Goal: Task Accomplishment & Management: Use online tool/utility

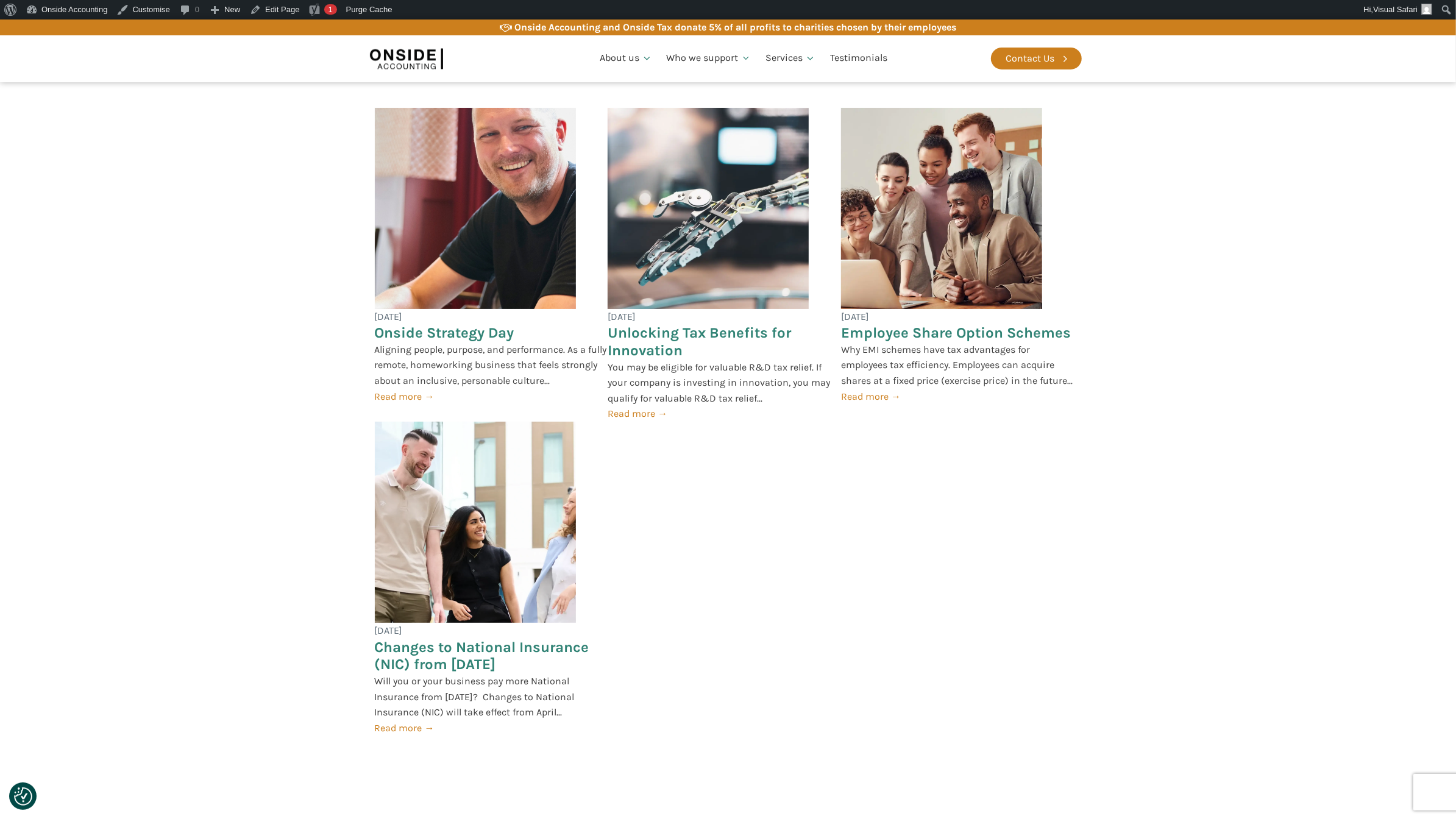
scroll to position [1451, 0]
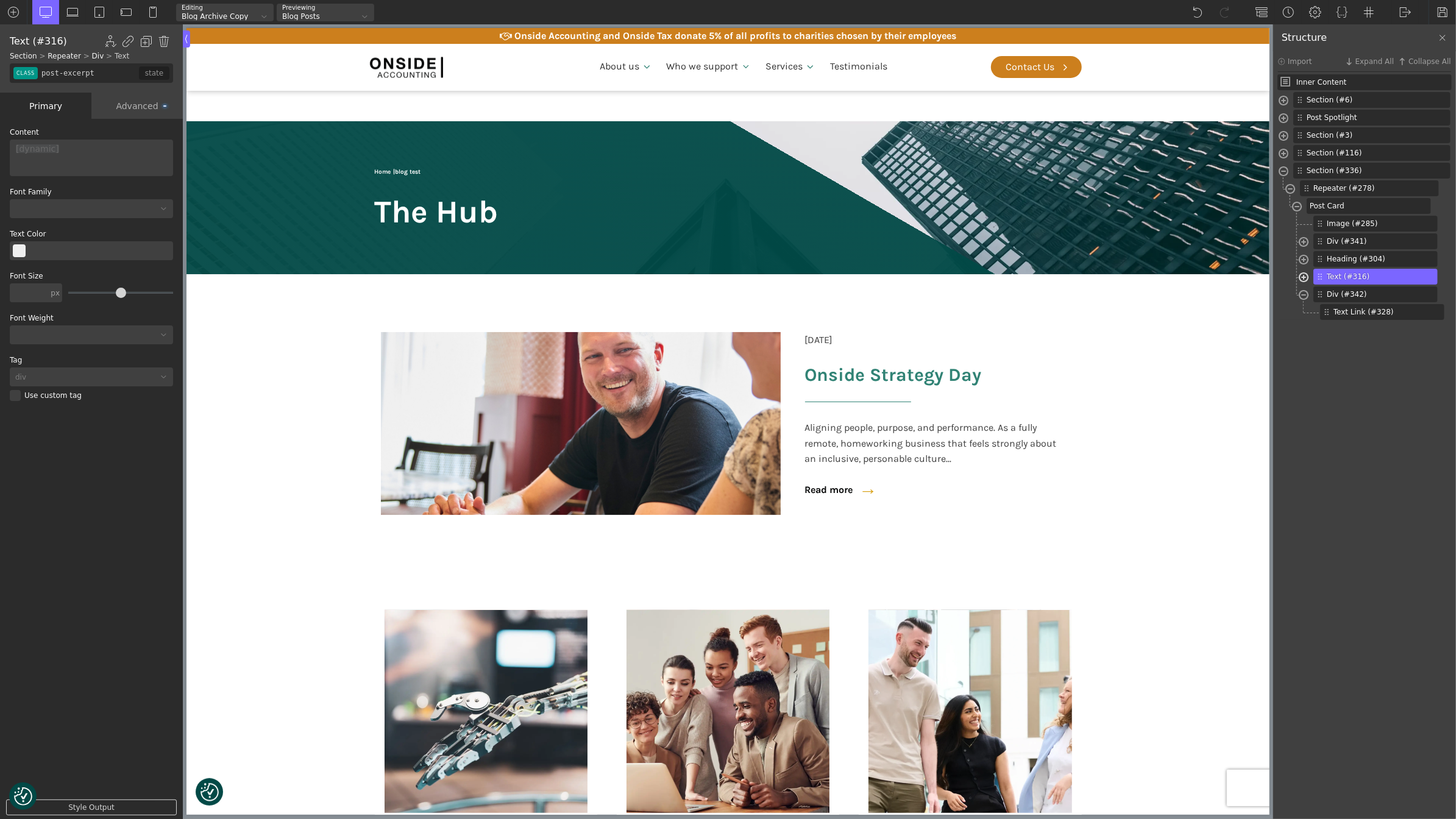
scroll to position [994, 0]
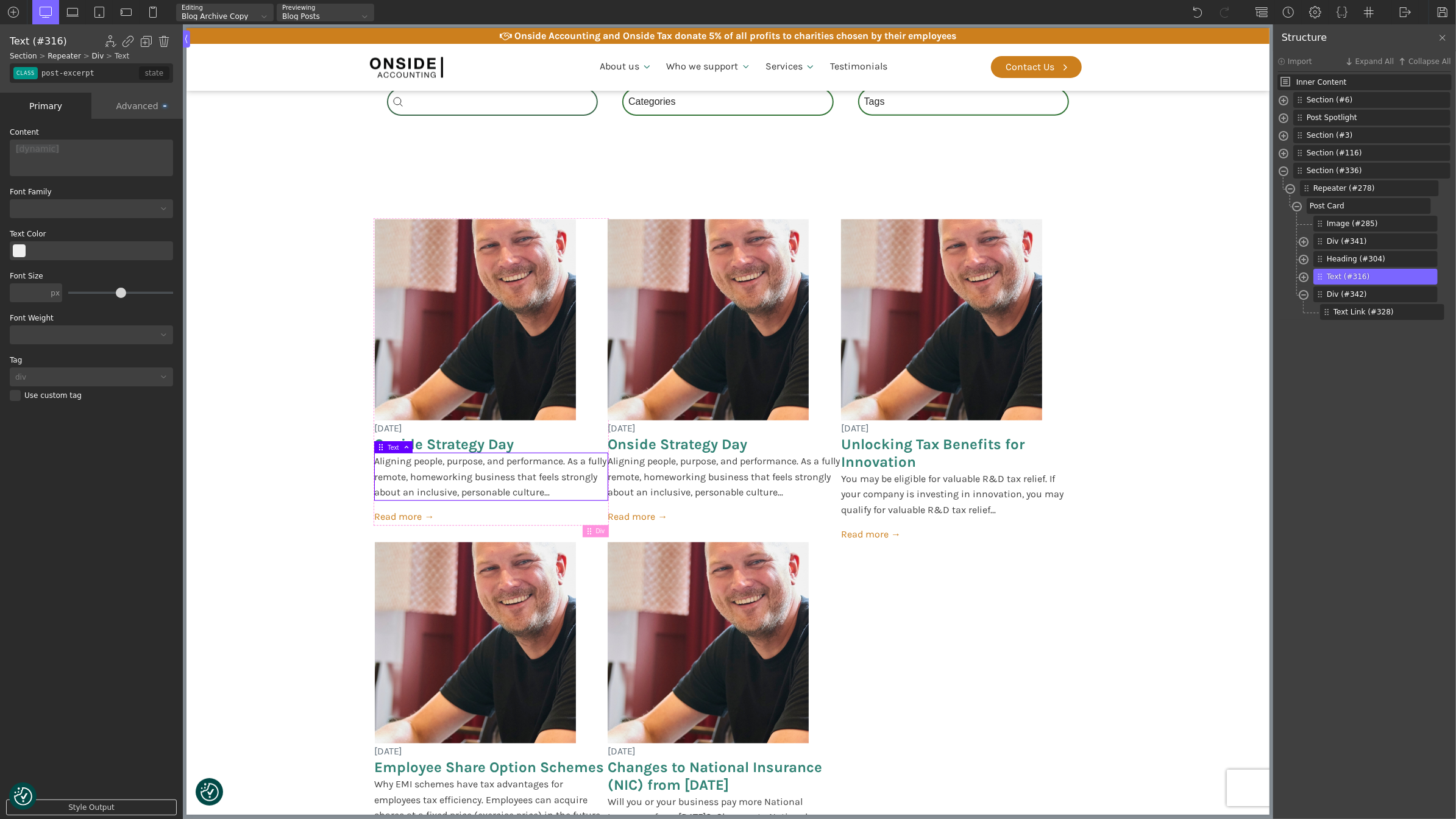
click at [145, 103] on div "Advanced" at bounding box center [137, 106] width 91 height 26
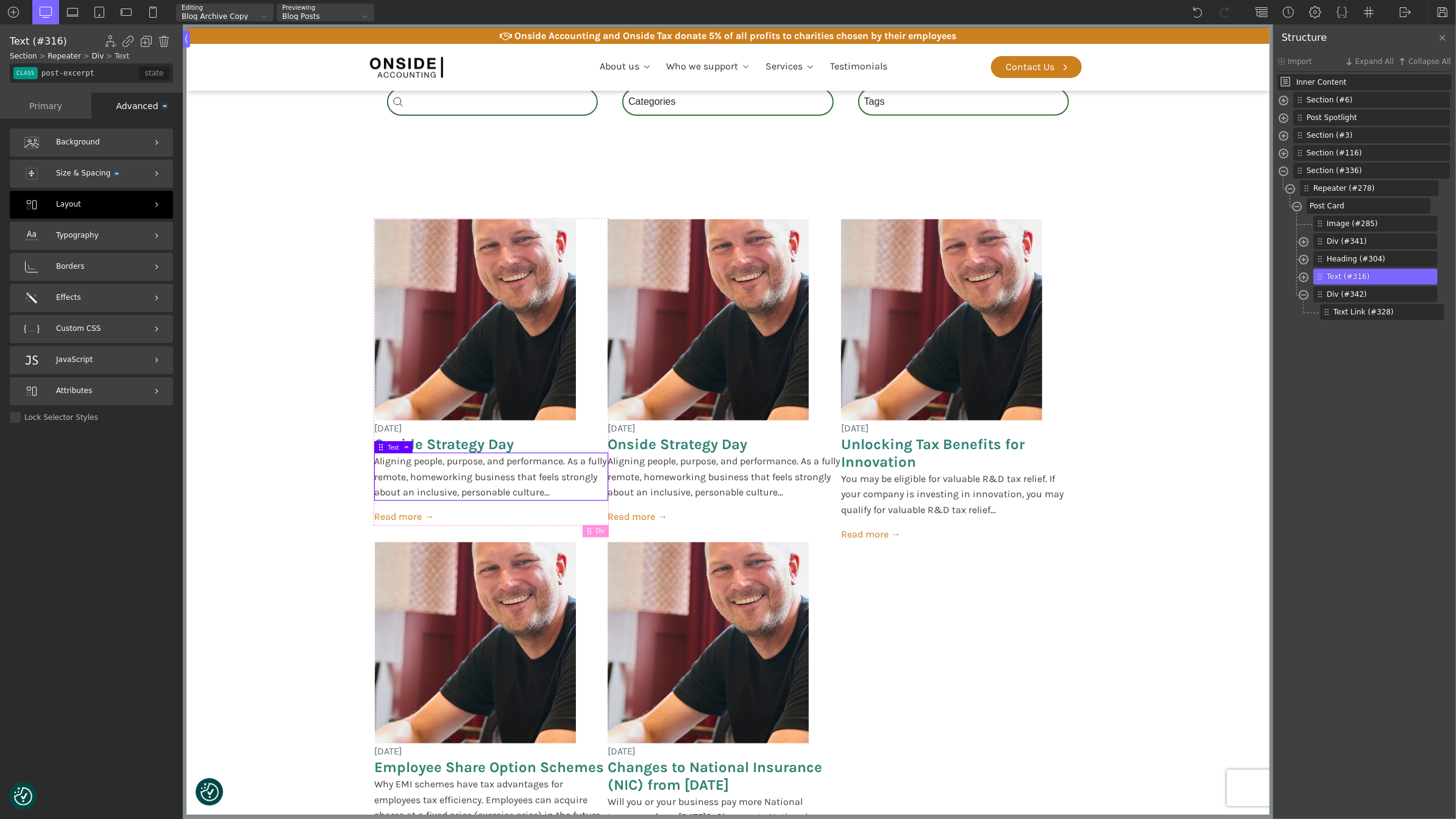
click at [102, 201] on div "Layout" at bounding box center [91, 204] width 164 height 28
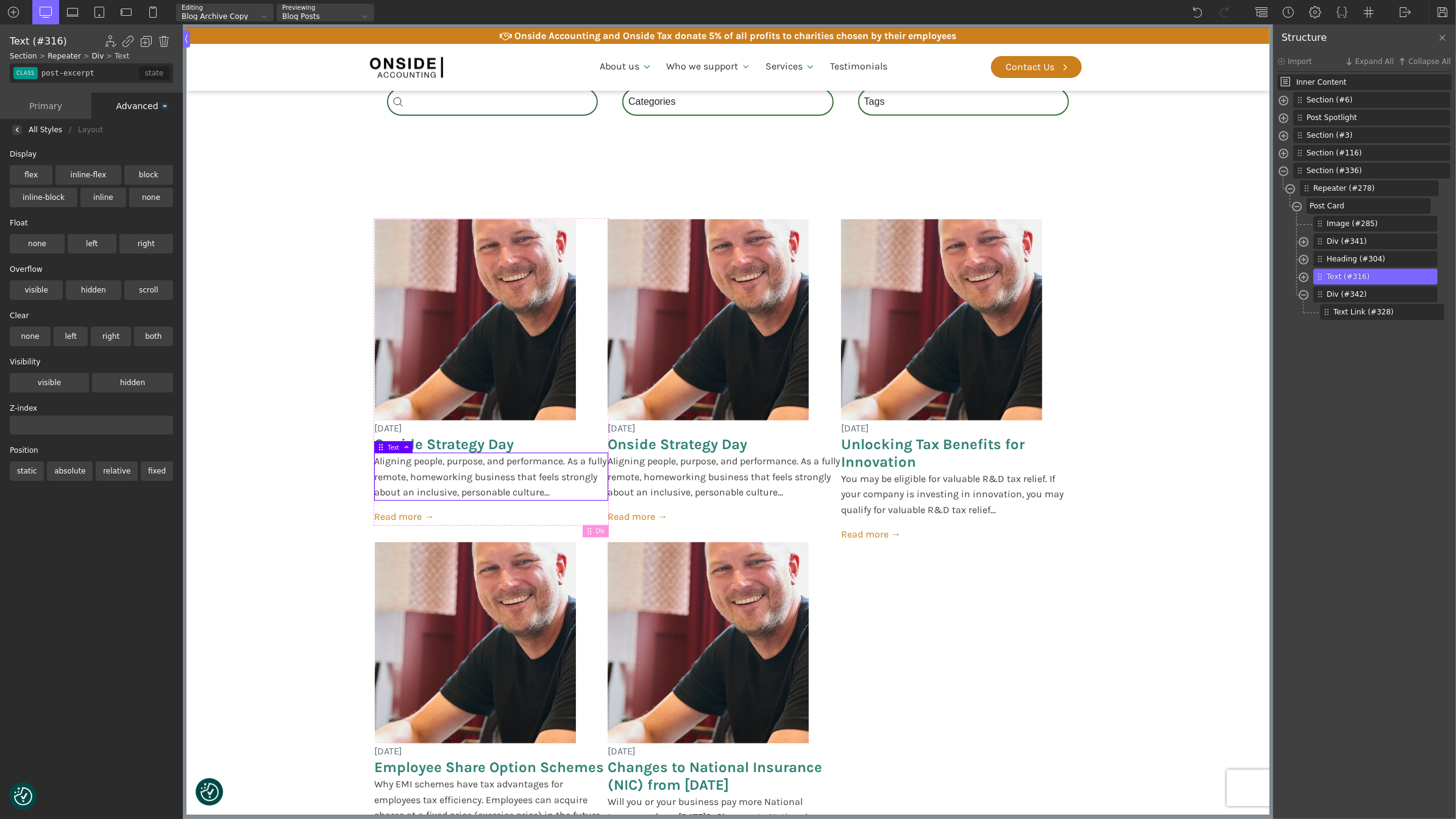
click at [75, 471] on label "absolute" at bounding box center [70, 471] width 46 height 20
click at [0, 0] on input "absolute" at bounding box center [0, 0] width 0 height 0
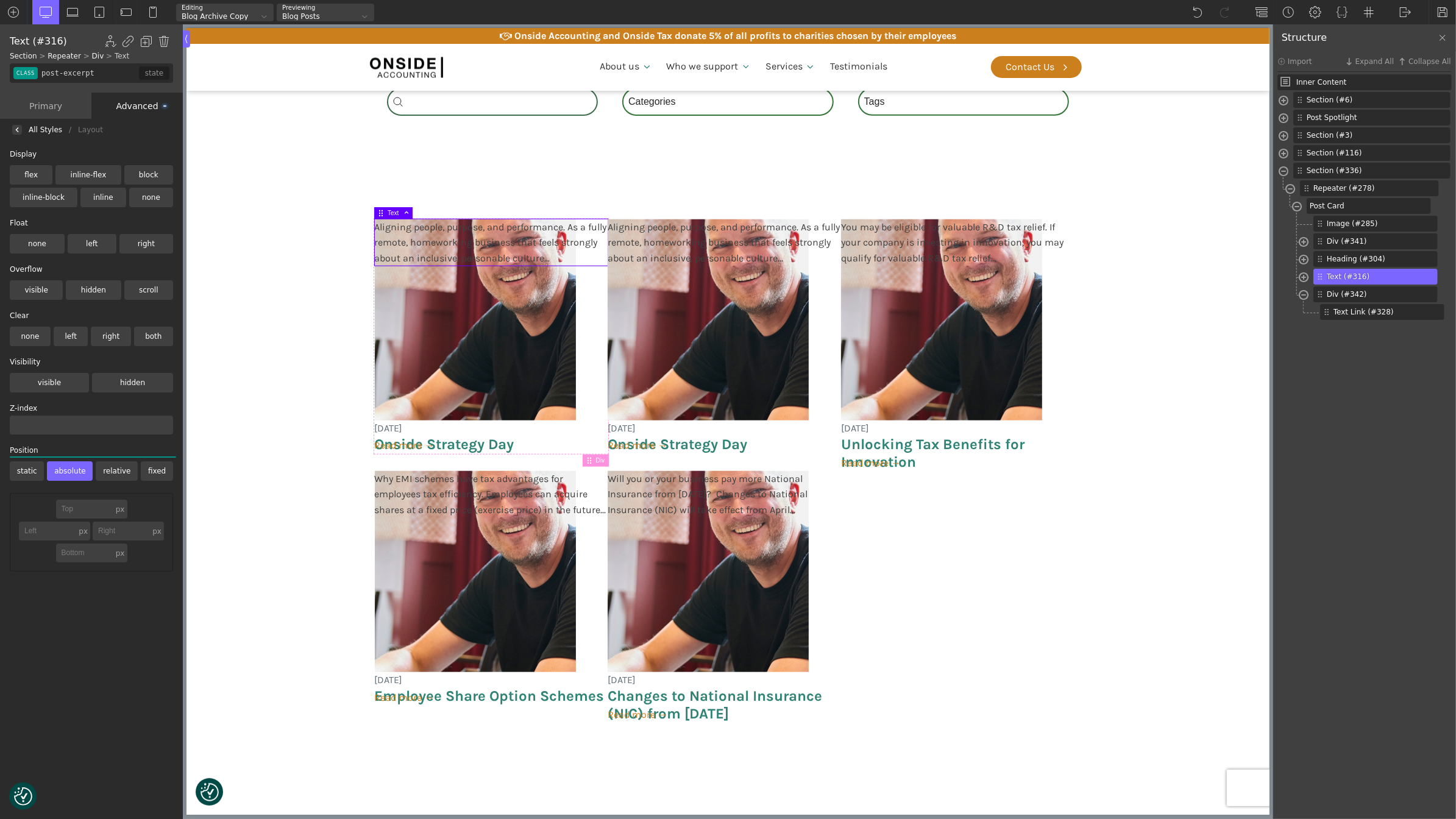
click at [89, 556] on input "text" at bounding box center [84, 553] width 57 height 19
type input "0"
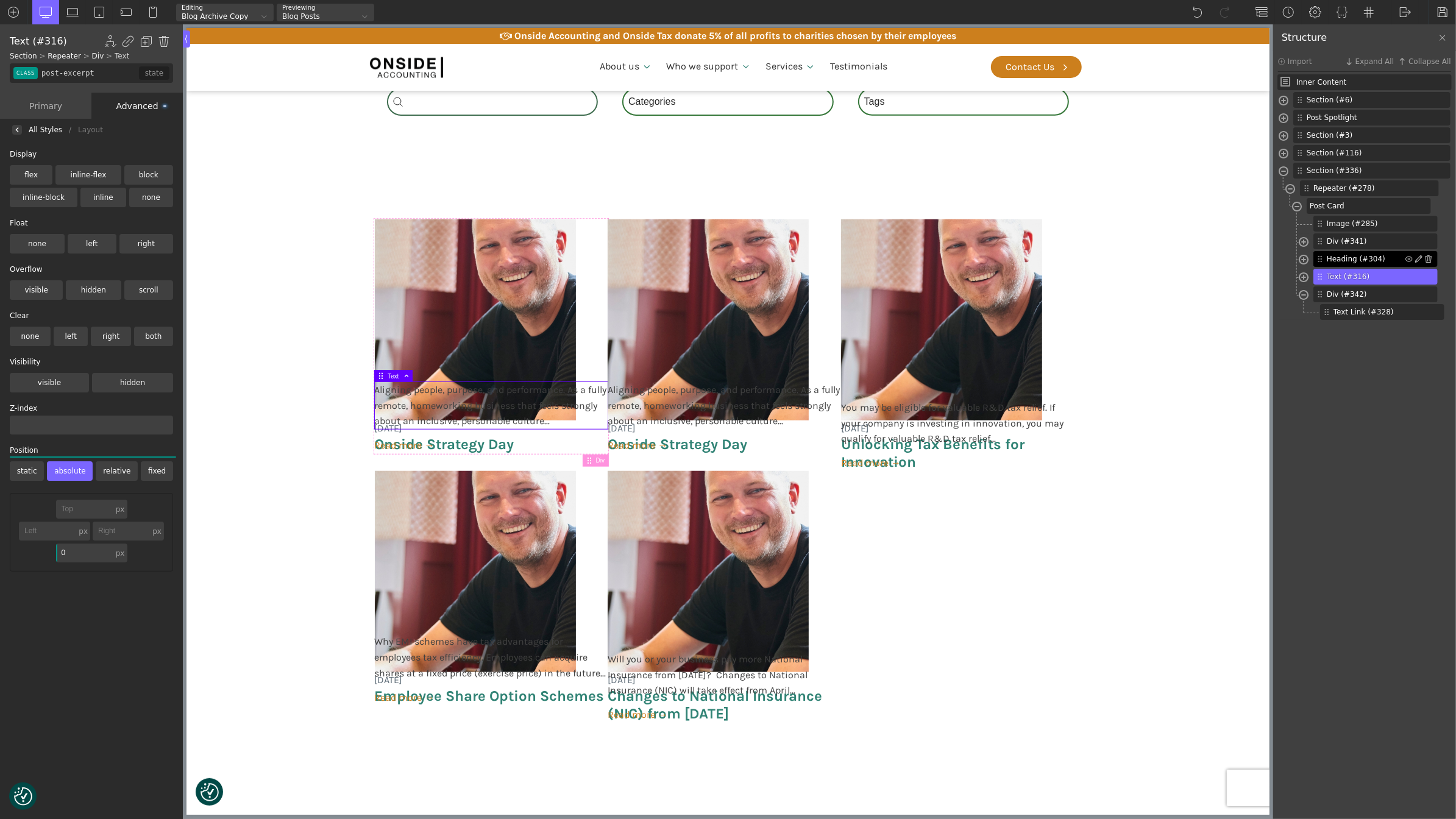
click at [1367, 256] on span "Heading (#304)" at bounding box center [1366, 259] width 79 height 11
type input "post-heading"
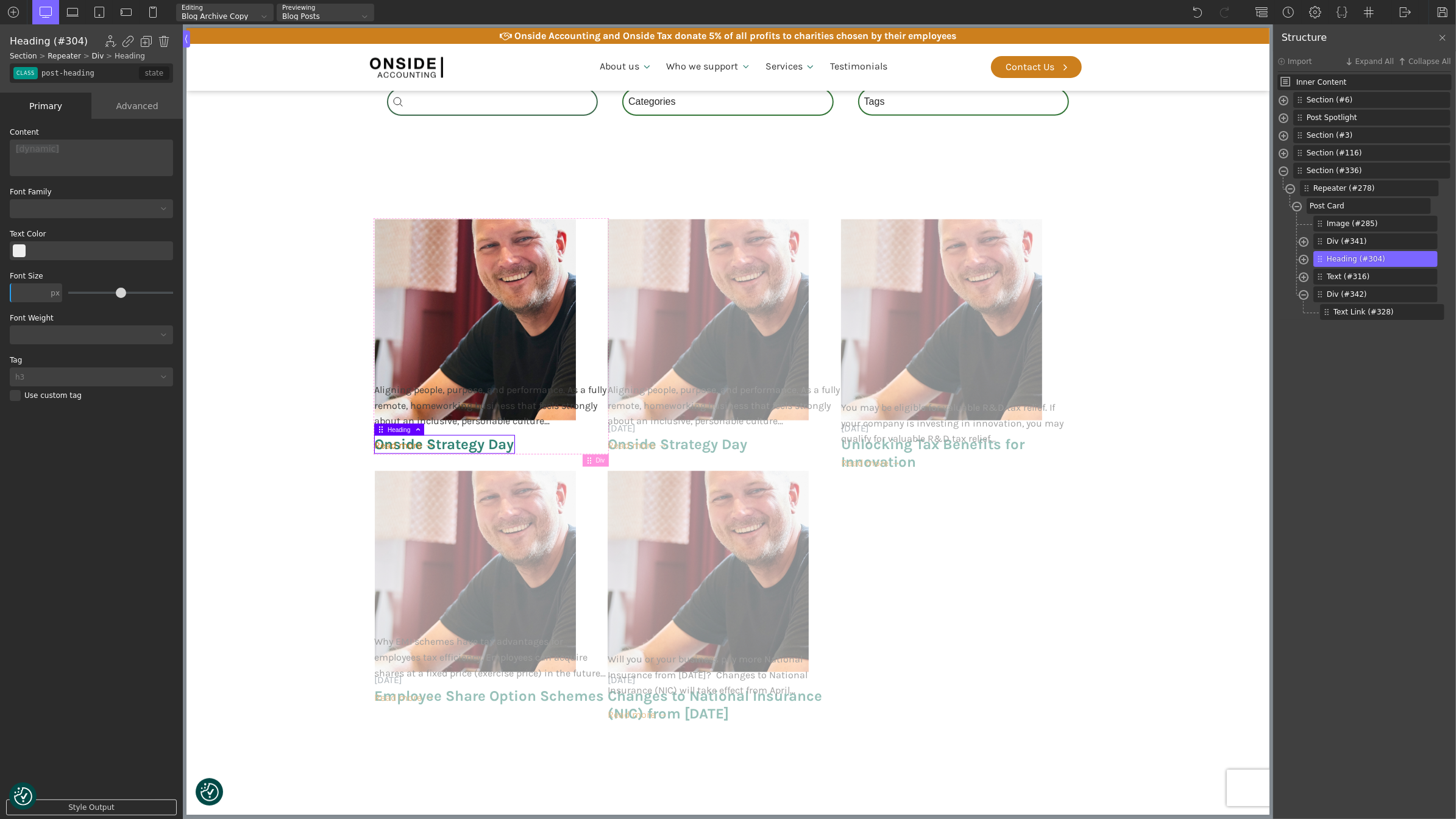
click at [132, 108] on div "Advanced" at bounding box center [137, 106] width 91 height 26
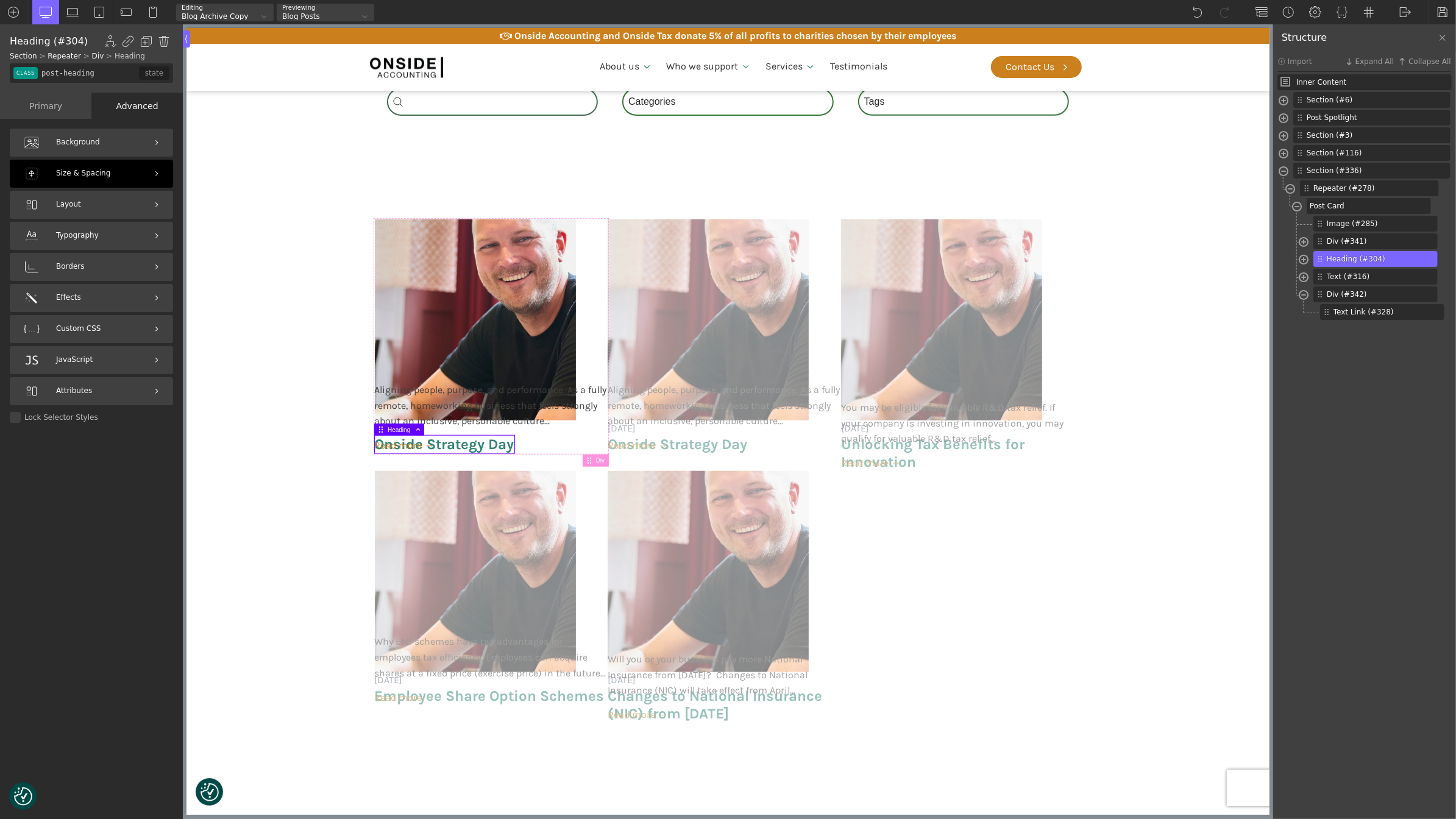
click at [106, 165] on div "Size & Spacing" at bounding box center [91, 174] width 164 height 28
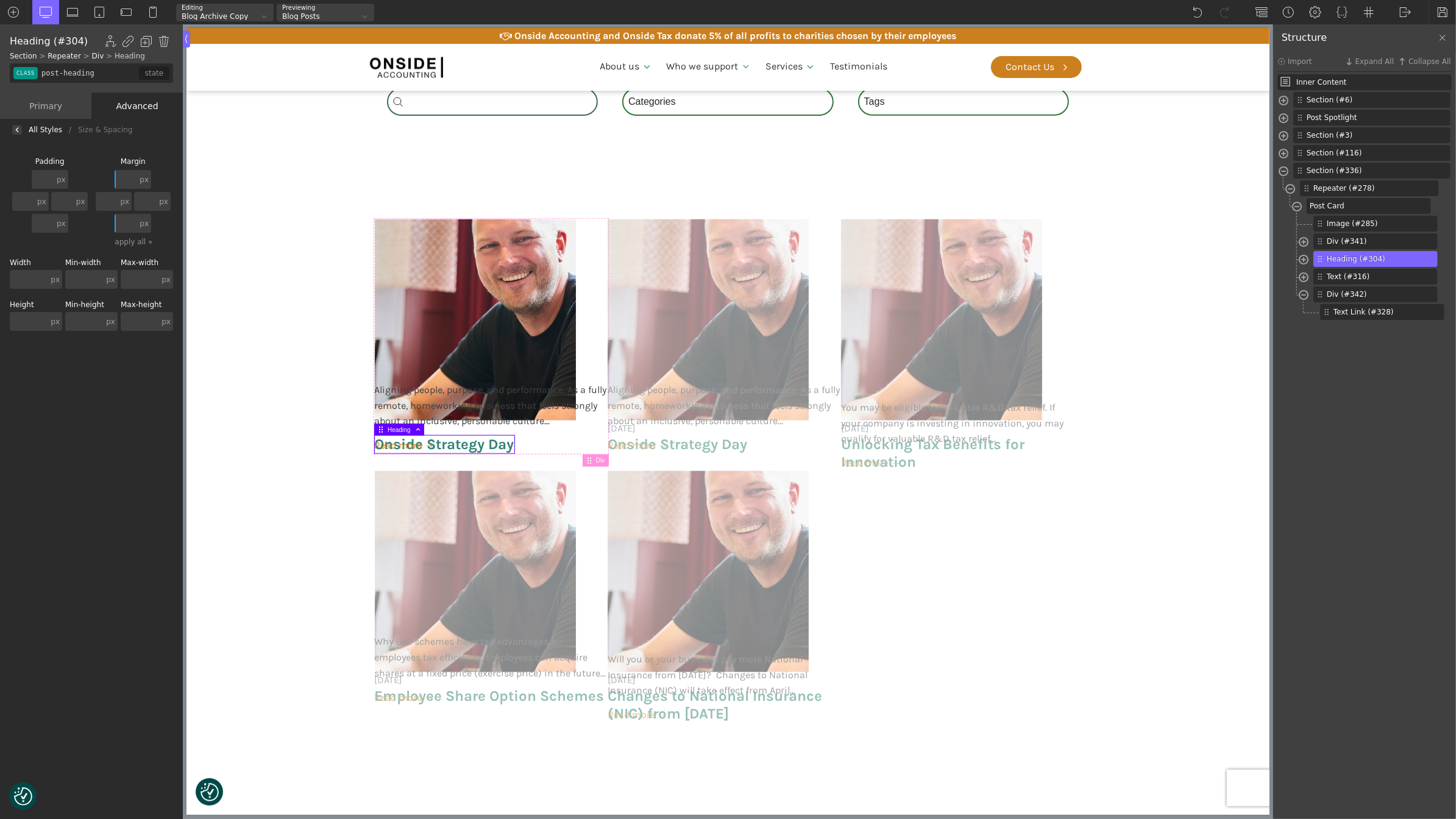
click at [126, 221] on input "text" at bounding box center [126, 223] width 23 height 19
type input "2"
click at [49, 228] on input "text" at bounding box center [43, 223] width 23 height 19
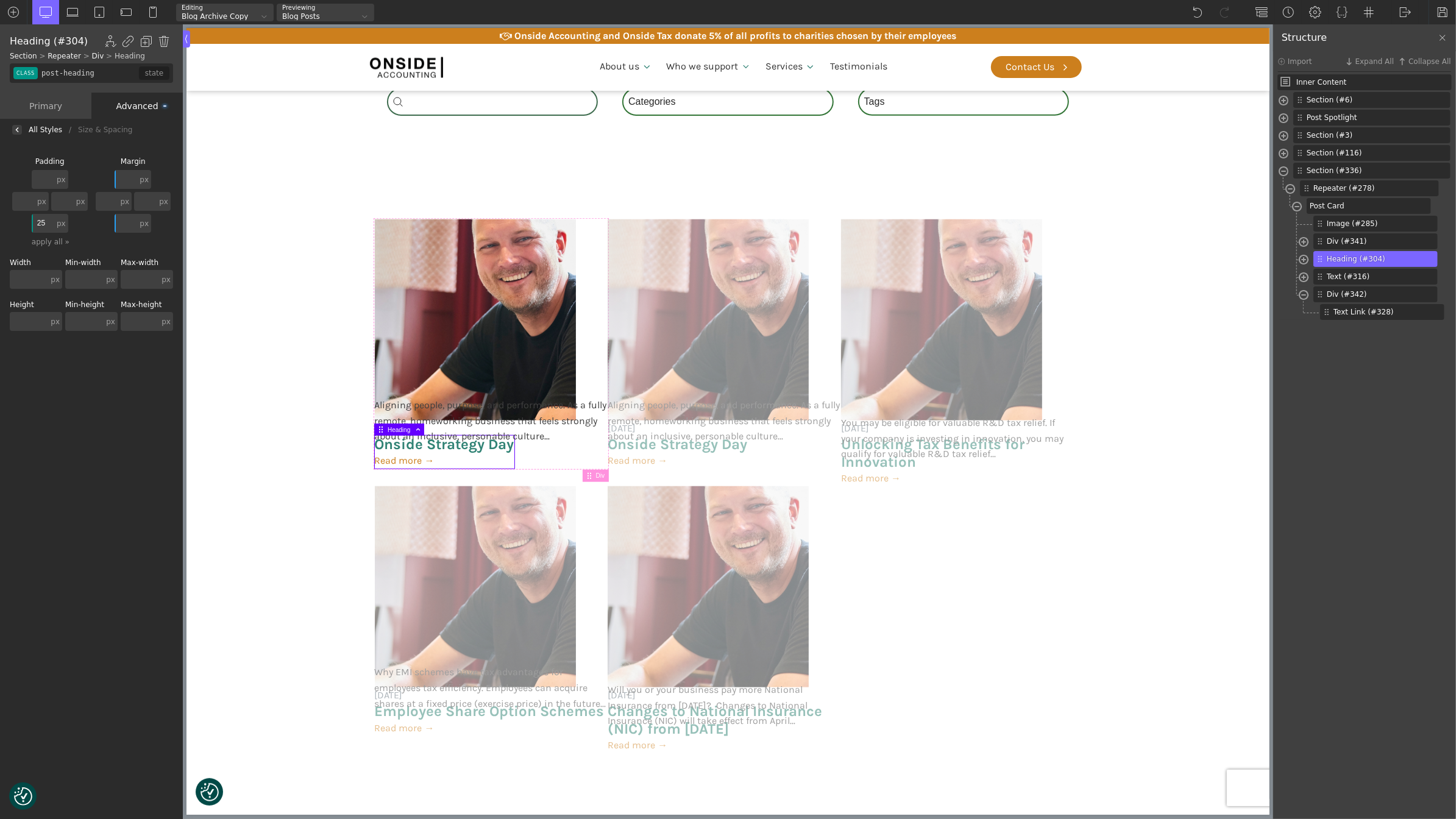
type input "250"
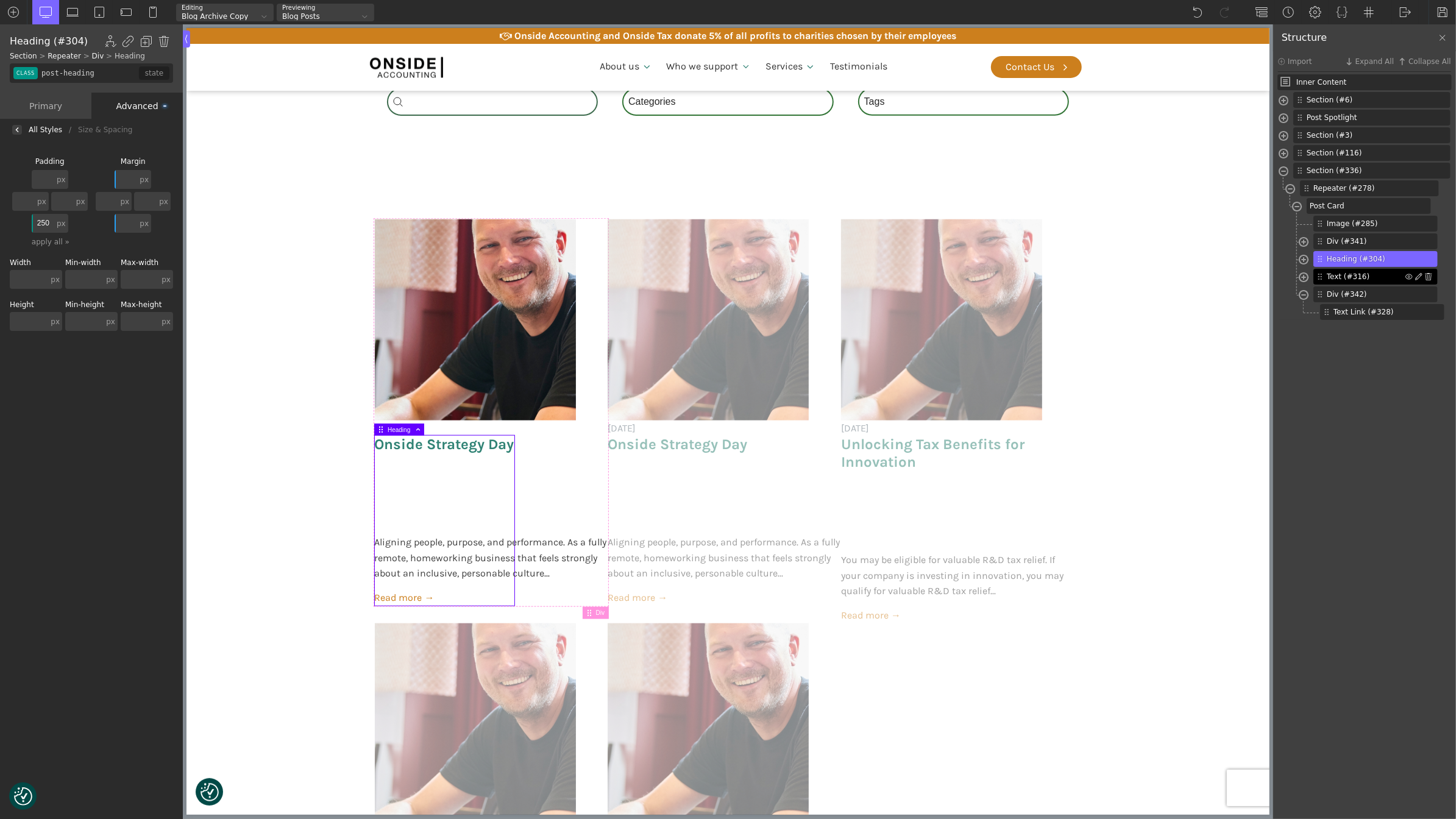
click at [1351, 275] on span "Text (#316)" at bounding box center [1366, 276] width 79 height 11
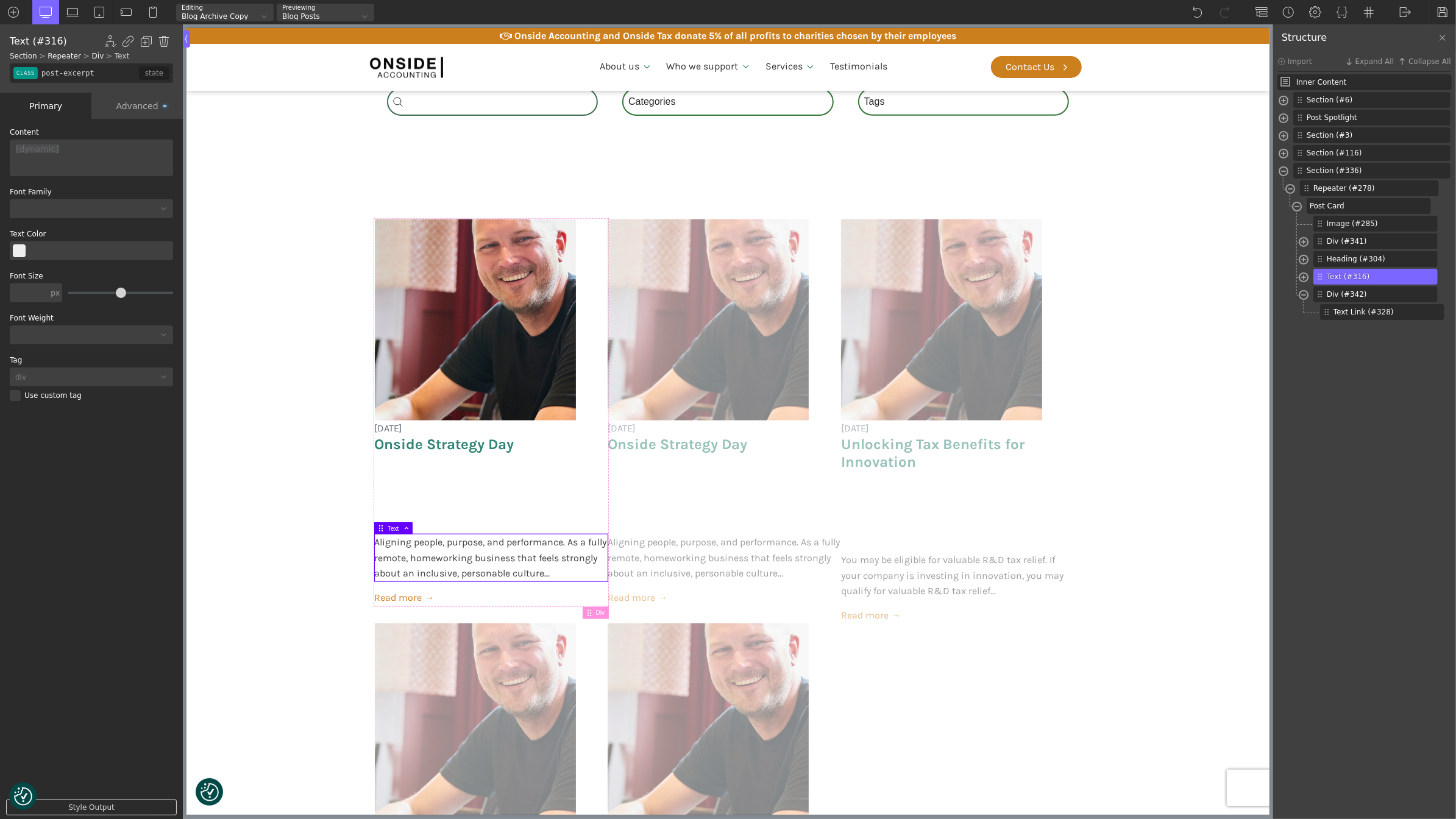
click at [133, 101] on div "Advanced" at bounding box center [137, 106] width 91 height 26
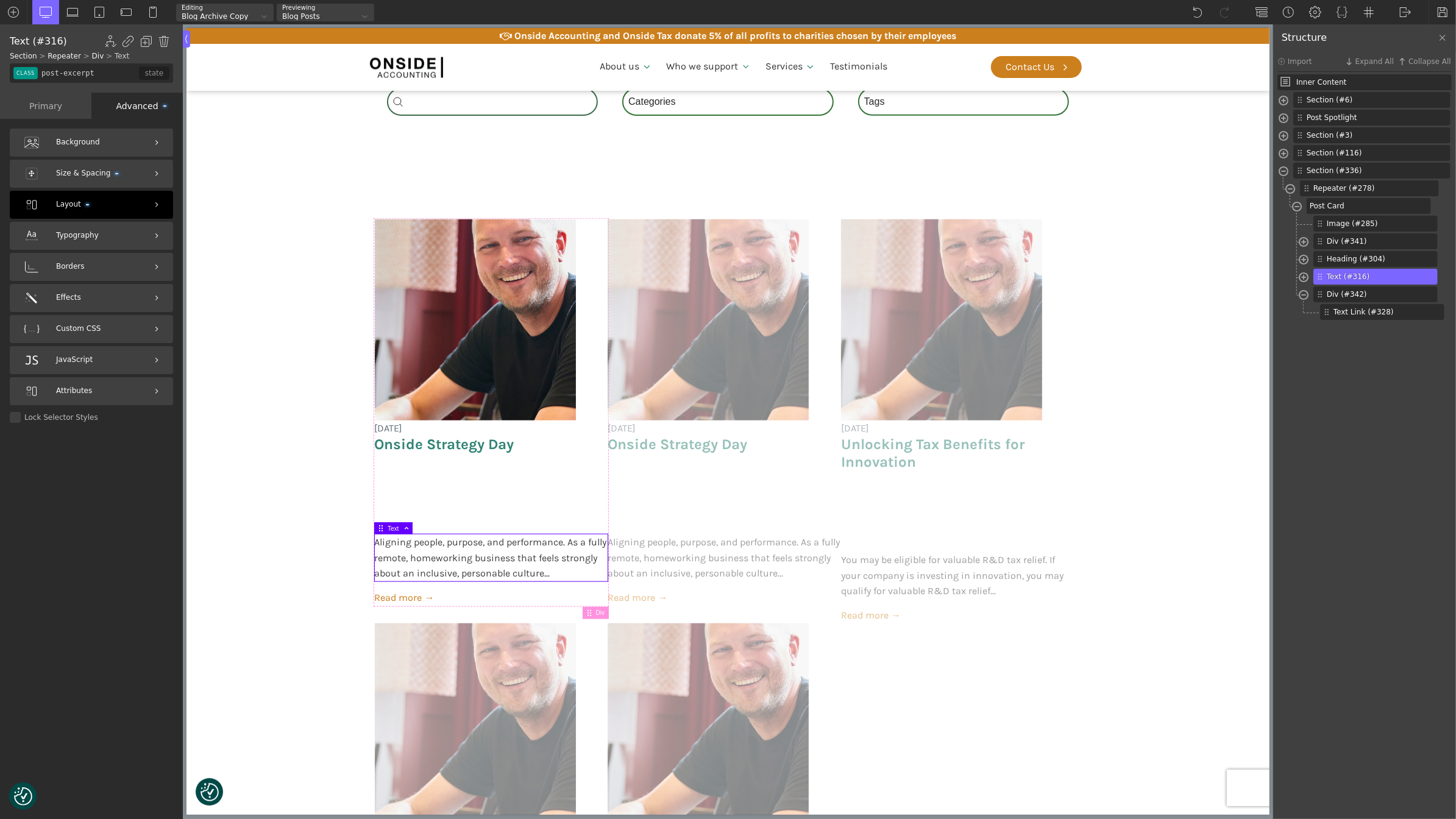
click at [109, 195] on div "Layout" at bounding box center [91, 204] width 164 height 28
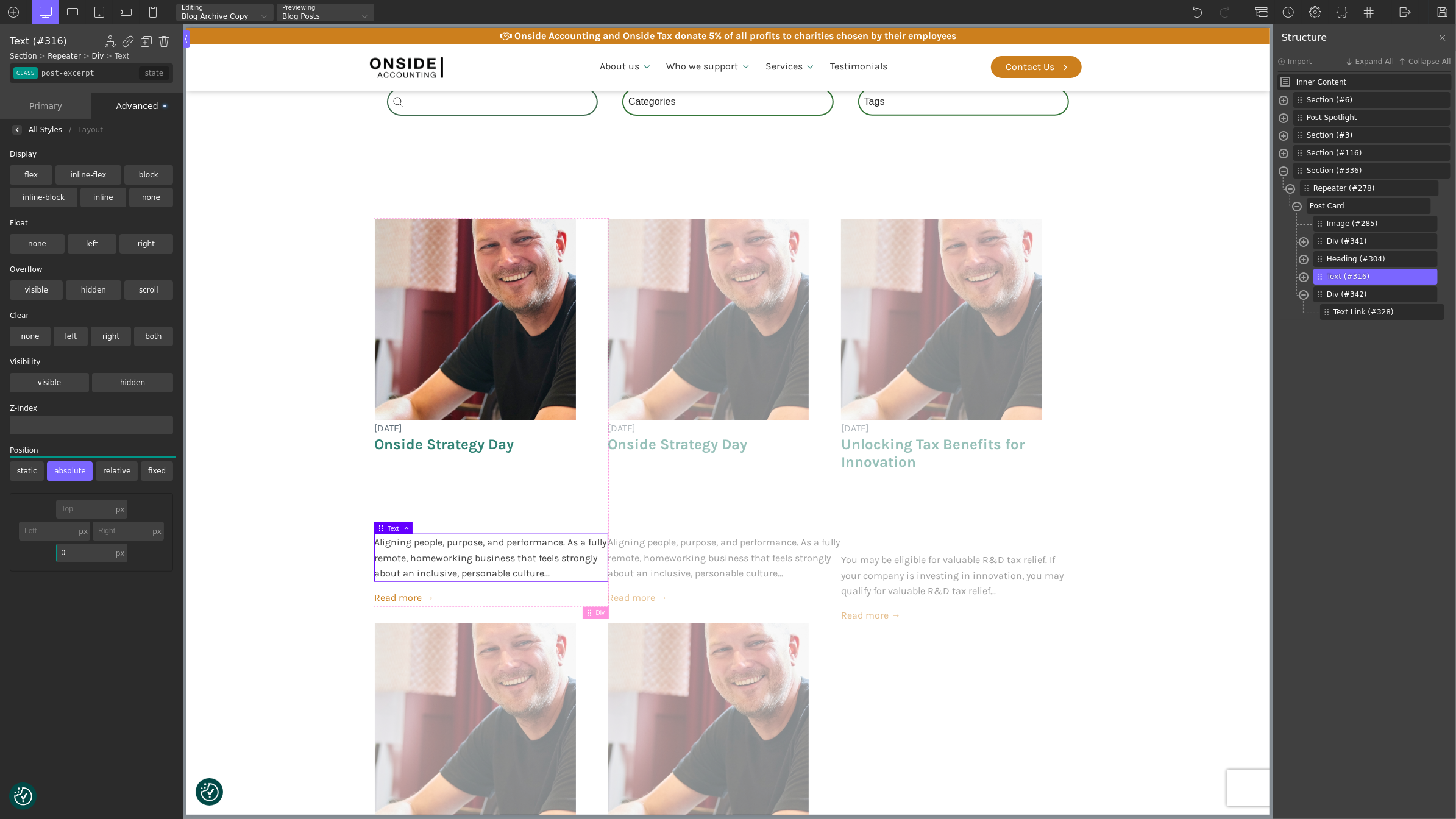
click at [117, 473] on label "relative" at bounding box center [116, 471] width 42 height 20
click at [0, 0] on input "relative" at bounding box center [0, 0] width 0 height 0
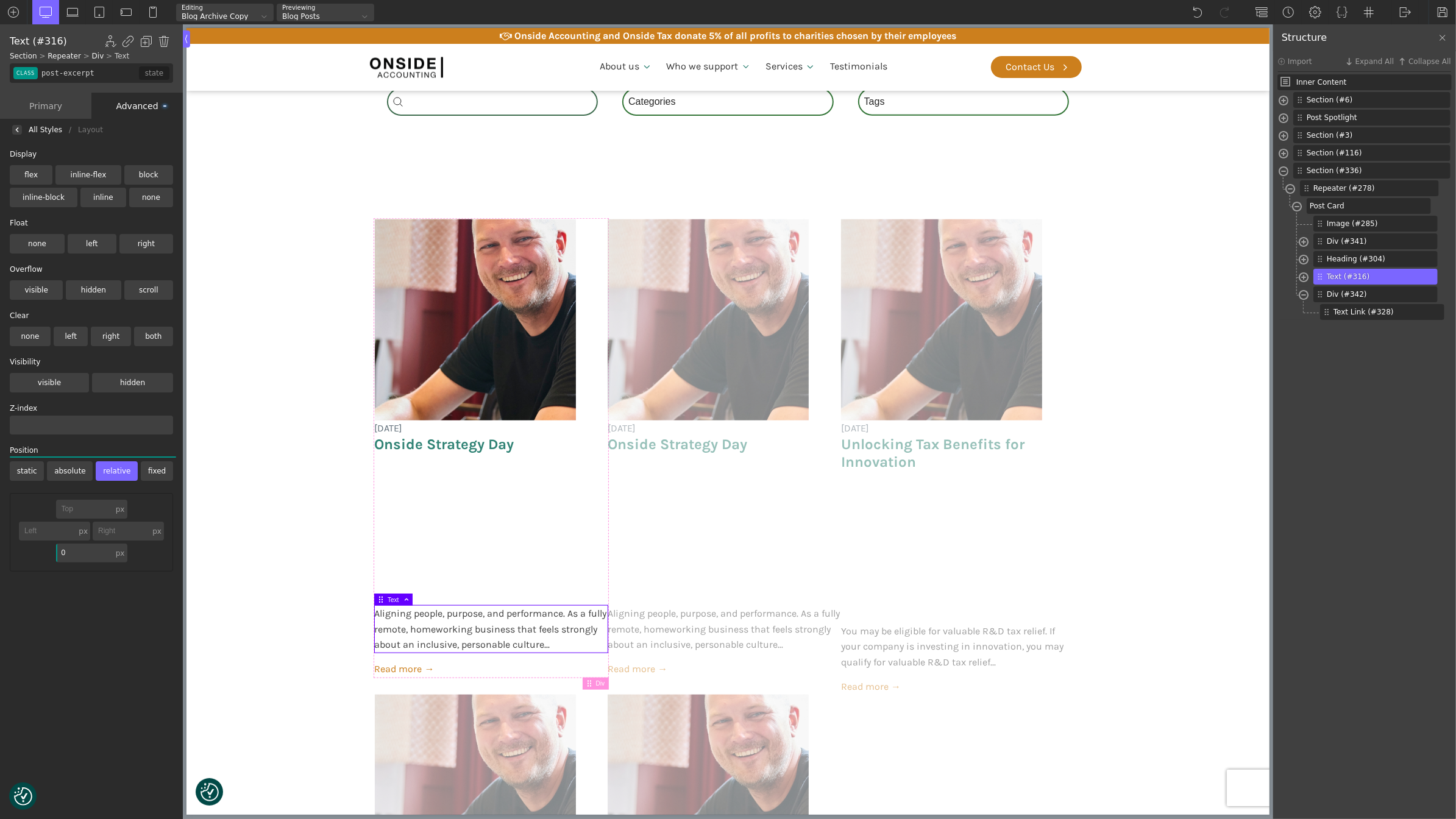
click at [25, 471] on label "static" at bounding box center [26, 471] width 34 height 20
click at [0, 0] on input "static" at bounding box center [0, 0] width 0 height 0
click at [73, 469] on label "absolute" at bounding box center [70, 471] width 46 height 20
click at [0, 0] on input "absolute" at bounding box center [0, 0] width 0 height 0
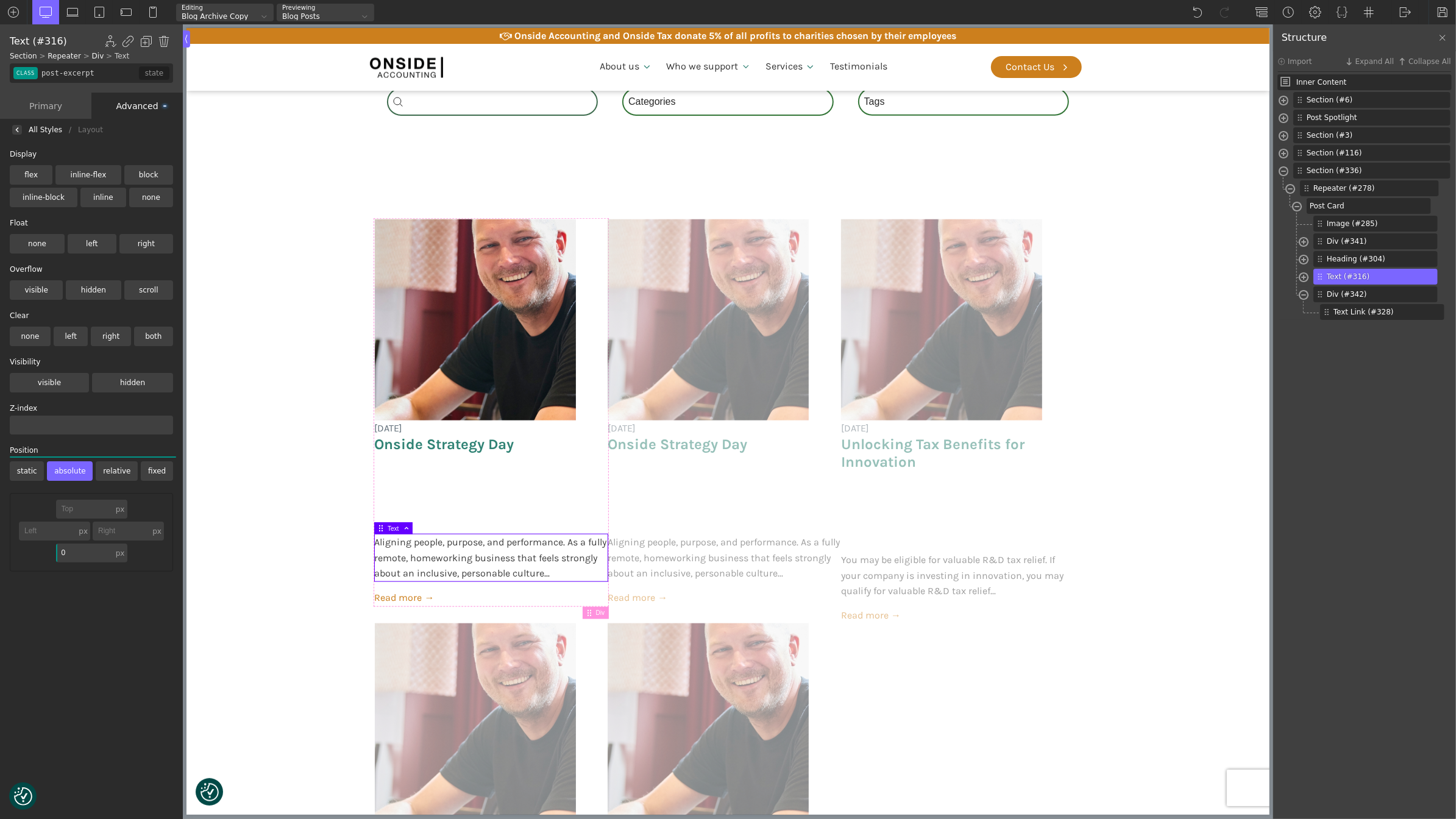
click at [121, 470] on label "relative" at bounding box center [116, 471] width 42 height 20
click at [0, 0] on input "relative" at bounding box center [0, 0] width 0 height 0
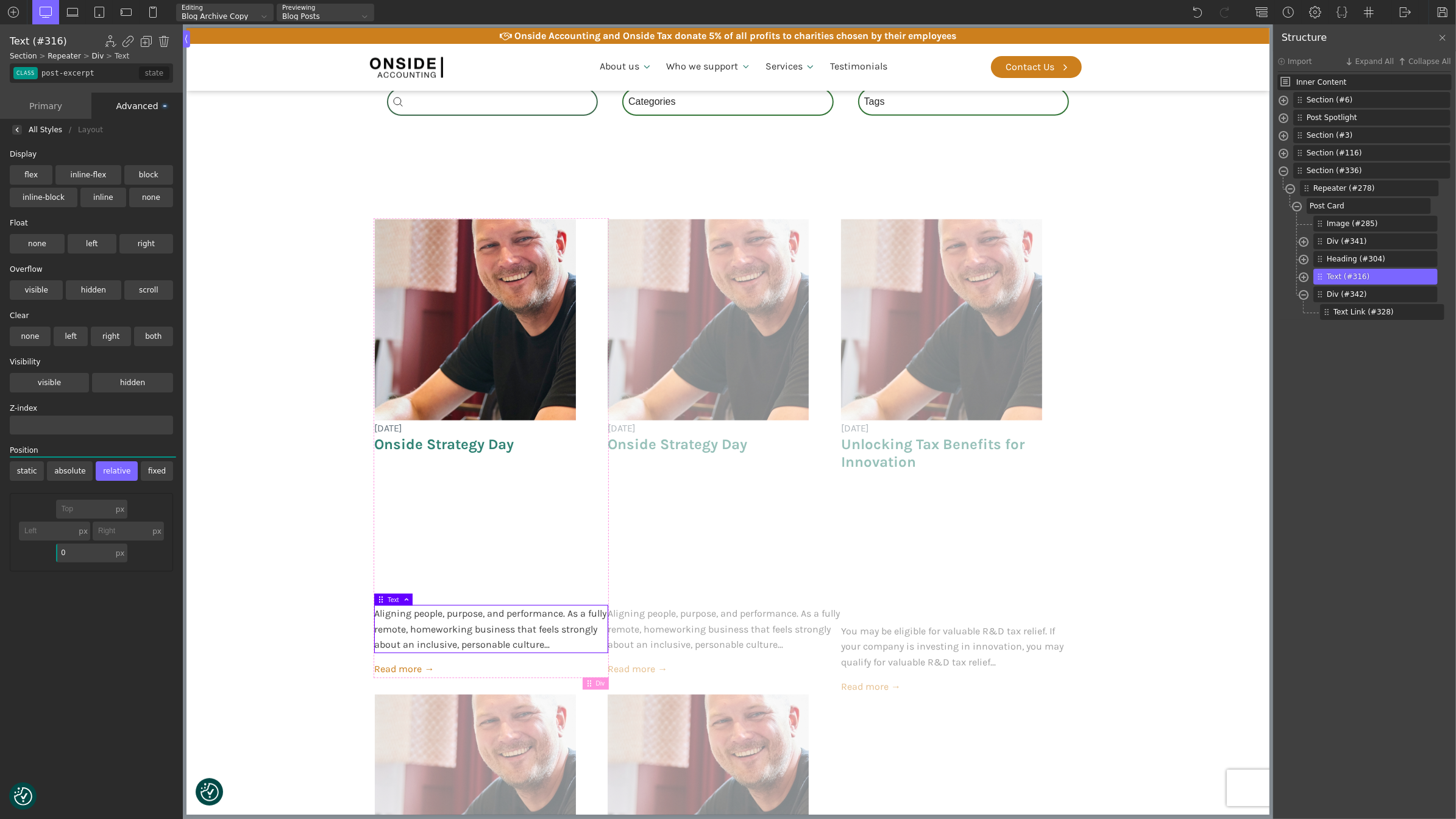
click at [159, 472] on label "fixed" at bounding box center [157, 471] width 32 height 20
click at [0, 0] on input "fixed" at bounding box center [0, 0] width 0 height 0
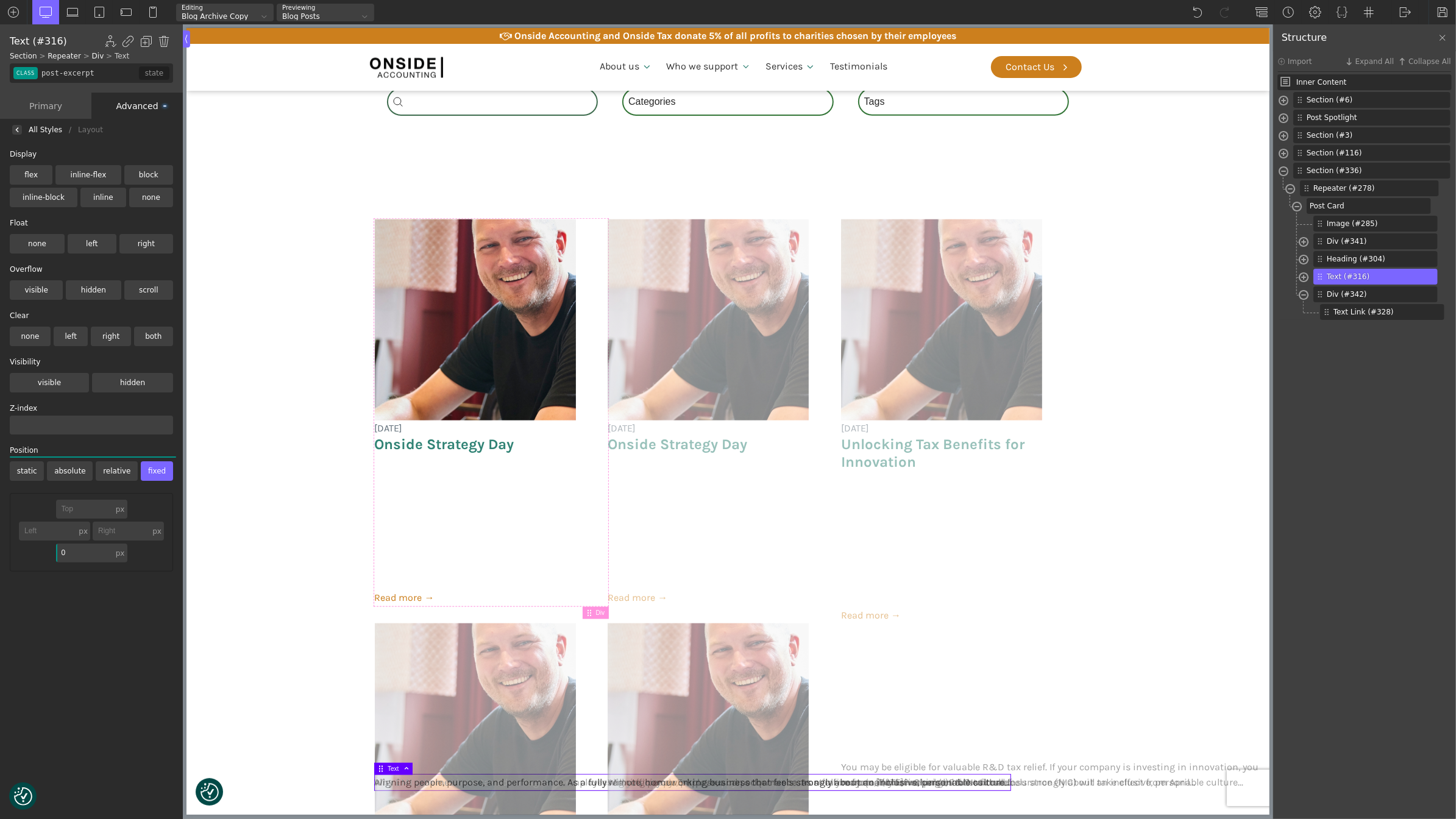
click at [103, 472] on label "relative" at bounding box center [116, 471] width 42 height 20
click at [0, 0] on input "relative" at bounding box center [0, 0] width 0 height 0
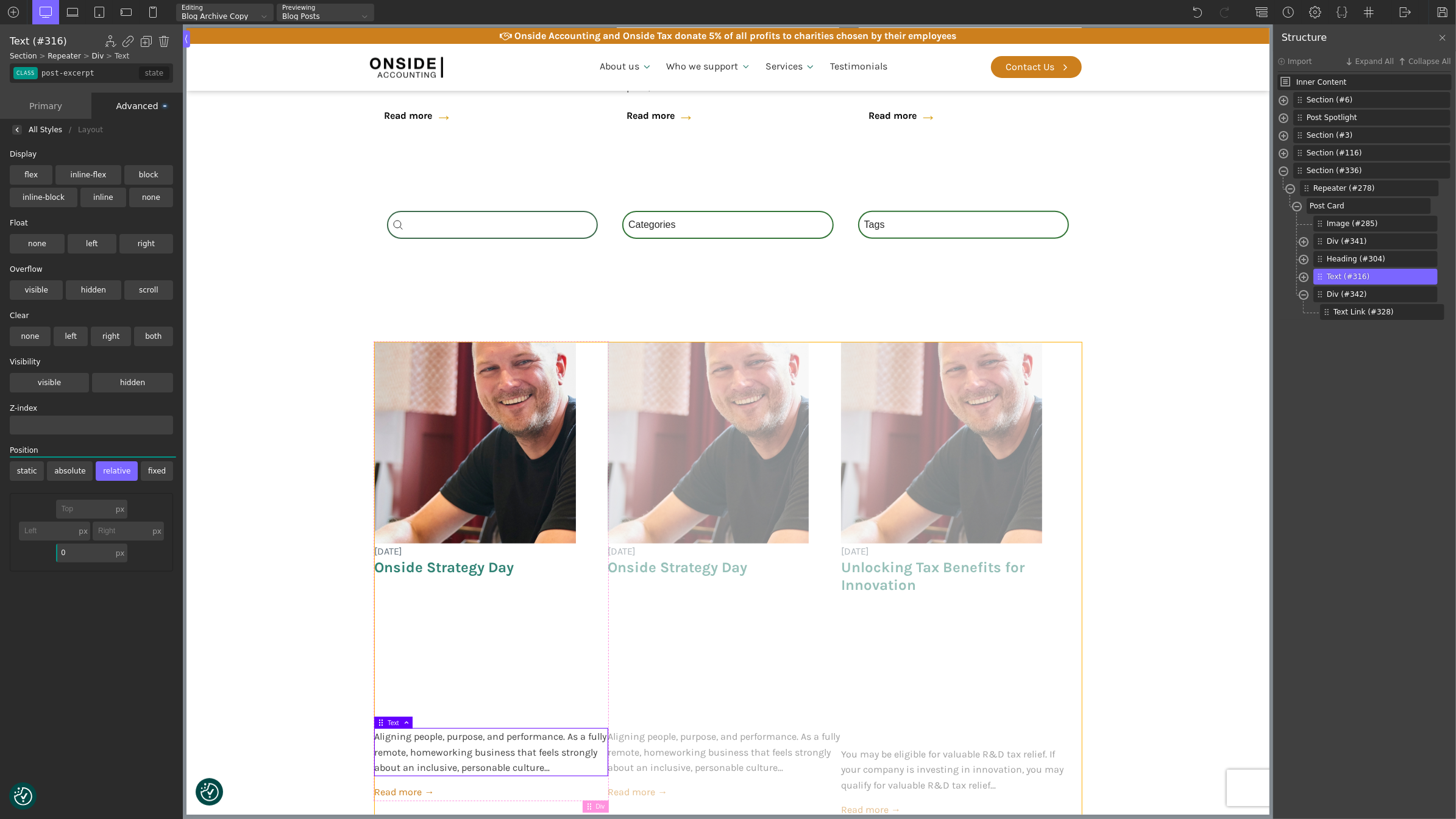
scroll to position [798, 0]
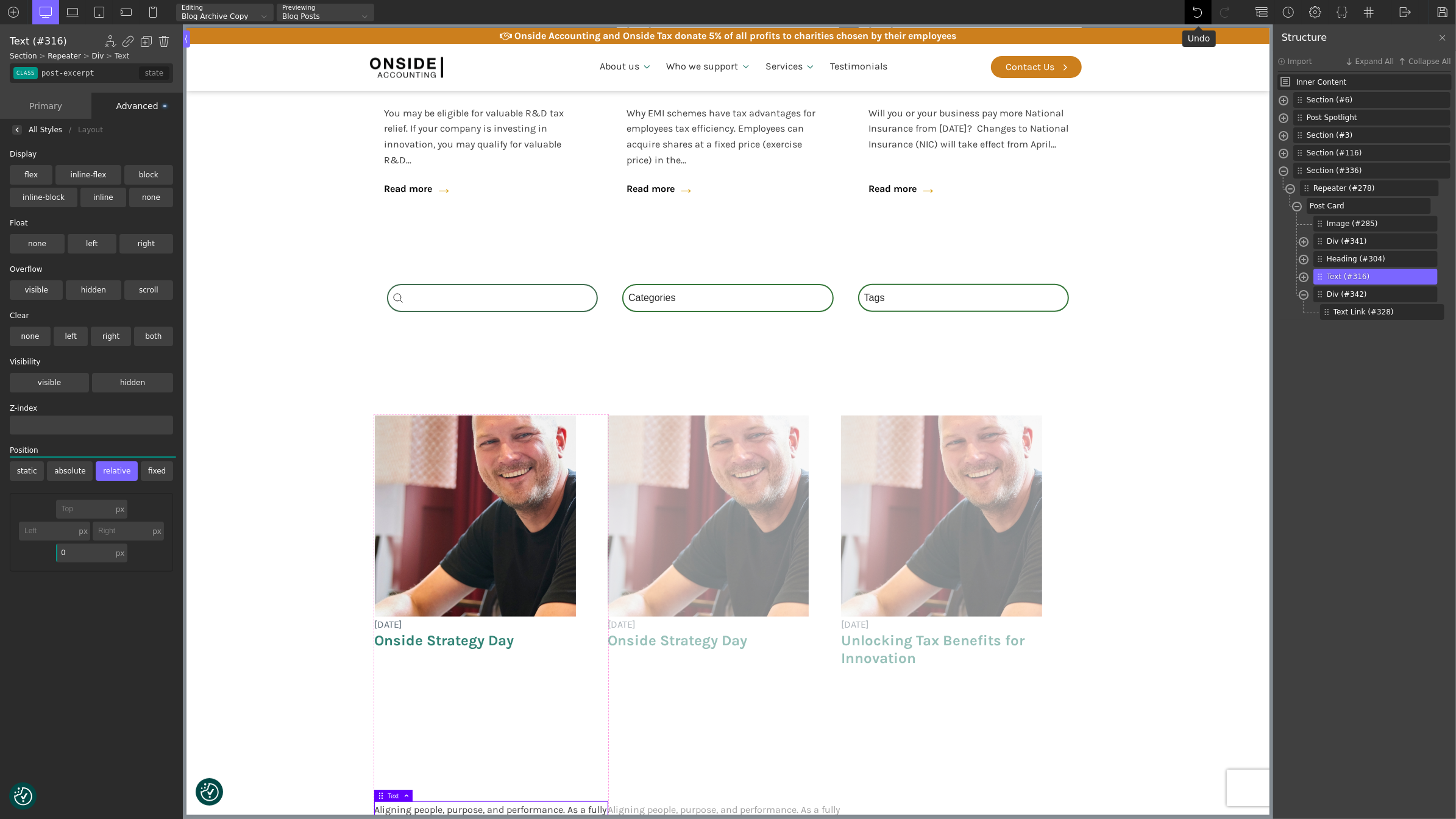
click at [1193, 9] on img at bounding box center [1198, 12] width 12 height 12
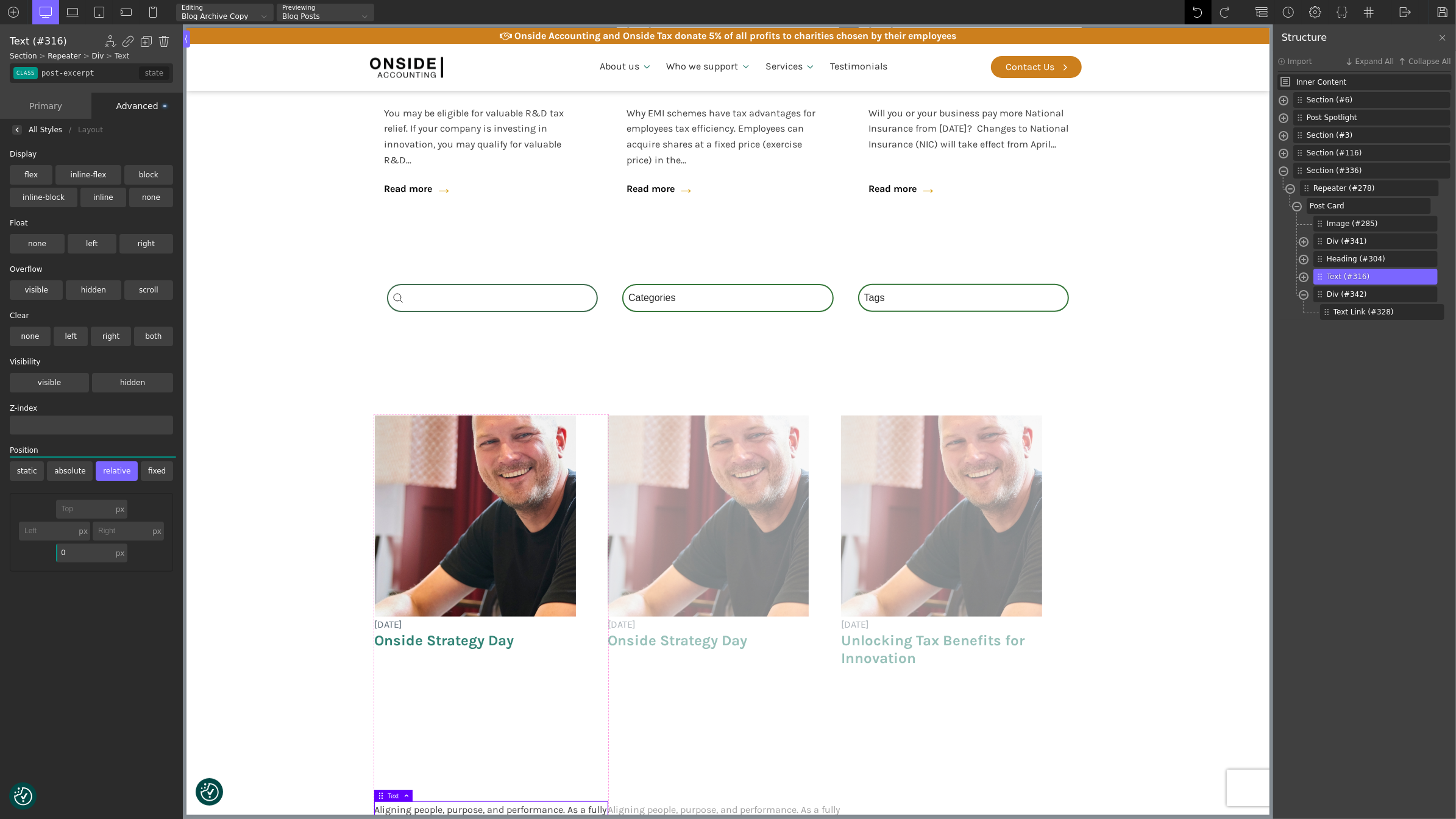
click at [1193, 9] on img at bounding box center [1198, 12] width 12 height 12
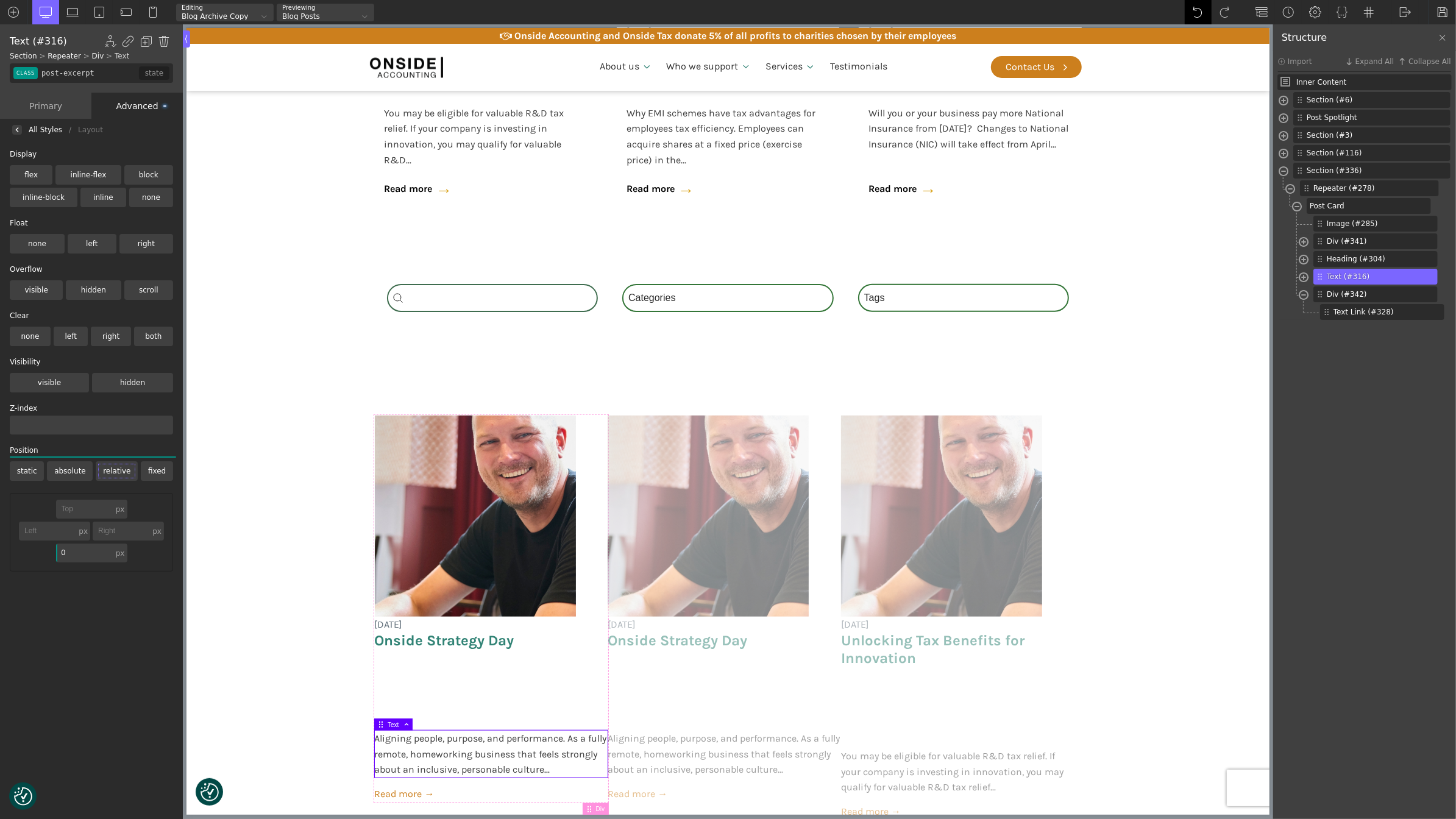
click at [1193, 9] on img at bounding box center [1198, 12] width 12 height 12
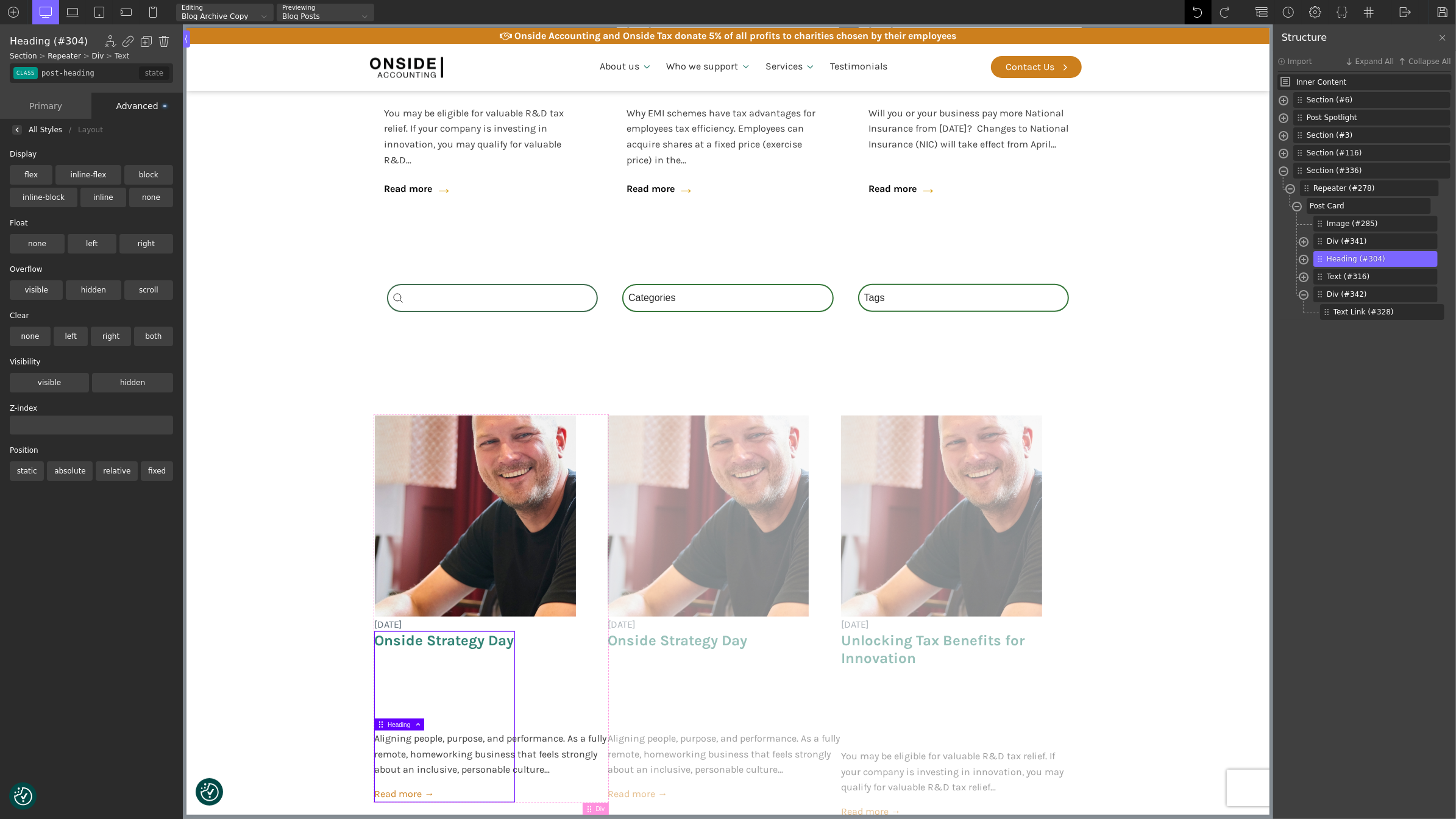
click at [1193, 9] on img at bounding box center [1198, 12] width 12 height 12
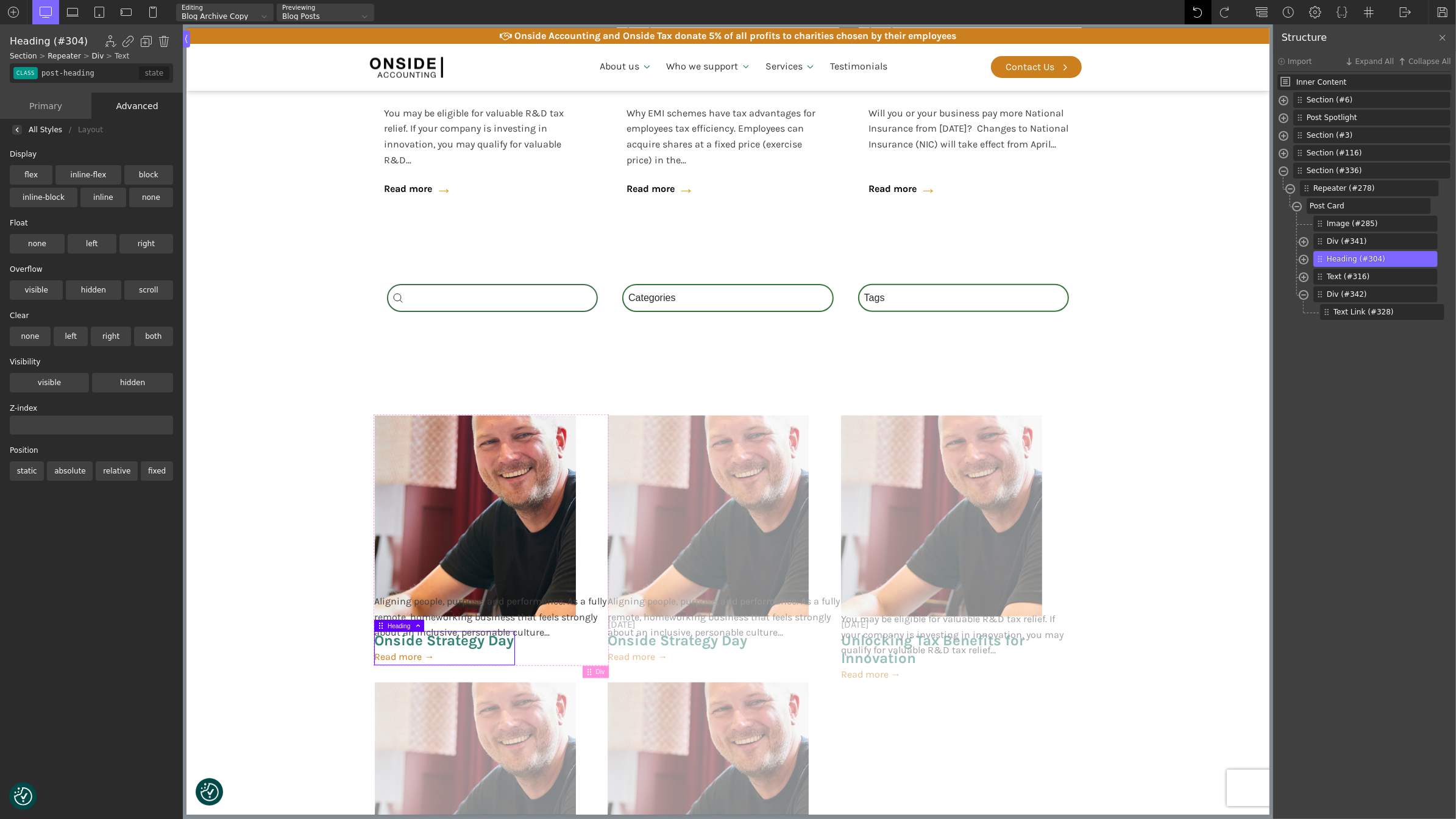
click at [1193, 9] on img at bounding box center [1198, 12] width 12 height 12
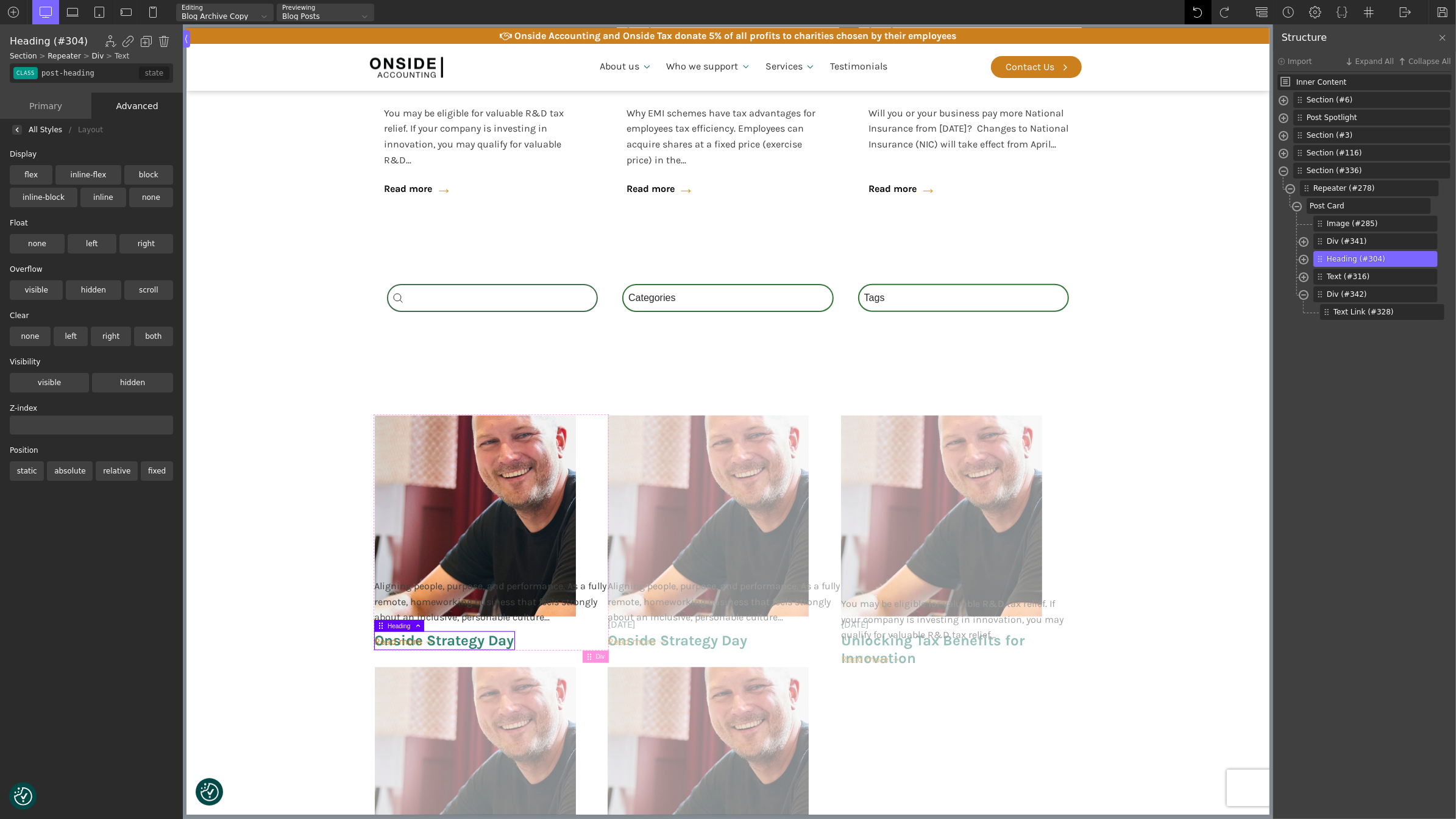
click at [1193, 9] on img at bounding box center [1198, 12] width 12 height 12
click at [1192, 9] on img at bounding box center [1198, 12] width 12 height 12
type input "post-excerpt"
type input "0"
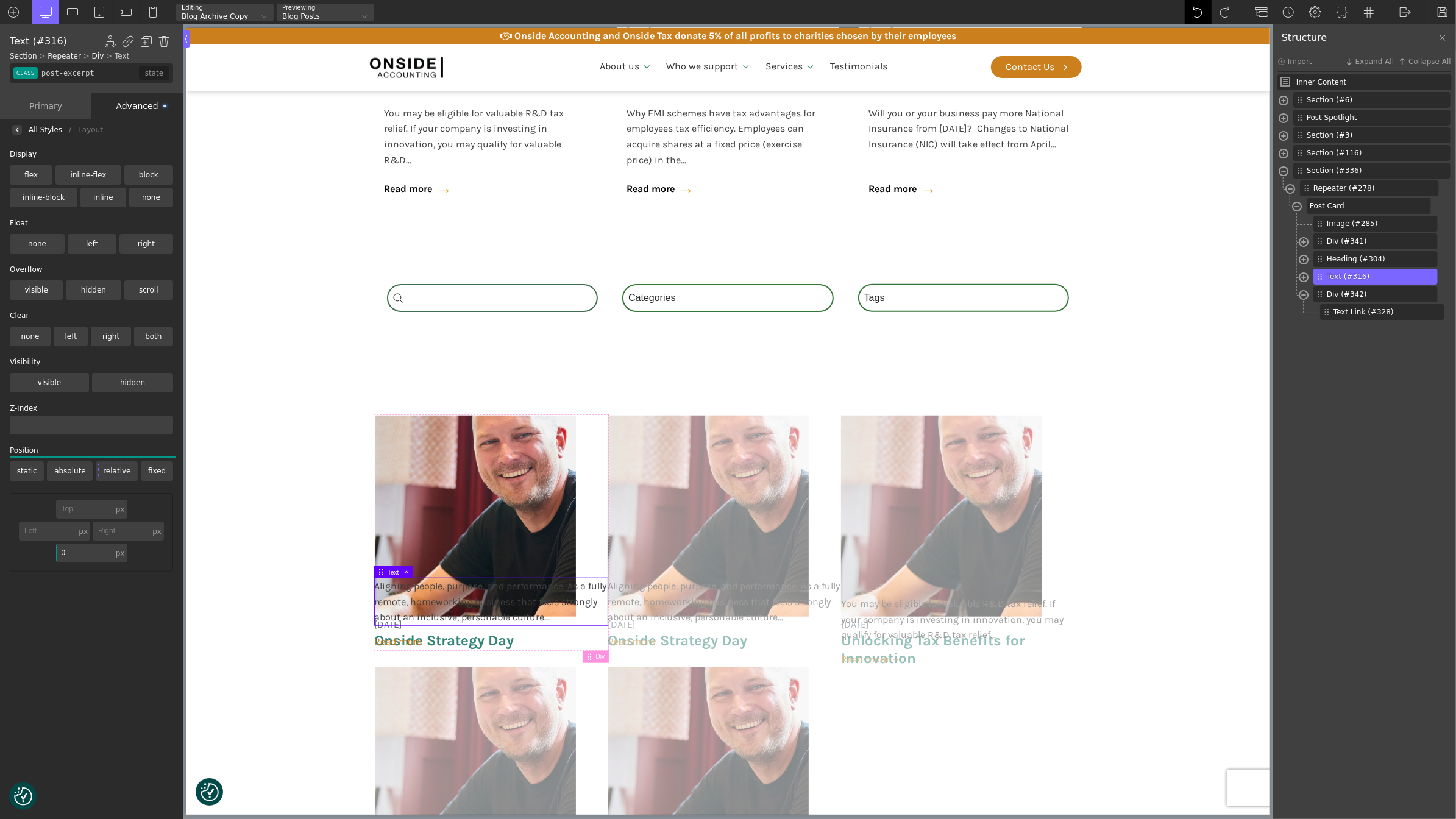
click at [1192, 9] on img at bounding box center [1198, 12] width 12 height 12
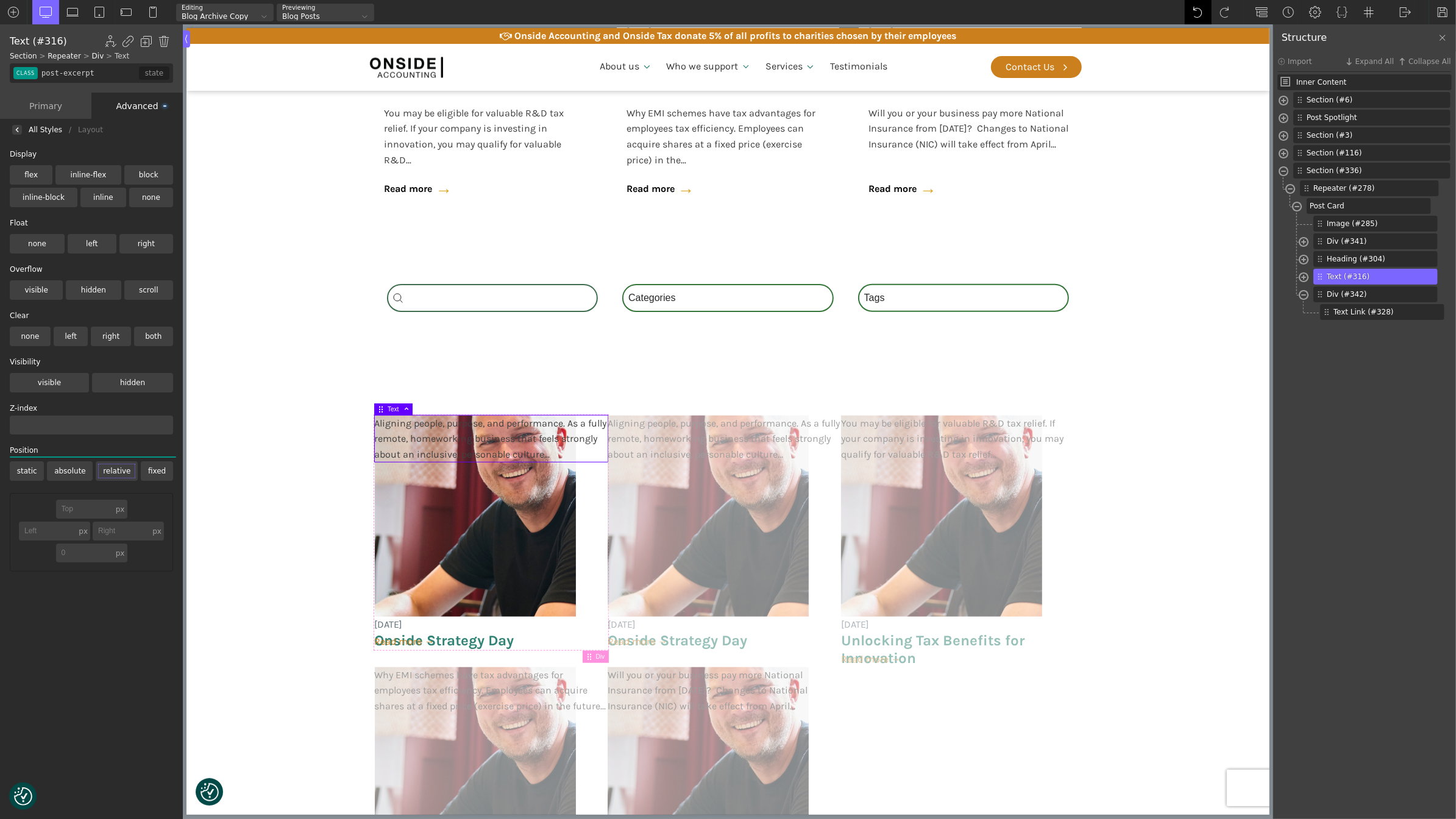
click at [1192, 9] on img at bounding box center [1198, 12] width 12 height 12
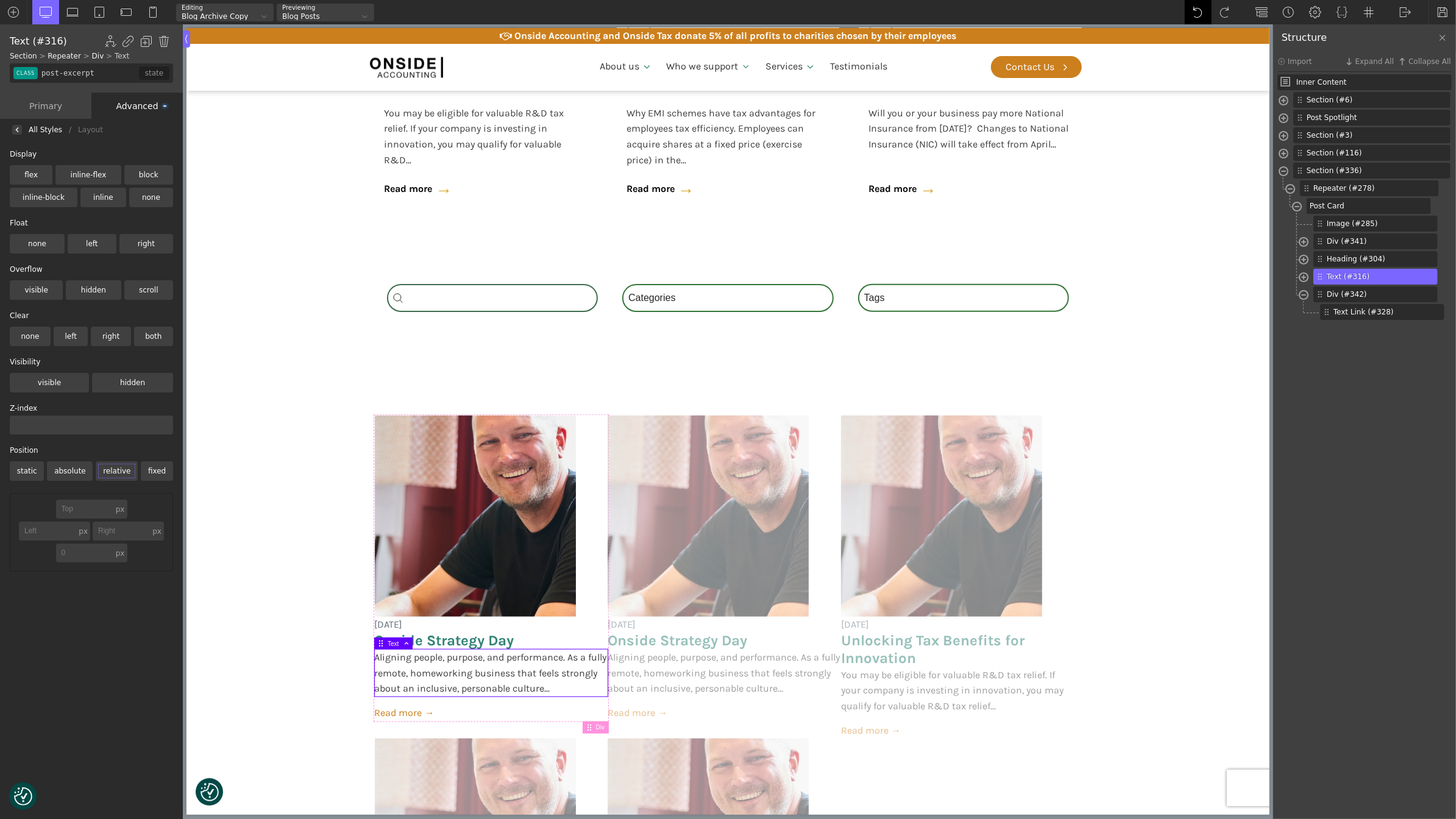
click at [1192, 9] on img at bounding box center [1198, 12] width 12 height 12
type input "section-336-488"
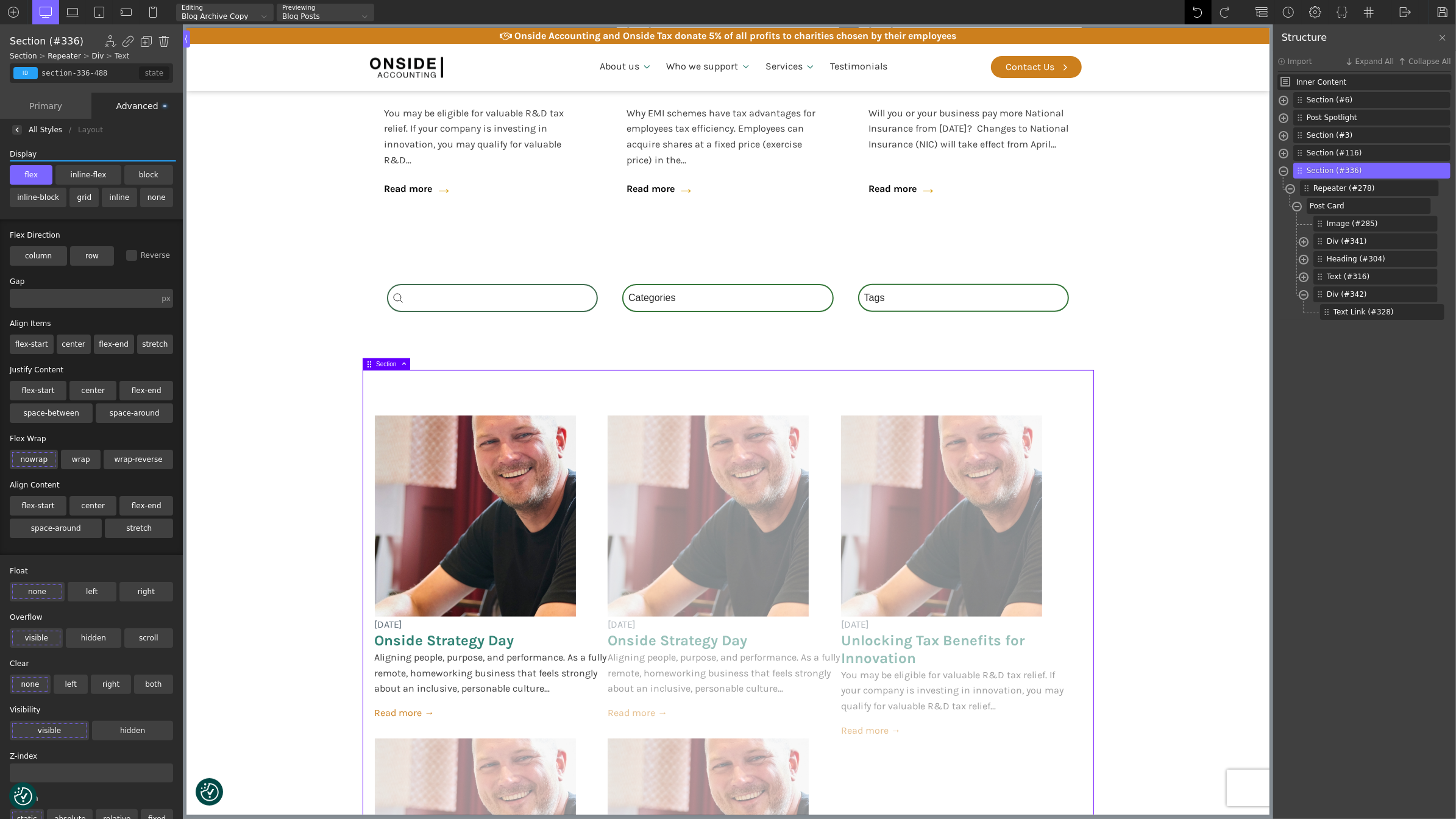
click at [1192, 9] on img at bounding box center [1198, 12] width 12 height 12
type input "post-excerpt"
type input "0"
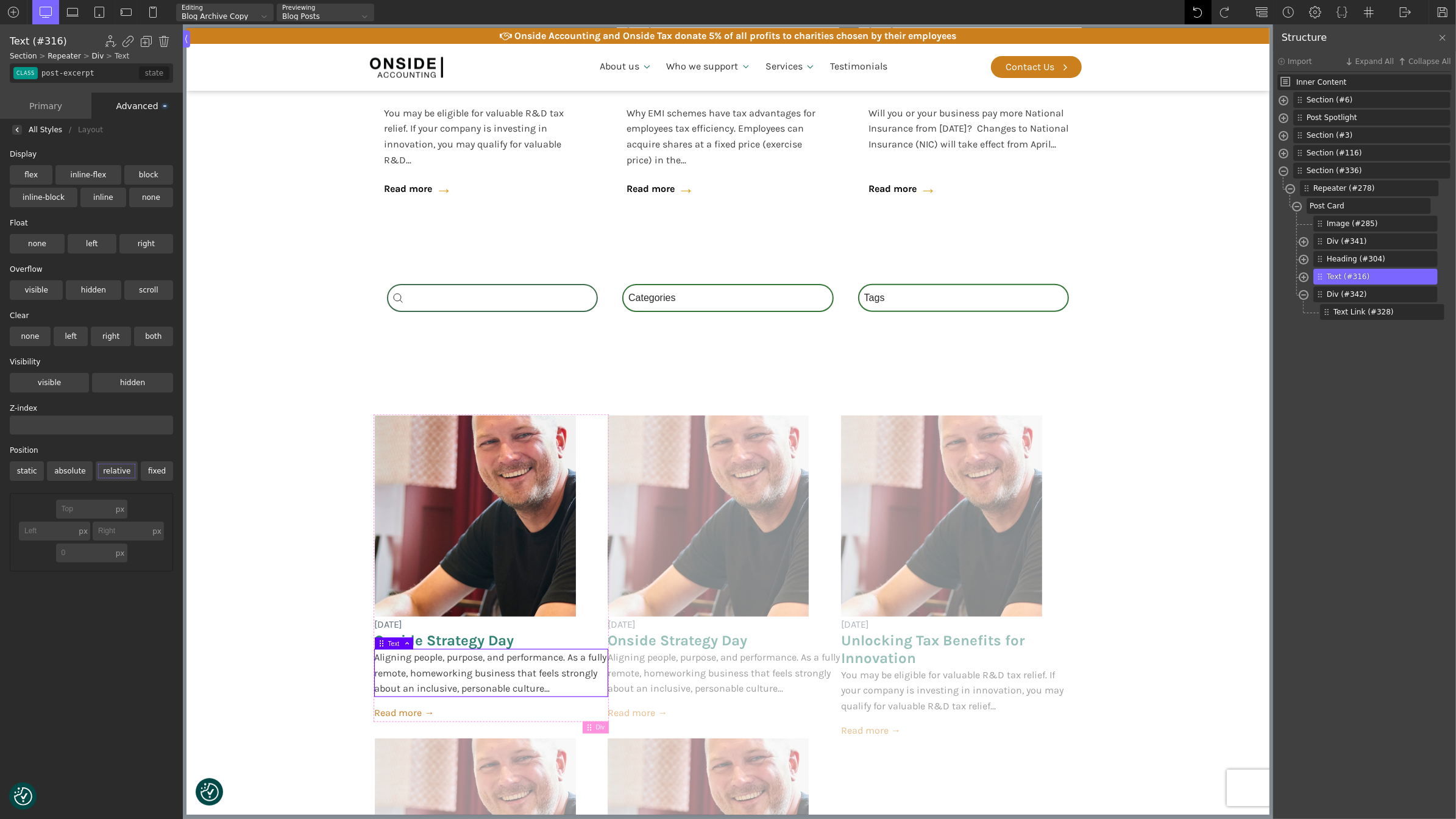
click at [1192, 9] on img at bounding box center [1198, 12] width 12 height 12
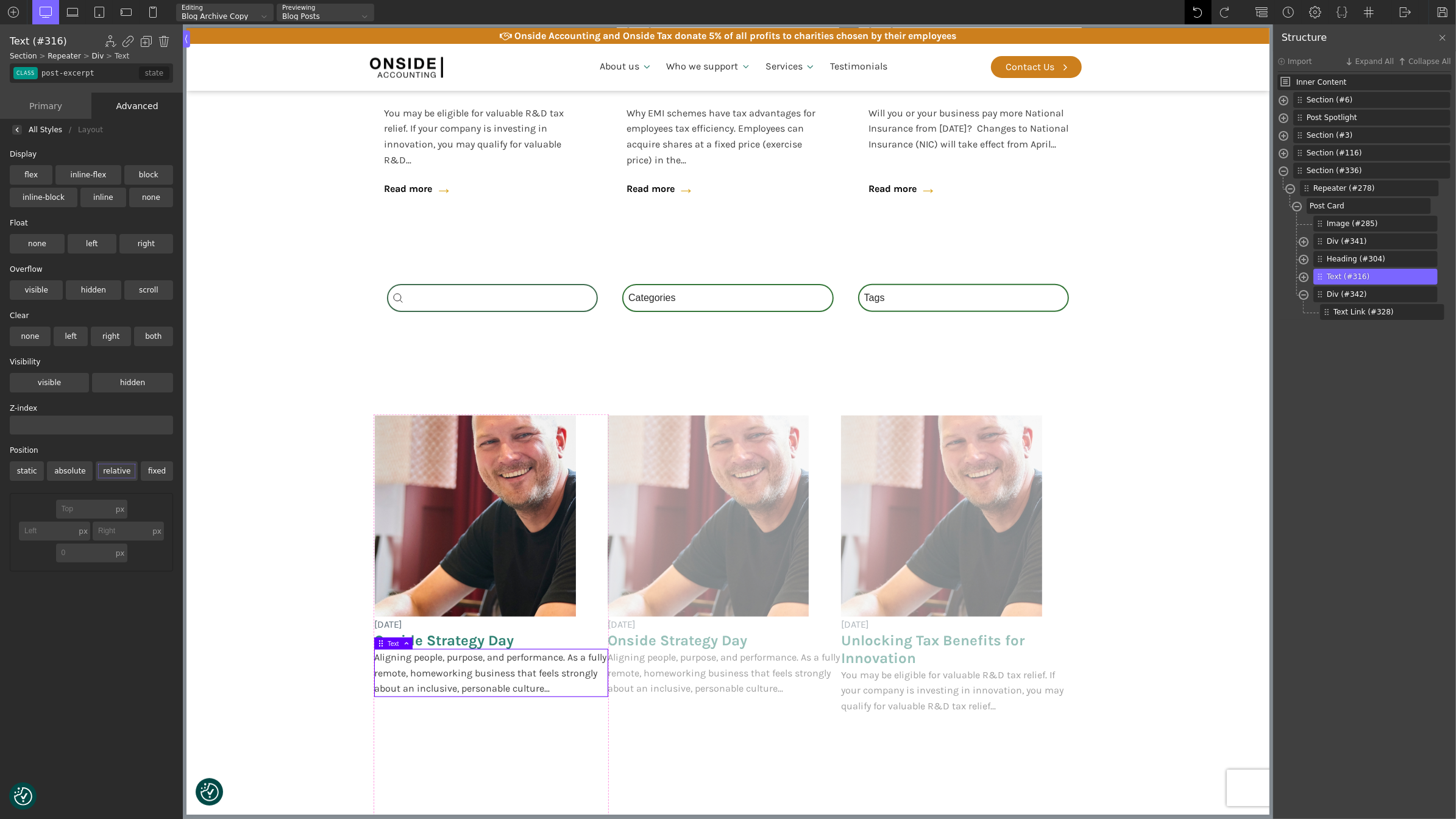
click at [1192, 9] on div at bounding box center [1198, 12] width 27 height 25
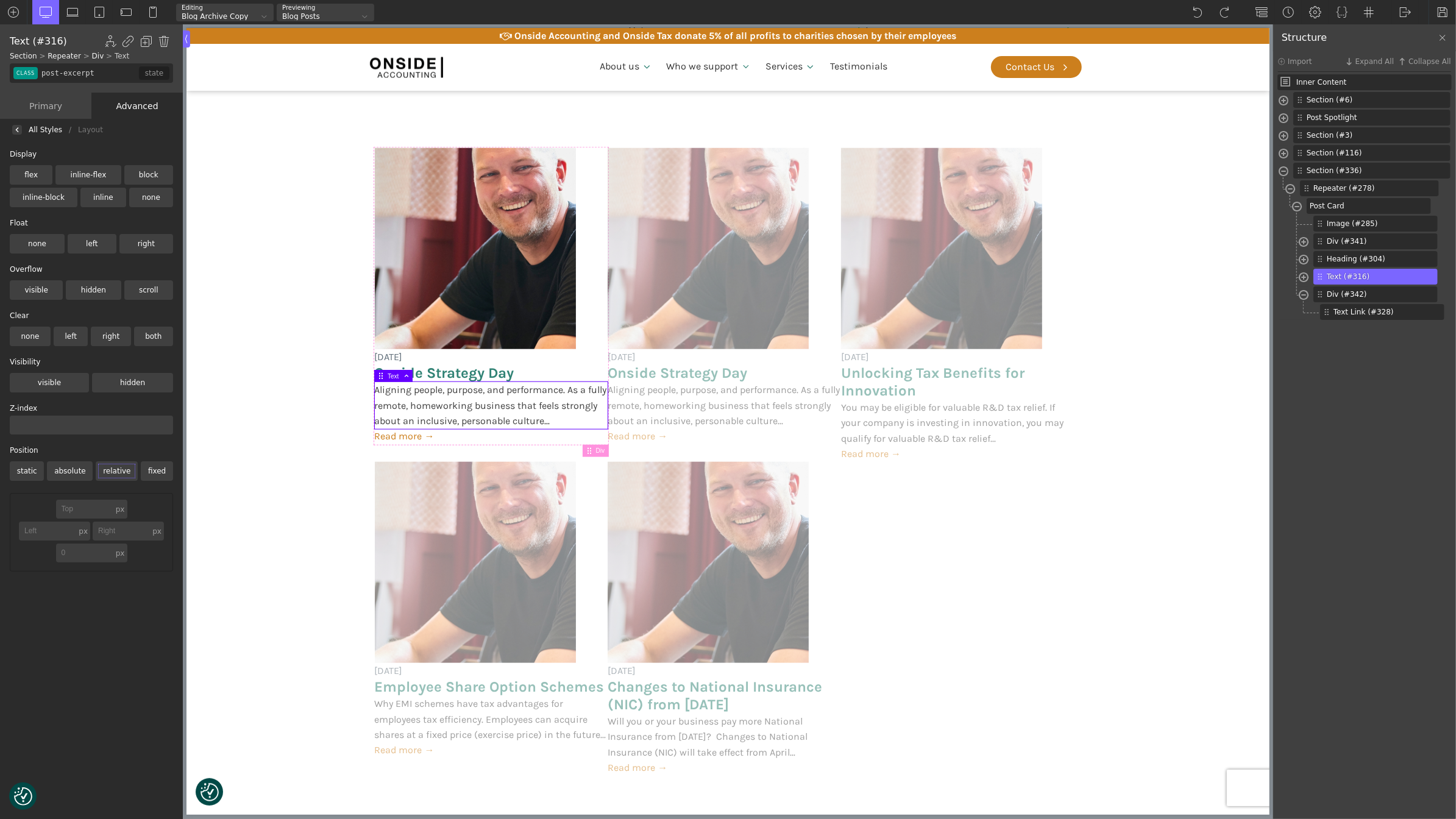
scroll to position [1065, 0]
click at [591, 308] on div "[DATE] Onside Strategy Day Aligning people, purpose, and performance. As a full…" at bounding box center [491, 296] width 233 height 296
type input "post-card"
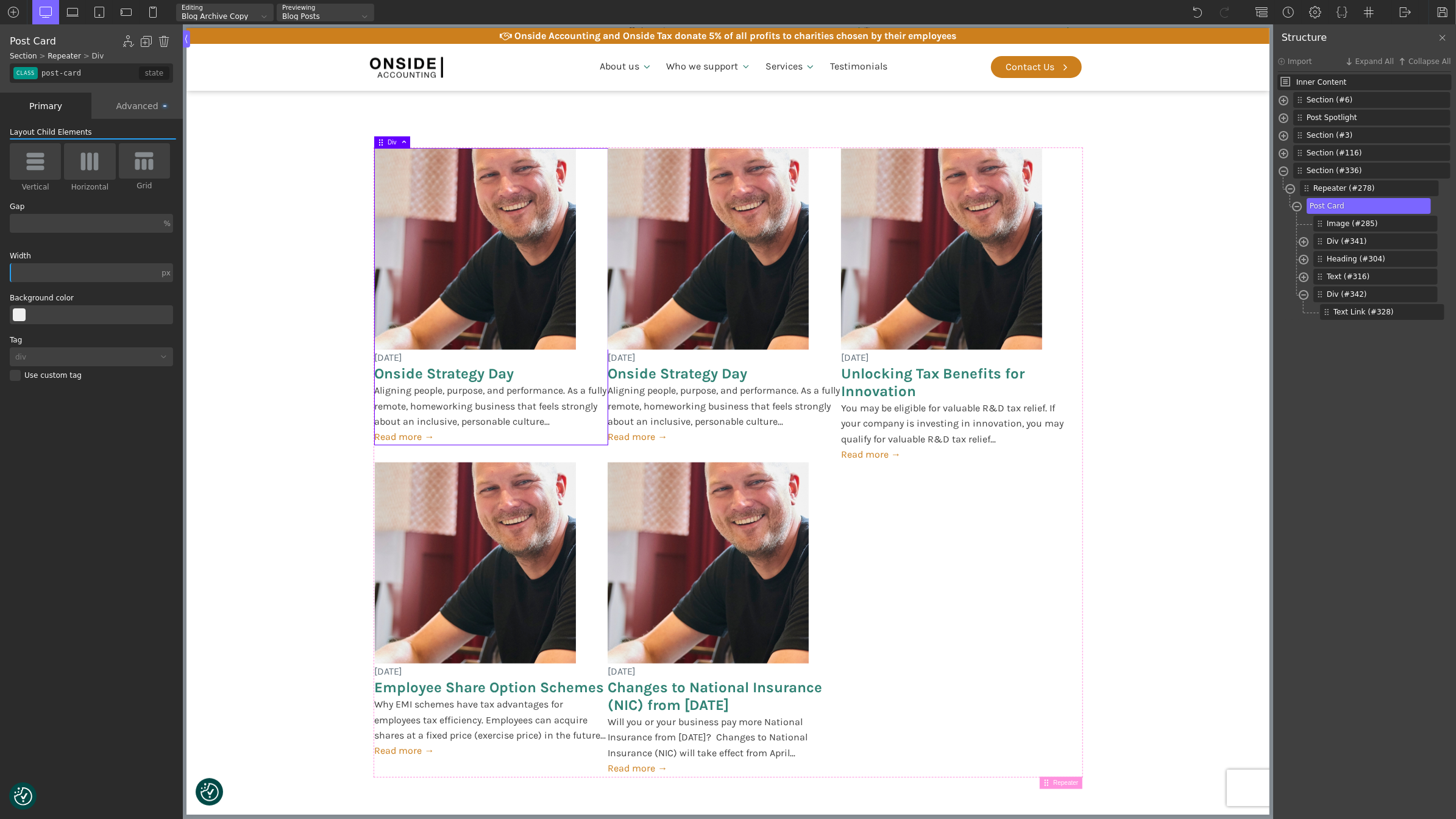
click at [135, 107] on div "Advanced" at bounding box center [137, 106] width 91 height 26
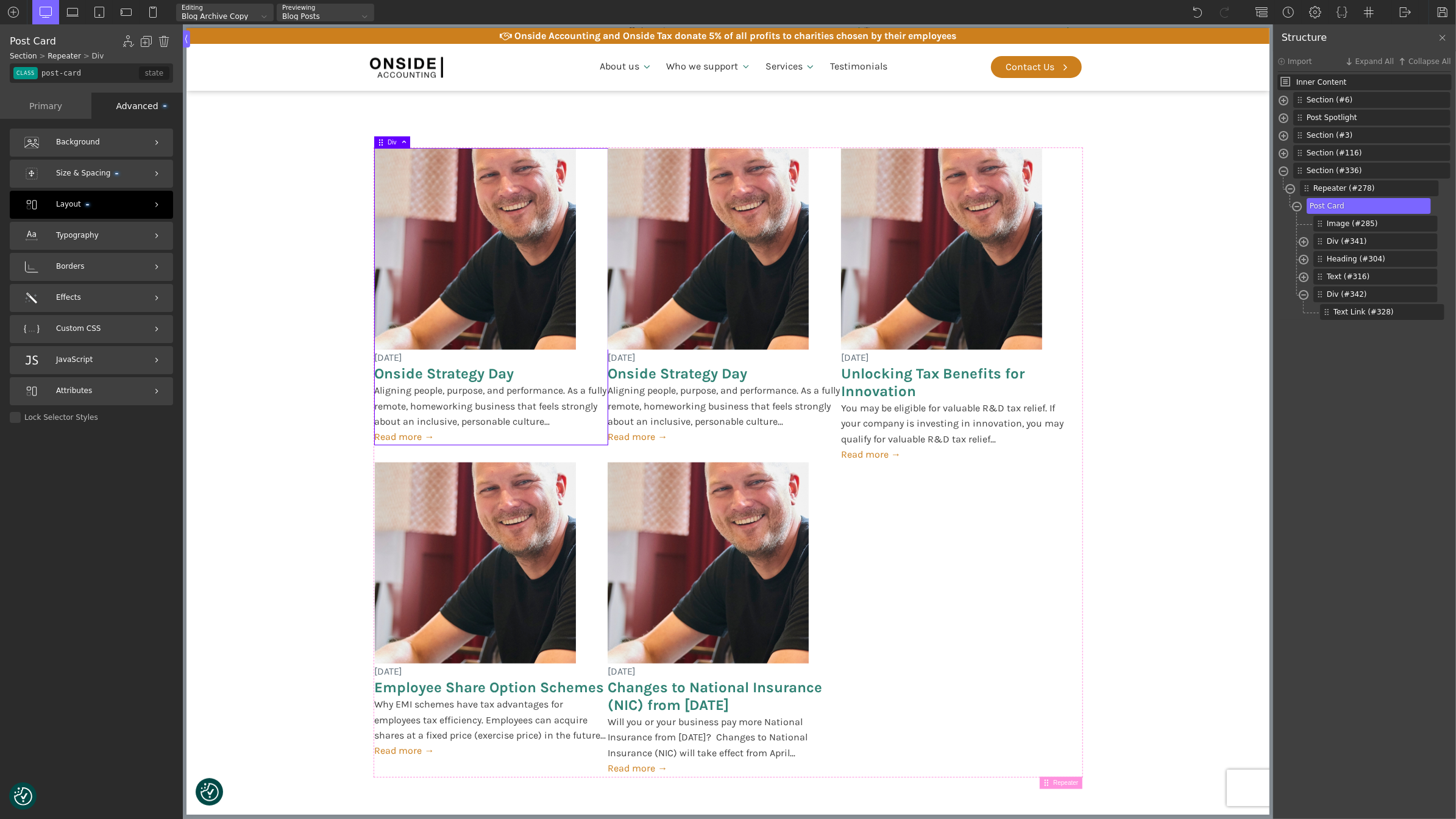
click at [108, 203] on div "Layout" at bounding box center [91, 204] width 164 height 28
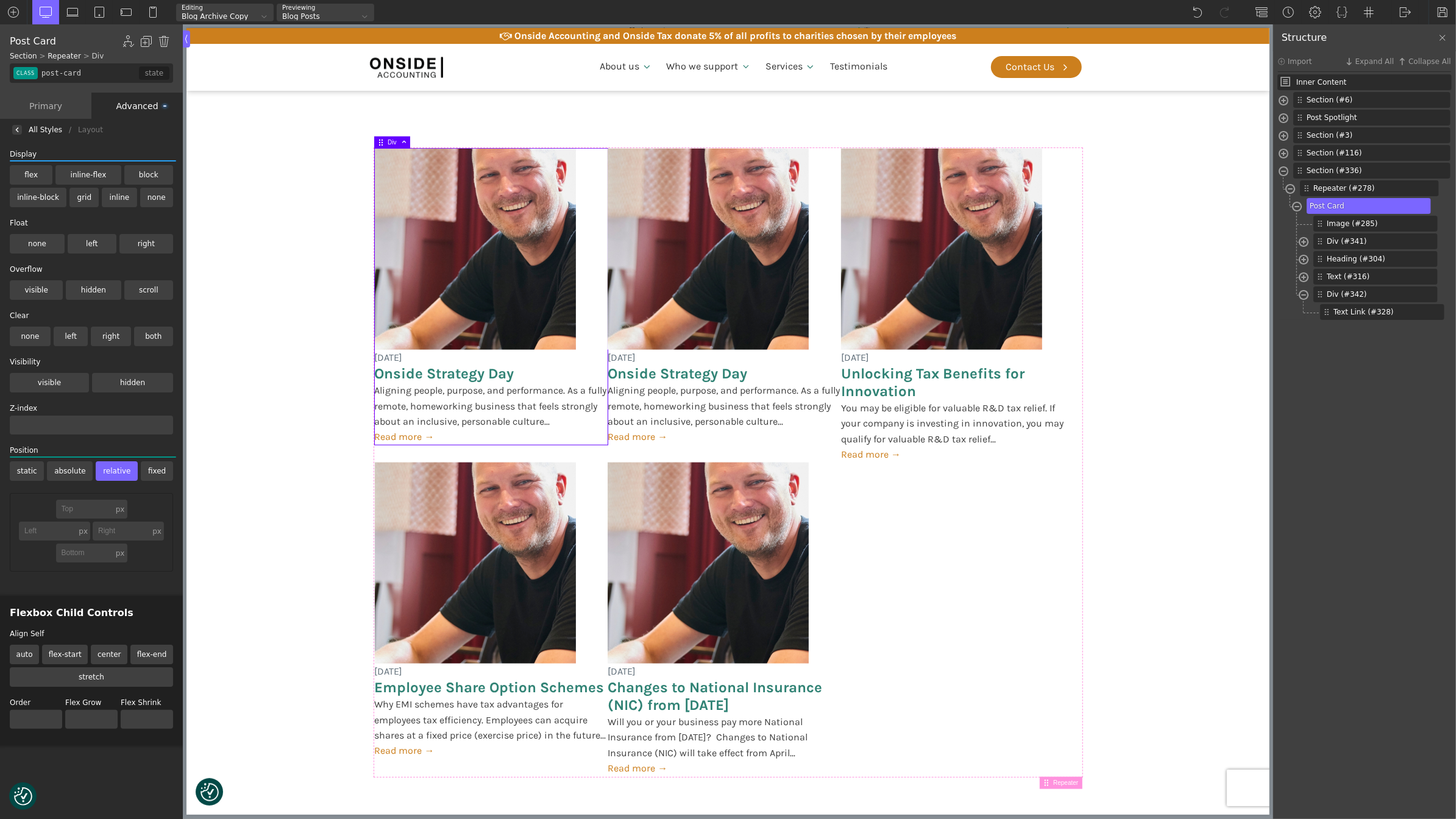
click at [119, 471] on label "relative" at bounding box center [116, 471] width 42 height 20
click at [0, 0] on input "relative" at bounding box center [0, 0] width 0 height 0
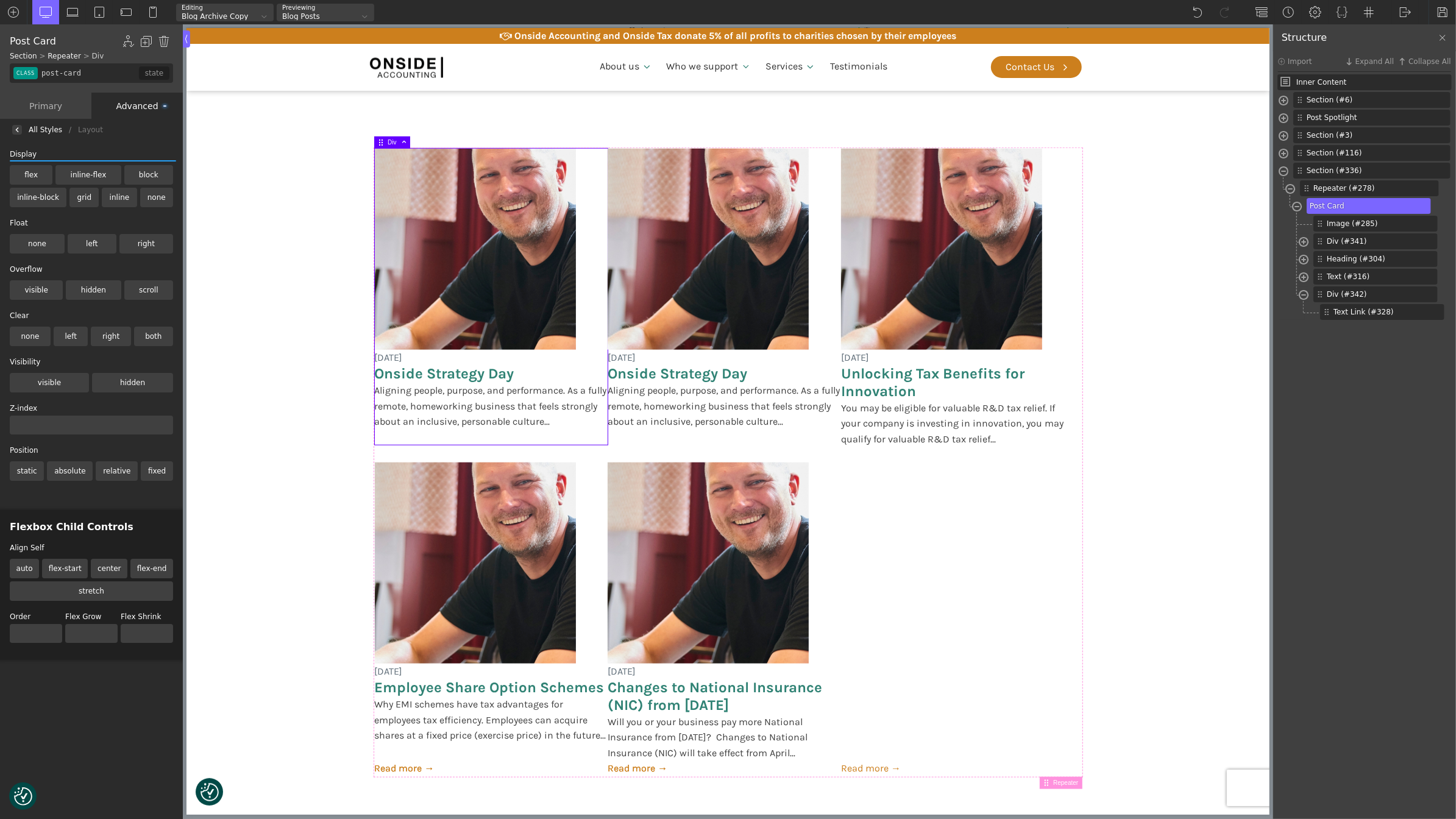
click at [119, 471] on label "relative" at bounding box center [116, 471] width 42 height 20
click at [0, 0] on input "relative" at bounding box center [0, 0] width 0 height 0
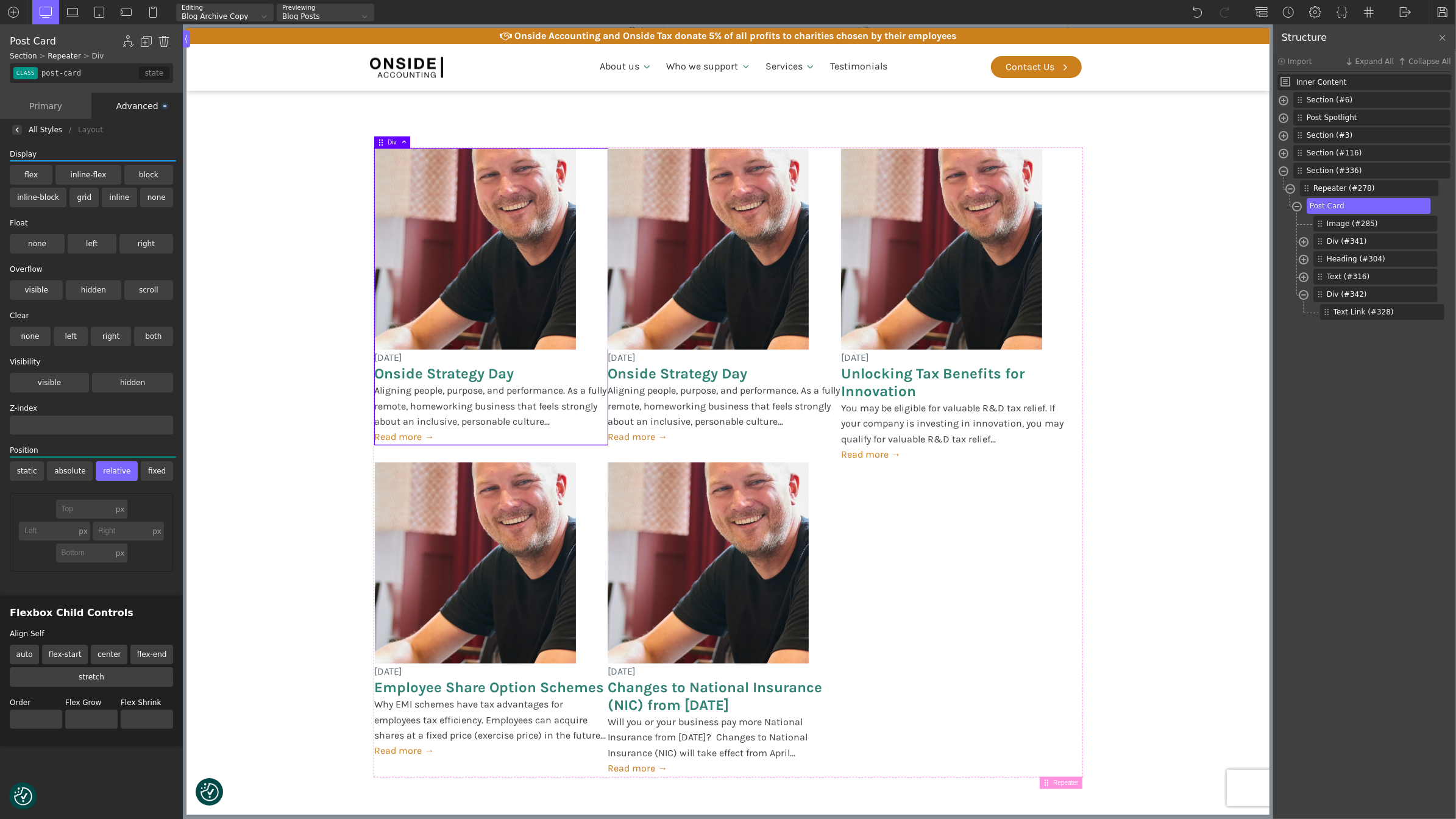
click at [79, 471] on label "absolute" at bounding box center [70, 471] width 46 height 20
click at [0, 0] on input "absolute" at bounding box center [0, 0] width 0 height 0
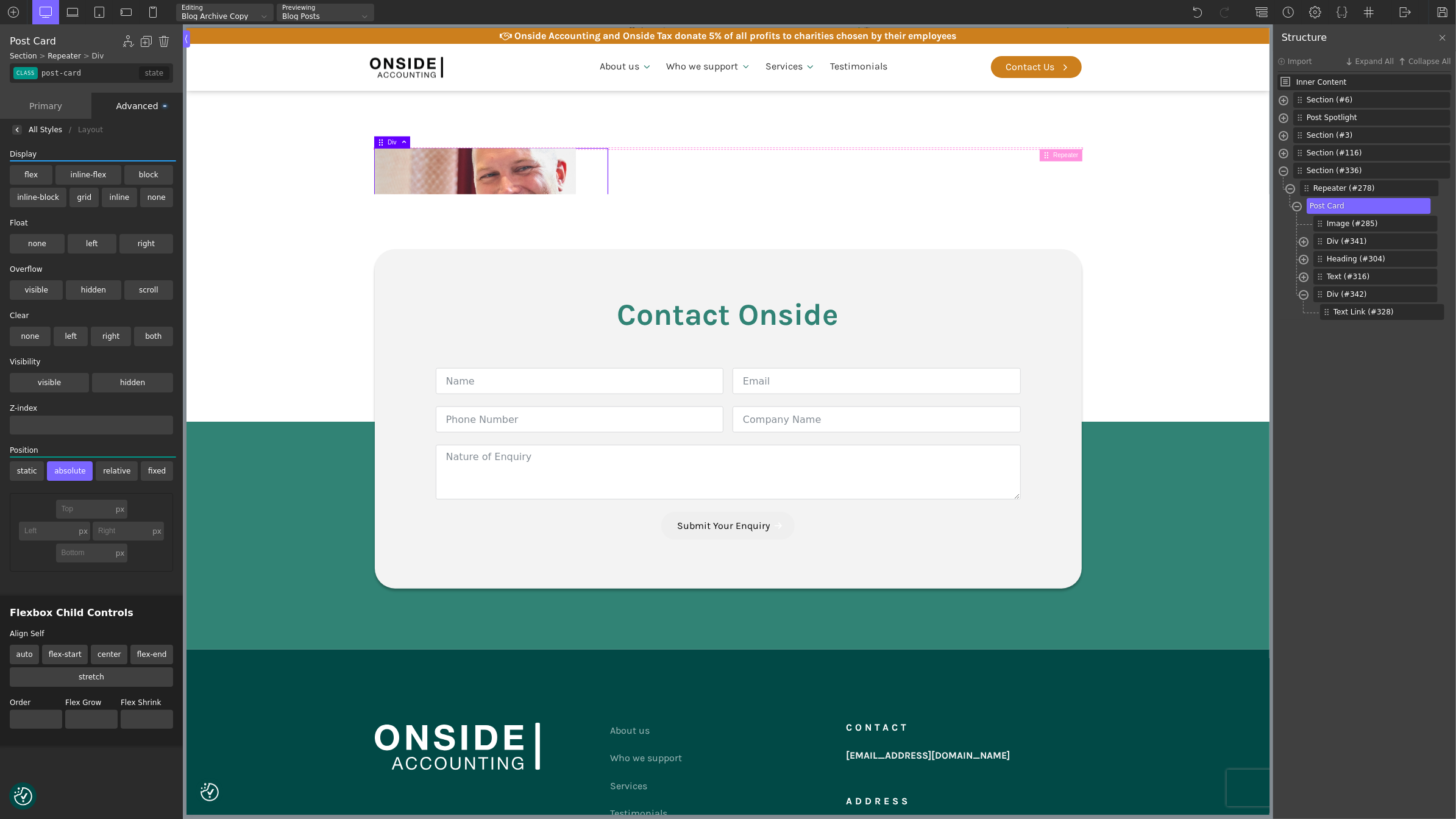
click at [99, 471] on label "relative" at bounding box center [116, 471] width 42 height 20
click at [0, 0] on input "relative" at bounding box center [0, 0] width 0 height 0
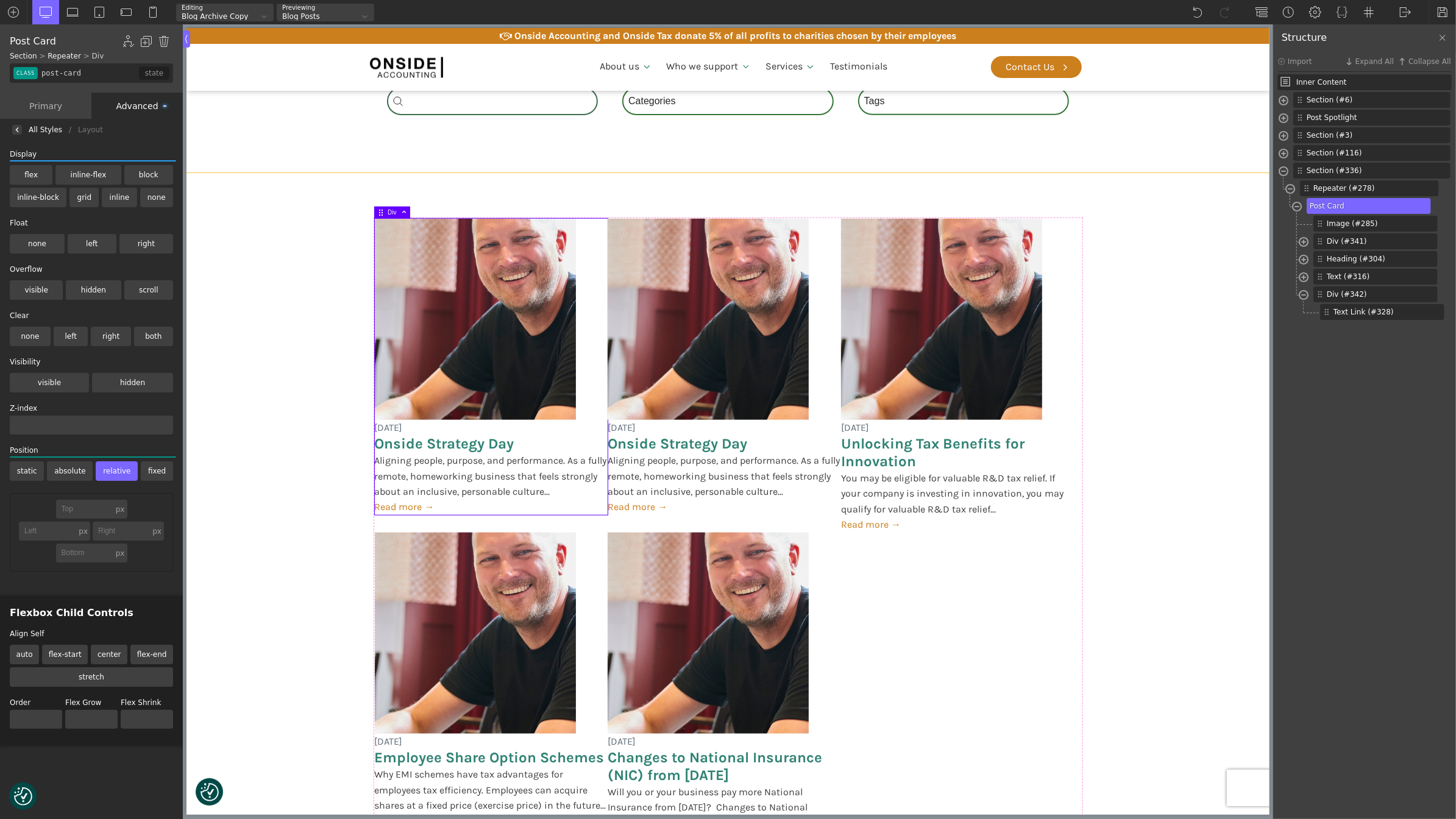
scroll to position [991, 0]
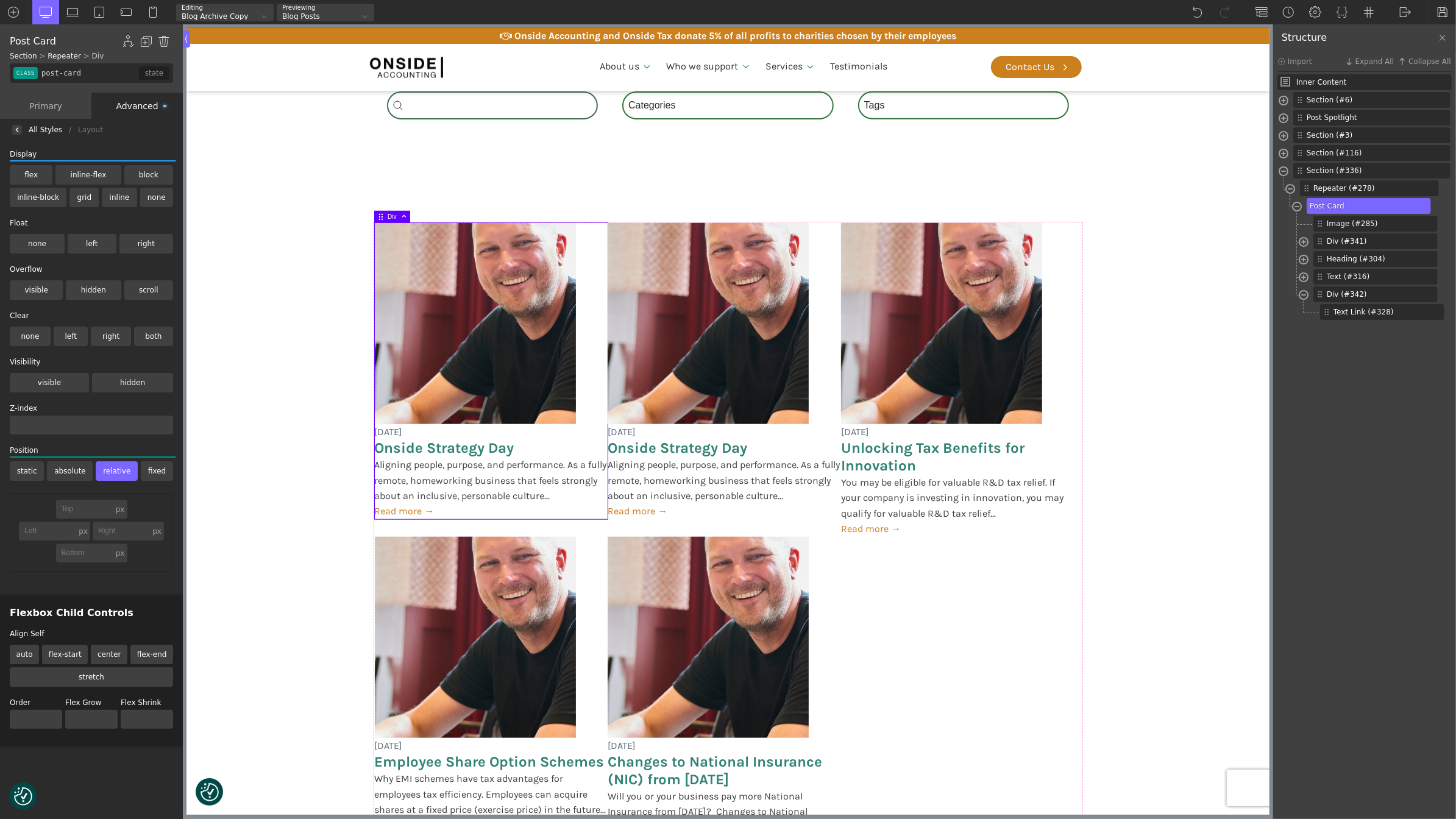
click at [64, 176] on label "inline-flex" at bounding box center [88, 174] width 65 height 20
click at [0, 0] on input "inline-flex" at bounding box center [0, 0] width 0 height 0
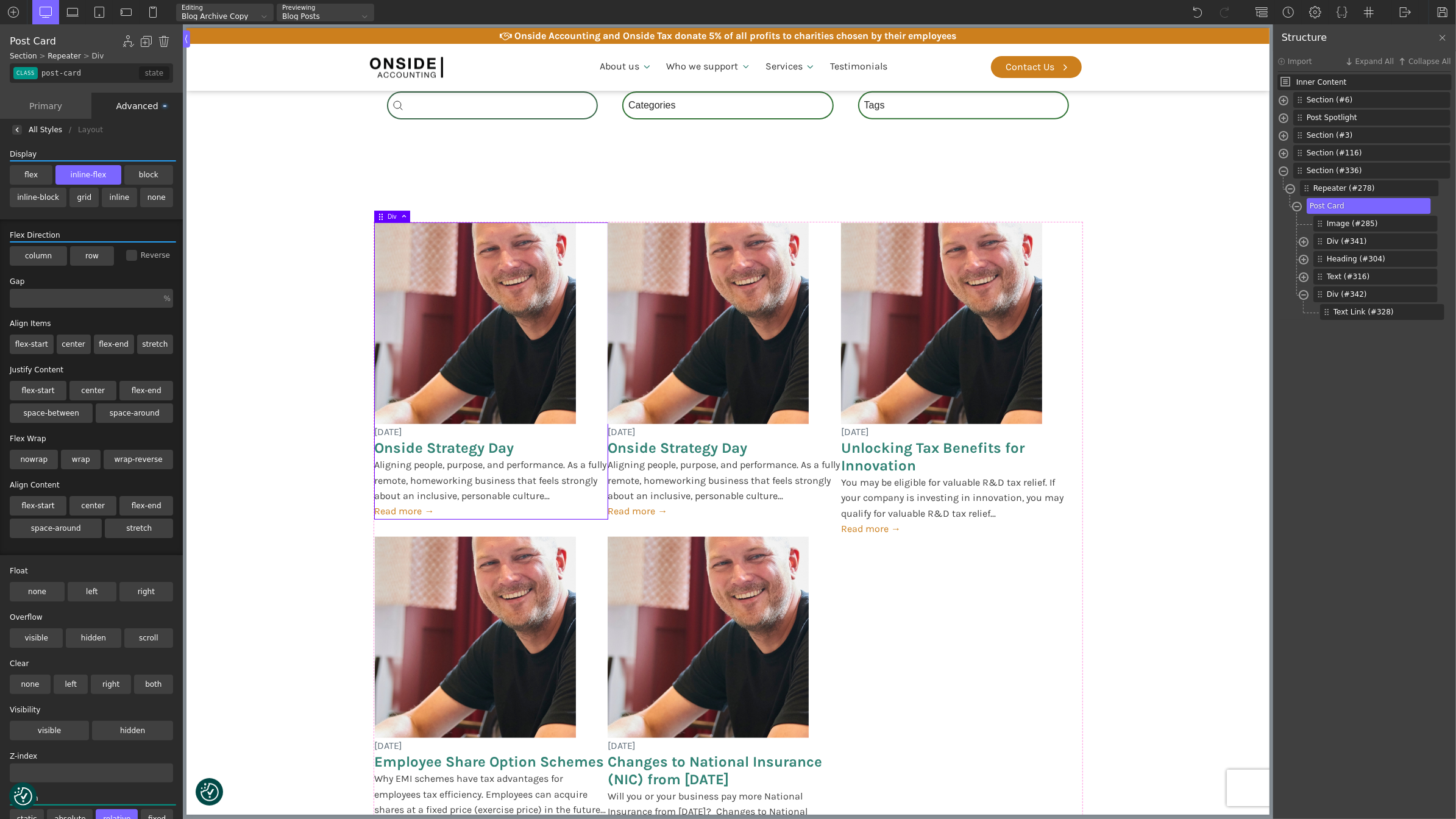
click at [64, 176] on label "inline-flex" at bounding box center [88, 174] width 65 height 20
click at [0, 0] on input "inline-flex" at bounding box center [0, 0] width 0 height 0
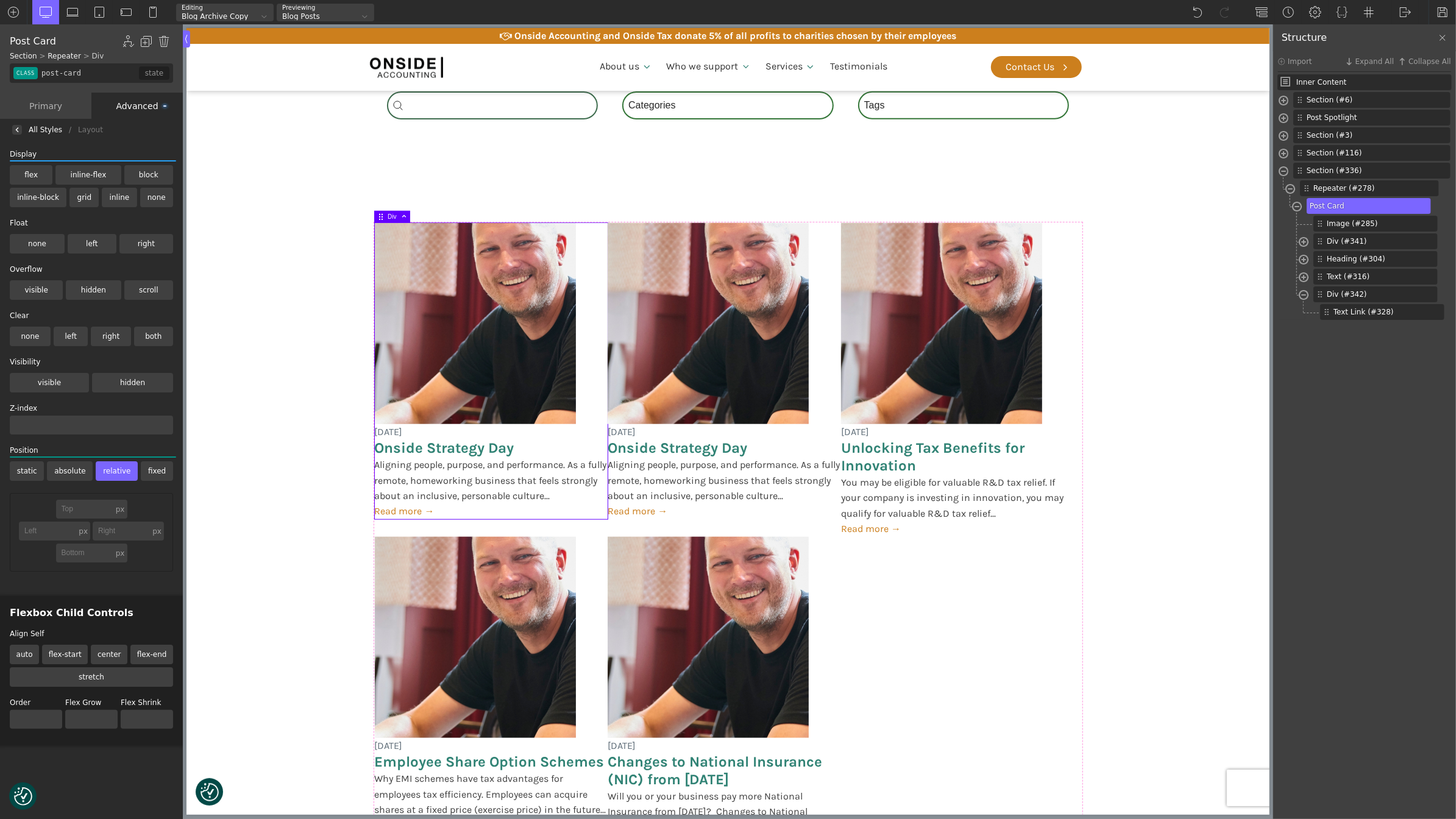
click at [150, 463] on label "fixed" at bounding box center [157, 471] width 32 height 20
click at [0, 0] on input "fixed" at bounding box center [0, 0] width 0 height 0
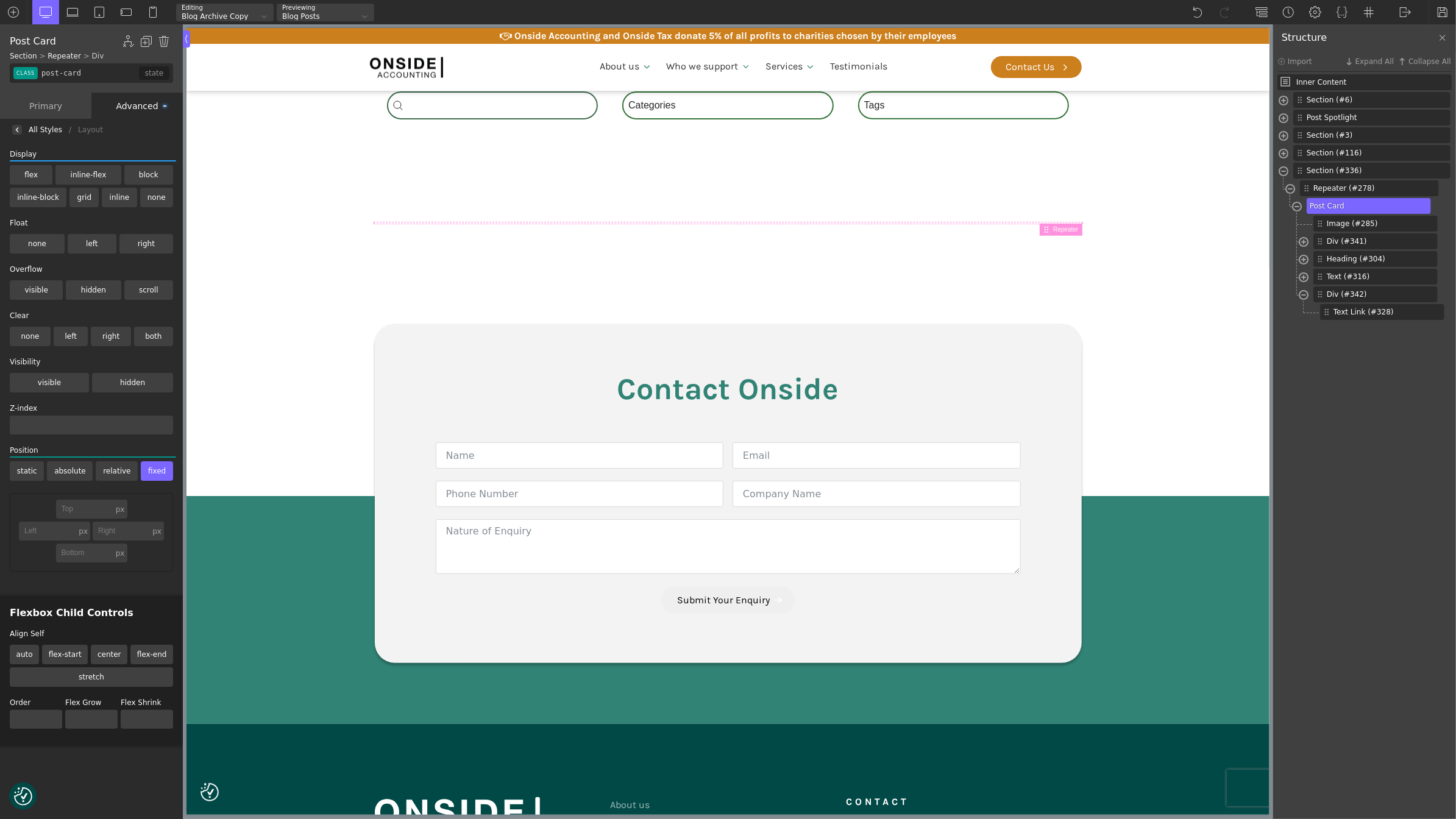
click at [122, 469] on label "relative" at bounding box center [116, 471] width 42 height 20
click at [0, 0] on input "relative" at bounding box center [0, 0] width 0 height 0
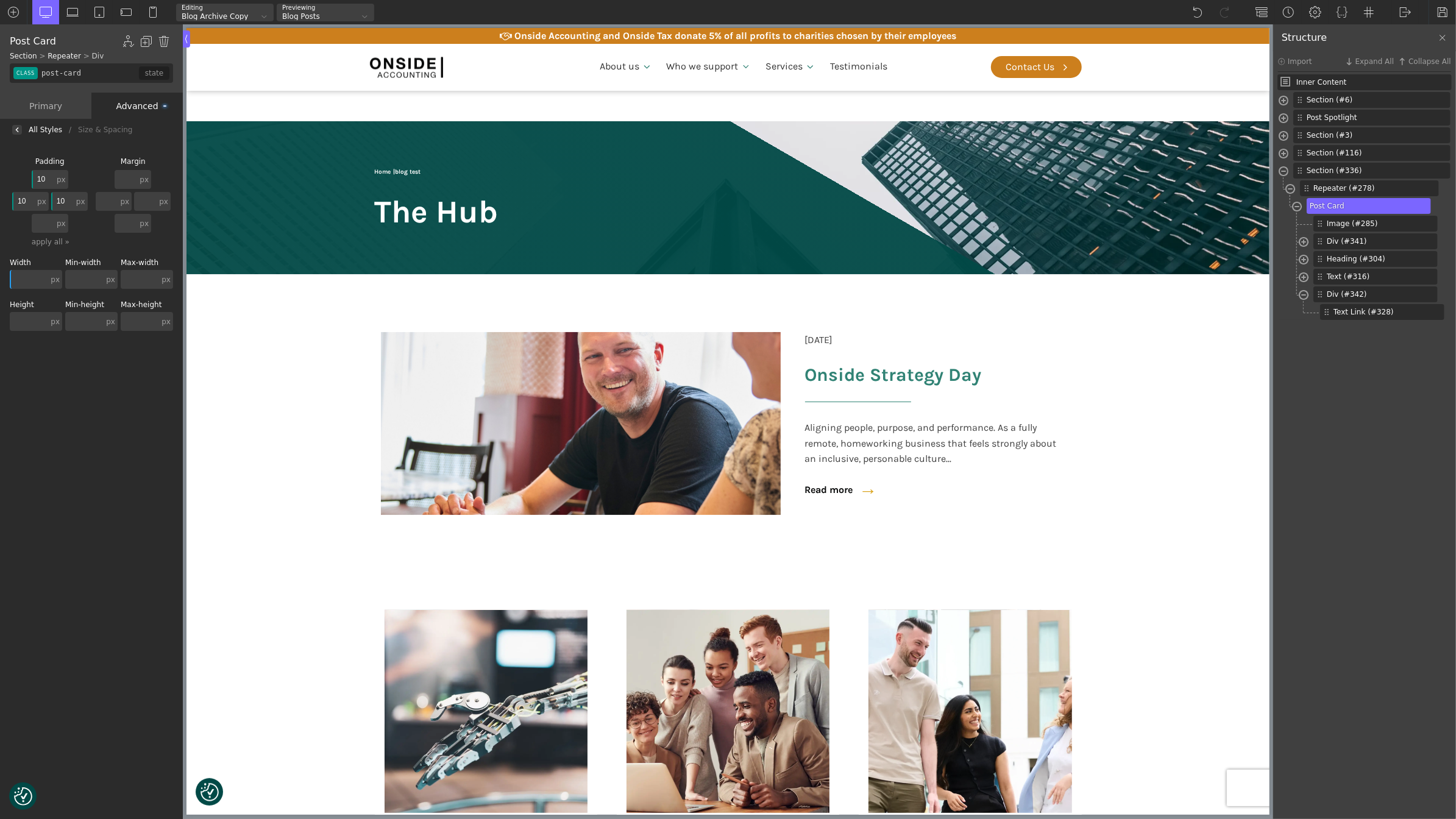
scroll to position [991, 0]
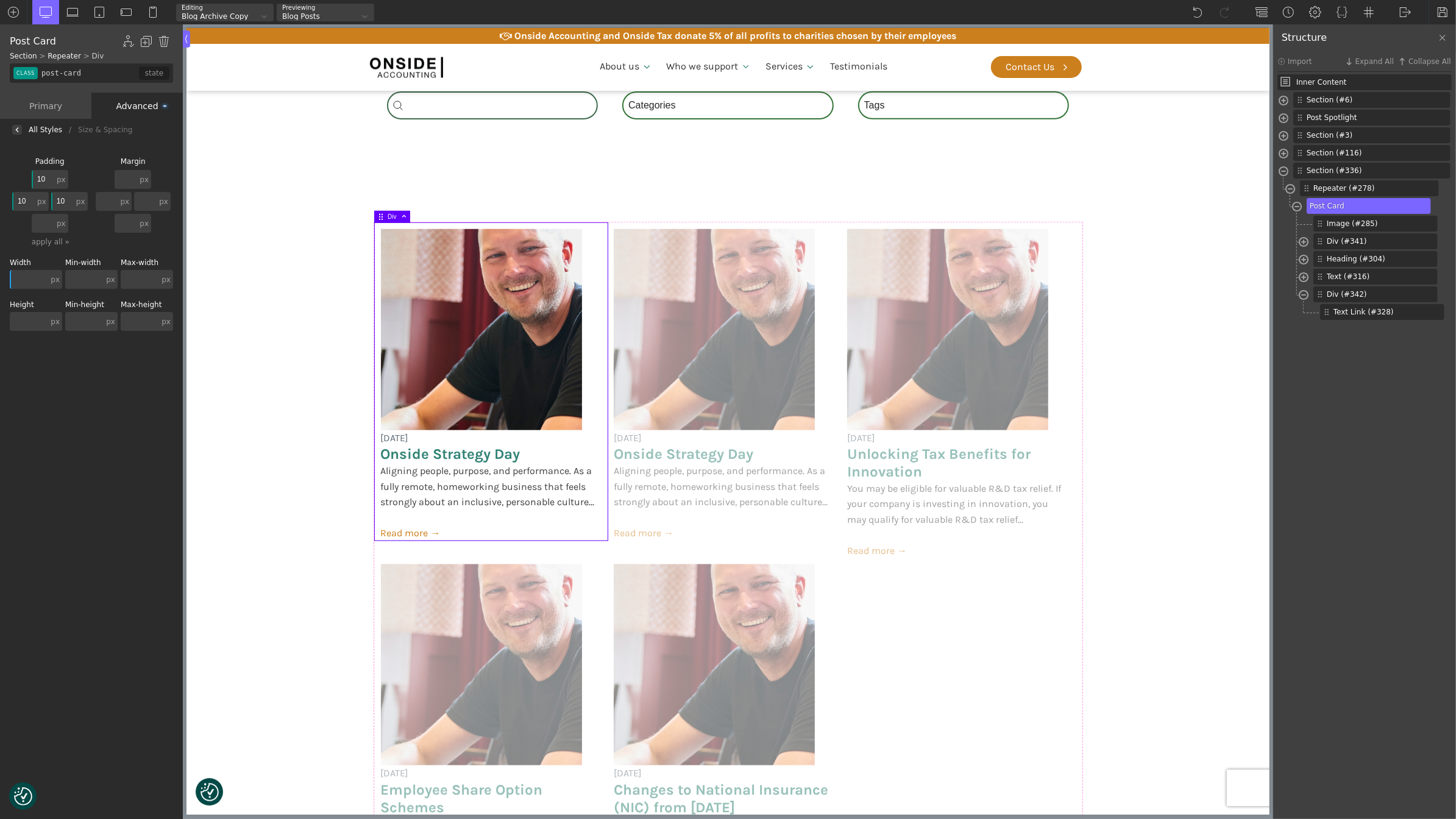
type input "10"
click at [38, 220] on input "text" at bounding box center [43, 223] width 23 height 19
type input "10"
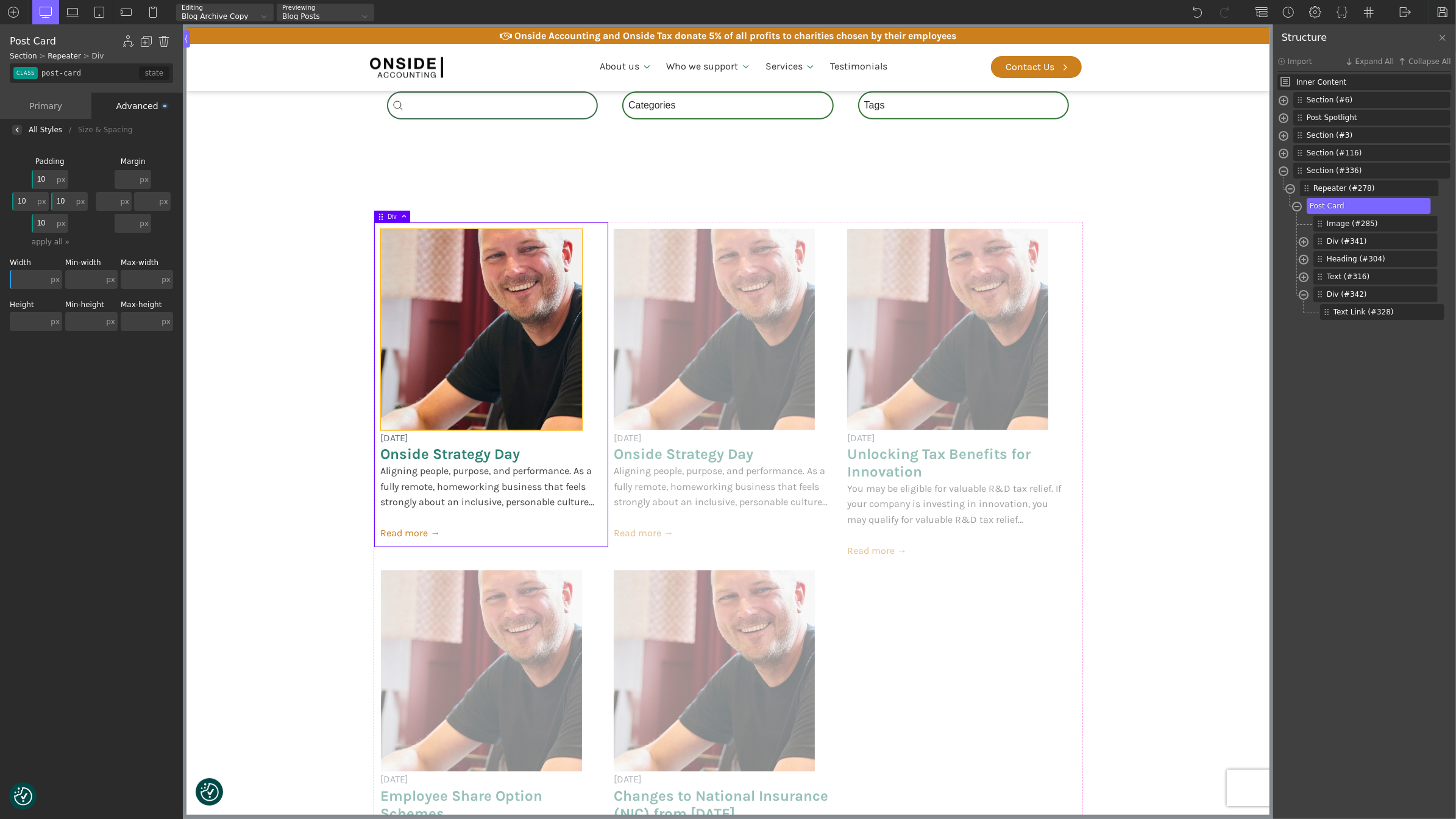
click at [503, 291] on img at bounding box center [481, 330] width 201 height 201
type input "image-285-488"
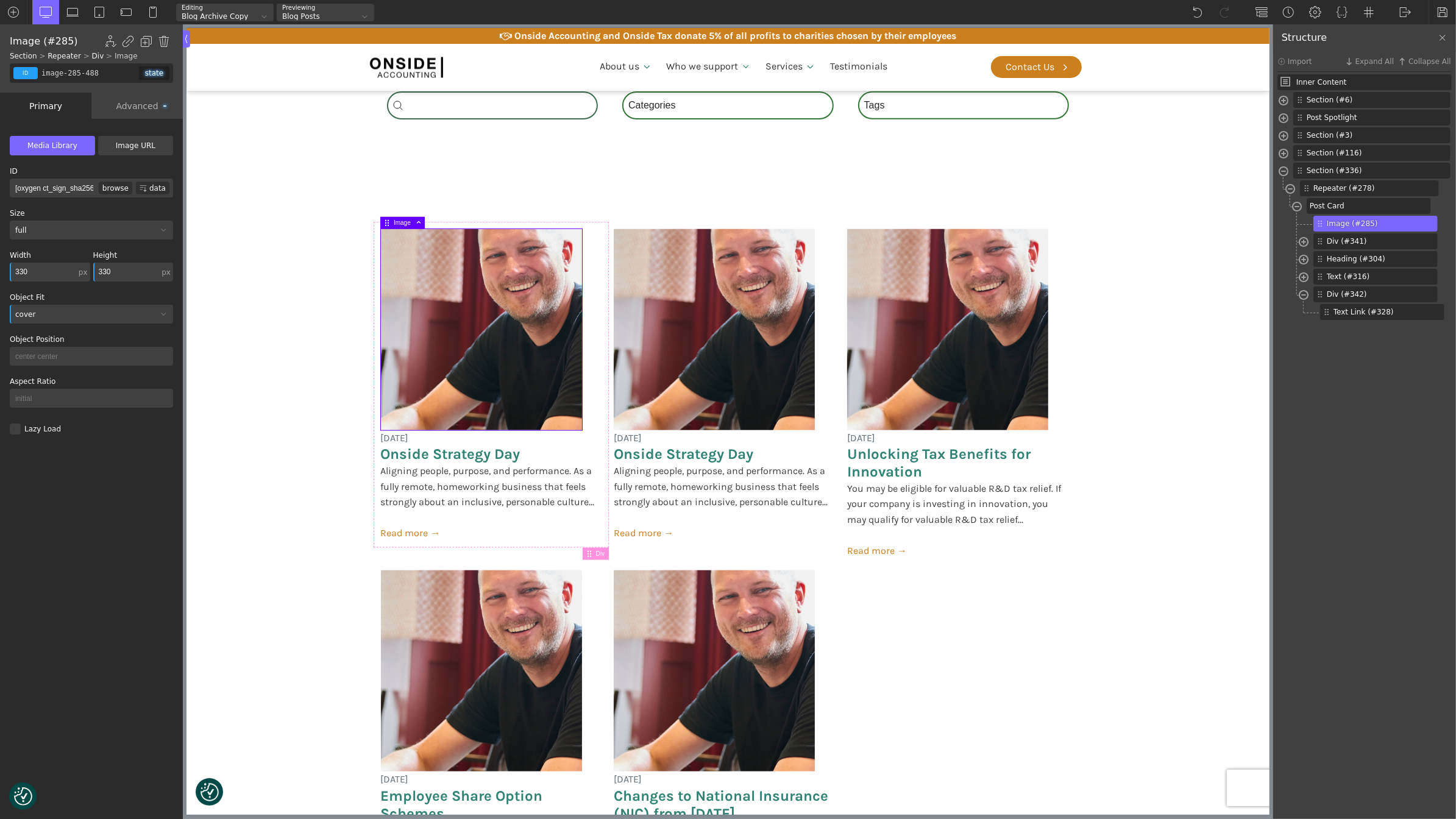
click at [34, 269] on input "330" at bounding box center [43, 272] width 67 height 19
click at [81, 279] on div "px px % em rem auto vw vh none" at bounding box center [83, 272] width 14 height 19
click at [93, 262] on div "%" at bounding box center [84, 261] width 30 height 9
click at [40, 267] on input "text" at bounding box center [43, 272] width 68 height 19
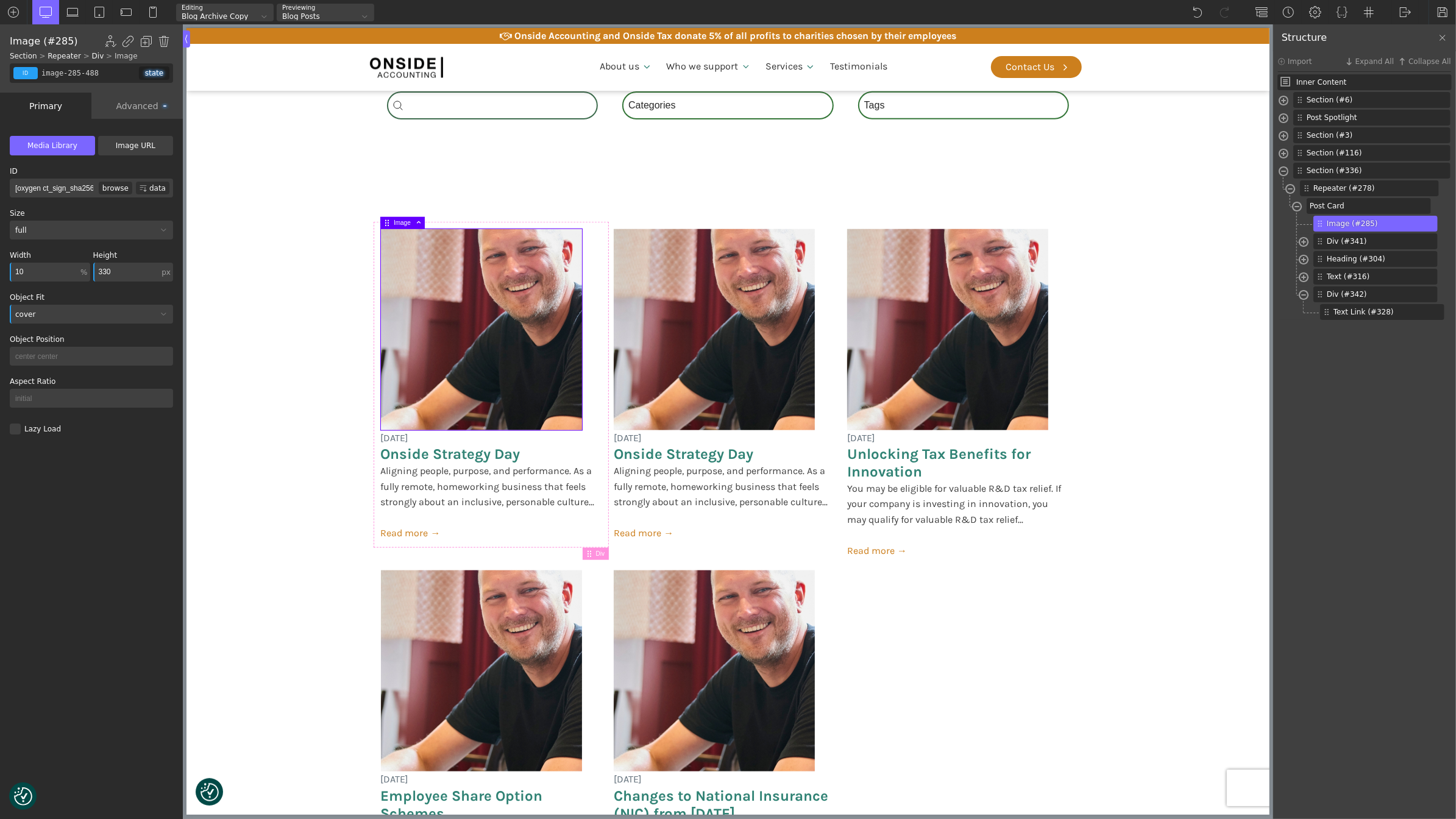
type input "100"
drag, startPoint x: 53, startPoint y: 270, endPoint x: 5, endPoint y: 270, distance: 48.0
click at [5, 270] on div "WP Grid Builder Stack Columns Vertically Page container (1200px) and below Less…" at bounding box center [91, 470] width 183 height 703
click at [132, 272] on input "330" at bounding box center [126, 272] width 67 height 19
click at [92, 530] on div "WP Grid Builder Stack Columns Vertically Page container (1200px) and below Less…" at bounding box center [91, 470] width 183 height 703
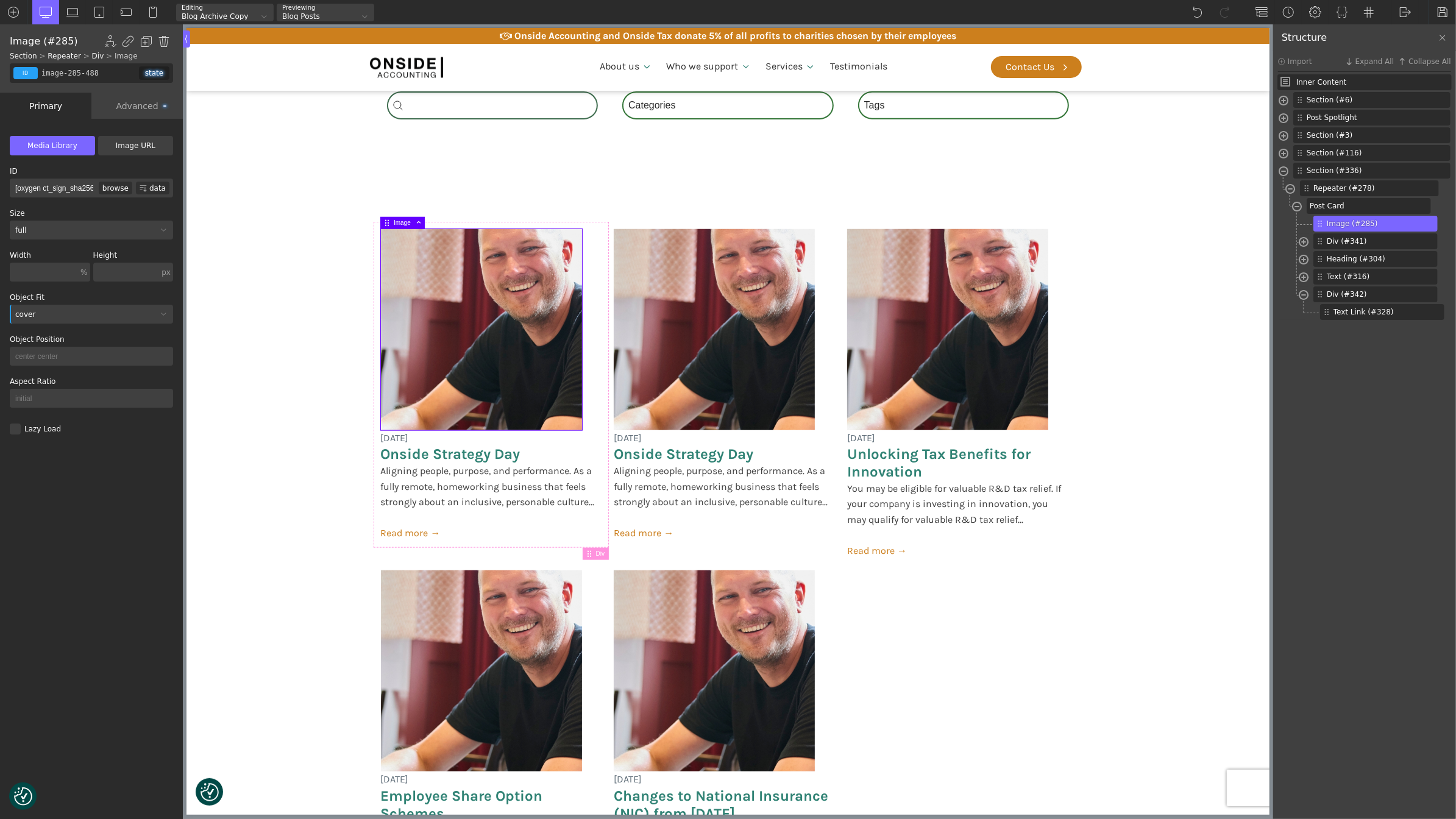
click at [89, 320] on div "cover" at bounding box center [91, 314] width 164 height 19
click at [70, 340] on div at bounding box center [91, 333] width 164 height 14
click at [66, 320] on div at bounding box center [91, 314] width 164 height 19
click at [61, 342] on div "initial" at bounding box center [91, 347] width 164 height 14
click at [58, 313] on div "initial" at bounding box center [83, 315] width 147 height 8
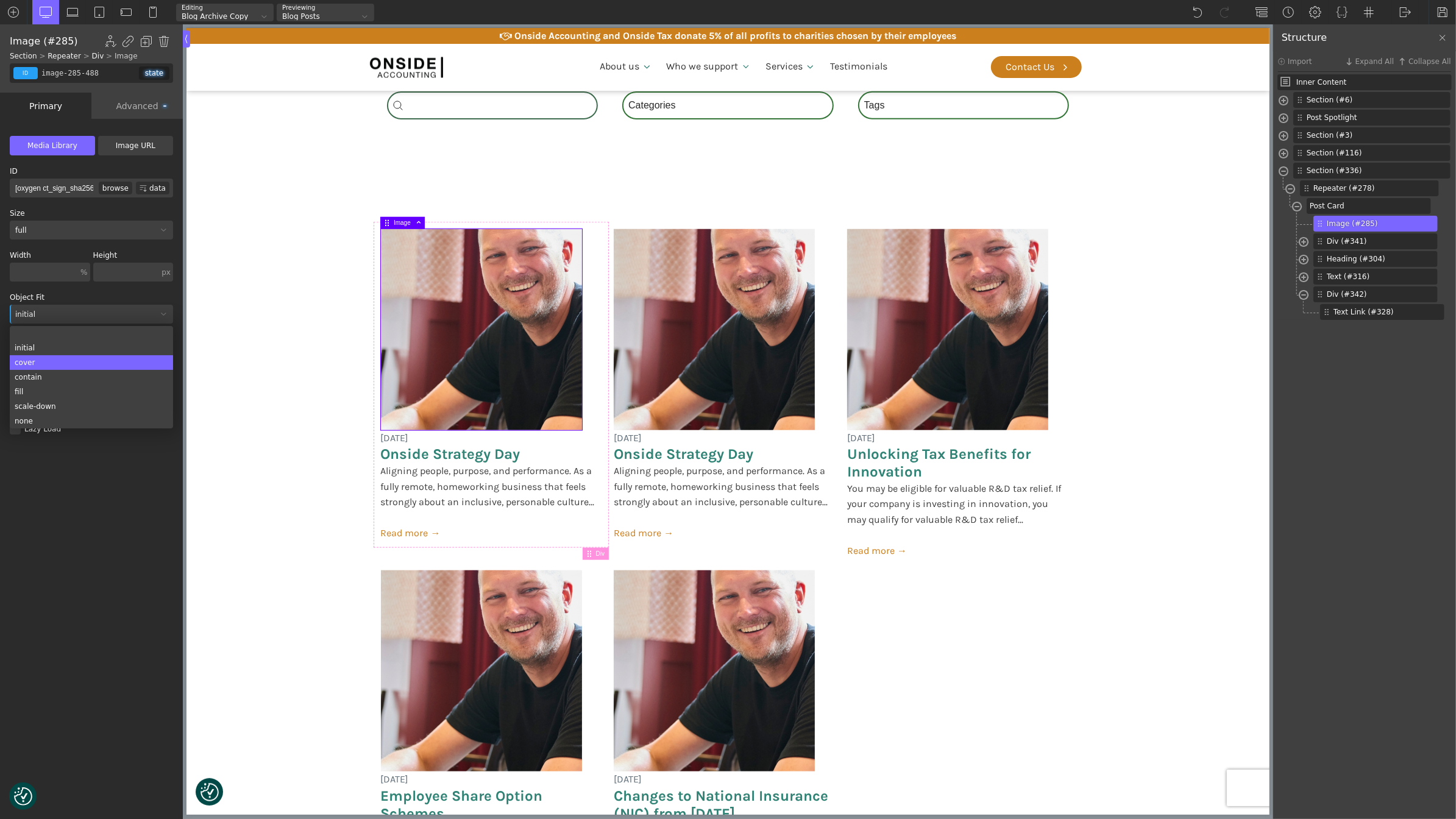
click at [62, 362] on div "cover" at bounding box center [91, 362] width 164 height 14
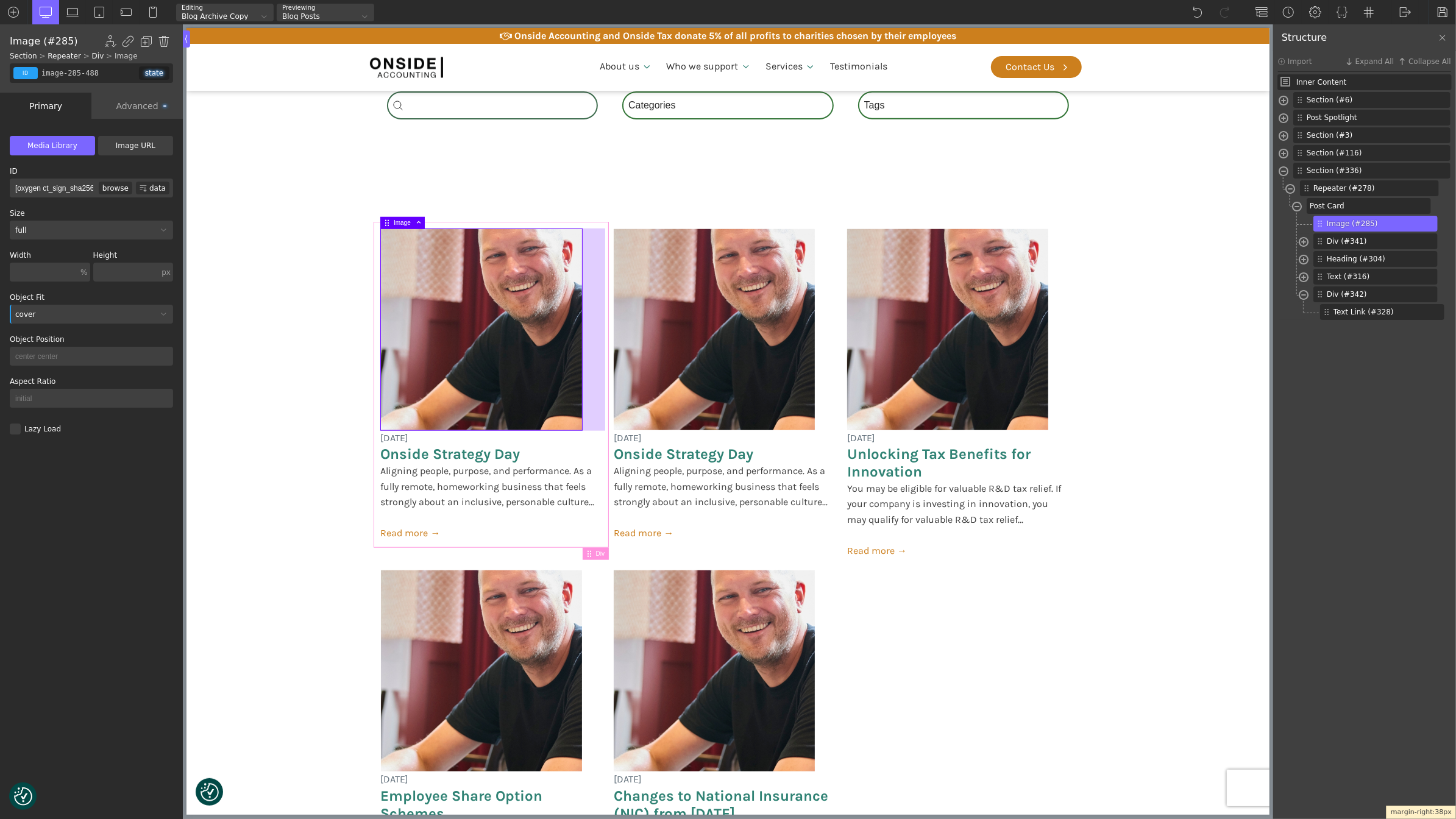
drag, startPoint x: 581, startPoint y: 286, endPoint x: 603, endPoint y: 289, distance: 22.2
click at [603, 289] on div at bounding box center [593, 330] width 23 height 203
click at [576, 308] on img at bounding box center [481, 330] width 201 height 201
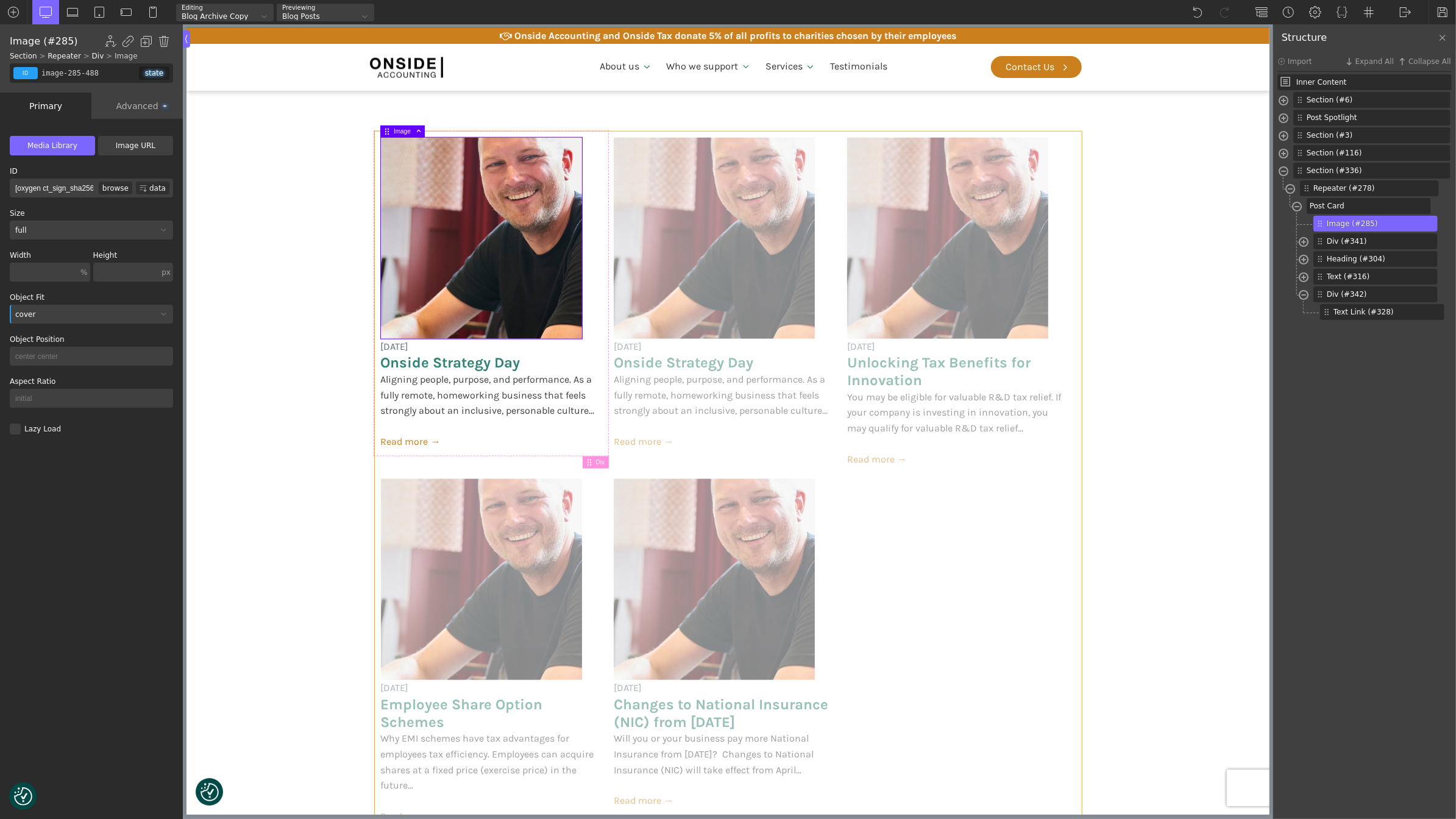
scroll to position [1128, 0]
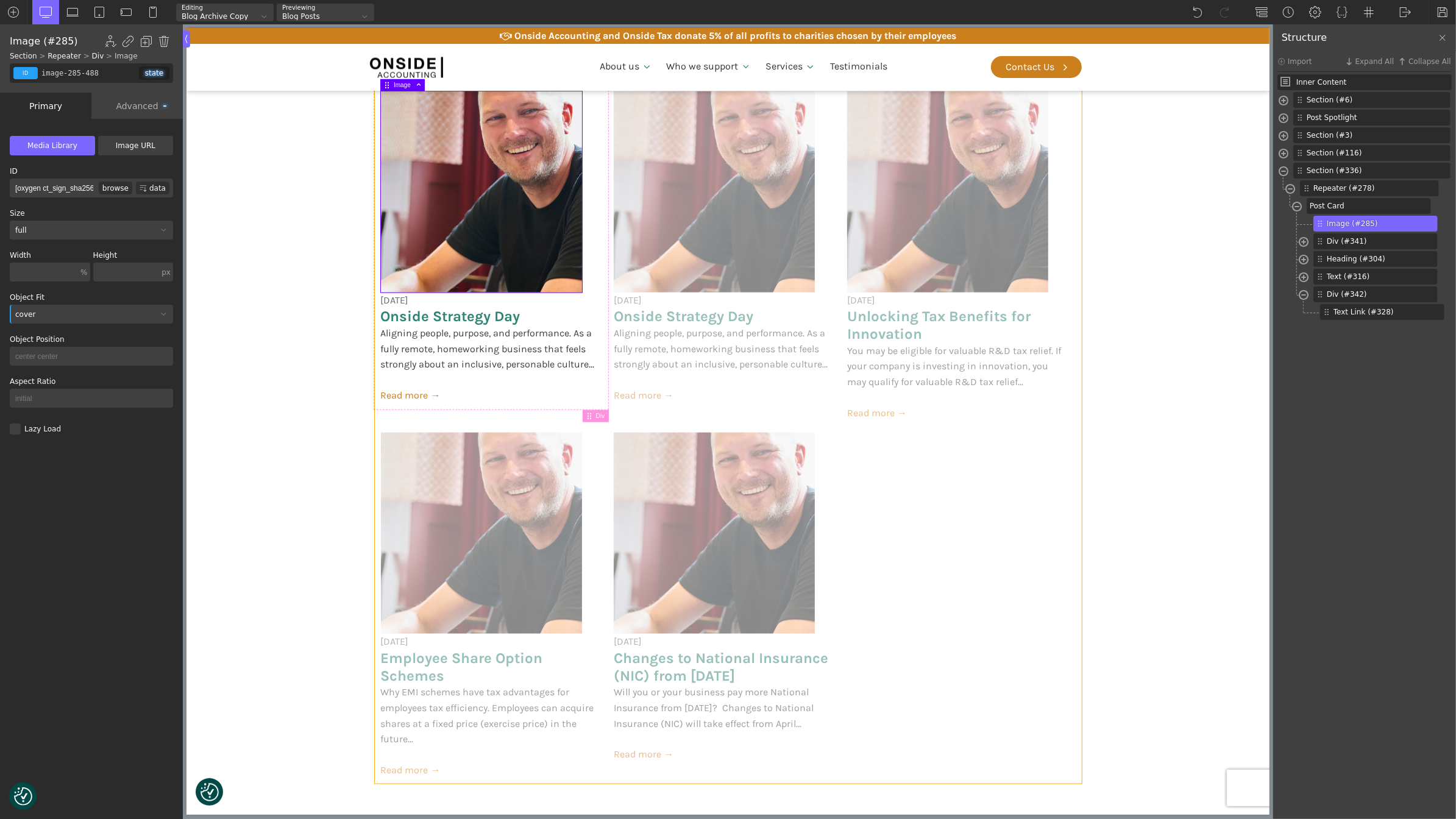
click at [756, 575] on div "18 June 2025 Onside Strategy Day Aligning people, purpose, and performance. As …" at bounding box center [728, 435] width 707 height 699
type input "_dynamic_list-278-488"
type input "posts-grid"
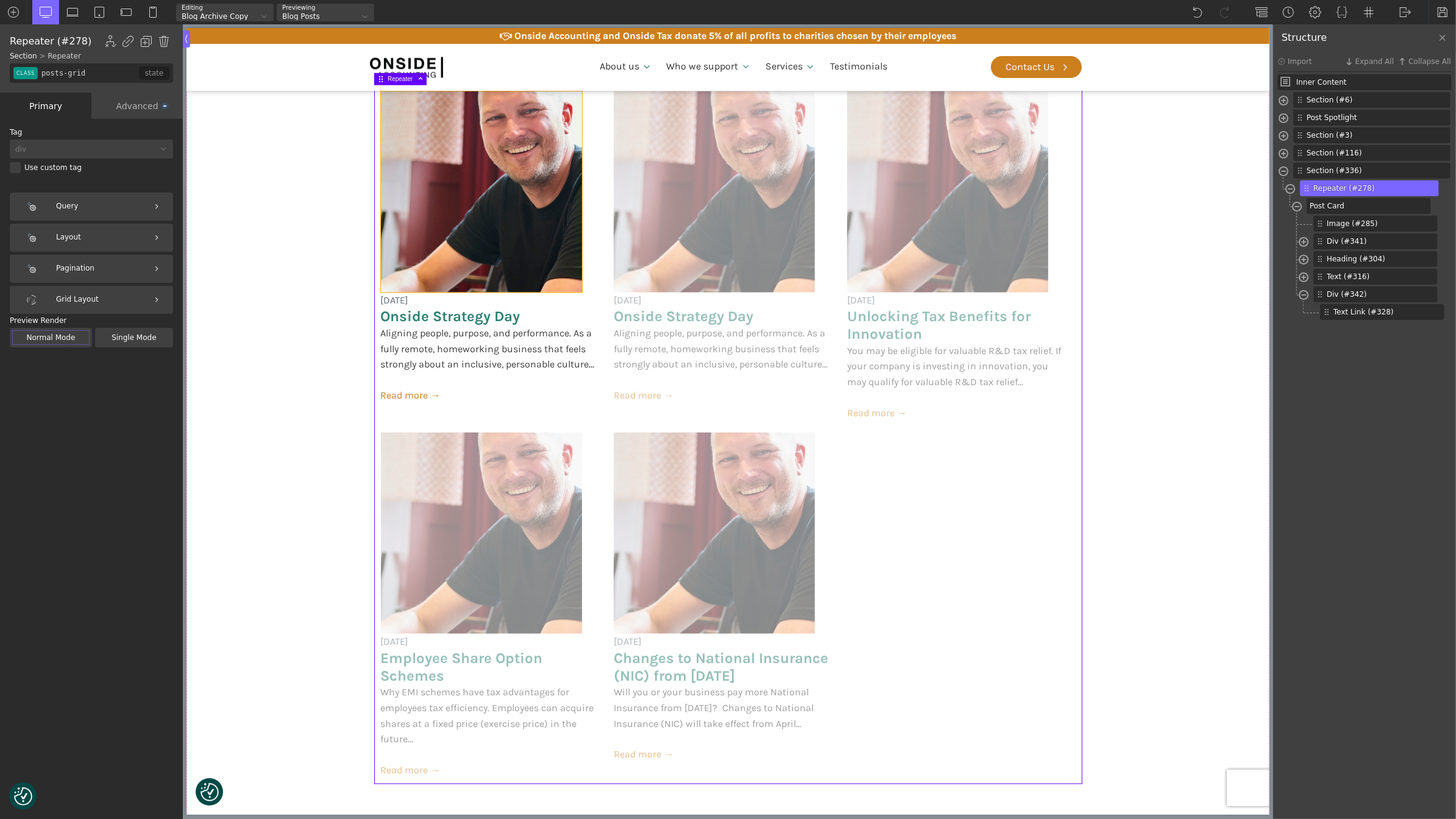
click at [528, 265] on img at bounding box center [481, 192] width 201 height 201
type input "image-285-488"
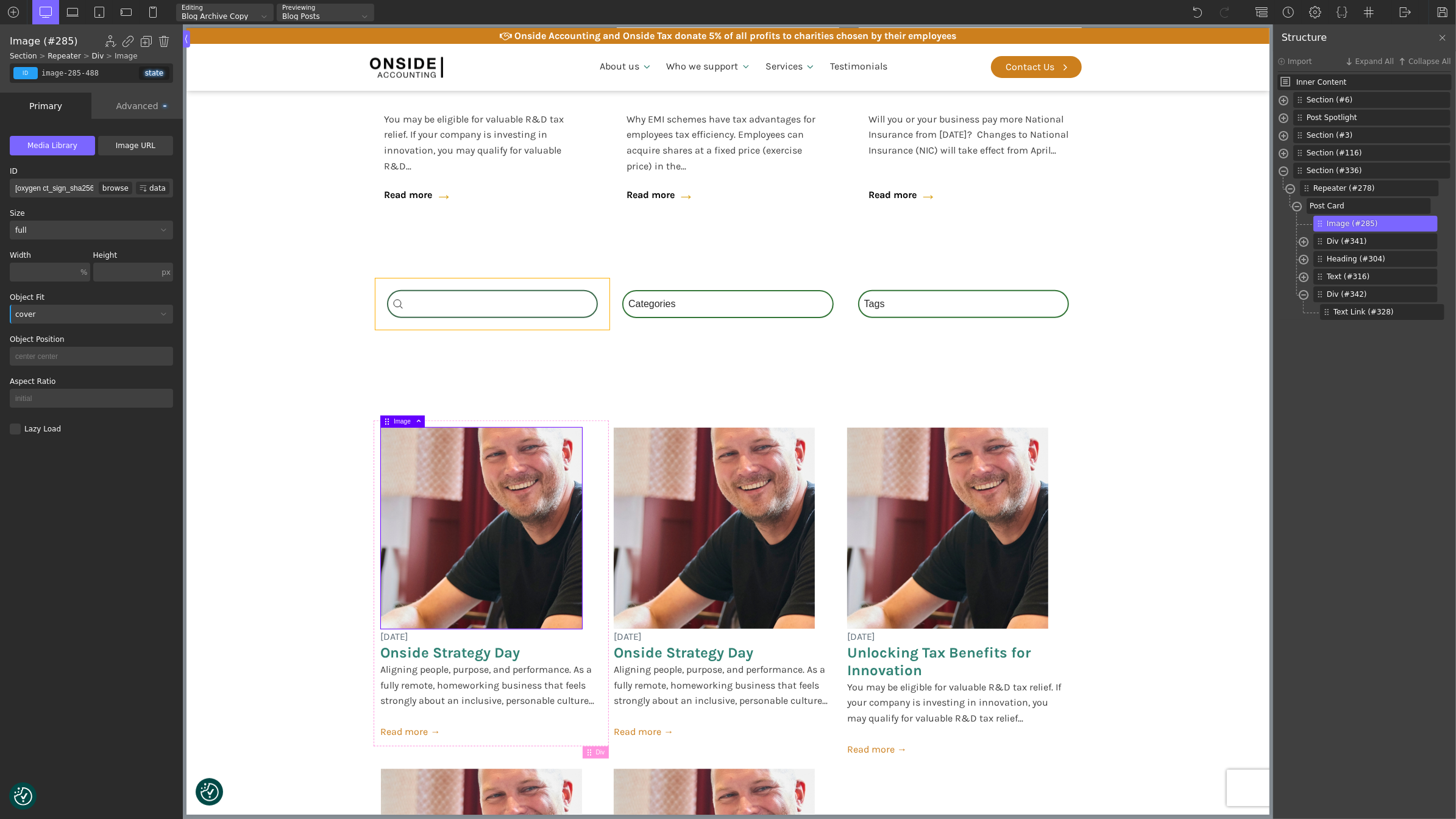
scroll to position [952, 0]
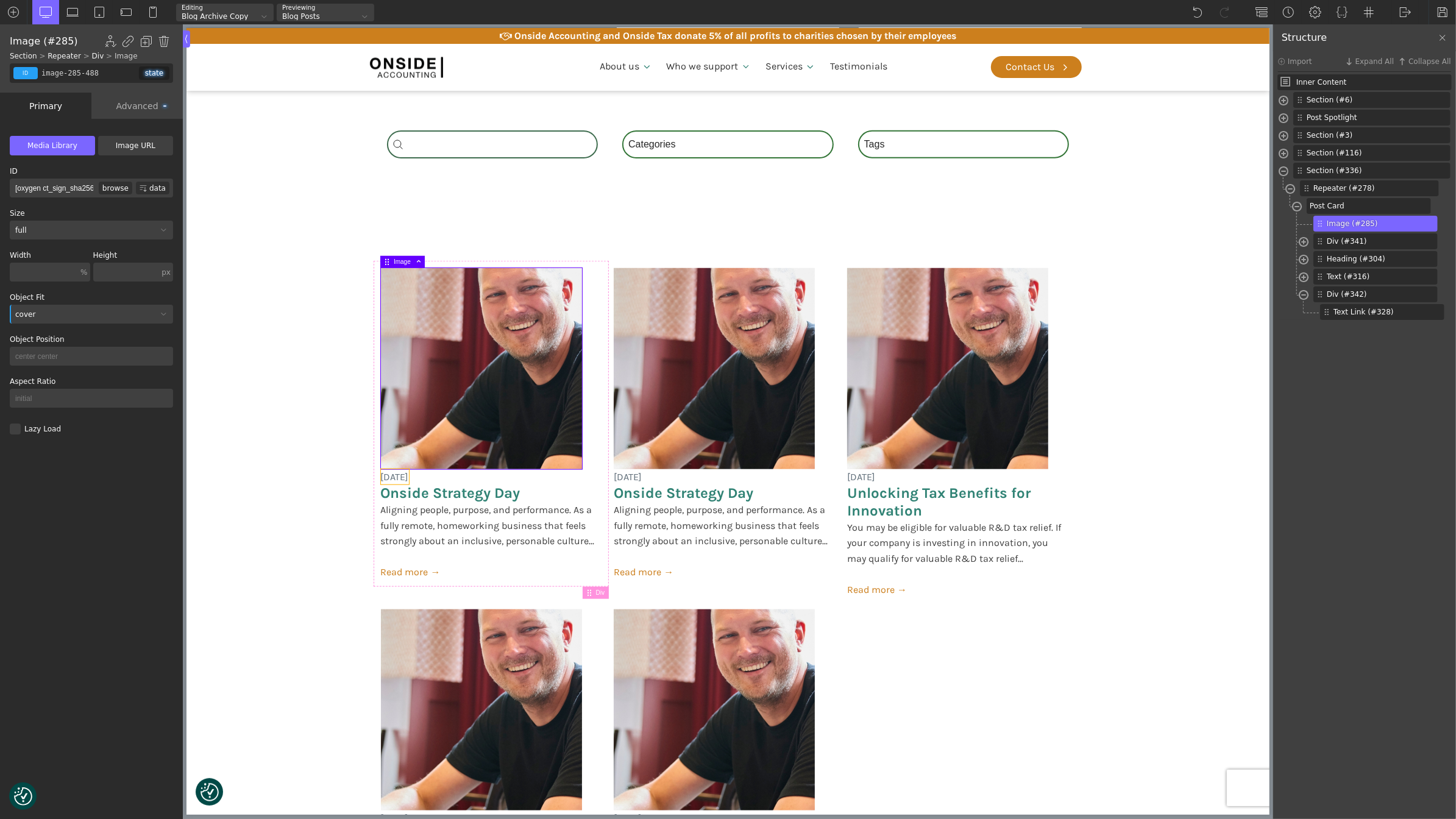
click at [408, 476] on span "[DATE]" at bounding box center [394, 477] width 28 height 16
type input "post-meta"
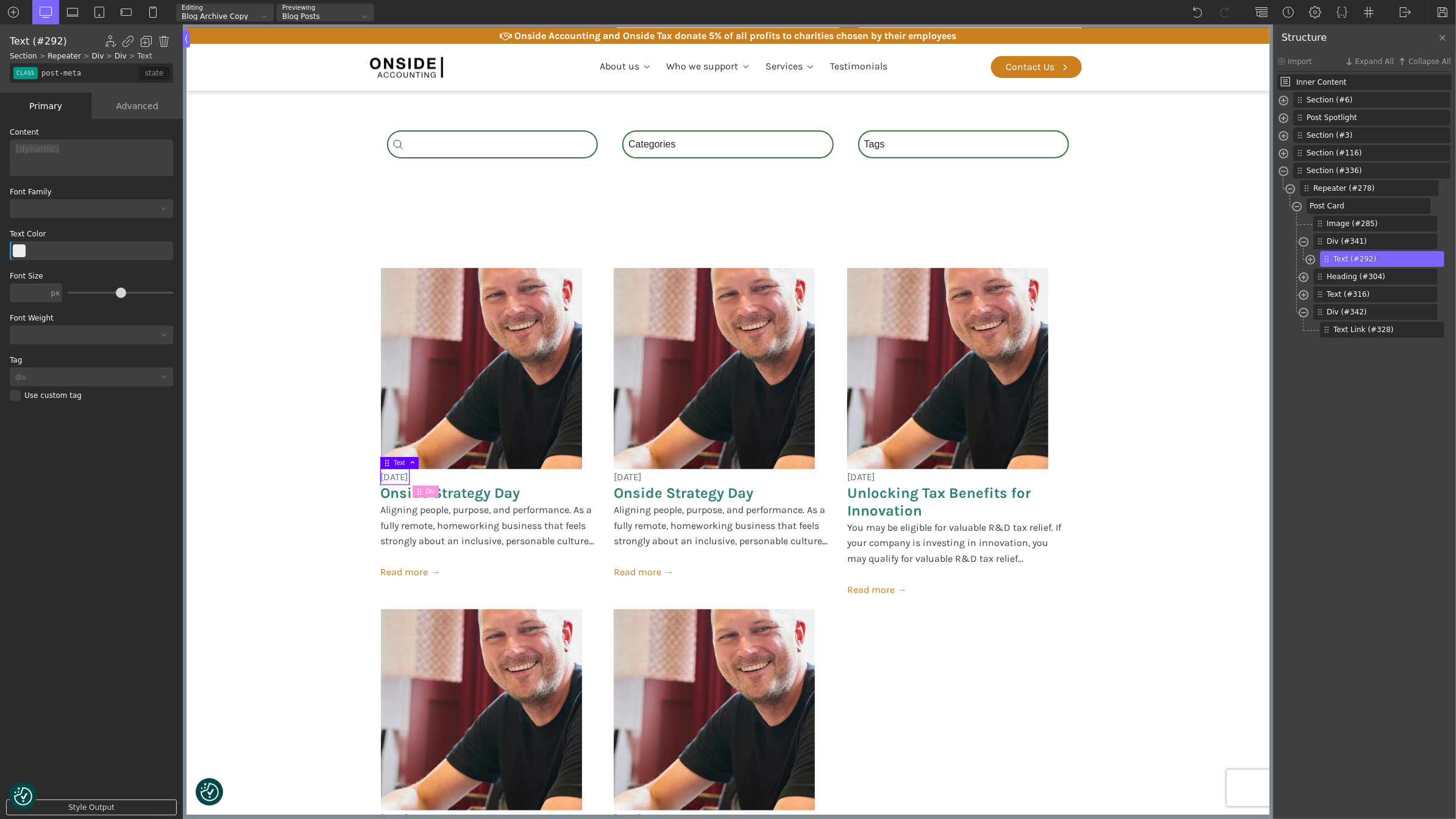
click at [128, 108] on div "Advanced" at bounding box center [137, 106] width 91 height 26
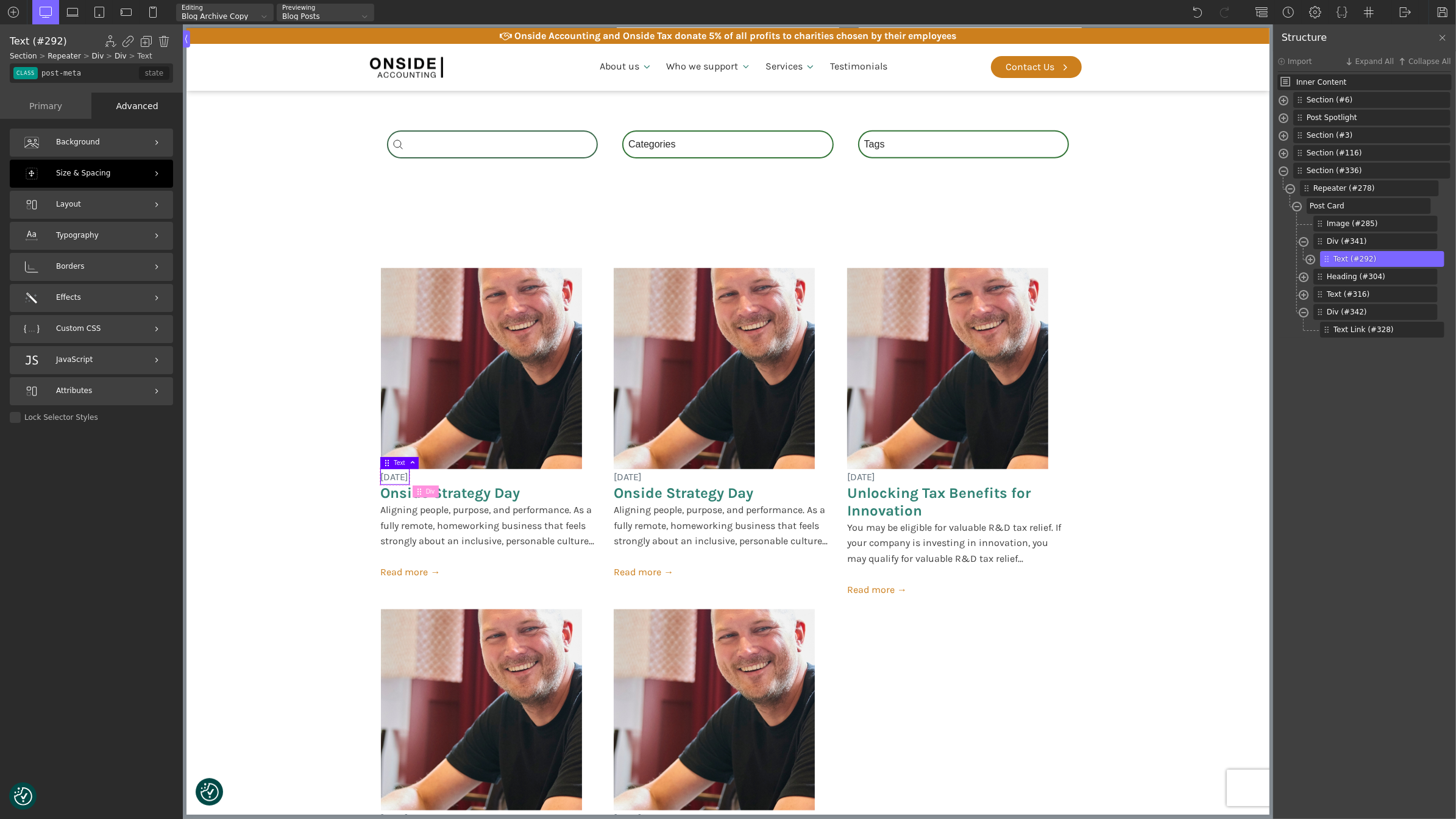
click at [92, 169] on span "Size & Spacing" at bounding box center [83, 173] width 54 height 11
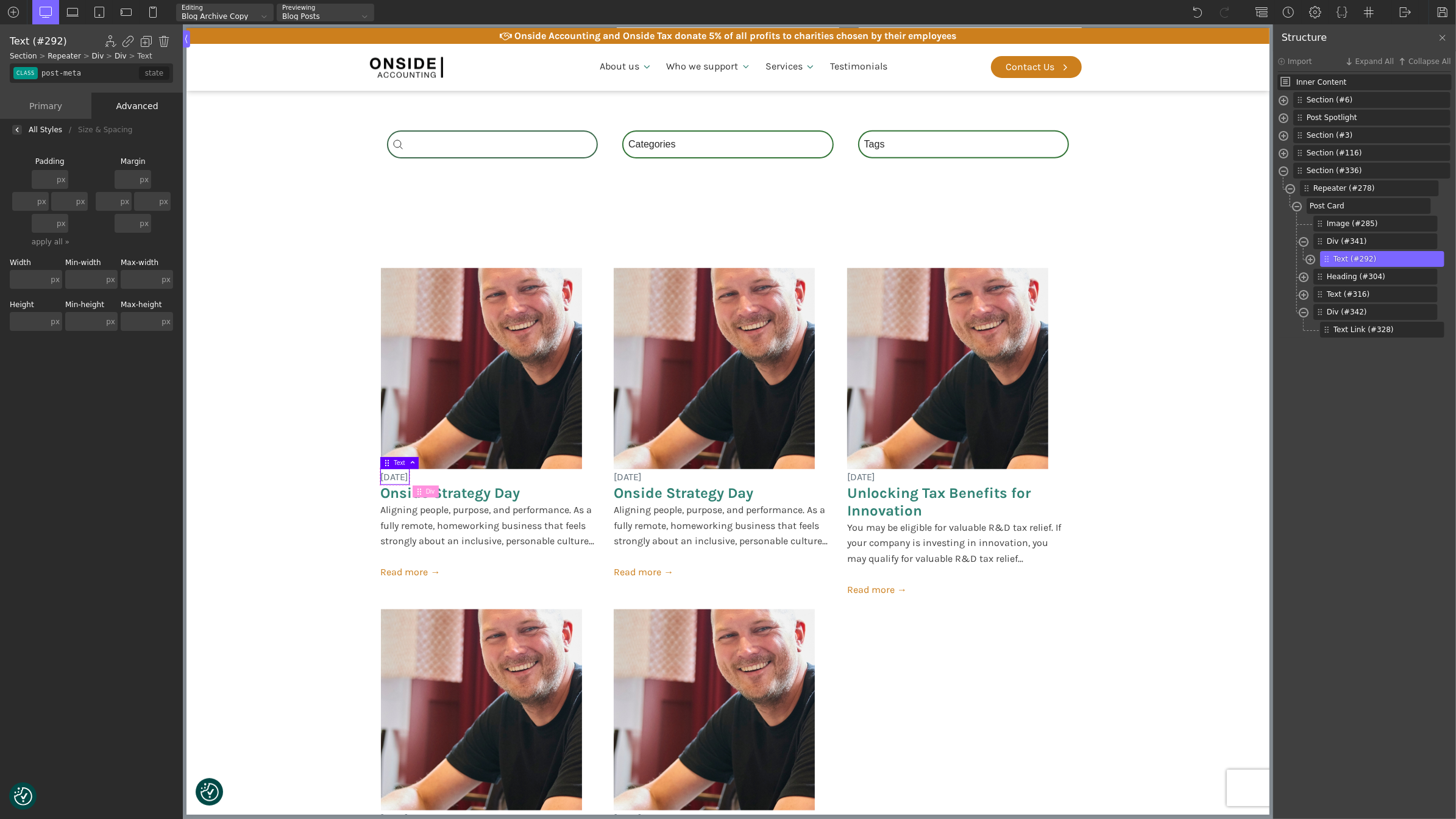
click at [50, 177] on input "text" at bounding box center [43, 179] width 23 height 19
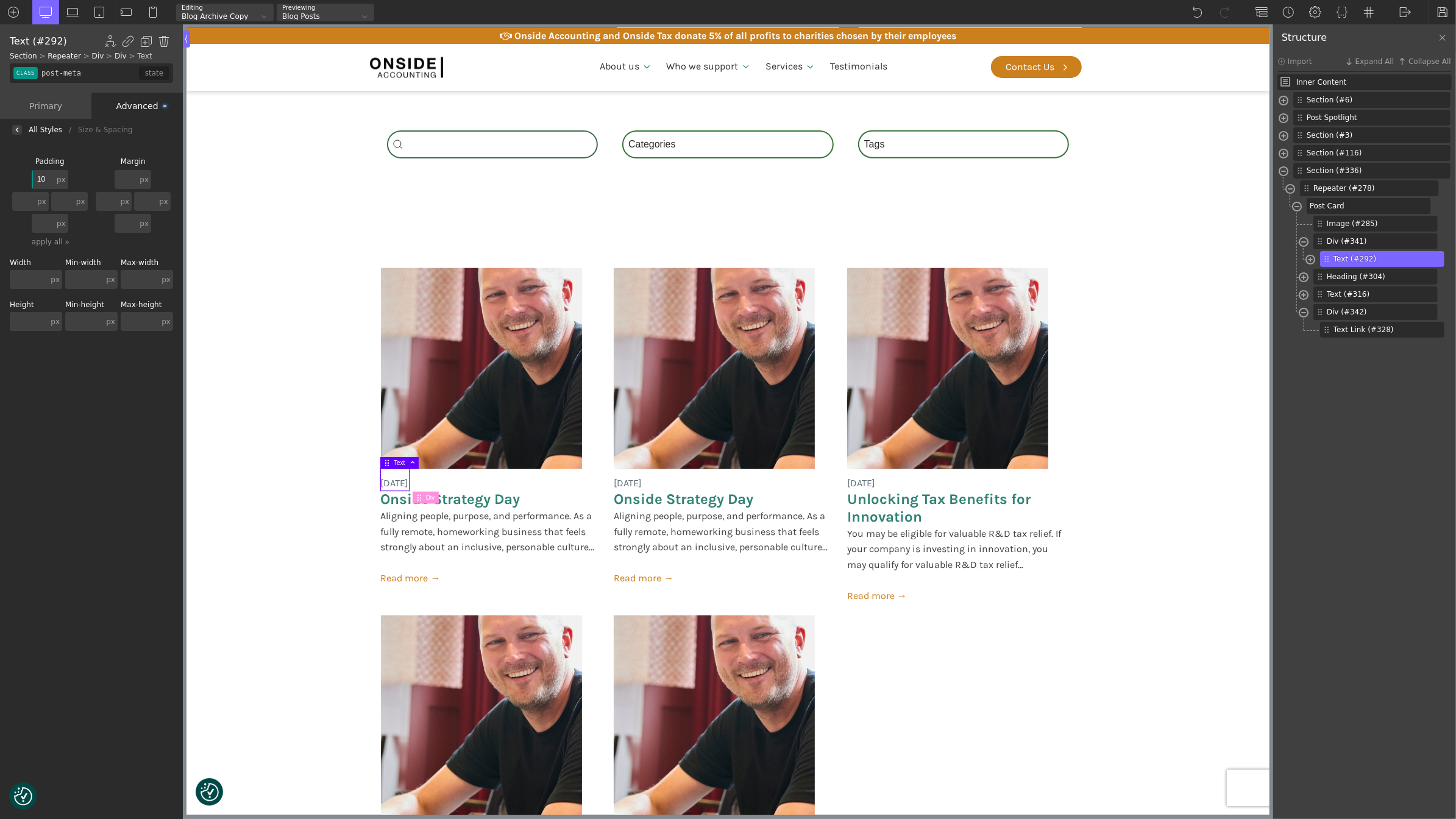
type input "10"
click at [40, 224] on input "text" at bounding box center [43, 223] width 23 height 19
type input "10"
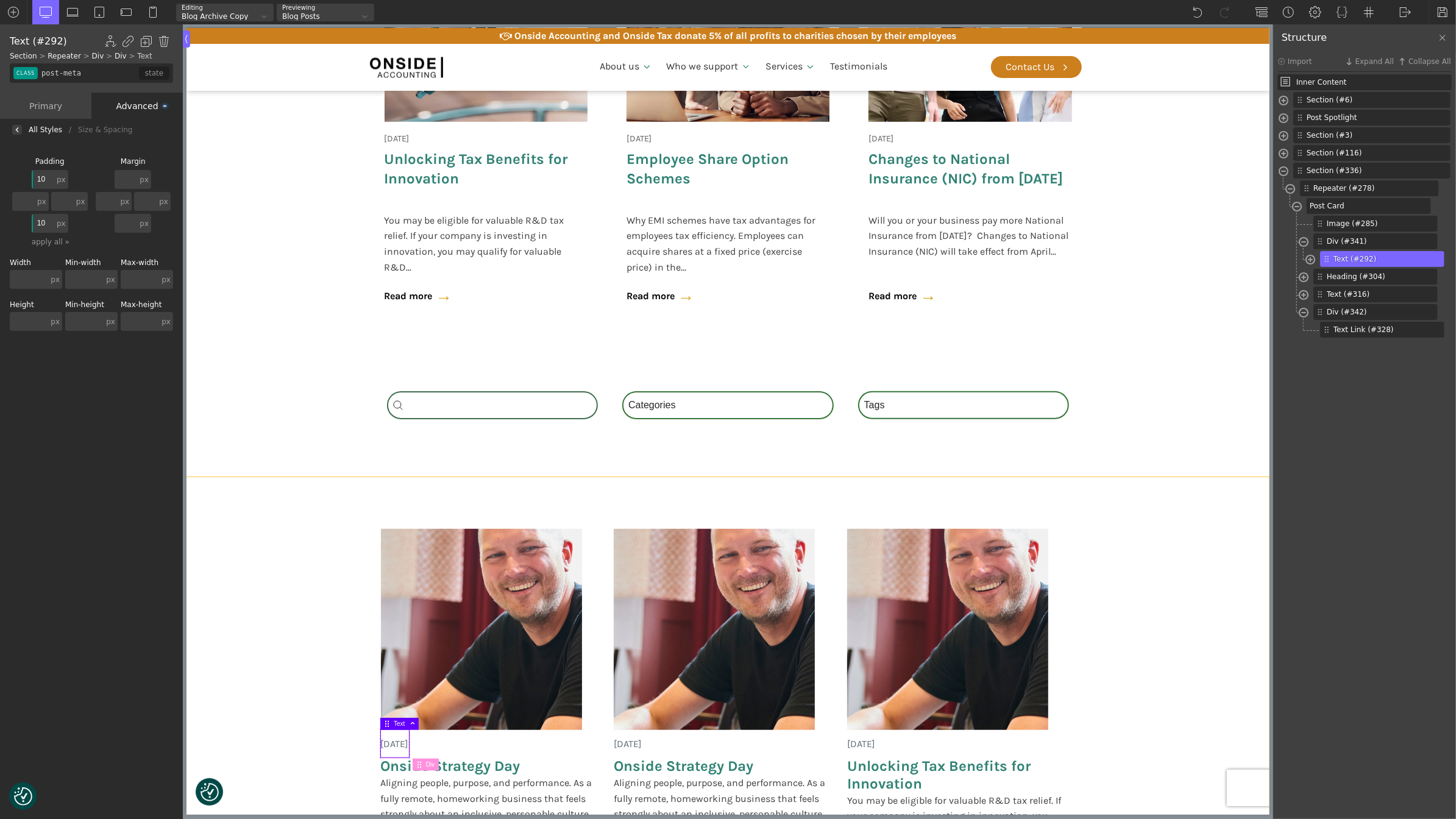
scroll to position [900, 0]
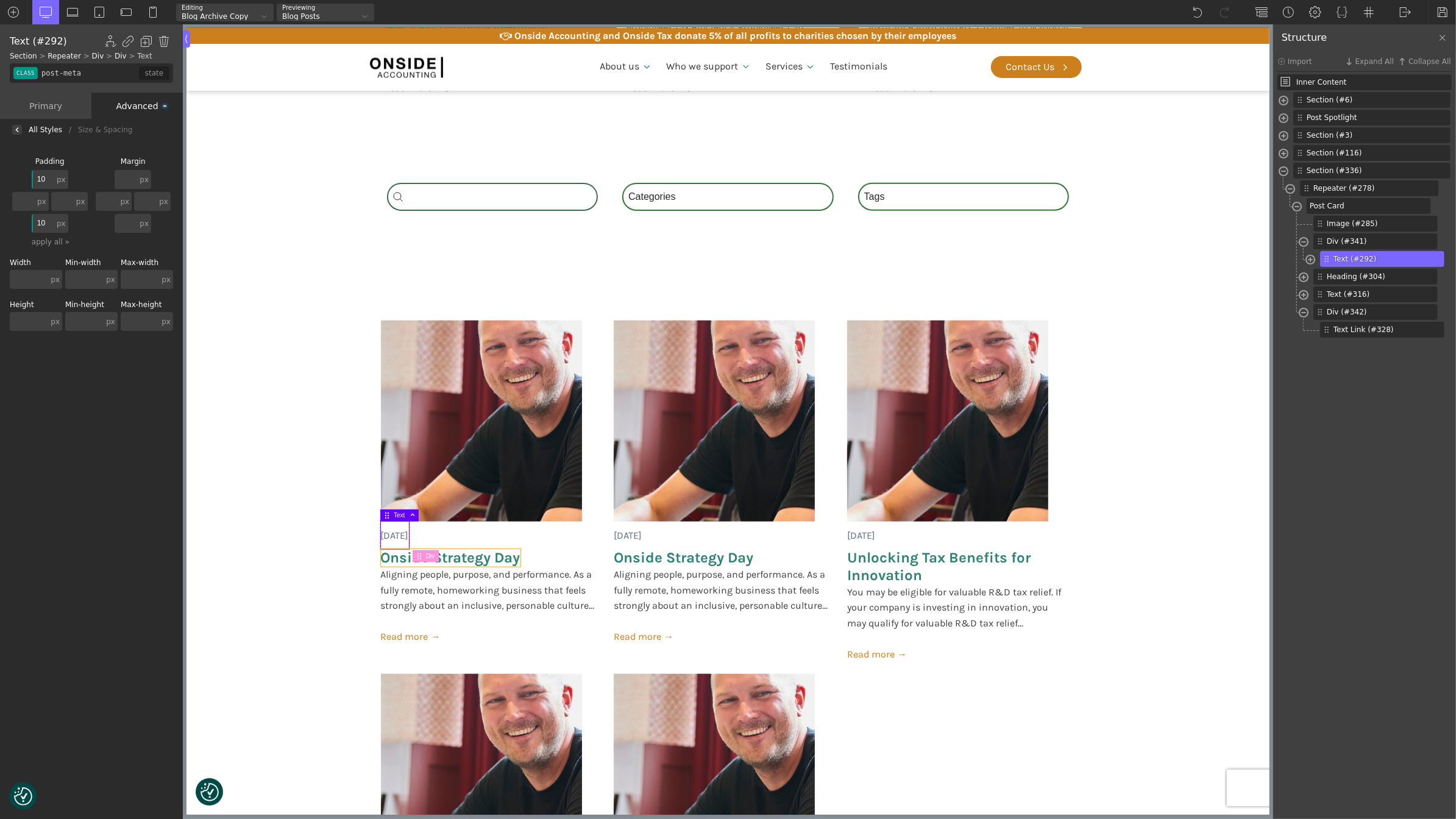
click at [471, 554] on span "Onside Strategy Day" at bounding box center [450, 558] width 140 height 18
type input "headline-304-488"
type input "post-heading"
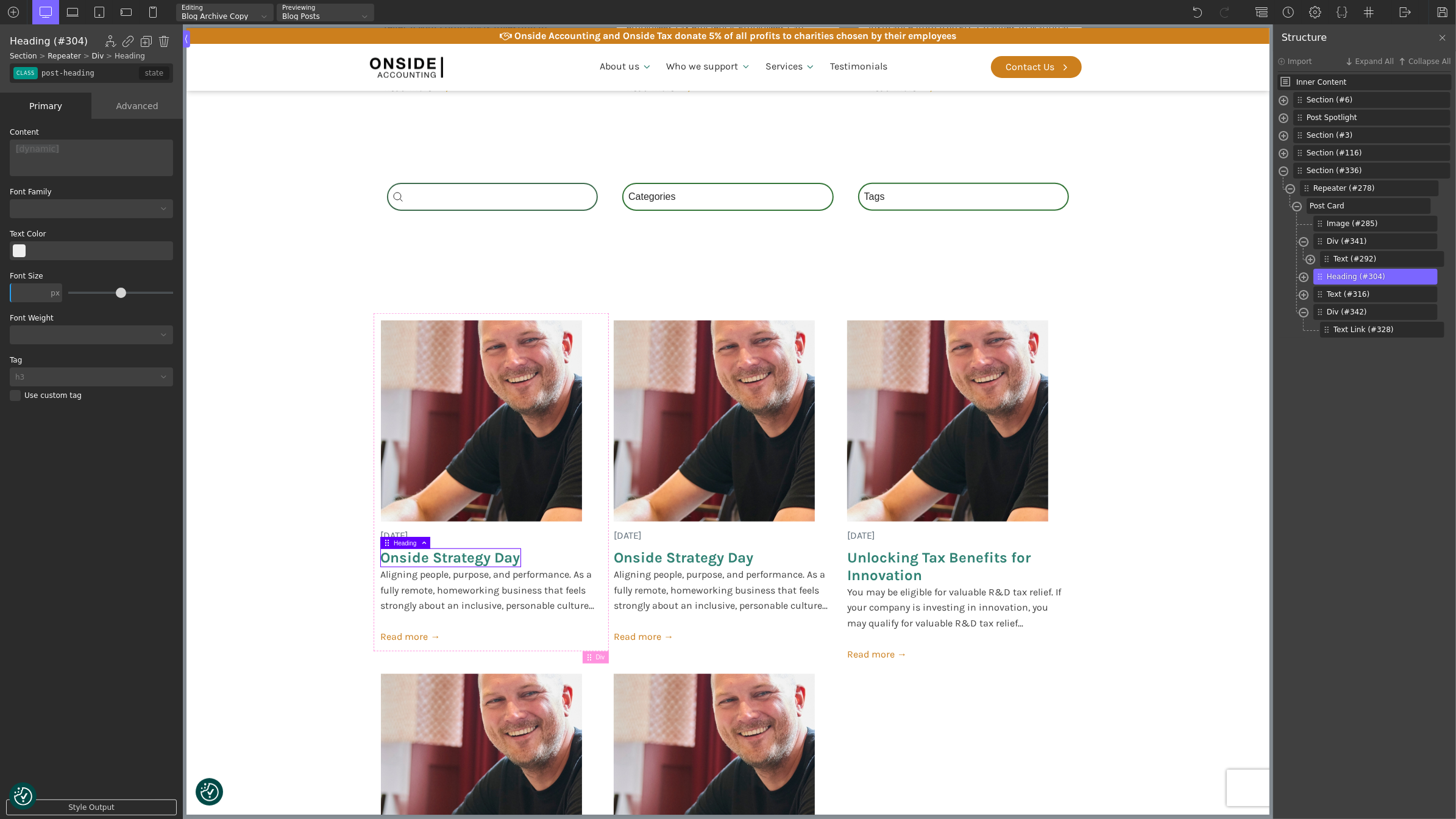
click at [135, 114] on div "Advanced" at bounding box center [137, 106] width 91 height 26
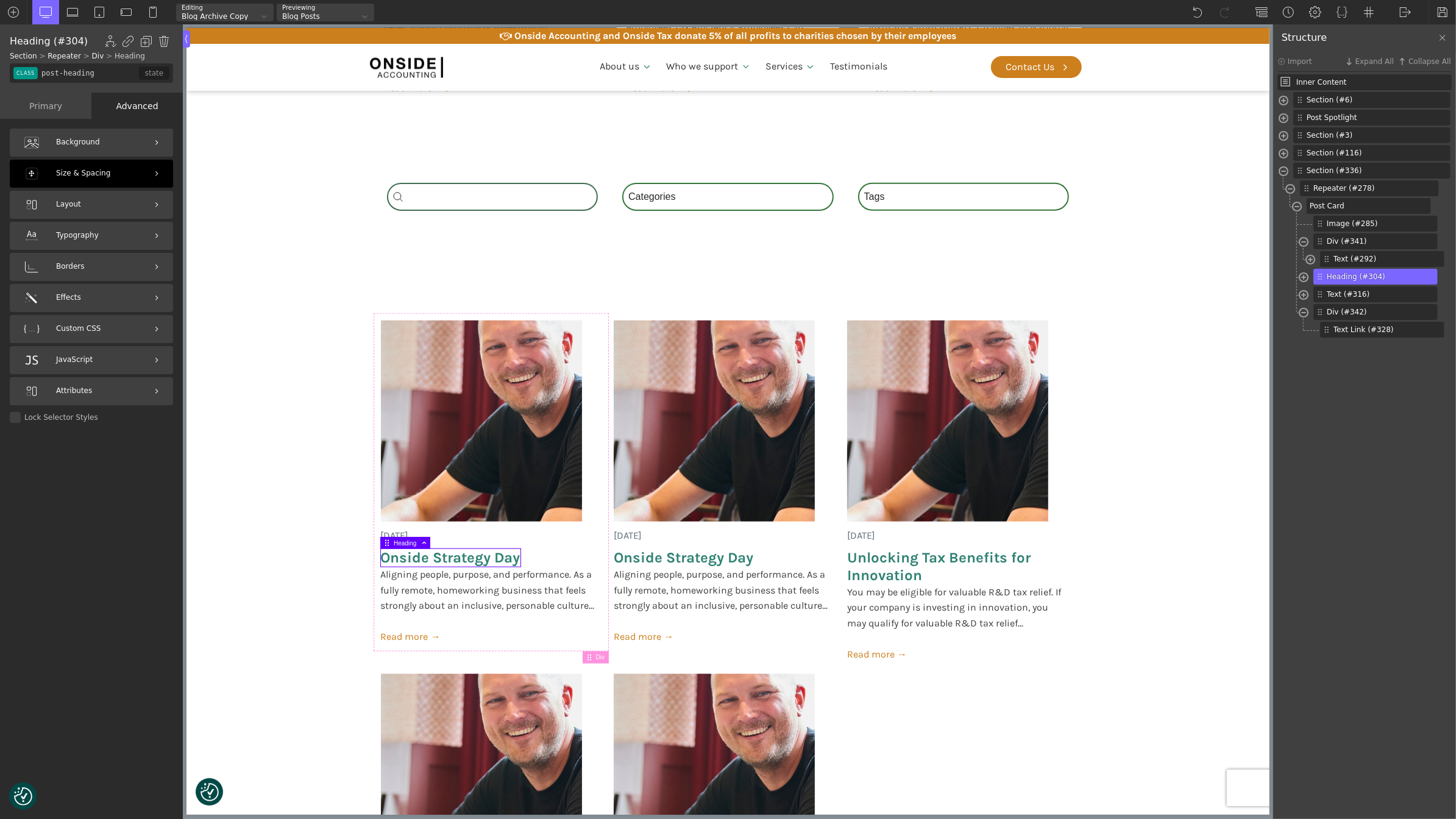
click at [85, 167] on div "Size & Spacing" at bounding box center [91, 174] width 164 height 28
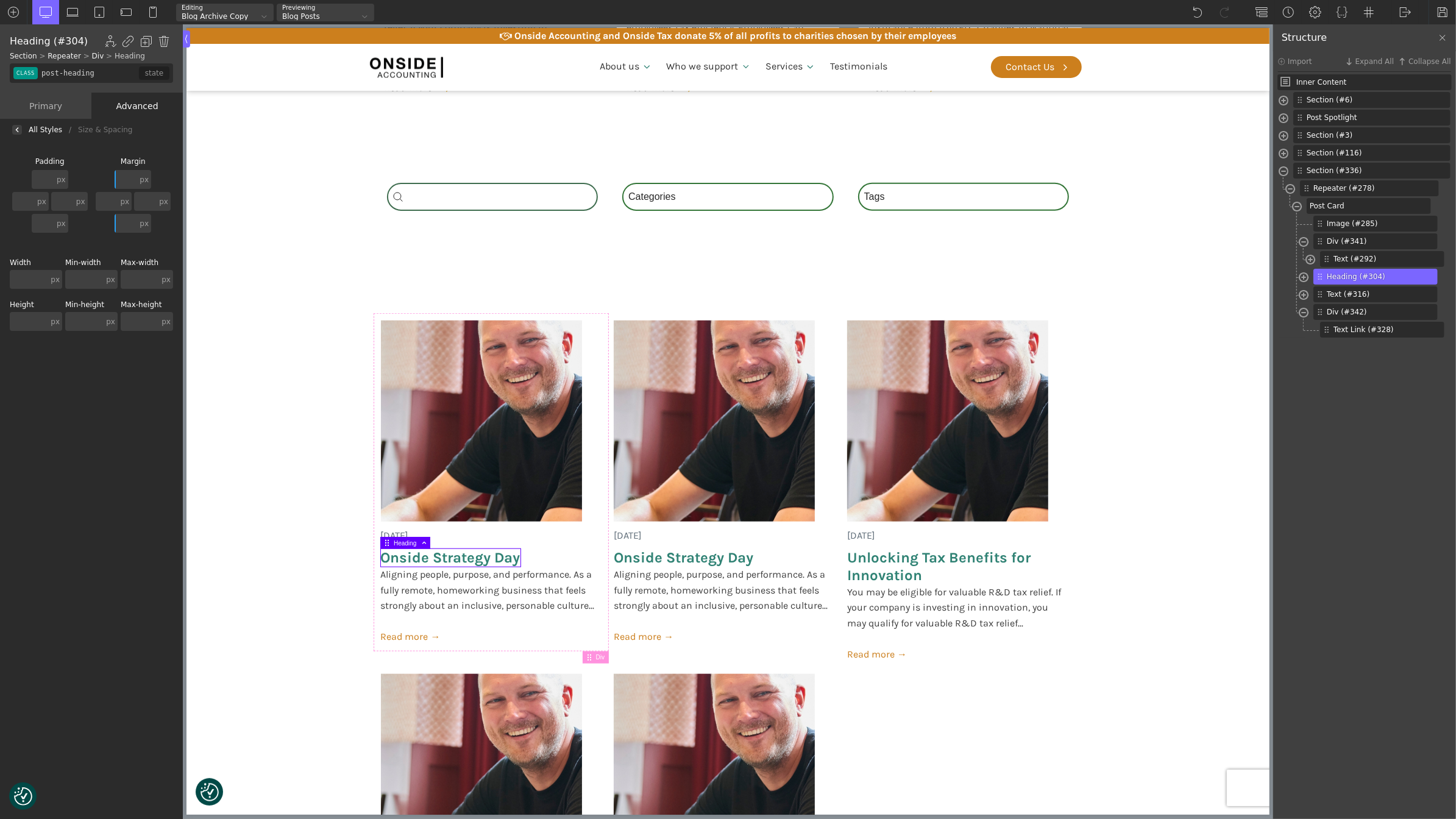
click at [34, 175] on input "text" at bounding box center [43, 179] width 23 height 19
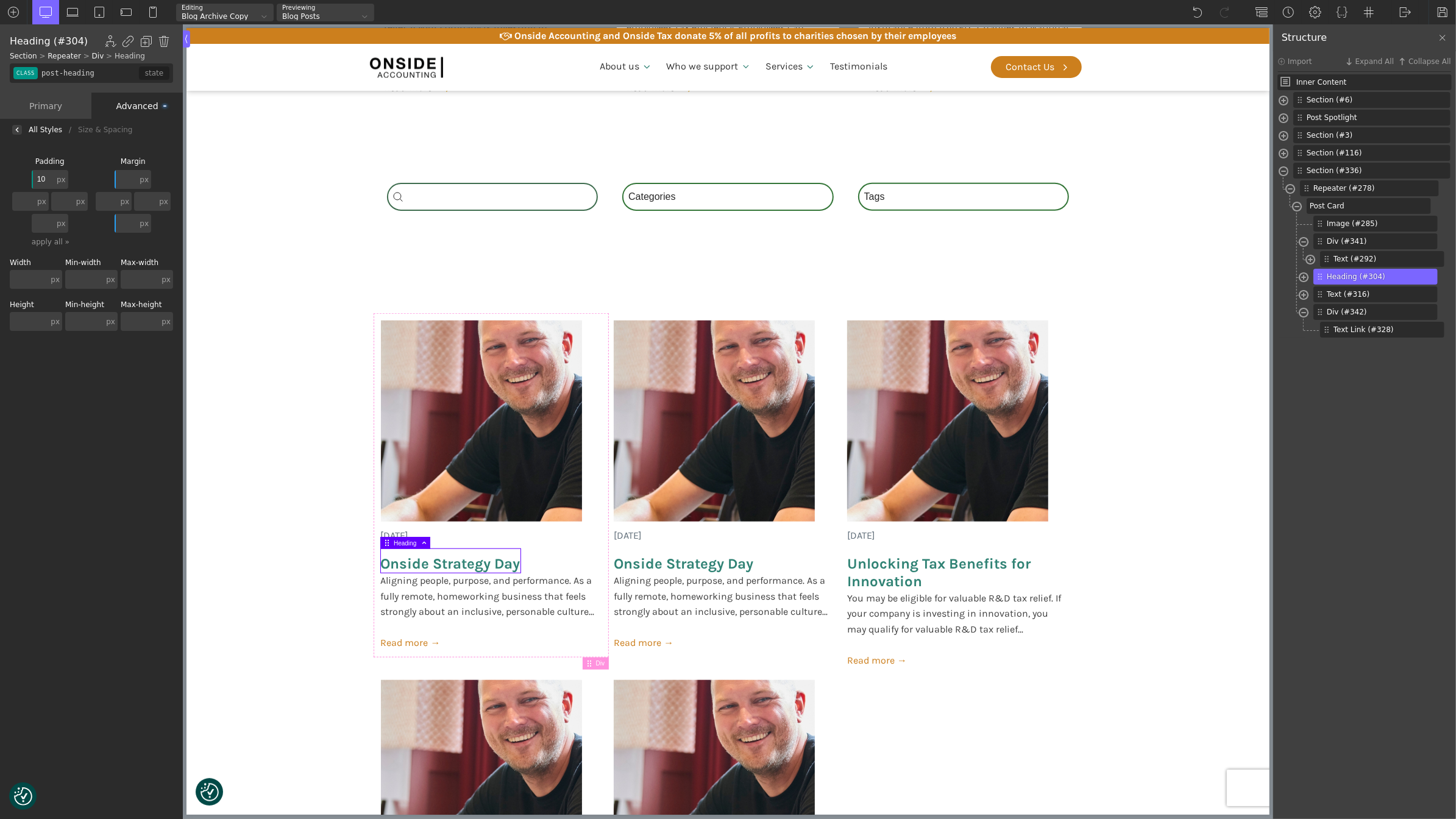
type input "1"
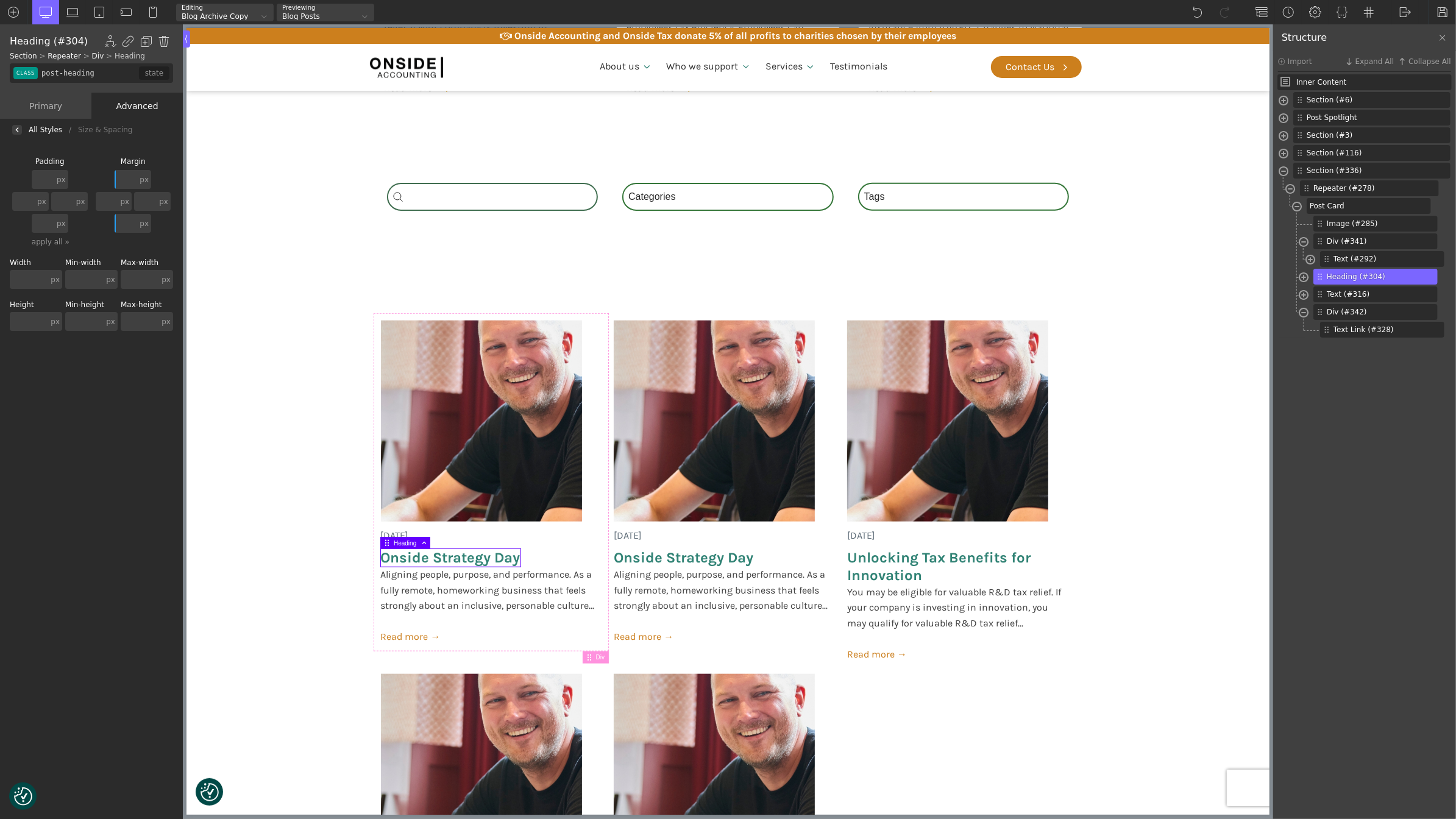
click at [48, 226] on input "text" at bounding box center [43, 223] width 23 height 19
type input "10"
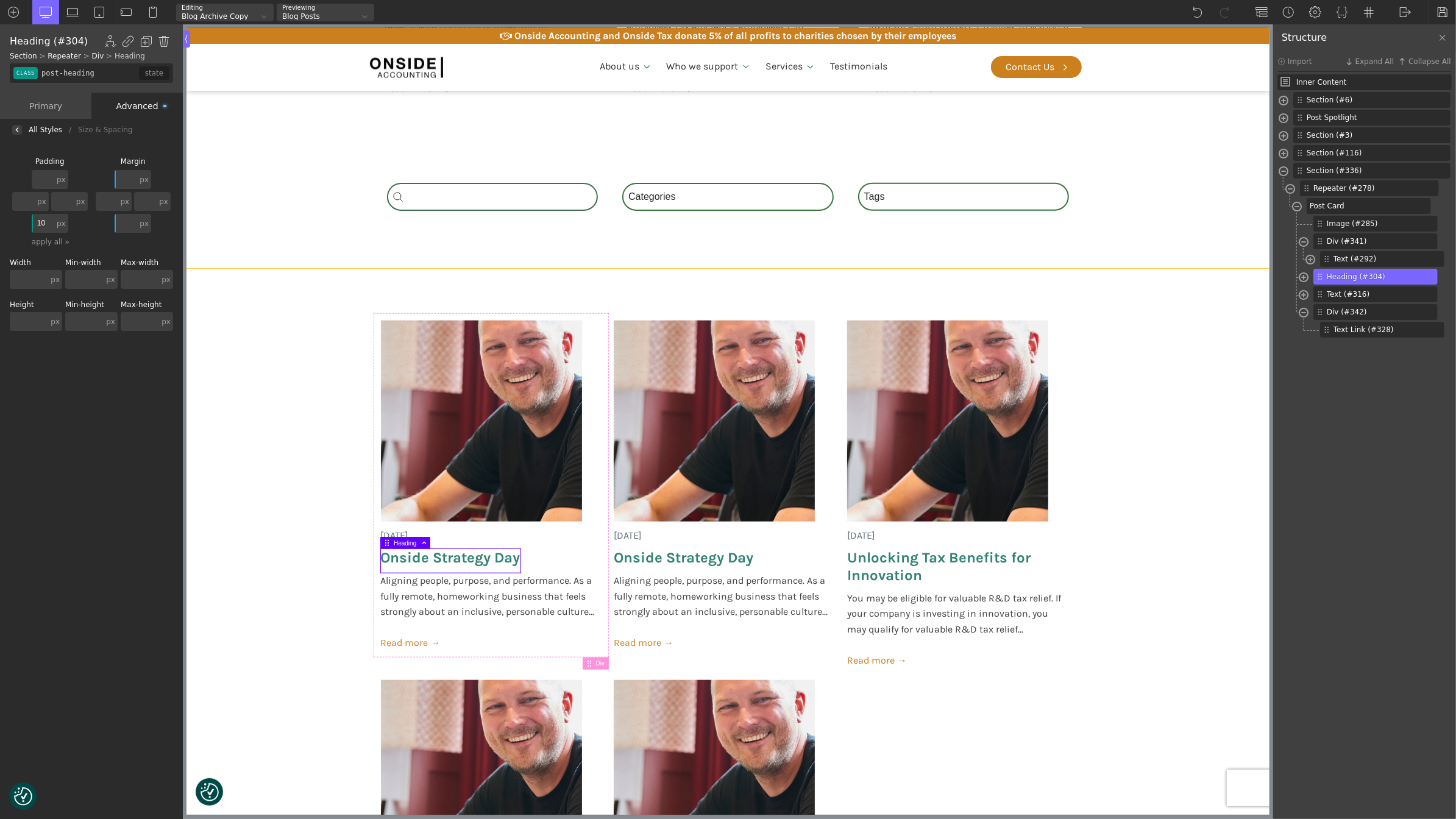
click at [275, 471] on section "[DATE] Onside Strategy Day Aligning people, purpose, and performance. As a full…" at bounding box center [727, 682] width 1083 height 827
type input "section-336-488"
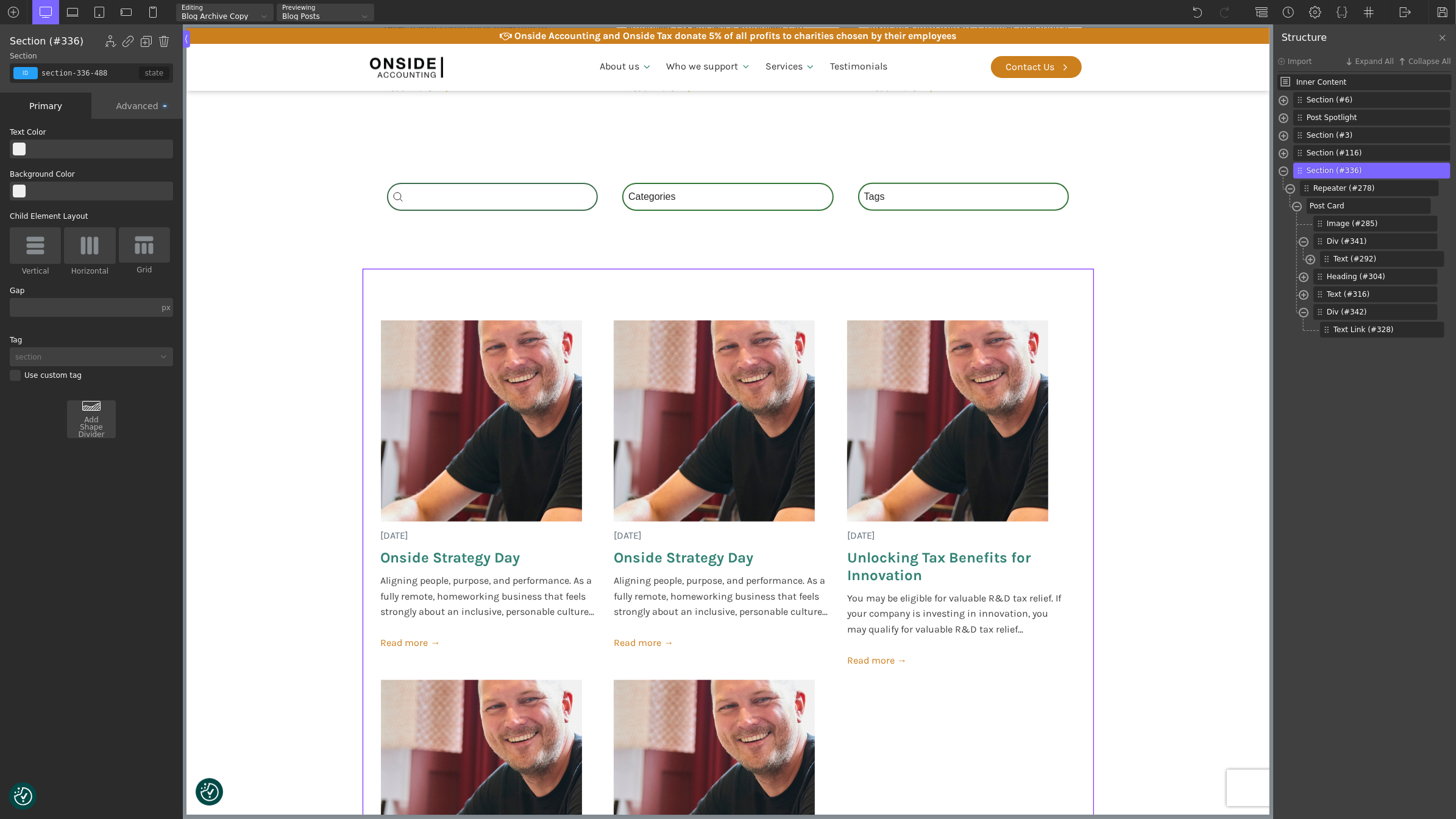
scroll to position [472, 0]
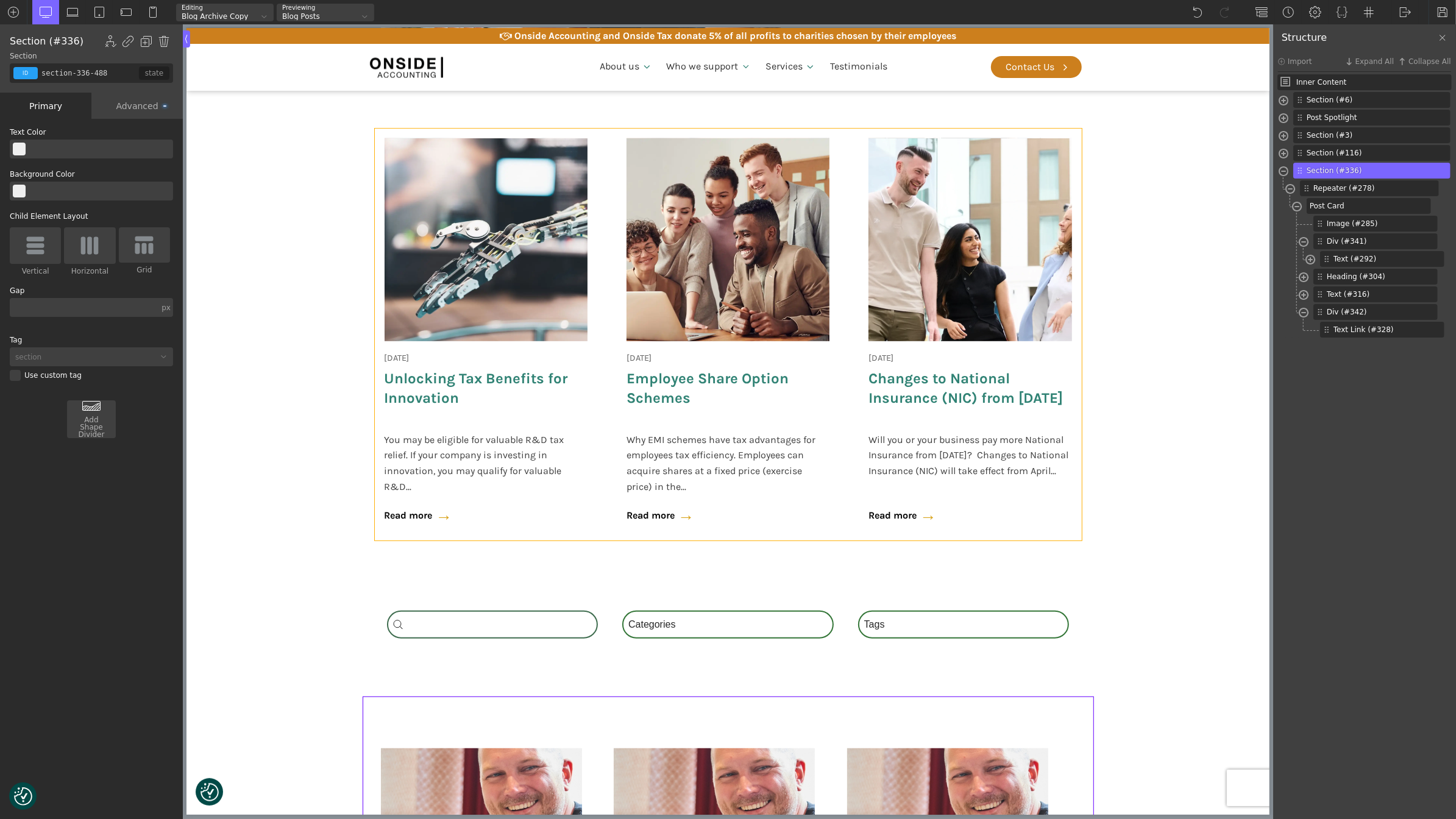
click at [613, 423] on div "18 June 2025 Onside Strategy Day Aligning people, purpose, and performance. As …" at bounding box center [728, 334] width 707 height 412
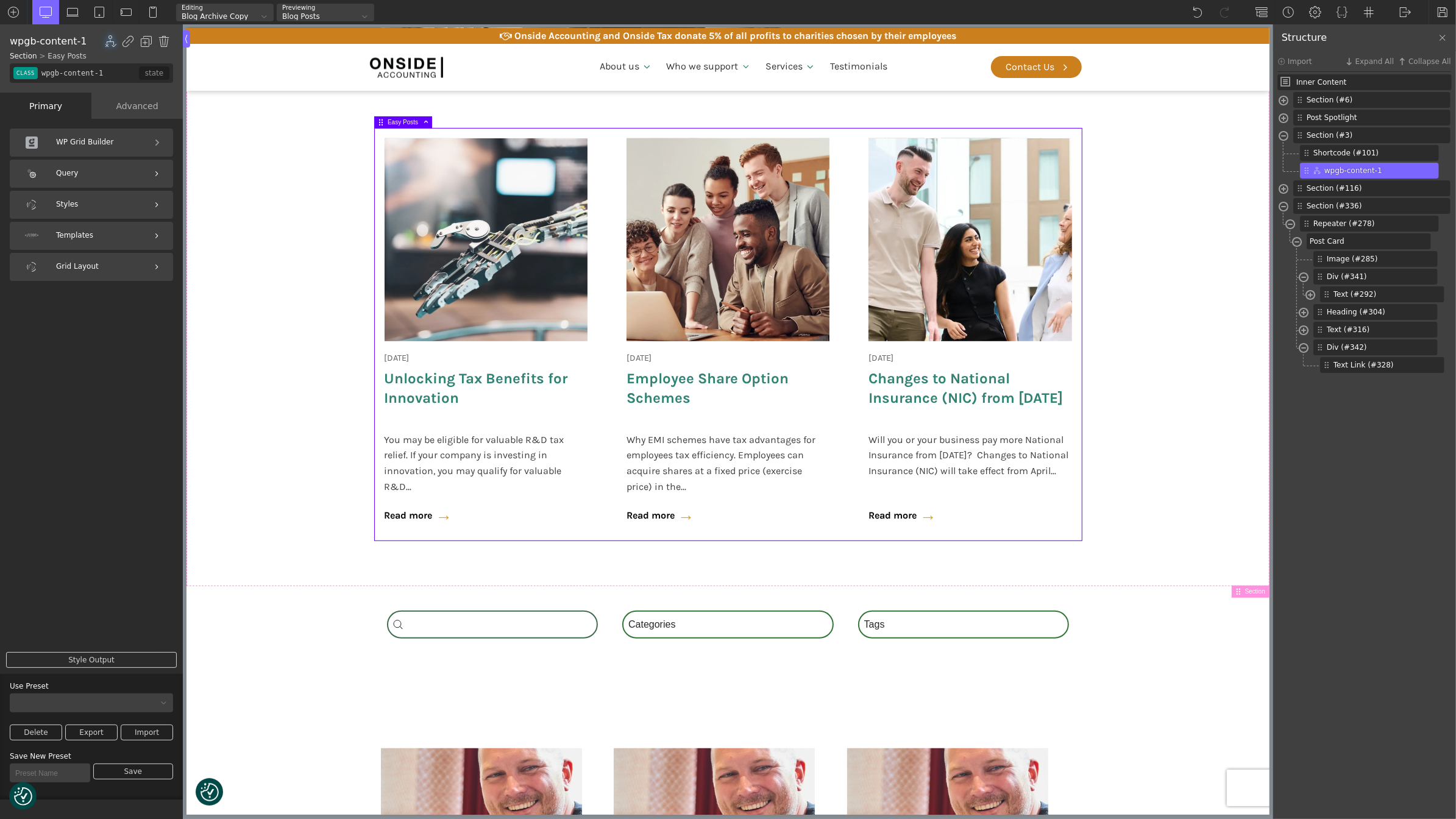
click at [88, 204] on div "Styles" at bounding box center [91, 204] width 164 height 28
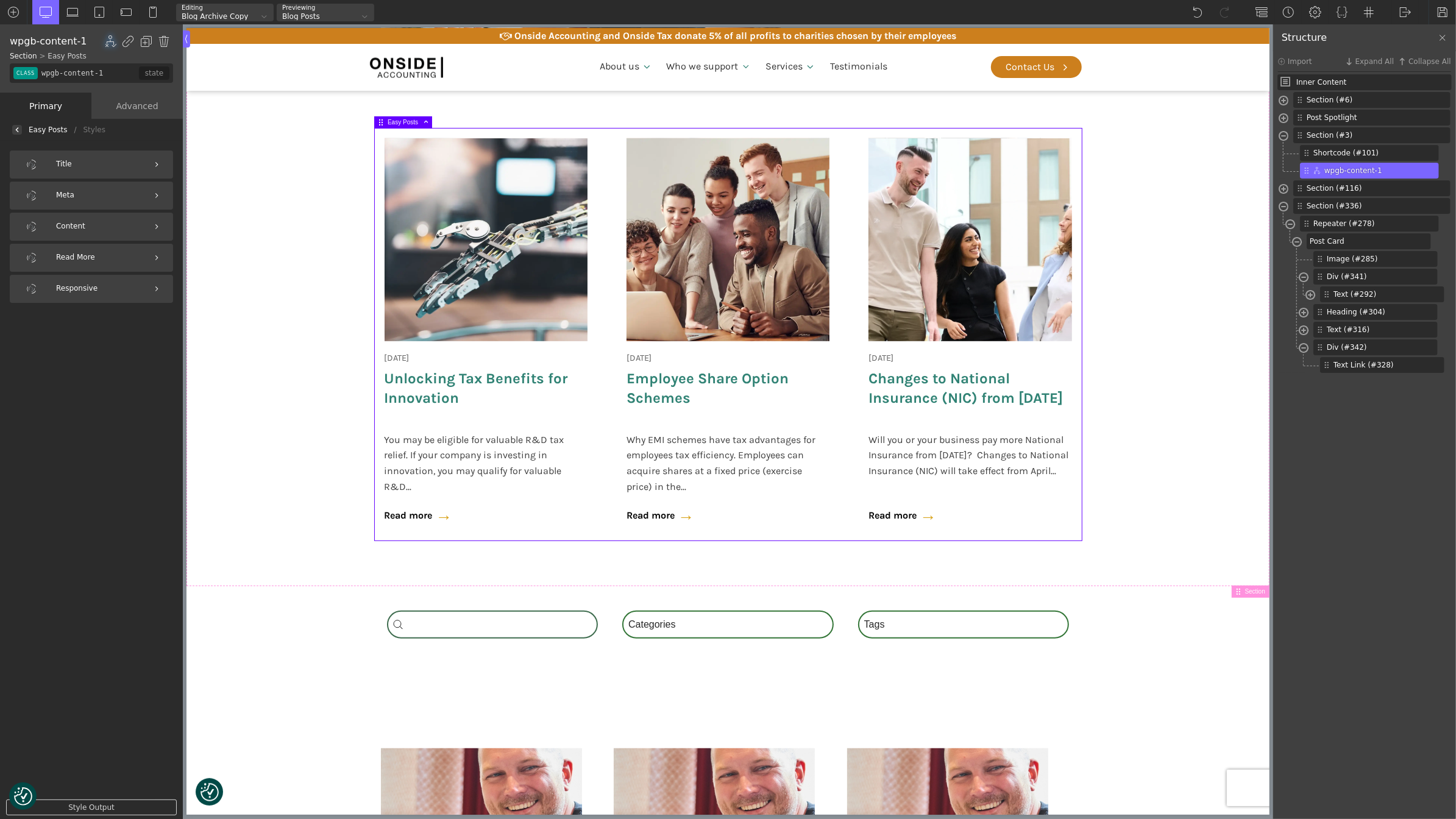
click at [19, 127] on img at bounding box center [17, 130] width 5 height 5
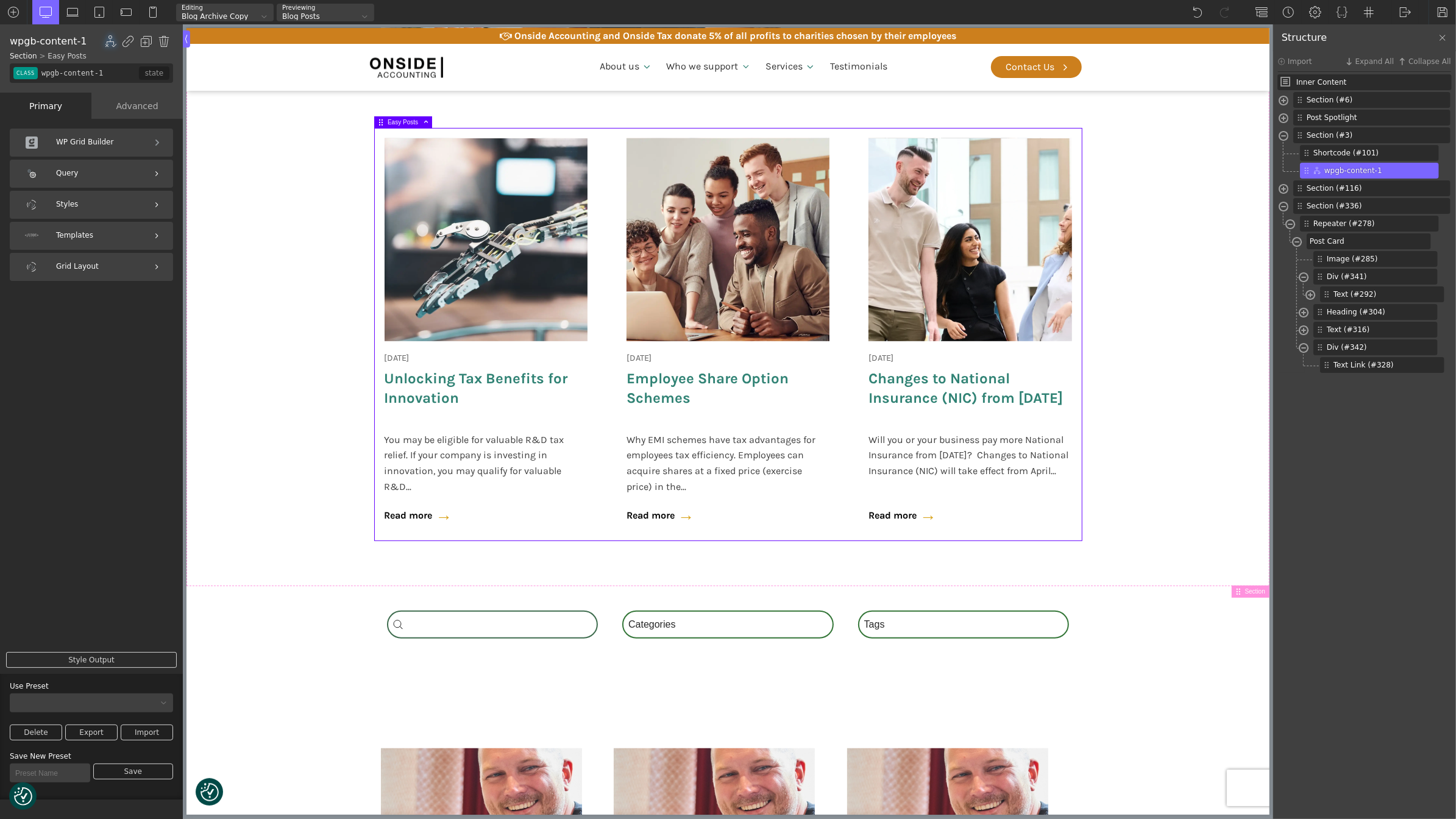
click at [106, 242] on div "Templates" at bounding box center [91, 236] width 164 height 28
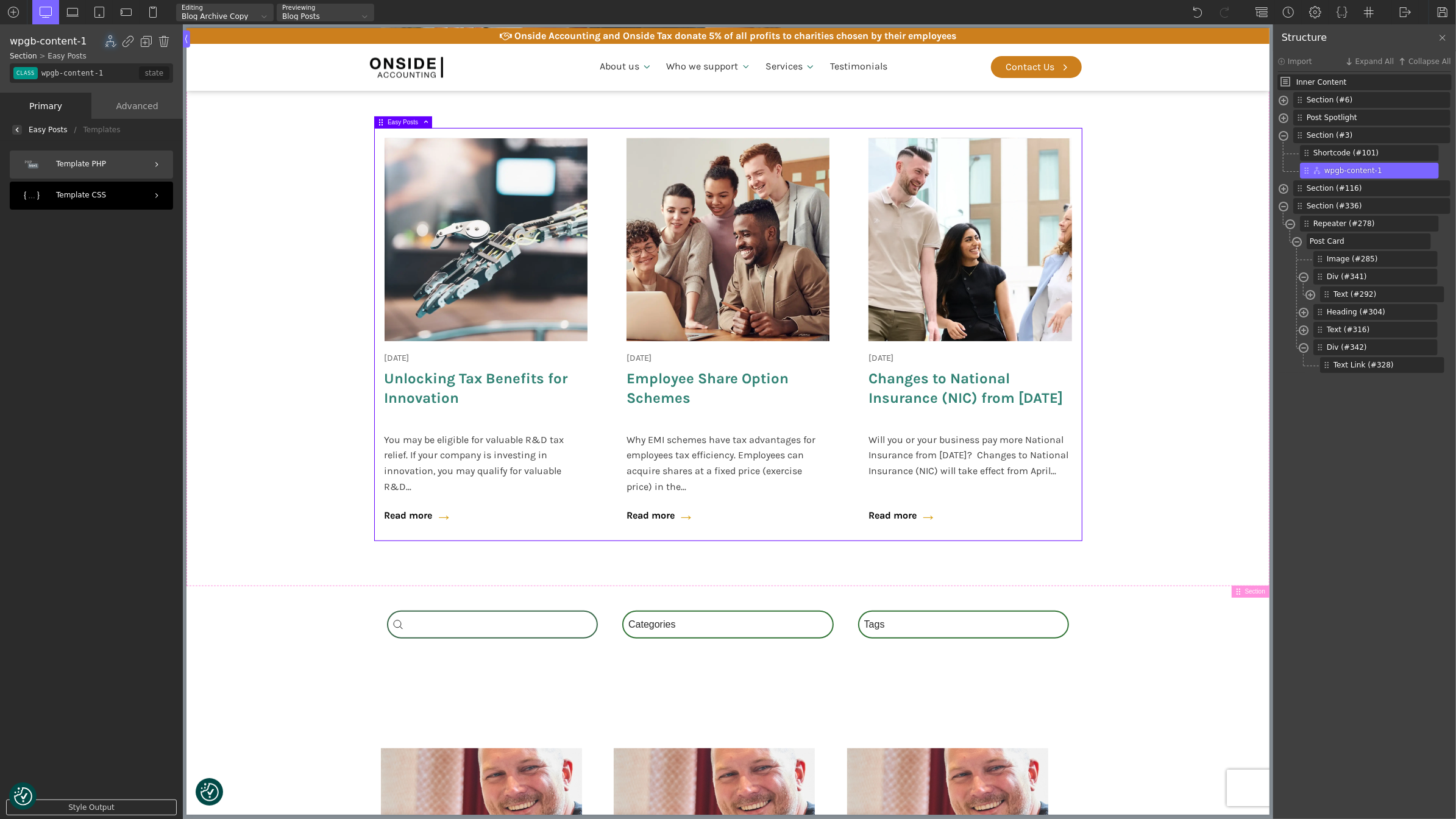
click at [99, 201] on div "Template CSS" at bounding box center [91, 196] width 164 height 28
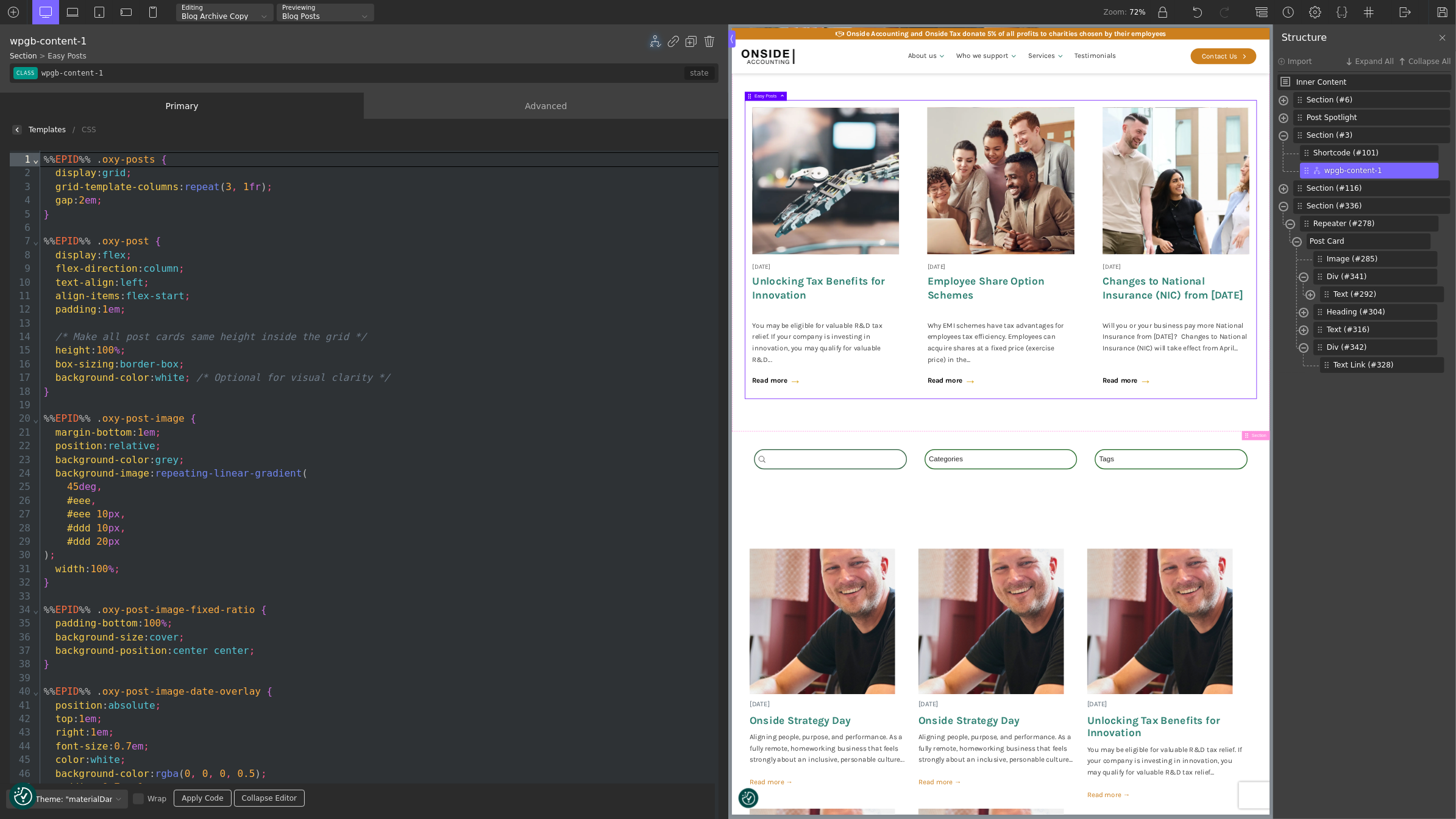
click at [232, 238] on div "%% EPID %% . oxy-post {" at bounding box center [379, 241] width 678 height 13
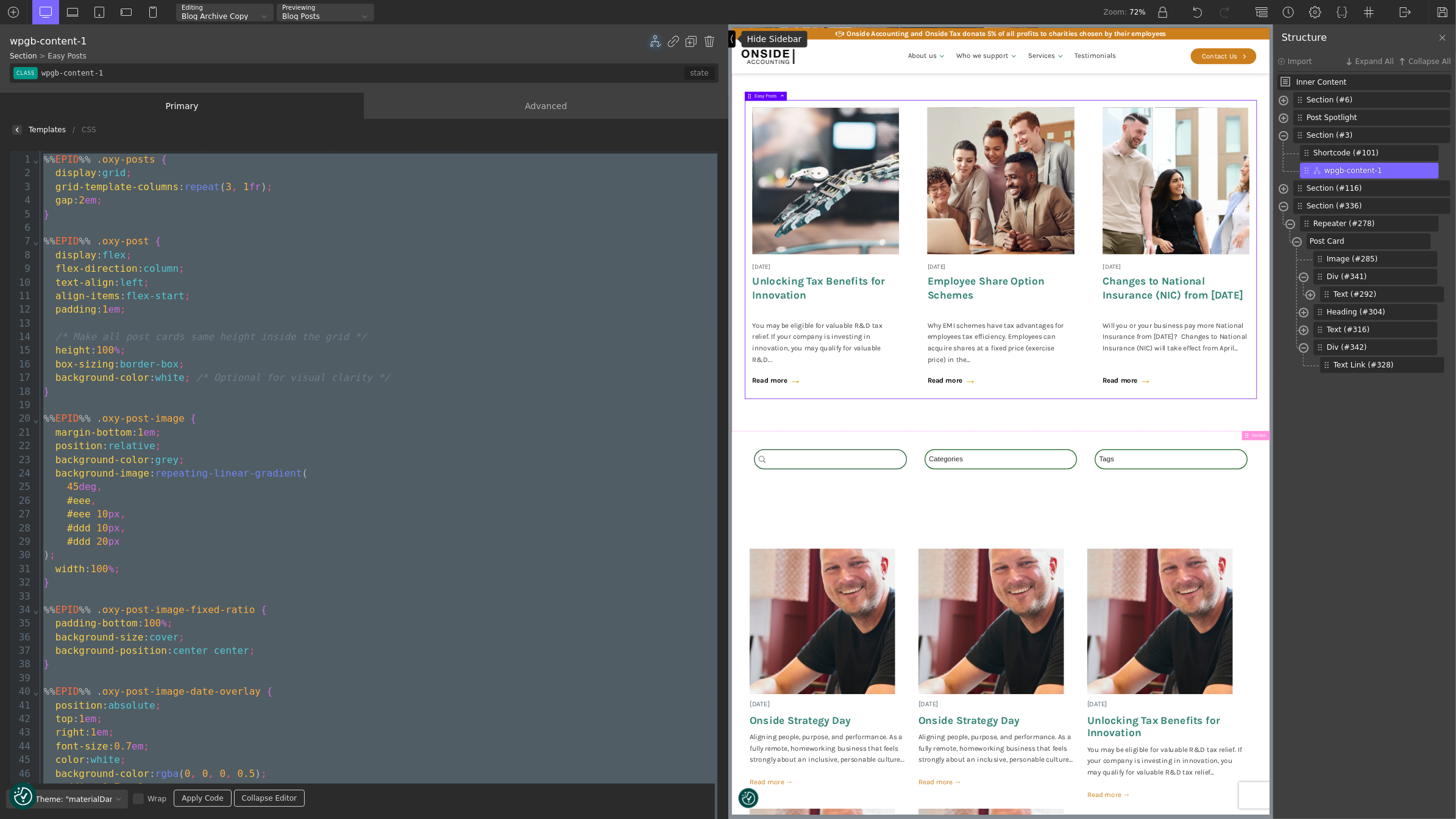
click at [731, 41] on img at bounding box center [732, 38] width 4 height 9
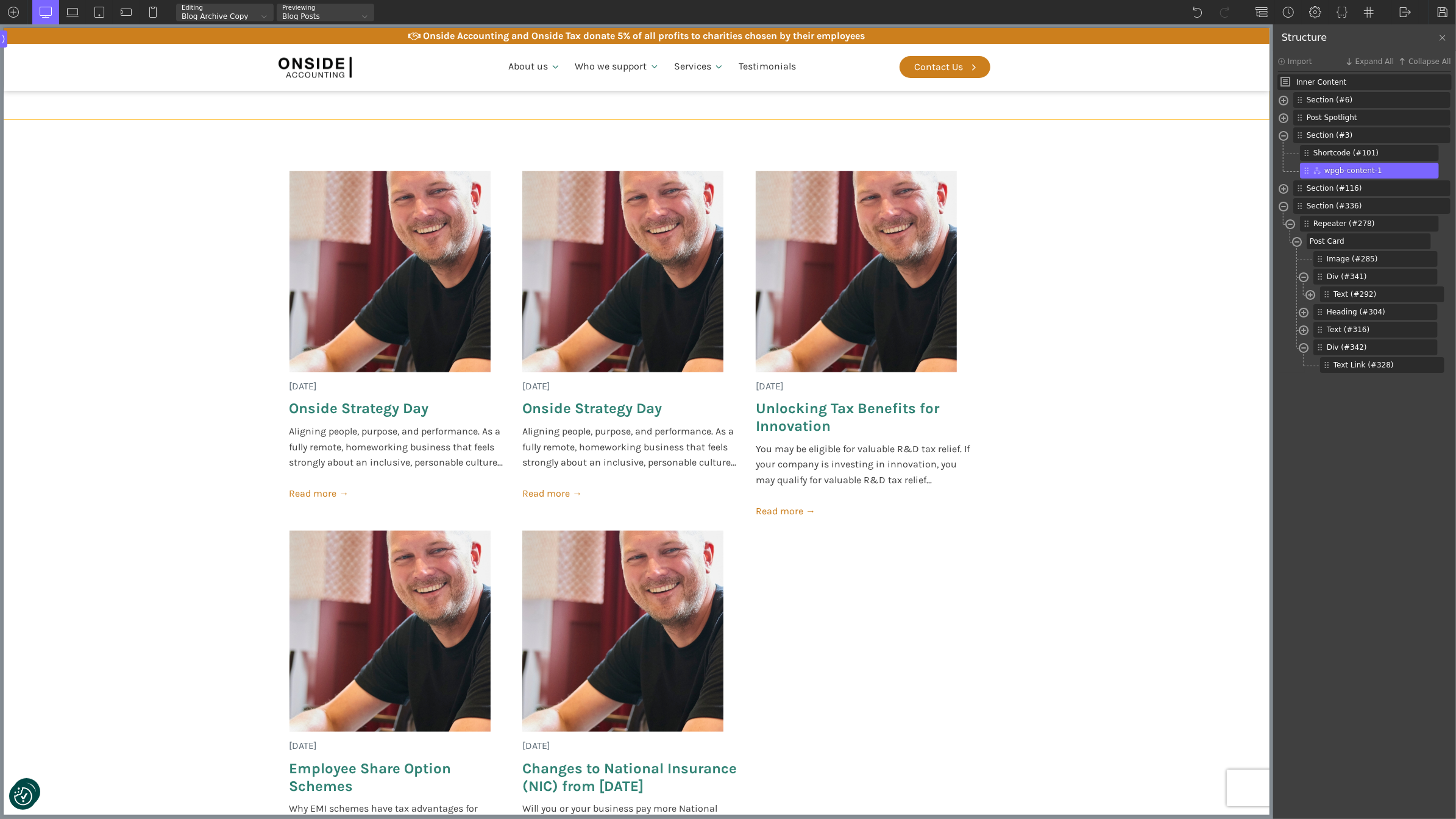
scroll to position [1183, 0]
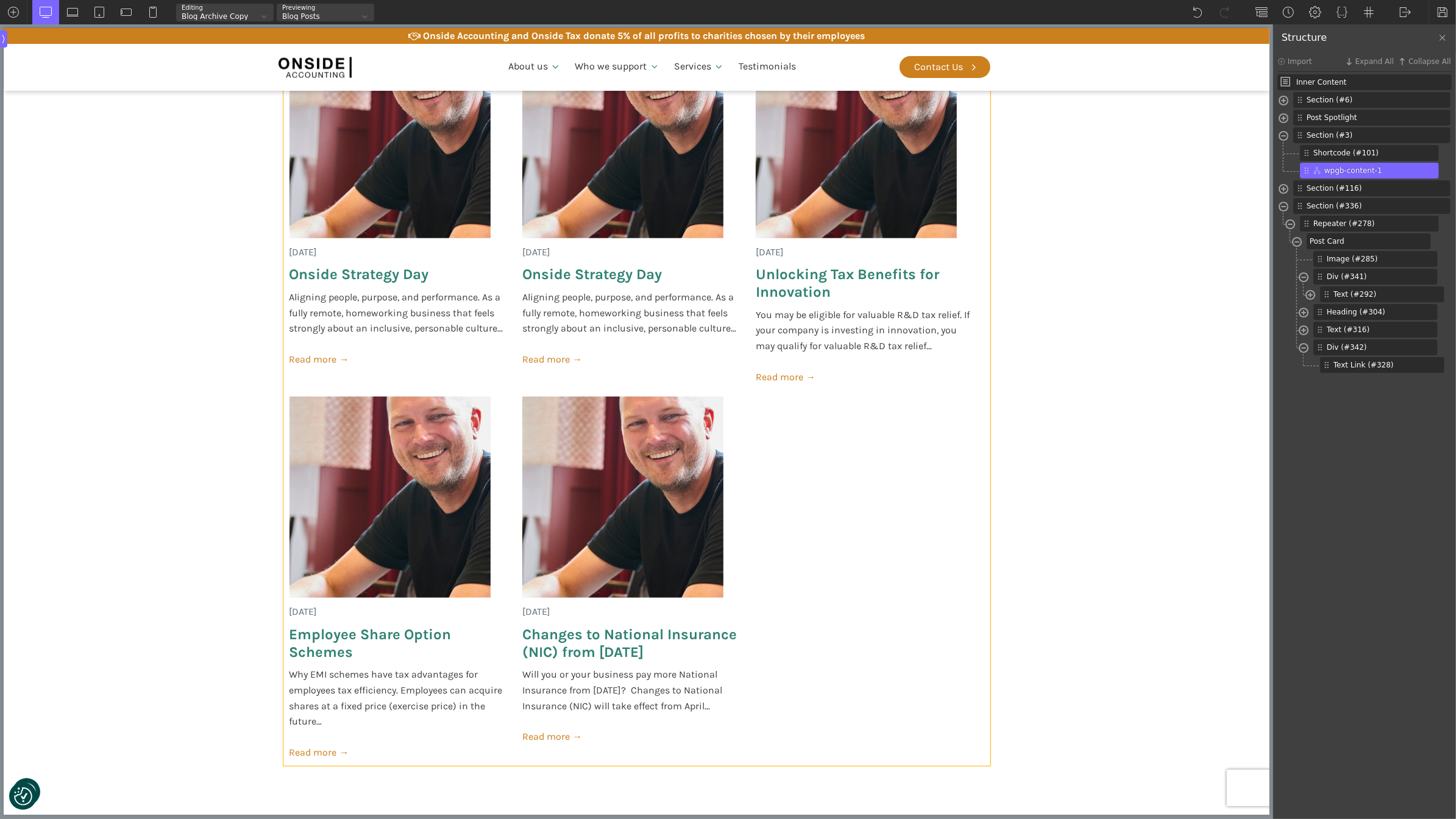
click at [826, 523] on div "[DATE] Onside Strategy Day Aligning people, purpose, and performance. As a full…" at bounding box center [637, 398] width 707 height 735
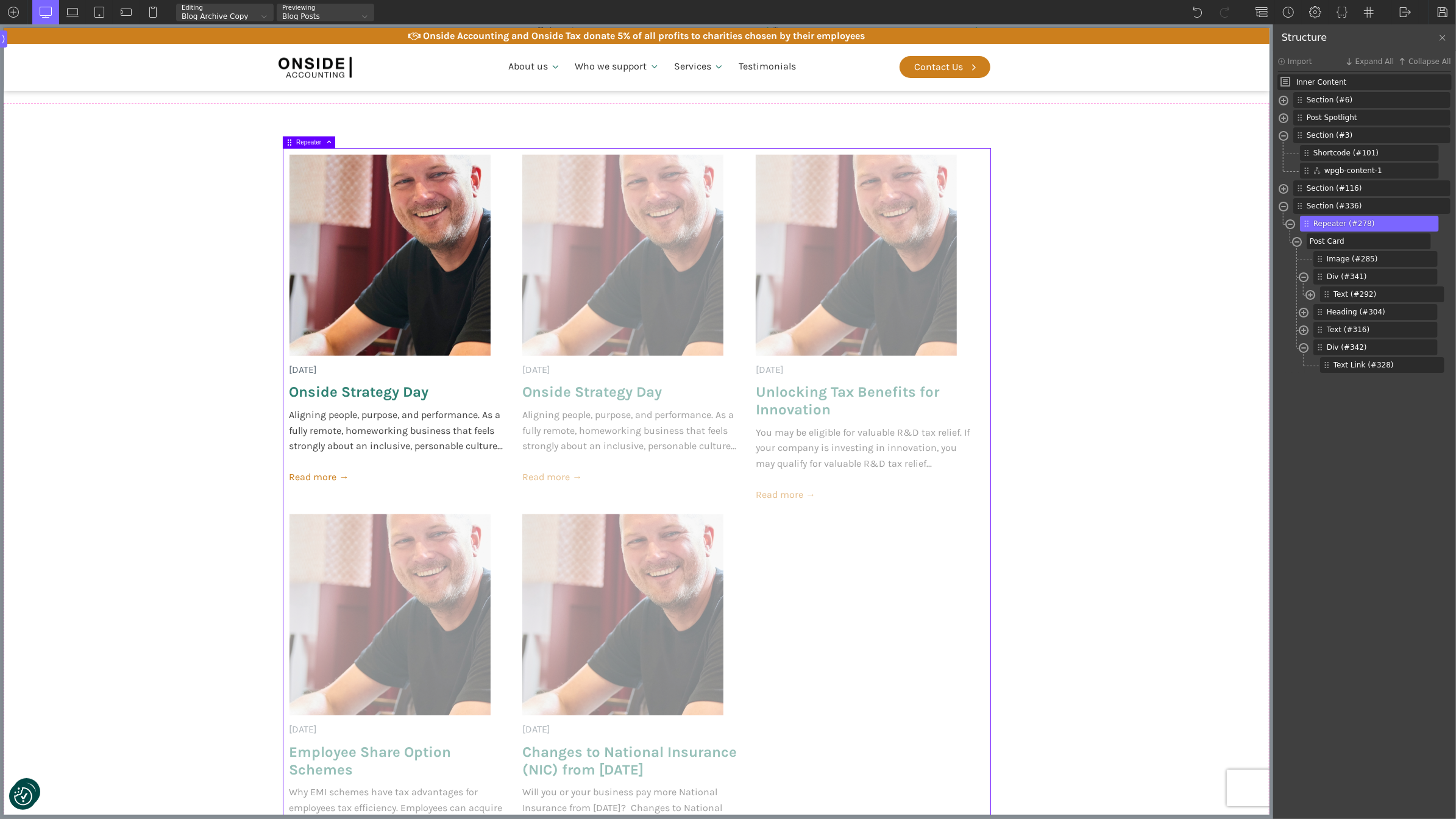
scroll to position [1091, 0]
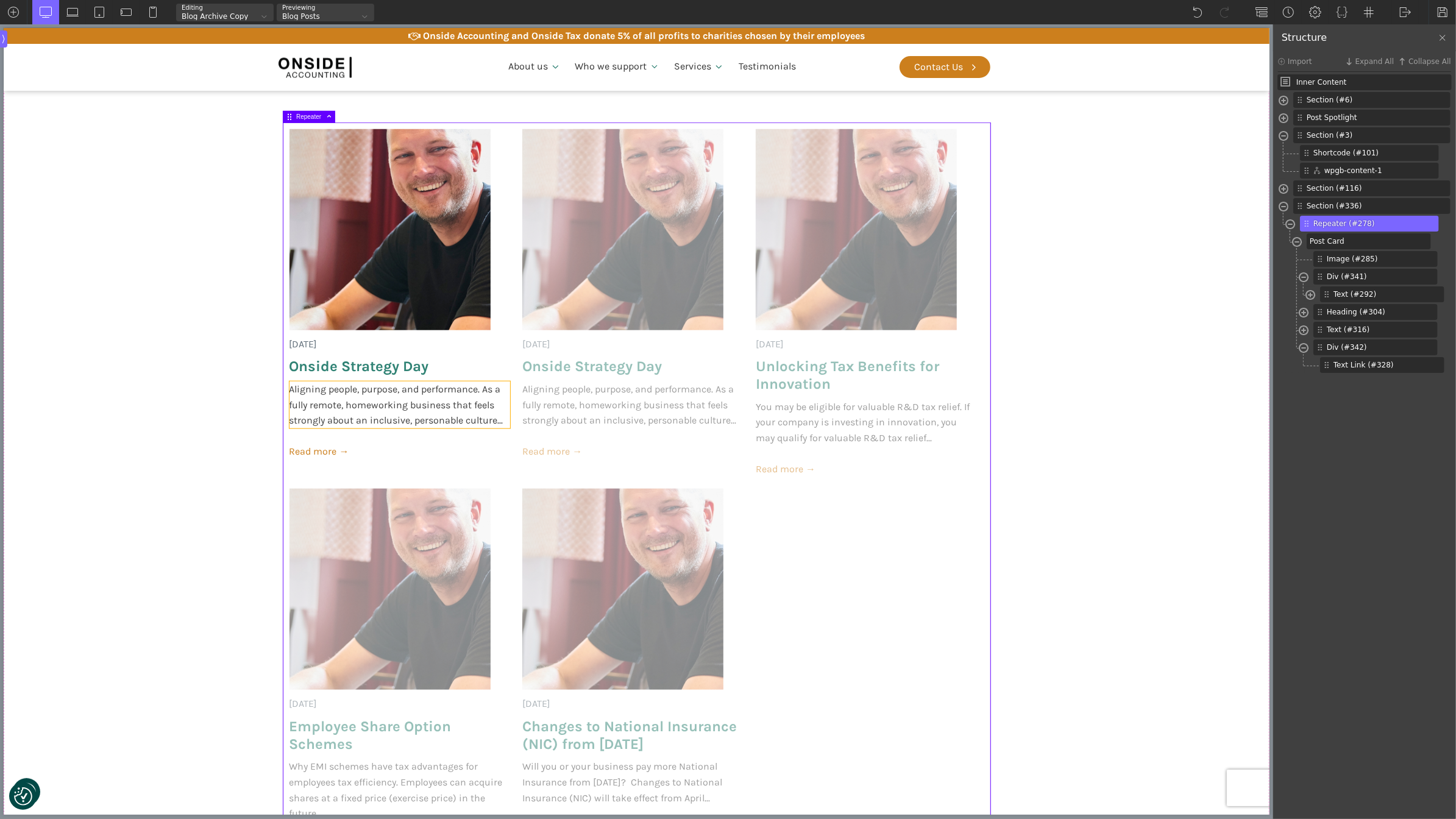
click at [457, 418] on span "Aligning people, purpose, and performance. As a fully remote, homeworking busin…" at bounding box center [400, 404] width 221 height 47
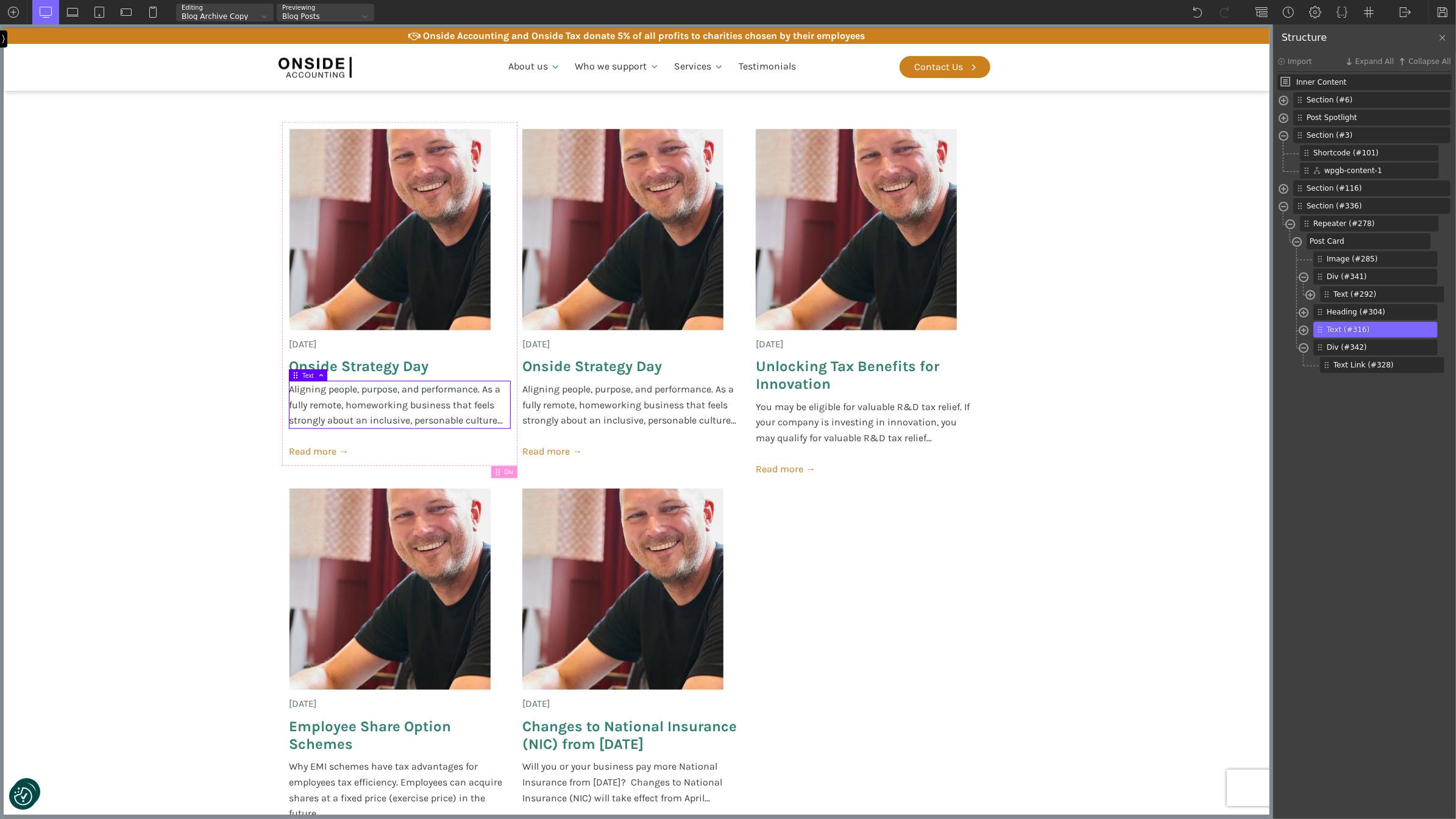
click at [6, 44] on div at bounding box center [4, 38] width 8 height 17
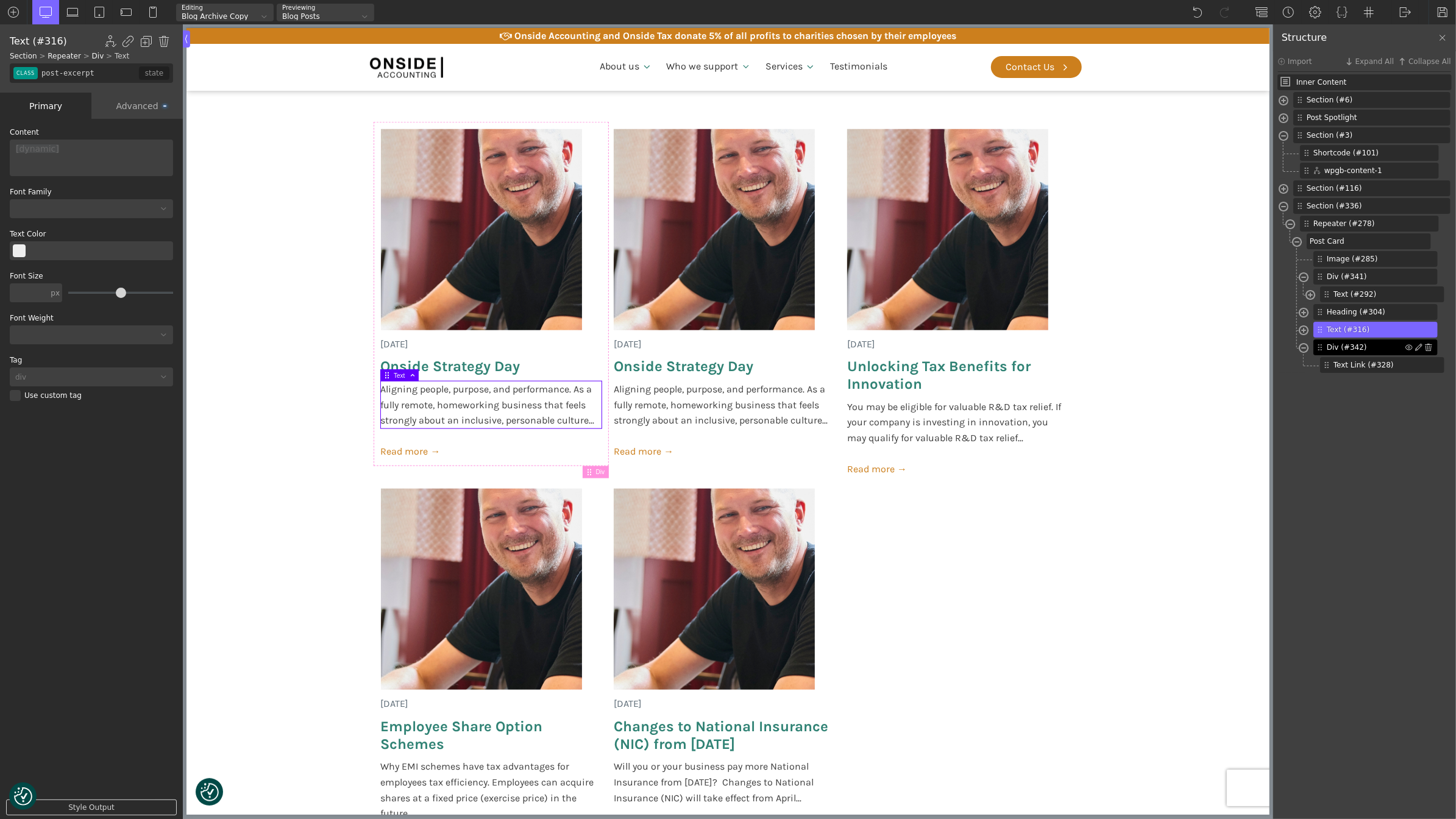
click at [1347, 342] on span "Div (#342)" at bounding box center [1366, 347] width 79 height 11
type input "post-footer"
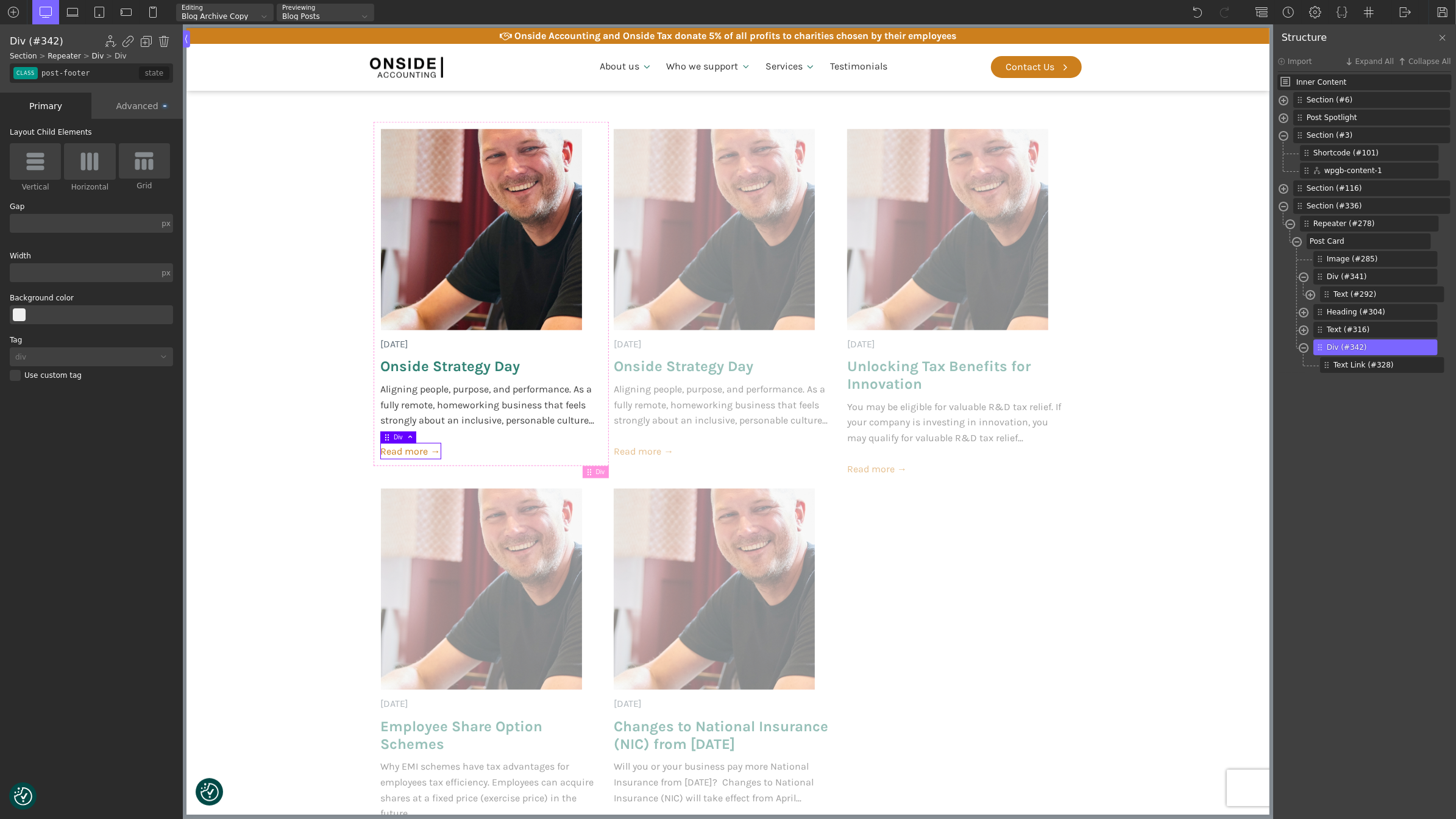
scroll to position [1091, 0]
click at [133, 108] on div "Advanced" at bounding box center [137, 106] width 91 height 26
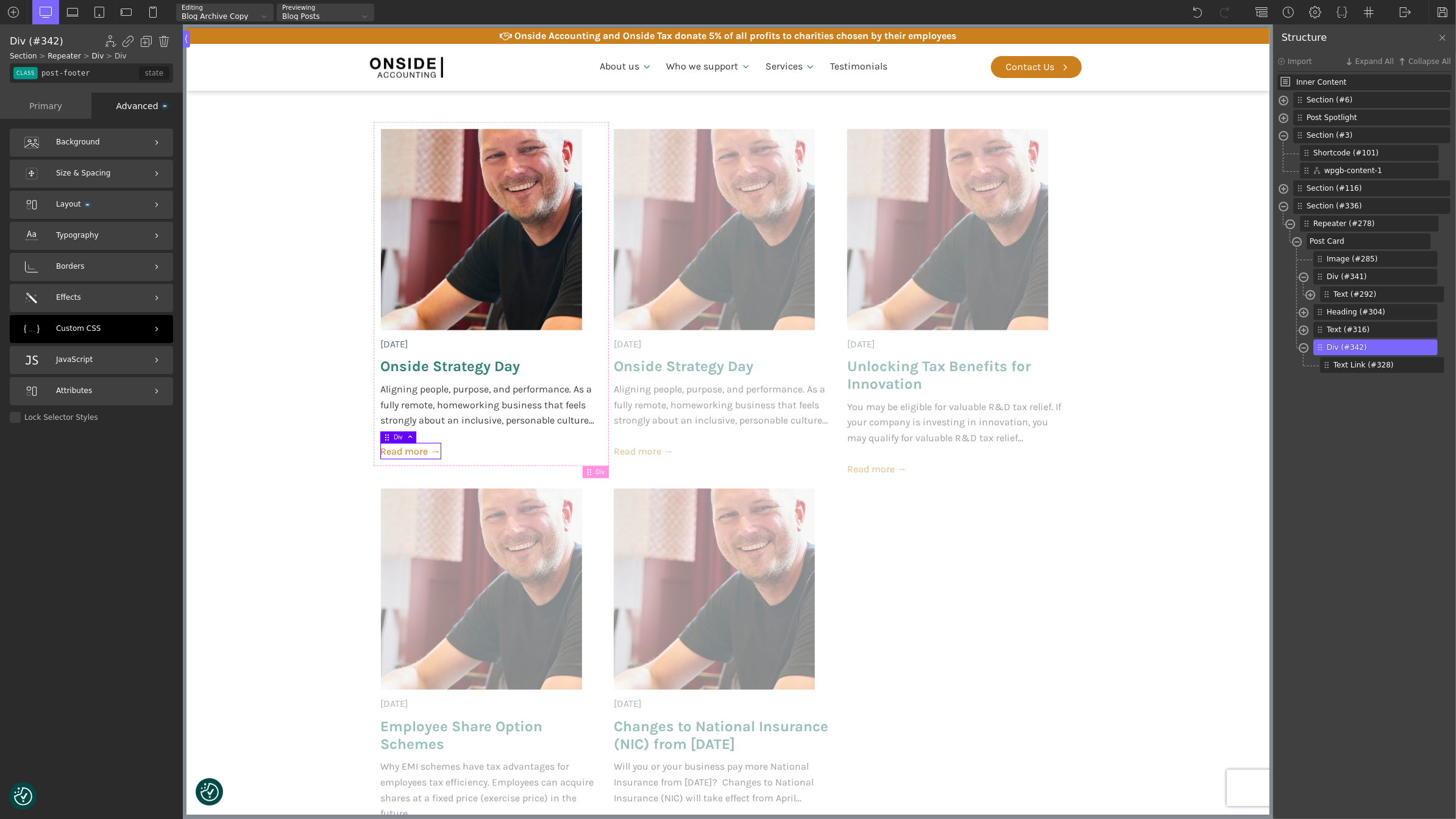
click at [91, 332] on span "Custom CSS" at bounding box center [78, 328] width 45 height 11
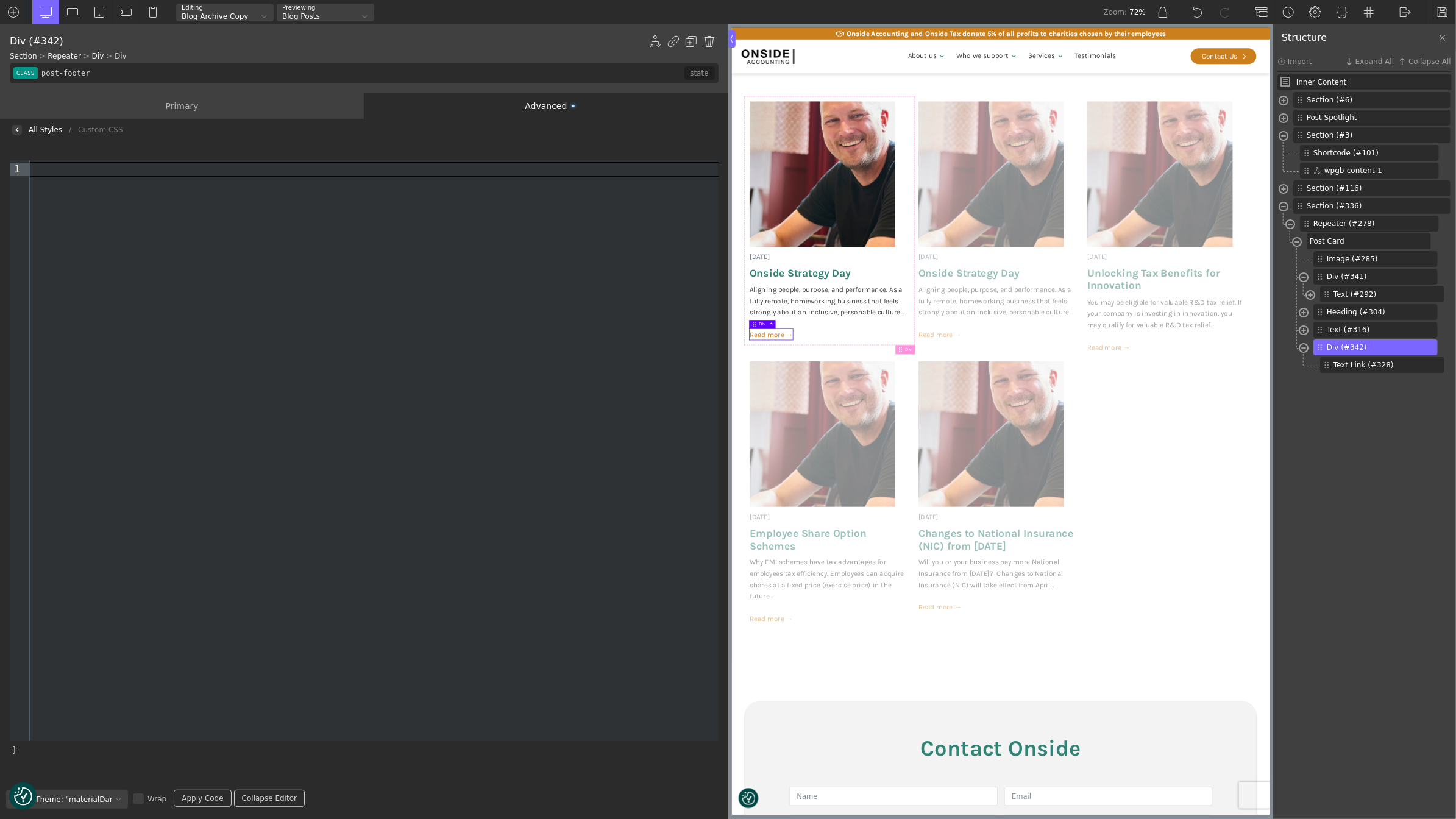
click at [98, 174] on div at bounding box center [374, 169] width 689 height 13
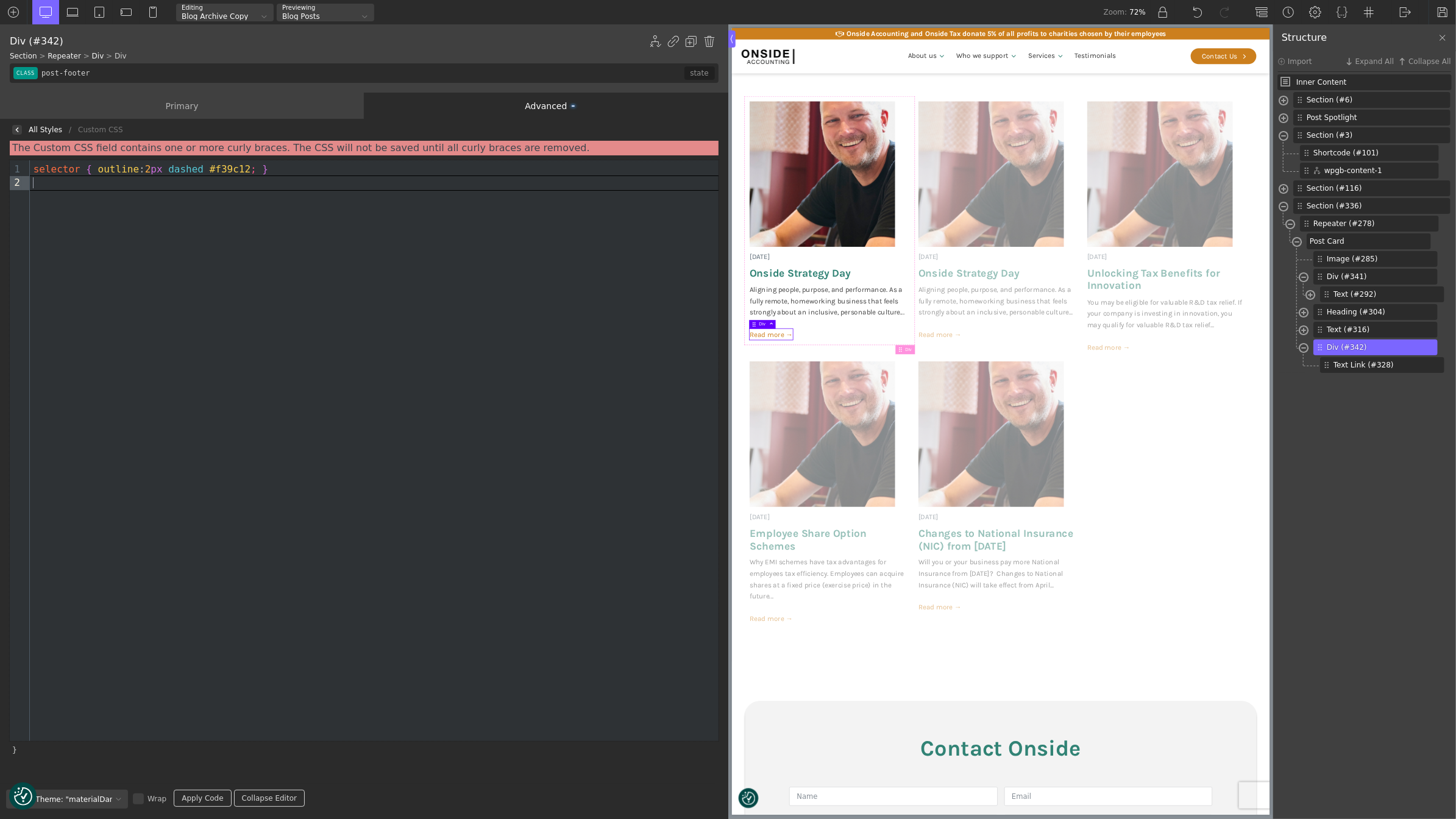
click at [282, 247] on div "9 1 2 › selector { outline : 2 px dashed #f39c12 ; }" at bounding box center [364, 450] width 708 height 581
drag, startPoint x: 301, startPoint y: 170, endPoint x: 15, endPoint y: 165, distance: 286.0
click at [14, 165] on div "9 1 2 › selector { outline : 2 px dashed #f39c12 ; }" at bounding box center [364, 450] width 708 height 581
click at [188, 793] on link "Apply Code" at bounding box center [202, 798] width 57 height 17
click at [14, 127] on img at bounding box center [17, 130] width 5 height 5
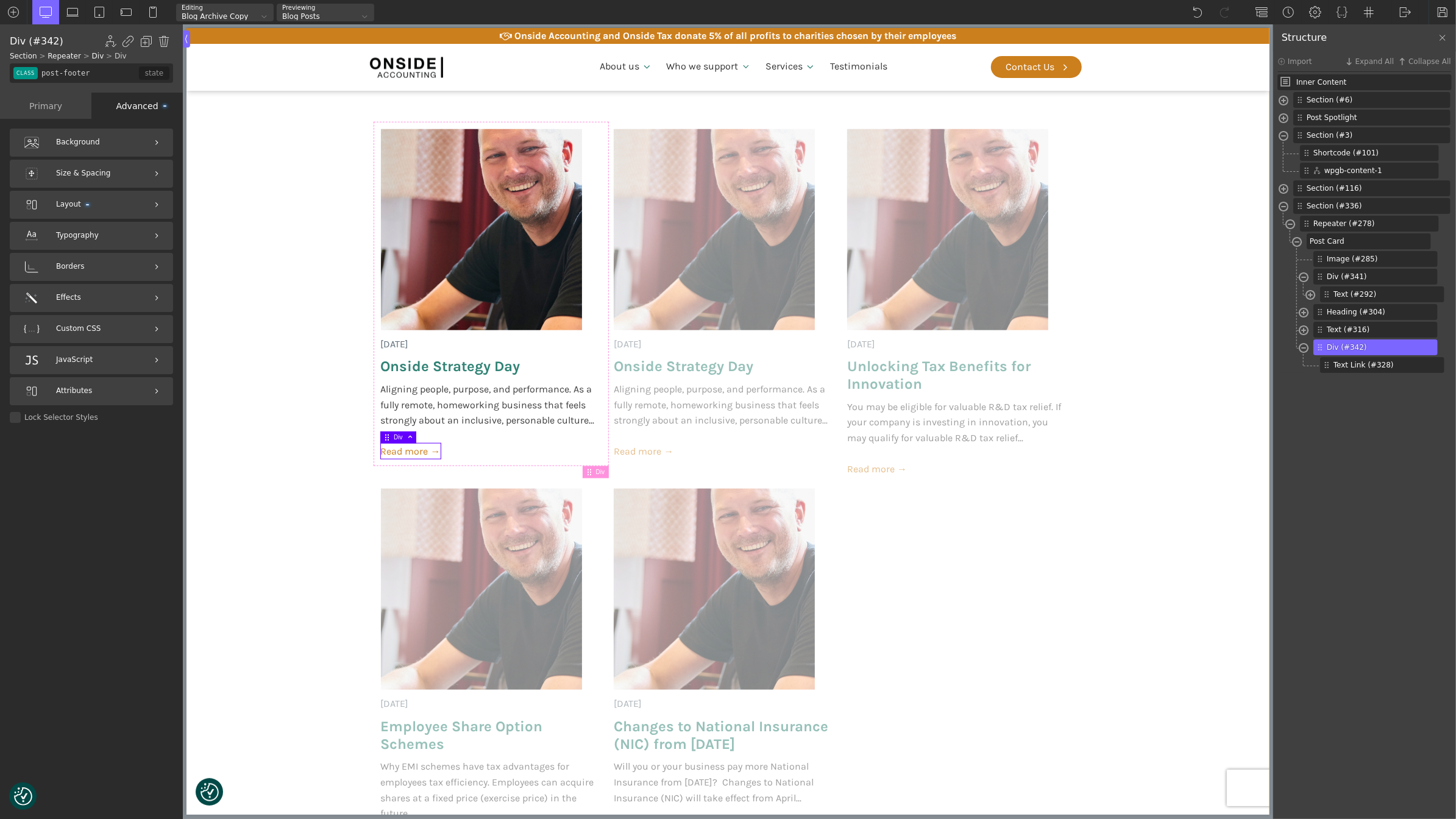
click at [1112, 554] on section "18 June 2025 Onside Strategy Day Aligning people, purpose, and performance. As …" at bounding box center [727, 491] width 1083 height 827
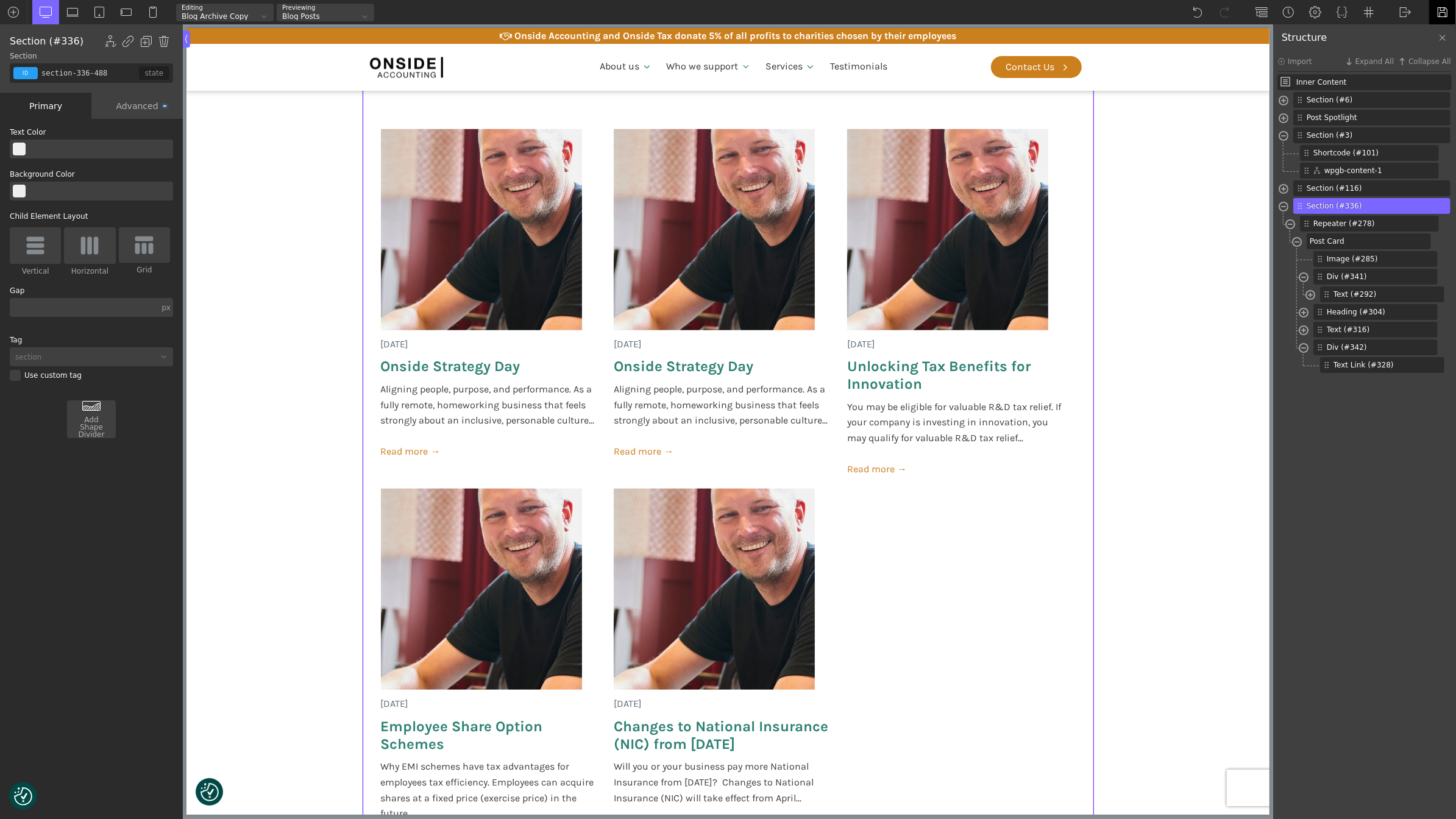
click at [1447, 10] on img at bounding box center [1442, 12] width 12 height 12
click at [444, 271] on img at bounding box center [481, 230] width 201 height 201
type input "image-285-488"
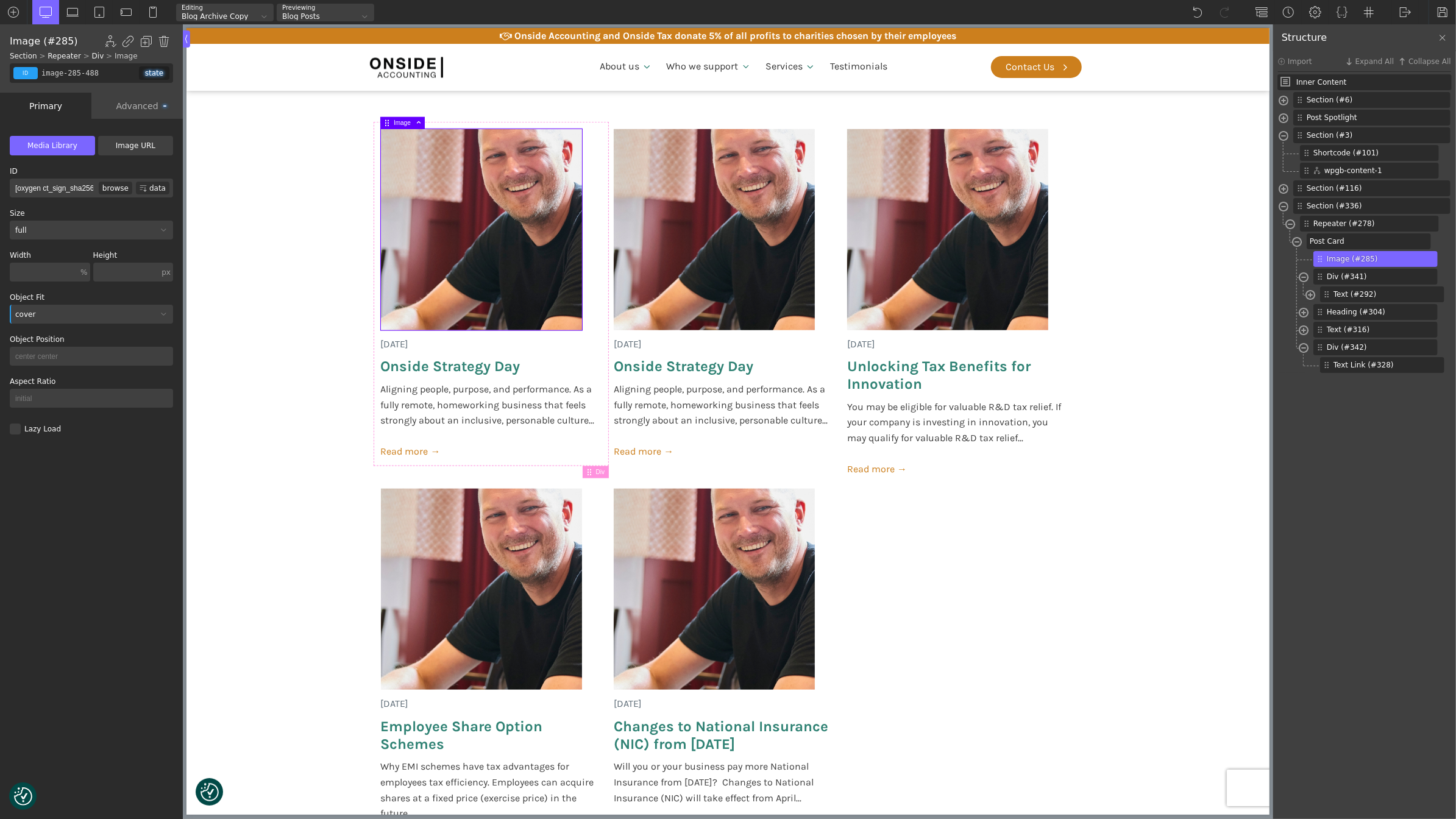
click at [38, 272] on input "text" at bounding box center [43, 272] width 68 height 19
type input "300"
click at [137, 274] on input "text" at bounding box center [126, 272] width 67 height 19
type input "300"
click at [257, 345] on section "18 June 2025 Onside Strategy Day Aligning people, purpose, and performance. As …" at bounding box center [727, 491] width 1083 height 827
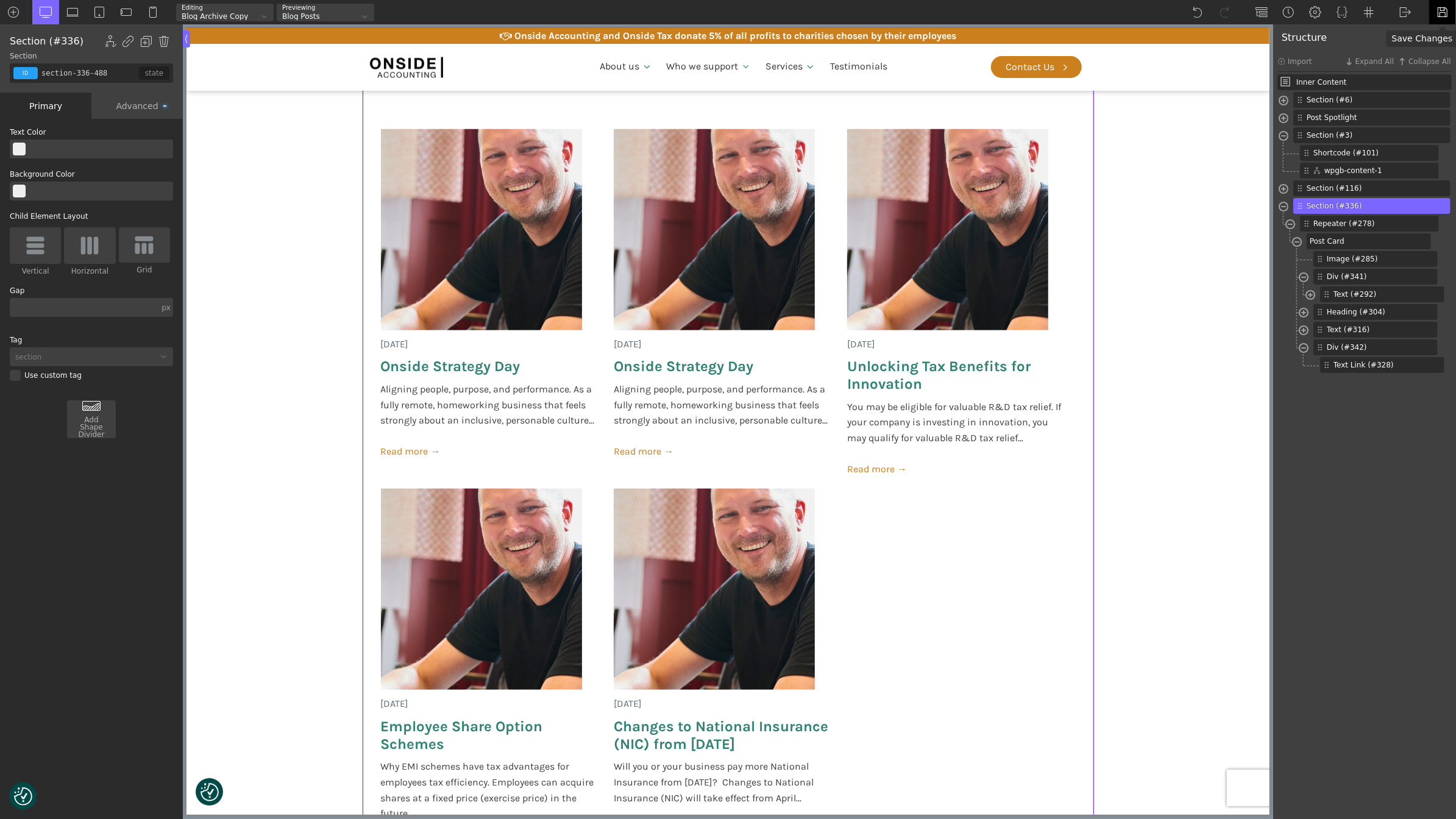
click at [1452, 11] on div at bounding box center [1442, 12] width 28 height 25
click at [524, 246] on img at bounding box center [481, 230] width 201 height 201
type input "image-285-488"
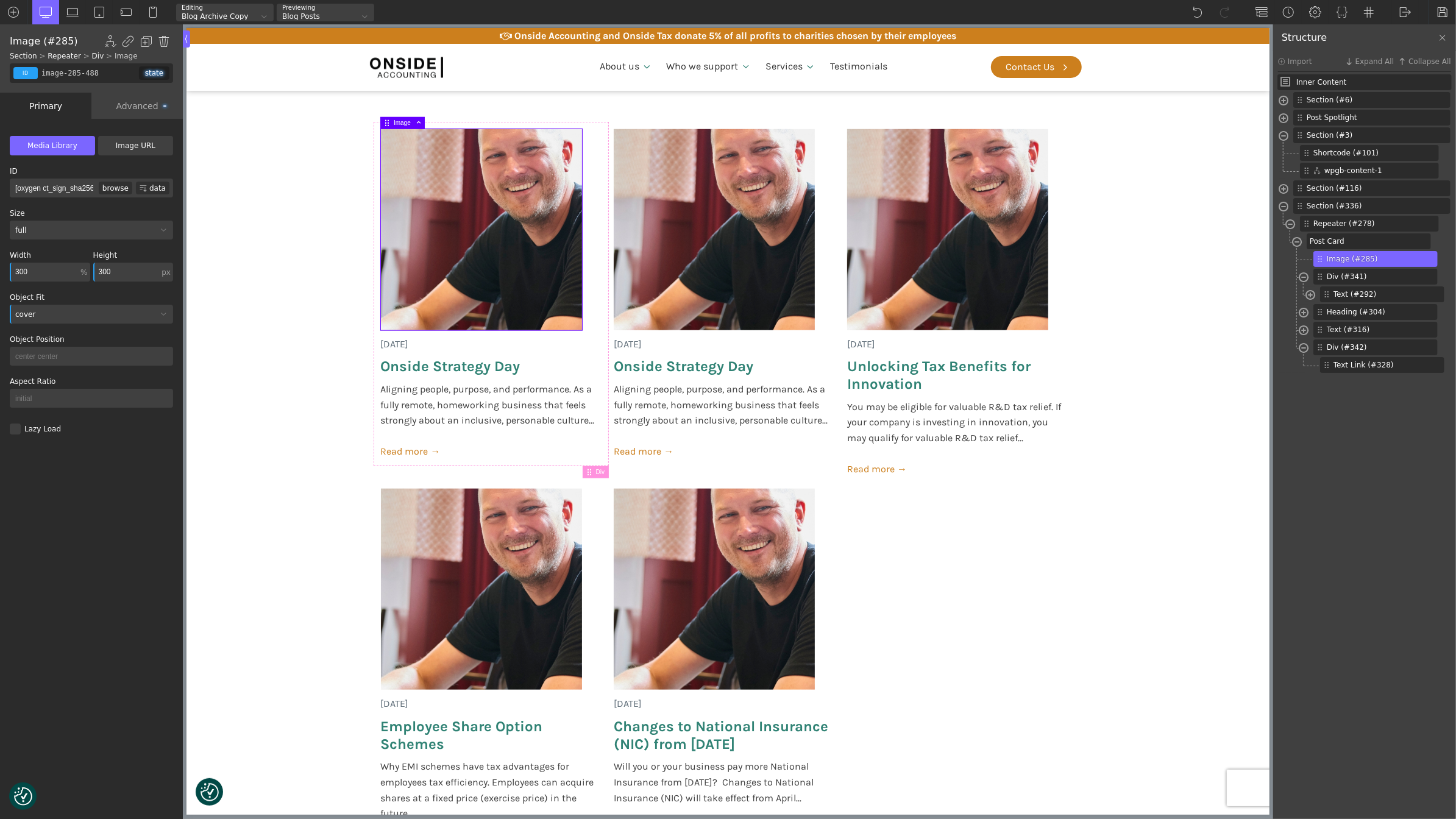
click at [126, 274] on input "300" at bounding box center [126, 272] width 67 height 19
type input "350"
click at [283, 309] on section "[DATE] Onside Strategy Day Aligning people, purpose, and performance. As a full…" at bounding box center [727, 491] width 1083 height 827
type input "section-336-488"
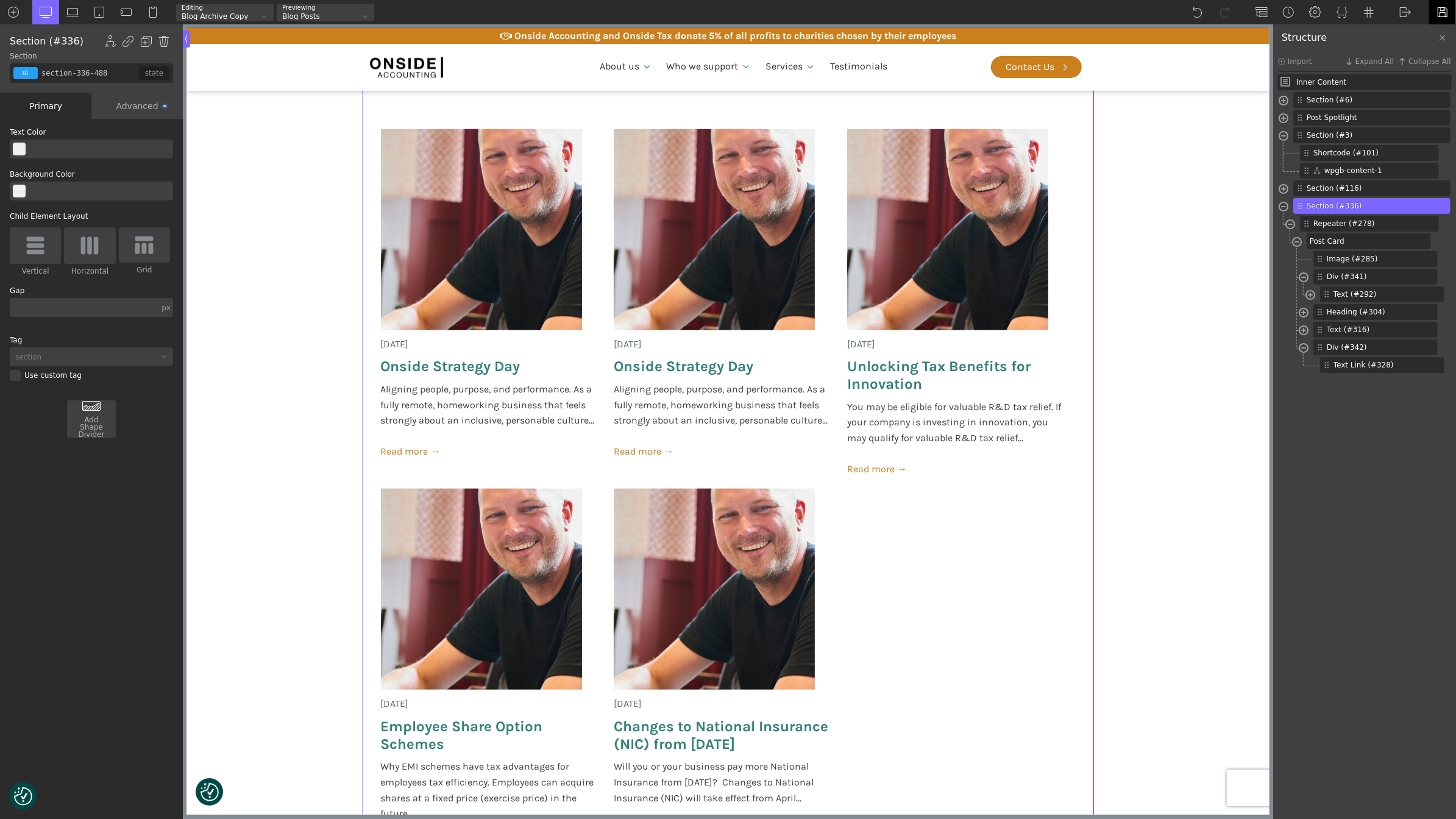
click at [1435, 10] on div at bounding box center [1442, 12] width 28 height 25
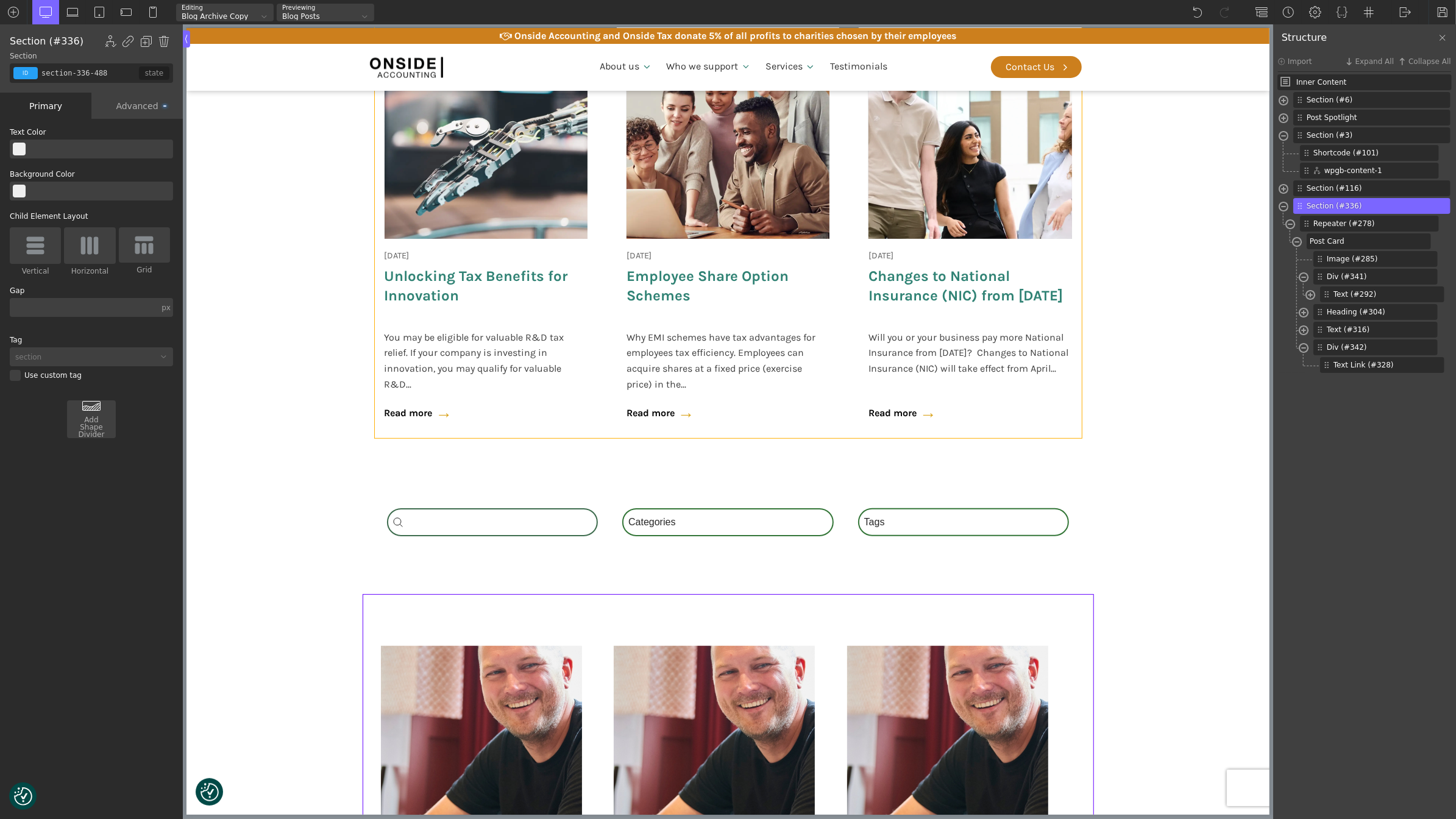
scroll to position [394, 0]
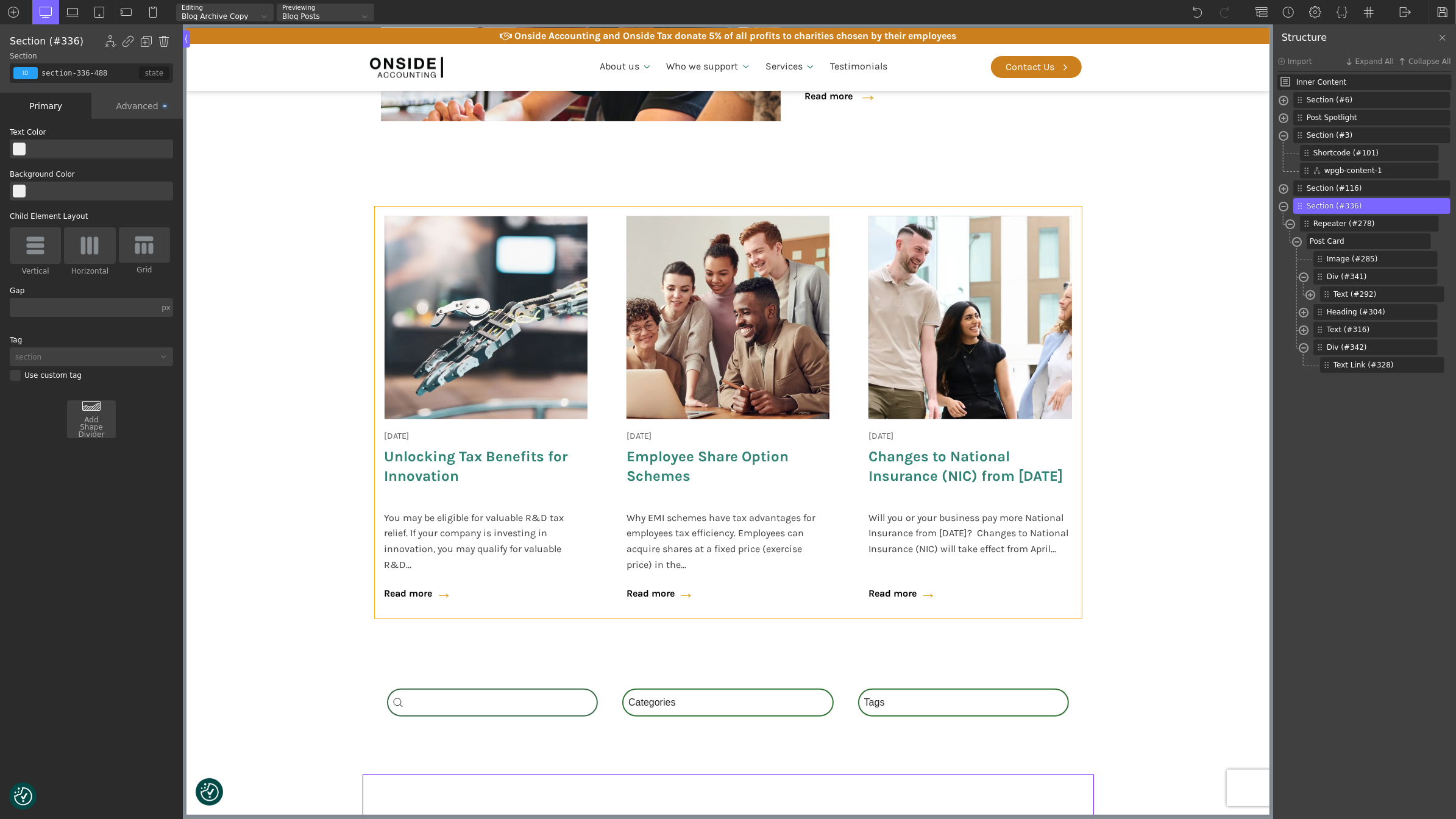
click at [593, 318] on div "24 May 2025 Unlocking Tax Benefits for Innovation You may be eligible for valua…" at bounding box center [486, 412] width 223 height 412
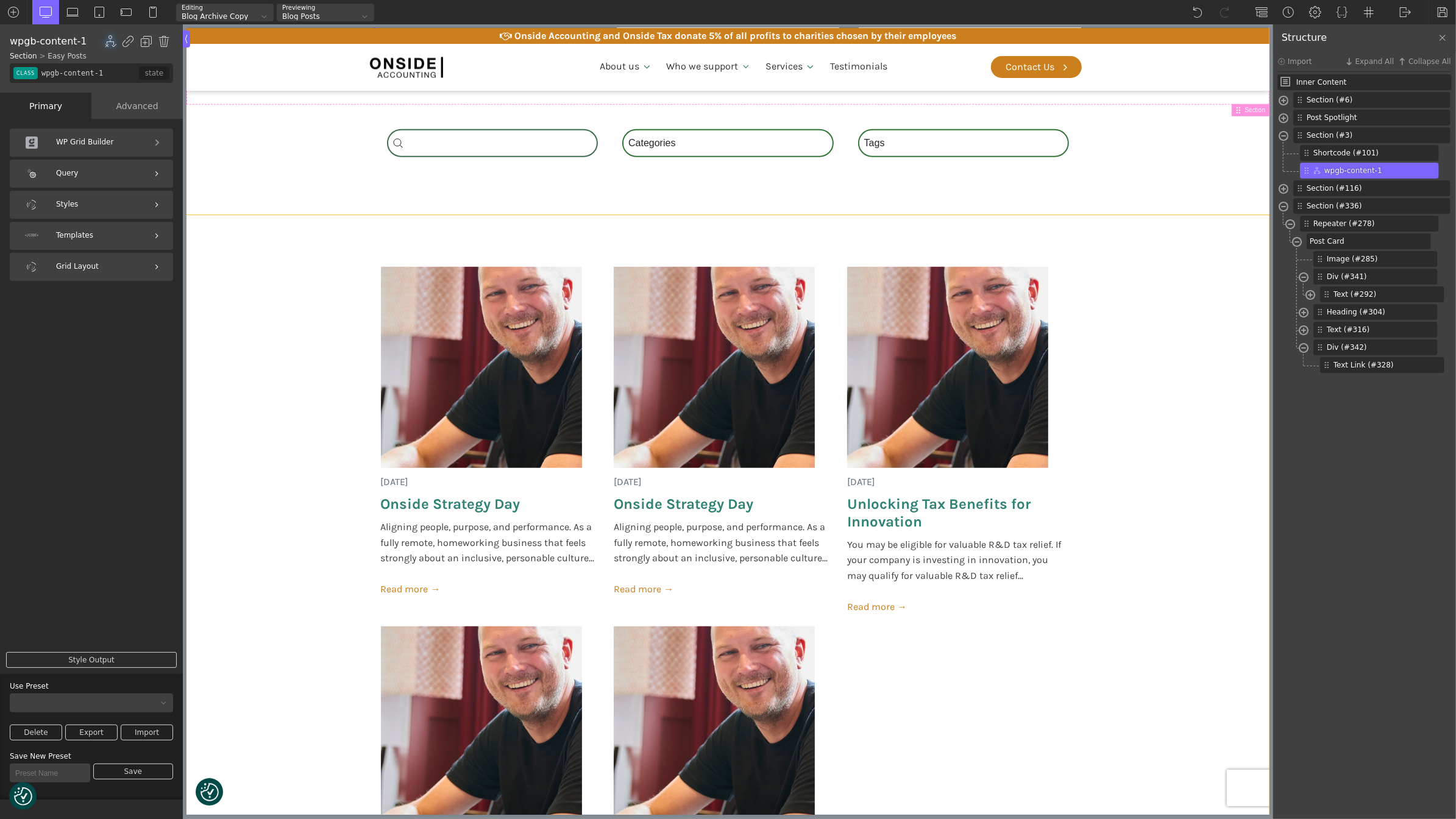
scroll to position [642, 0]
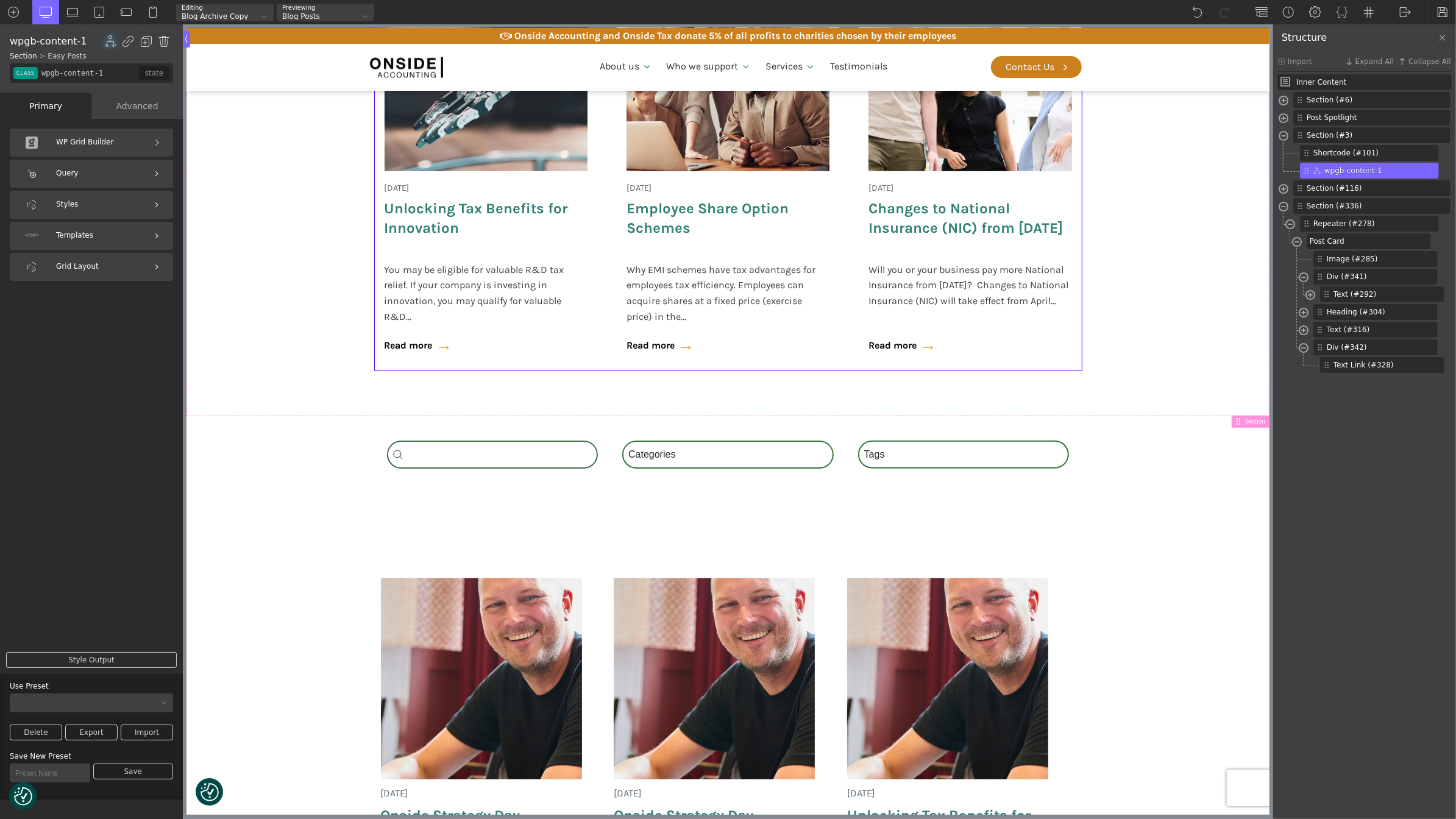
click at [559, 251] on div "24 May 2025 Unlocking Tax Benefits for Innovation You may be eligible for valua…" at bounding box center [486, 164] width 223 height 412
click at [603, 277] on div "18 June 2025 Onside Strategy Day Aligning people, purpose, and performance. As …" at bounding box center [728, 164] width 707 height 412
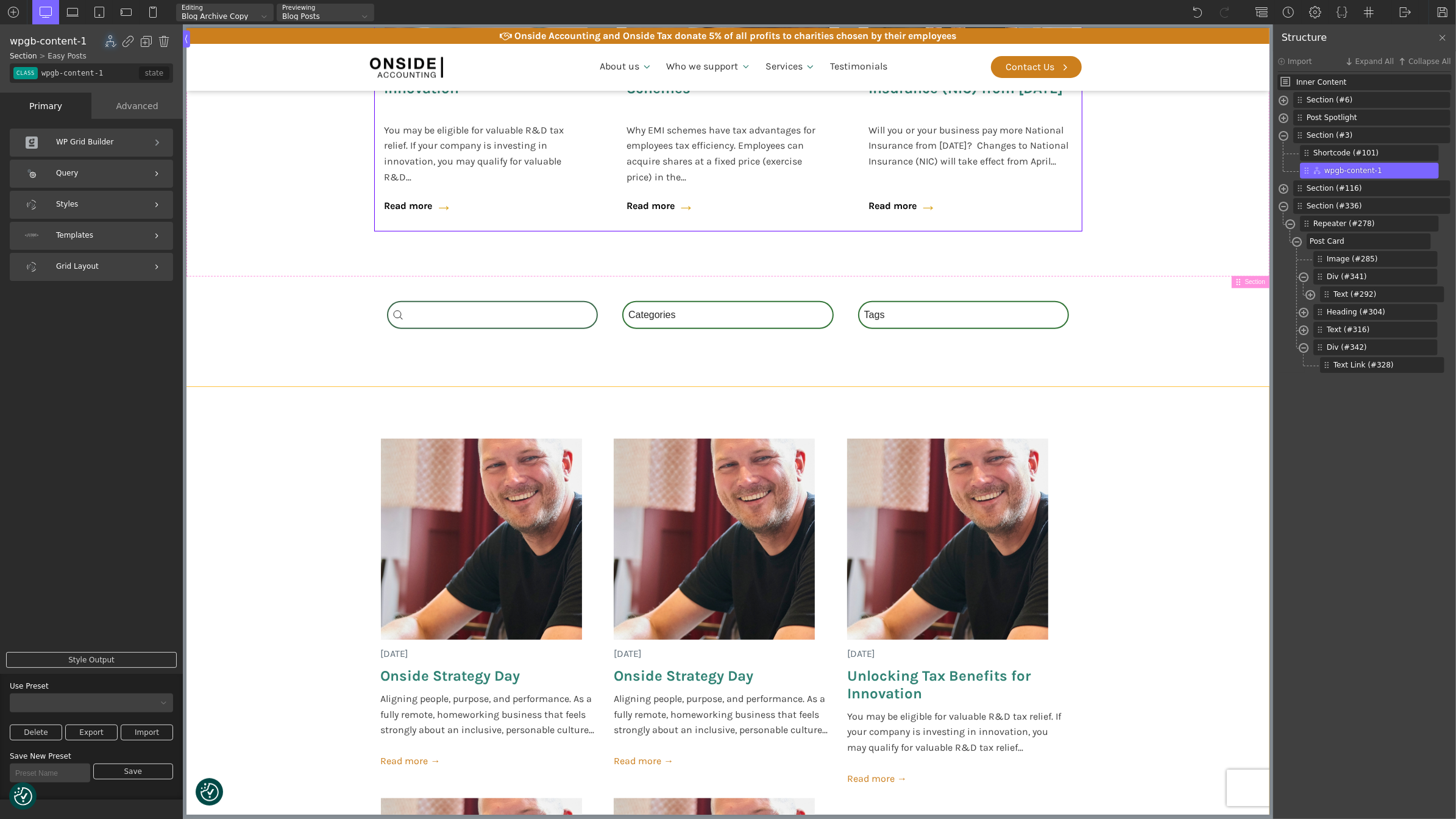
scroll to position [788, 0]
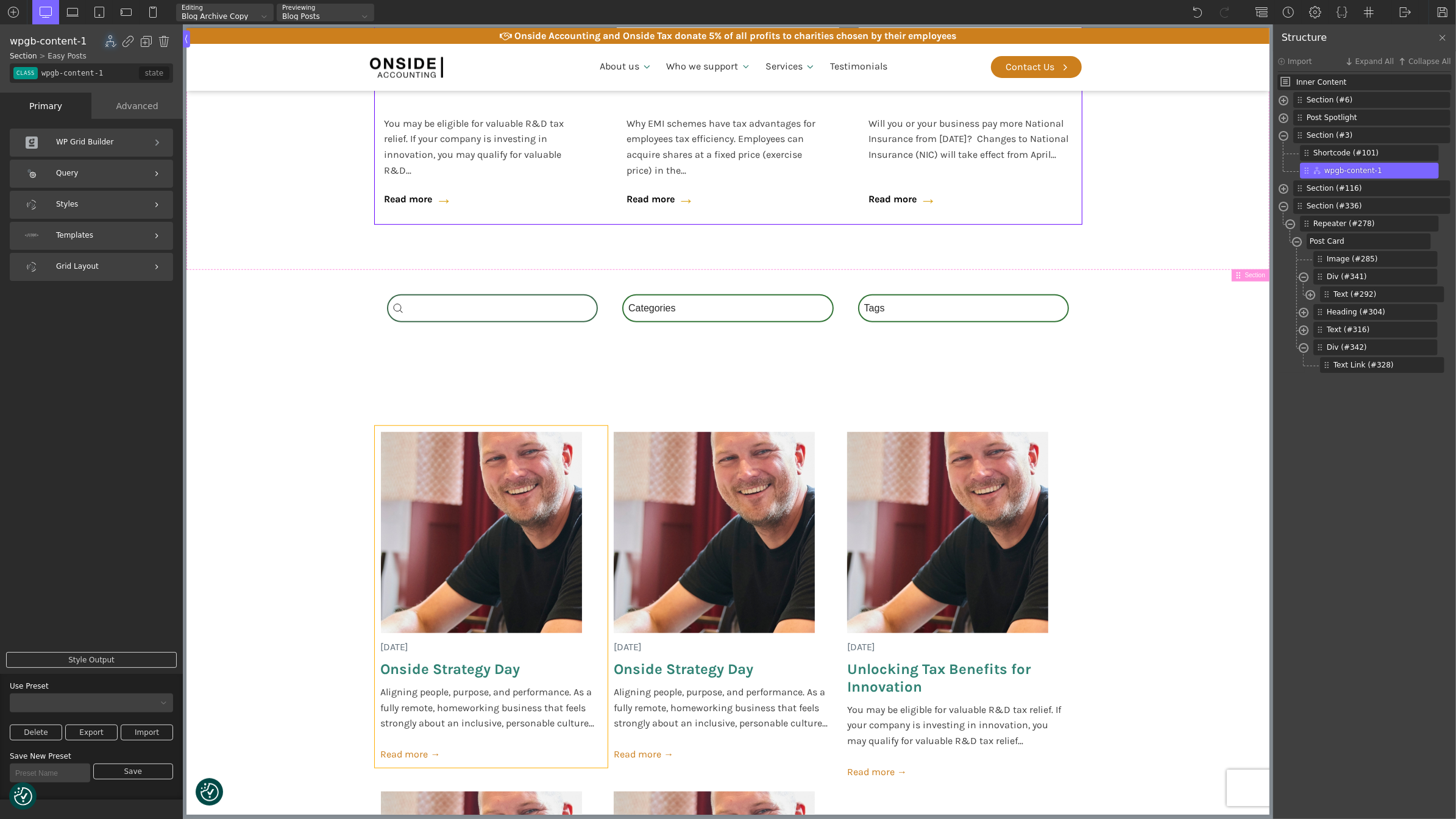
click at [598, 664] on div "[DATE] Onside Strategy Day Aligning people, purpose, and performance. As a full…" at bounding box center [491, 597] width 233 height 342
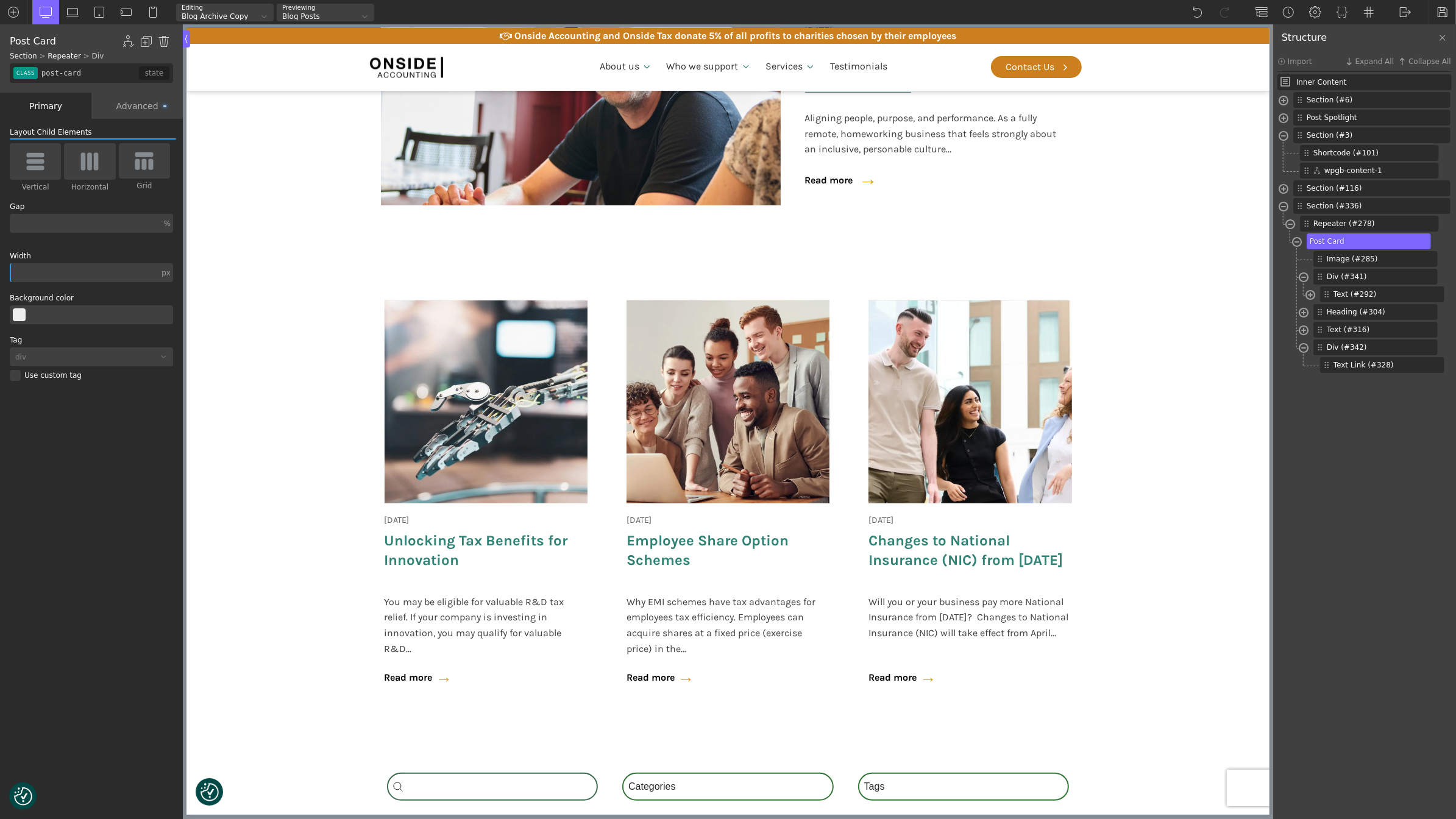
scroll to position [257, 0]
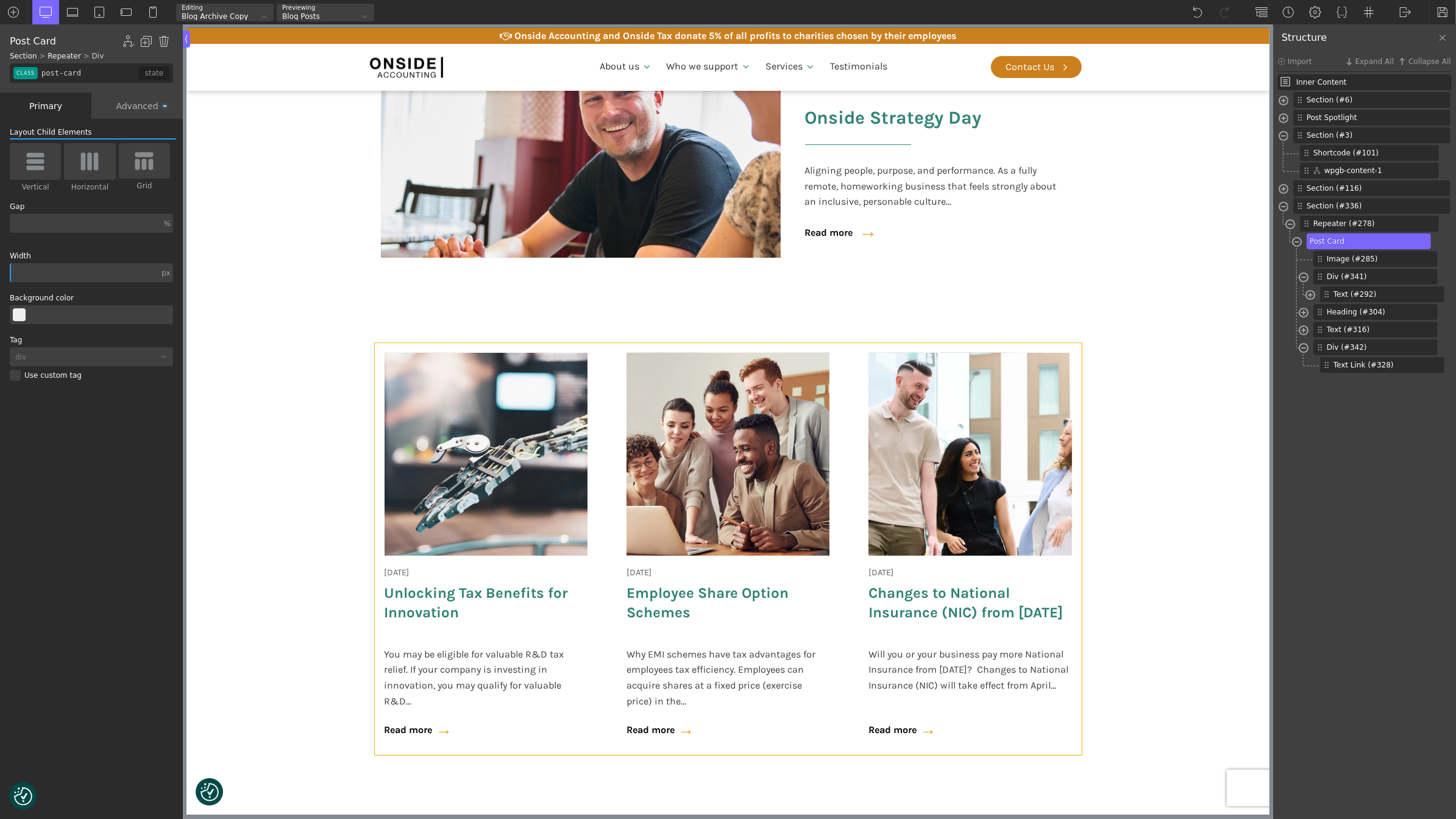
click at [622, 422] on div "24 May 2025 Employee Share Option Schemes Why EMI schemes have tax advantages f…" at bounding box center [727, 549] width 223 height 412
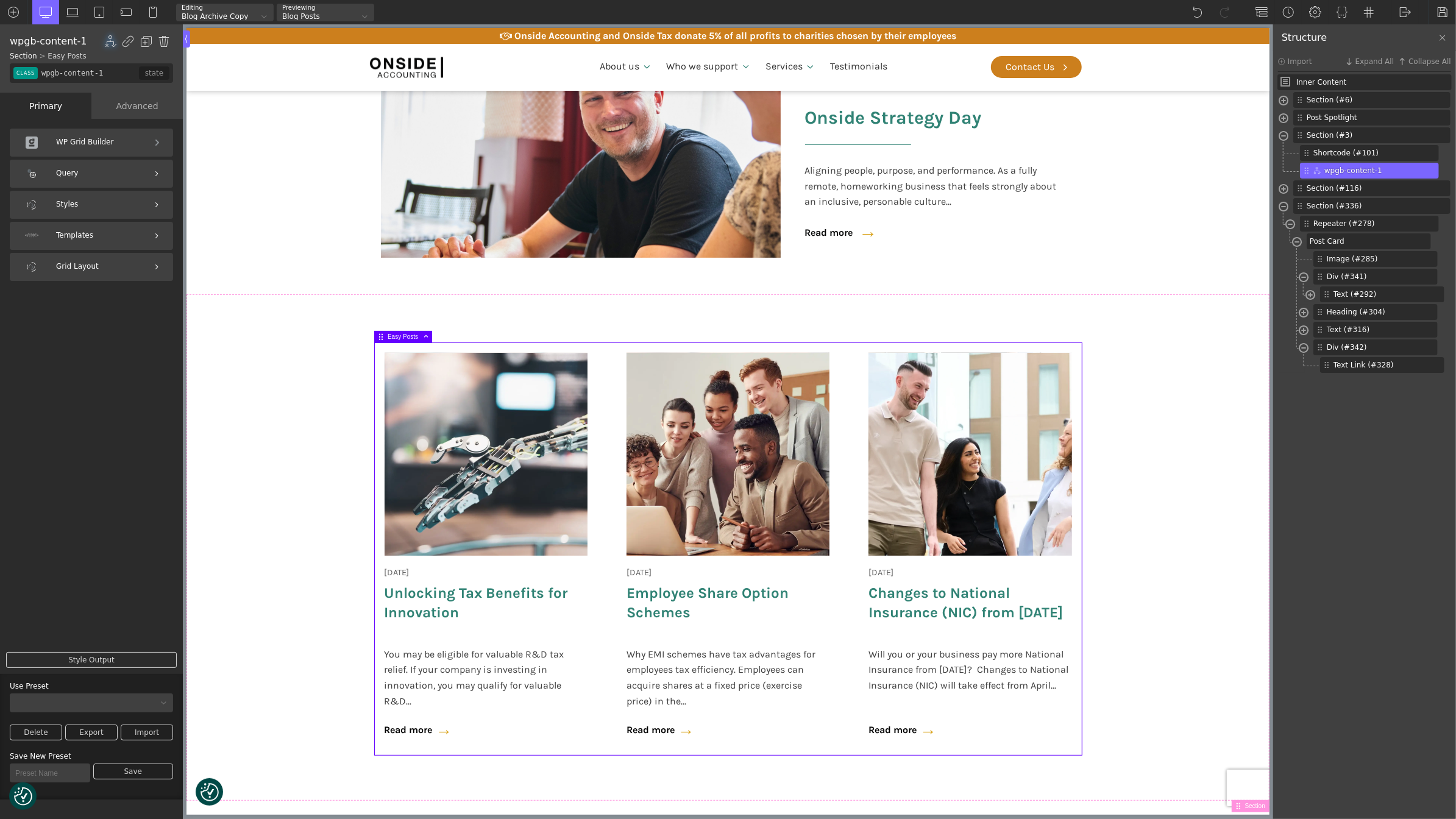
click at [86, 236] on div "Templates" at bounding box center [91, 236] width 164 height 28
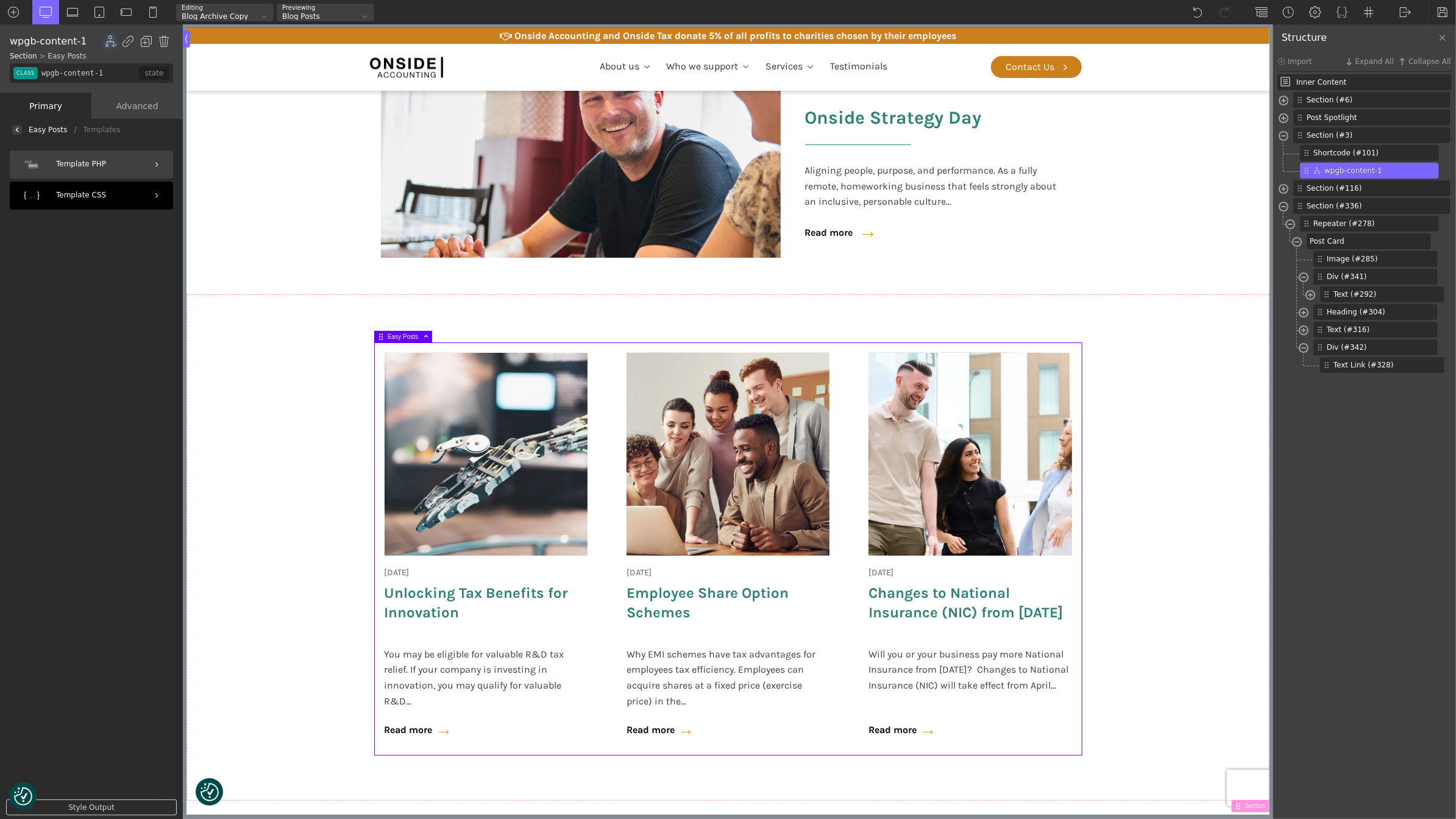
click at [87, 198] on div "Template CSS" at bounding box center [91, 196] width 164 height 28
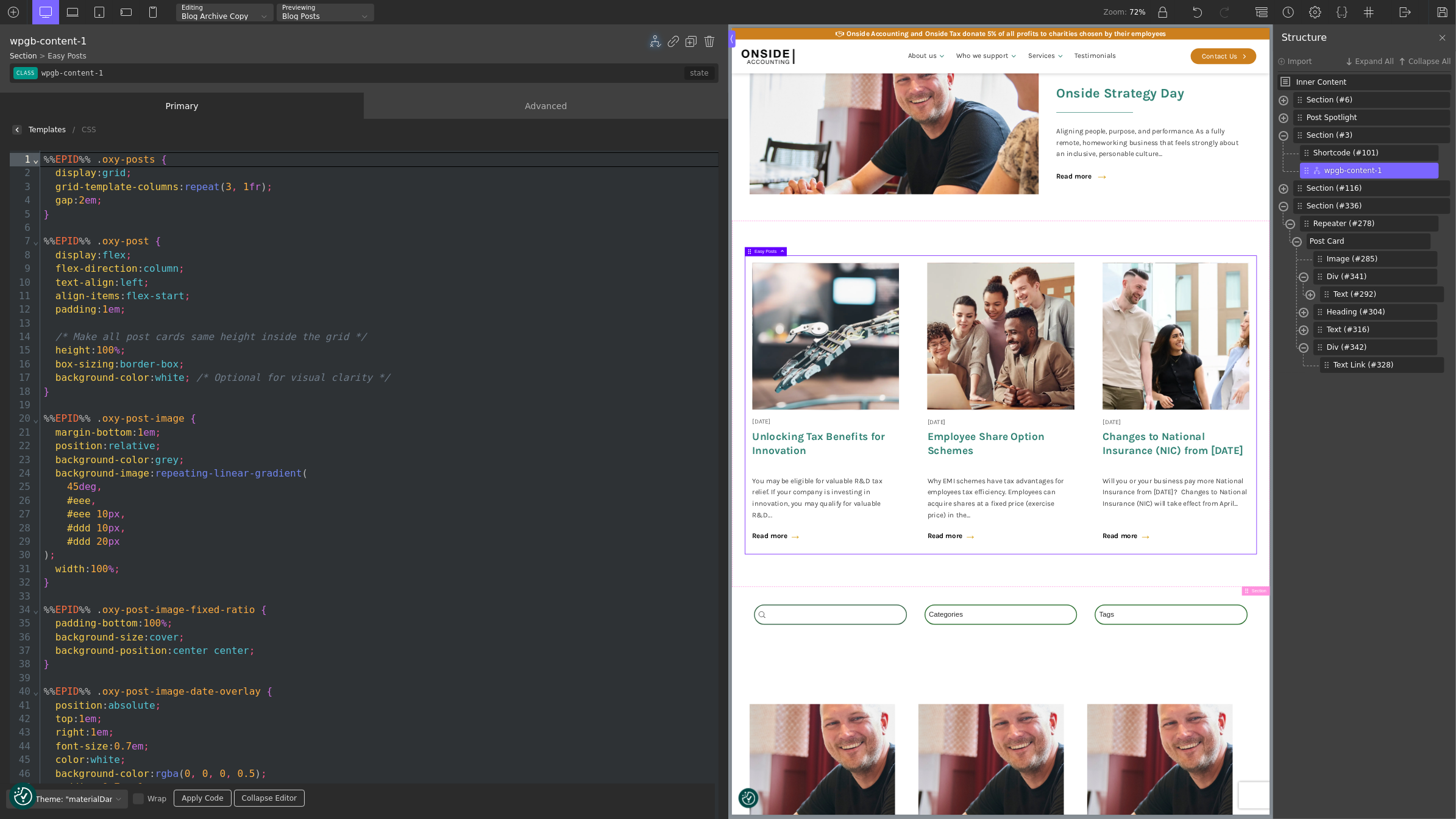
click at [217, 243] on div "%% EPID %% . oxy-post {" at bounding box center [379, 241] width 678 height 13
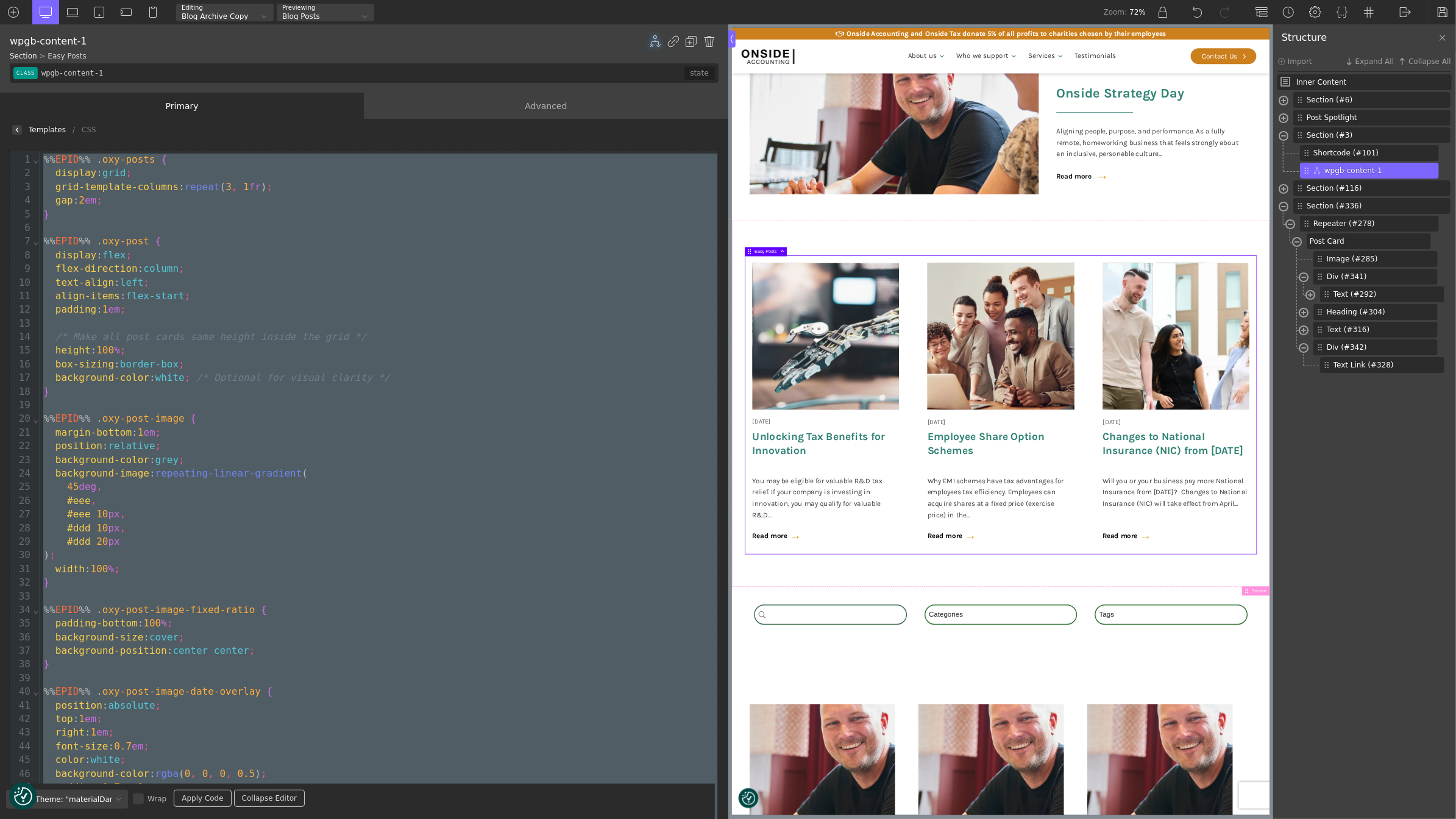
click at [15, 127] on img at bounding box center [17, 130] width 5 height 5
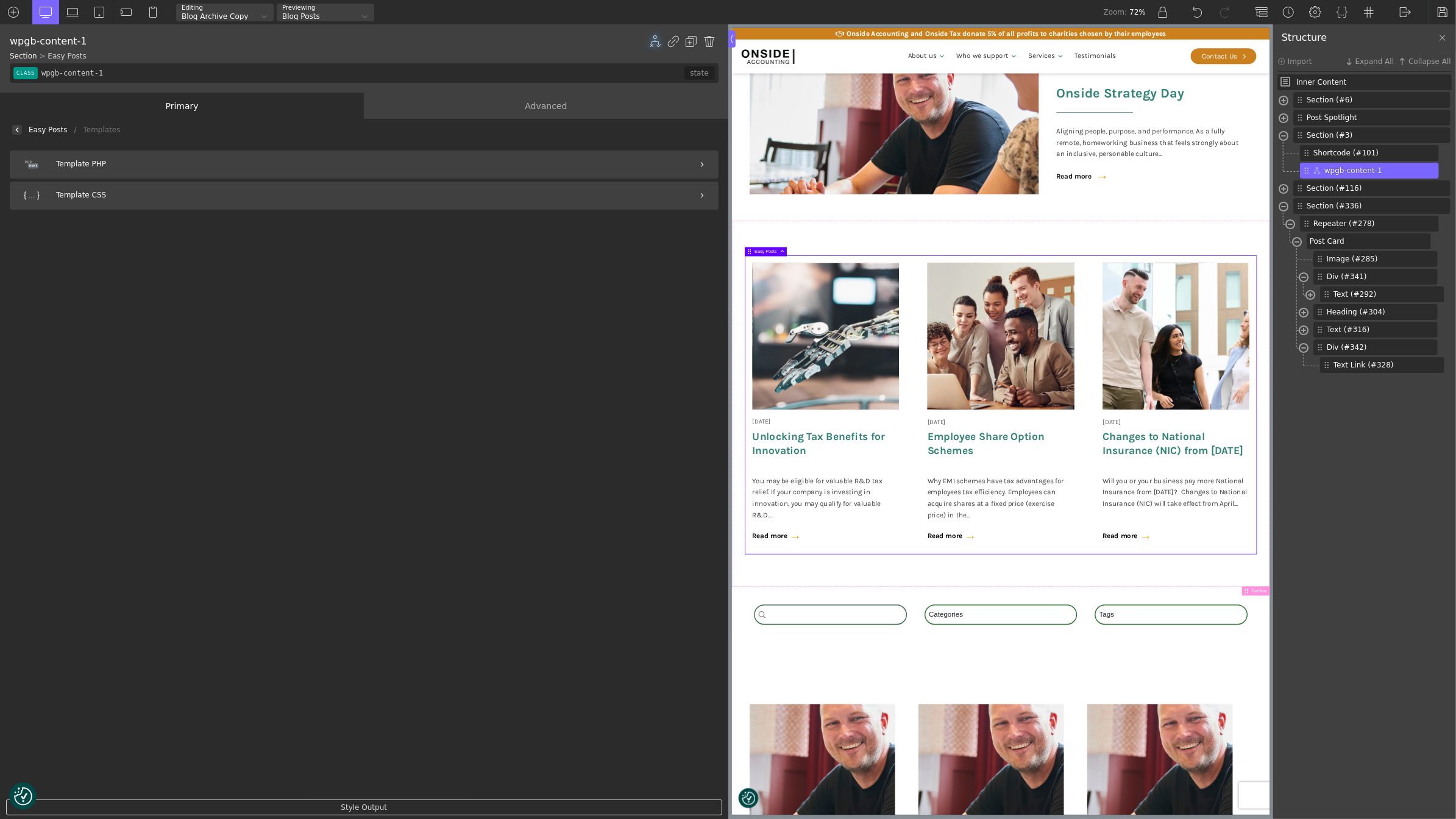
click at [18, 130] on img at bounding box center [17, 130] width 5 height 5
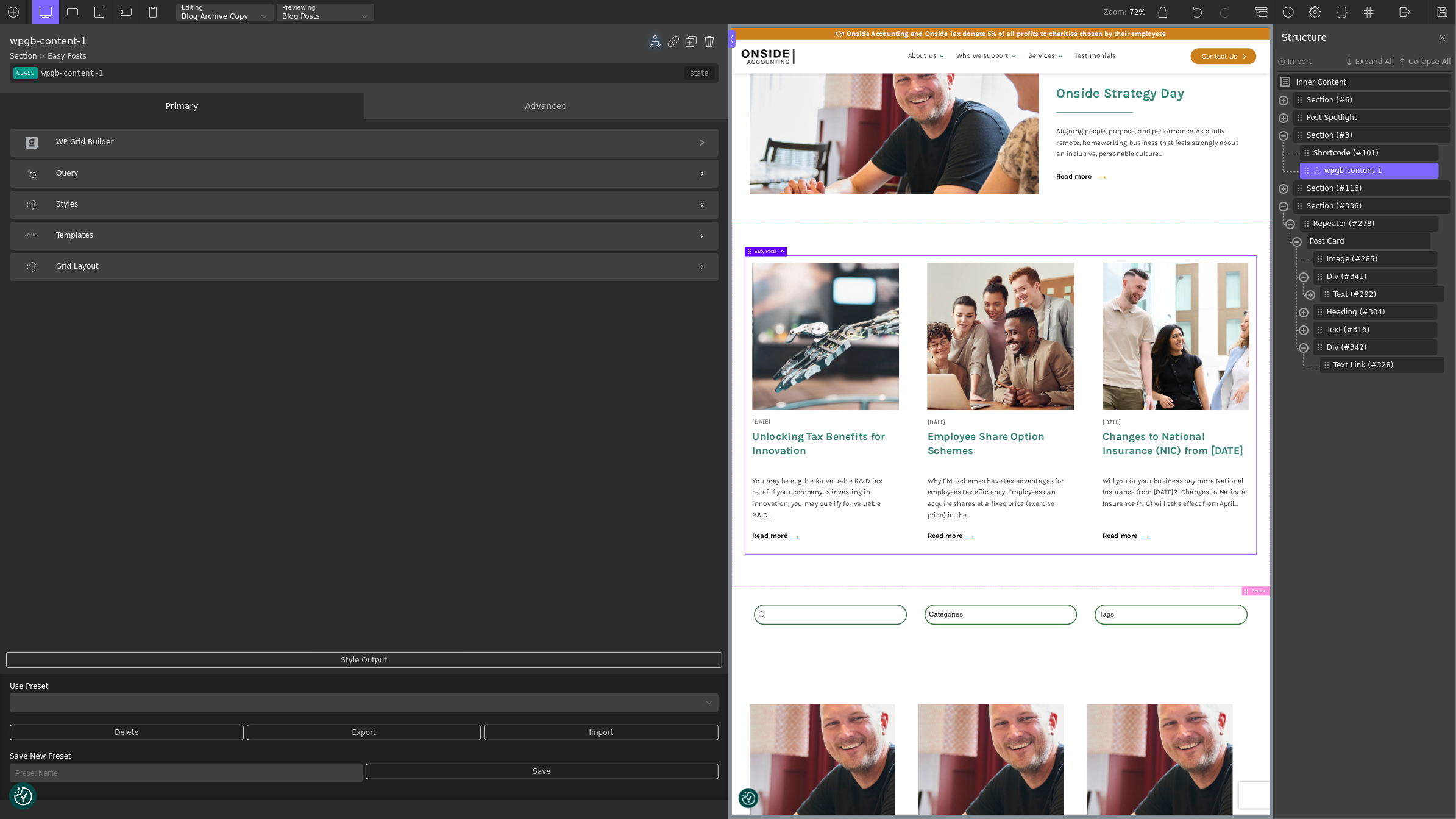
click at [262, 106] on div "Primary" at bounding box center [182, 106] width 364 height 26
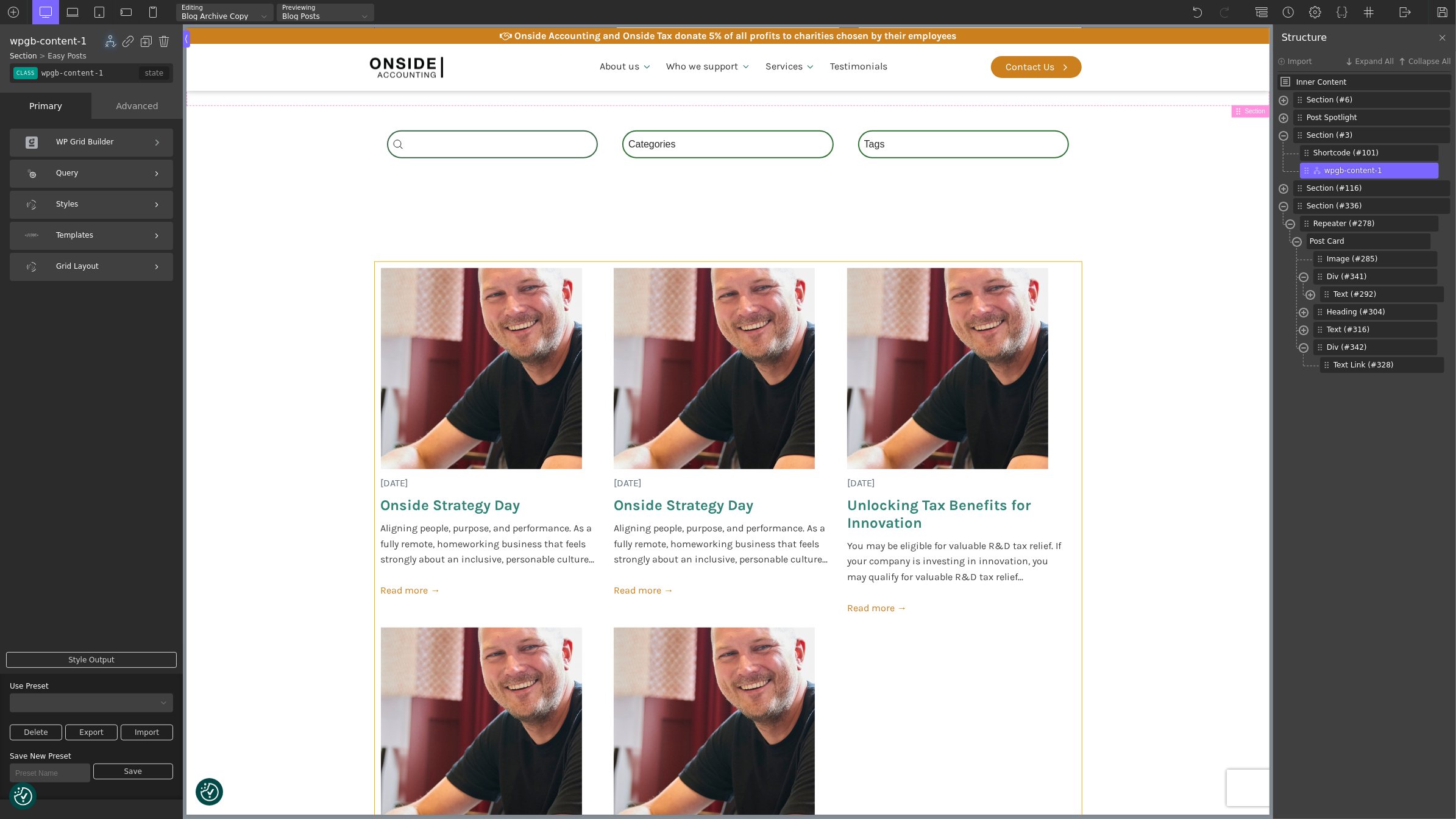
scroll to position [1081, 0]
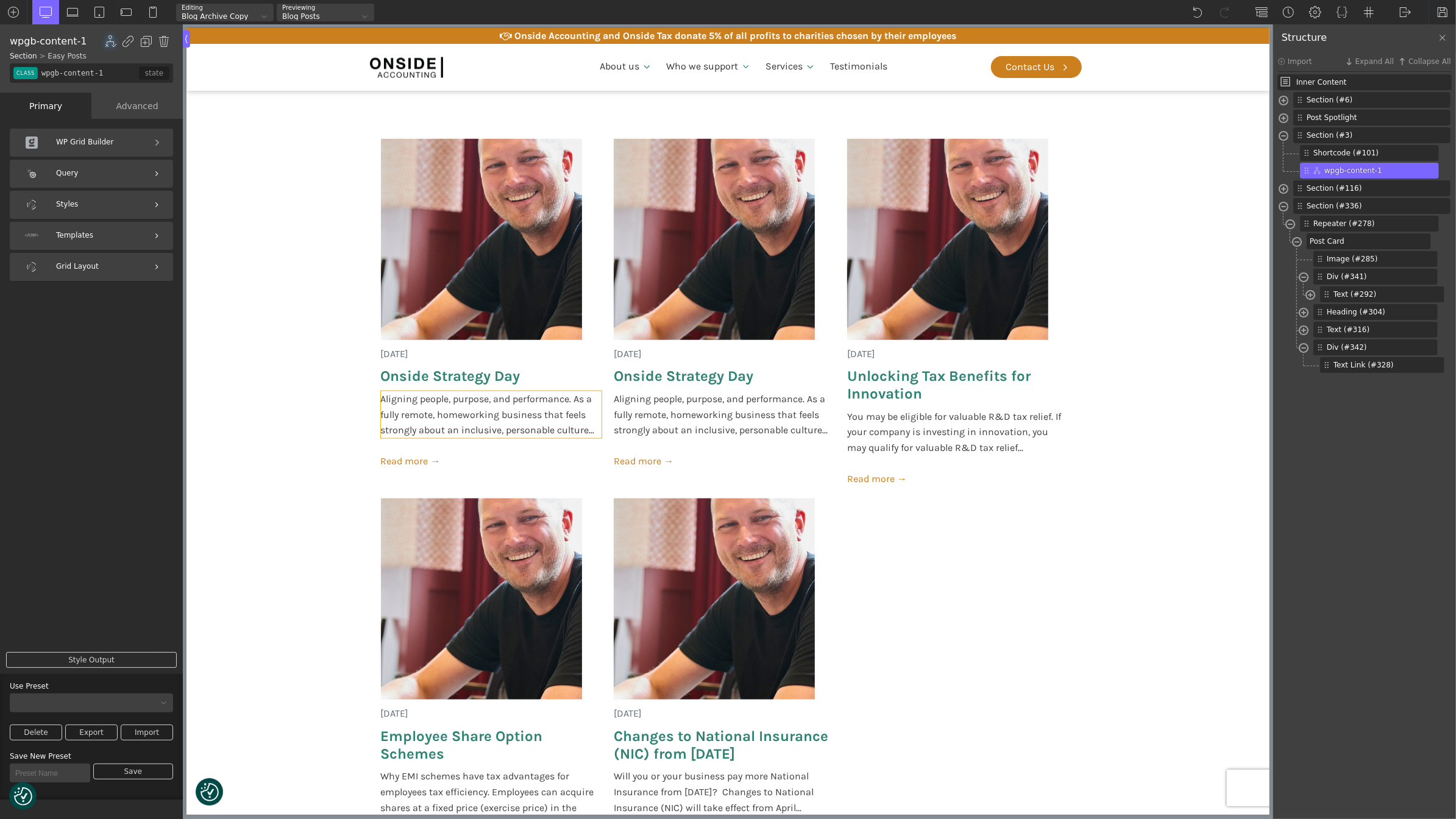
click at [571, 412] on span "Aligning people, purpose, and performance. As a fully remote, homeworking busin…" at bounding box center [491, 415] width 221 height 47
type input "post-excerpt"
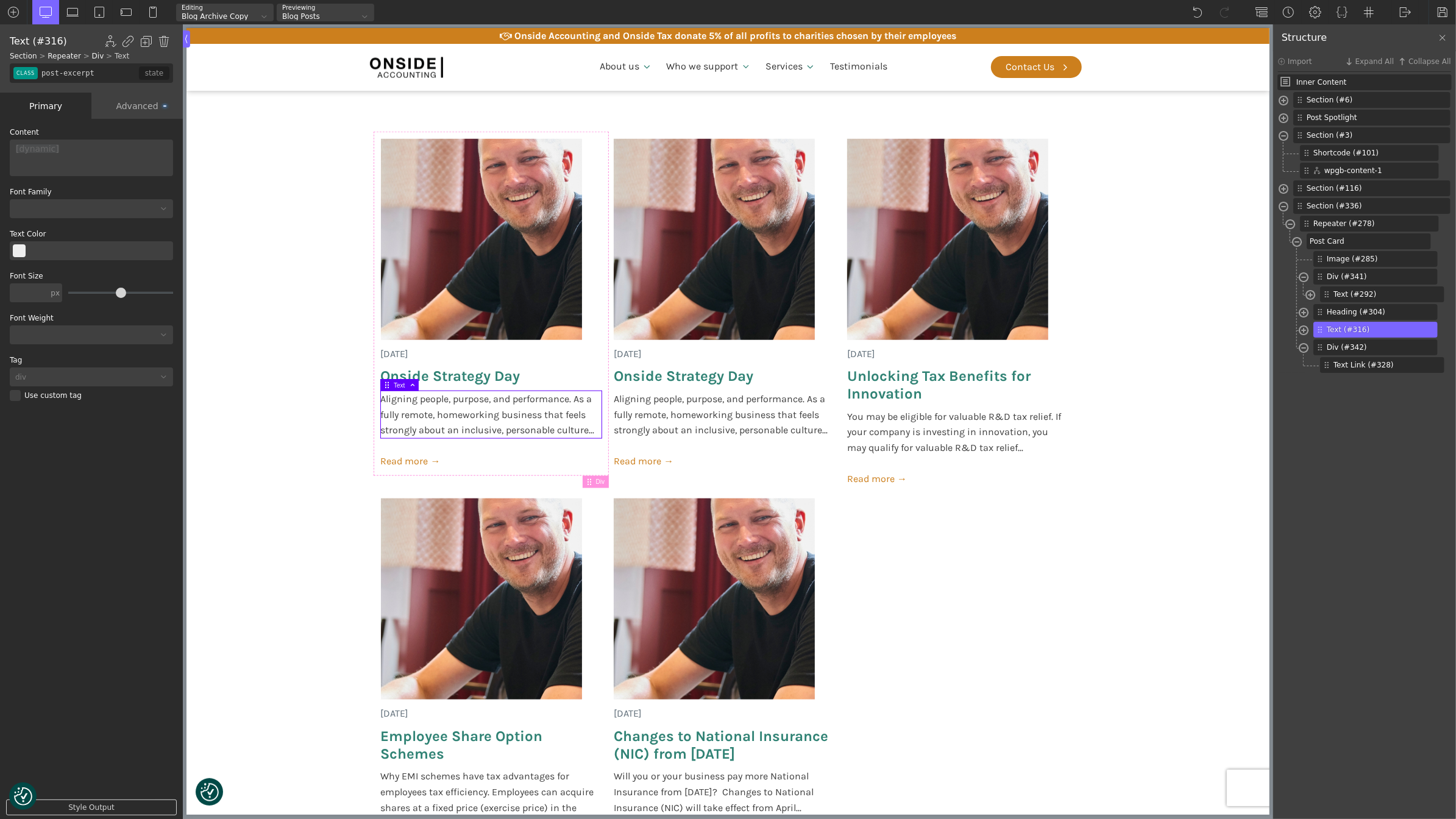
click at [124, 107] on div "Advanced" at bounding box center [137, 106] width 91 height 26
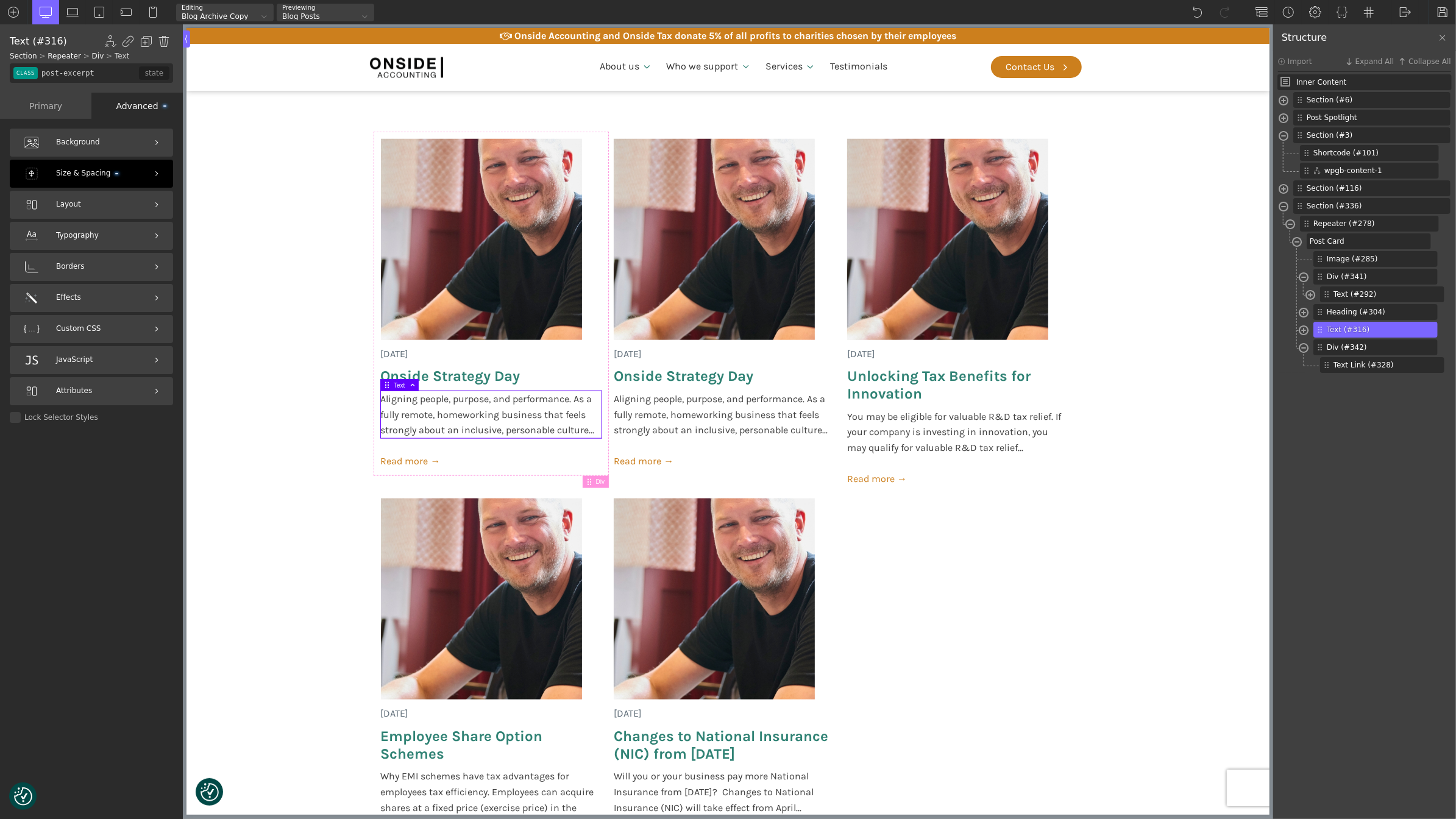
click at [112, 168] on span "Size & Spacing" at bounding box center [87, 173] width 62 height 11
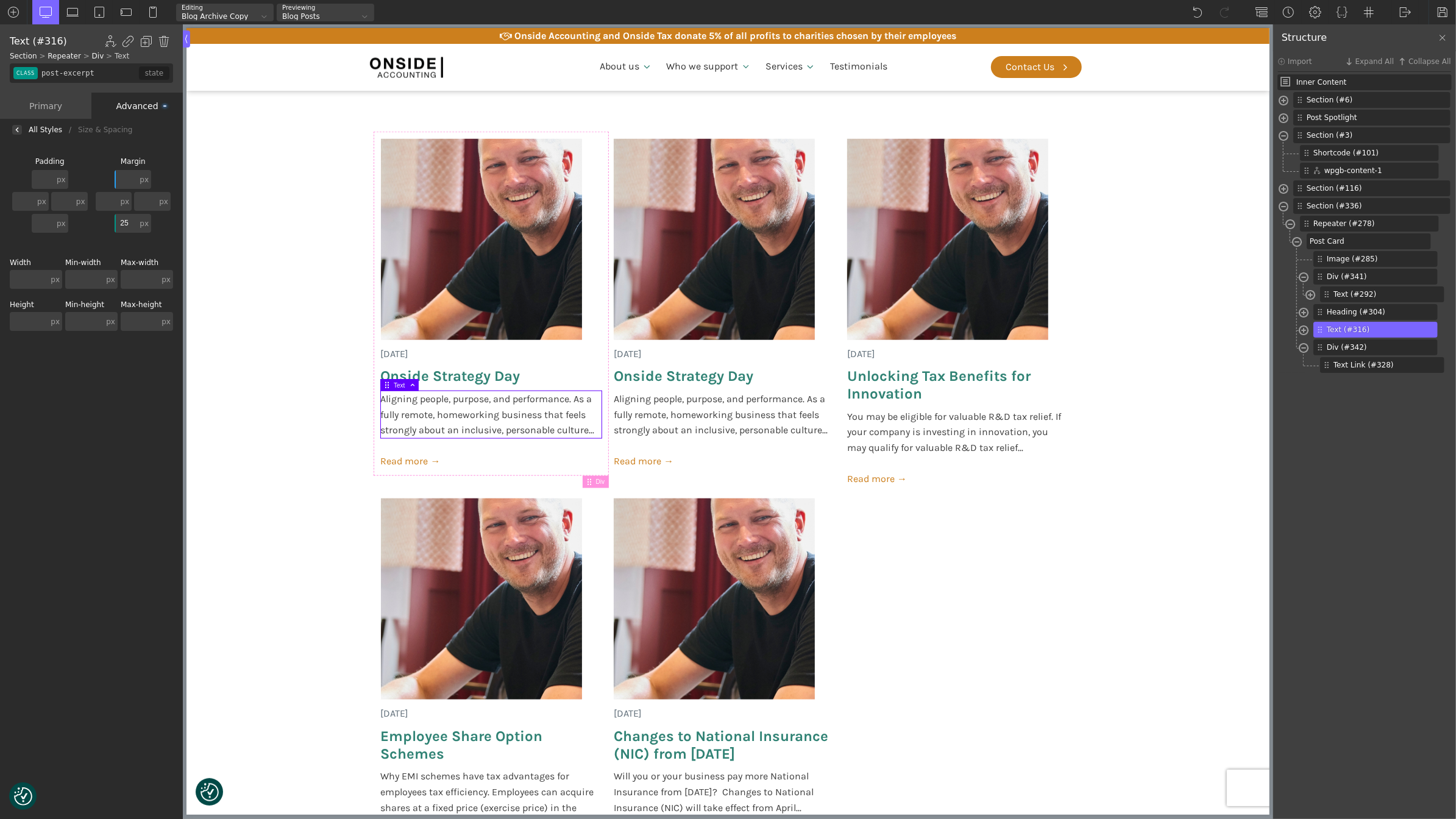
click at [138, 281] on input "text" at bounding box center [140, 279] width 38 height 19
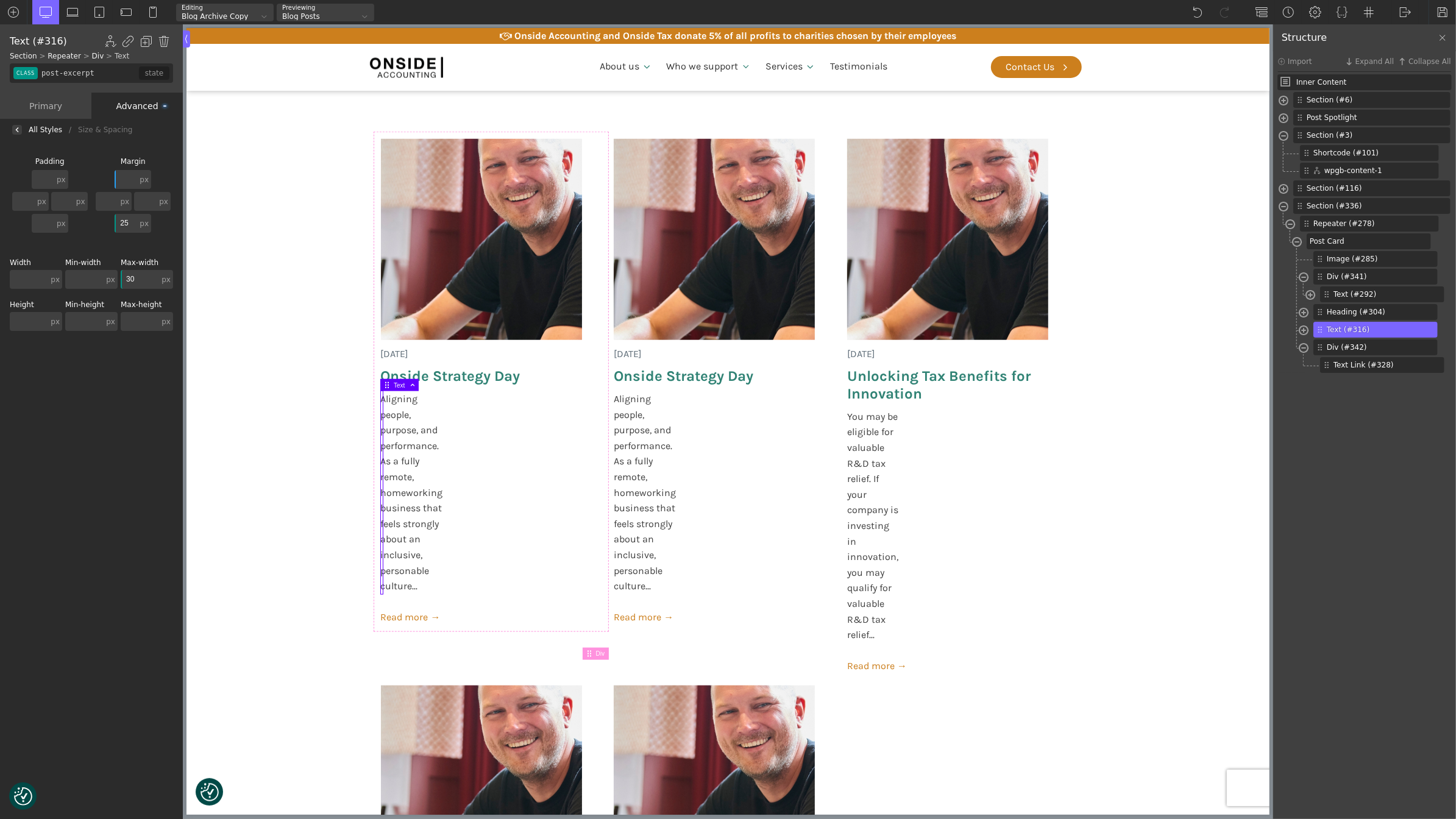
type input "300"
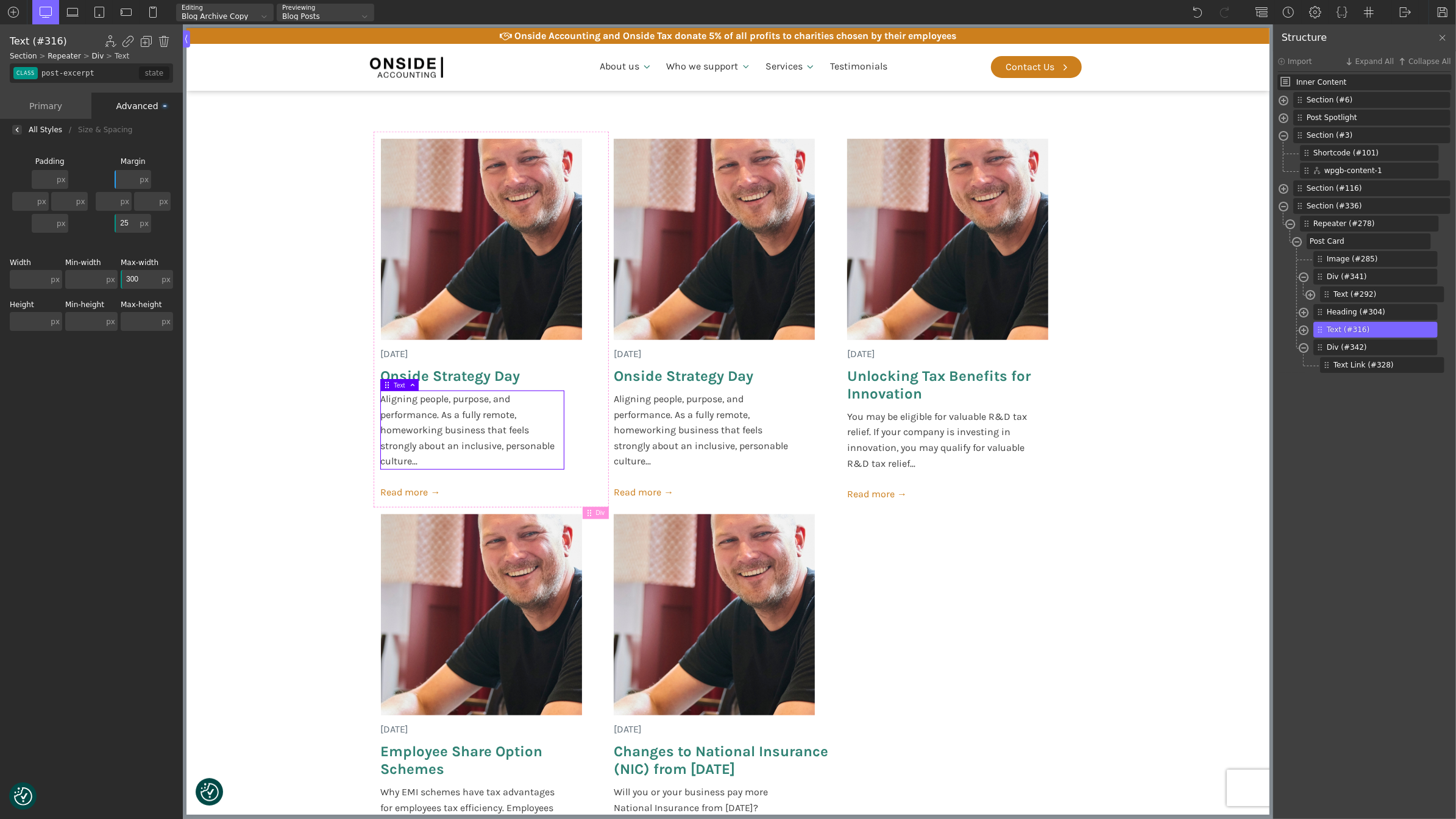
click at [137, 280] on input "300" at bounding box center [140, 279] width 38 height 19
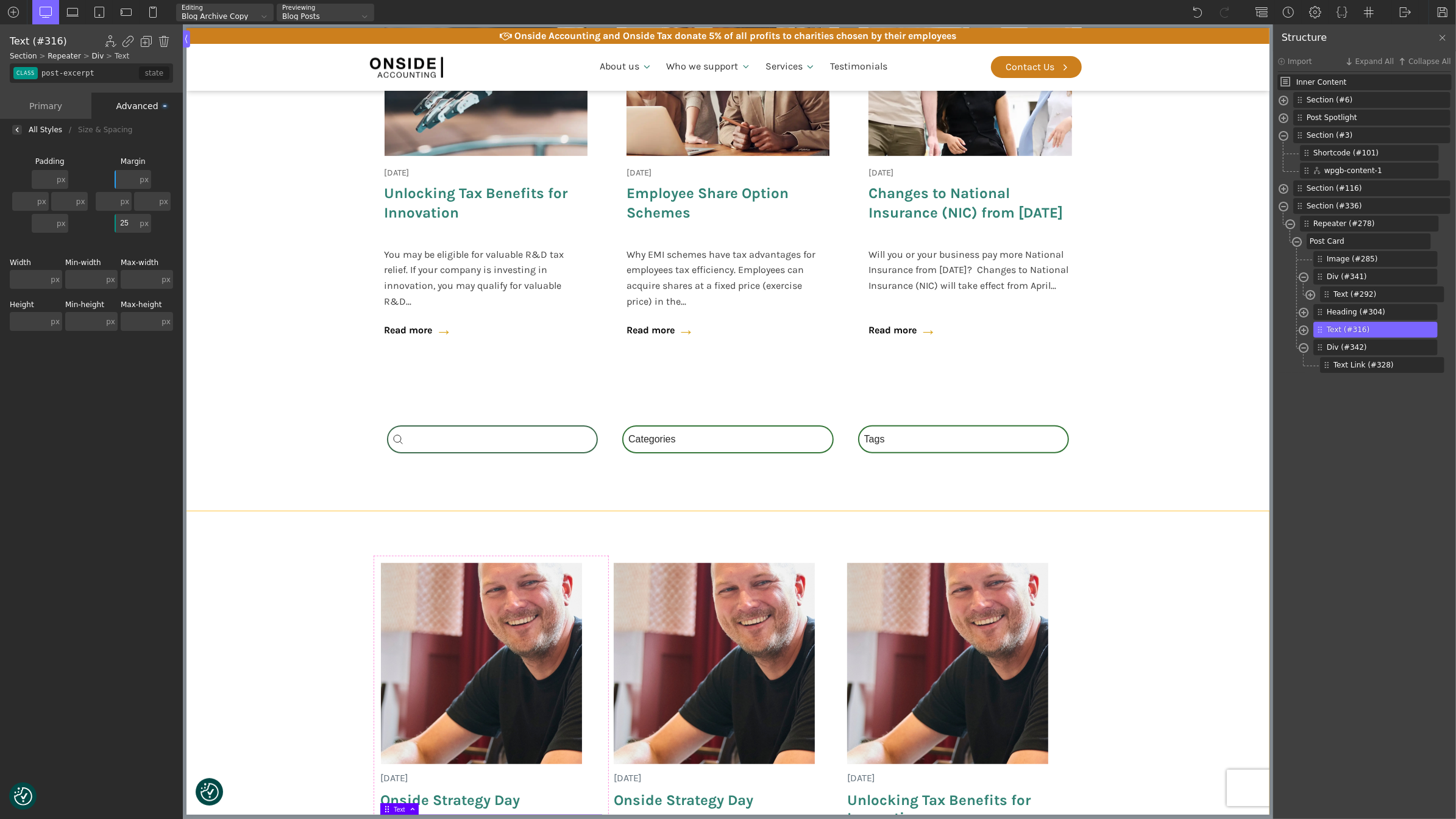
scroll to position [627, 0]
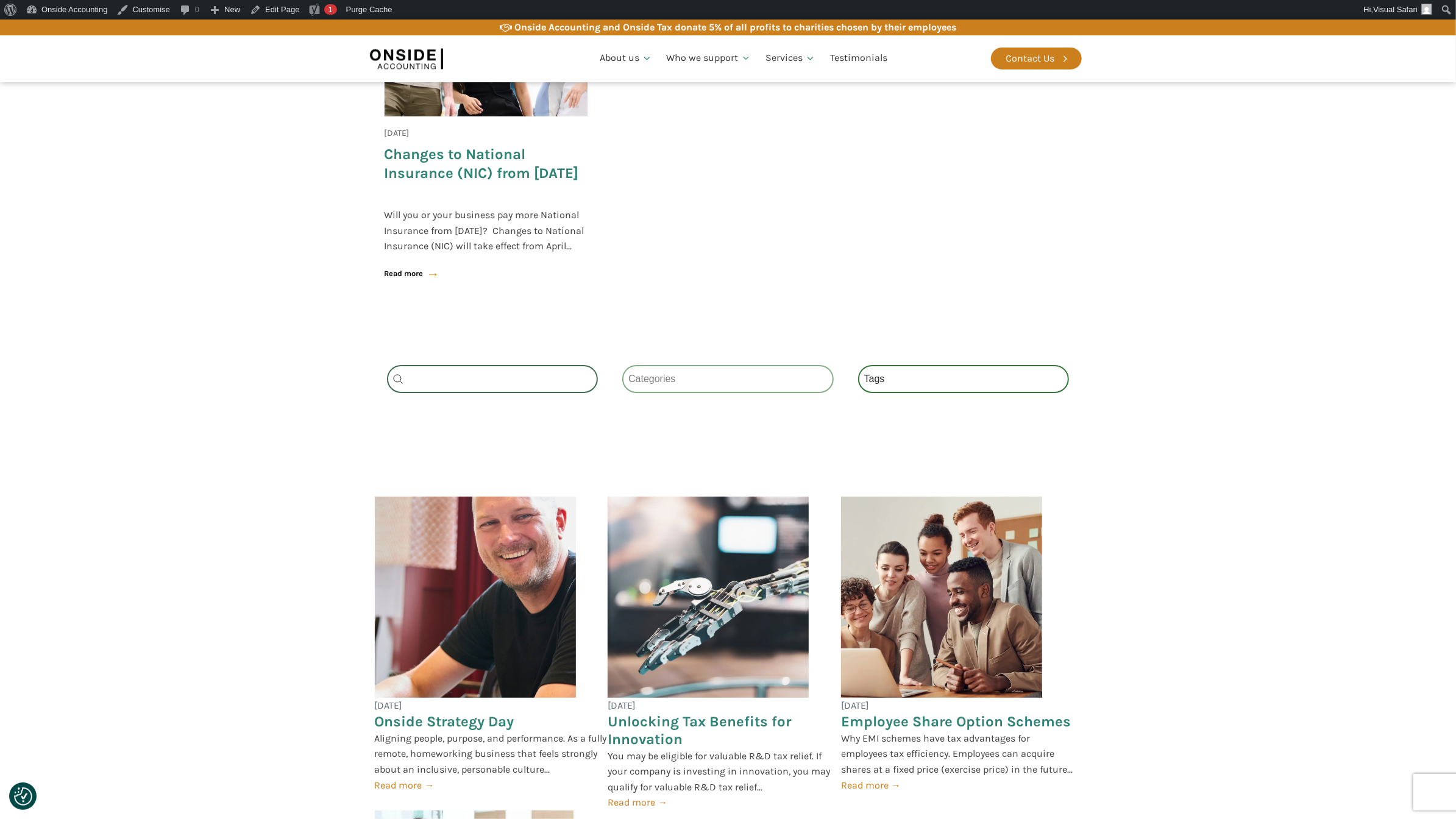
scroll to position [1335, 0]
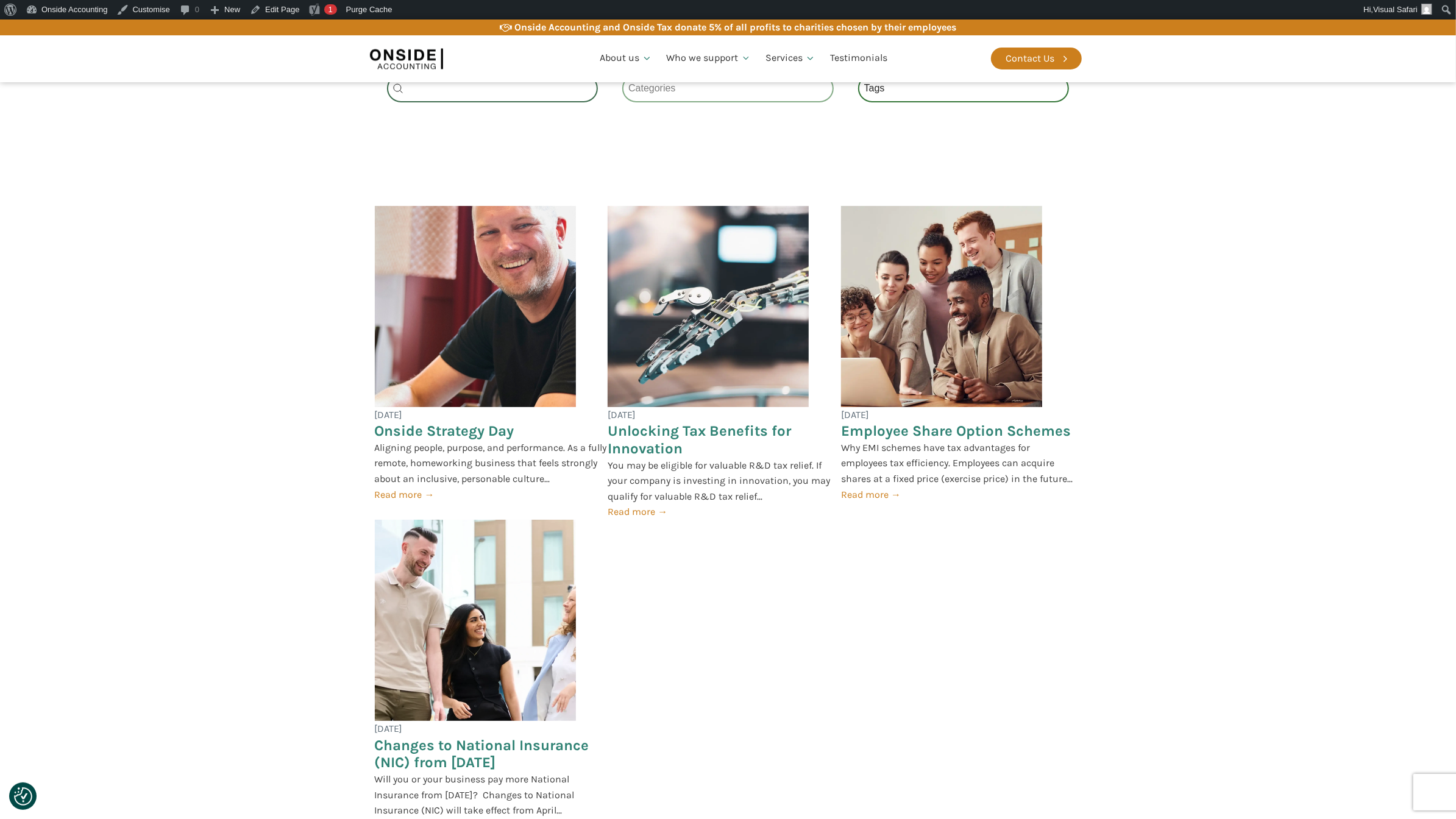
scroll to position [1383, 0]
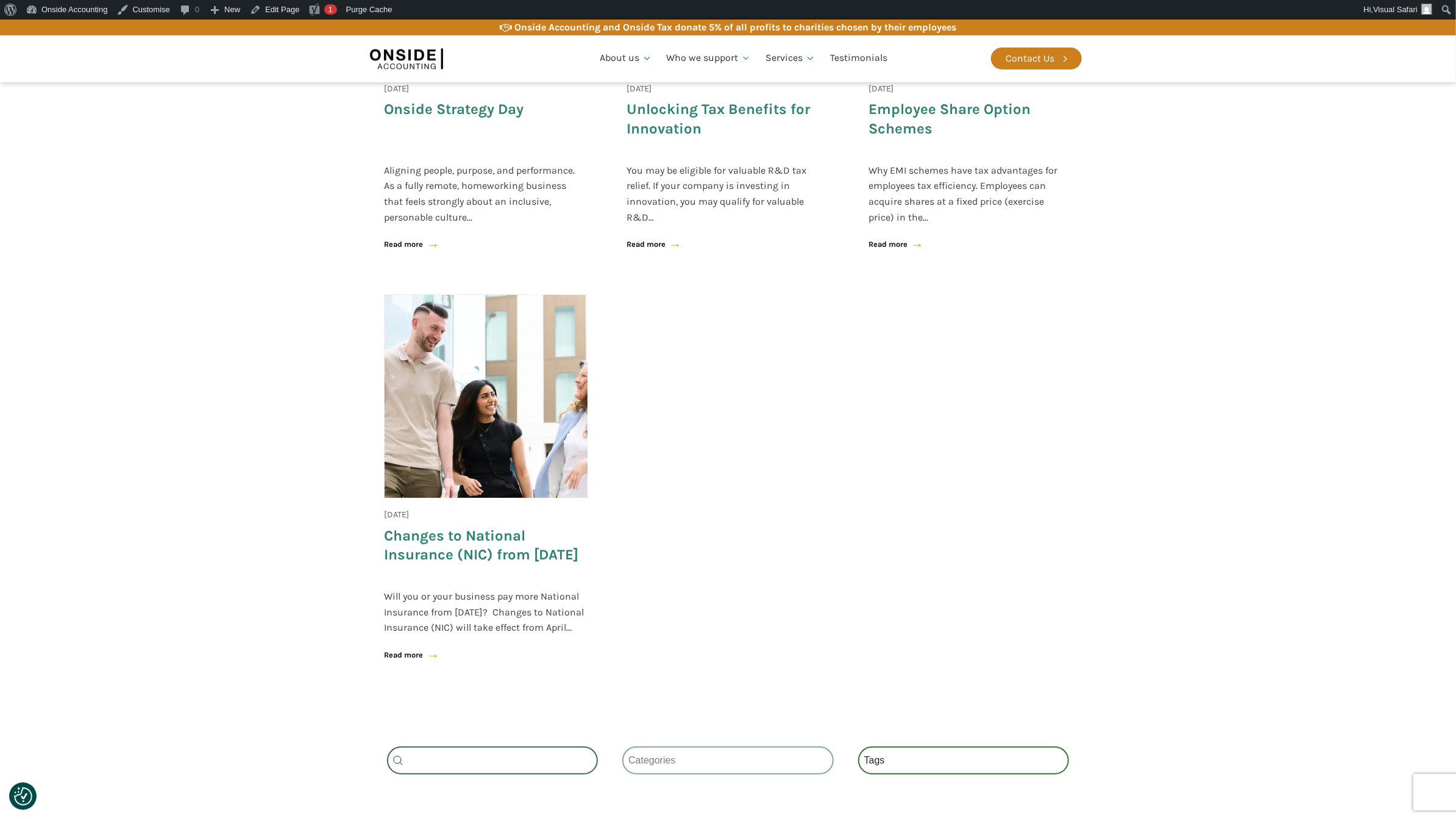
scroll to position [655, 0]
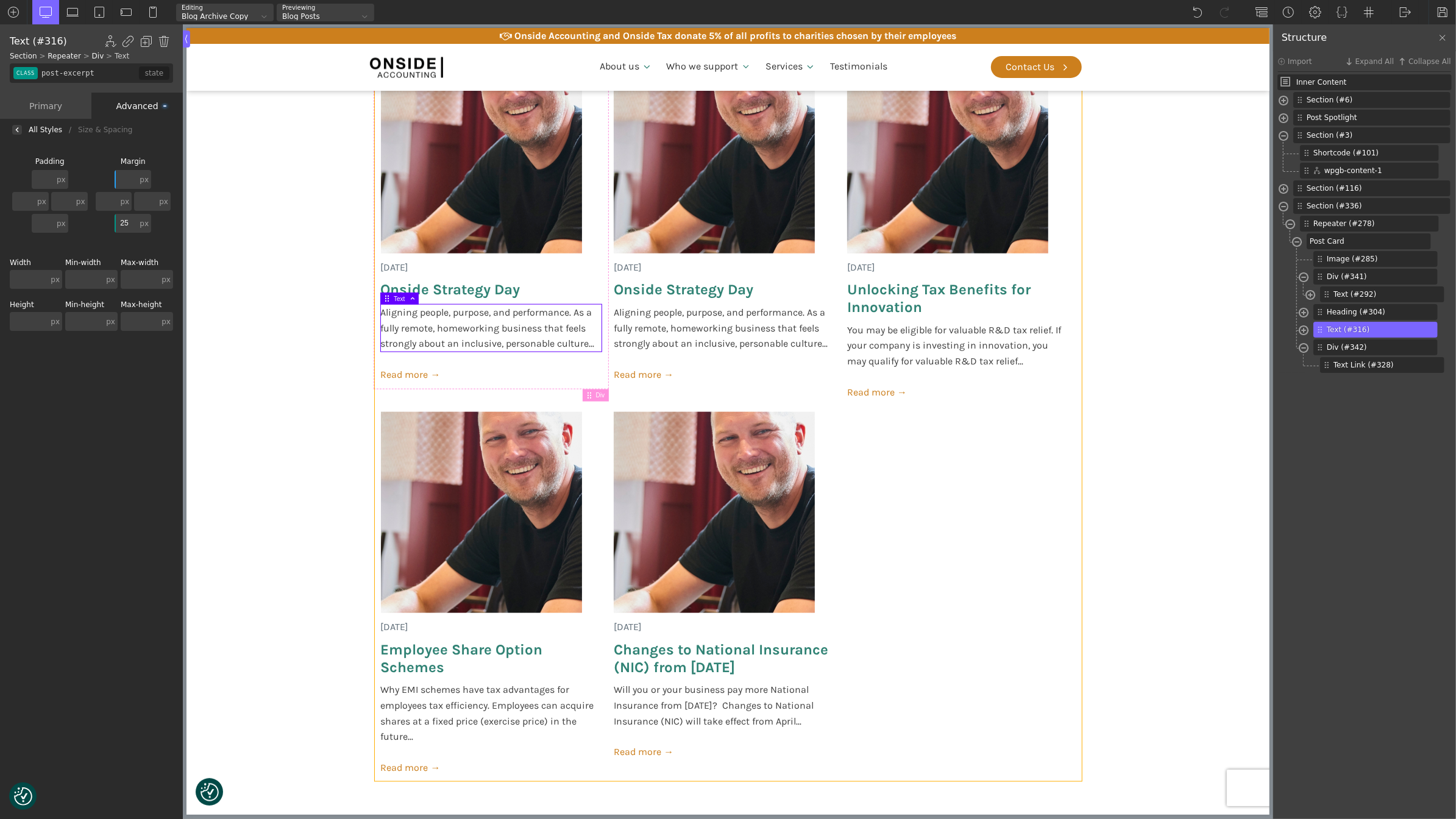
scroll to position [1056, 0]
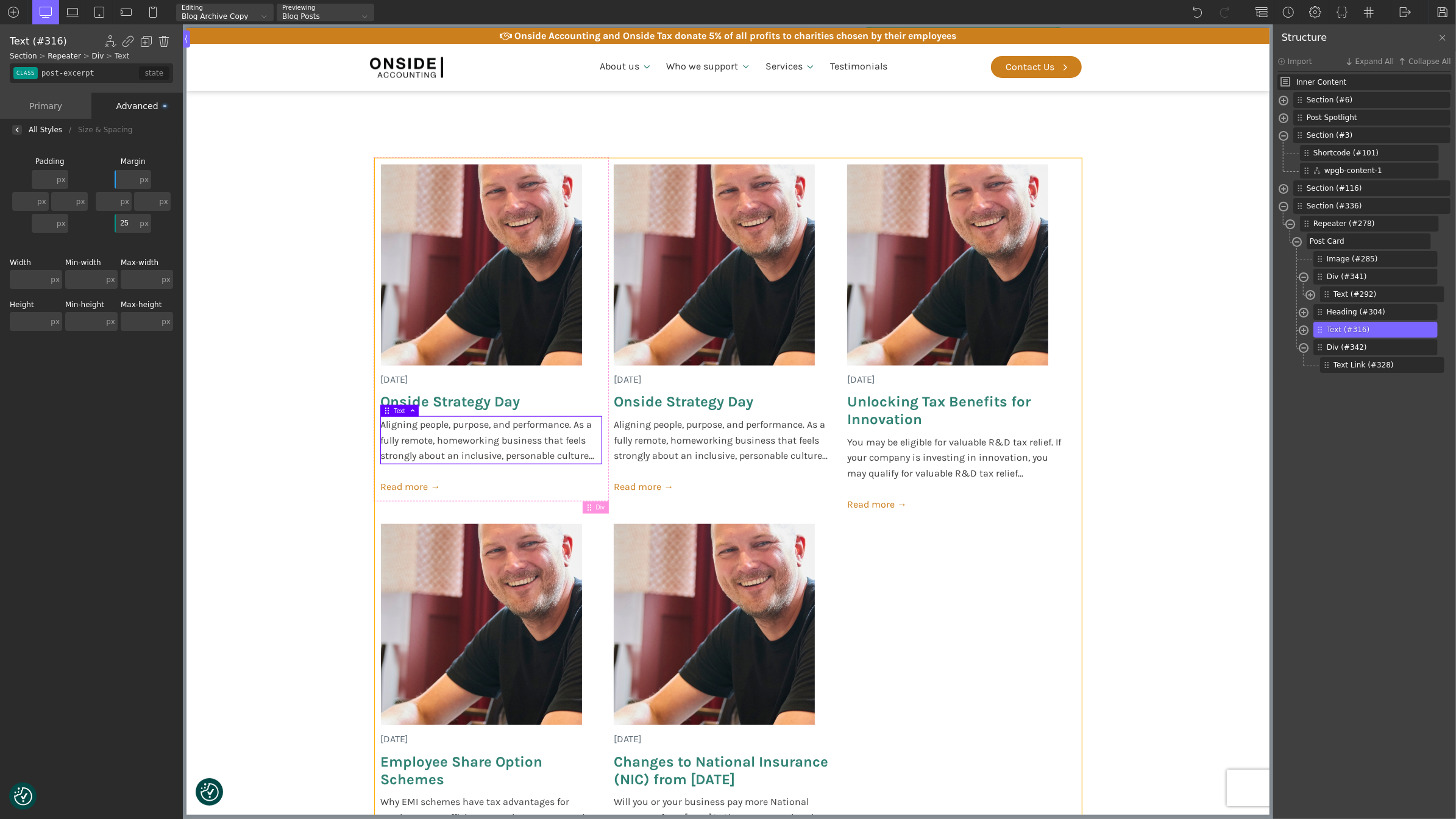
click at [925, 574] on div "[DATE] Onside Strategy Day Aligning people, purpose, and performance. As a full…" at bounding box center [728, 526] width 707 height 735
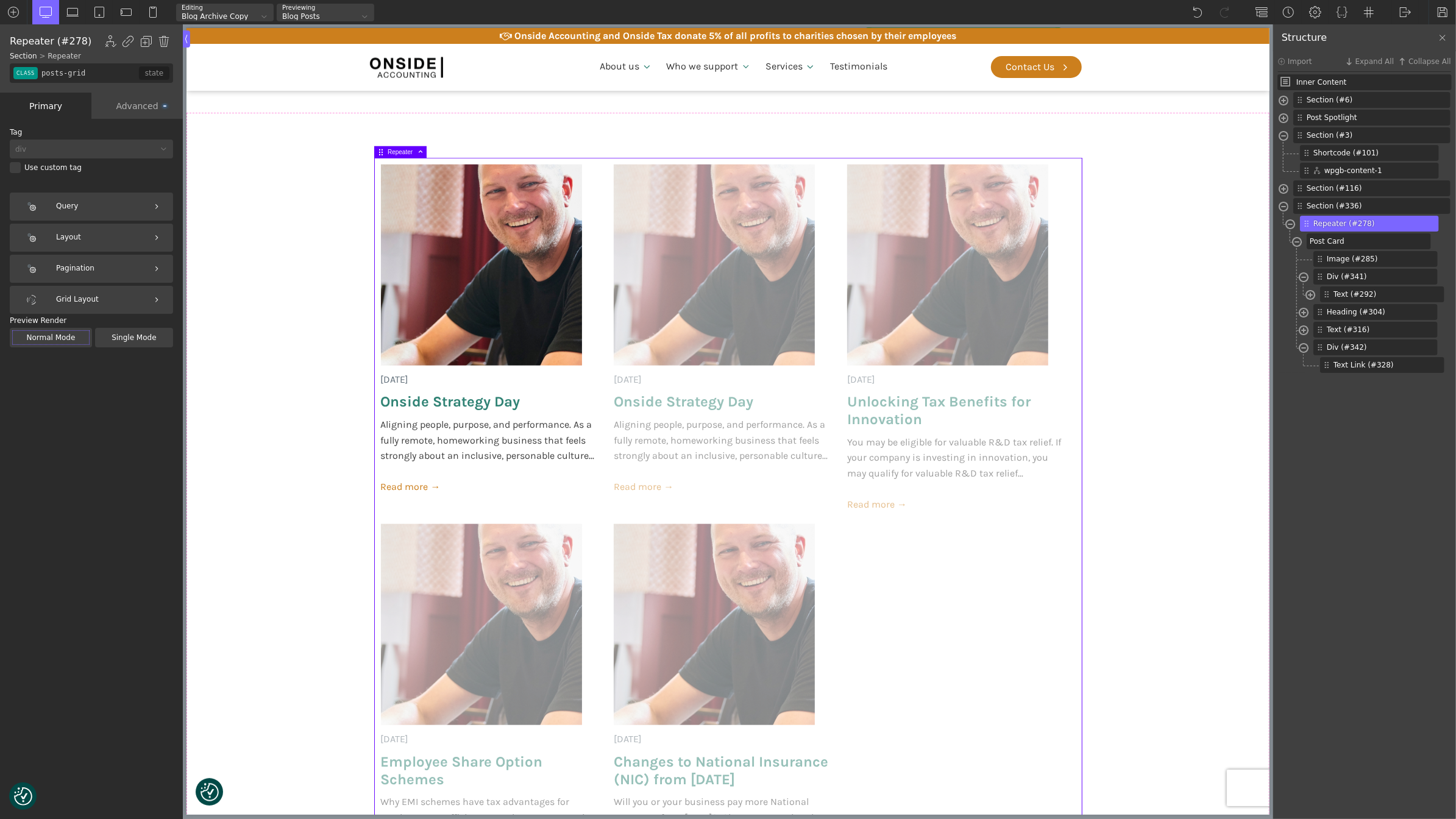
click at [143, 108] on div "Advanced" at bounding box center [137, 106] width 91 height 26
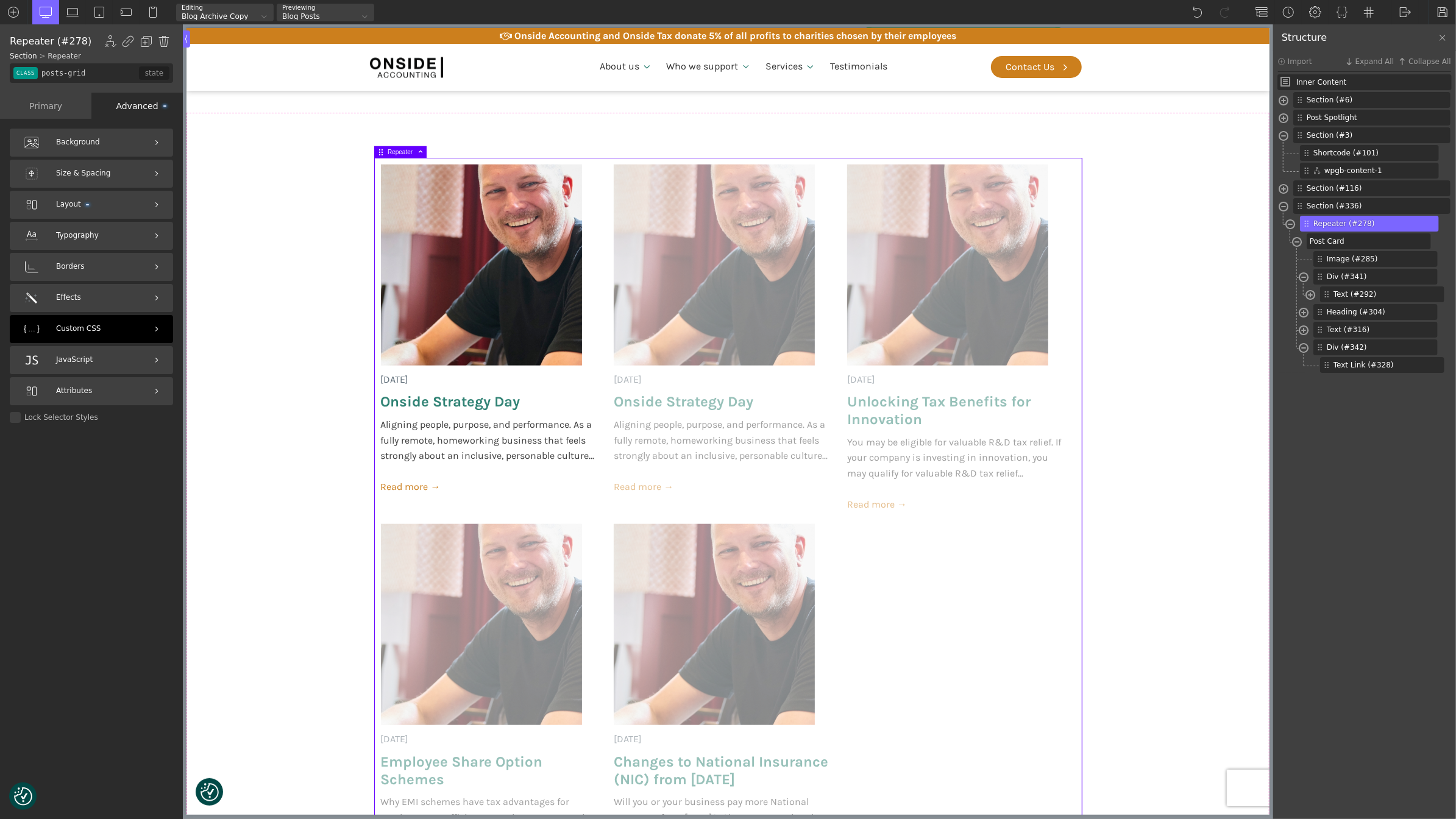
click at [113, 320] on div "Custom CSS" at bounding box center [91, 329] width 164 height 28
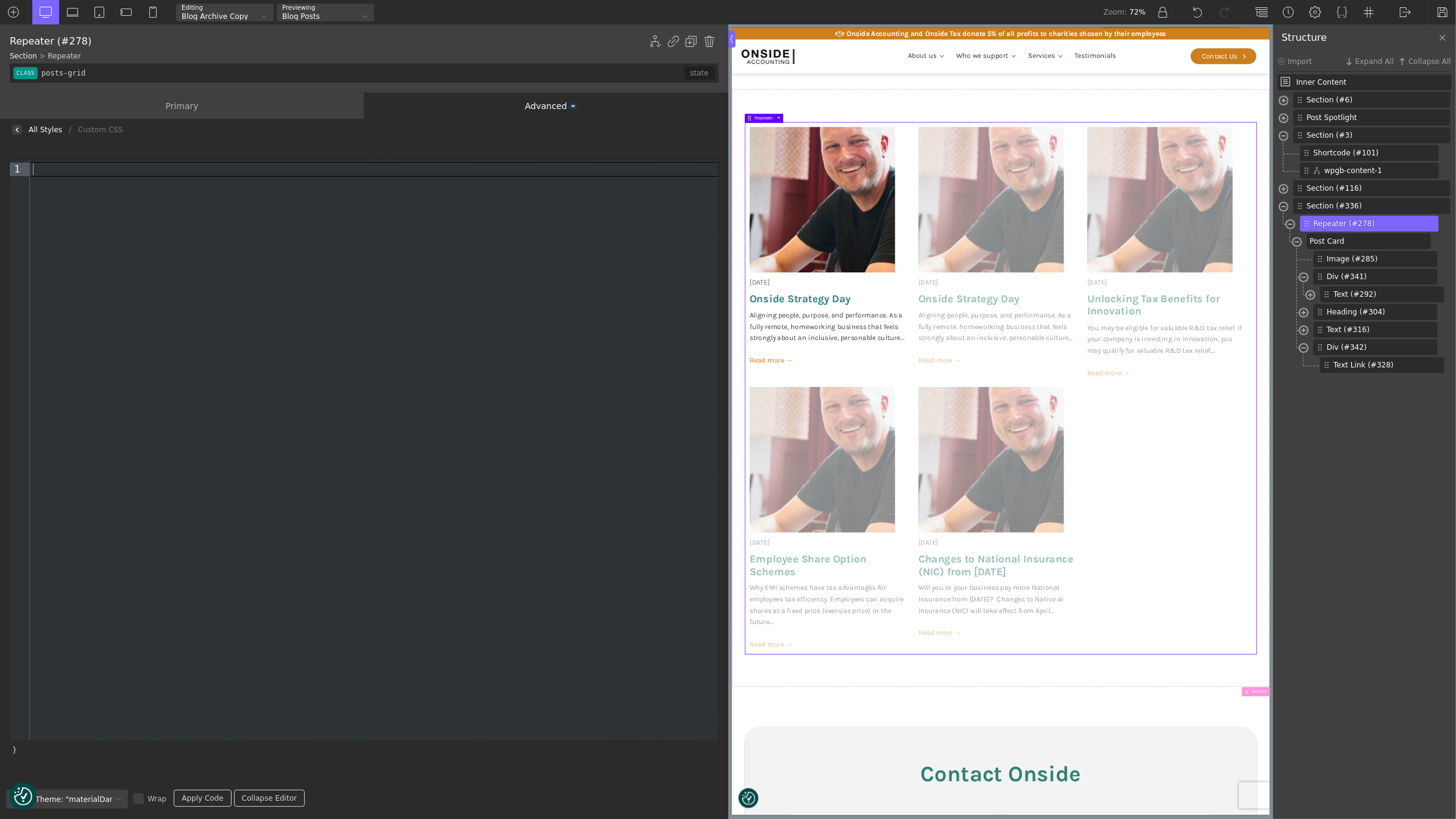
click at [106, 169] on div at bounding box center [374, 169] width 689 height 13
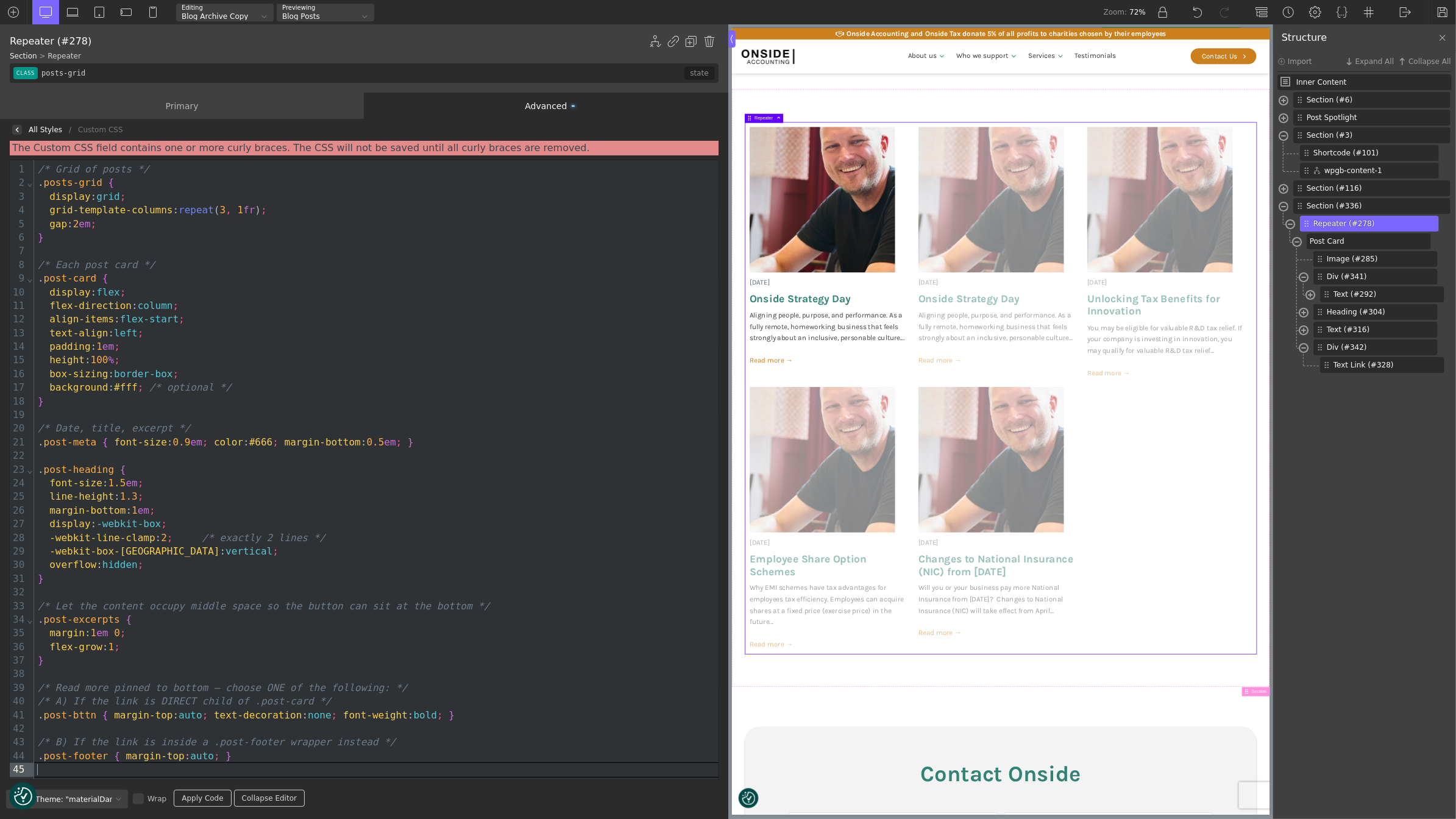
click at [103, 240] on div "}" at bounding box center [376, 237] width 685 height 13
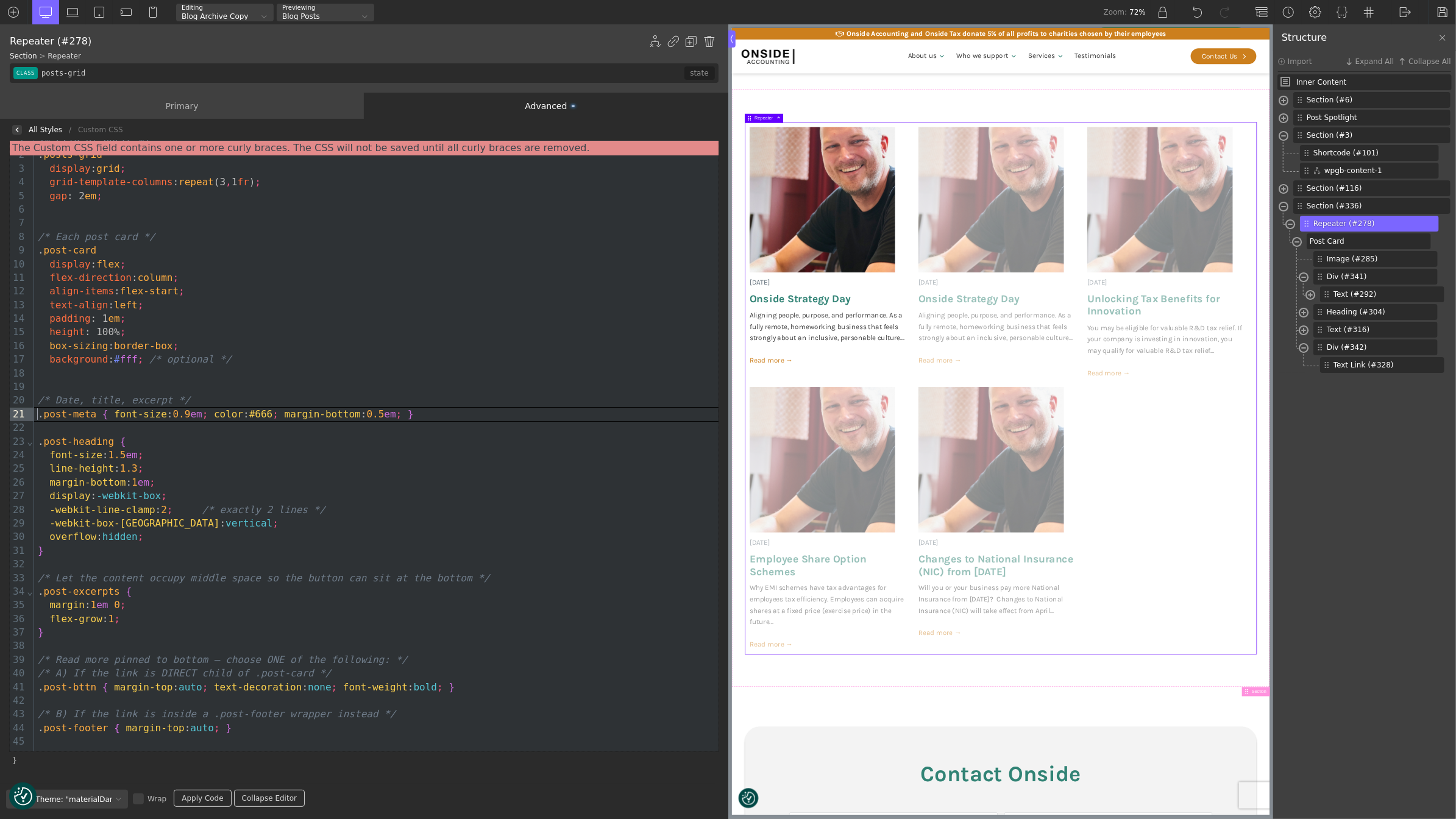
scroll to position [0, 0]
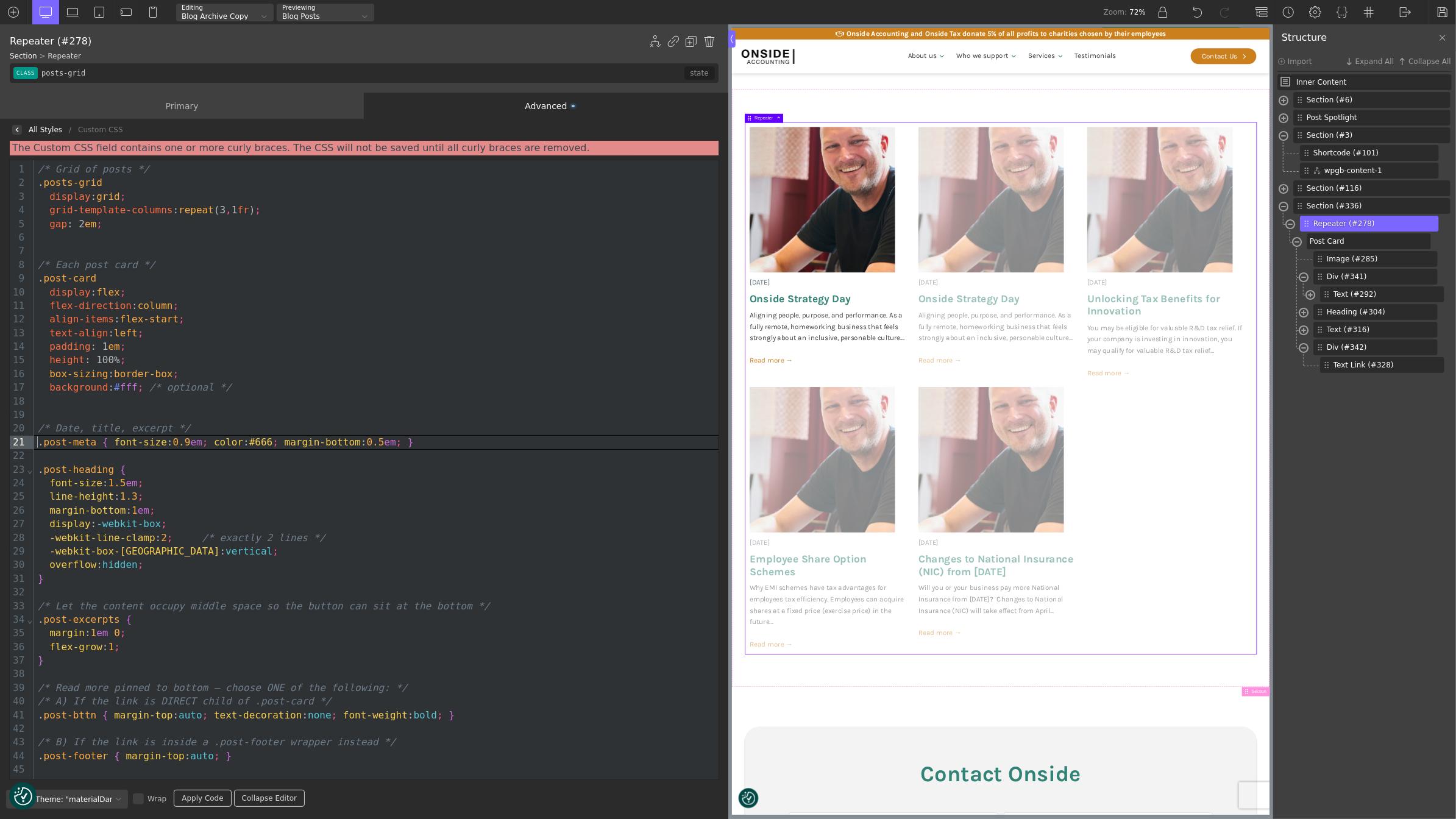
click at [52, 579] on div "}" at bounding box center [376, 579] width 685 height 13
click at [126, 471] on div ". post-heading {" at bounding box center [376, 469] width 685 height 13
click at [137, 617] on div ". post-excerpts {" at bounding box center [376, 619] width 685 height 13
click at [64, 660] on div "}" at bounding box center [376, 660] width 685 height 13
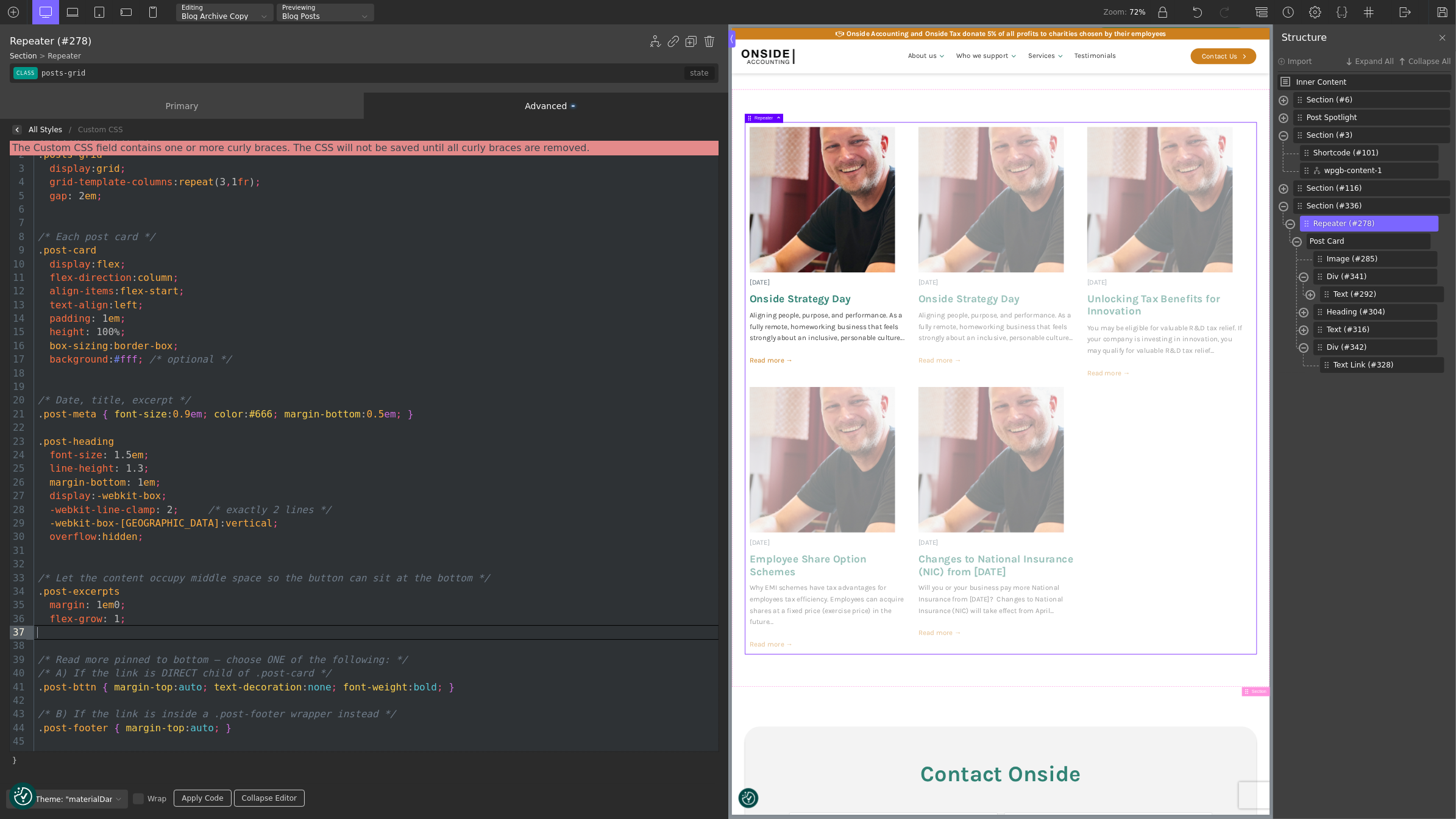
click at [184, 797] on link "Apply Code" at bounding box center [202, 798] width 57 height 17
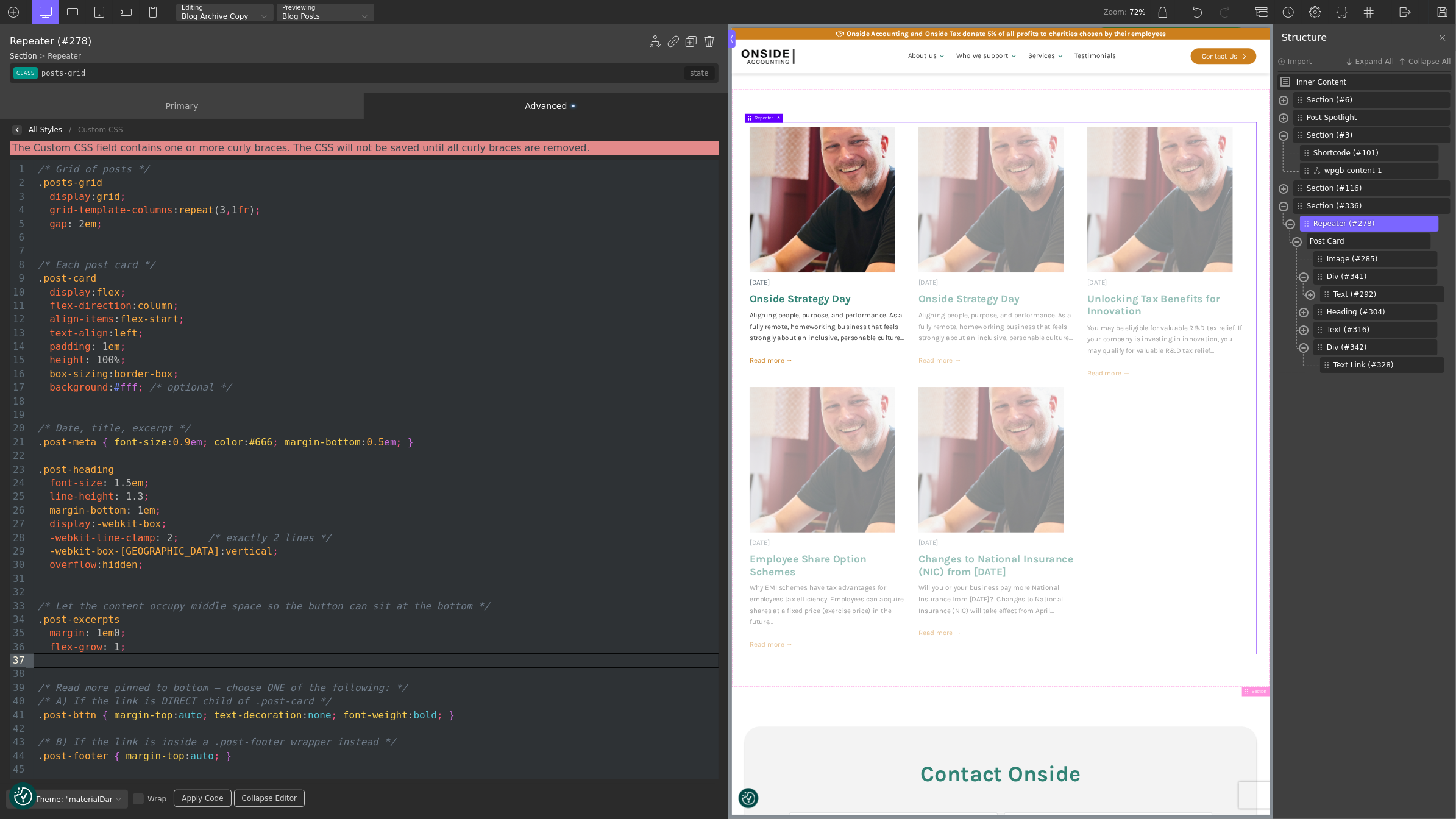
click at [111, 438] on div ". post-meta { font-size : 0.9 em ; color : #666 ; margin-bottom : 0.5 em ; }" at bounding box center [376, 442] width 685 height 13
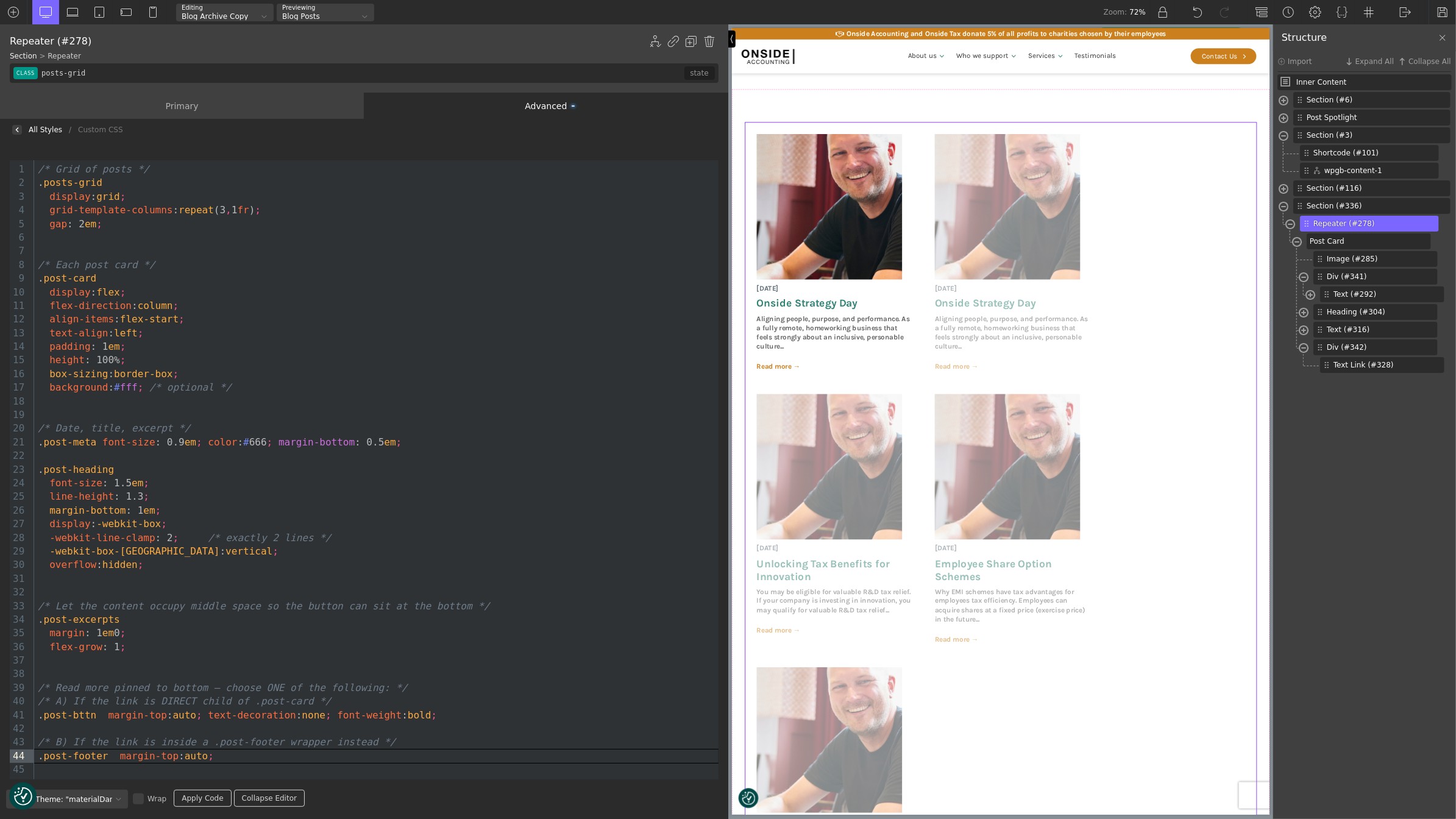
click at [732, 37] on img at bounding box center [732, 38] width 4 height 9
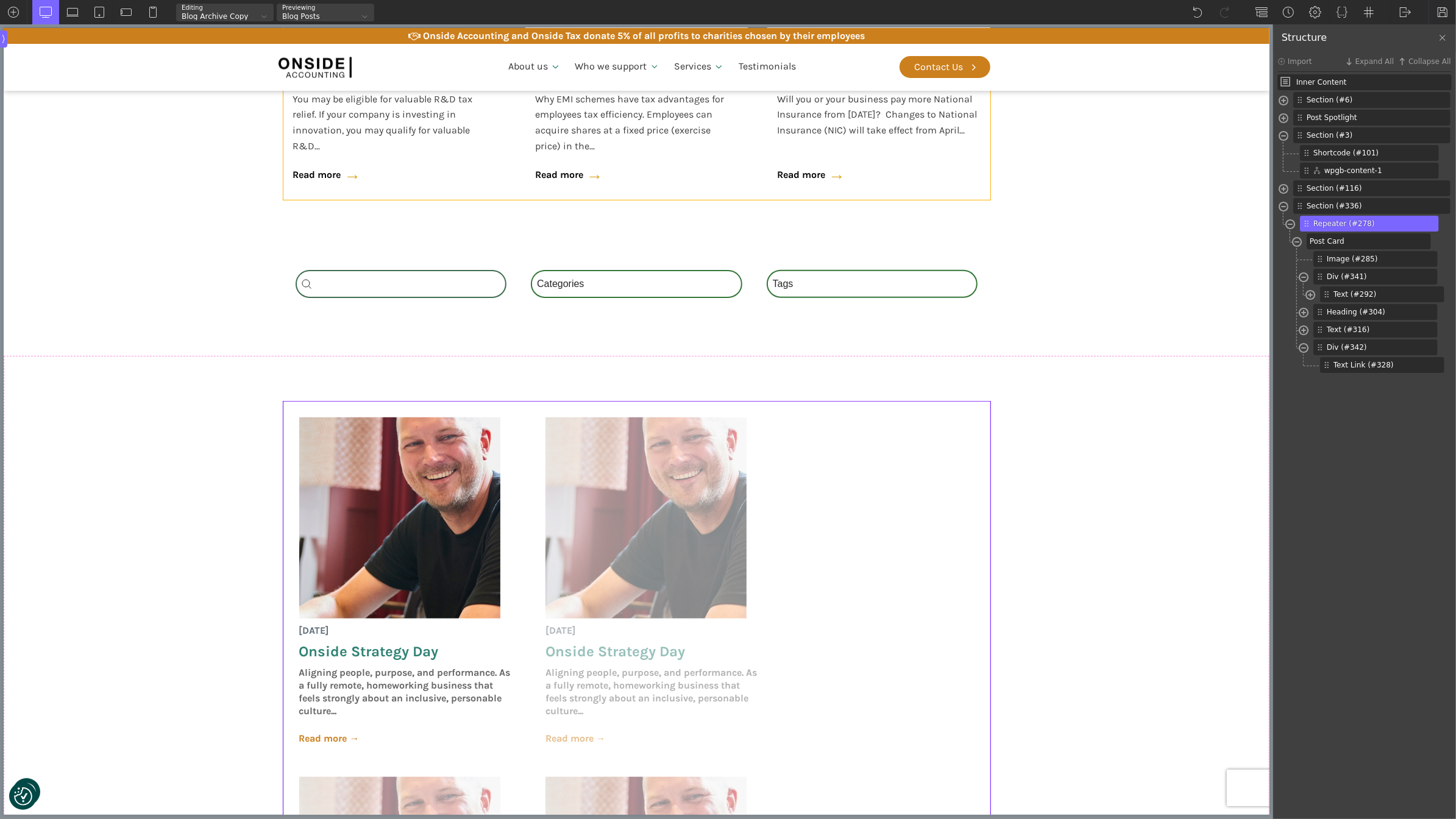
scroll to position [905, 0]
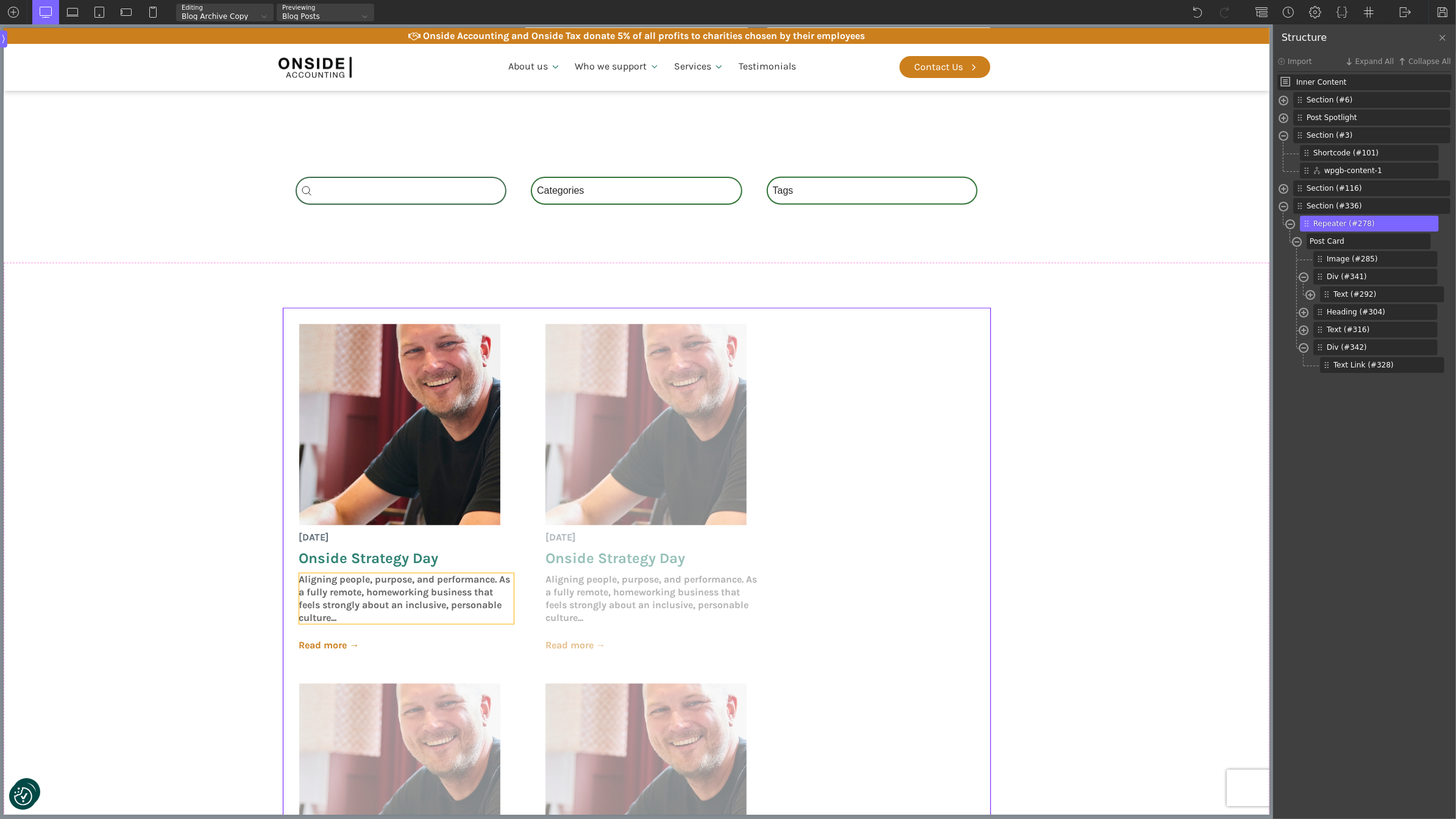
click at [387, 589] on span "Aligning people, purpose, and performance. As a fully remote, homeworking busin…" at bounding box center [406, 598] width 215 height 50
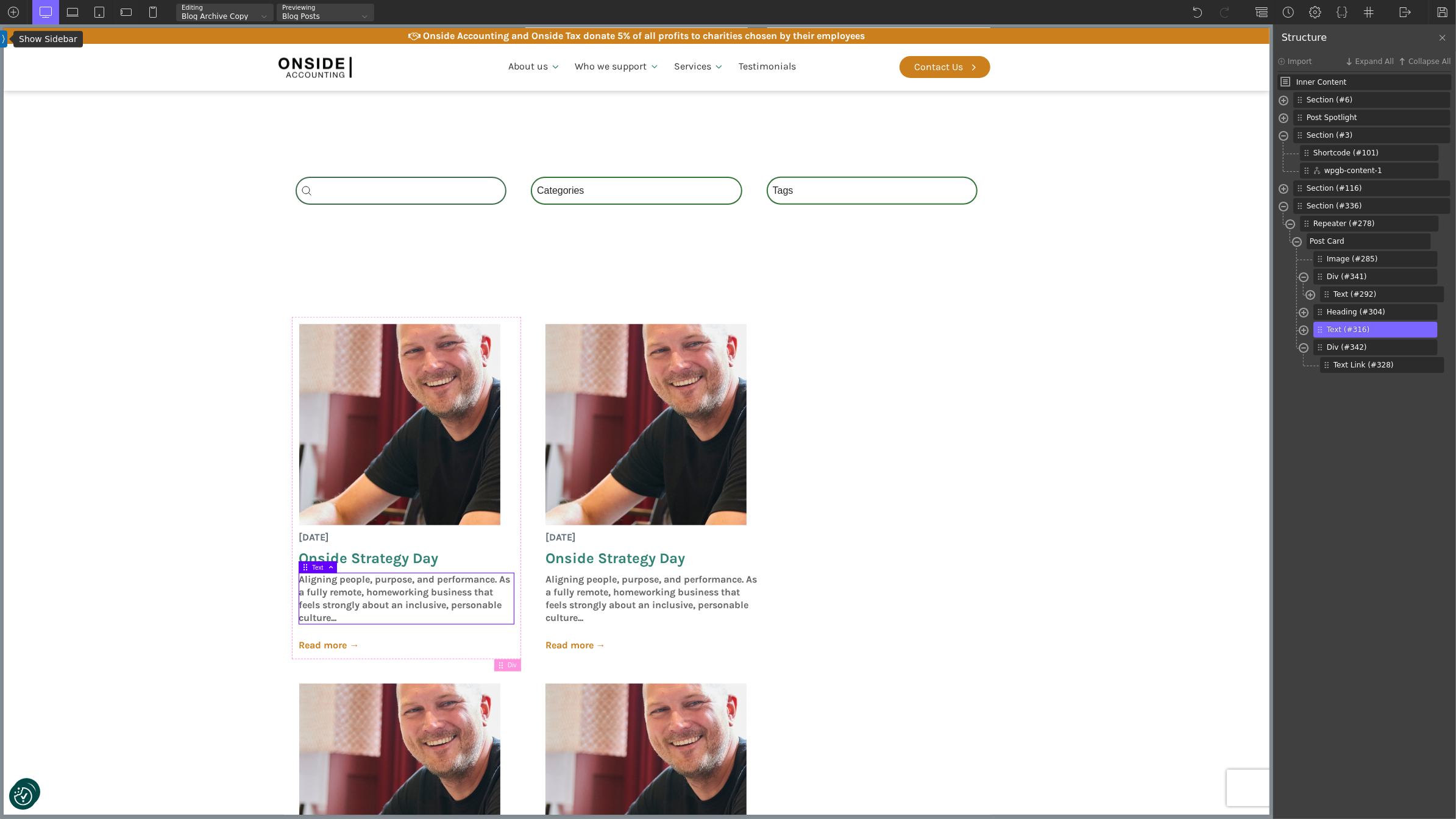
click at [2, 41] on img at bounding box center [4, 38] width 4 height 9
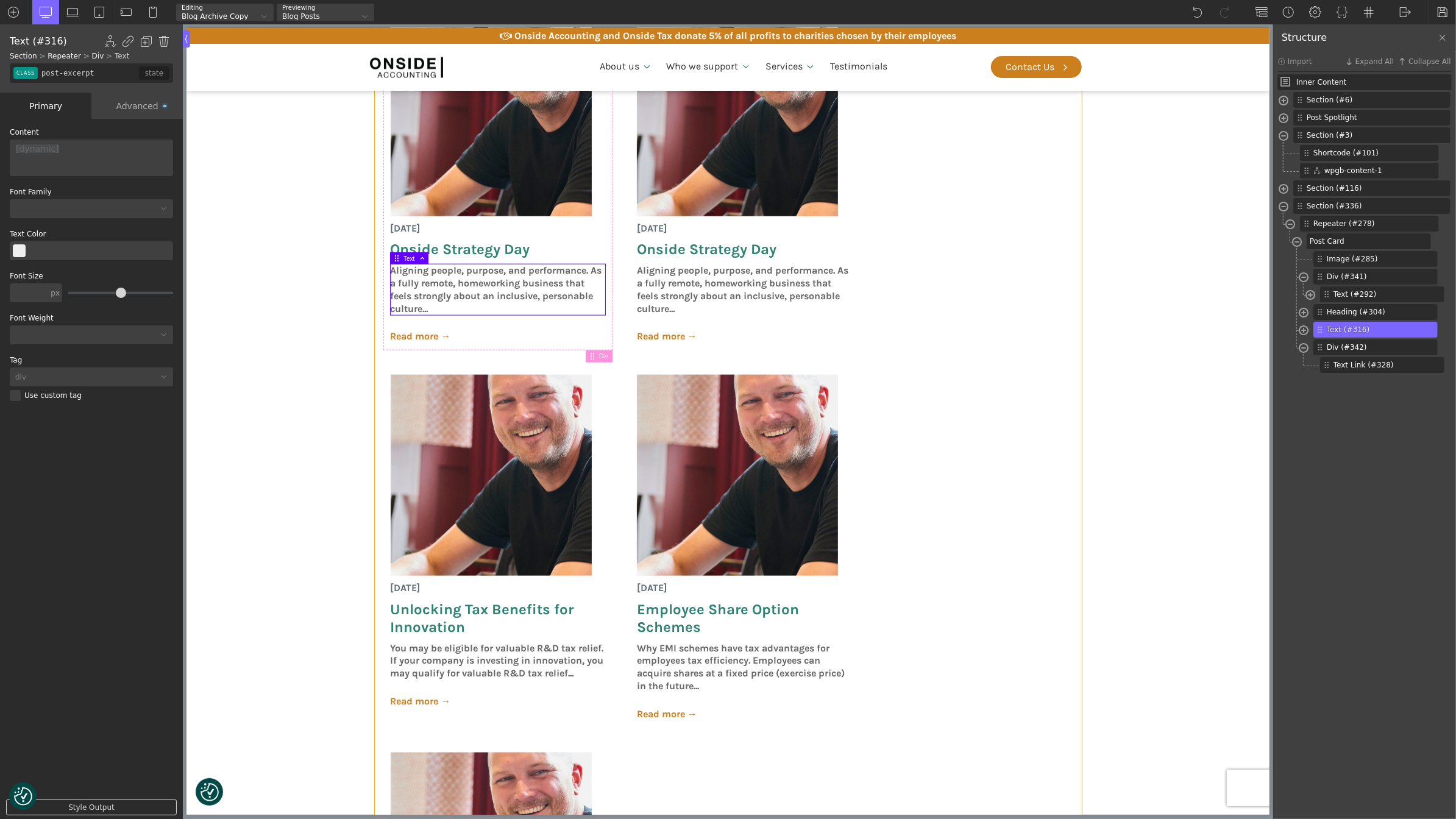
scroll to position [873, 0]
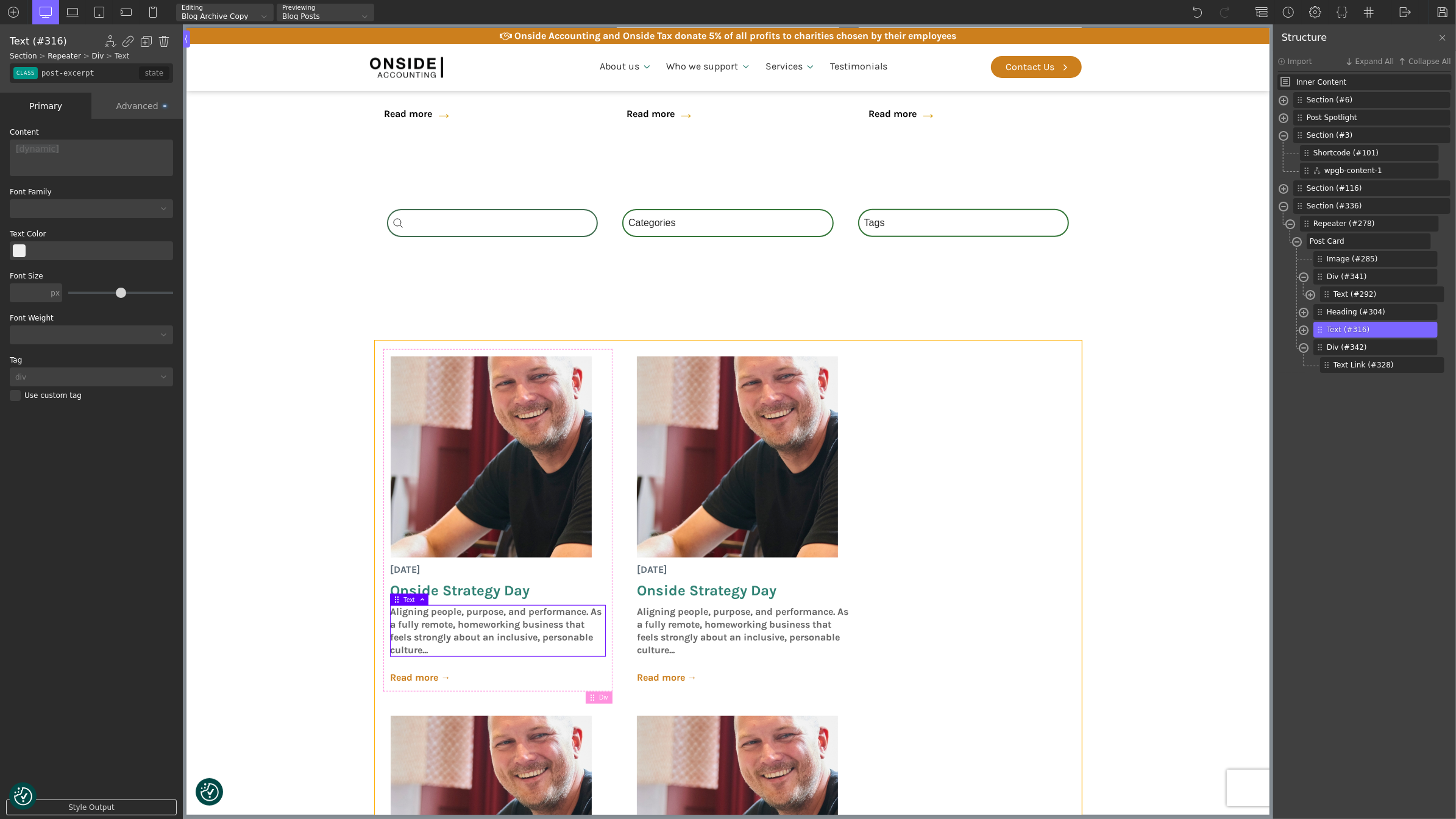
type input "posts-grid"
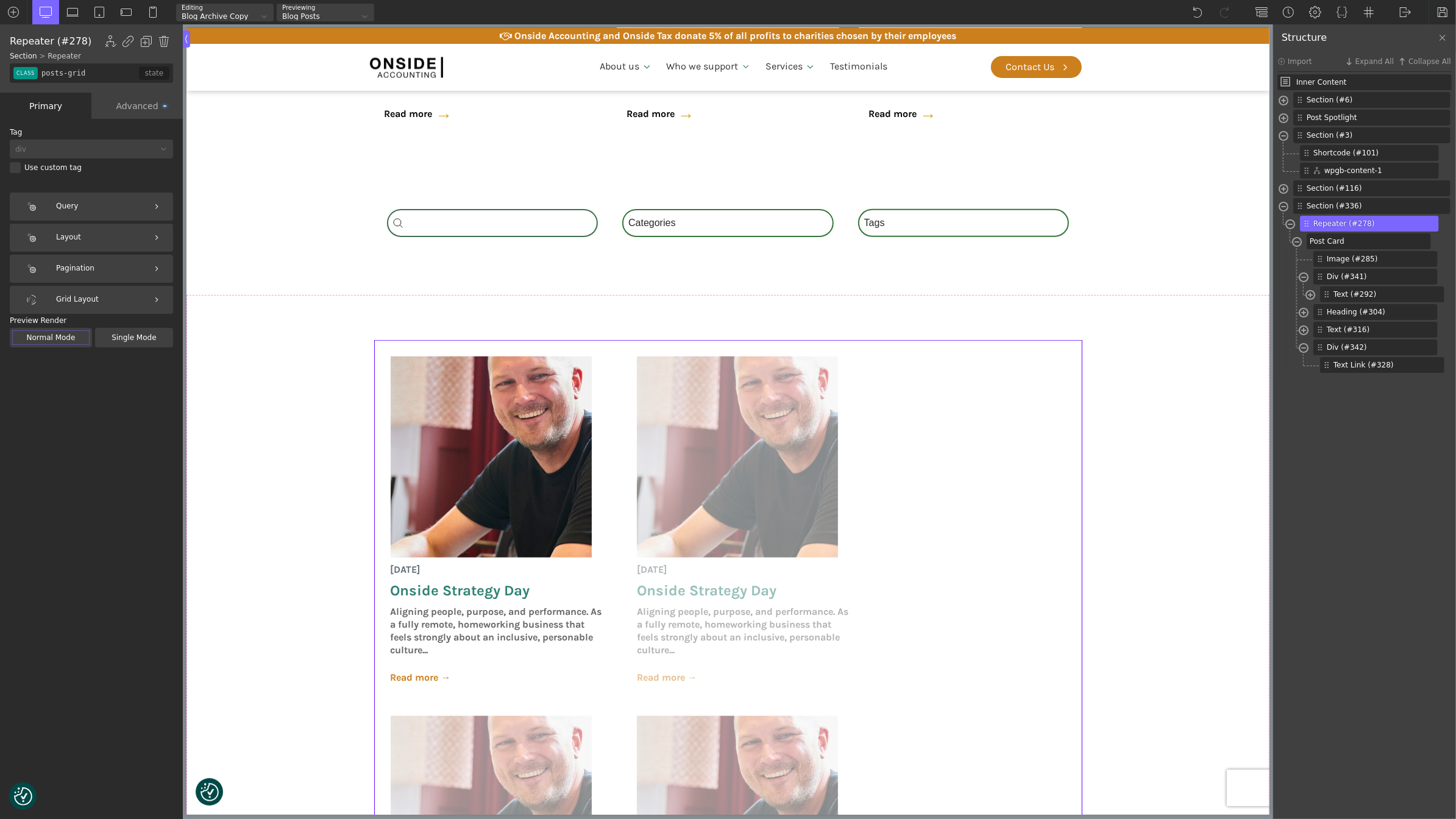
click at [88, 235] on div "Layout" at bounding box center [91, 237] width 164 height 28
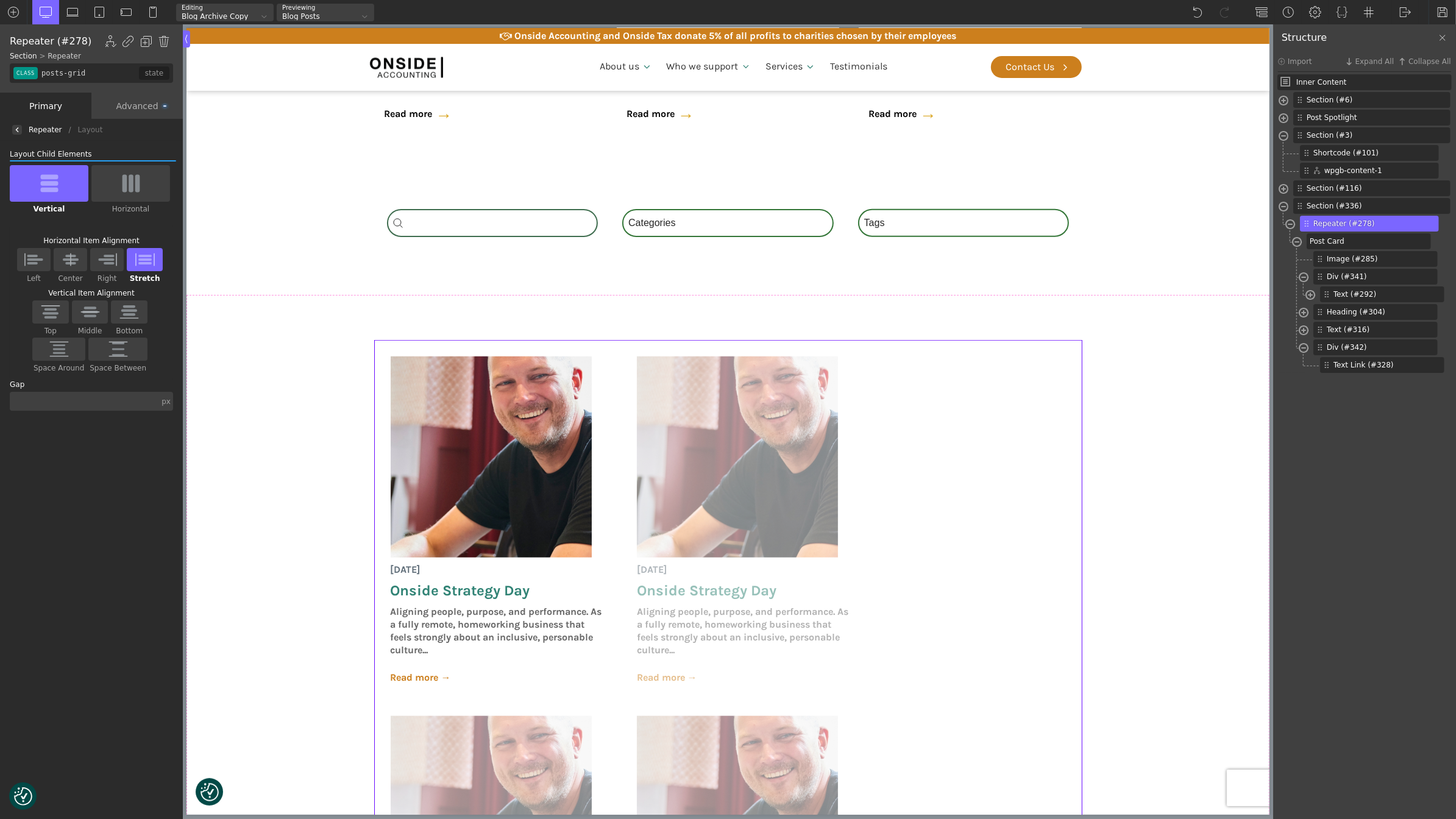
click at [135, 104] on div "Advanced" at bounding box center [137, 106] width 91 height 26
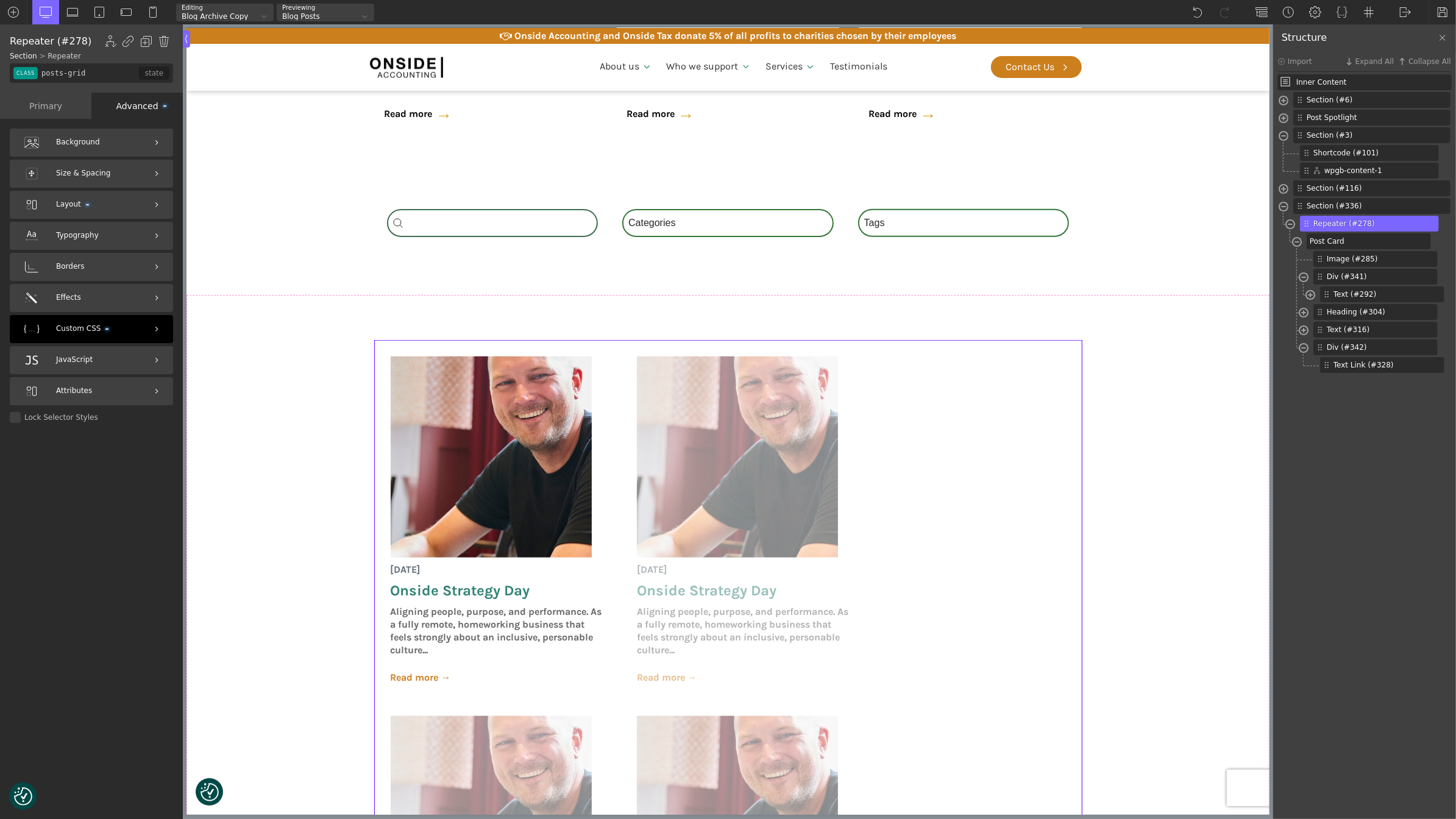
click at [84, 315] on div "Custom CSS" at bounding box center [91, 329] width 164 height 28
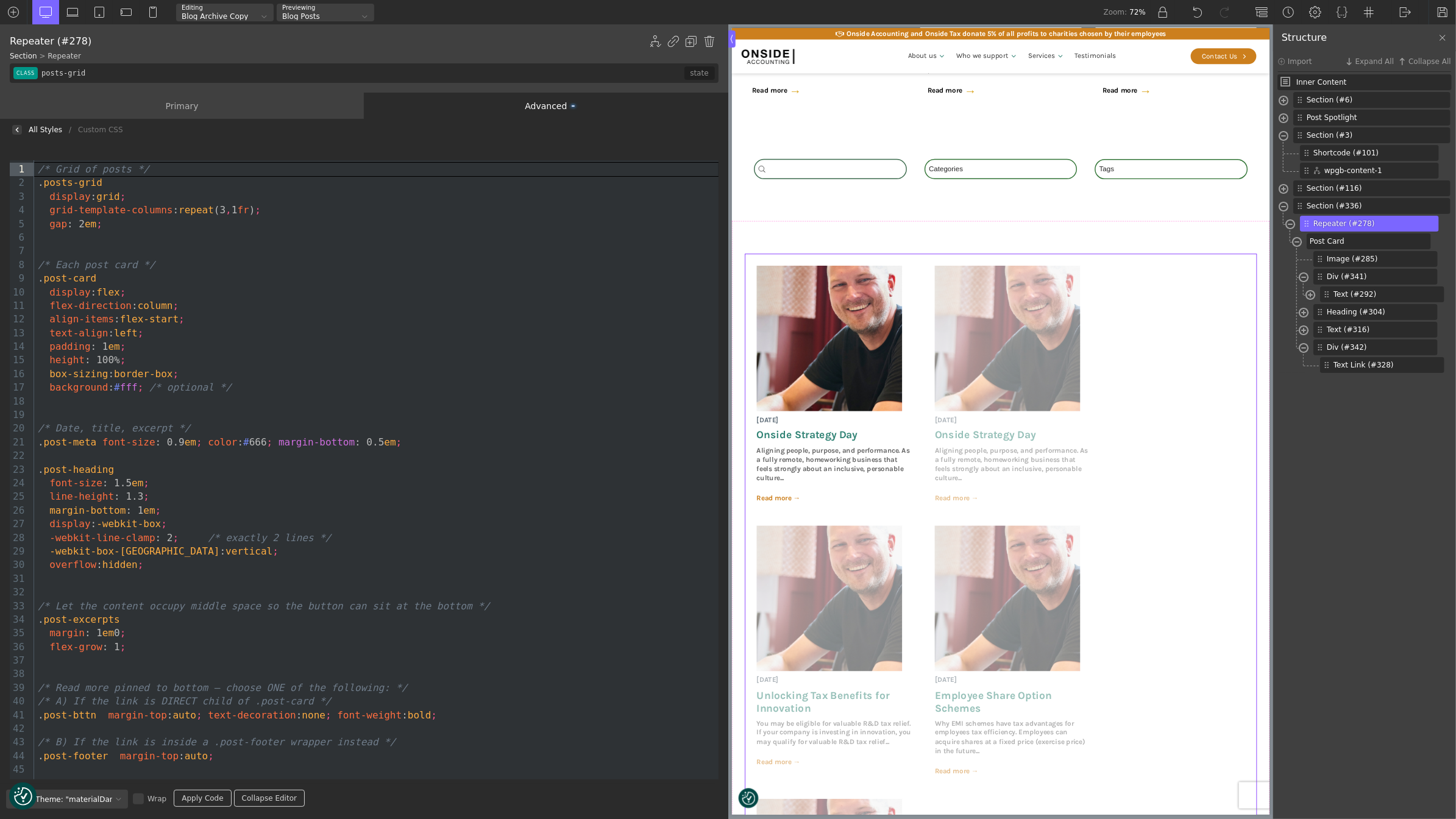
scroll to position [28, 0]
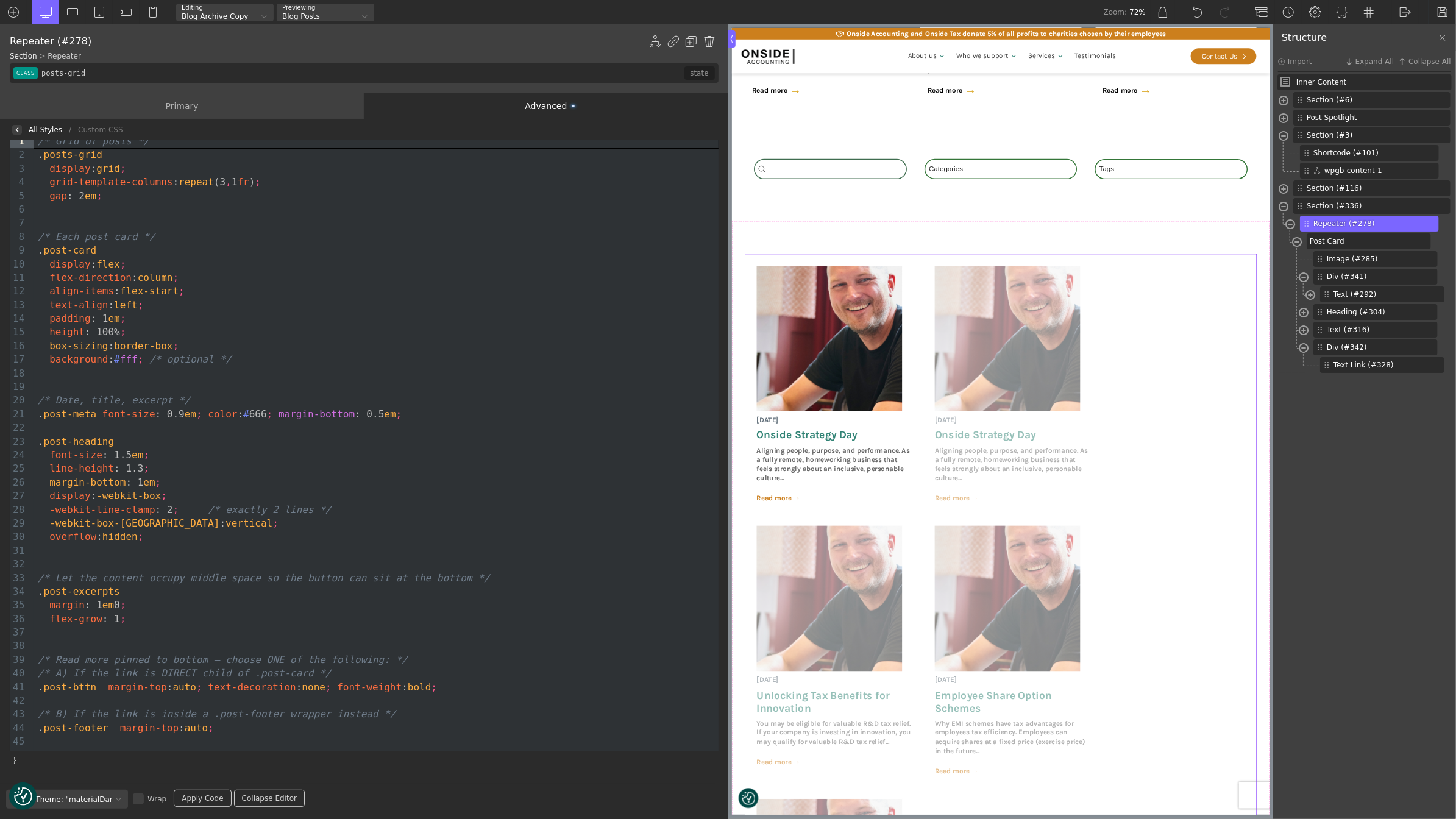
click at [306, 742] on div at bounding box center [376, 741] width 685 height 13
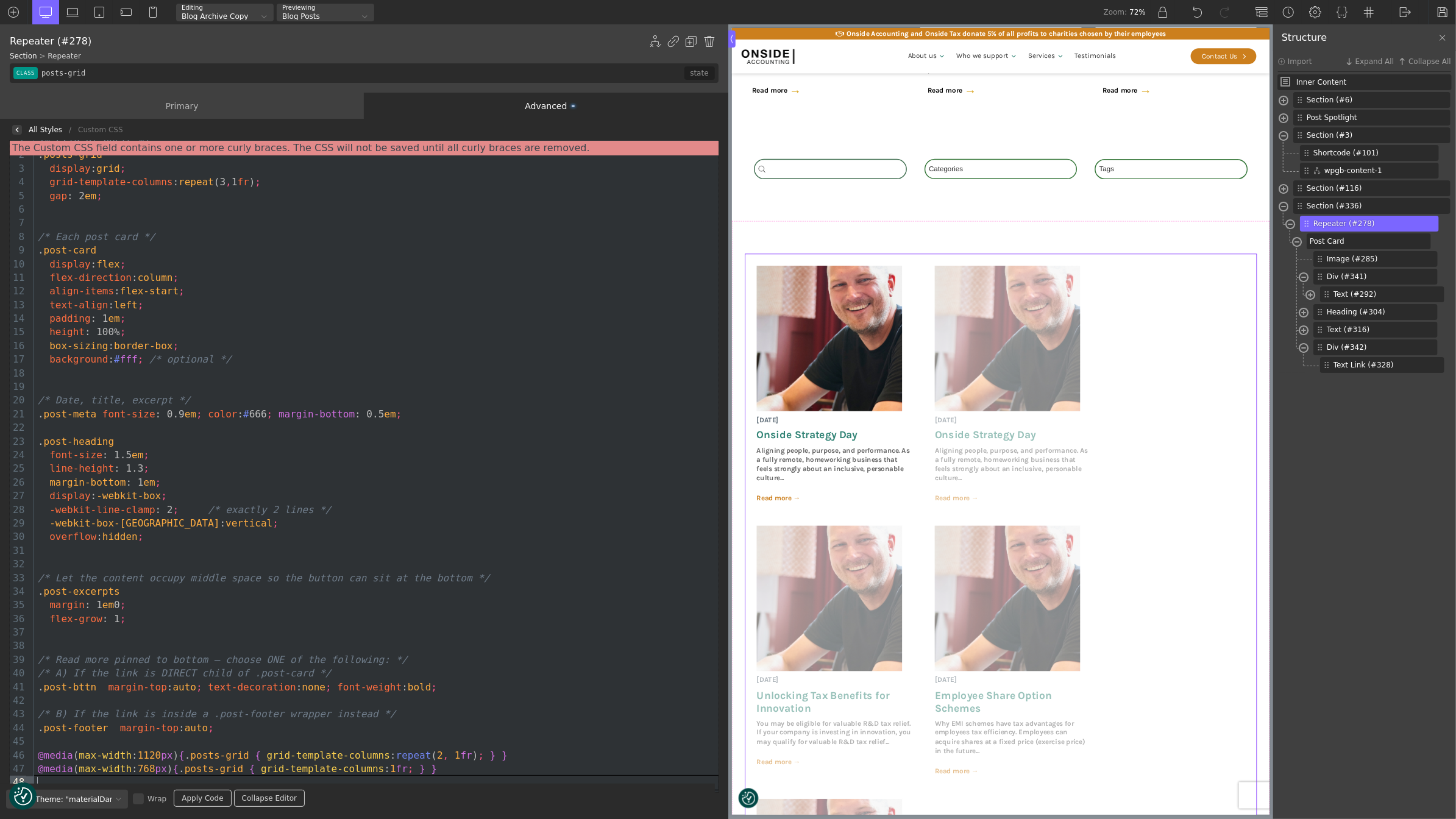
scroll to position [69, 0]
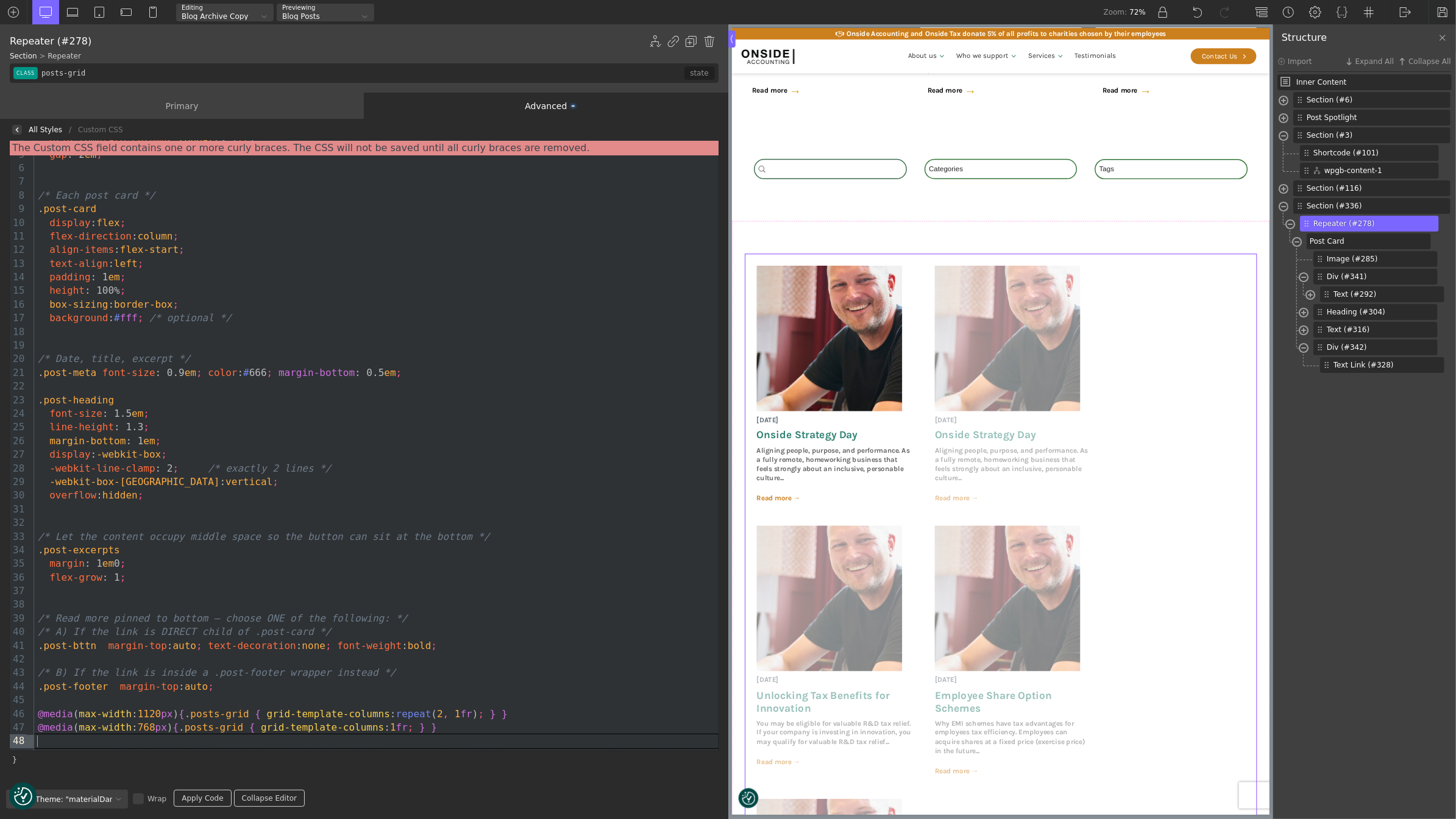
click at [210, 801] on link "Apply Code" at bounding box center [202, 798] width 57 height 17
click at [184, 711] on span "{" at bounding box center [182, 714] width 6 height 11
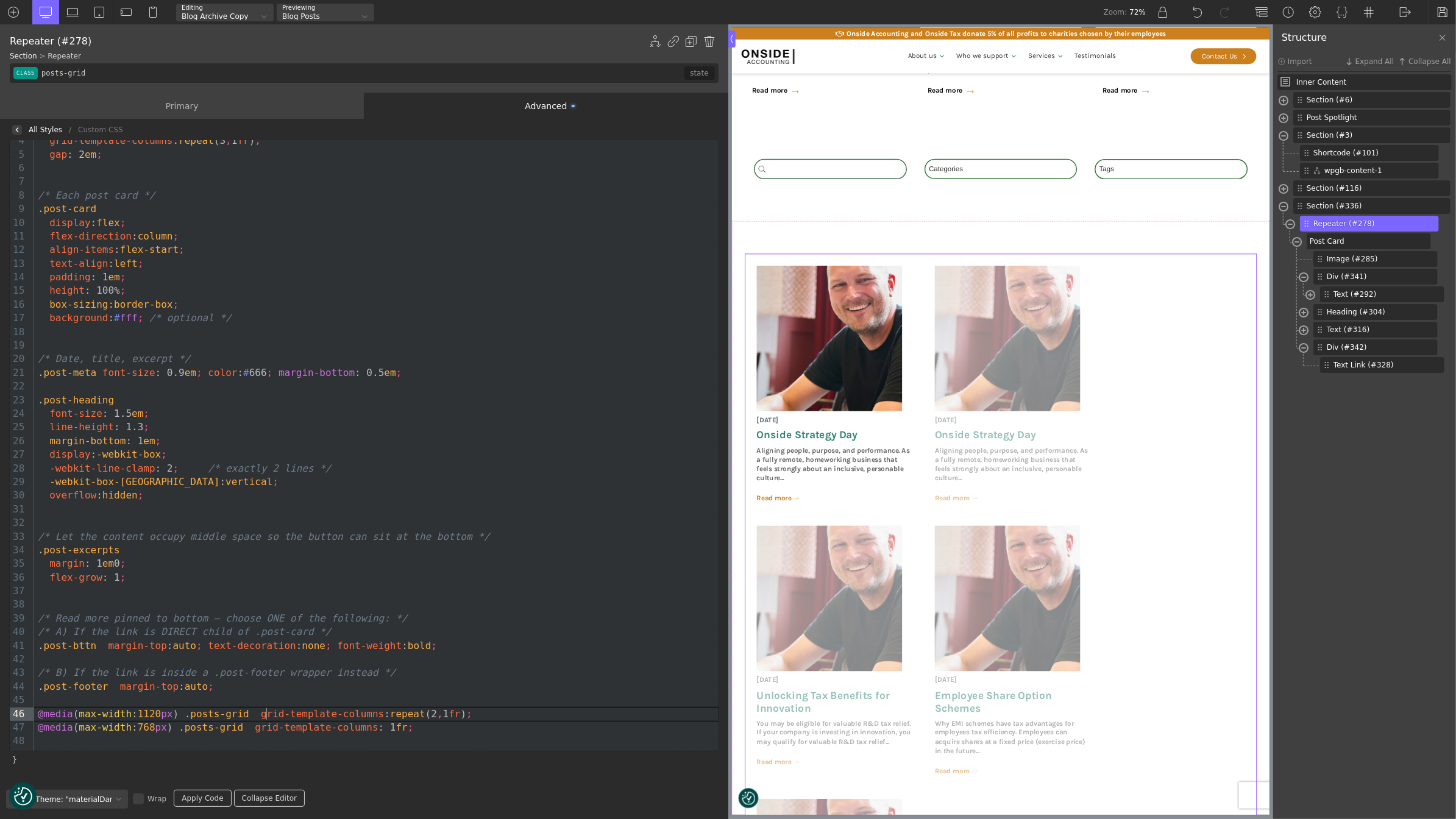
click at [206, 800] on link "Apply Code" at bounding box center [202, 798] width 57 height 17
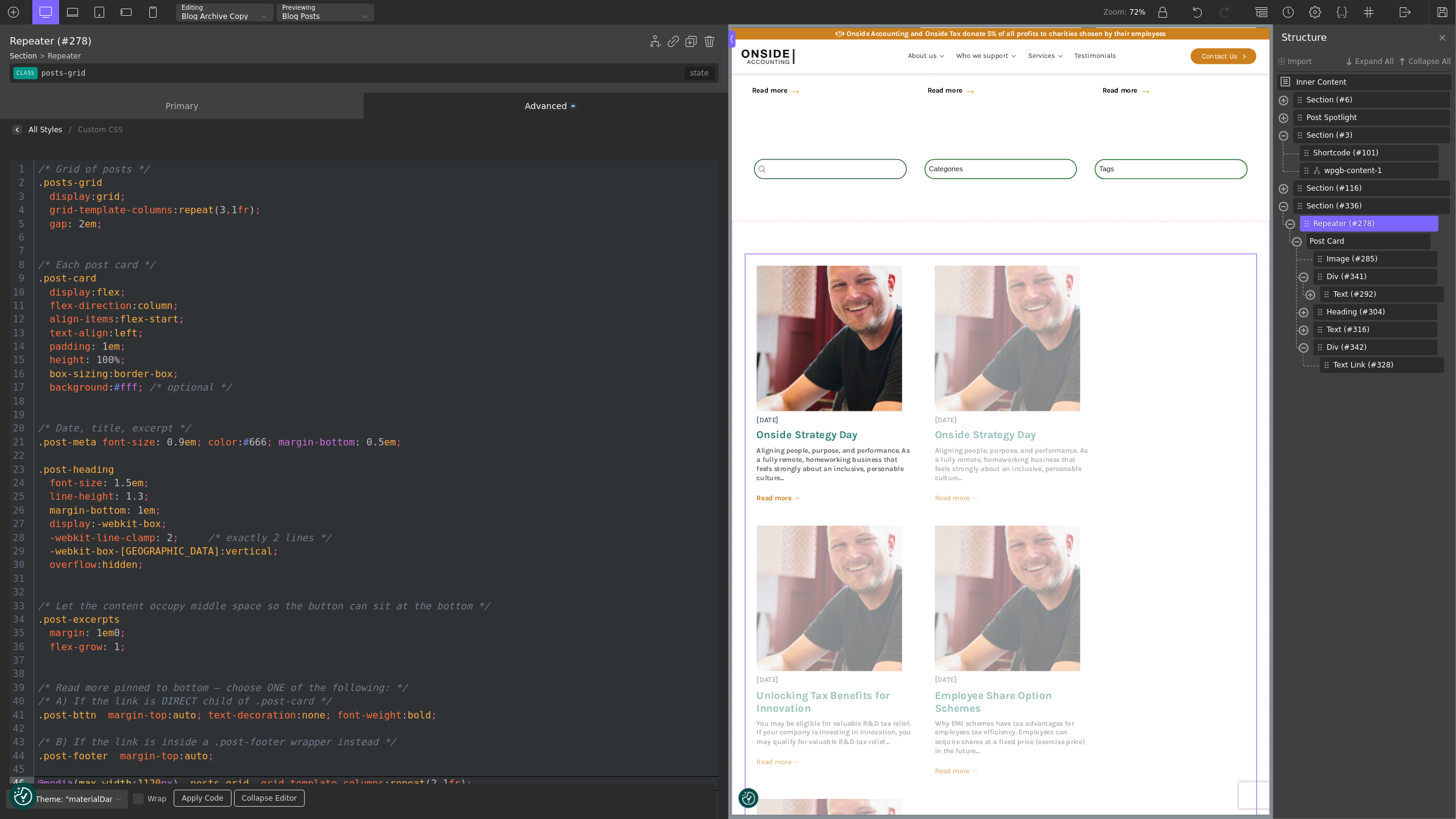
click at [74, 250] on div at bounding box center [376, 250] width 685 height 13
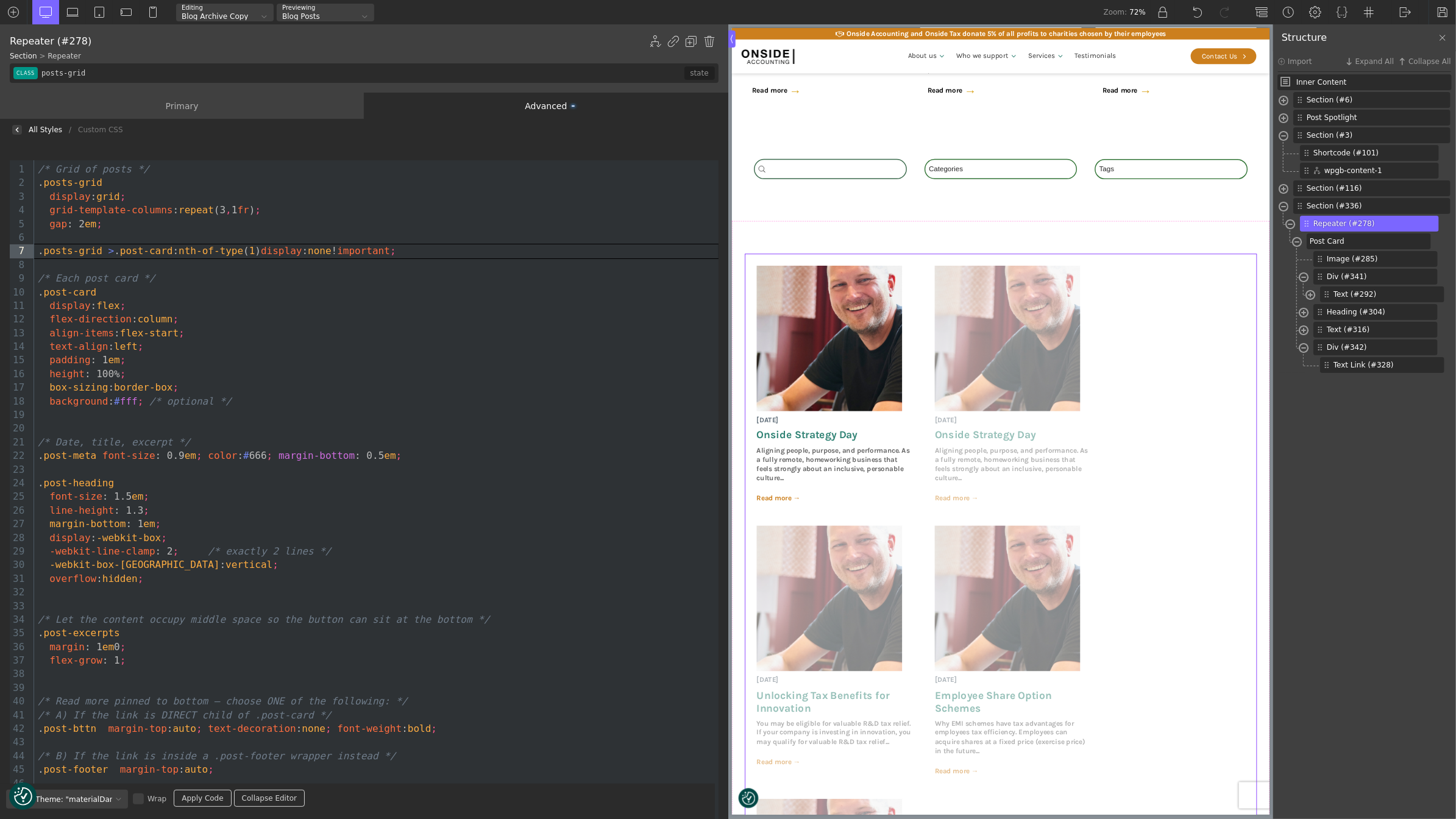
click at [206, 797] on link "Apply Code" at bounding box center [202, 798] width 57 height 17
click at [192, 101] on div "Primary" at bounding box center [182, 106] width 364 height 26
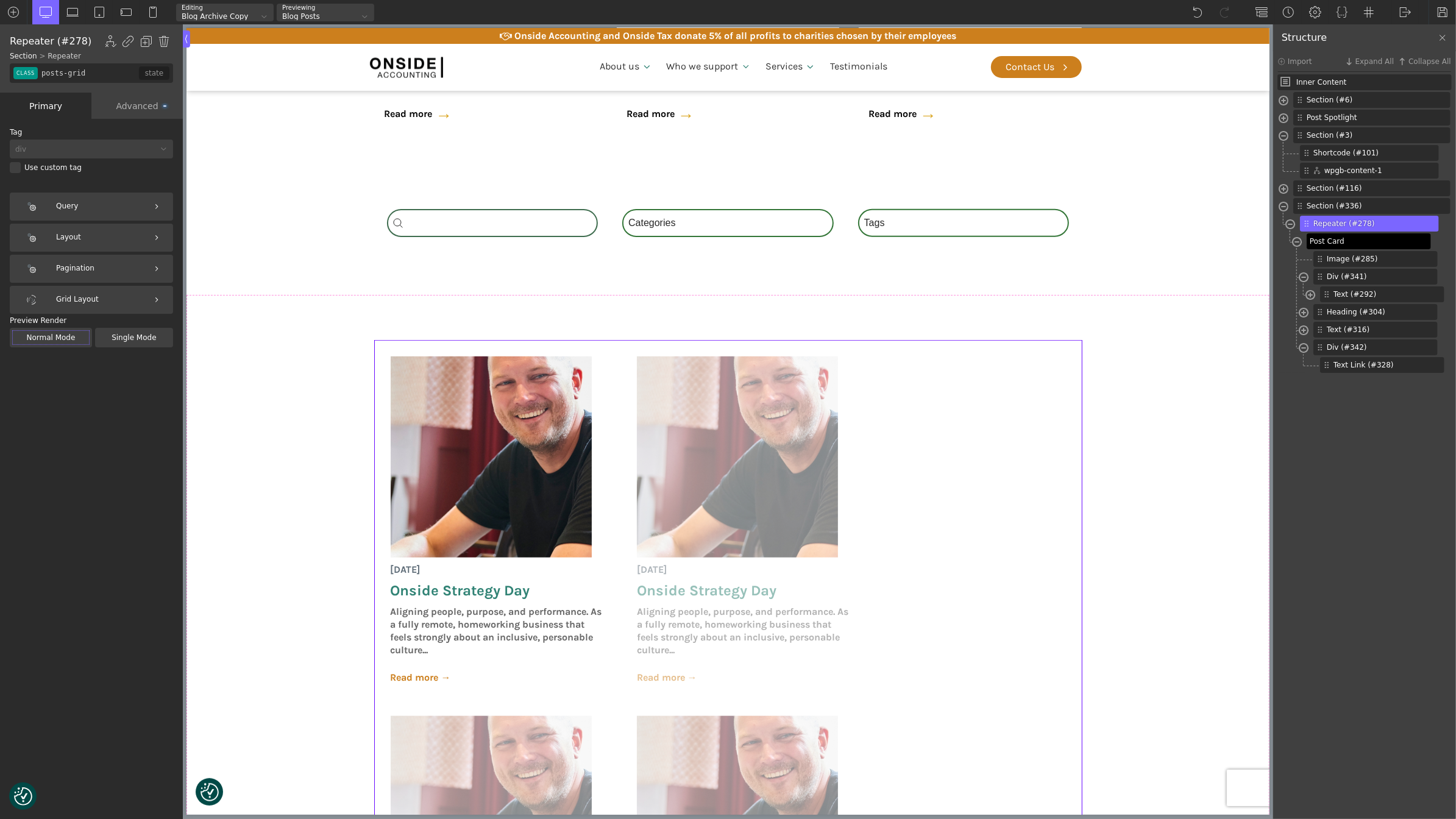
click at [1339, 239] on span "Post Card" at bounding box center [1368, 241] width 116 height 11
type input "post-card"
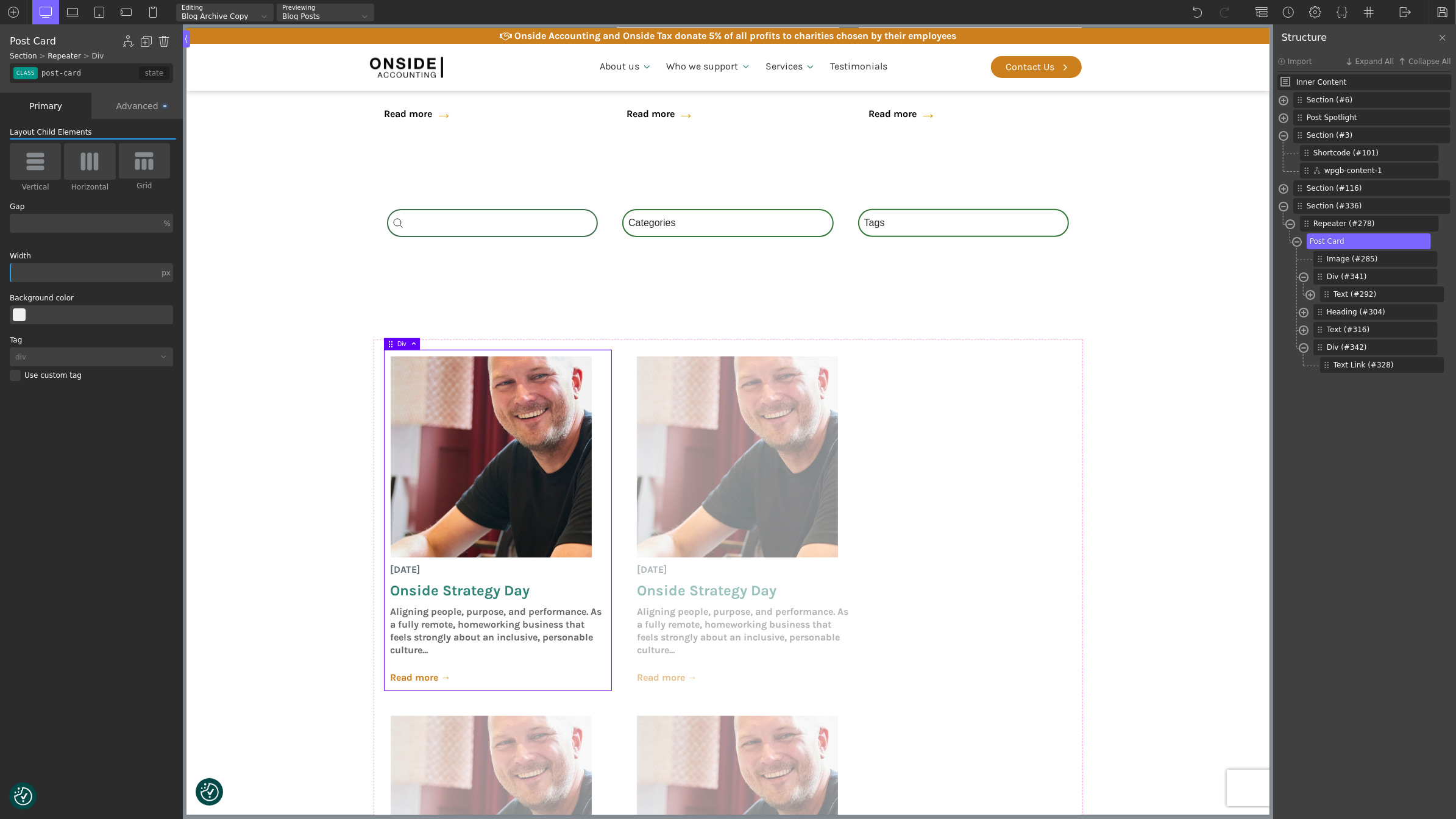
click at [74, 272] on input "text" at bounding box center [84, 272] width 149 height 19
click at [165, 269] on div "px" at bounding box center [166, 273] width 9 height 8
click at [172, 264] on div "%" at bounding box center [167, 262] width 30 height 9
click at [119, 269] on input "text" at bounding box center [85, 272] width 152 height 19
type input "33"
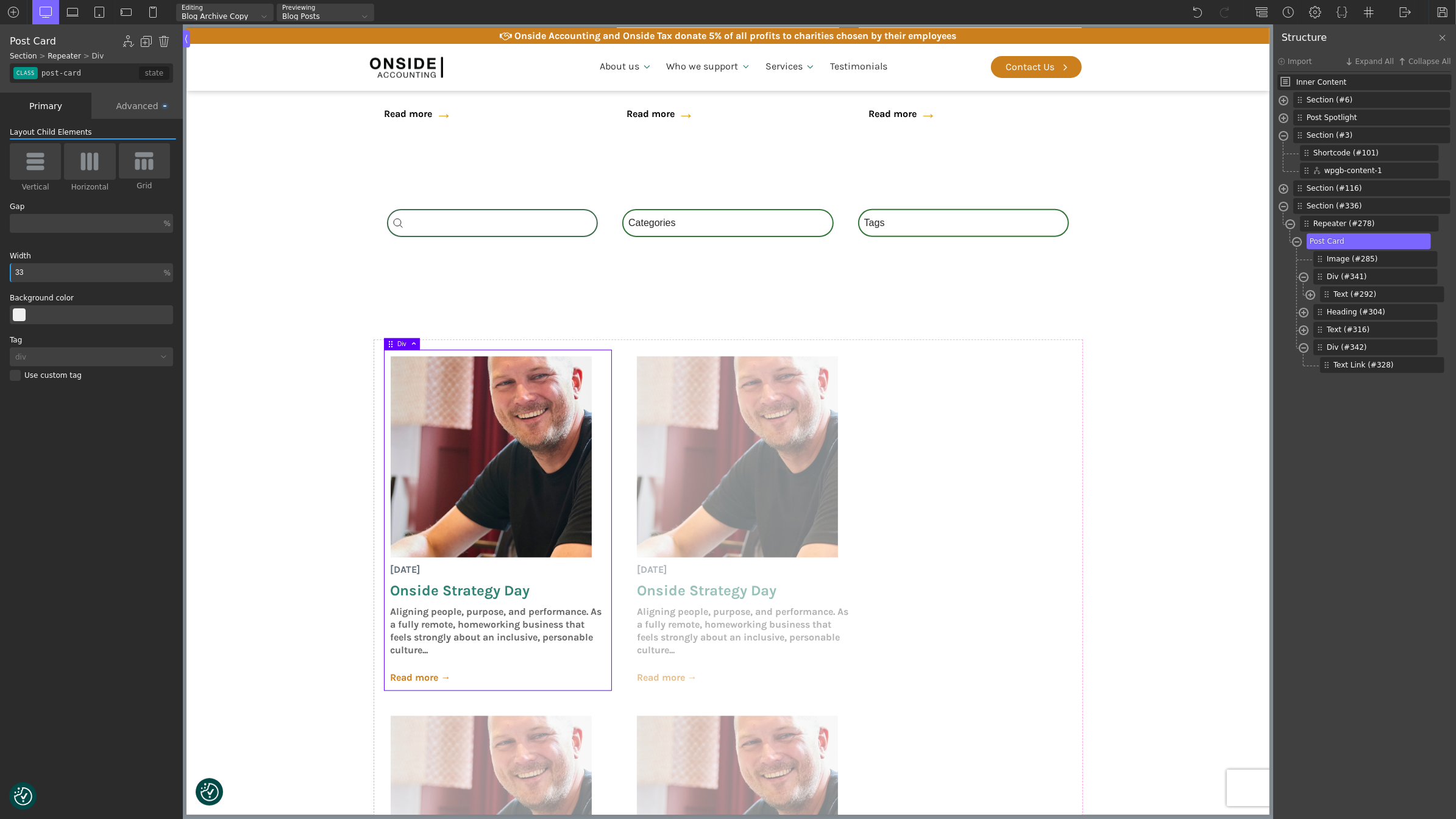
click at [104, 272] on input "33" at bounding box center [85, 272] width 152 height 19
click at [121, 99] on div "Advanced" at bounding box center [137, 106] width 91 height 26
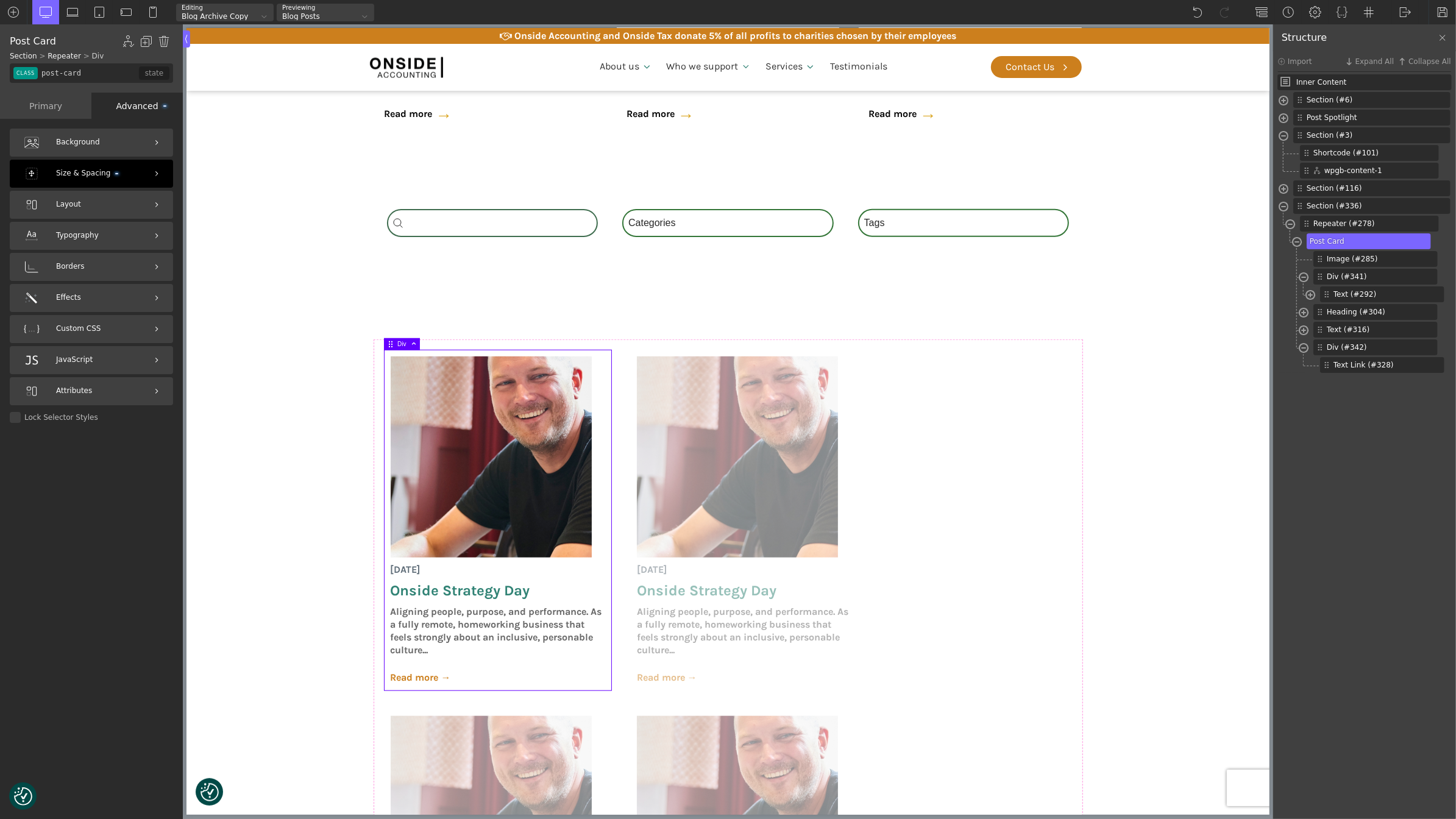
click at [116, 169] on div "Size & Spacing" at bounding box center [91, 174] width 164 height 28
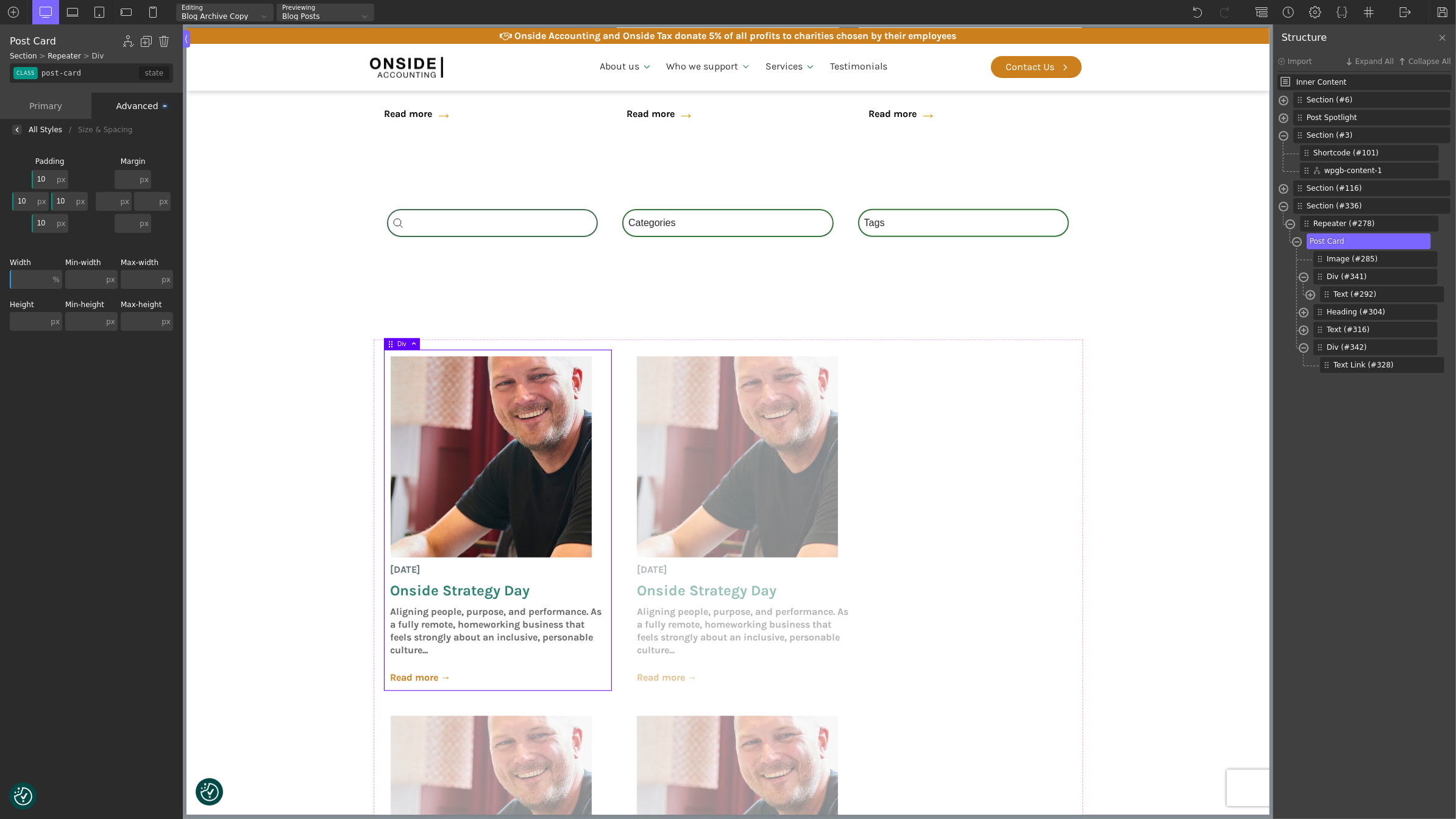
click at [17, 130] on img at bounding box center [17, 130] width 5 height 5
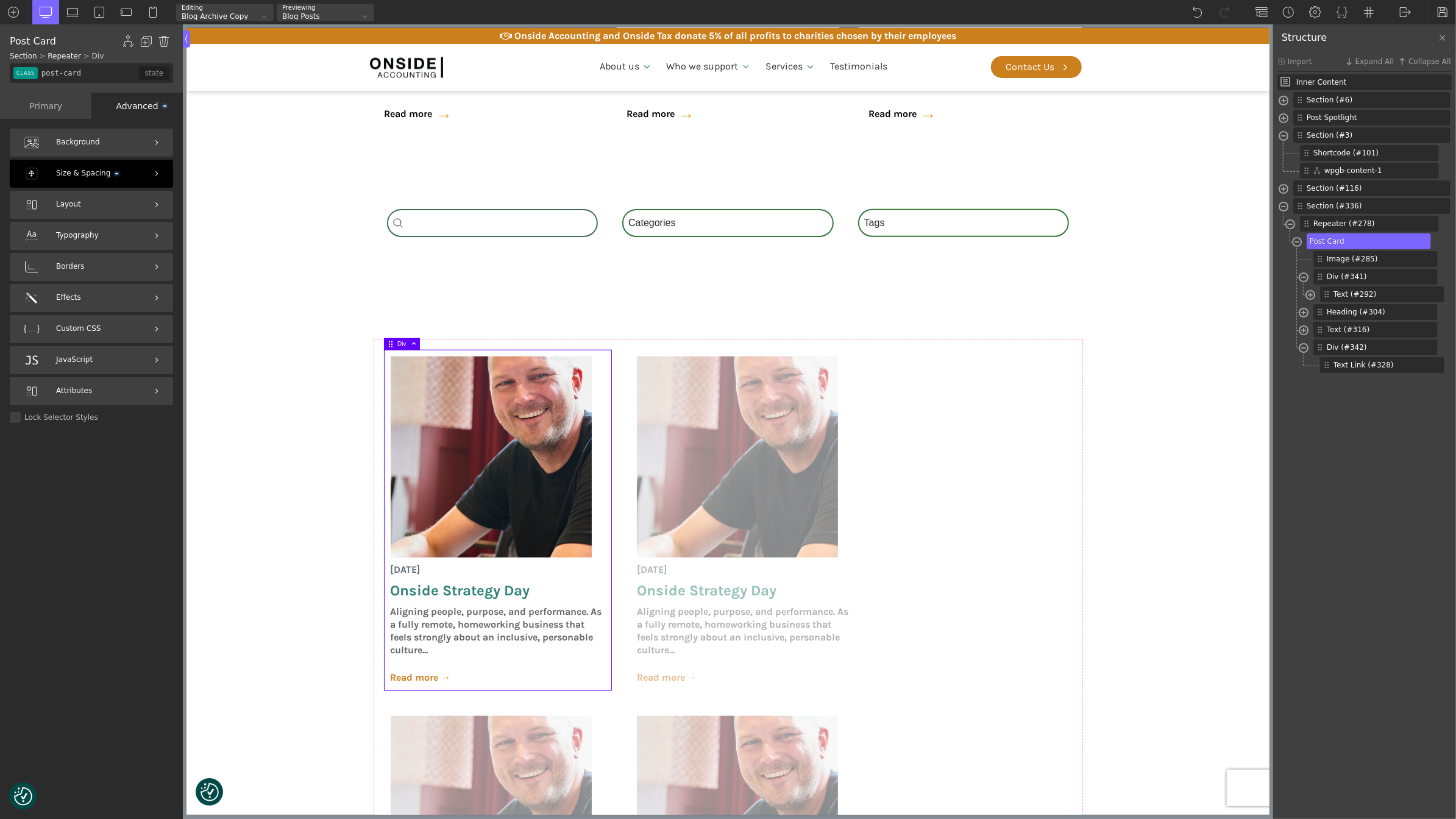
click at [82, 165] on div "Size & Spacing" at bounding box center [91, 174] width 164 height 28
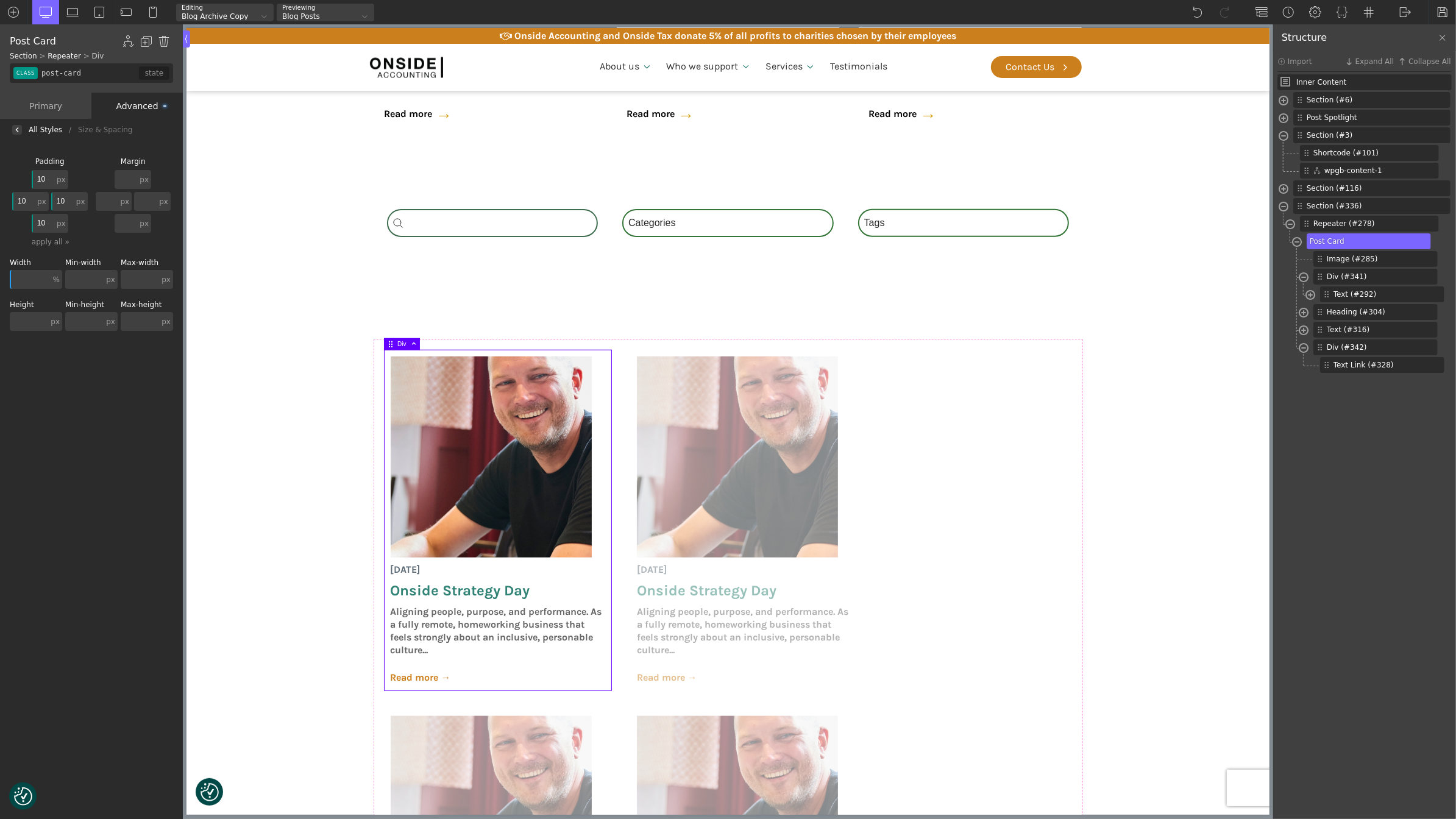
click at [23, 199] on input "10" at bounding box center [23, 201] width 23 height 19
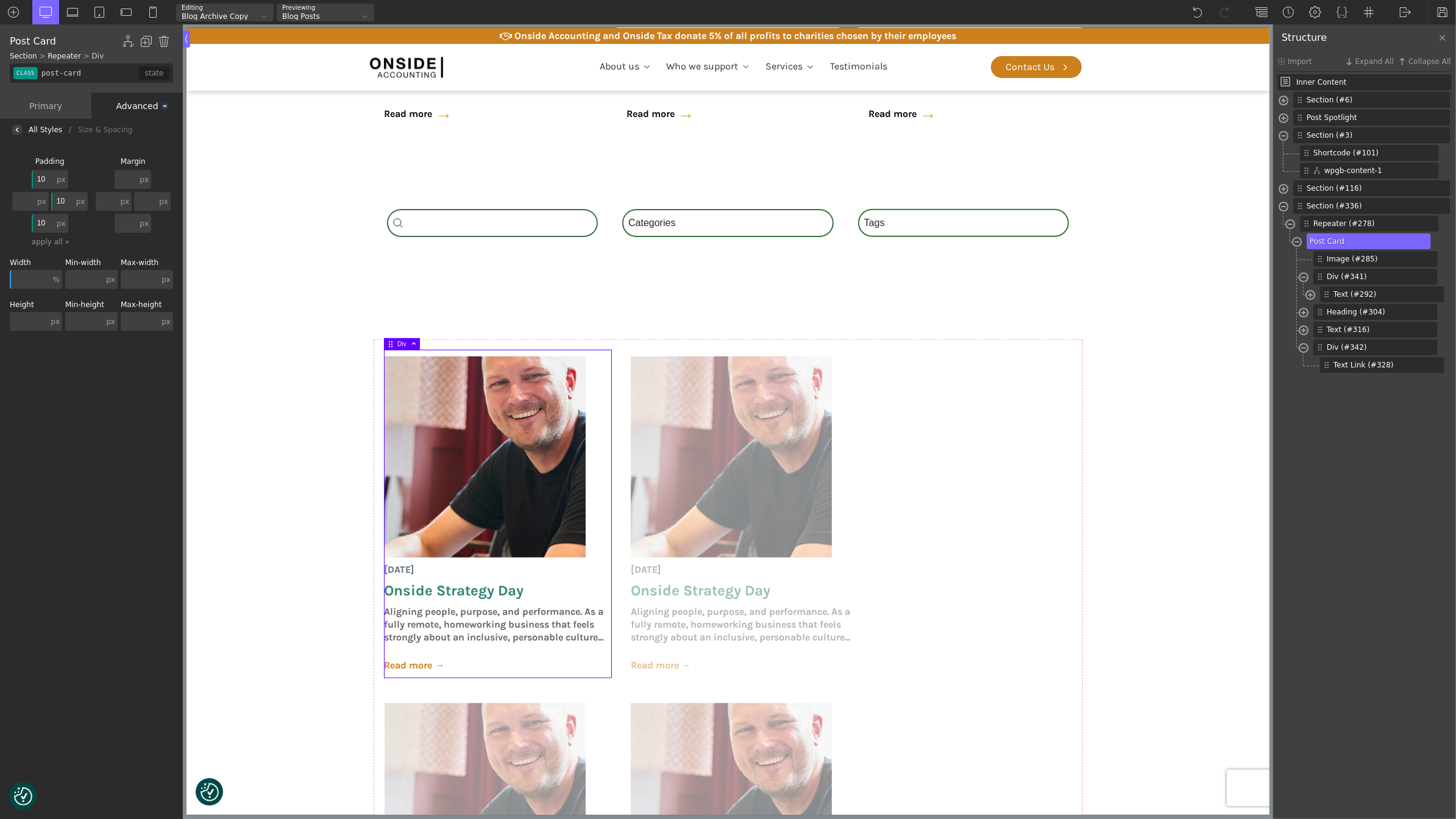
click at [60, 198] on input "10" at bounding box center [62, 201] width 23 height 19
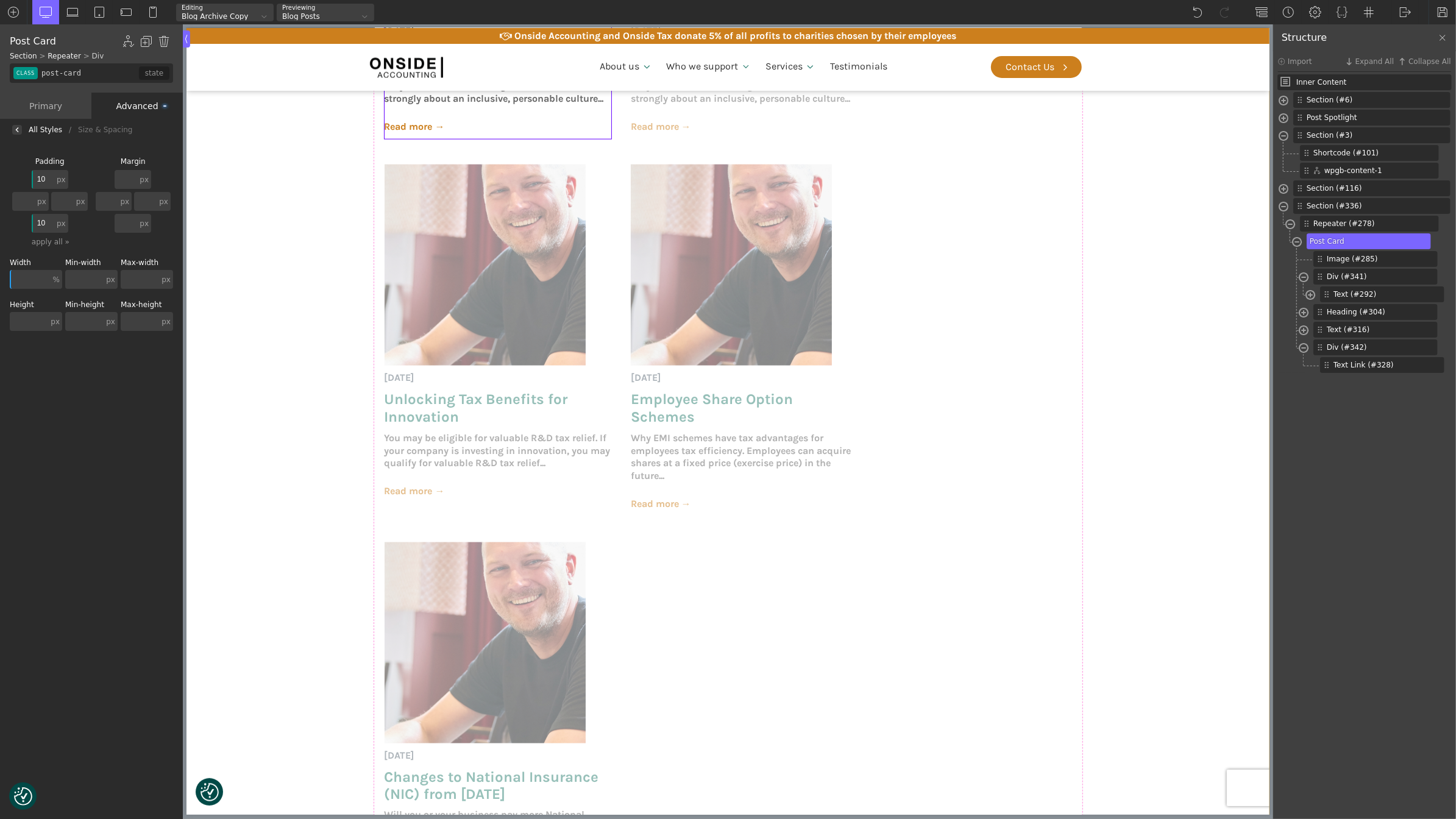
scroll to position [1297, 0]
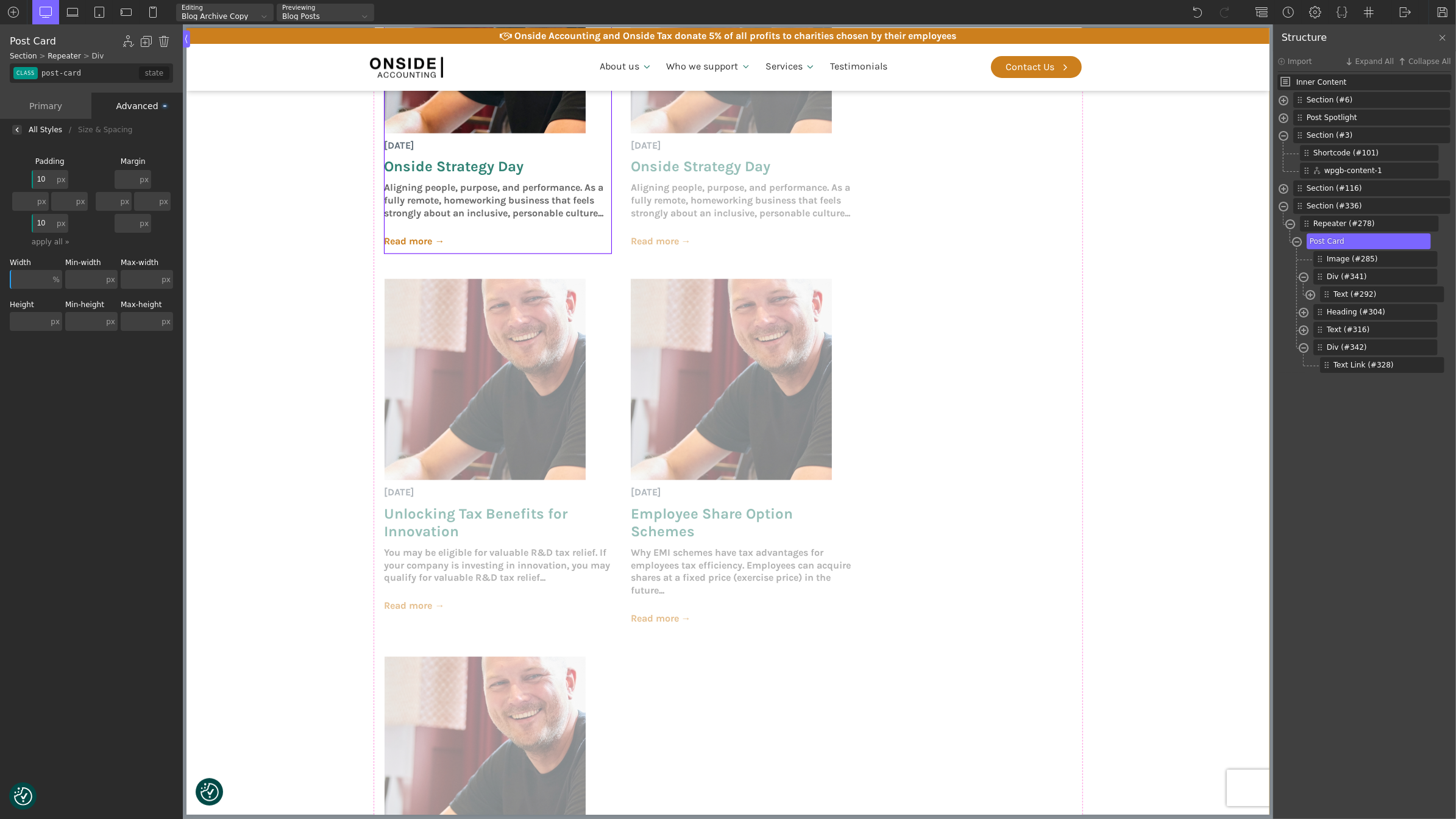
click at [320, 384] on section "[DATE] Onside Strategy Day Aligning people, purpose, and performance. As a full…" at bounding box center [727, 466] width 1083 height 1191
type input "section-336-488"
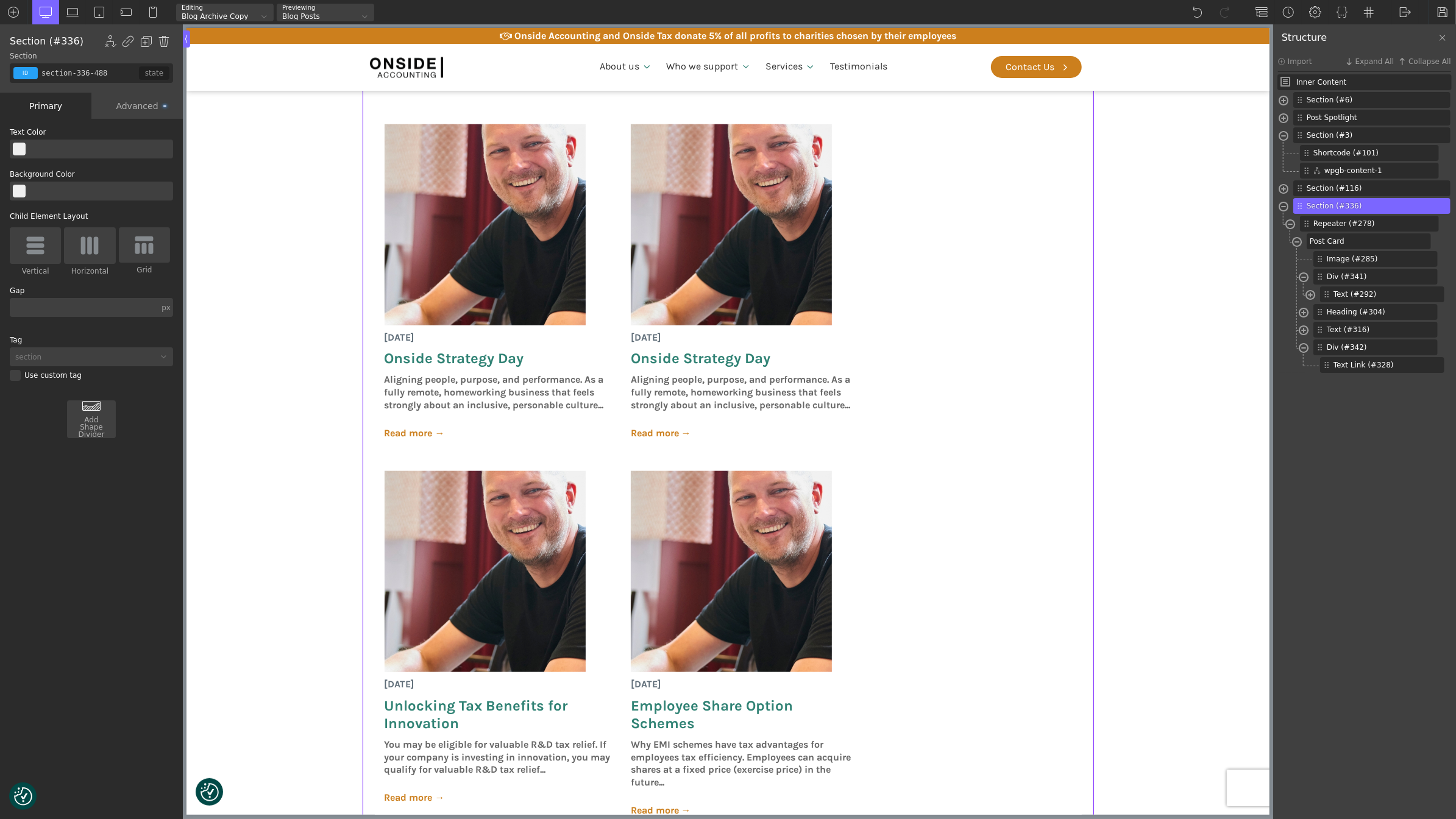
scroll to position [1059, 0]
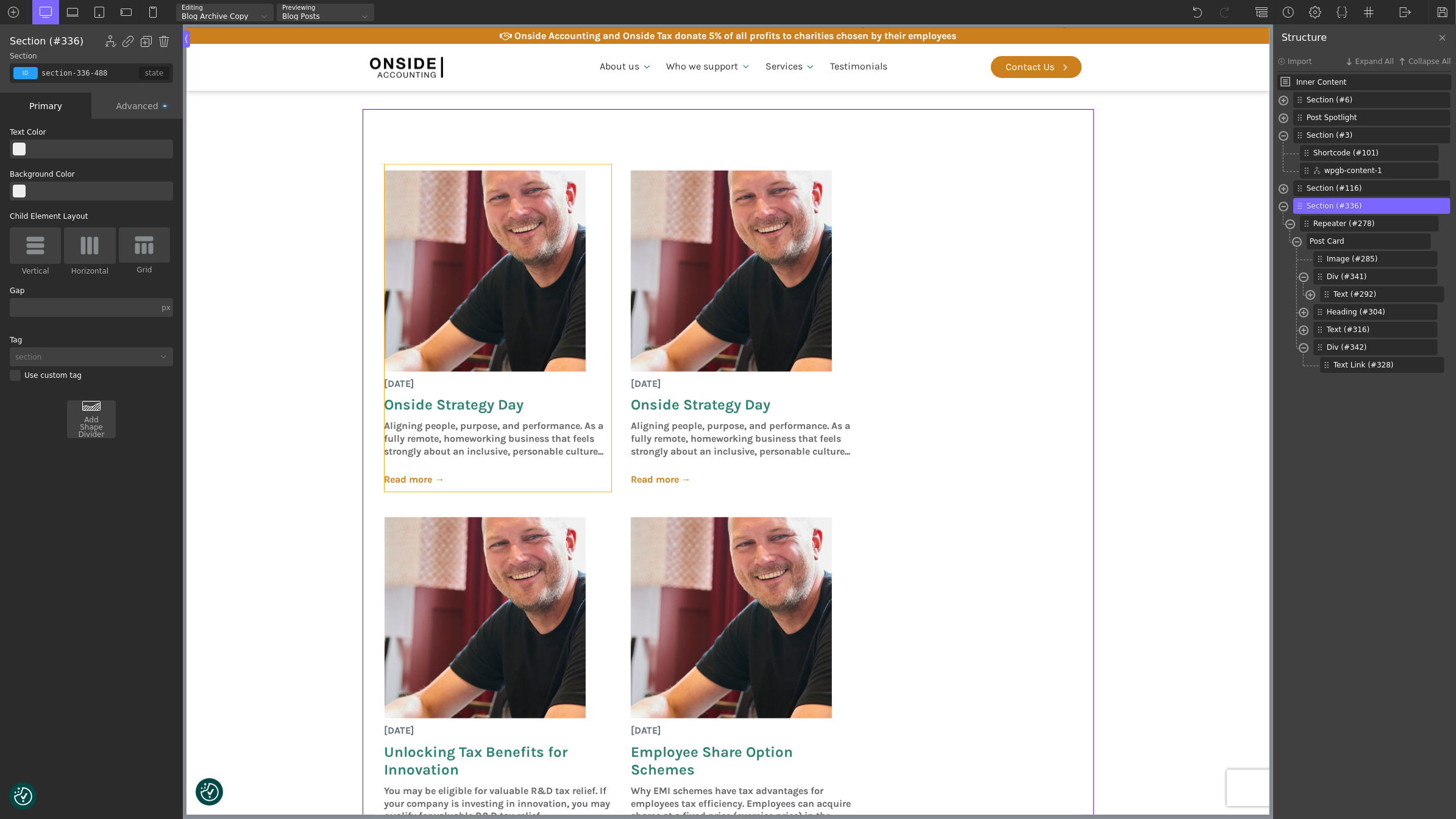
click at [606, 177] on div "[DATE] Onside Strategy Day Aligning people, purpose, and performance. As a full…" at bounding box center [497, 328] width 227 height 328
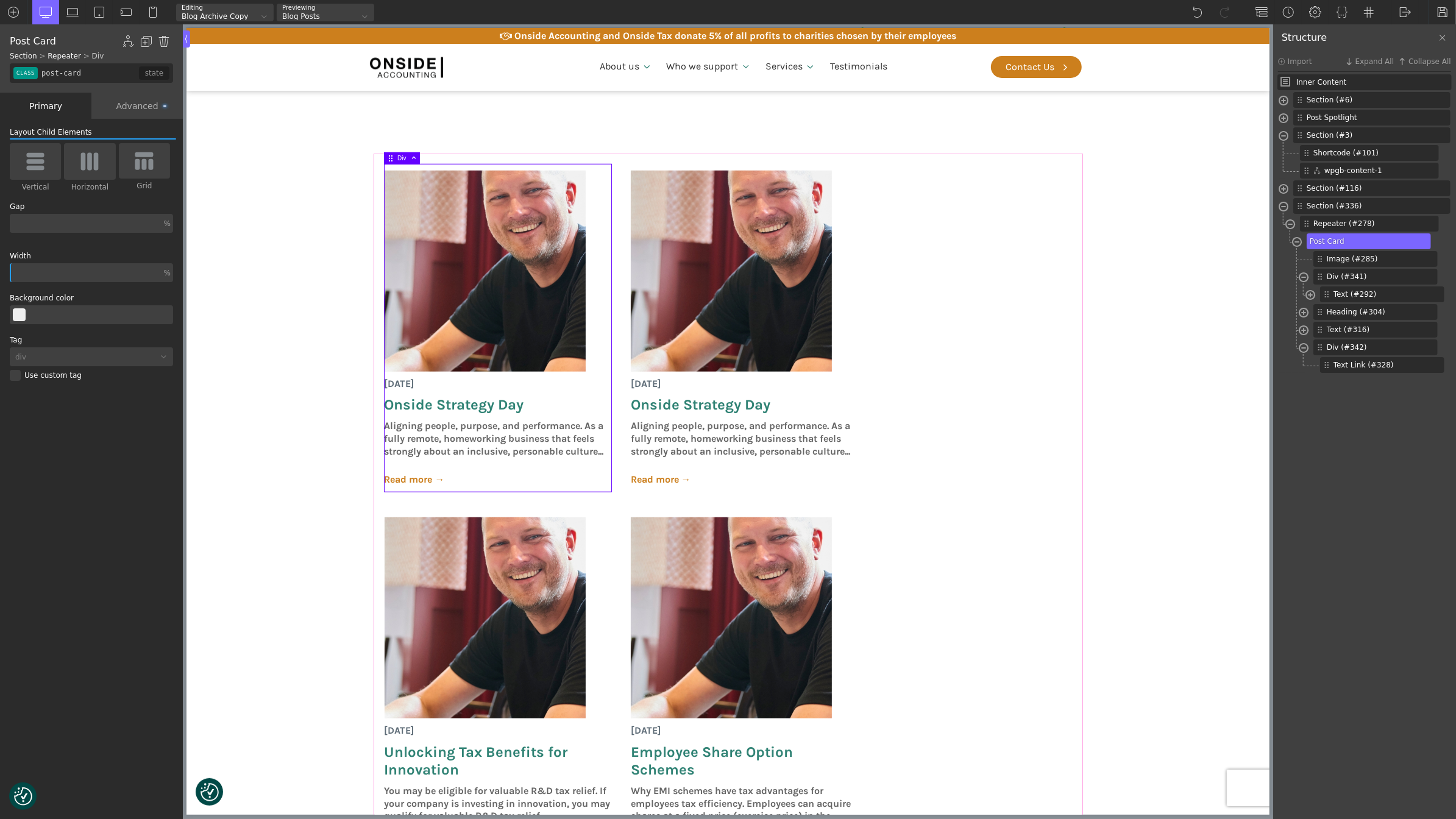
click at [620, 179] on div "[DATE] Onside Strategy Day Aligning people, purpose, and performance. As a full…" at bounding box center [728, 699] width 707 height 1089
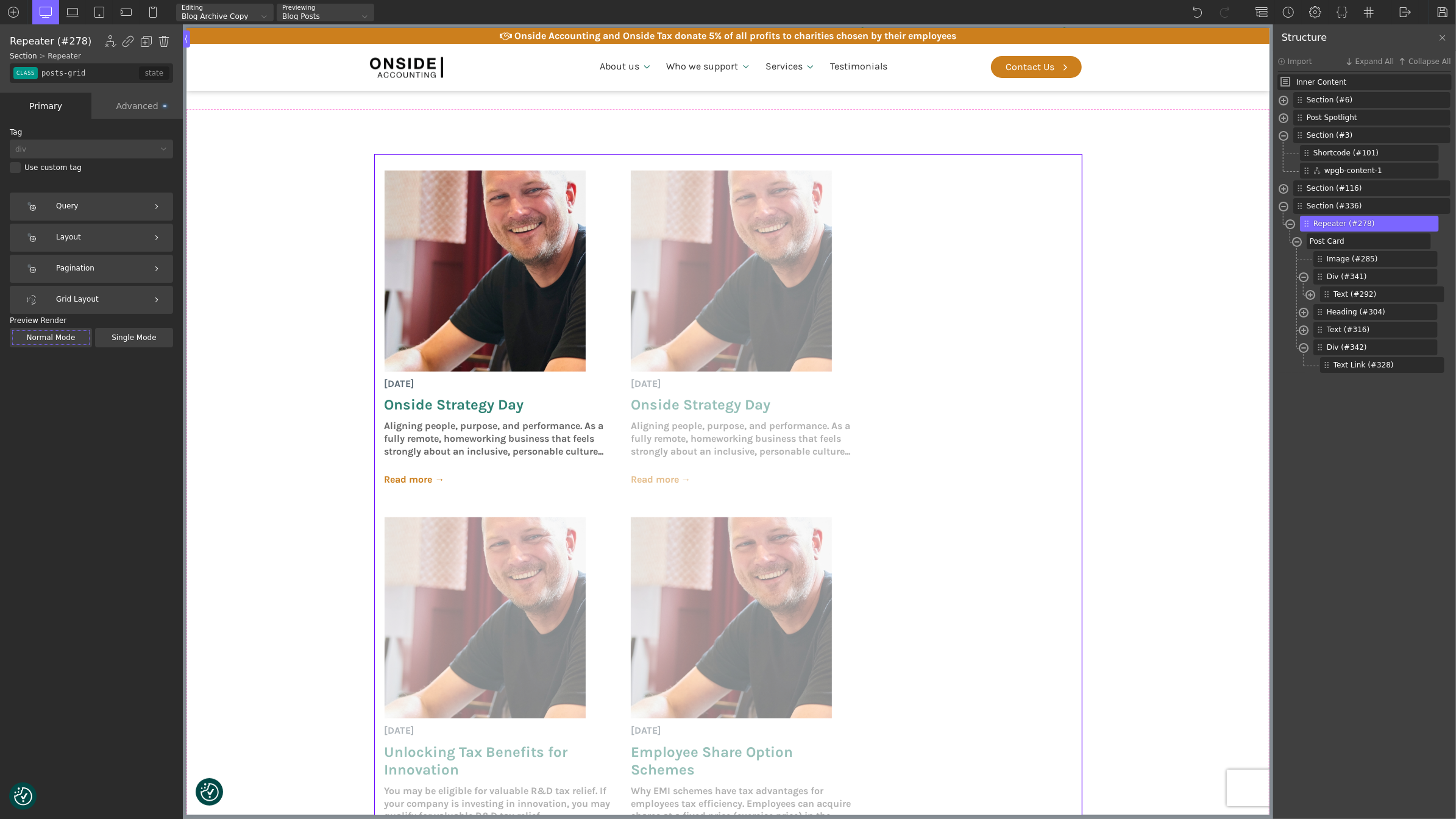
click at [130, 108] on div "Advanced" at bounding box center [137, 106] width 91 height 26
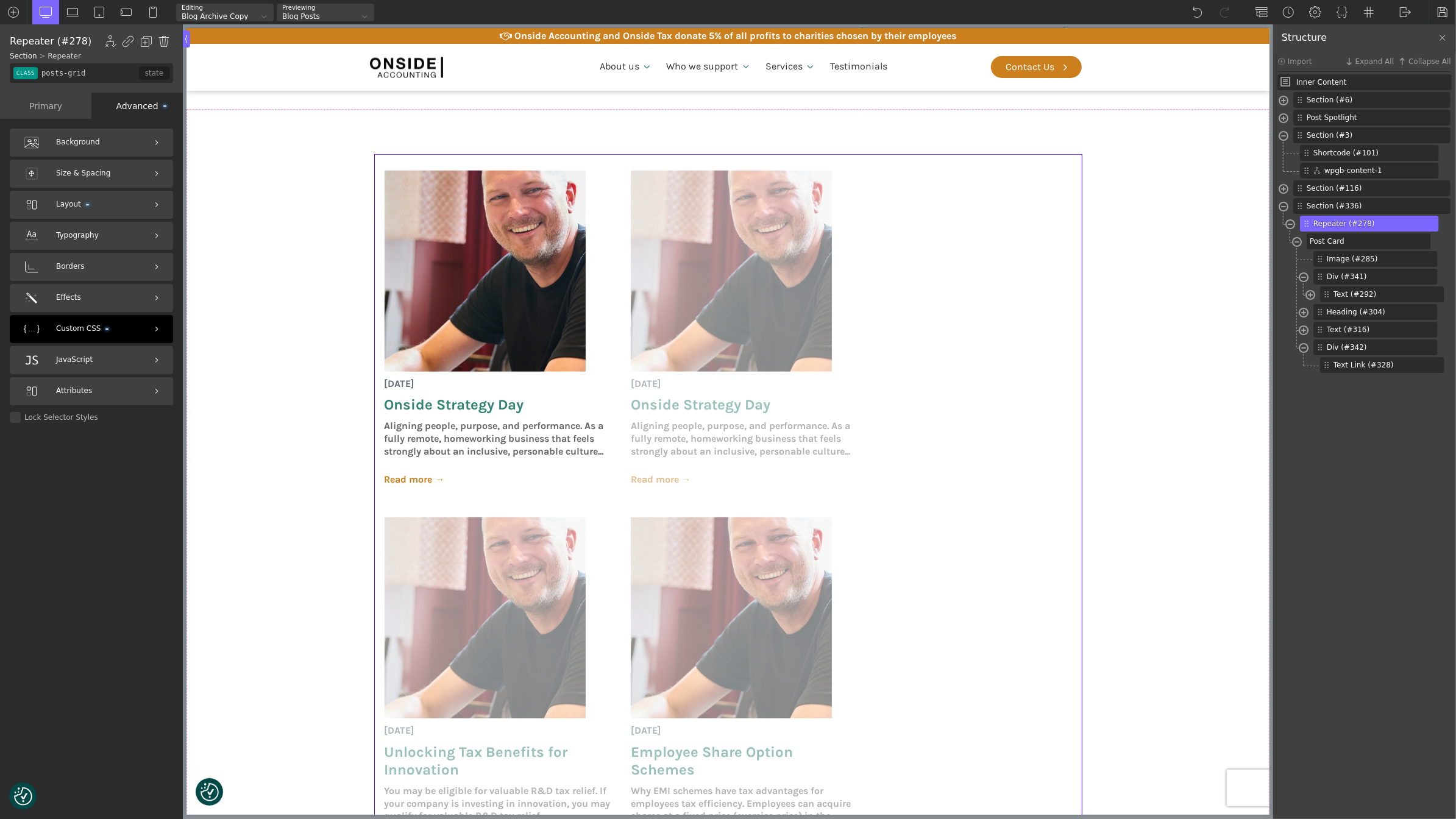
click at [97, 323] on span "Custom CSS" at bounding box center [82, 328] width 52 height 11
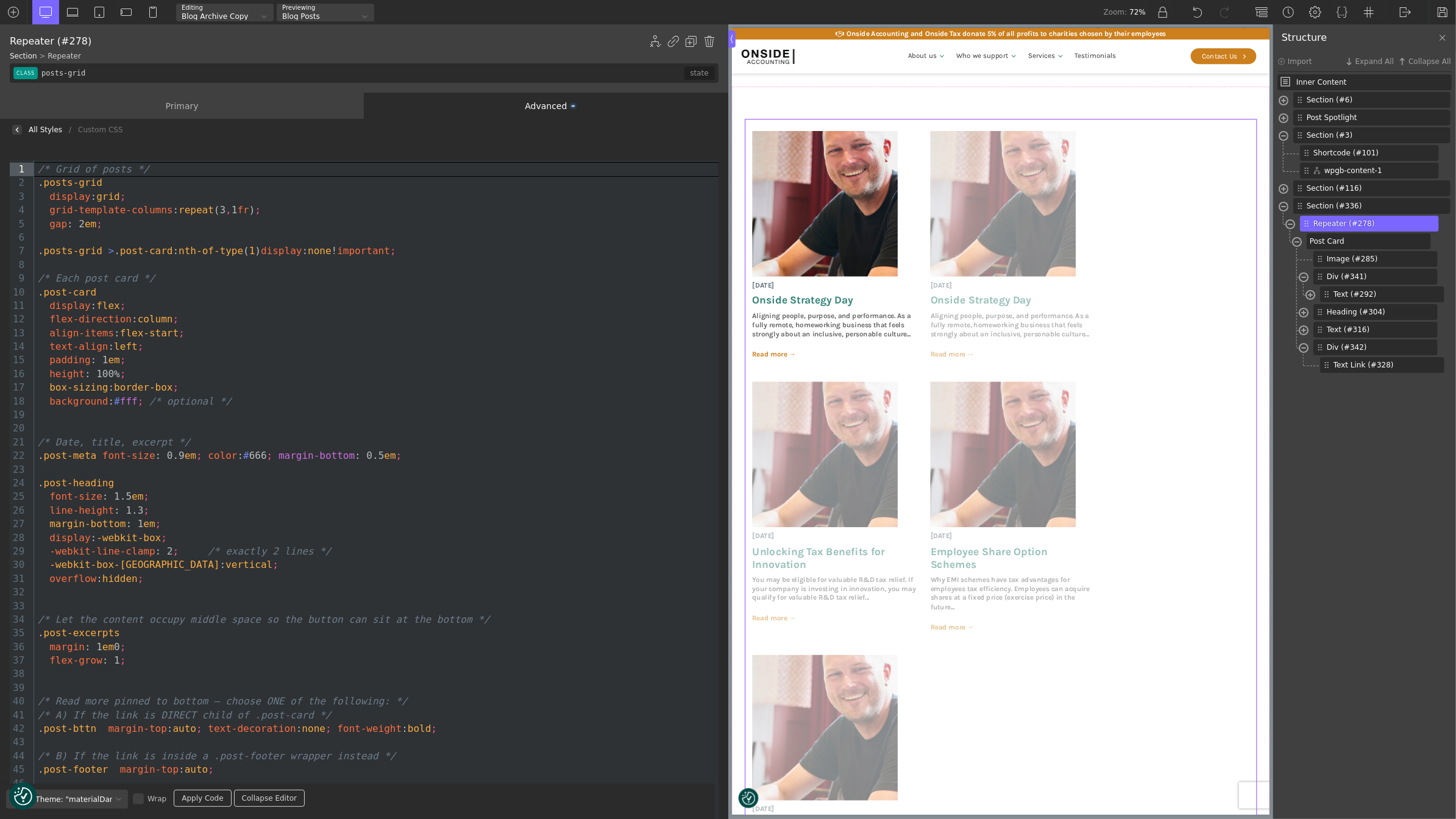
scroll to position [83, 0]
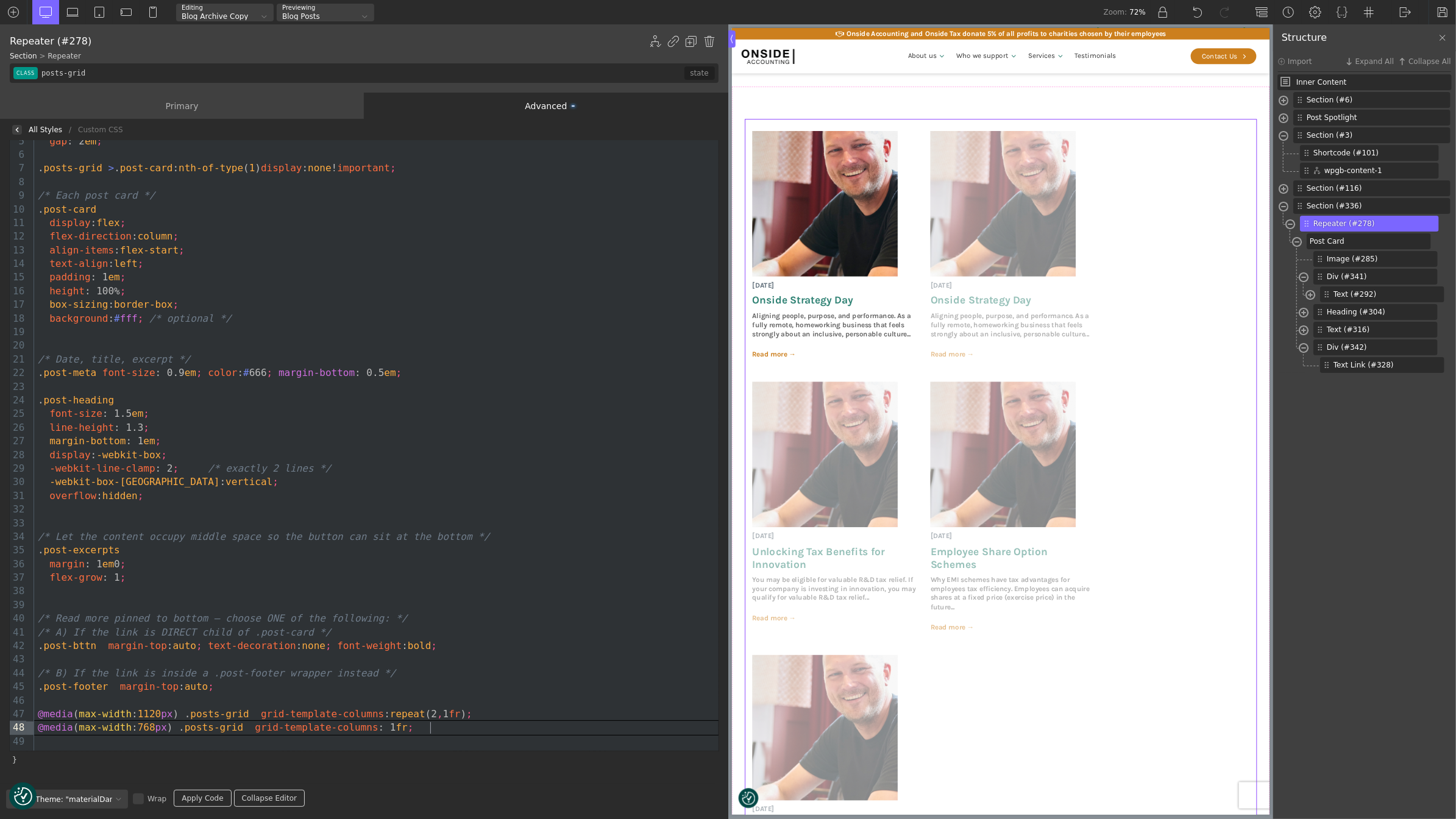
click at [476, 724] on div "@media ( max-width : 768 px ) . posts-grid grid-template-columns : 1 fr ;" at bounding box center [376, 727] width 685 height 13
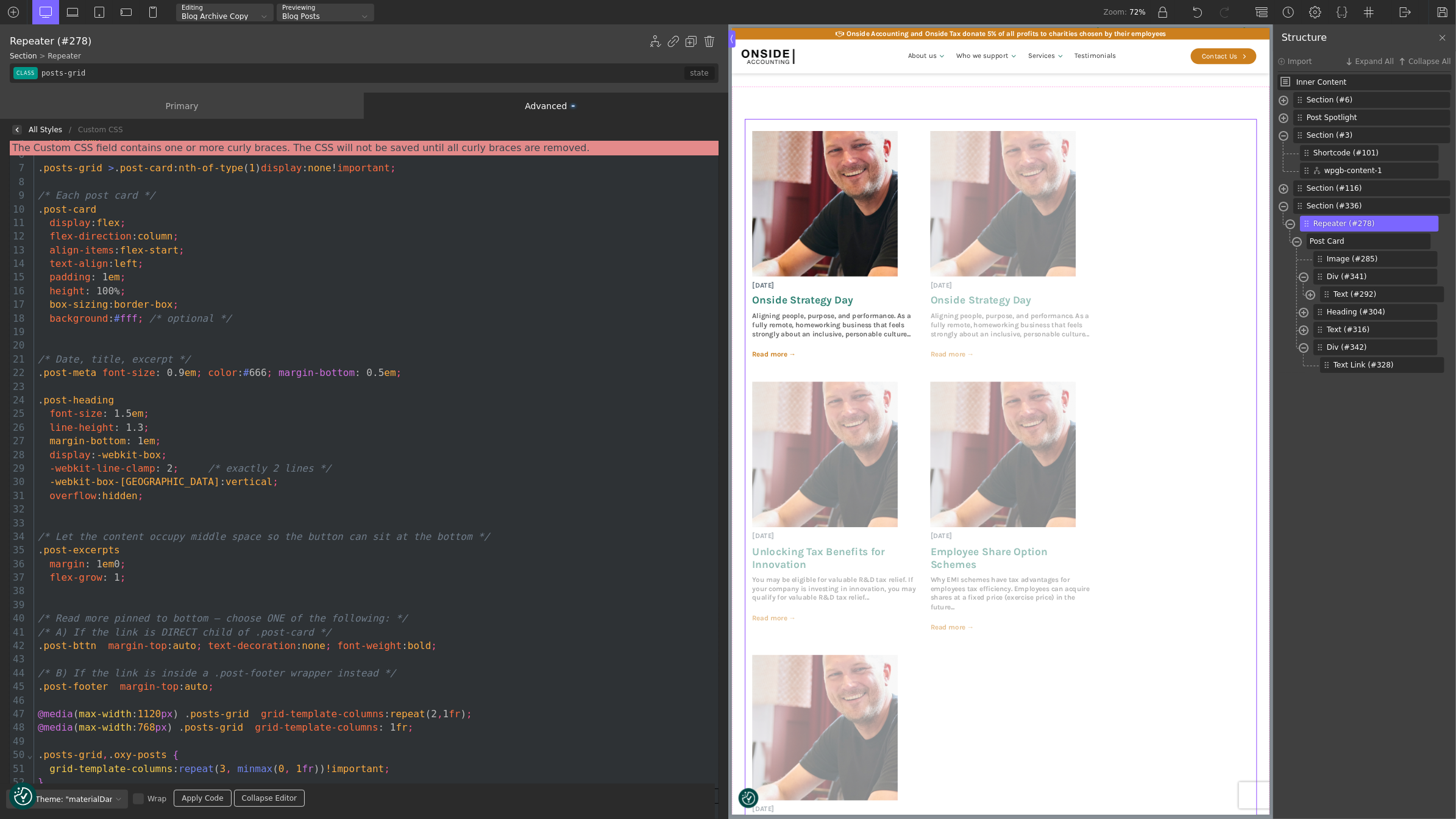
scroll to position [151, 0]
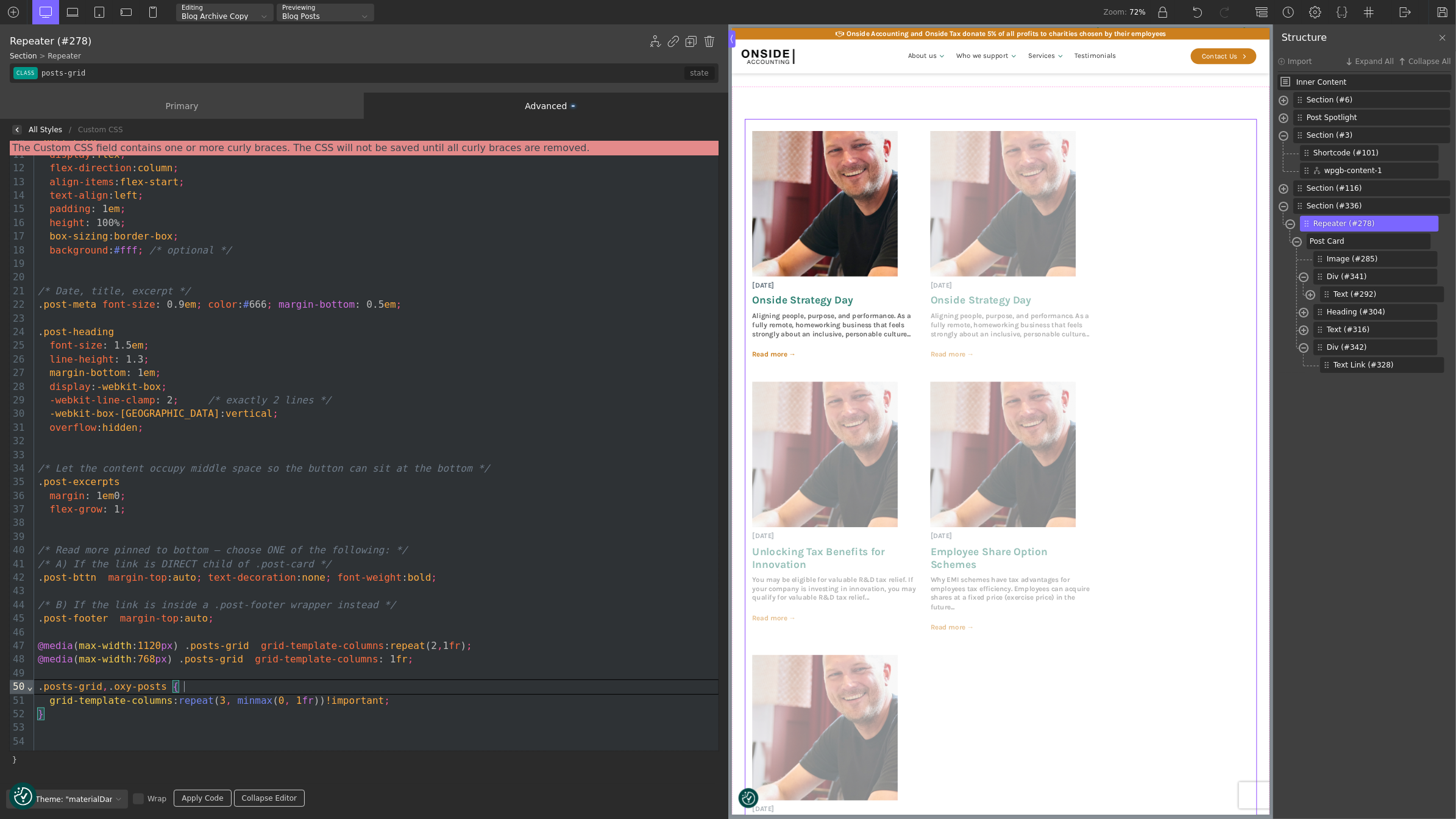
click at [190, 684] on div ". posts-grid , . oxy-posts {" at bounding box center [376, 686] width 685 height 13
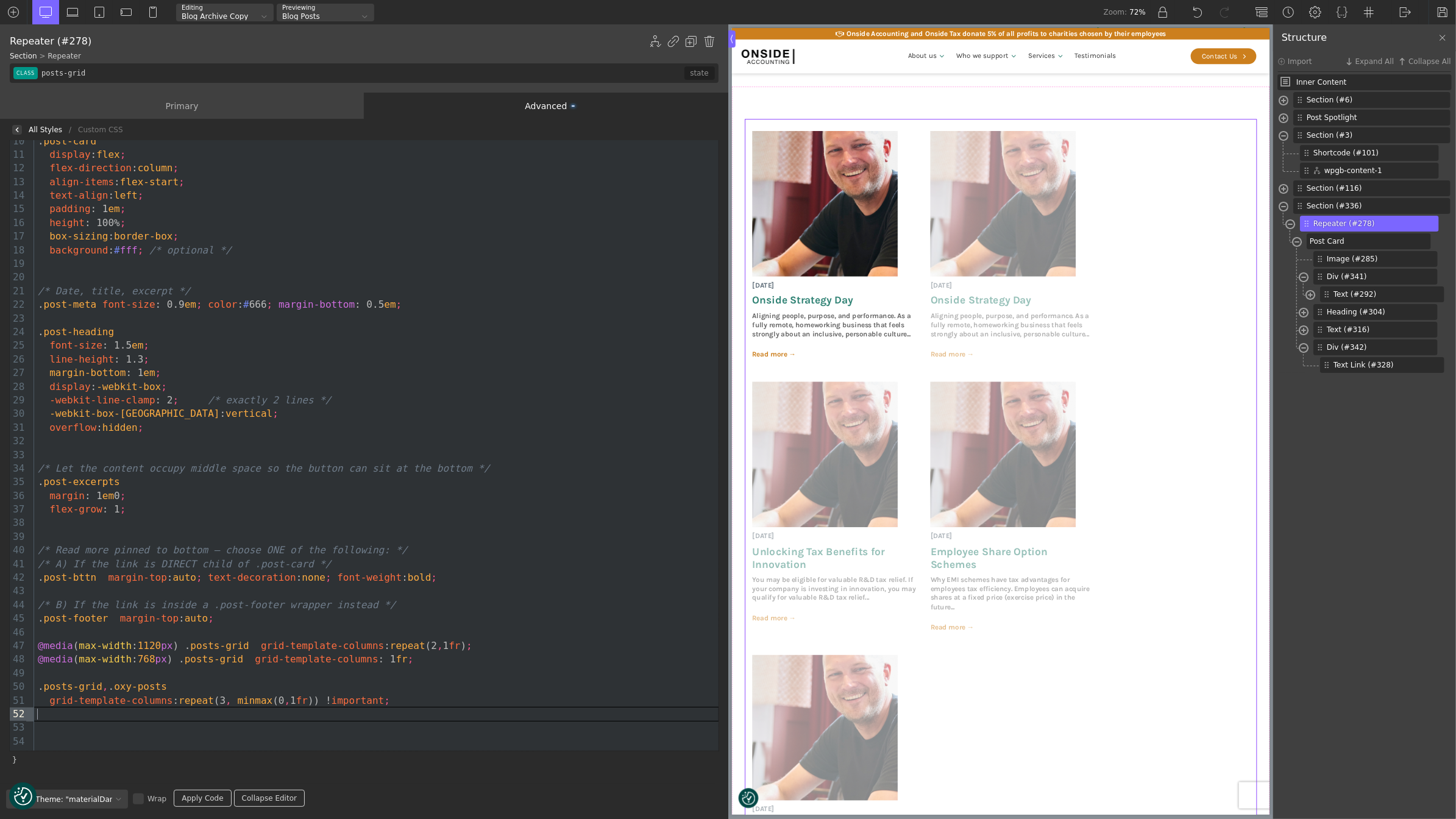
click at [194, 792] on link "Apply Code" at bounding box center [202, 798] width 57 height 17
click at [15, 128] on img at bounding box center [17, 130] width 5 height 5
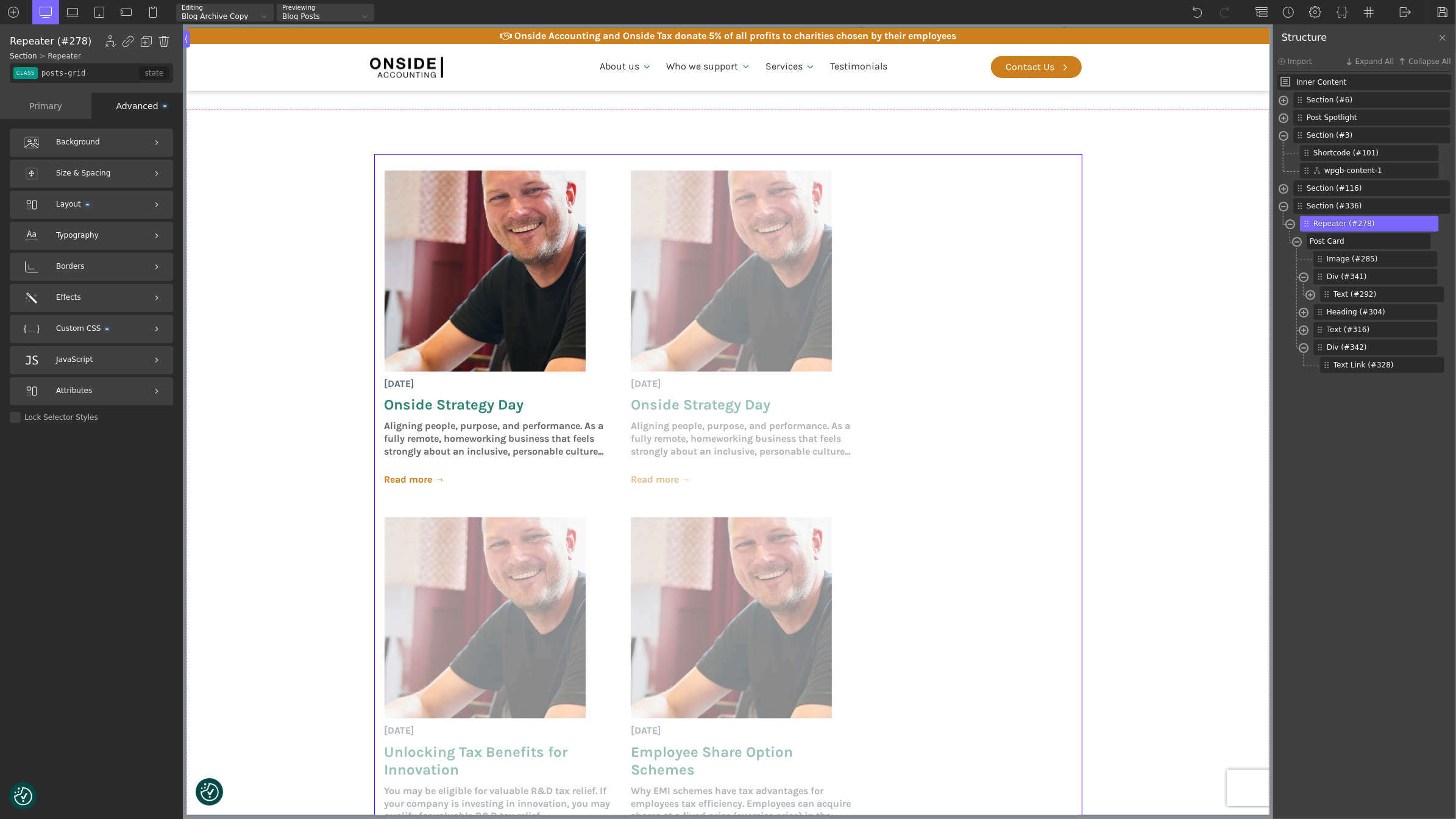
scroll to position [0, 0]
click at [47, 108] on div "Primary" at bounding box center [45, 106] width 91 height 26
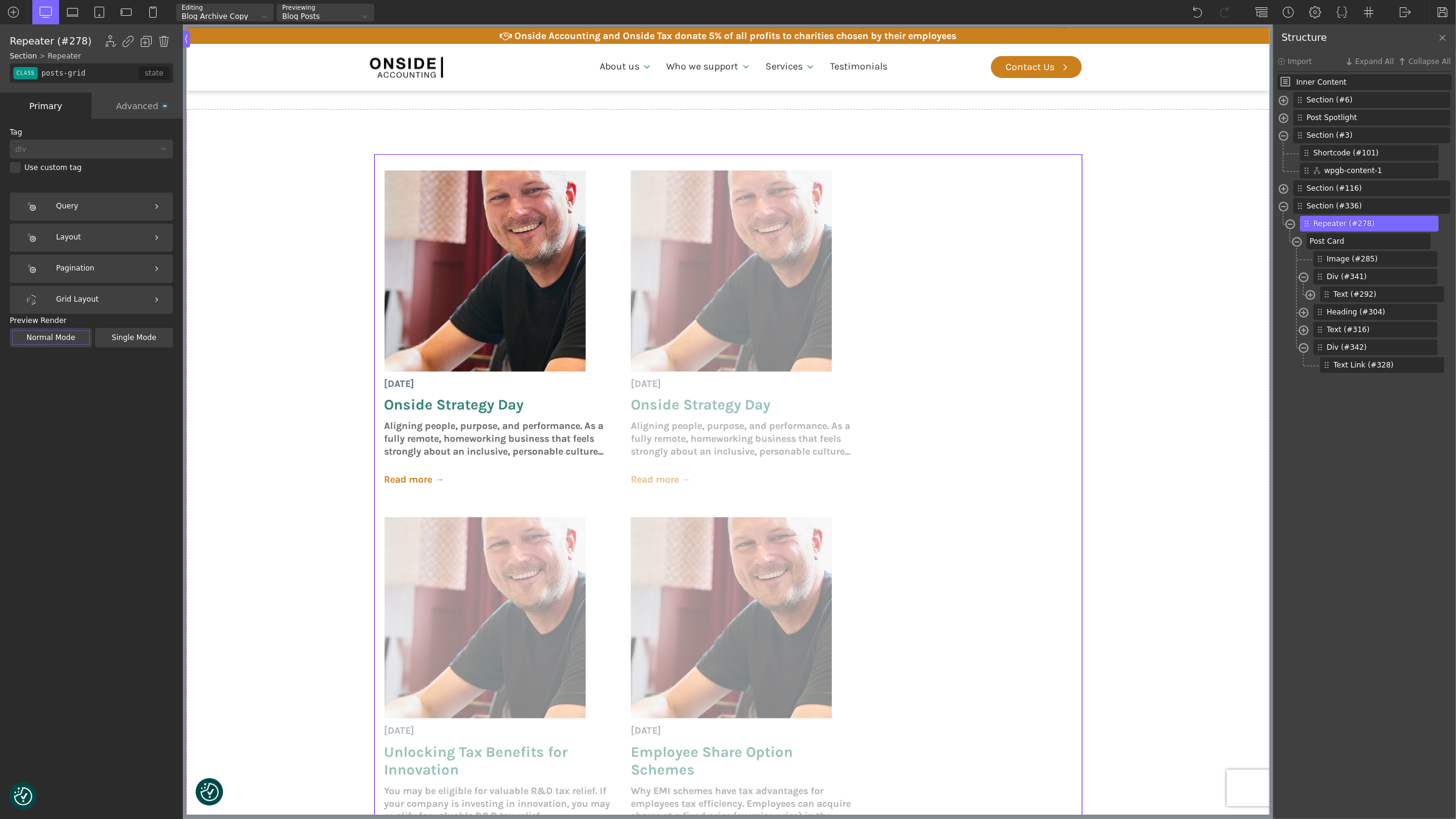
click at [112, 239] on div "Layout" at bounding box center [91, 237] width 164 height 28
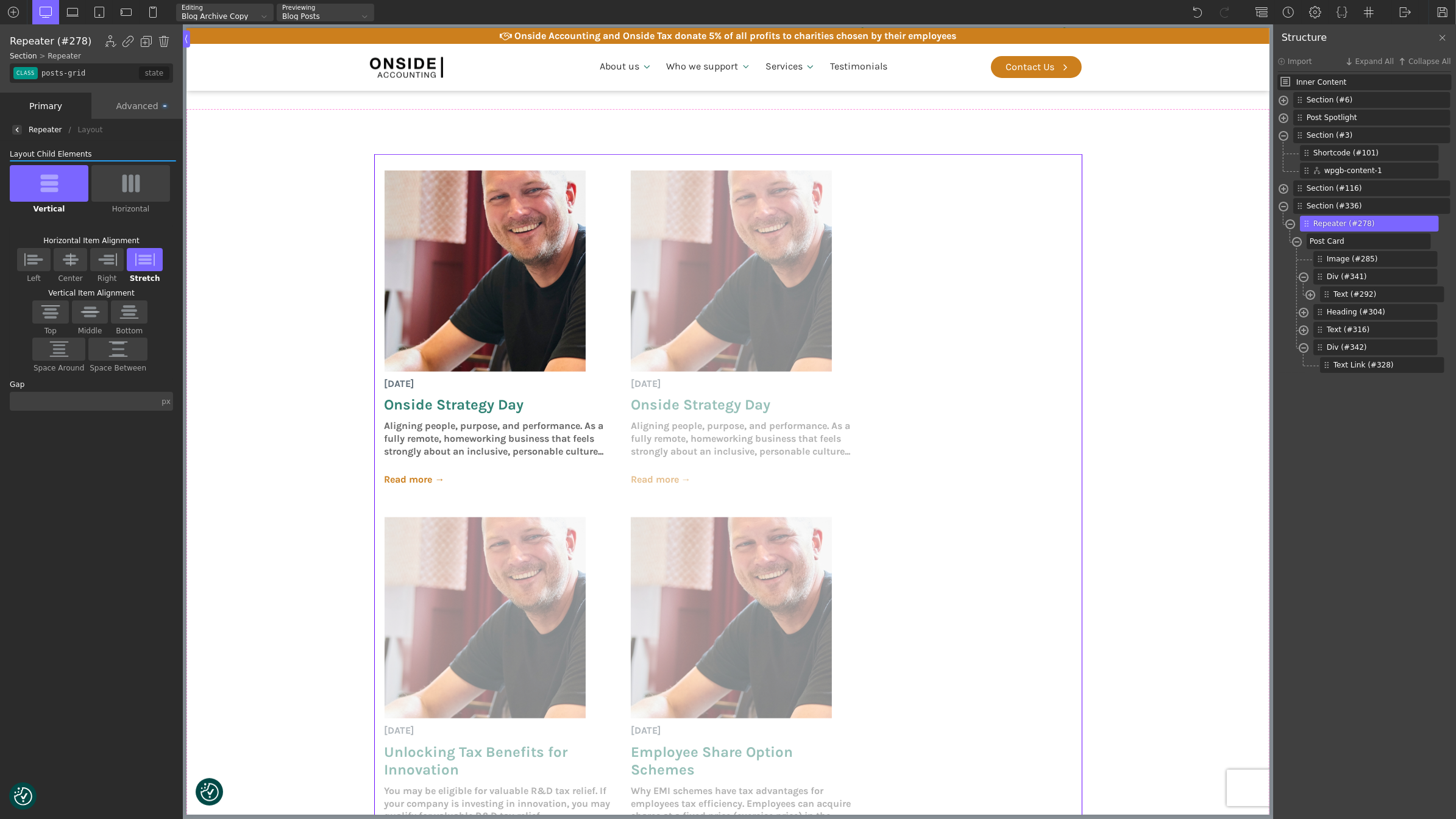
click at [147, 257] on img at bounding box center [145, 259] width 26 height 16
click at [0, 0] on input "Stretch" at bounding box center [0, 0] width 0 height 0
click at [120, 189] on img at bounding box center [131, 183] width 26 height 20
click at [0, 0] on input "Horizontal" at bounding box center [0, 0] width 0 height 0
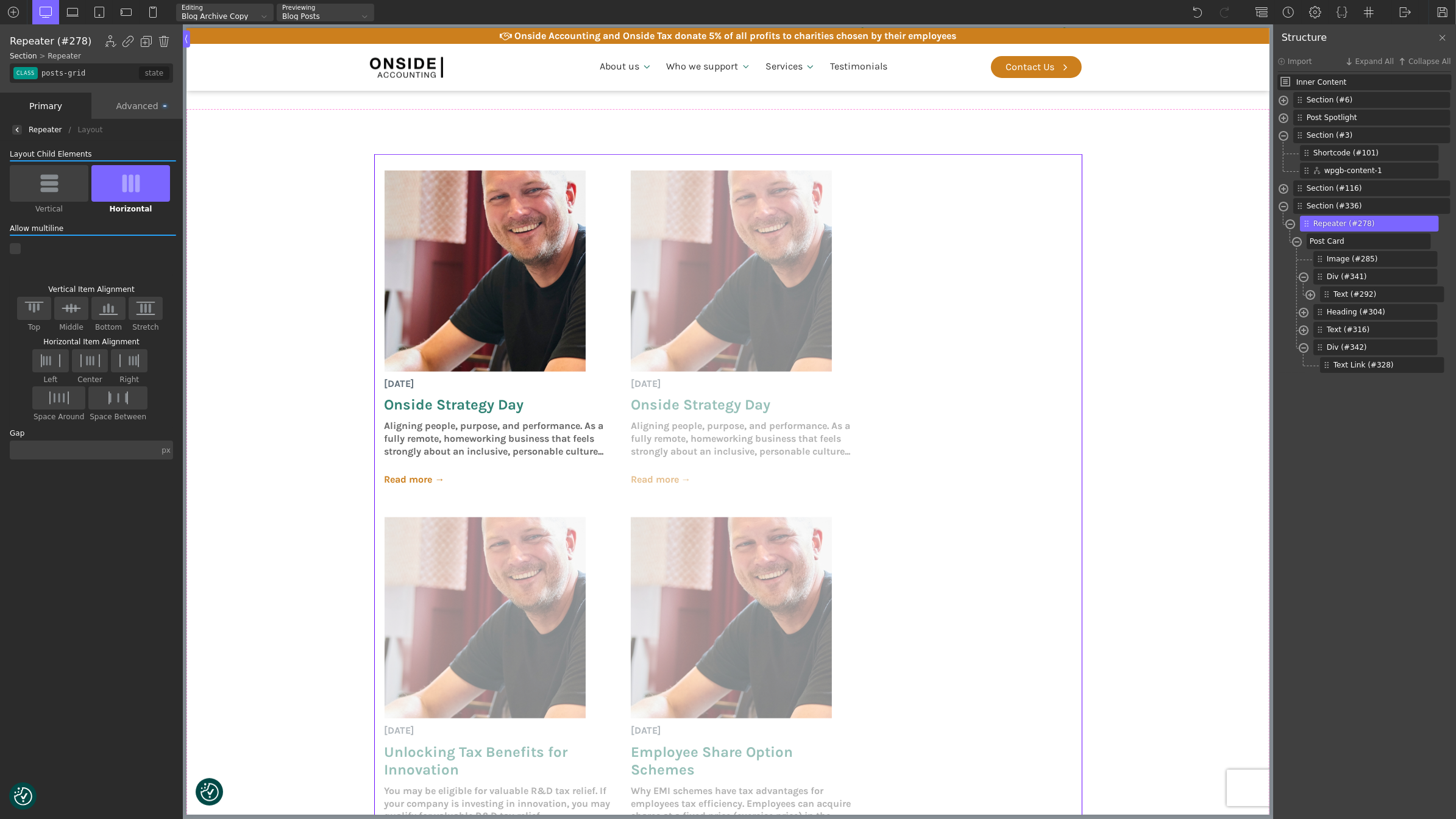
click at [67, 183] on div at bounding box center [48, 183] width 79 height 36
click at [0, 0] on input "Vertical" at bounding box center [0, 0] width 0 height 0
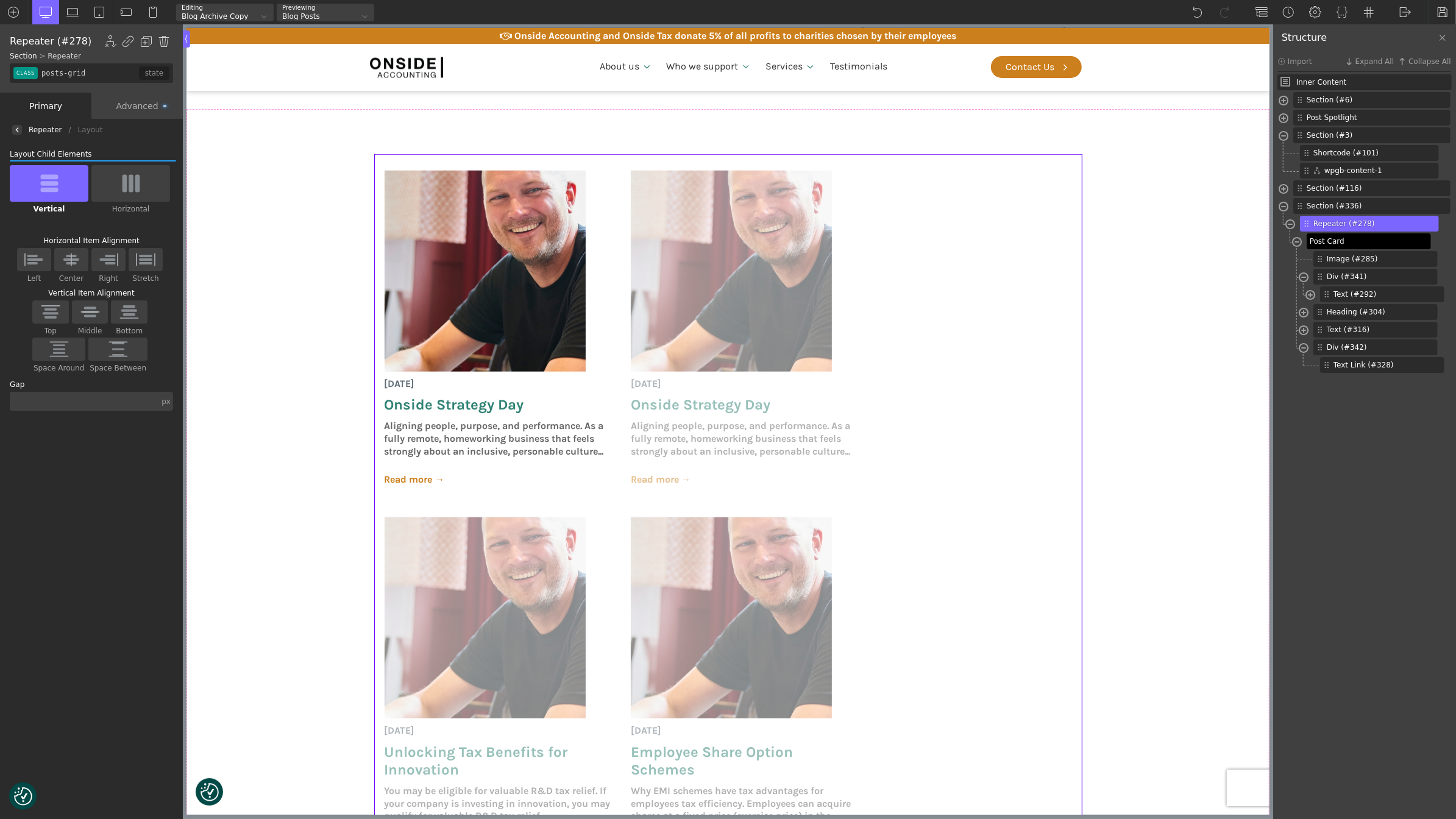
click at [1340, 243] on span "Post Card" at bounding box center [1368, 241] width 116 height 11
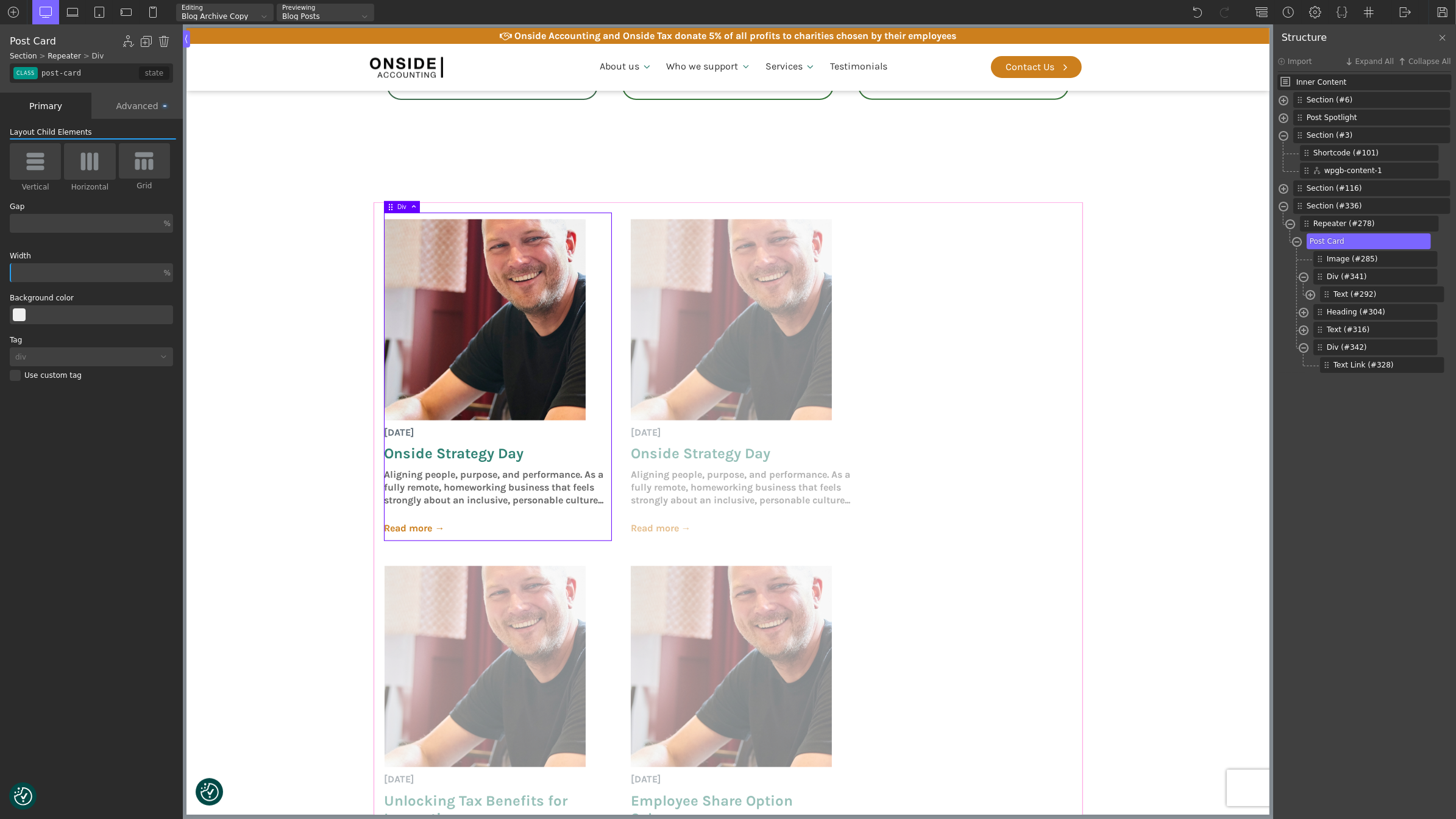
scroll to position [1005, 0]
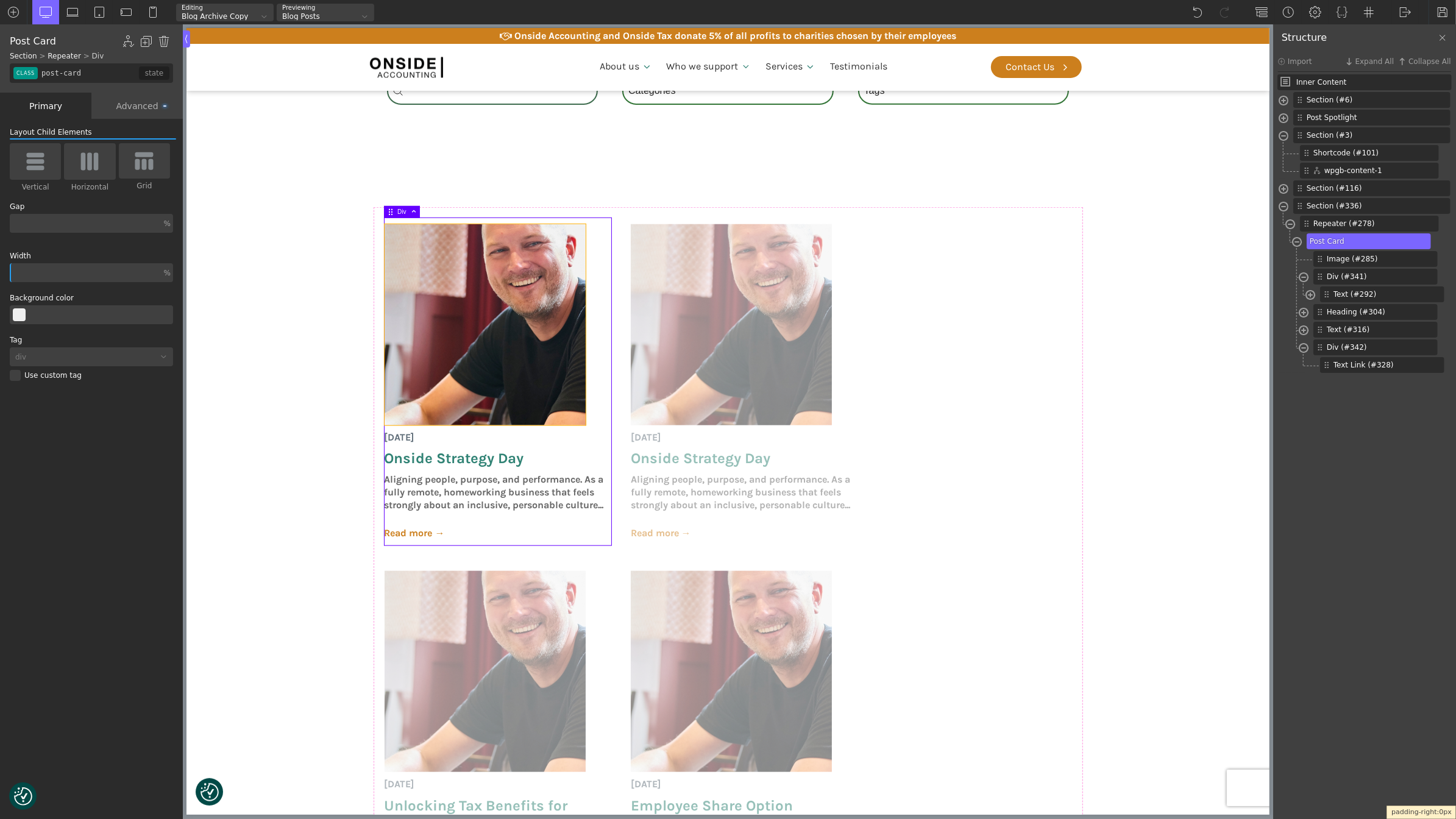
drag, startPoint x: 609, startPoint y: 363, endPoint x: 585, endPoint y: 363, distance: 24.0
click at [585, 363] on body "We value your privacy We use cookies to enhance your browsing experience, serve…" at bounding box center [727, 610] width 1083 height 2989
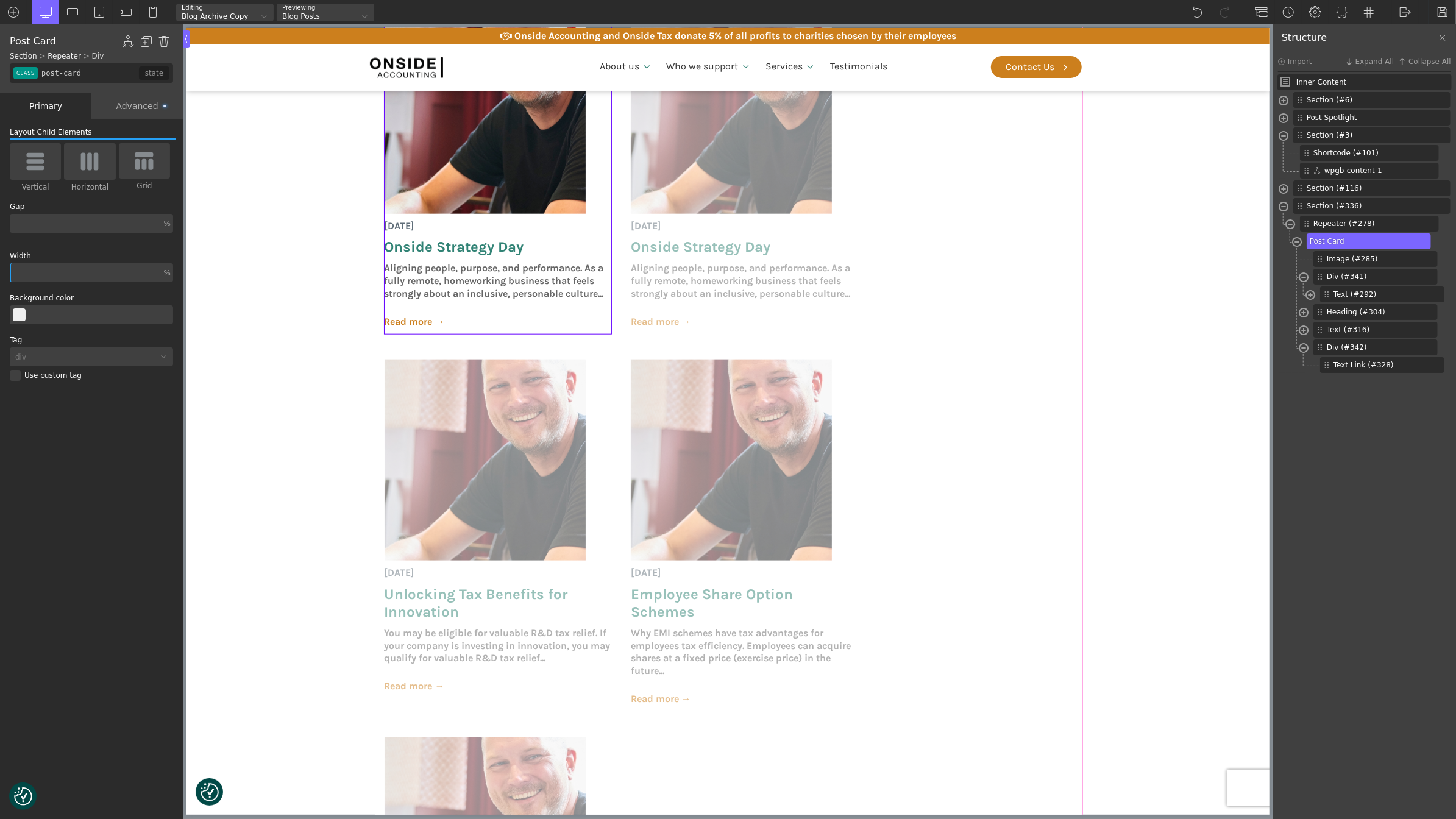
scroll to position [1193, 0]
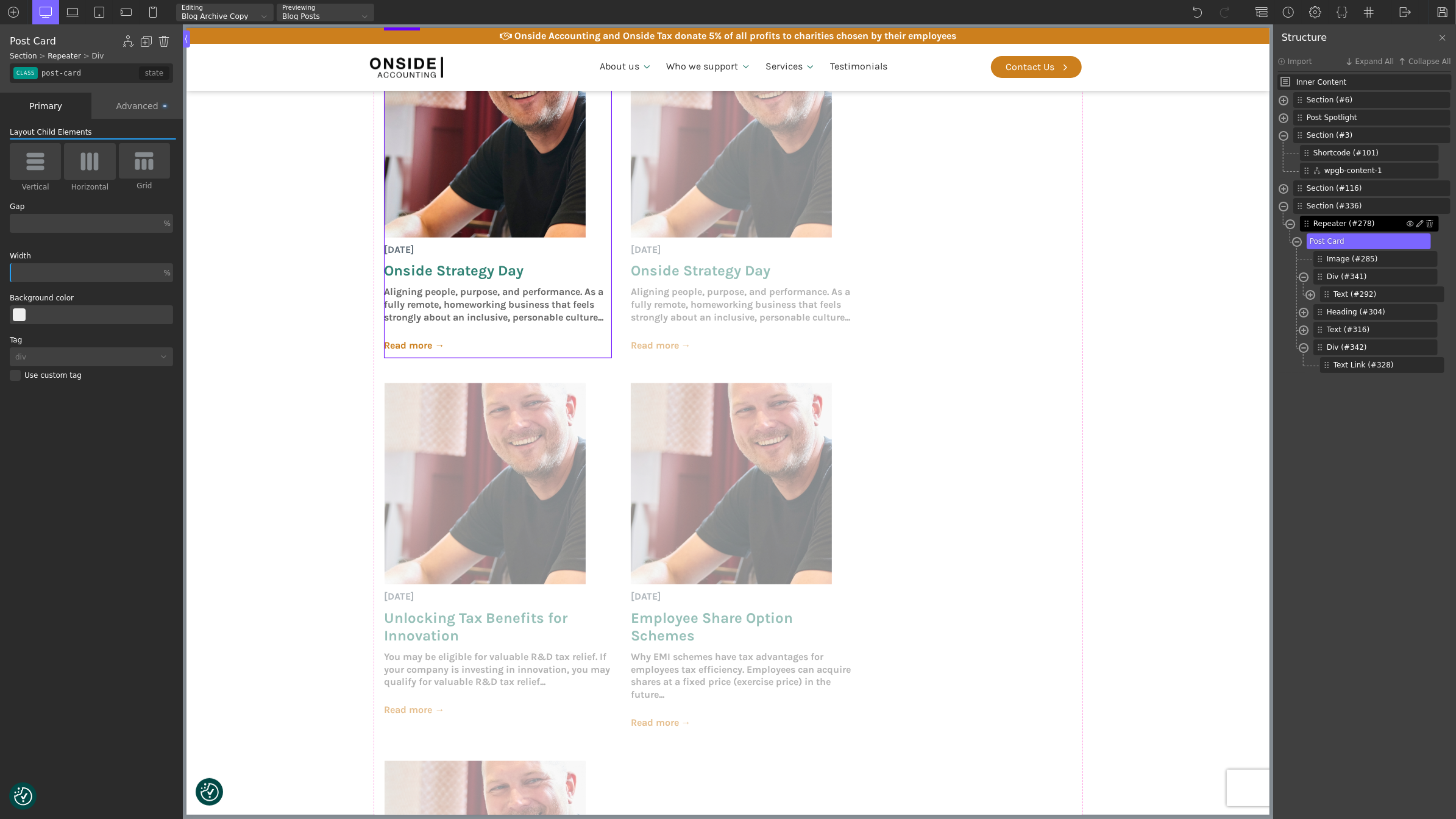
click at [1346, 223] on span "Repeater (#278)" at bounding box center [1360, 223] width 93 height 11
type input "posts-grid"
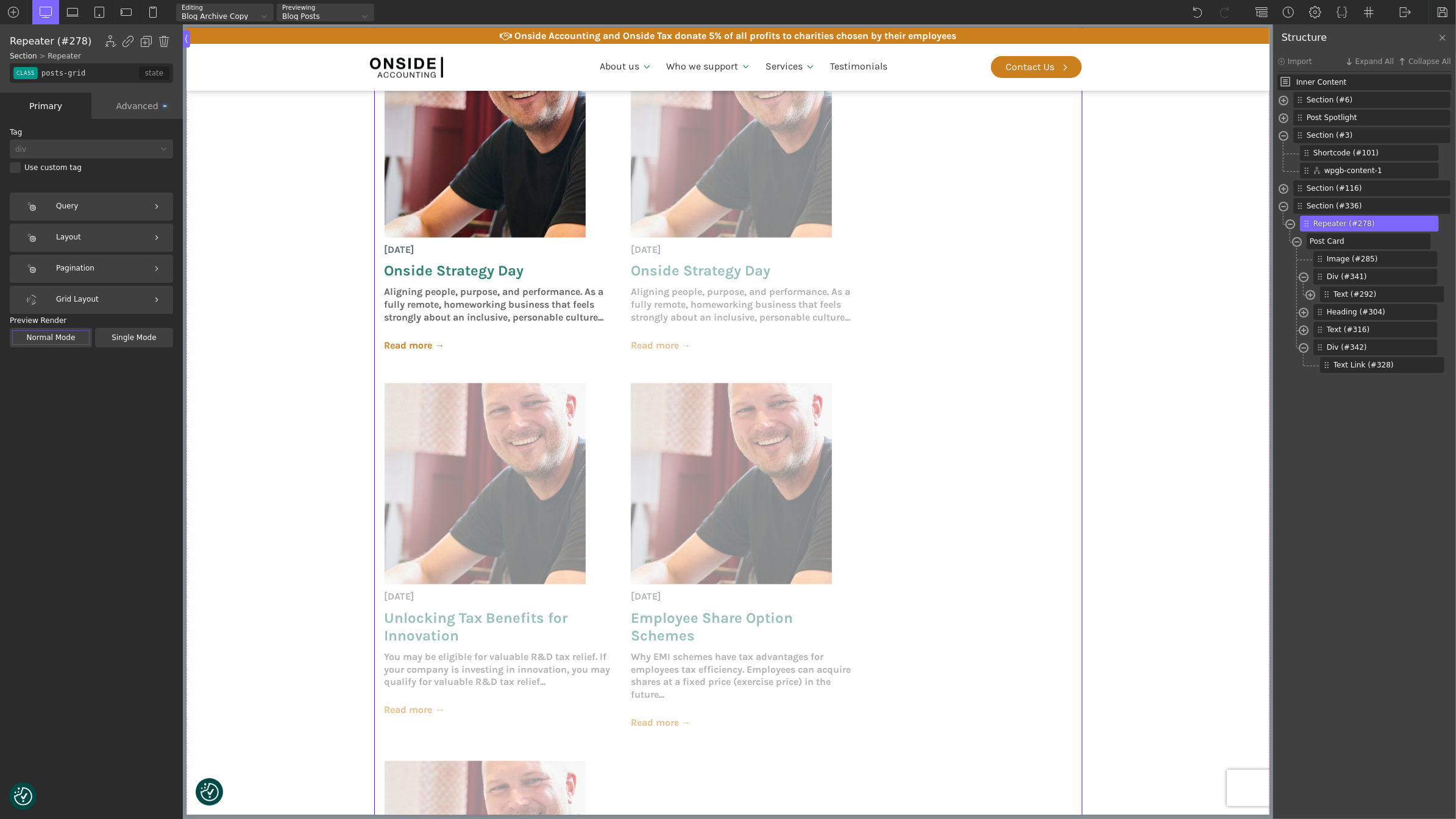
click at [146, 114] on div "Advanced" at bounding box center [137, 106] width 91 height 26
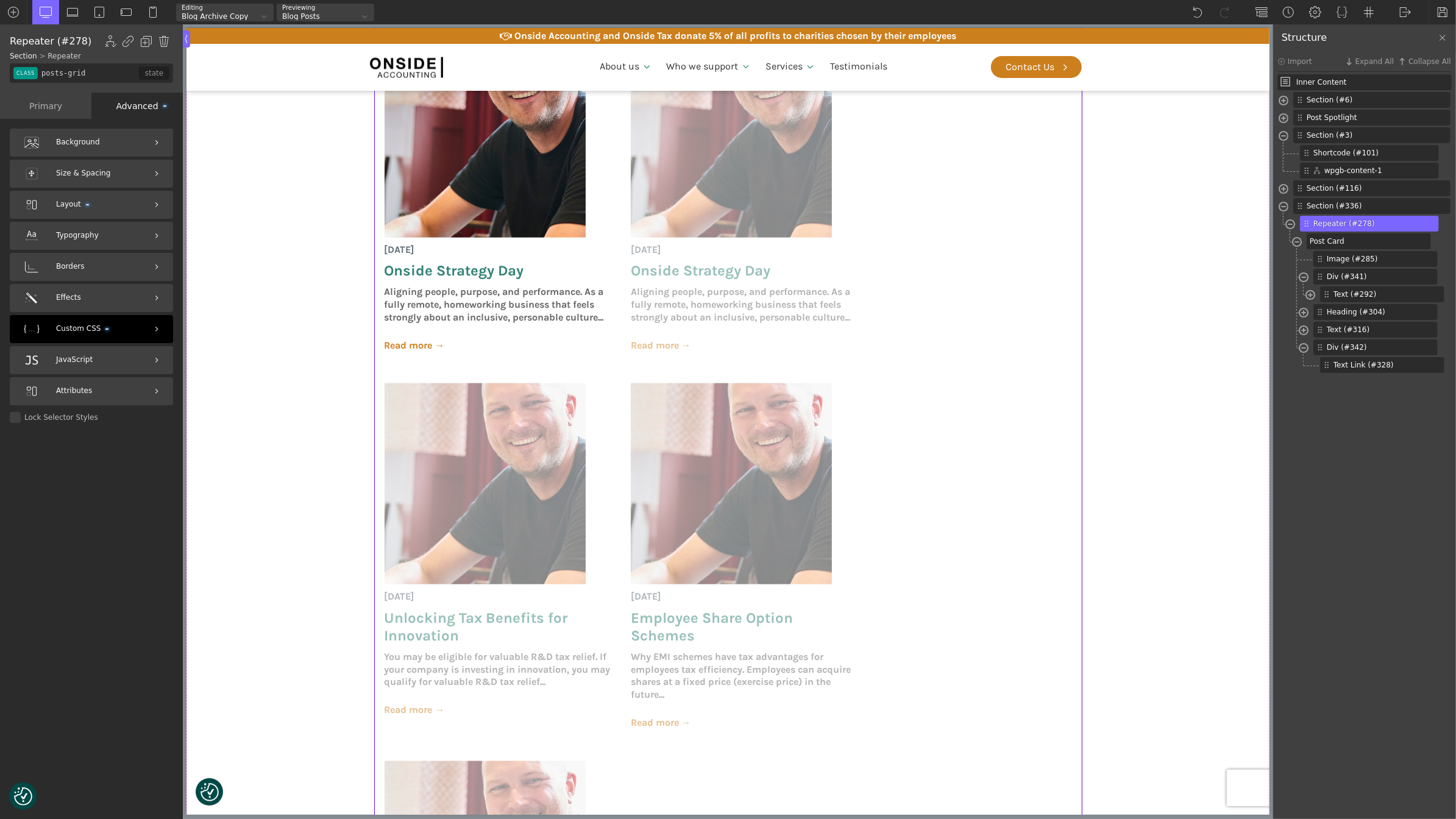
click at [117, 335] on div "Custom CSS" at bounding box center [91, 329] width 164 height 28
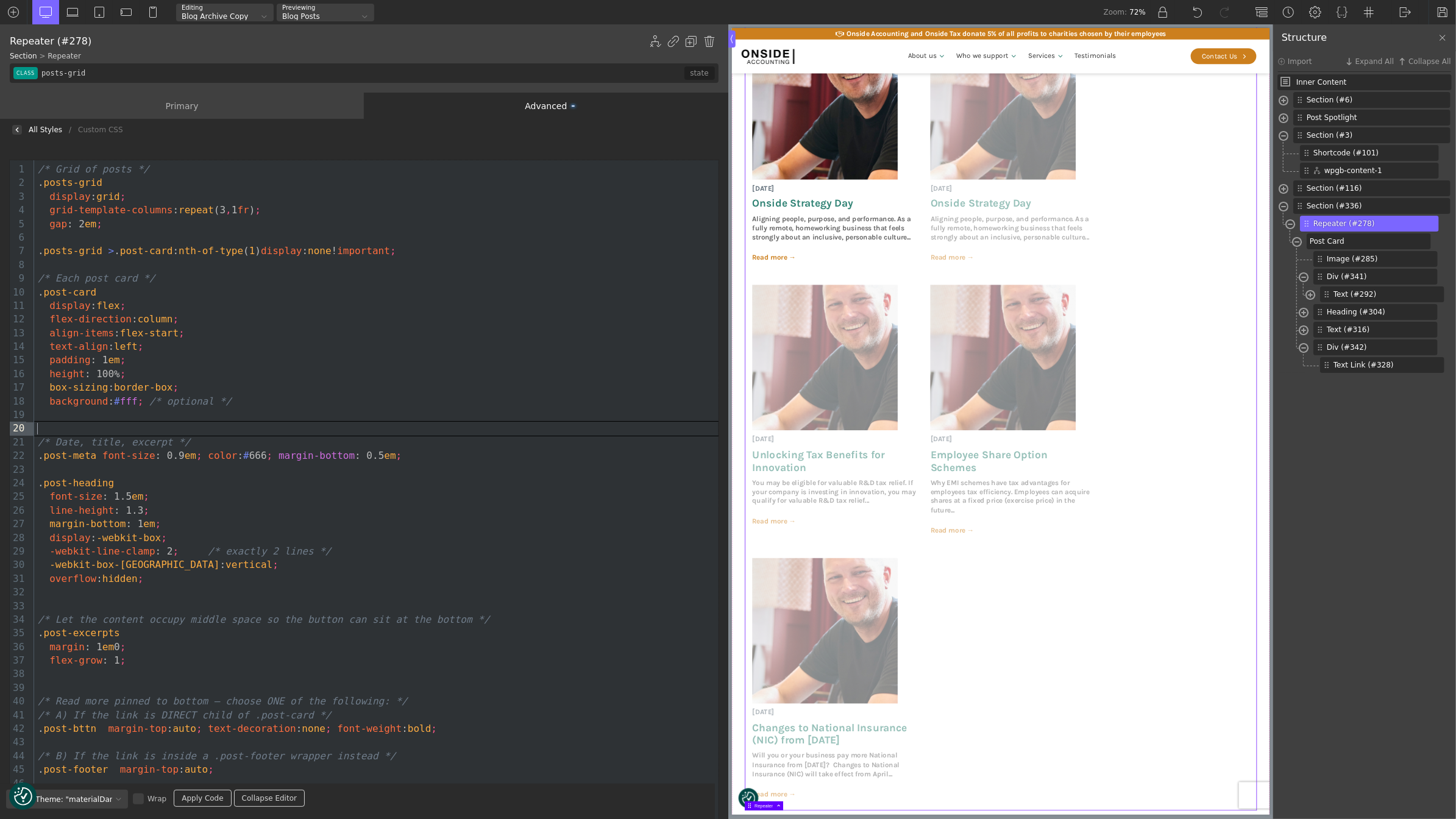
click at [164, 430] on div at bounding box center [376, 428] width 685 height 13
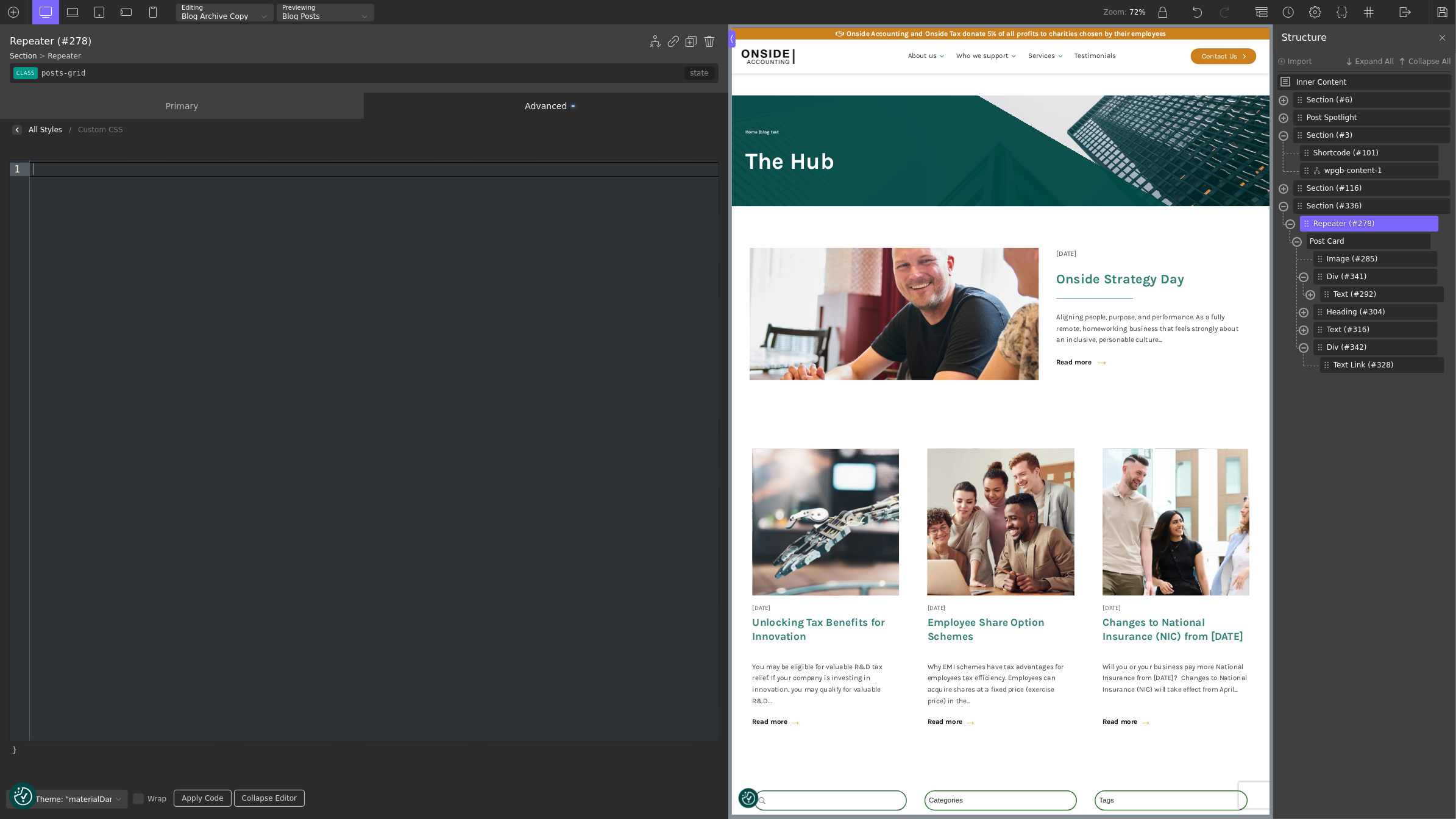
scroll to position [1193, 0]
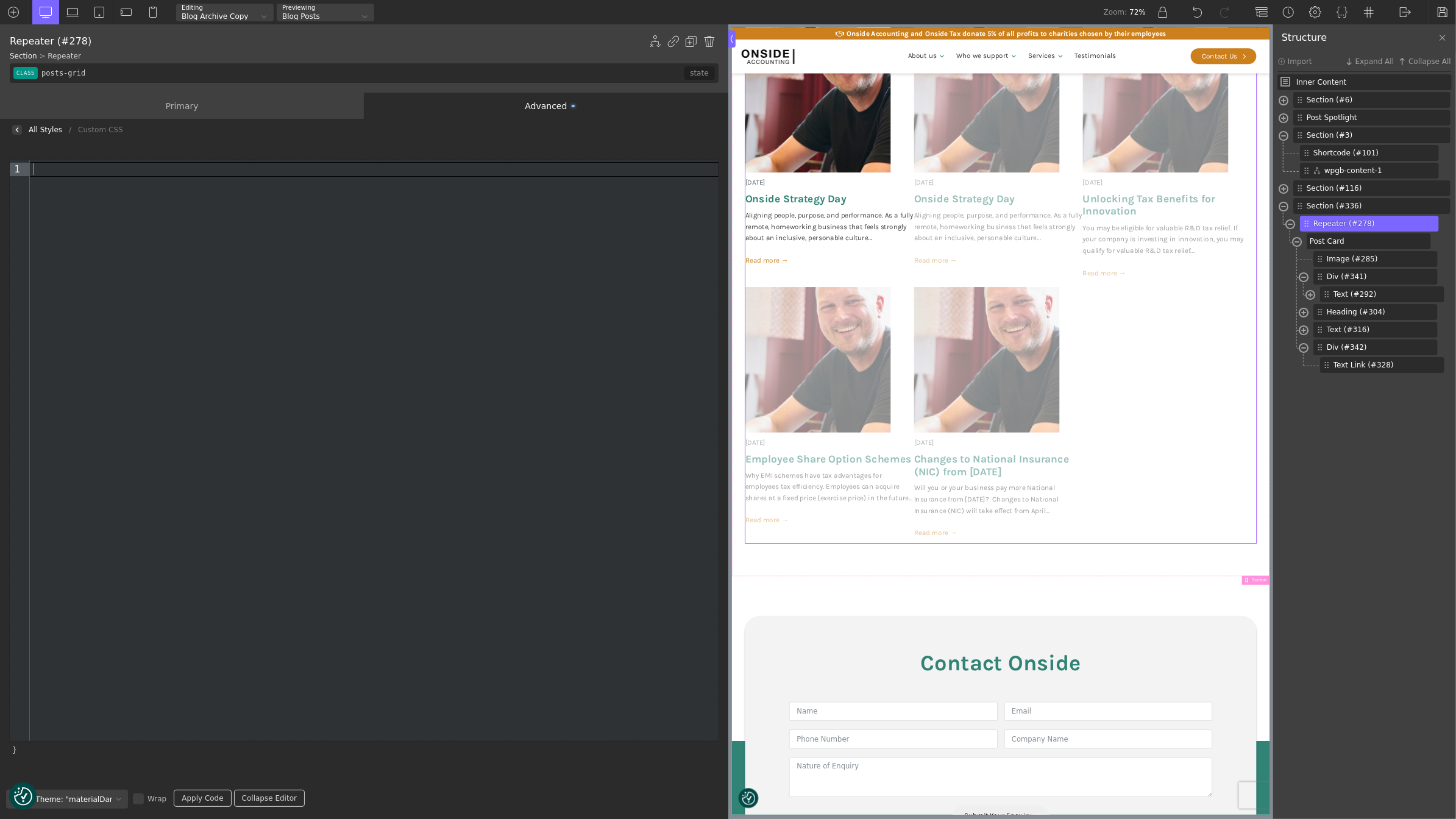
click at [194, 794] on link "Apply Code" at bounding box center [202, 798] width 57 height 17
click at [159, 107] on div "Primary" at bounding box center [182, 106] width 364 height 26
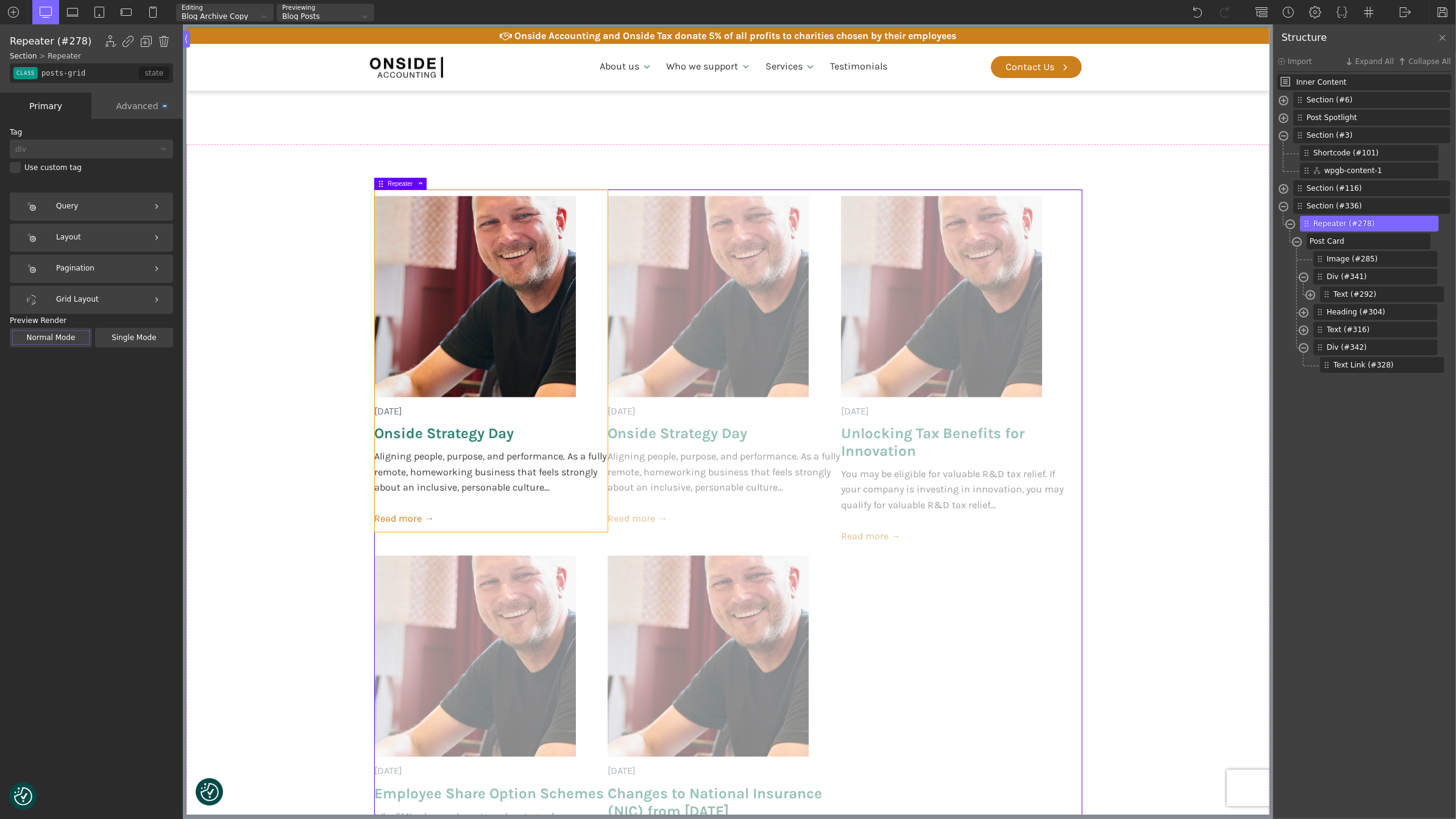
scroll to position [1010, 0]
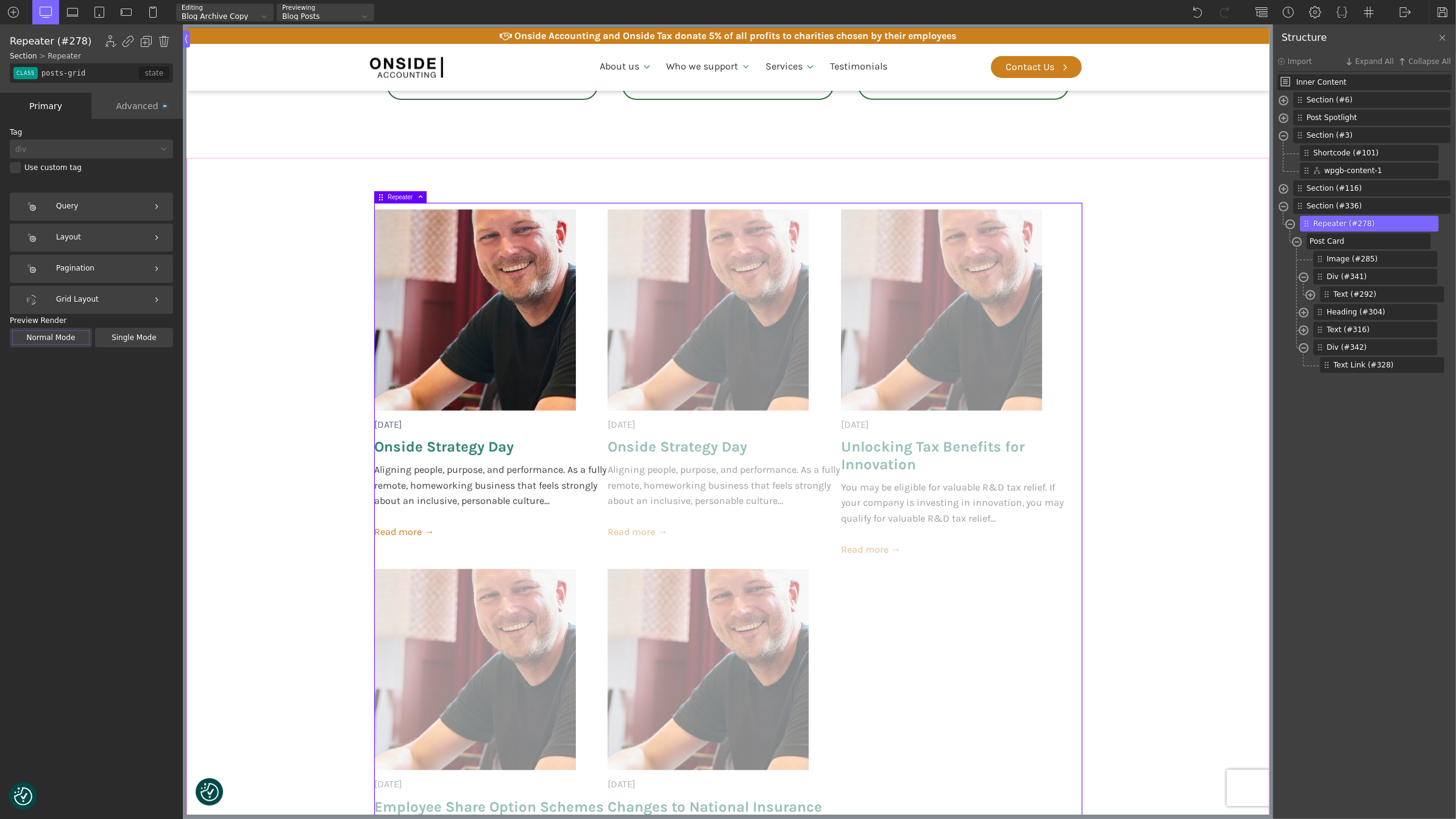
click at [1146, 361] on section "[DATE] Onside Strategy Day Aligning people, purpose, and performance. As a full…" at bounding box center [727, 563] width 1083 height 811
type input "section-336-488"
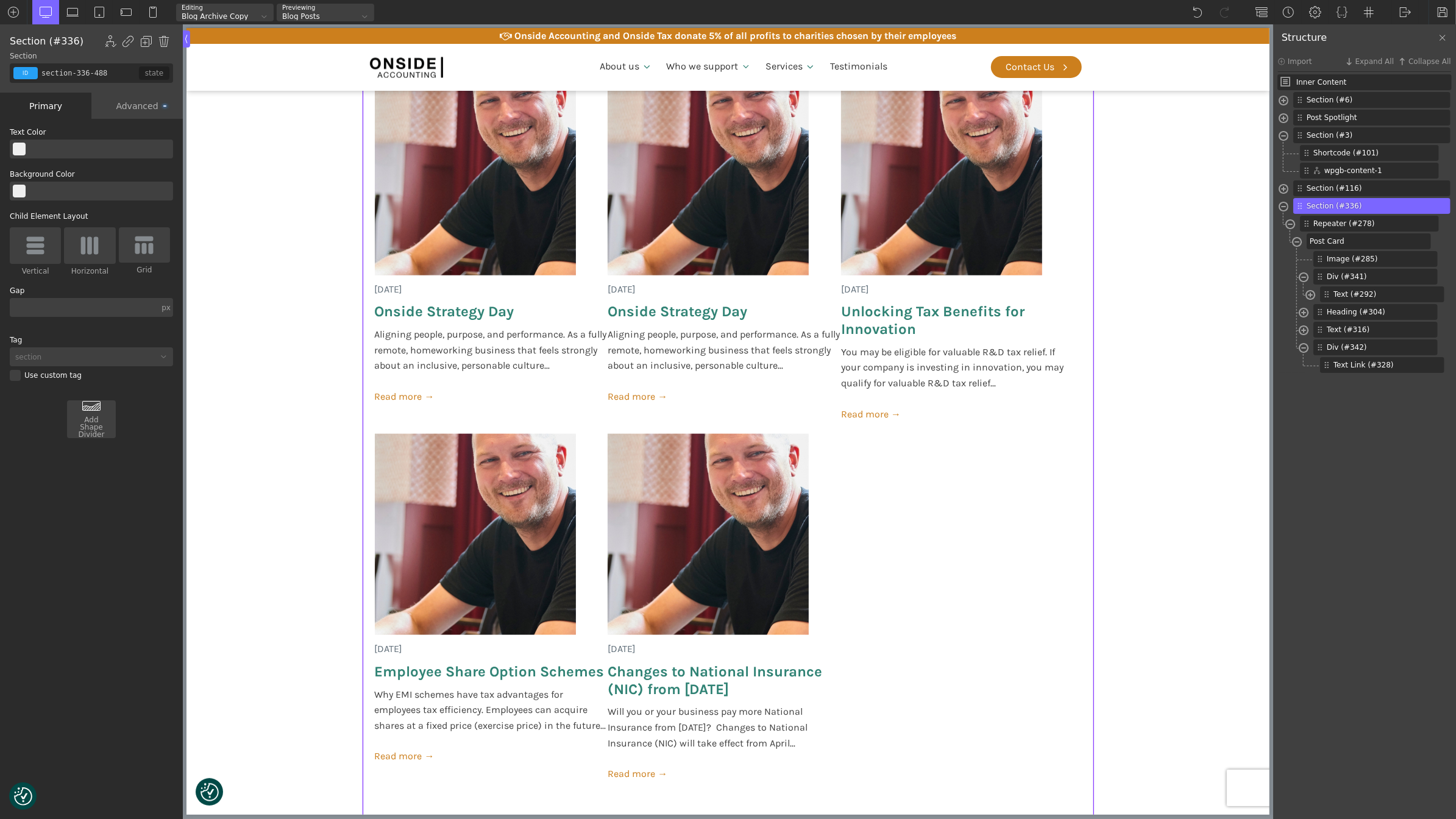
scroll to position [1150, 0]
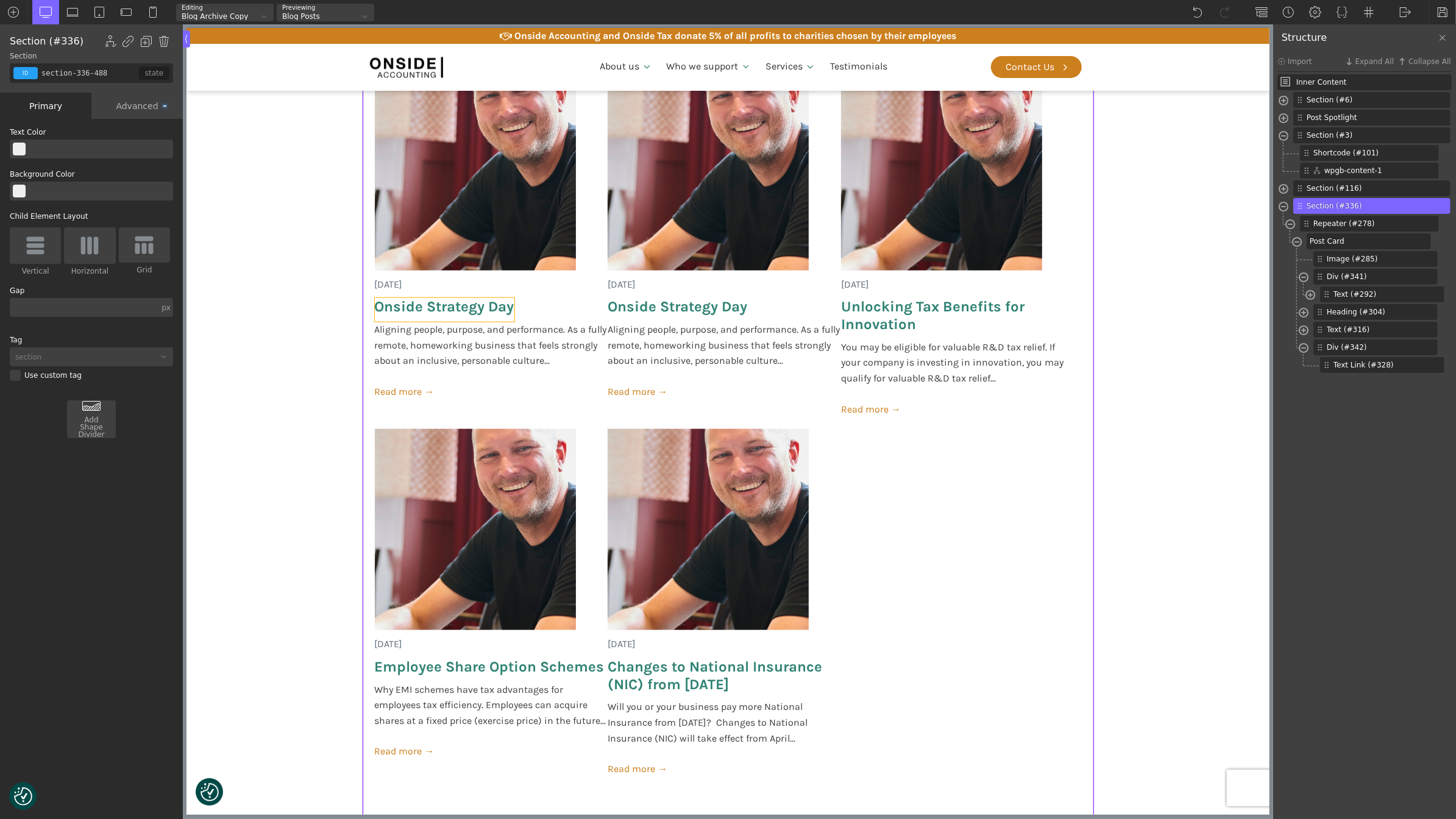
click at [493, 304] on span "Onside Strategy Day" at bounding box center [444, 307] width 140 height 18
type input "post-heading"
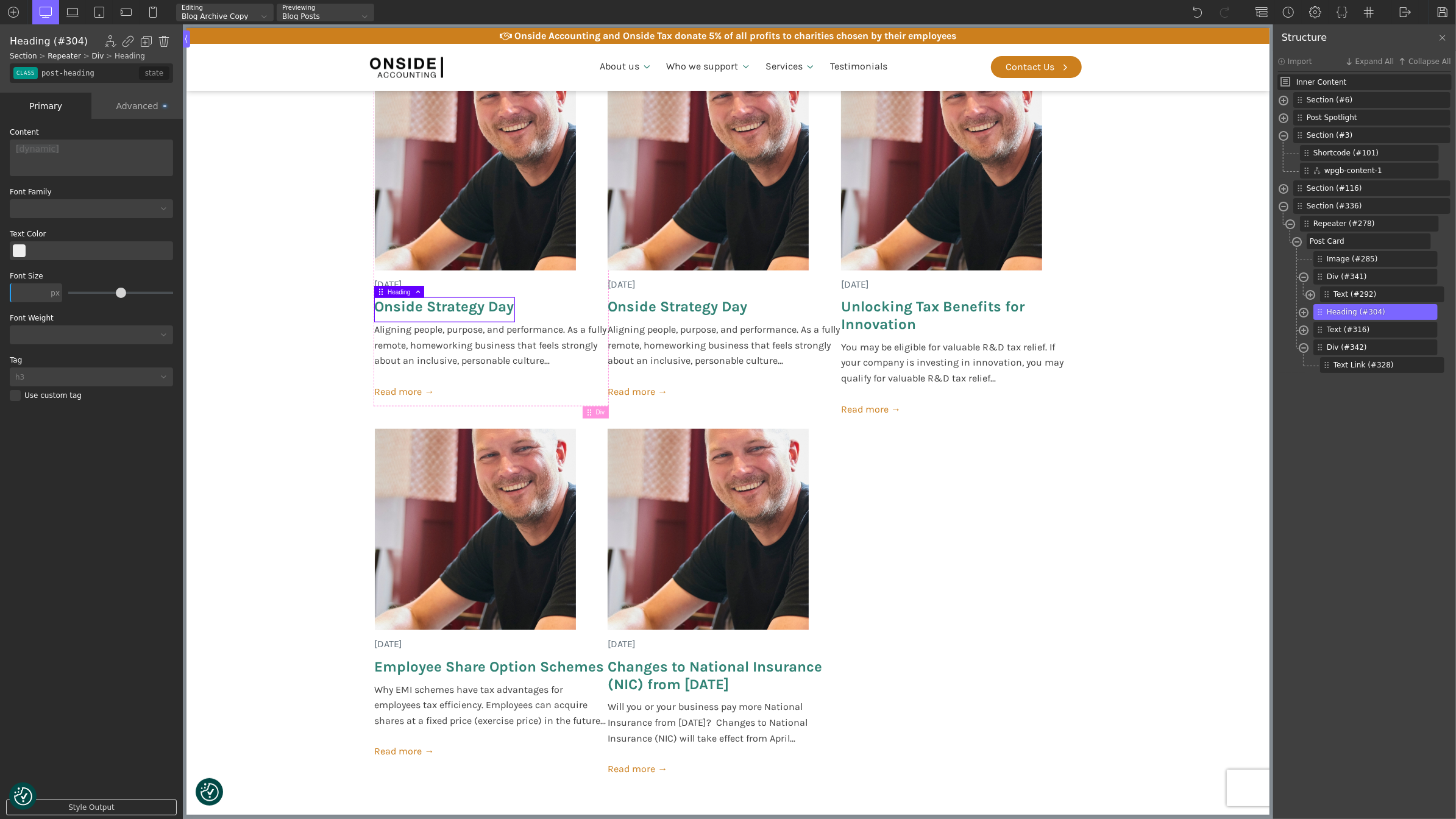
click at [130, 107] on div "Advanced" at bounding box center [137, 106] width 91 height 26
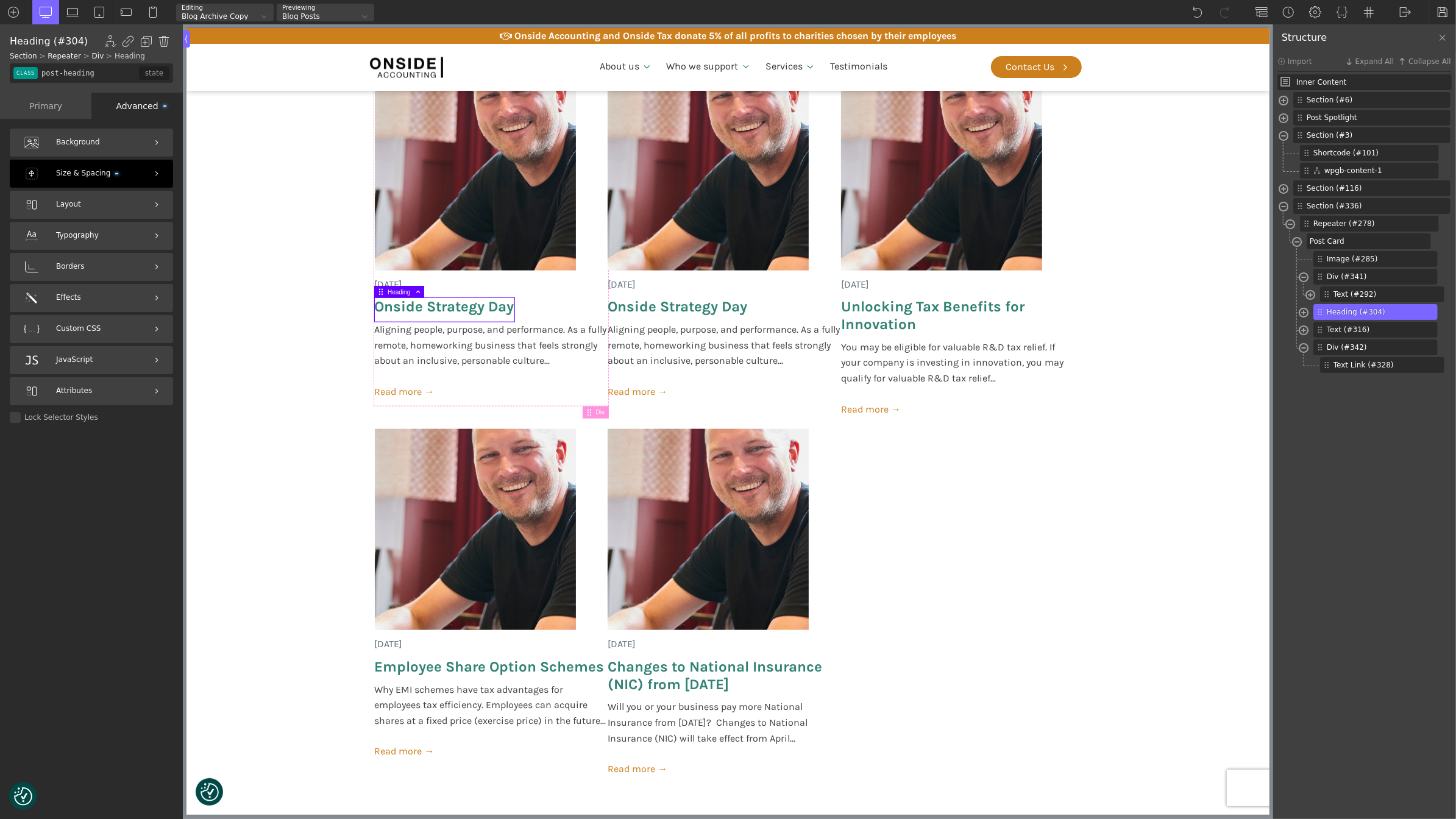
click at [114, 169] on span "Size & Spacing" at bounding box center [87, 173] width 62 height 11
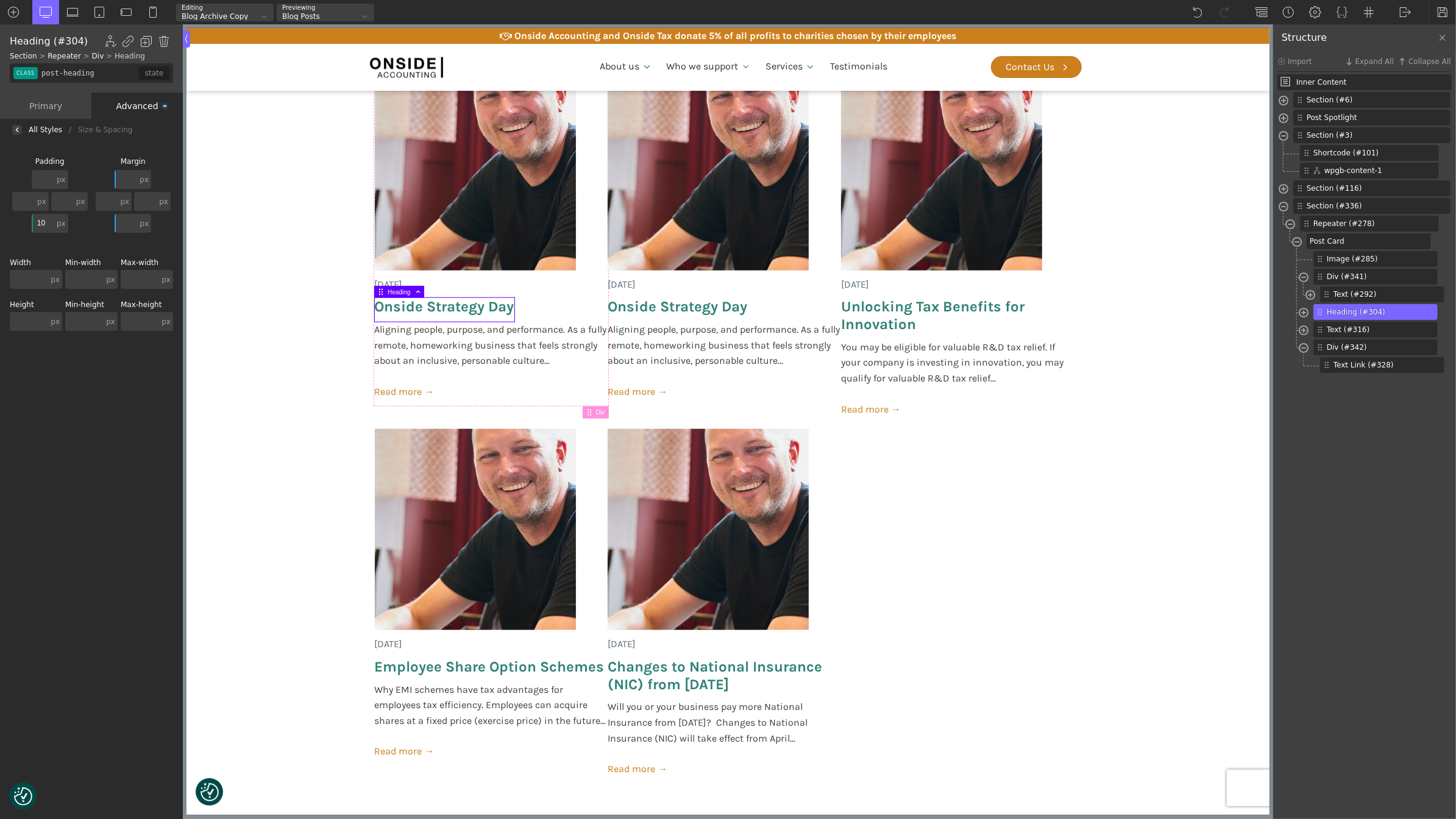
click at [133, 281] on input "text" at bounding box center [140, 279] width 38 height 19
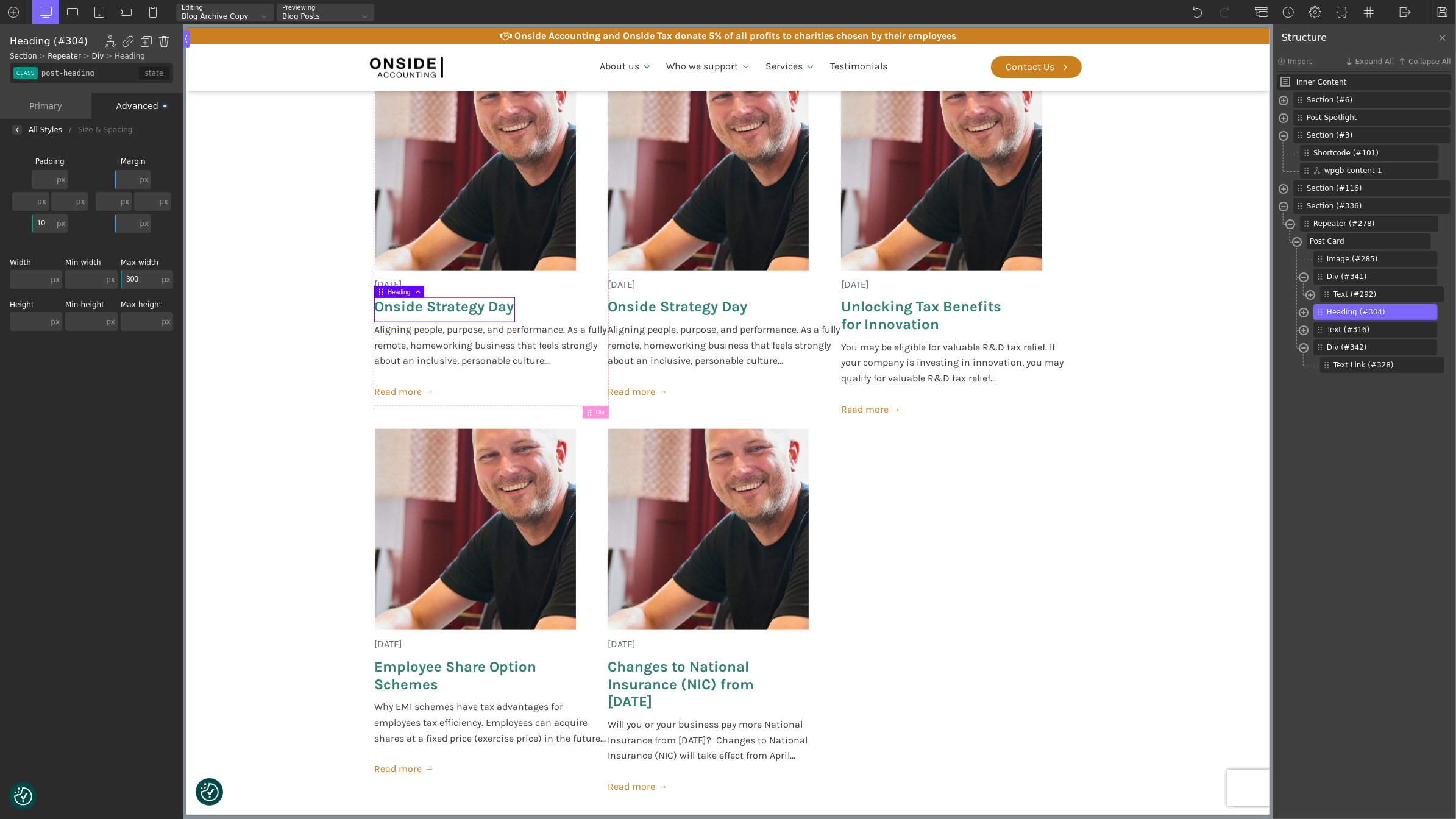
type input "300"
click at [136, 104] on div "Advanced" at bounding box center [137, 106] width 91 height 26
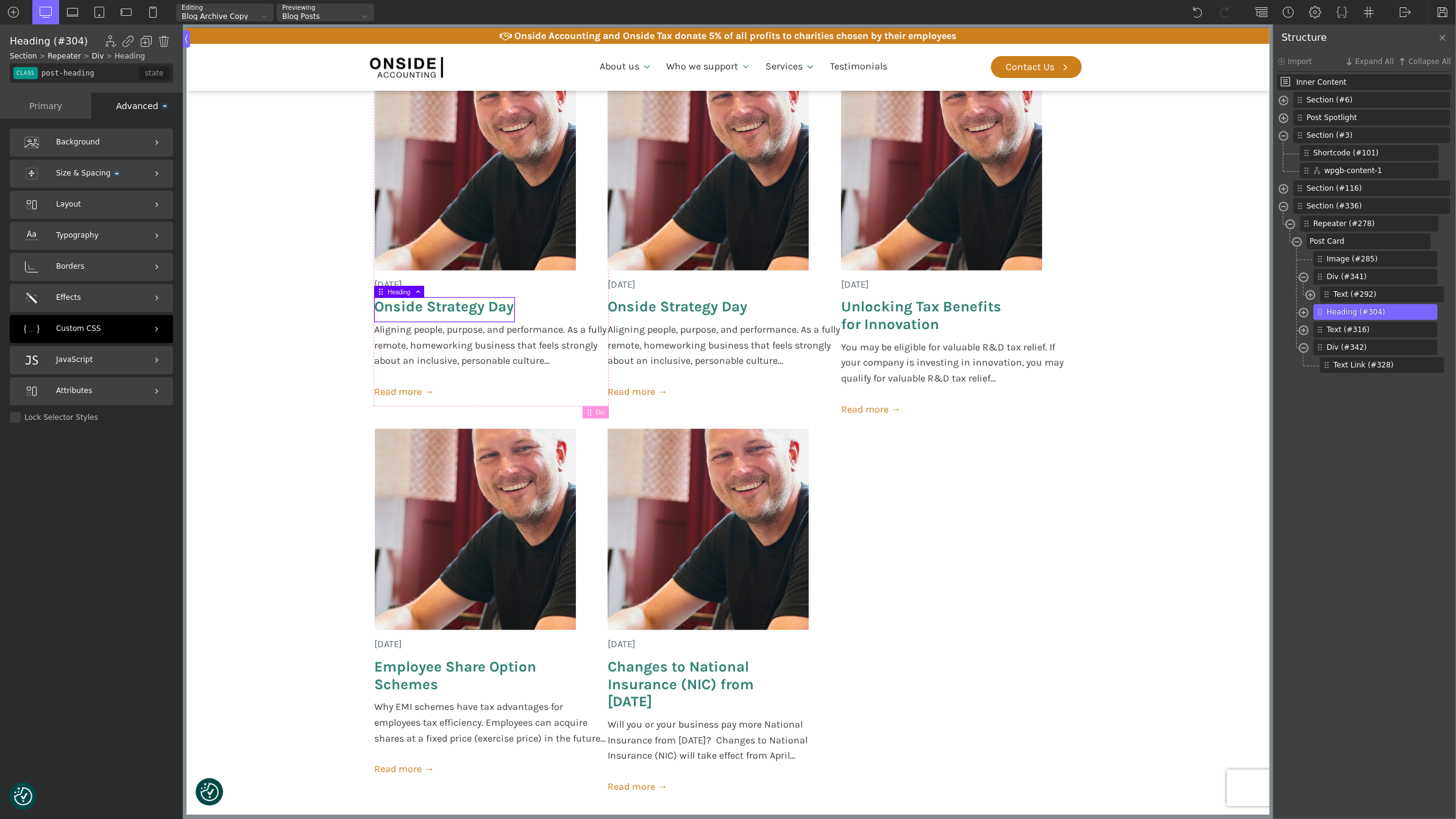
click at [123, 332] on div "Custom CSS" at bounding box center [91, 329] width 164 height 28
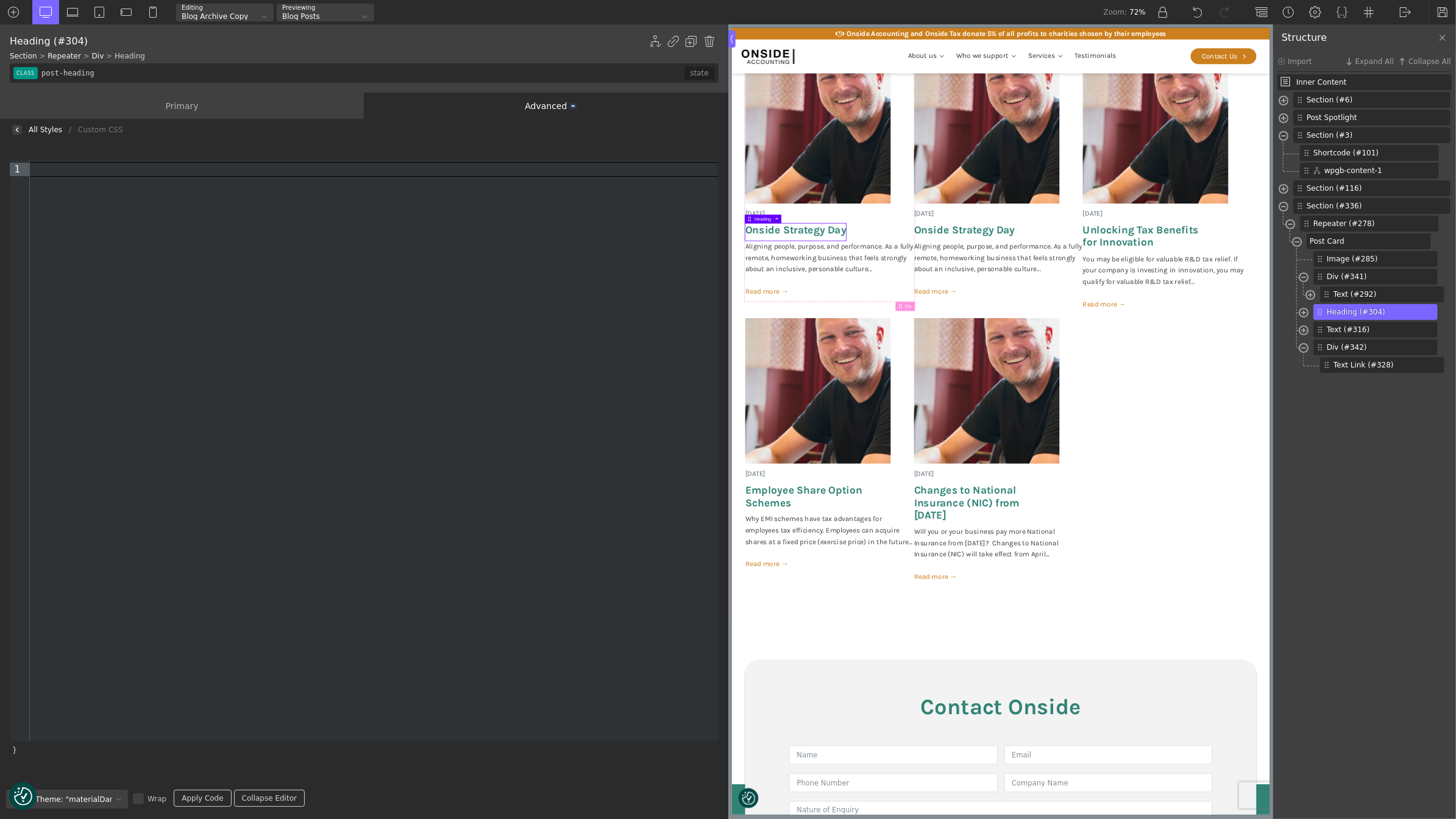
click at [103, 169] on div at bounding box center [374, 169] width 689 height 13
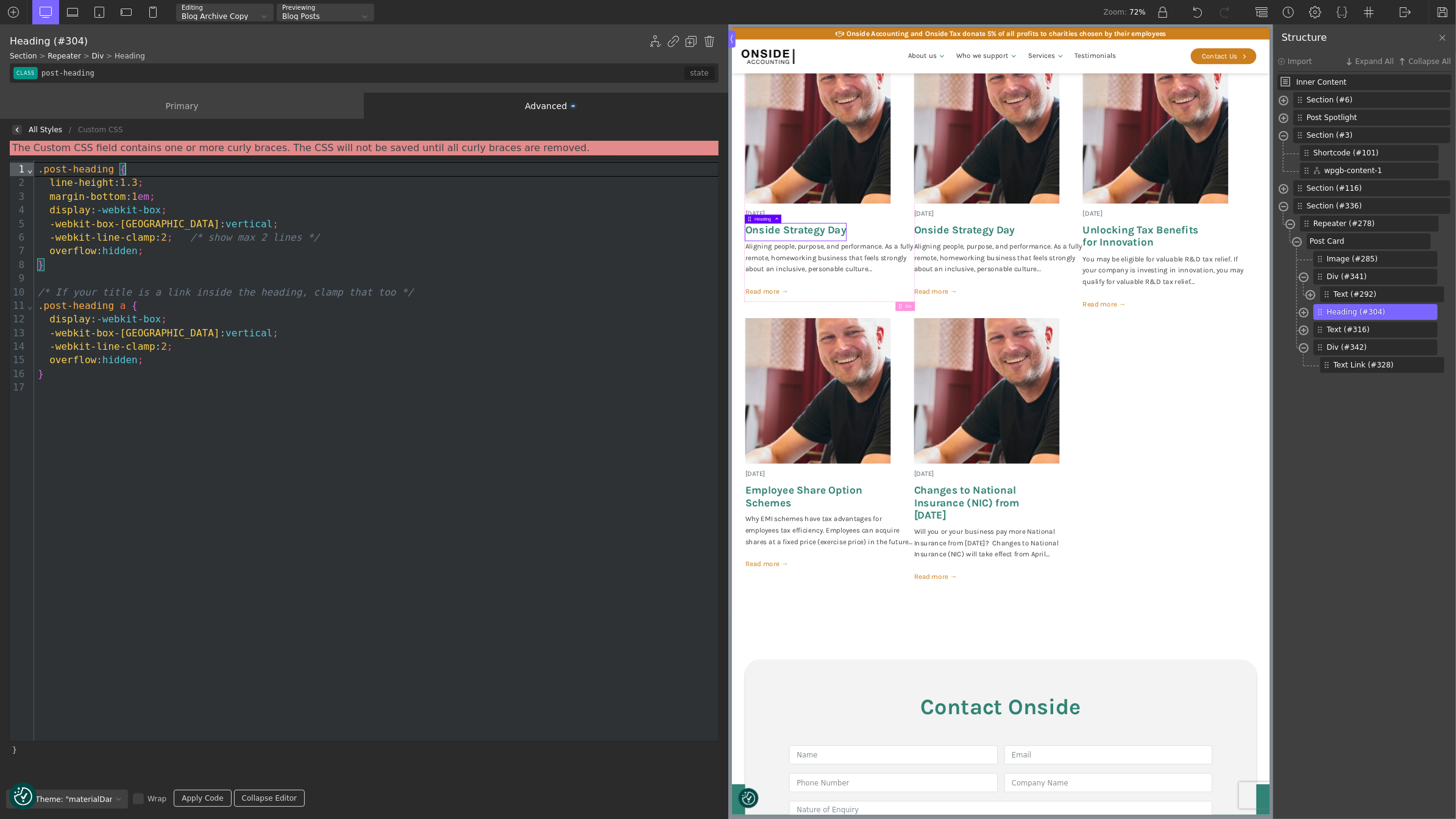
click at [139, 169] on div ". post-heading {" at bounding box center [376, 169] width 685 height 13
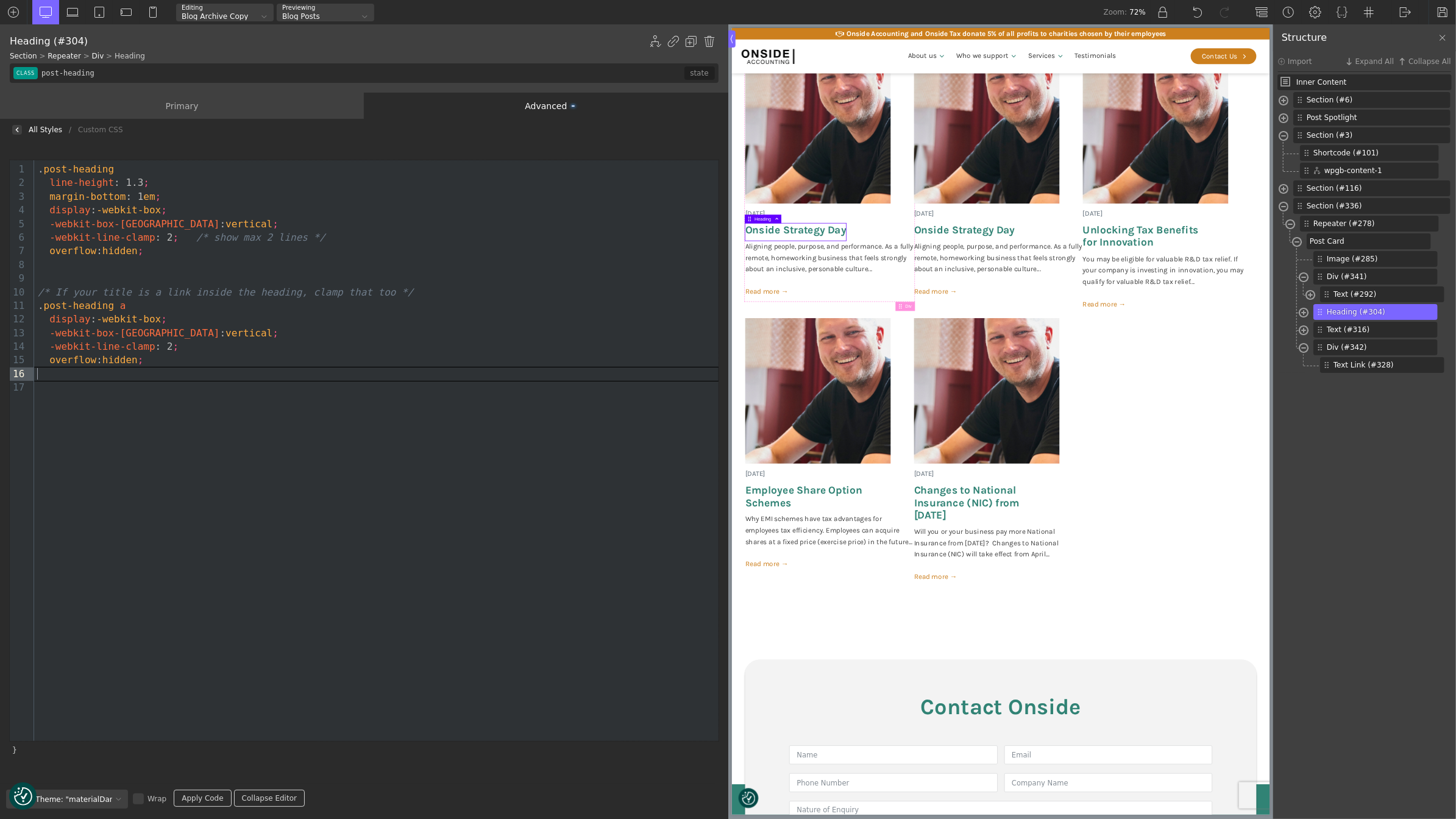
click at [189, 796] on link "Apply Code" at bounding box center [202, 798] width 57 height 17
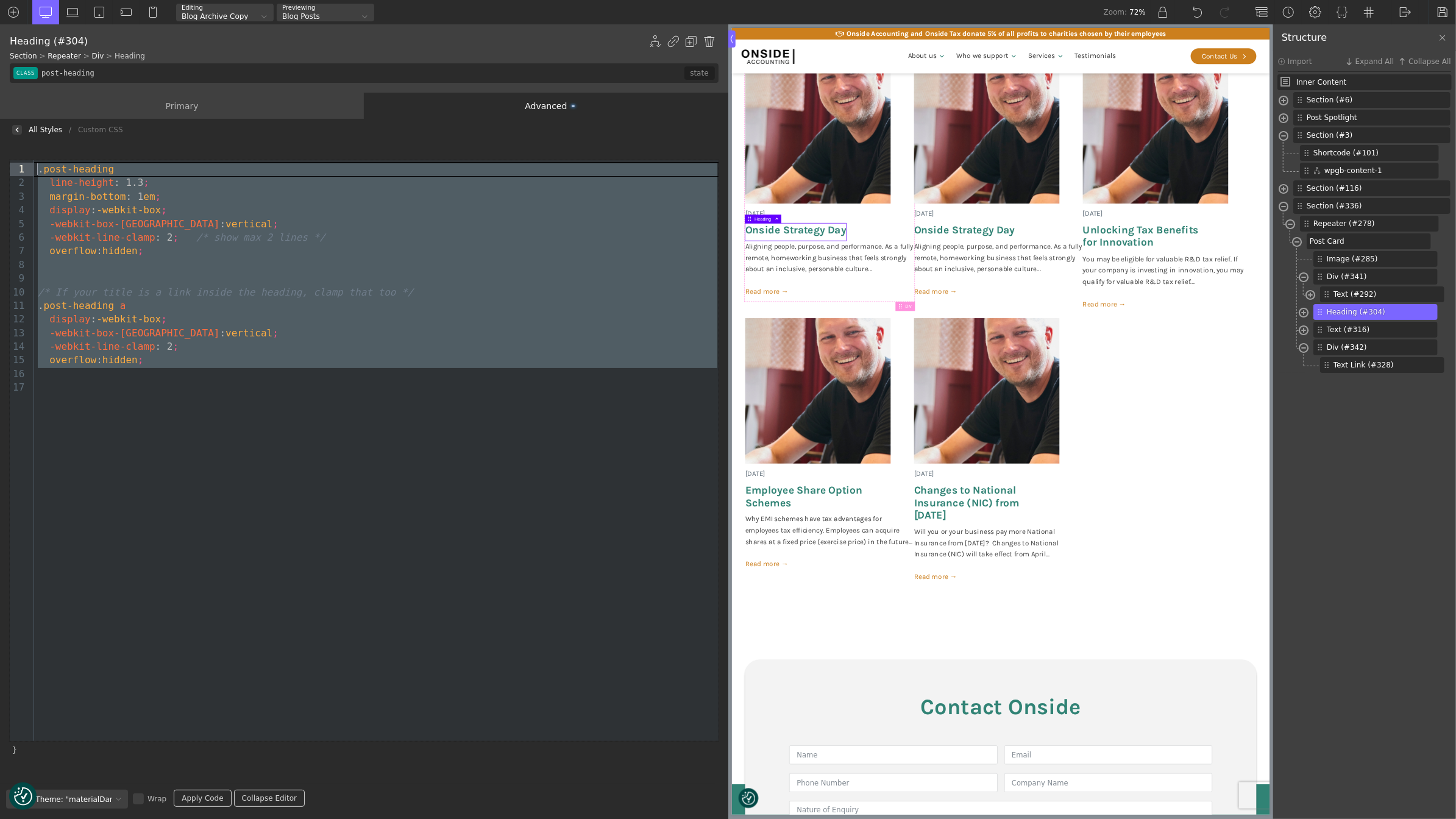
drag, startPoint x: 339, startPoint y: 374, endPoint x: 33, endPoint y: 171, distance: 367.2
click at [33, 169] on div "99 1 2 3 4 5 6 7 8 9 10 11 12 13 14 15 16 17 › . post-heading line-height : 1.3…" at bounding box center [364, 450] width 708 height 581
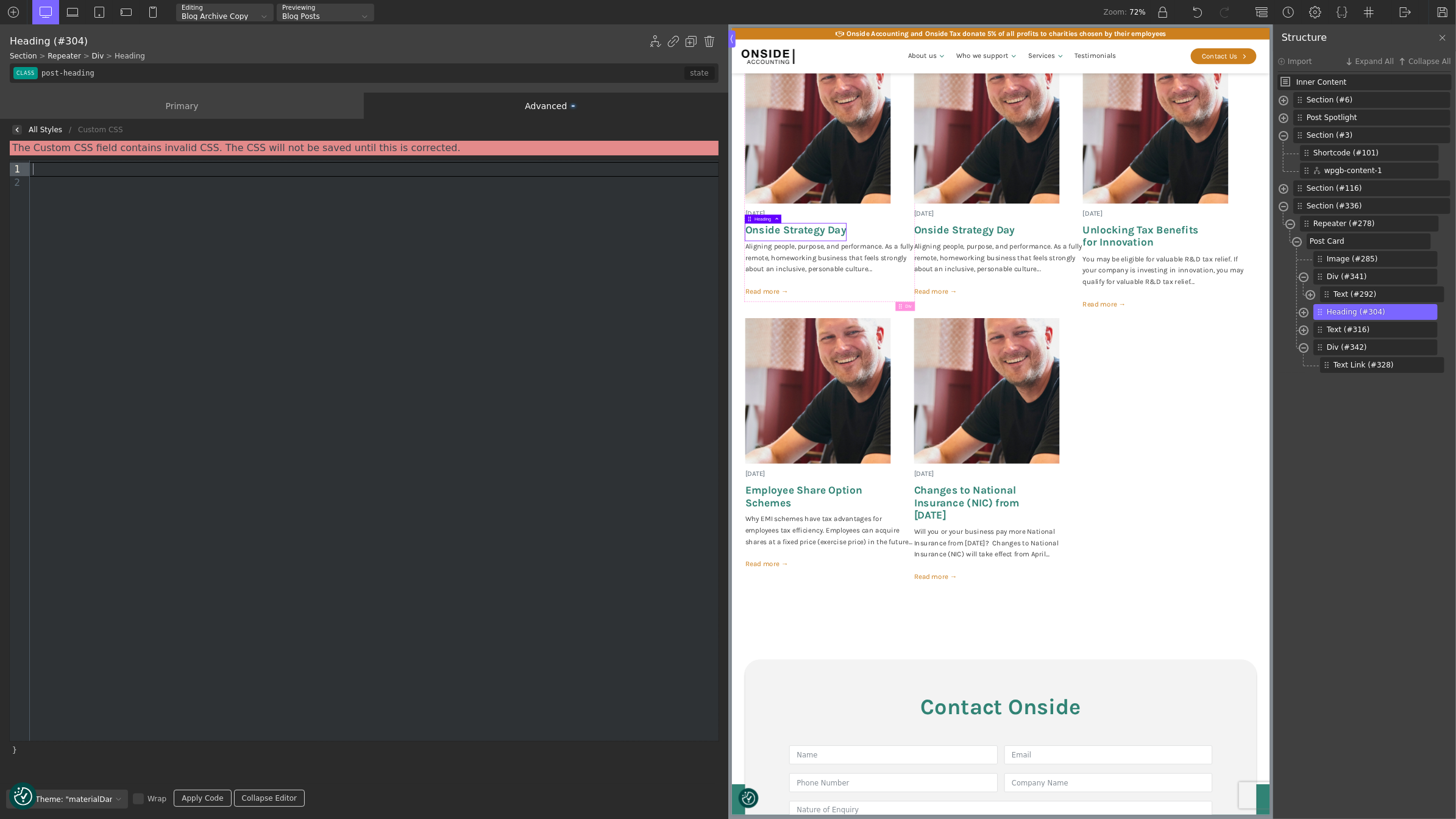
click at [211, 795] on link "Apply Code" at bounding box center [202, 798] width 57 height 17
click at [42, 185] on div at bounding box center [374, 182] width 689 height 13
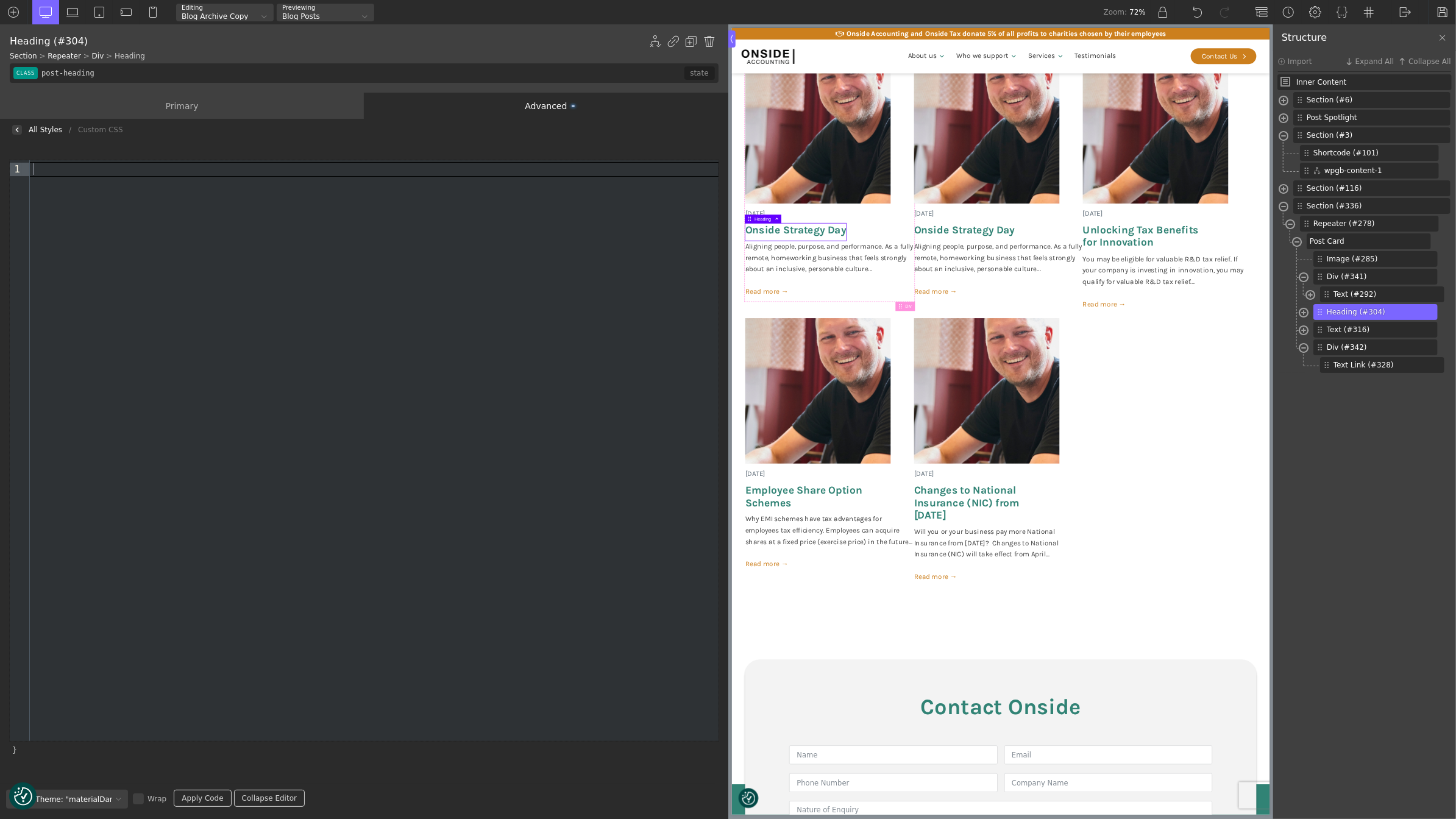
click at [16, 128] on img at bounding box center [17, 130] width 5 height 5
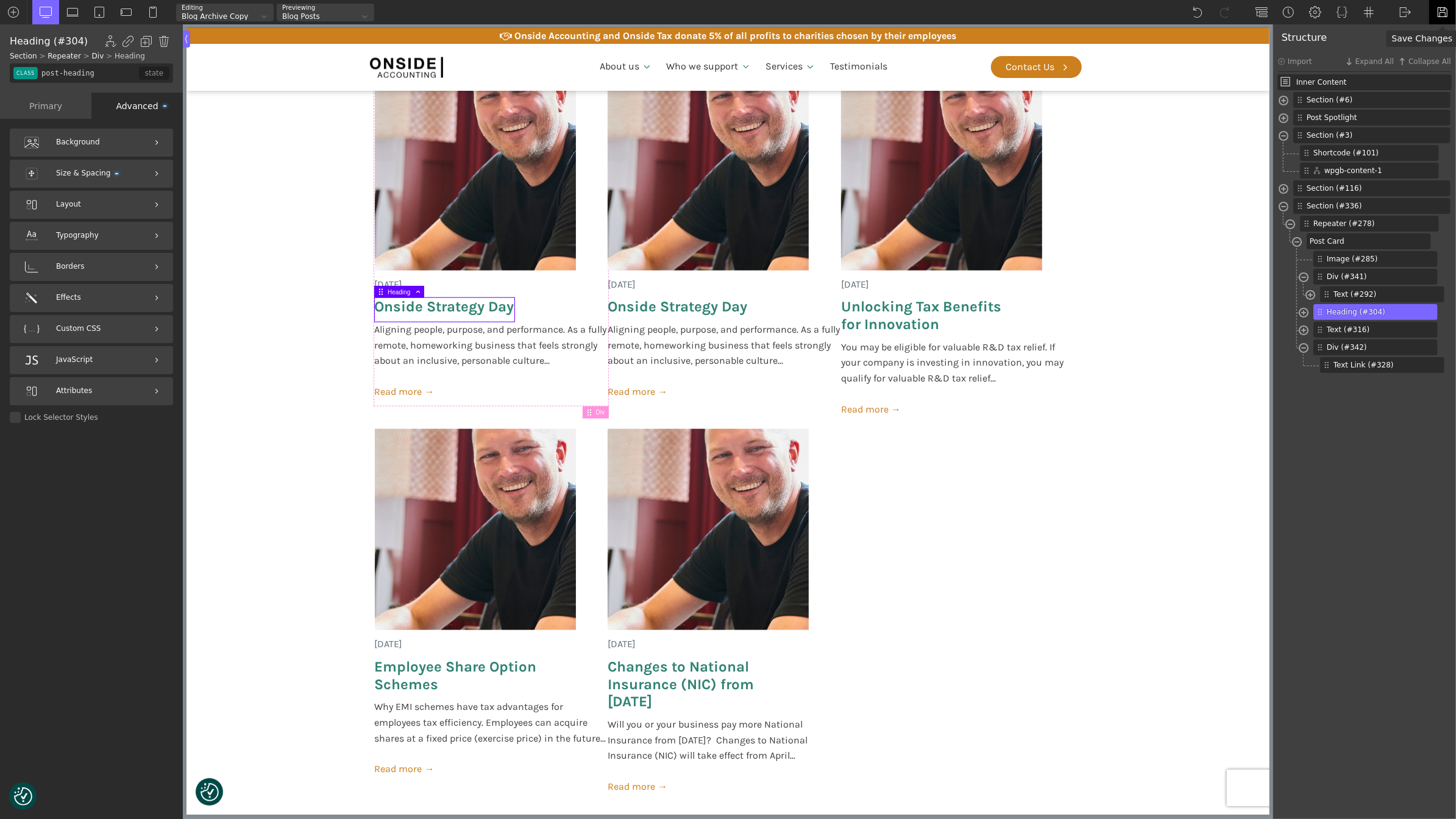
click at [1429, 6] on div at bounding box center [1442, 12] width 28 height 25
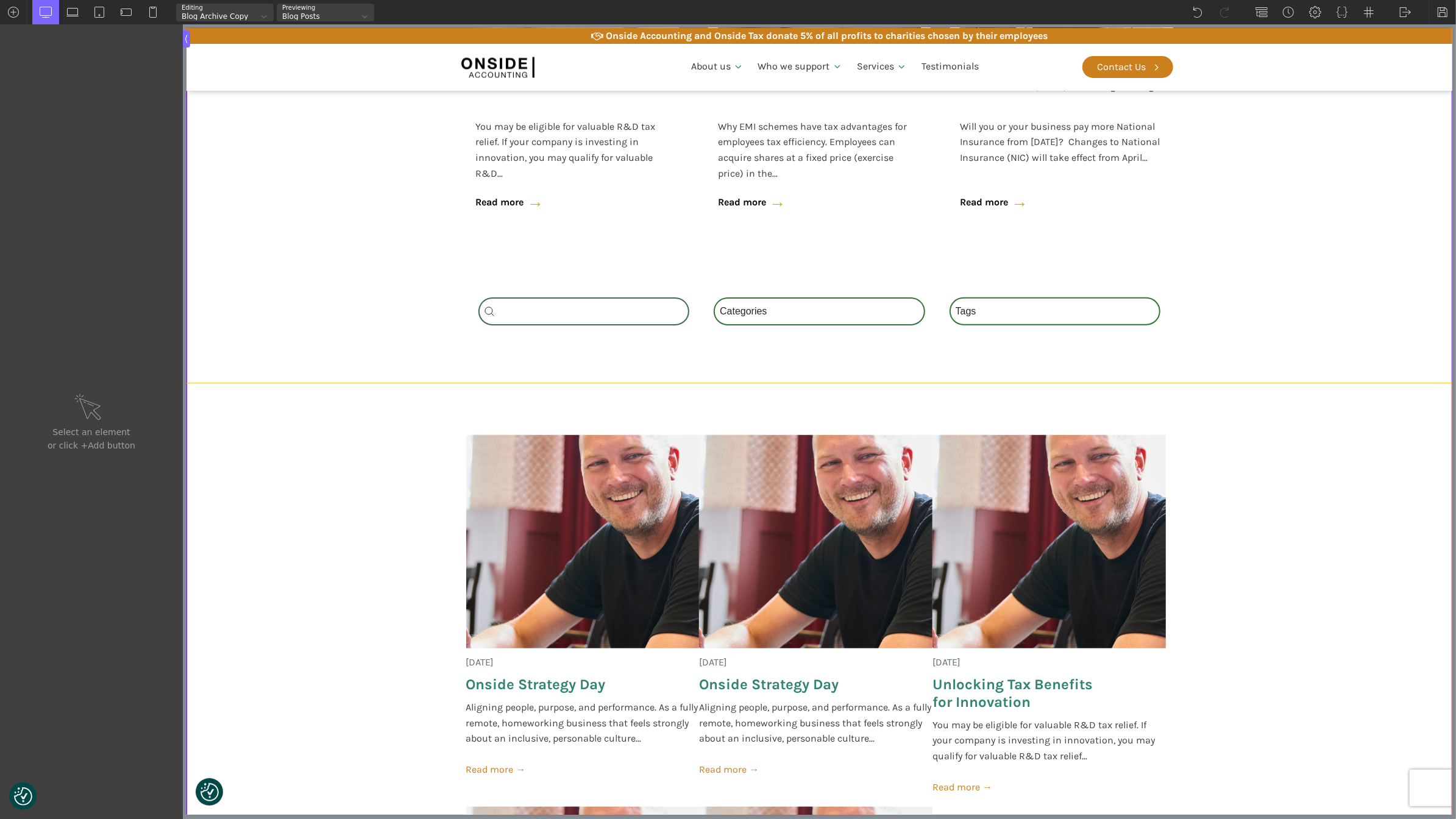
scroll to position [580, 0]
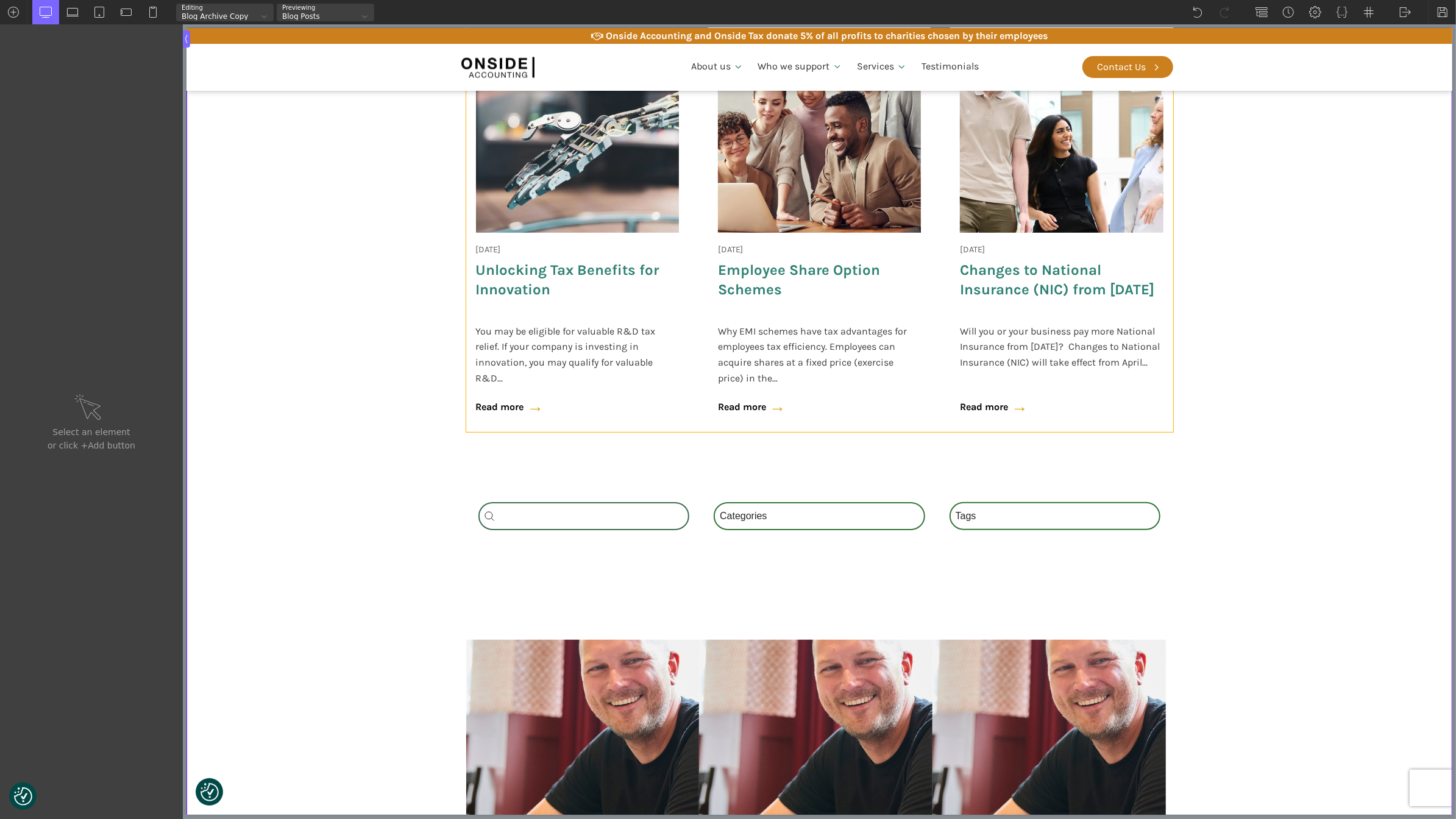
click at [909, 308] on div "[DATE] Employee Share Option Schemes Why EMI schemes have tax advantages for em…" at bounding box center [819, 226] width 223 height 412
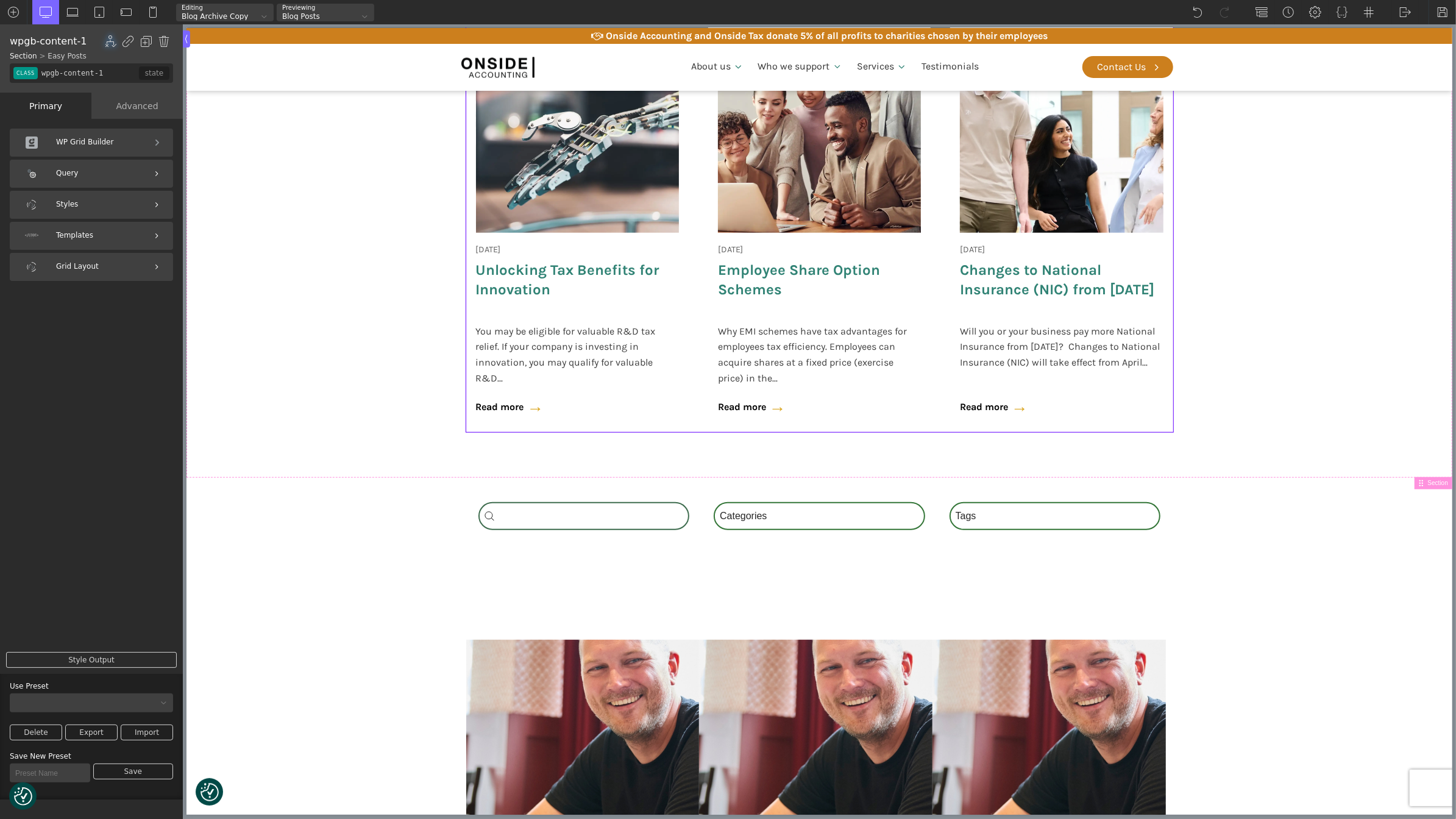
click at [94, 210] on div "Styles" at bounding box center [91, 204] width 164 height 28
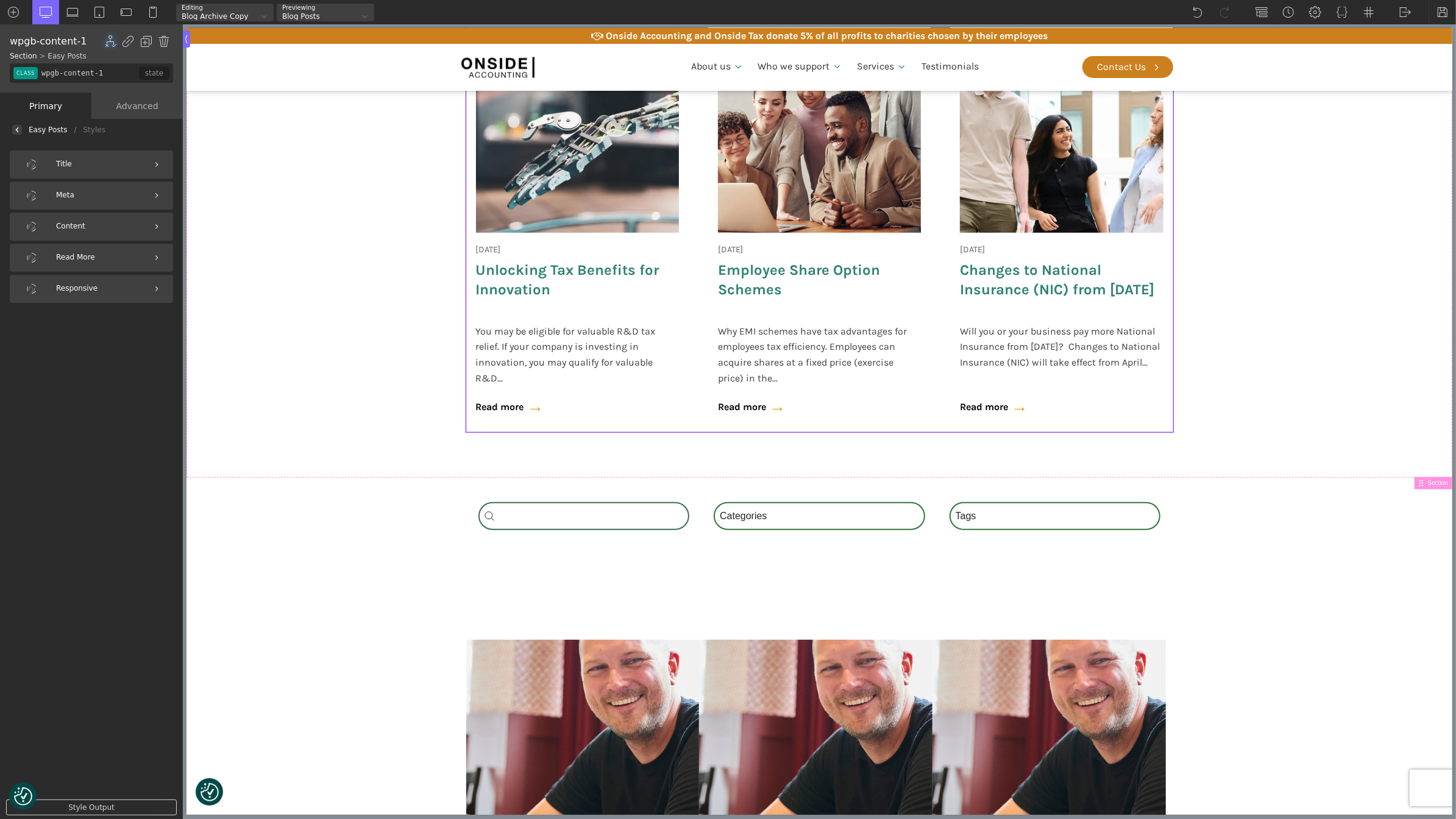
click at [31, 123] on div "Easy Posts / Styles" at bounding box center [91, 130] width 183 height 22
click at [20, 127] on div at bounding box center [16, 130] width 9 height 9
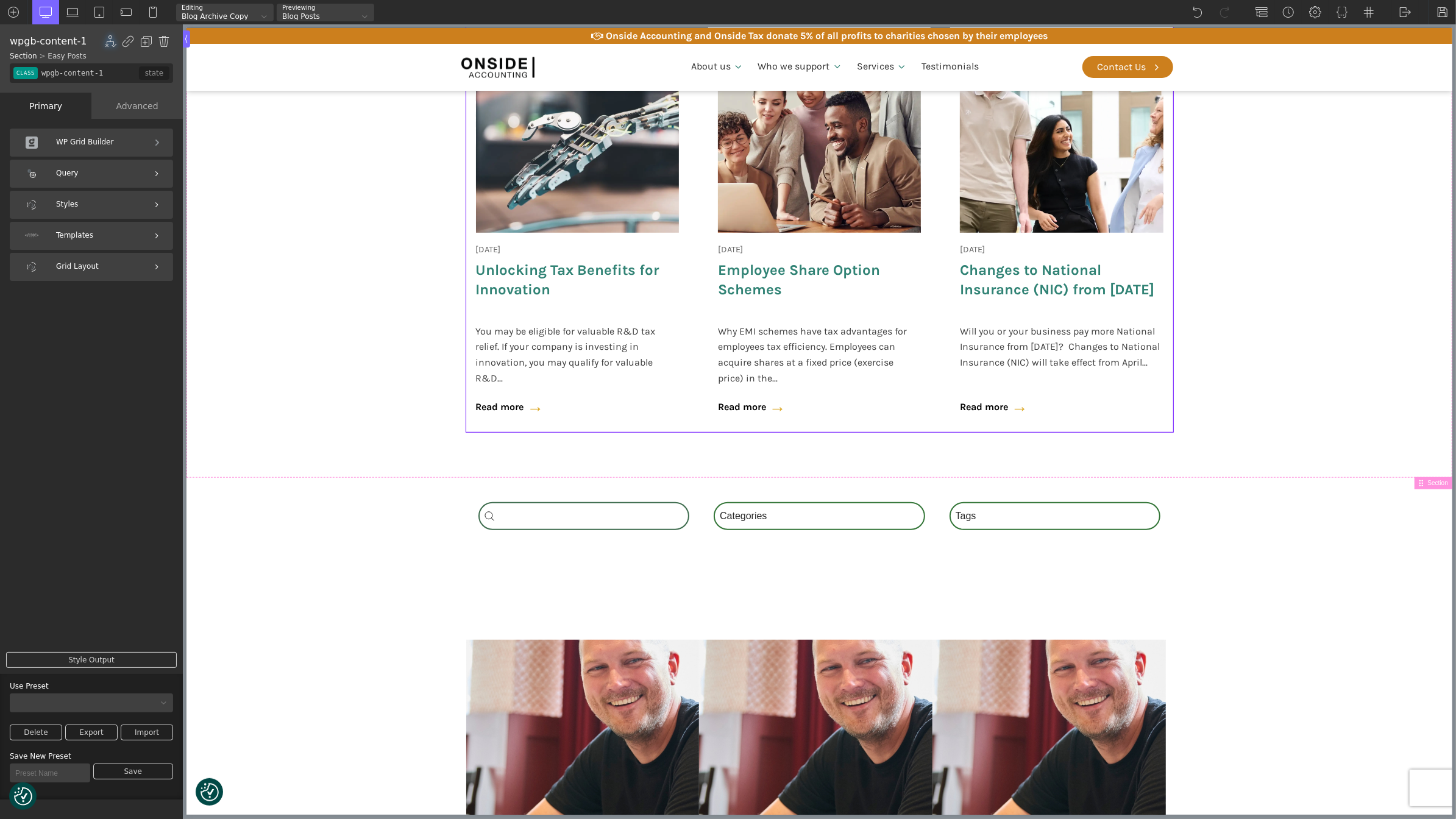
click at [68, 225] on div "Templates" at bounding box center [91, 236] width 164 height 28
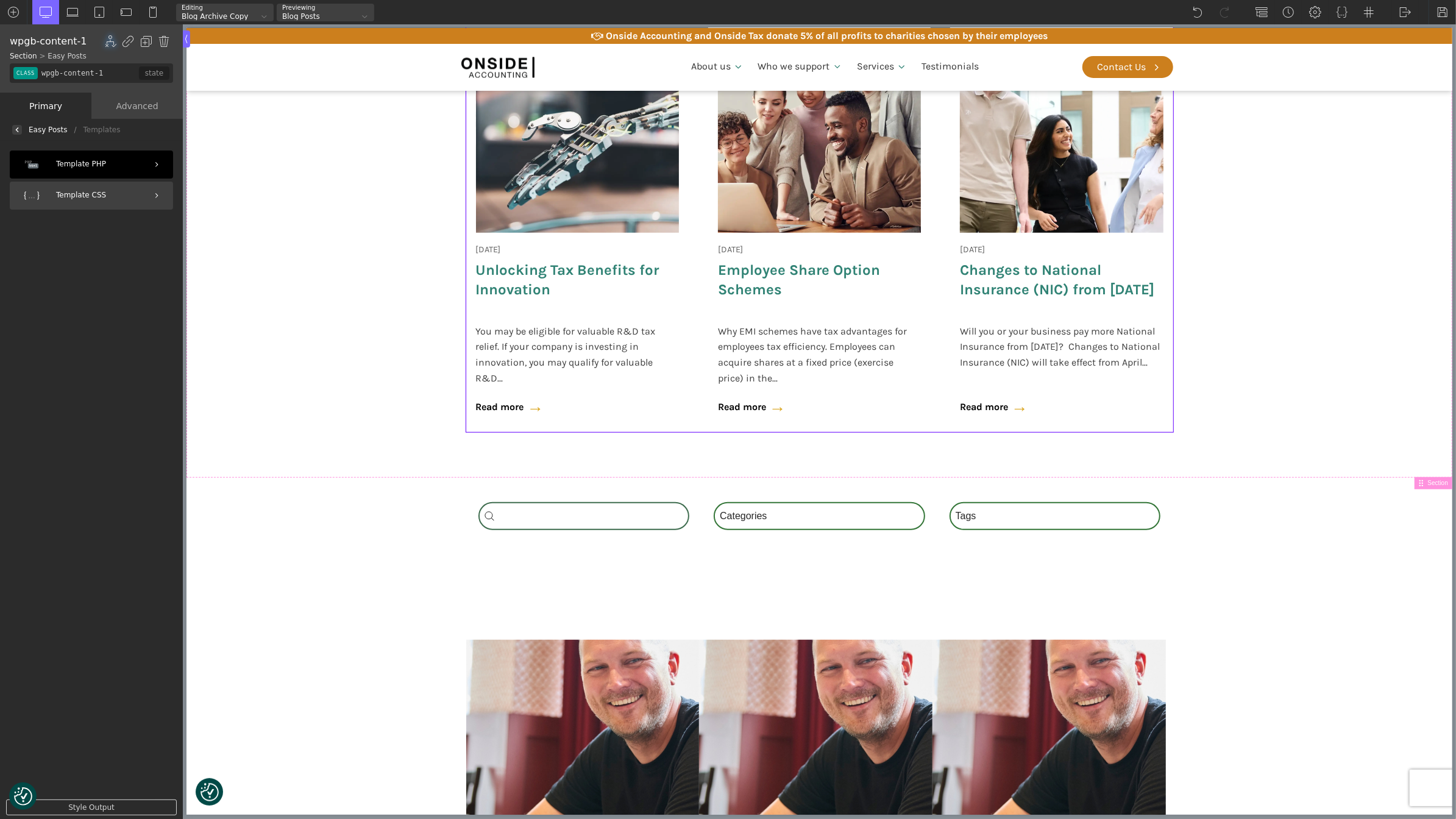
click at [86, 163] on div "Template PHP" at bounding box center [91, 164] width 164 height 28
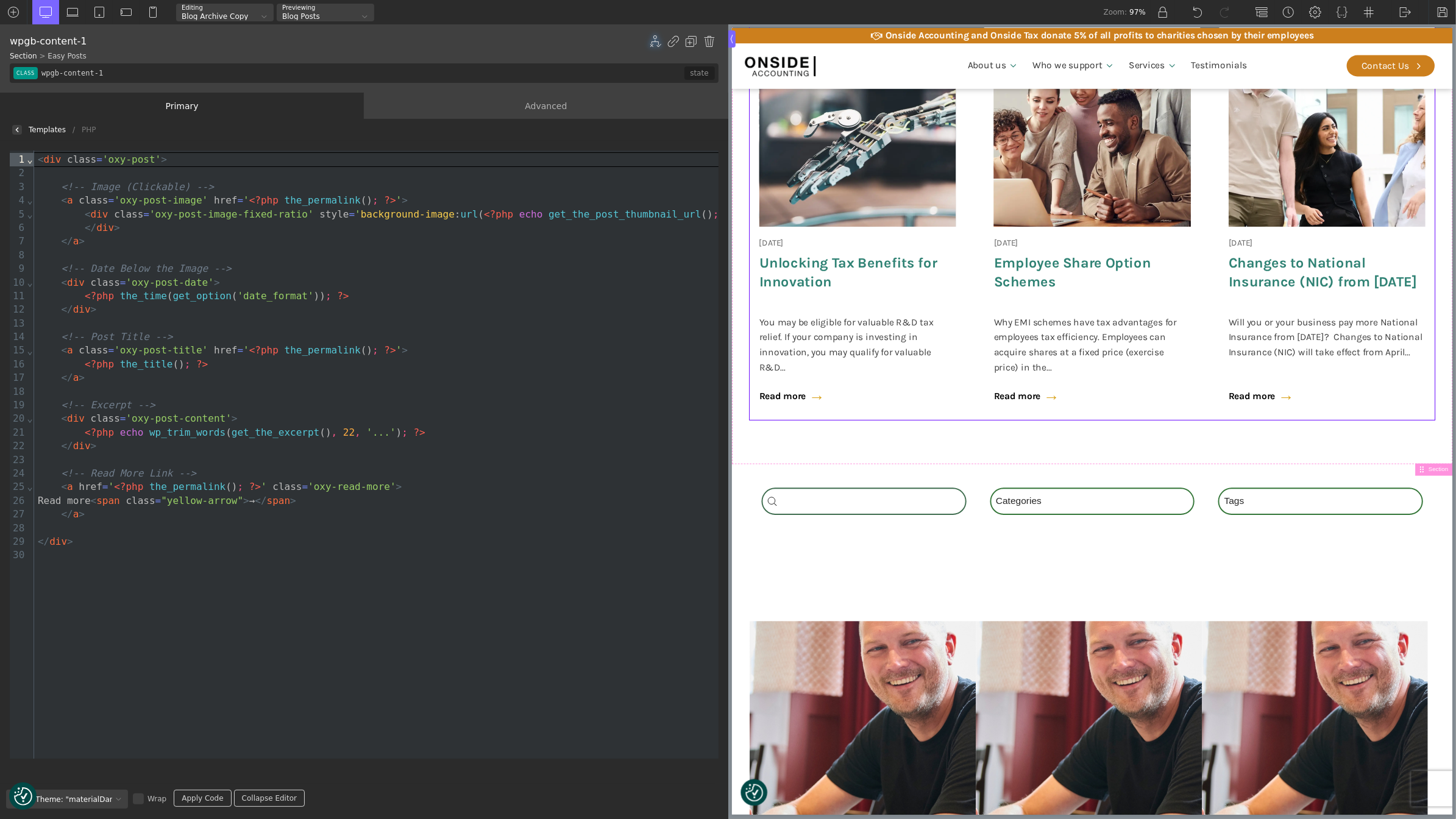
click at [21, 131] on div at bounding box center [16, 130] width 9 height 9
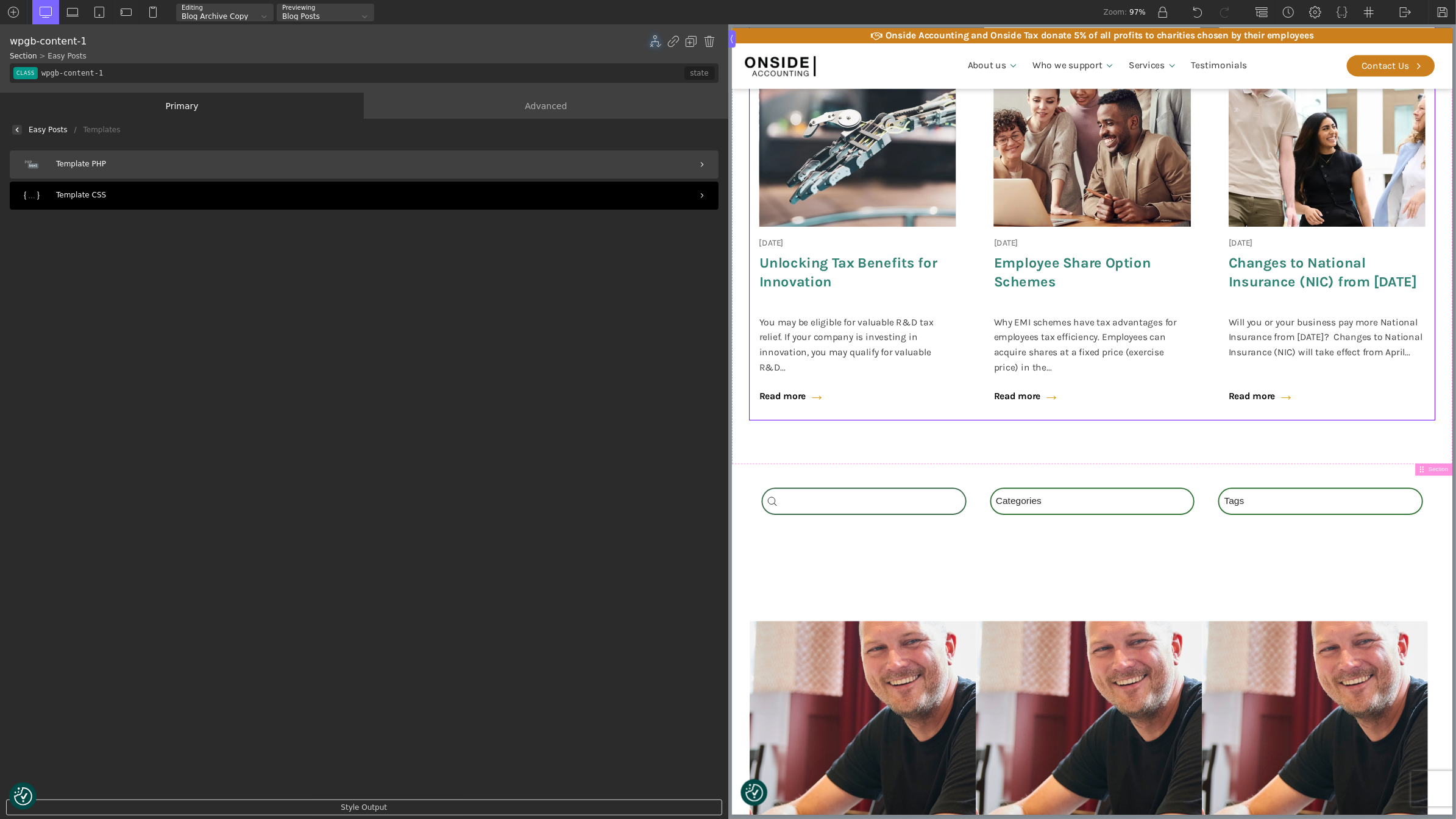
click at [96, 190] on div "Template CSS" at bounding box center [364, 196] width 708 height 28
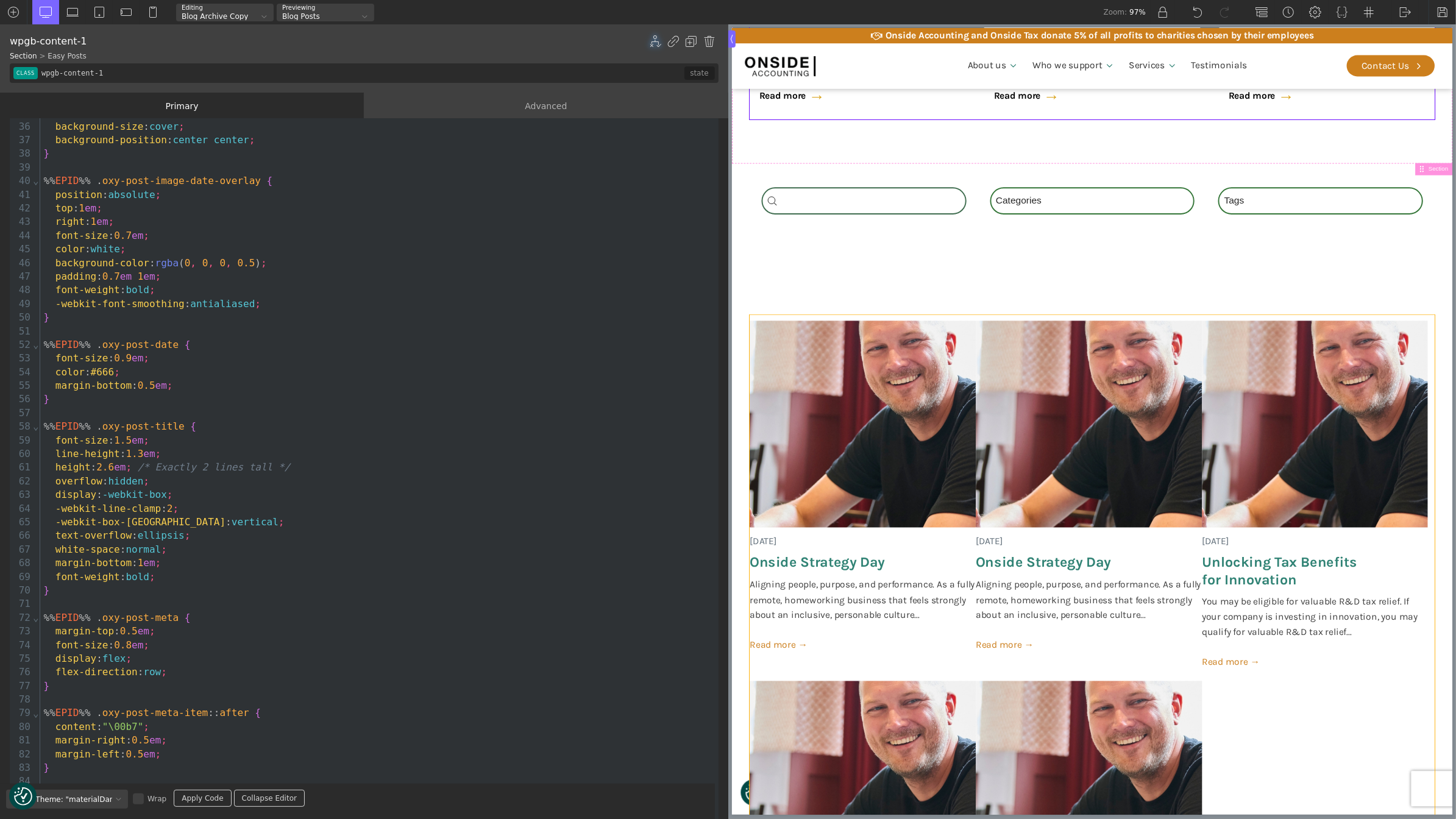
scroll to position [900, 0]
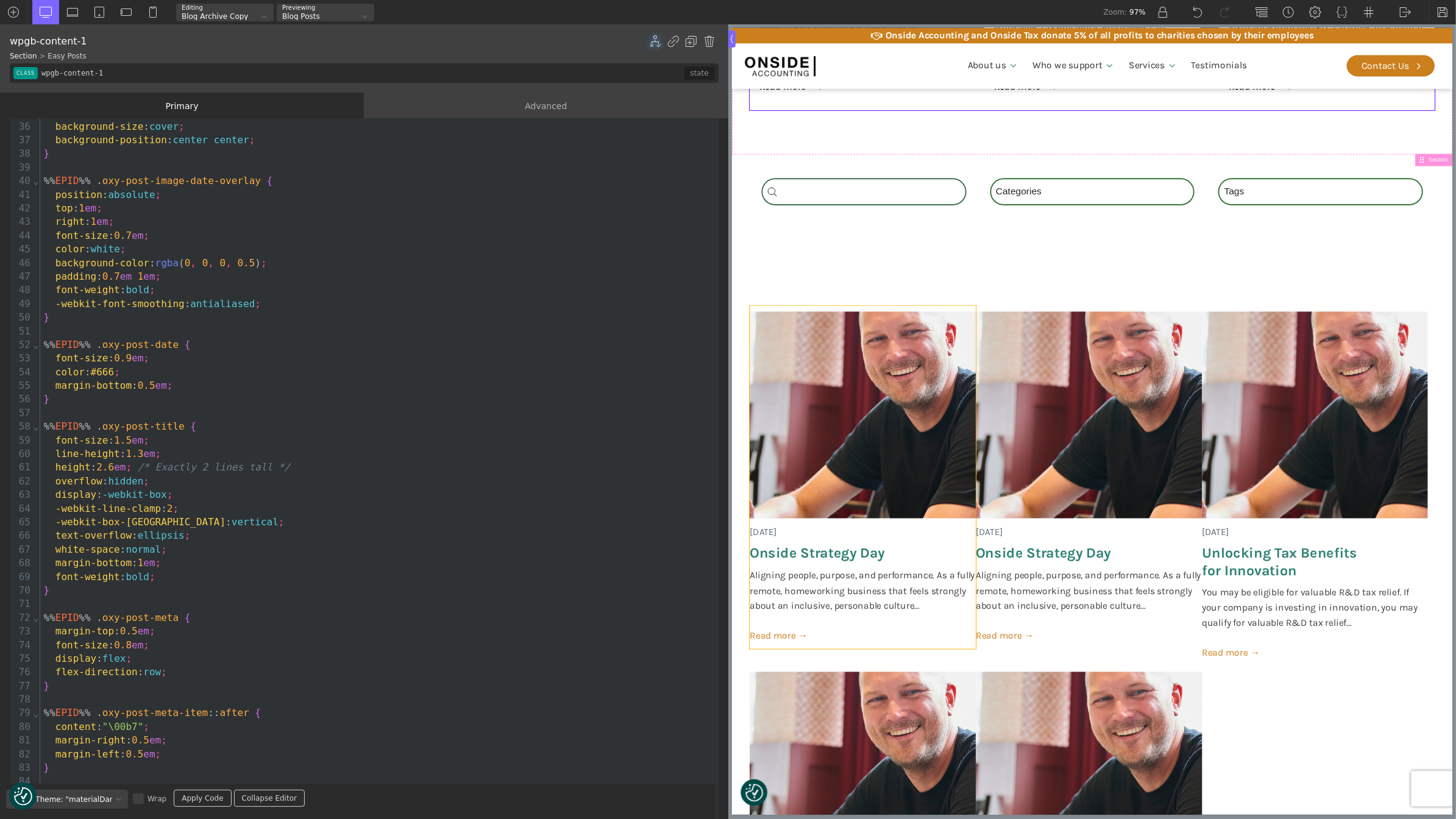
click at [1404, 623] on div "[DATE] Onside Strategy Day Aligning people, purpose, and performance. As a full…" at bounding box center [1103, 695] width 707 height 762
type input "post-card"
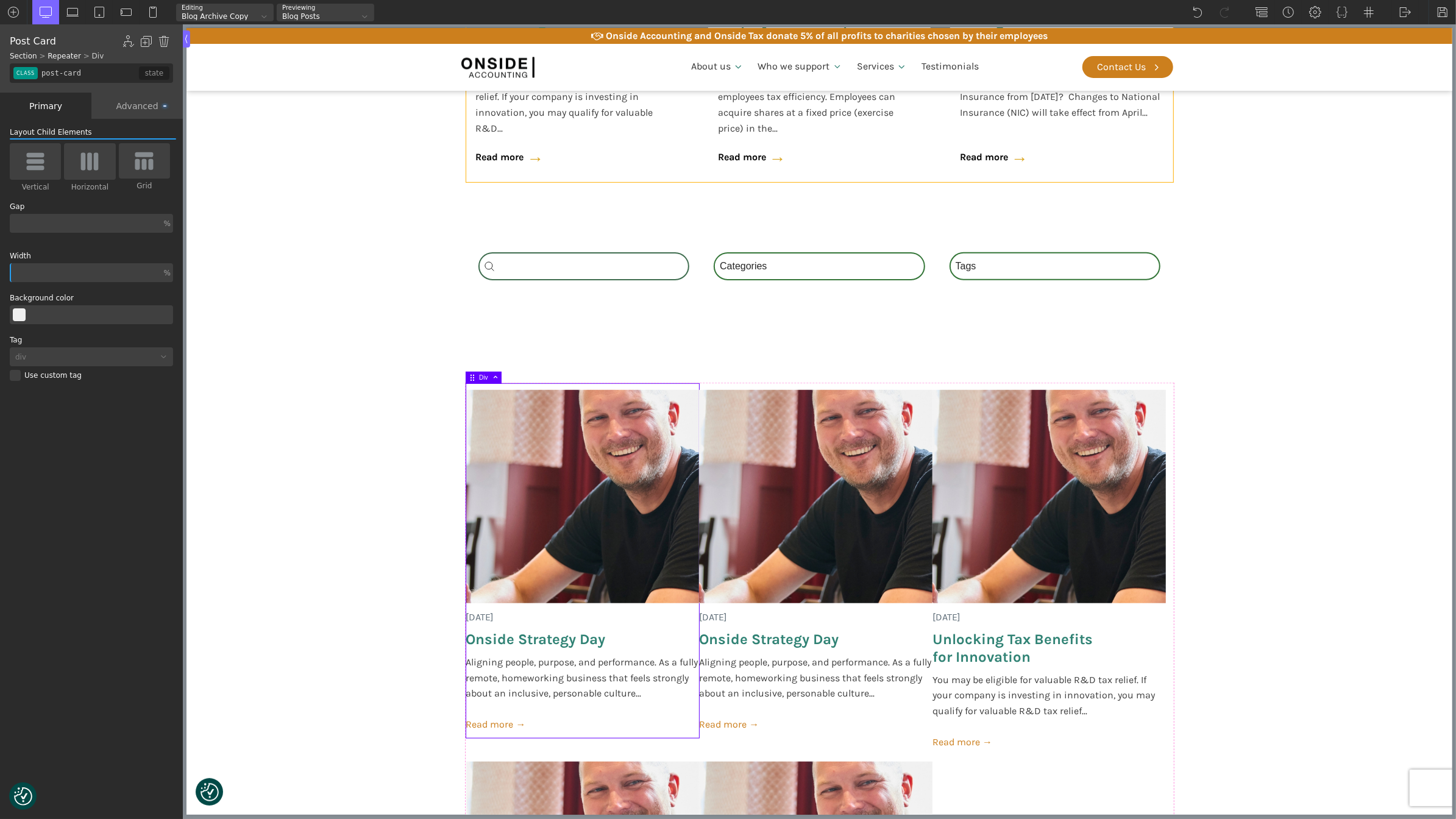
scroll to position [969, 0]
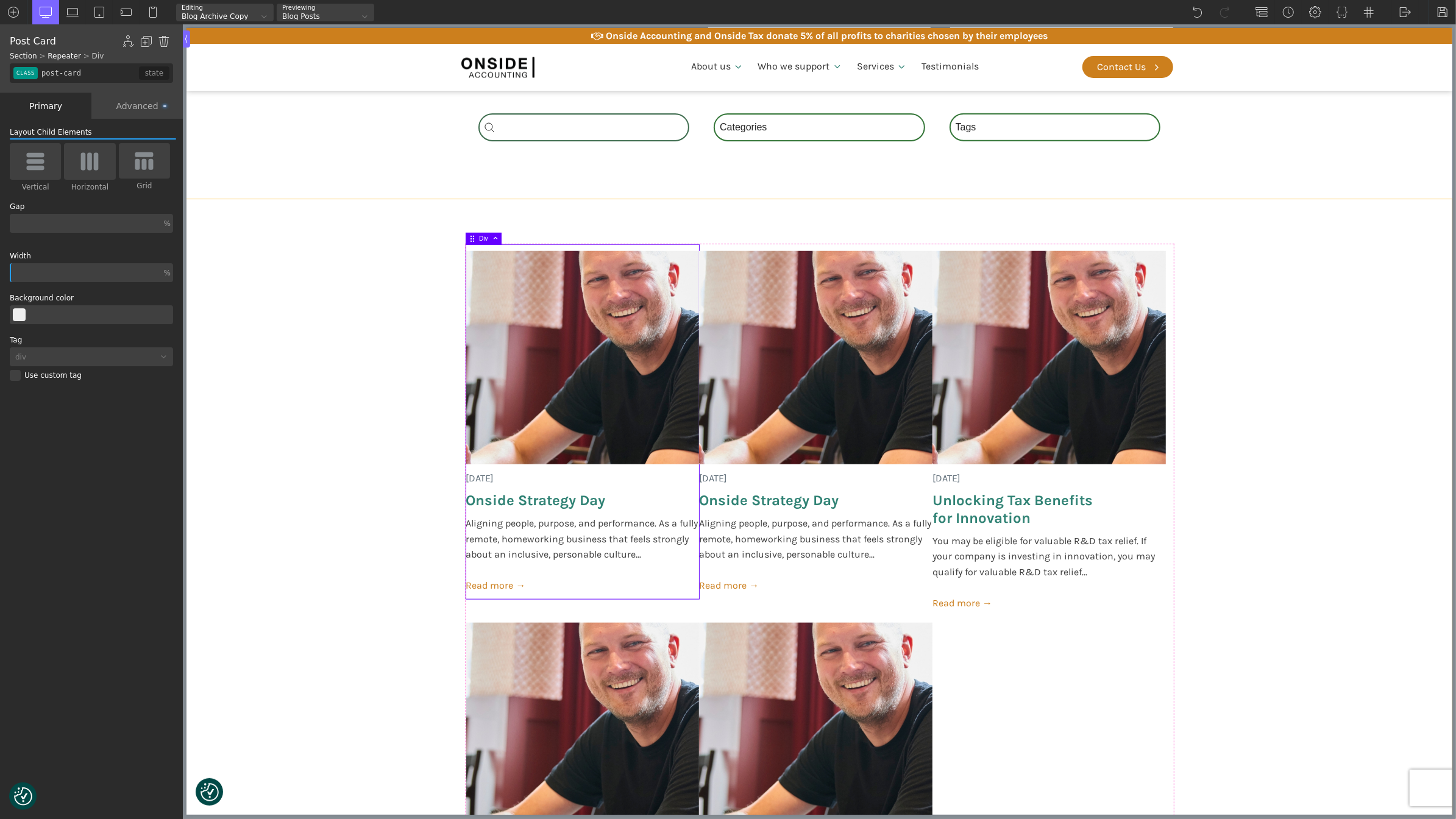
click at [1271, 514] on section "[DATE] Onside Strategy Day Aligning people, purpose, and performance. As a full…" at bounding box center [819, 626] width 1266 height 853
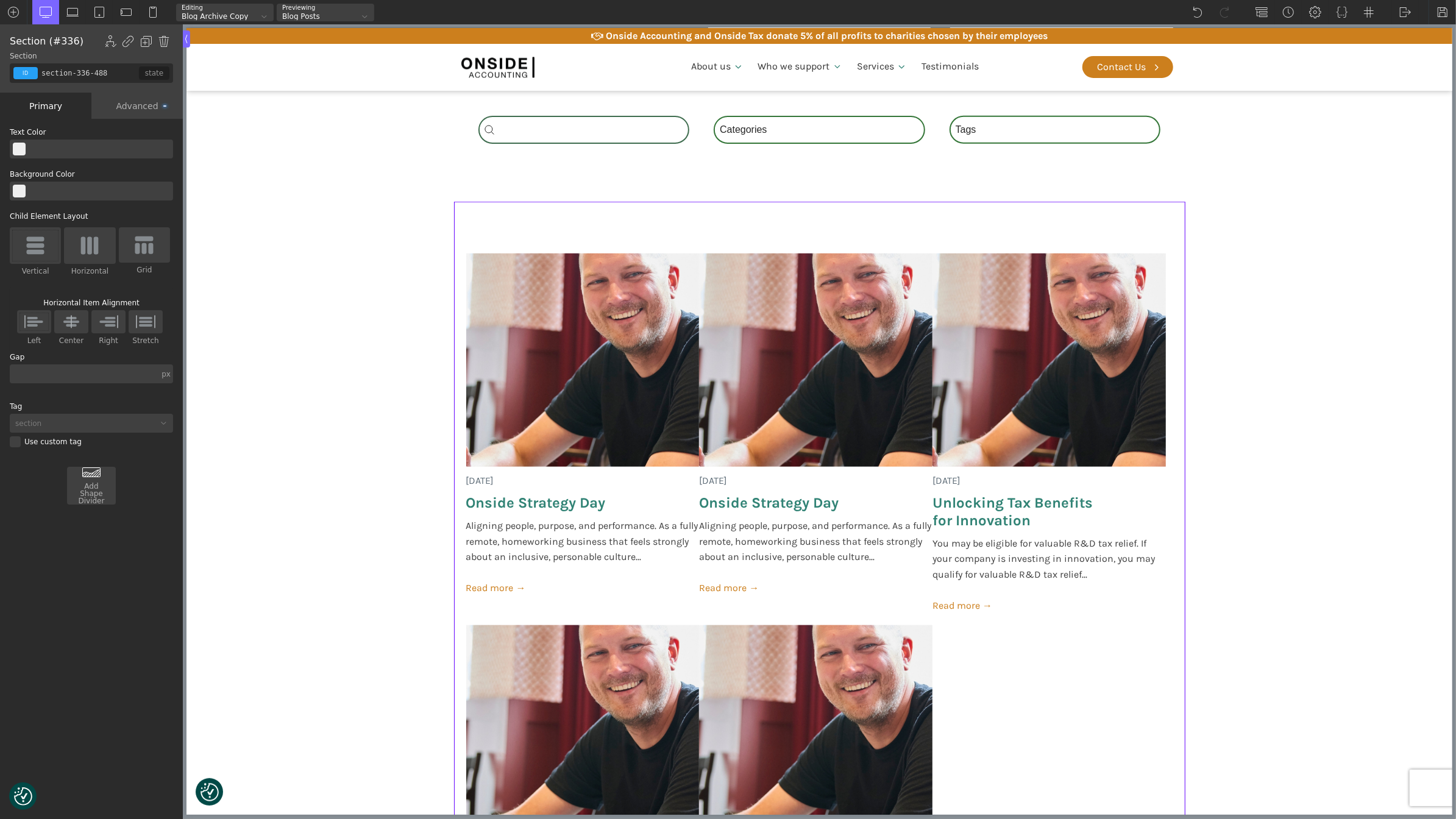
scroll to position [1001, 0]
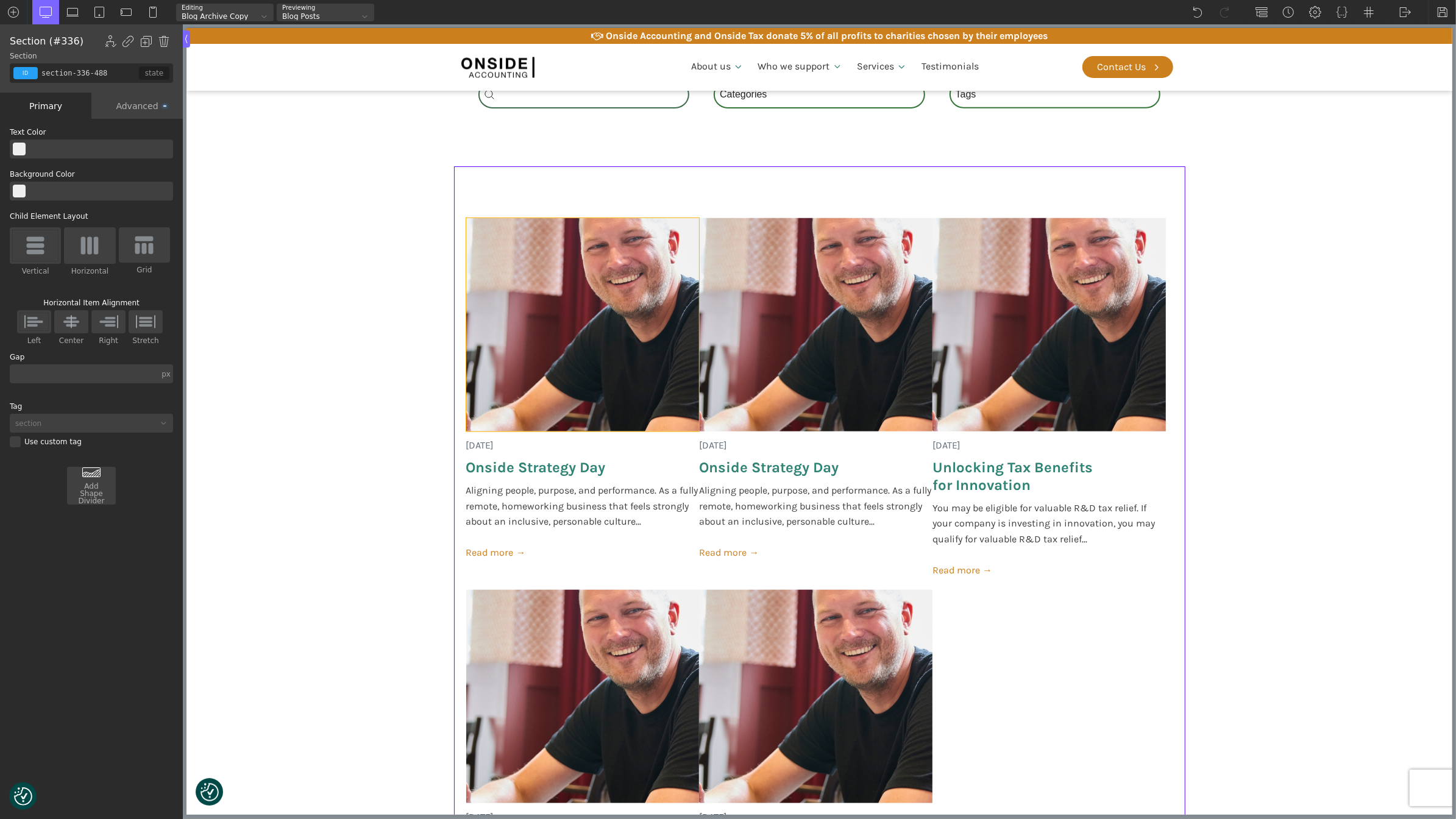
click at [544, 311] on img at bounding box center [582, 325] width 233 height 213
type input "image-285-488"
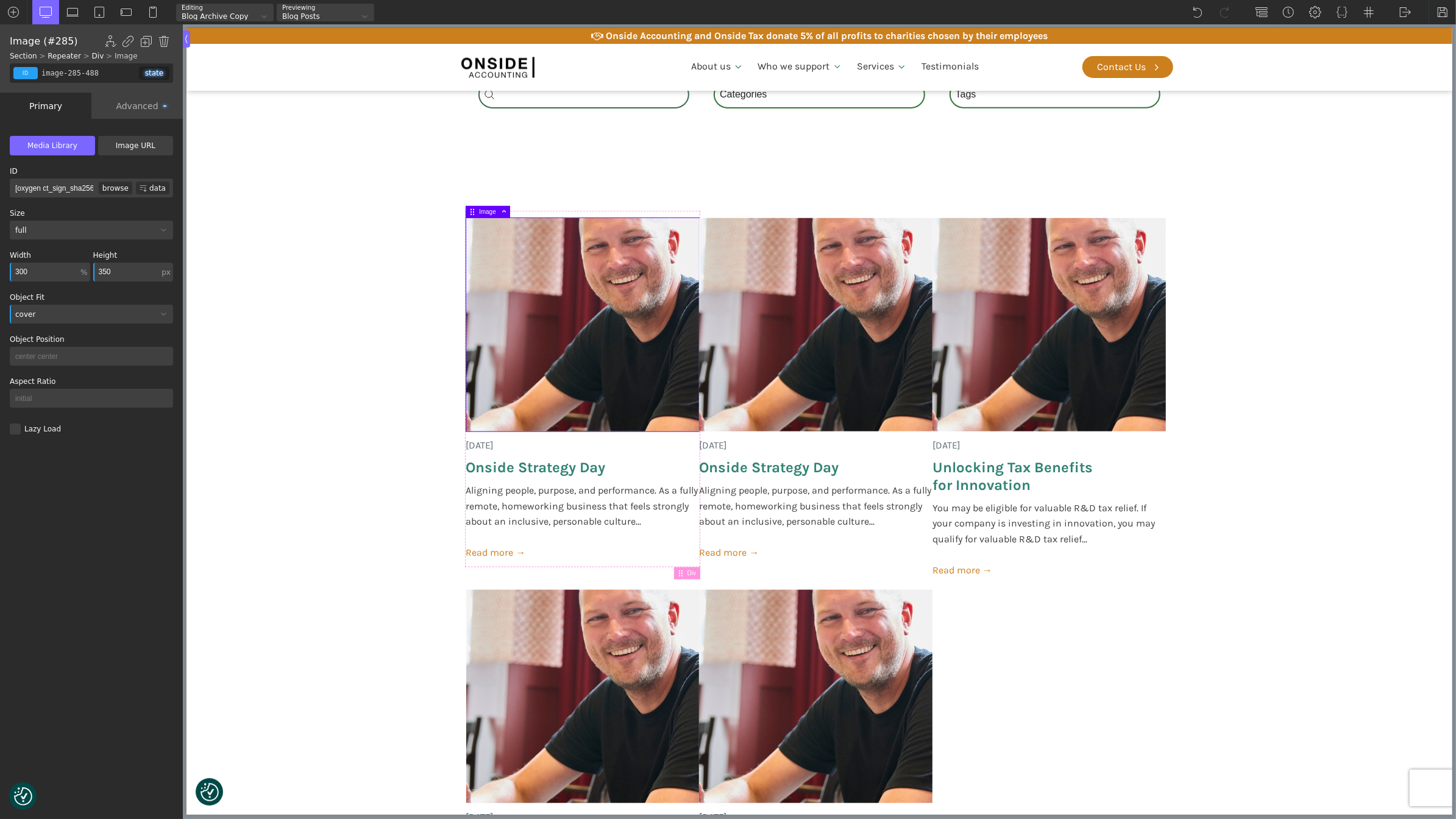
click at [140, 104] on div "Advanced" at bounding box center [137, 106] width 91 height 26
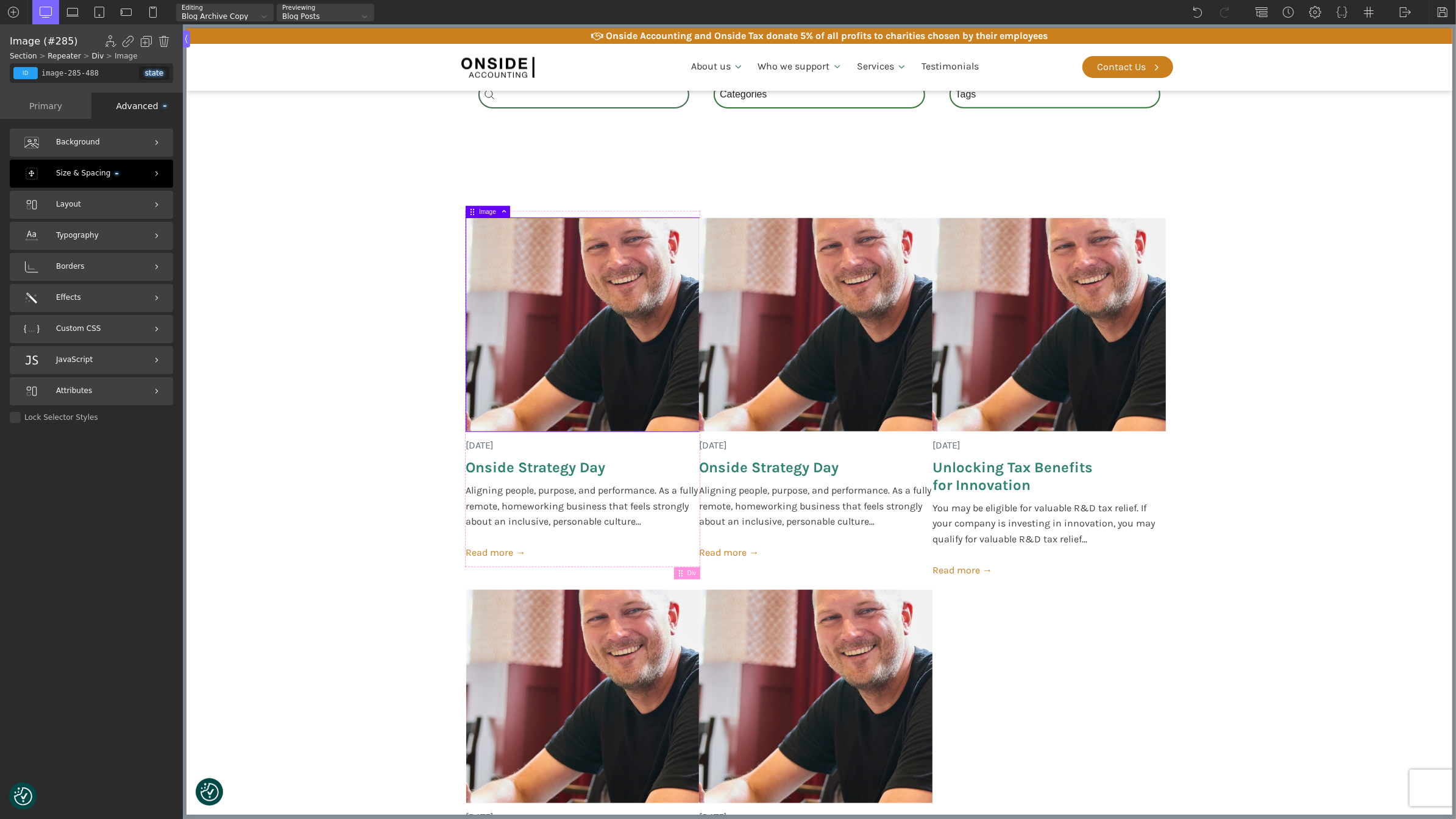
click at [103, 167] on span "Size & Spacing" at bounding box center [87, 173] width 62 height 11
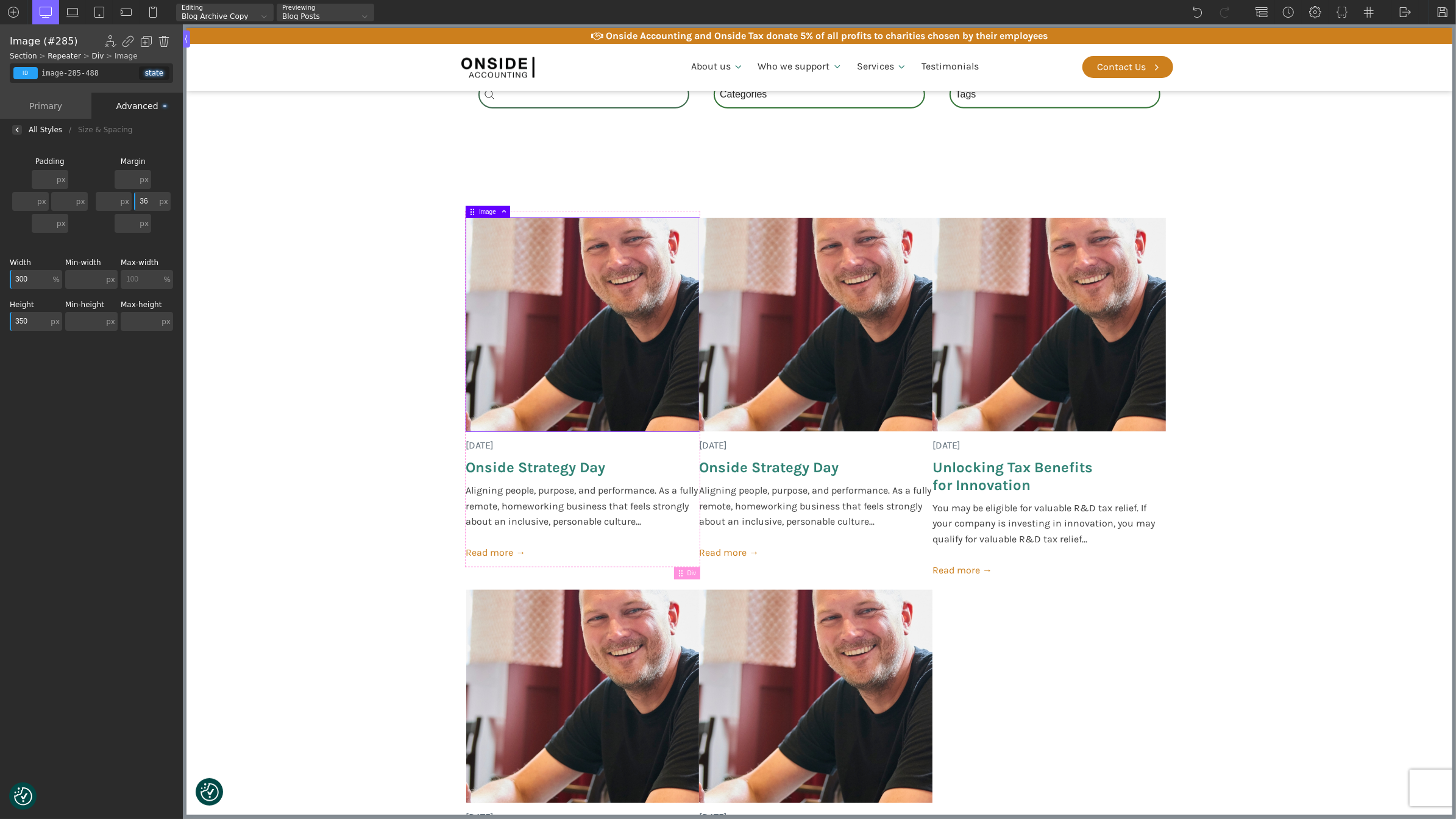
click at [145, 205] on input "36" at bounding box center [145, 201] width 23 height 19
click at [1255, 6] on img at bounding box center [1261, 12] width 12 height 12
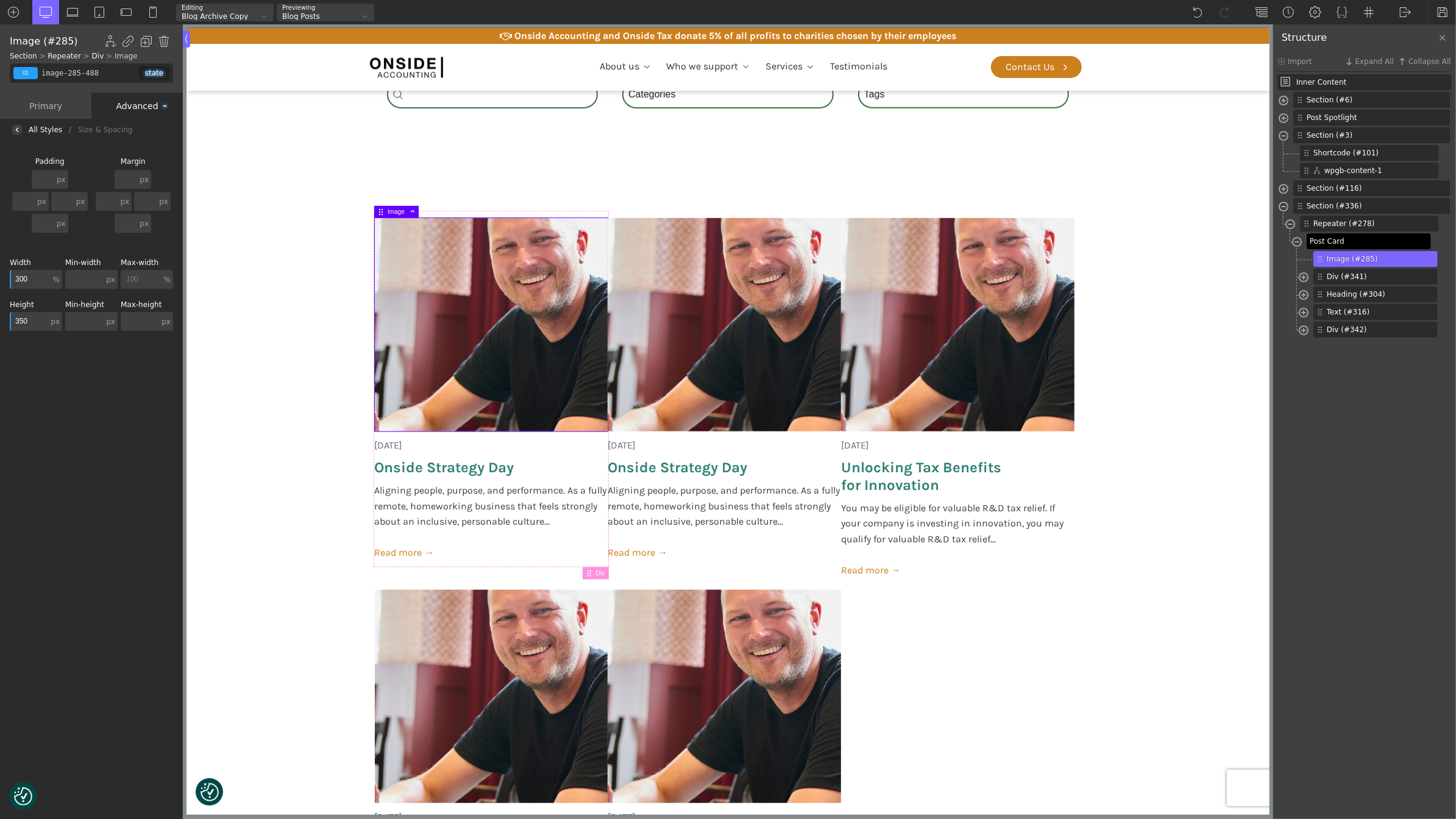
click at [1336, 245] on span "Post Card" at bounding box center [1368, 241] width 116 height 11
type input "post-card"
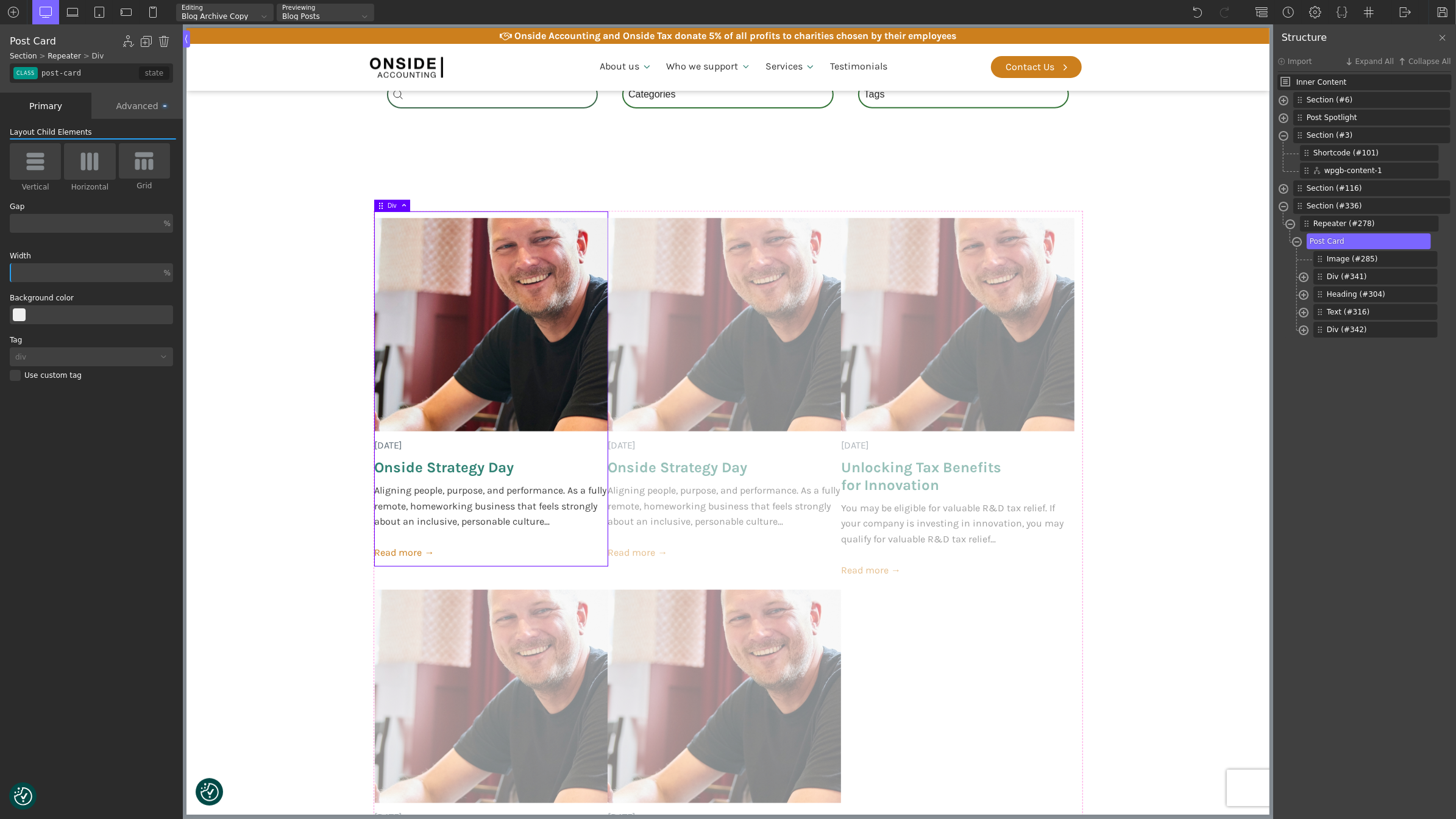
click at [135, 97] on div "Advanced" at bounding box center [137, 106] width 91 height 26
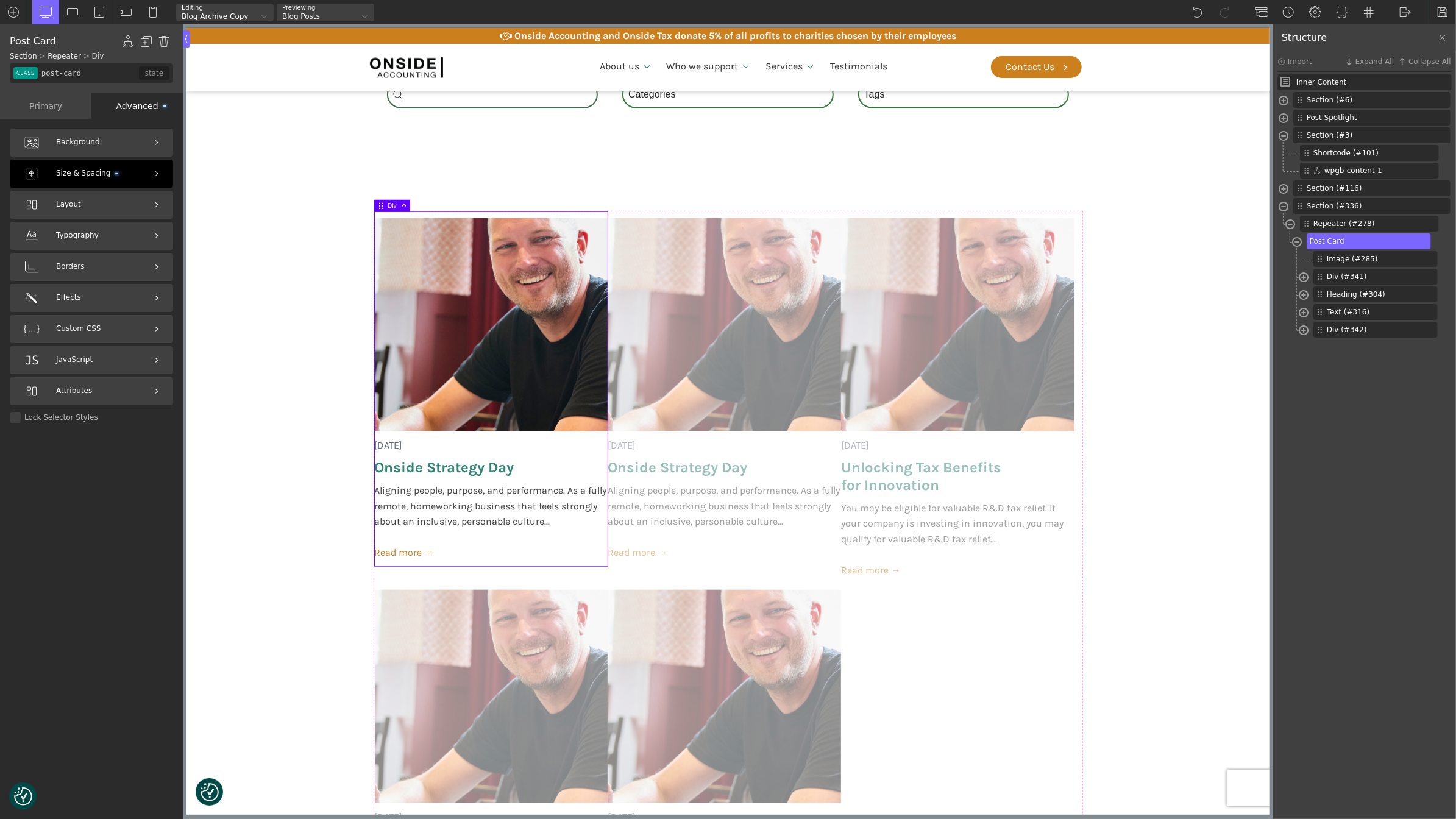
click at [108, 167] on span "Size & Spacing" at bounding box center [87, 173] width 62 height 11
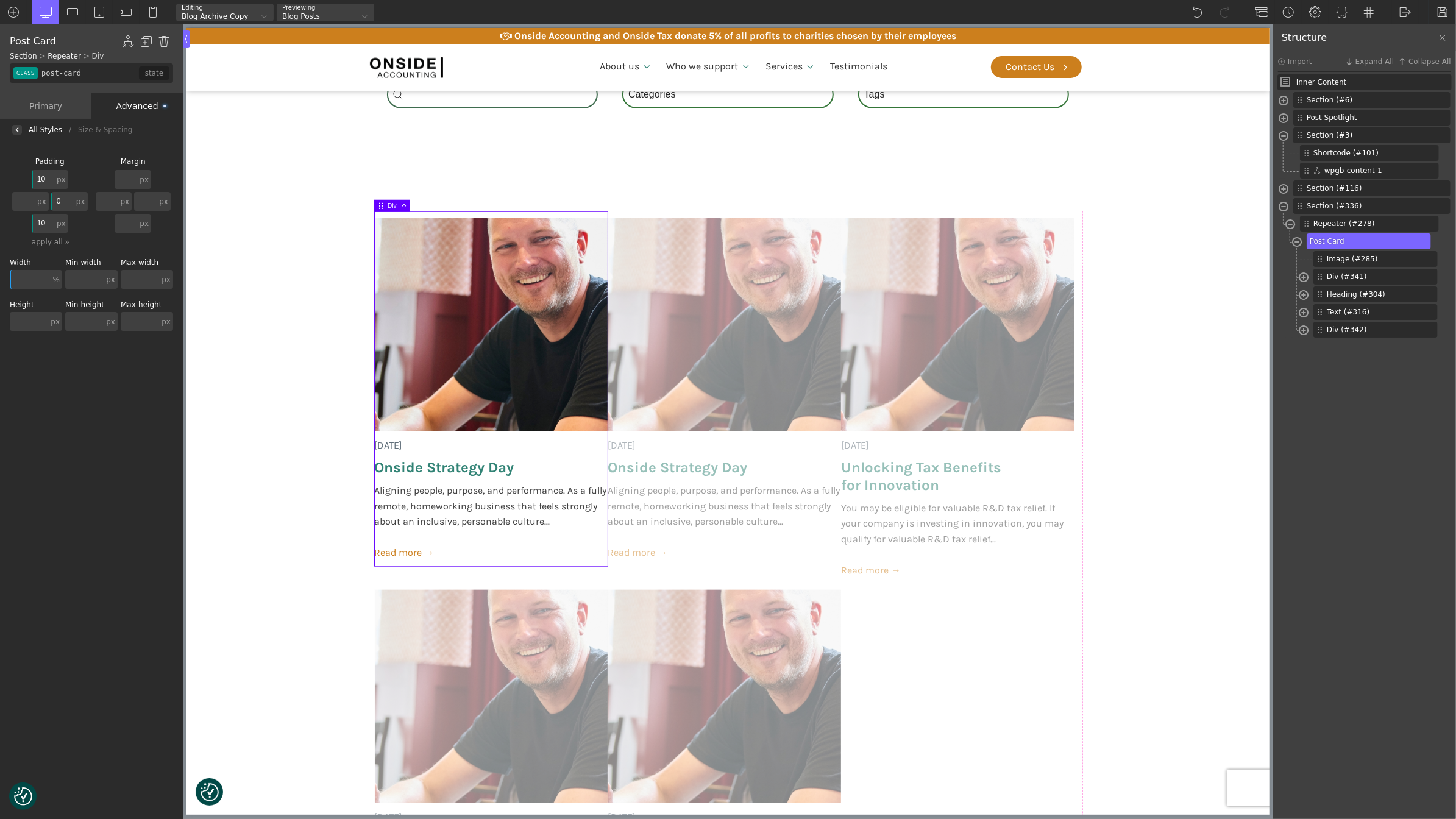
click at [65, 201] on input "0" at bounding box center [62, 201] width 23 height 19
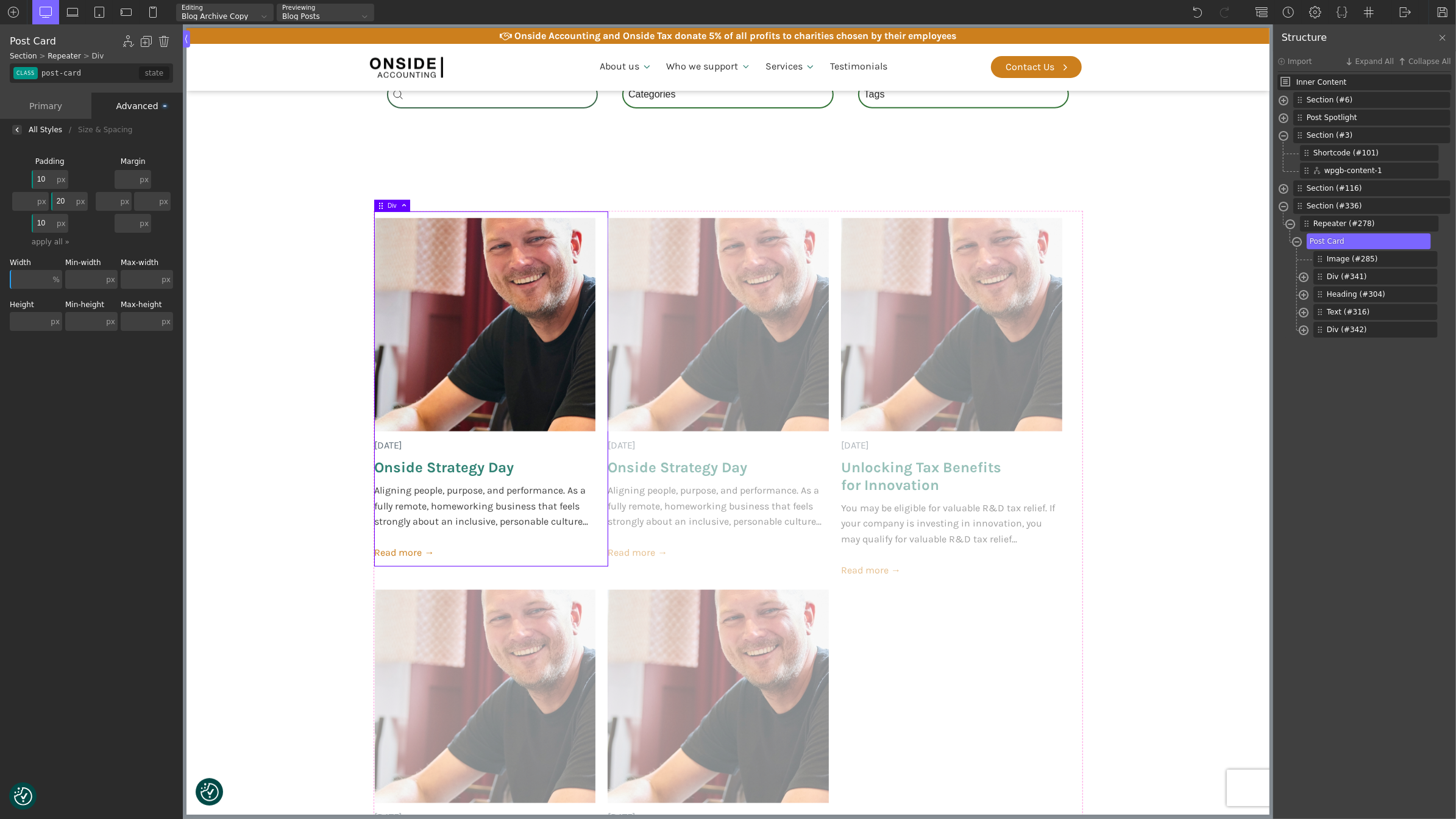
type input "20"
click at [20, 200] on input "text" at bounding box center [23, 201] width 23 height 19
type input "20"
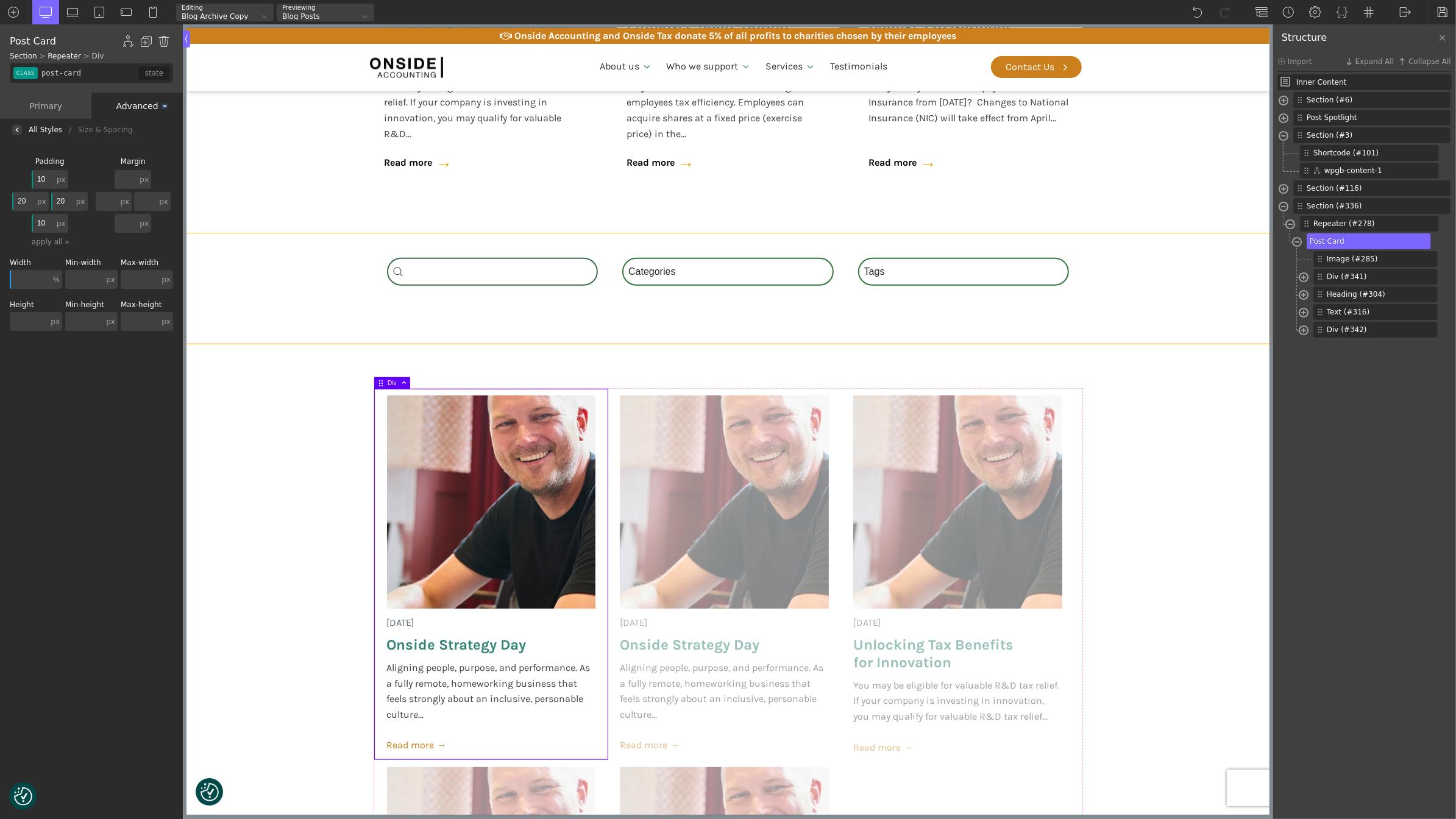
scroll to position [905, 0]
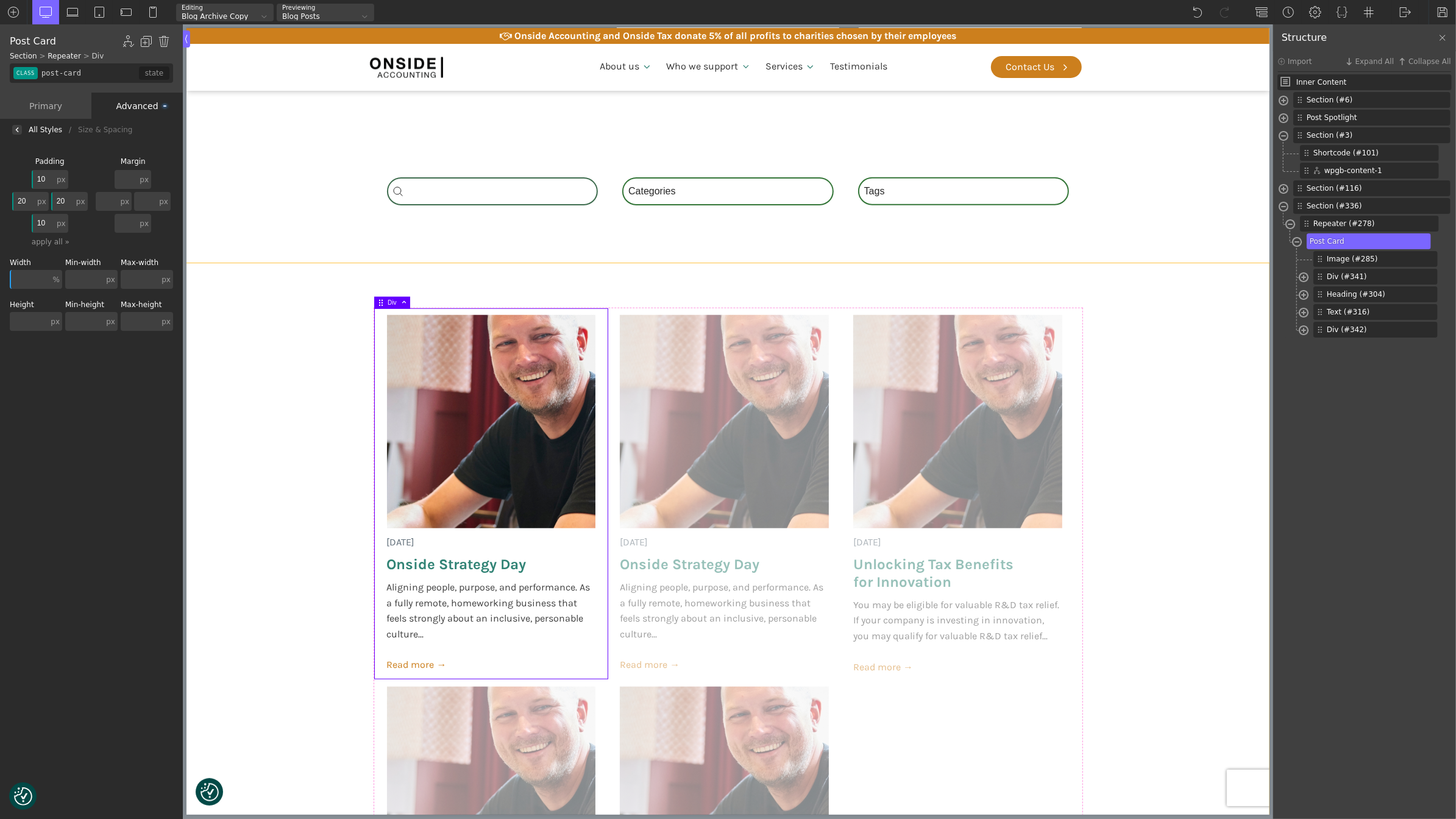
click at [277, 403] on section "[DATE] Onside Strategy Day Aligning people, purpose, and performance. As a full…" at bounding box center [727, 689] width 1083 height 853
type input "section-336-488"
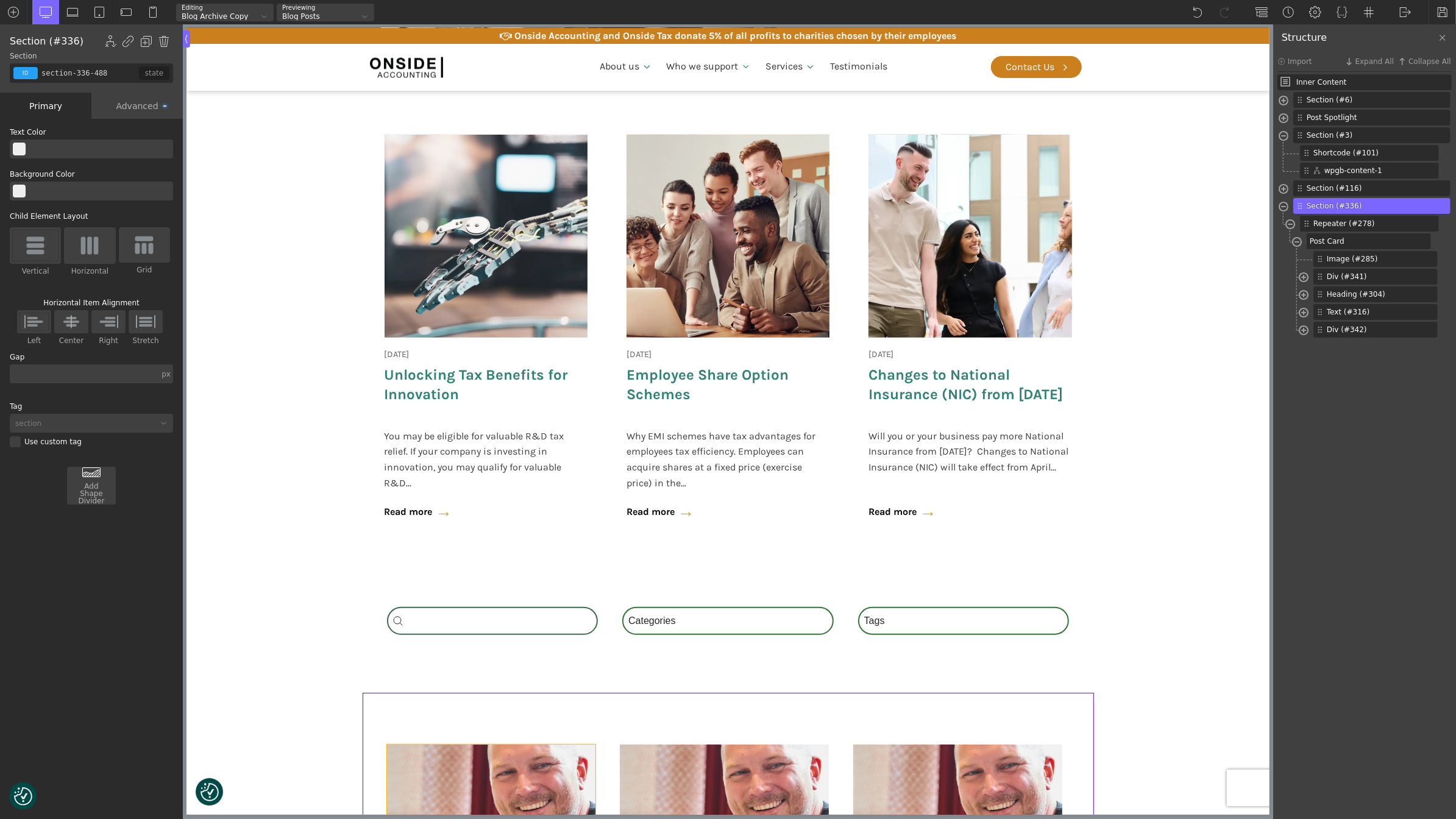
scroll to position [292, 0]
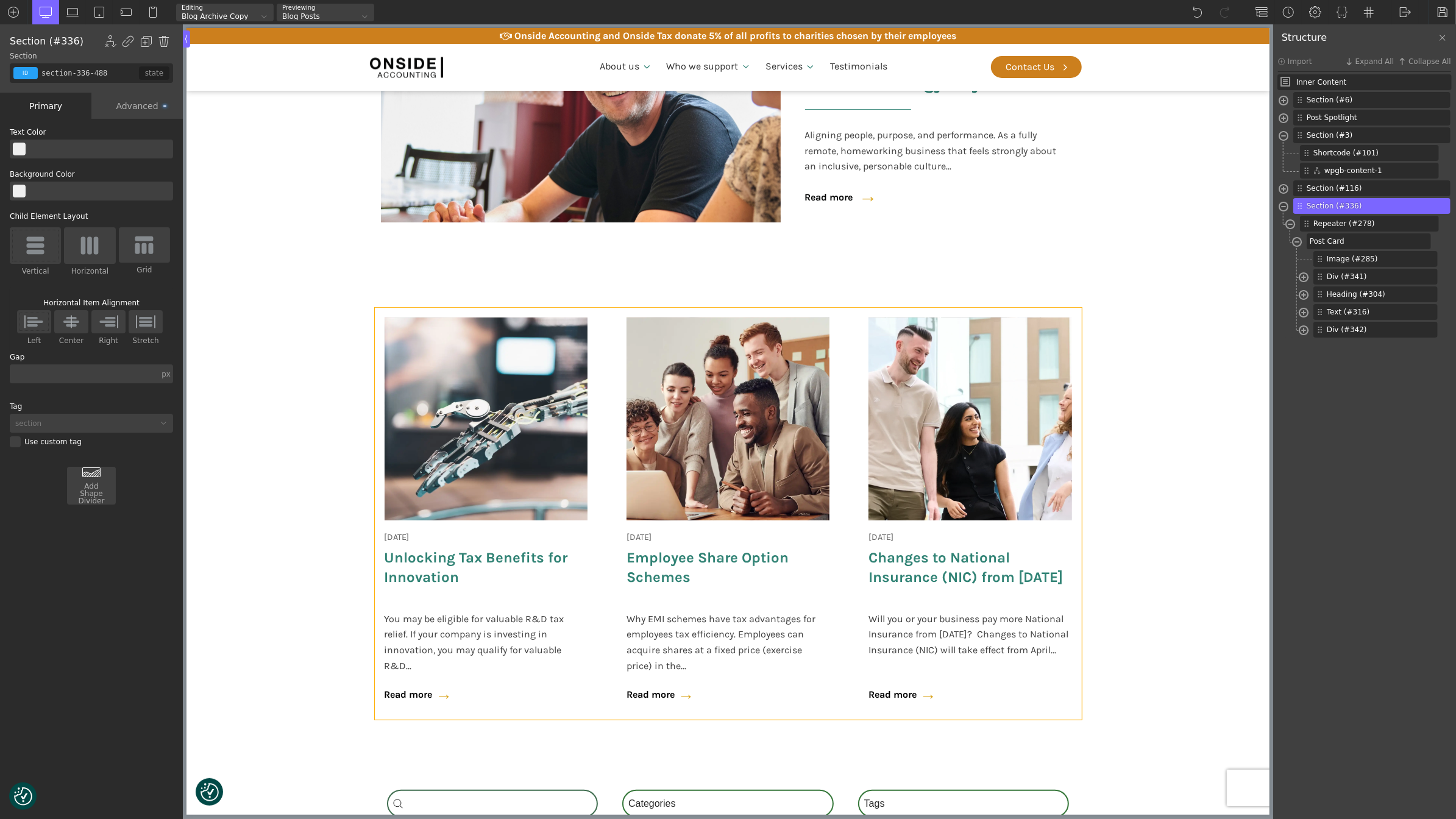
click at [476, 416] on div at bounding box center [485, 419] width 203 height 203
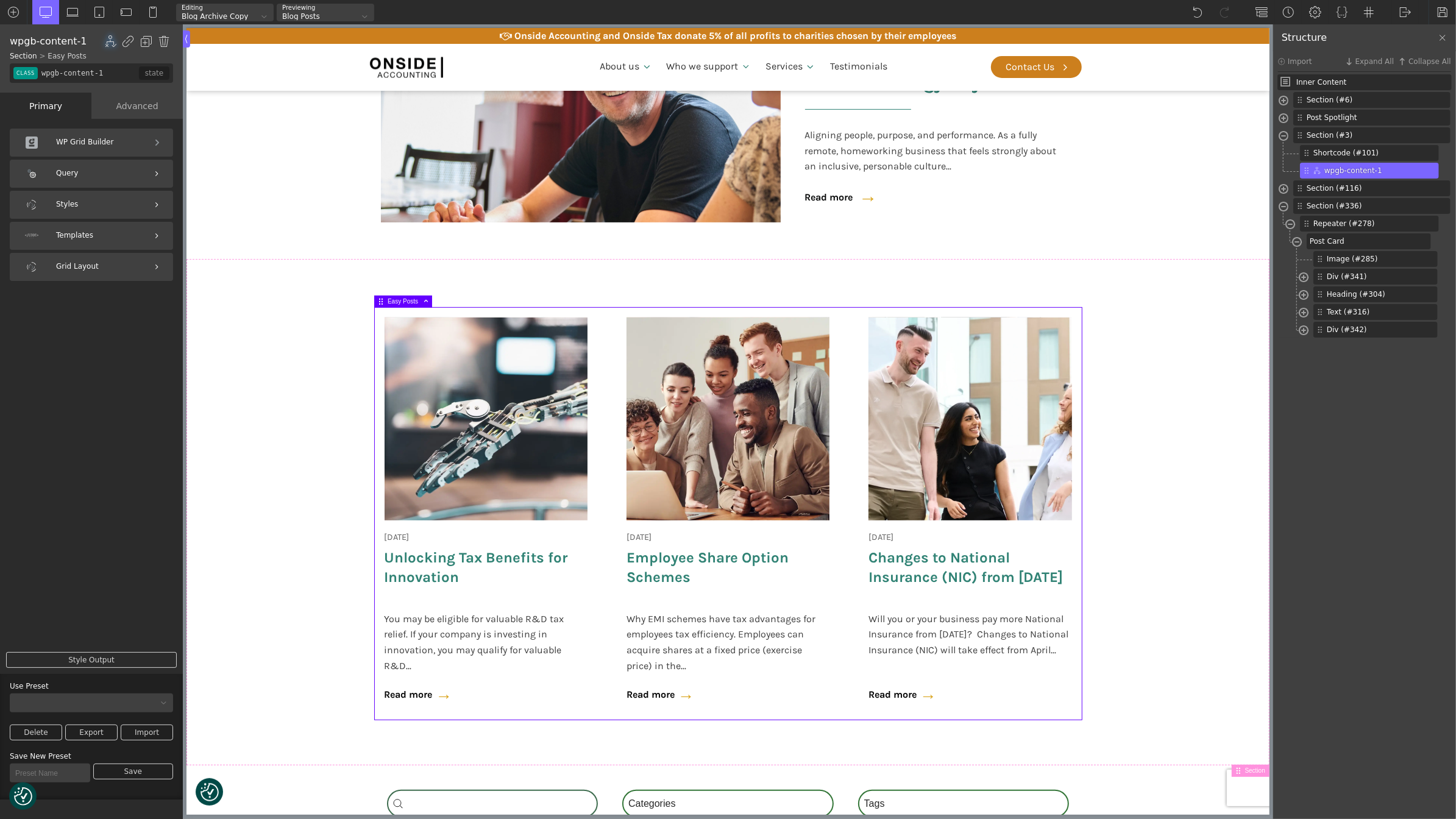
click at [97, 195] on div "Styles" at bounding box center [91, 204] width 164 height 28
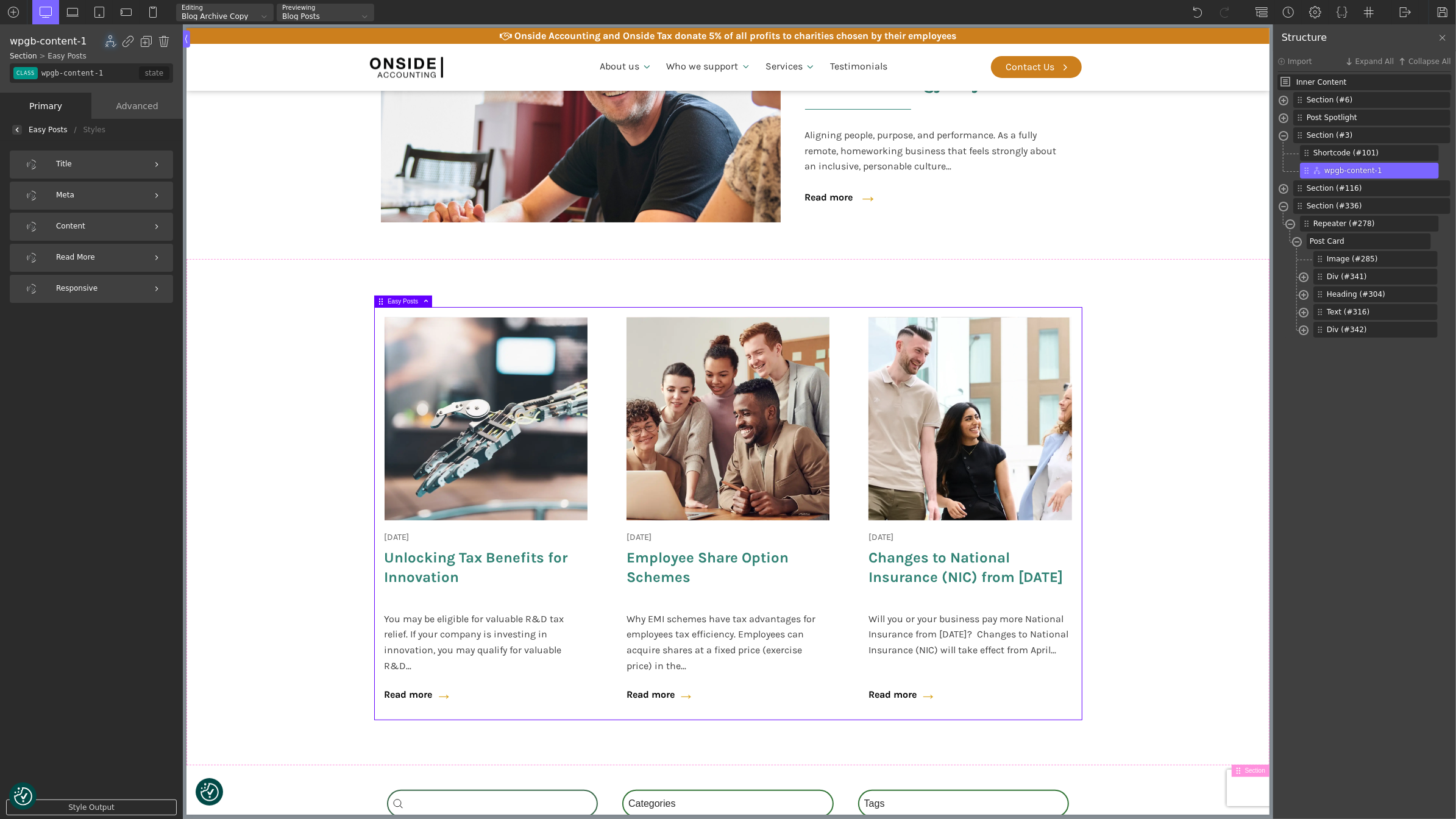
click at [14, 127] on img at bounding box center [17, 130] width 5 height 5
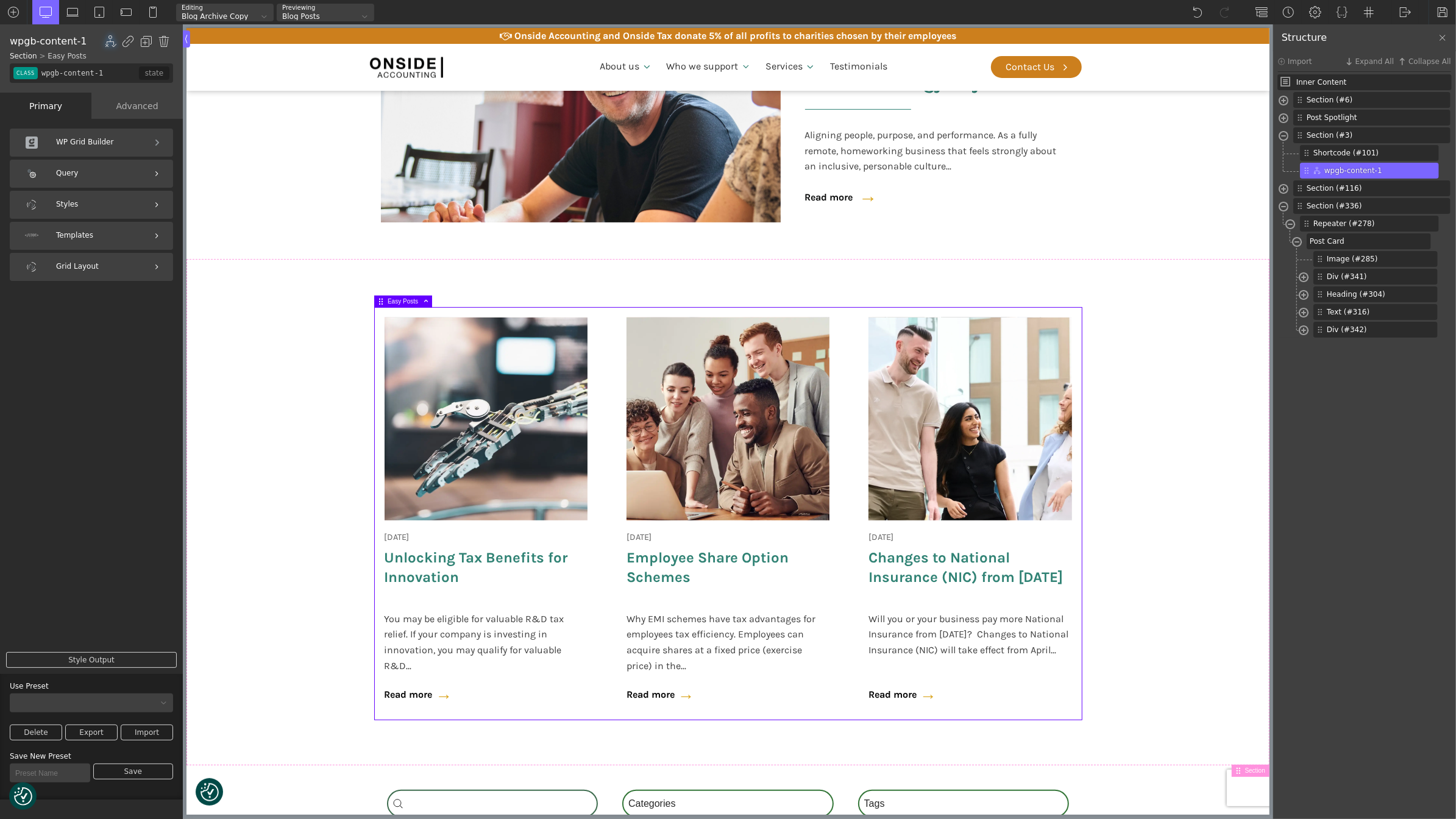
click at [142, 105] on div "Advanced" at bounding box center [137, 106] width 91 height 26
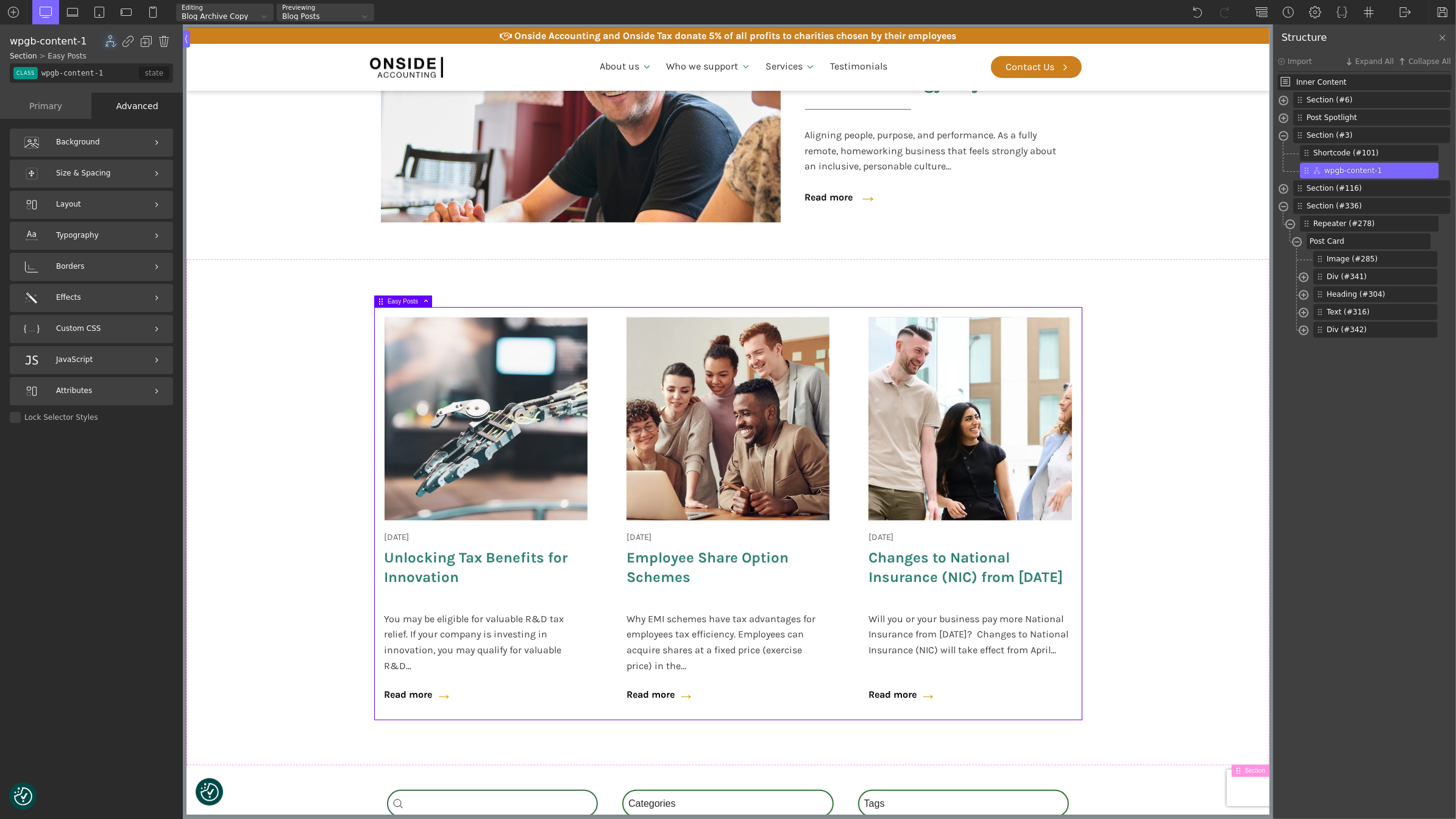
click at [49, 101] on div "Primary" at bounding box center [45, 106] width 91 height 26
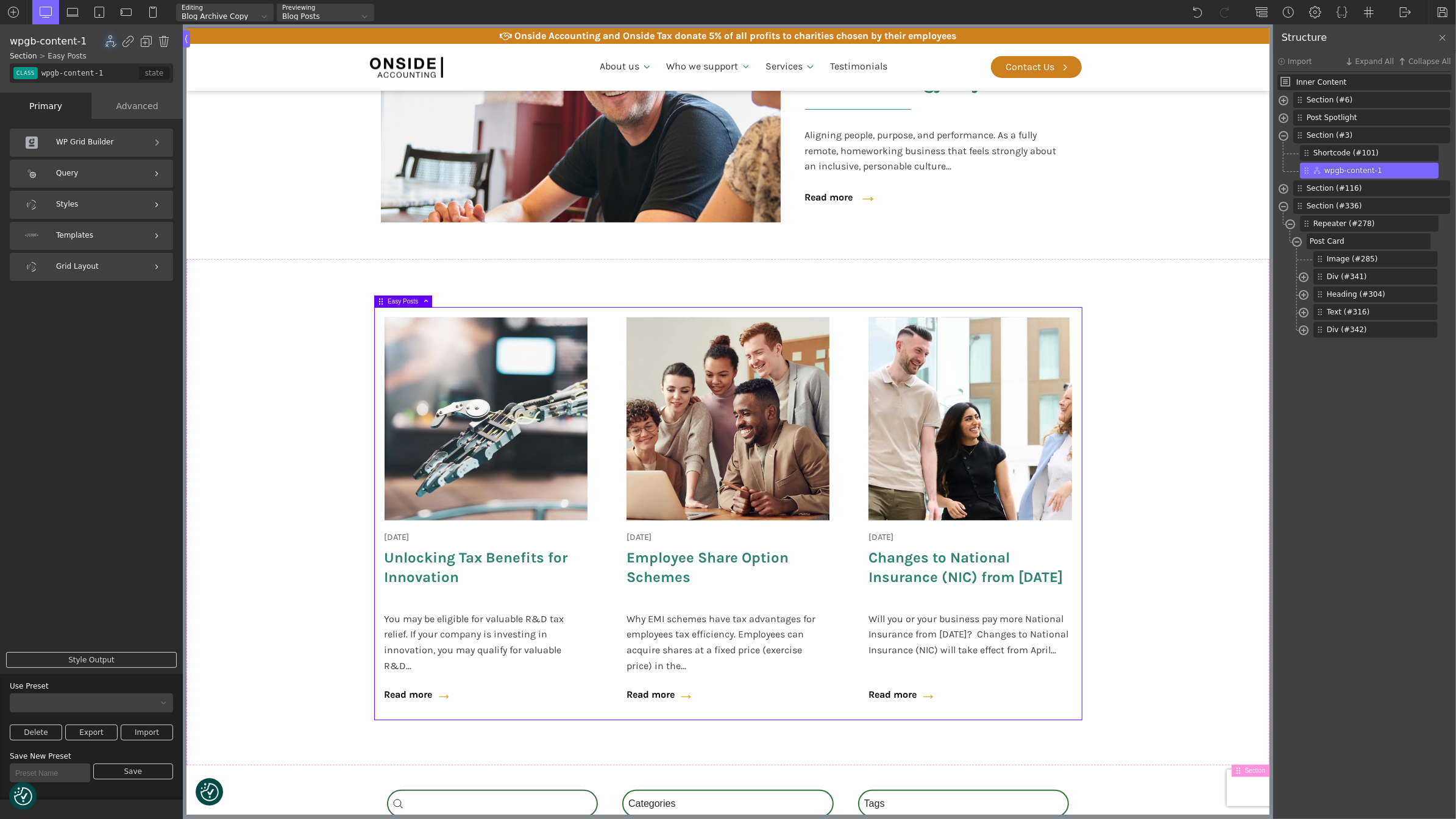
click at [104, 236] on div "Templates" at bounding box center [91, 236] width 164 height 28
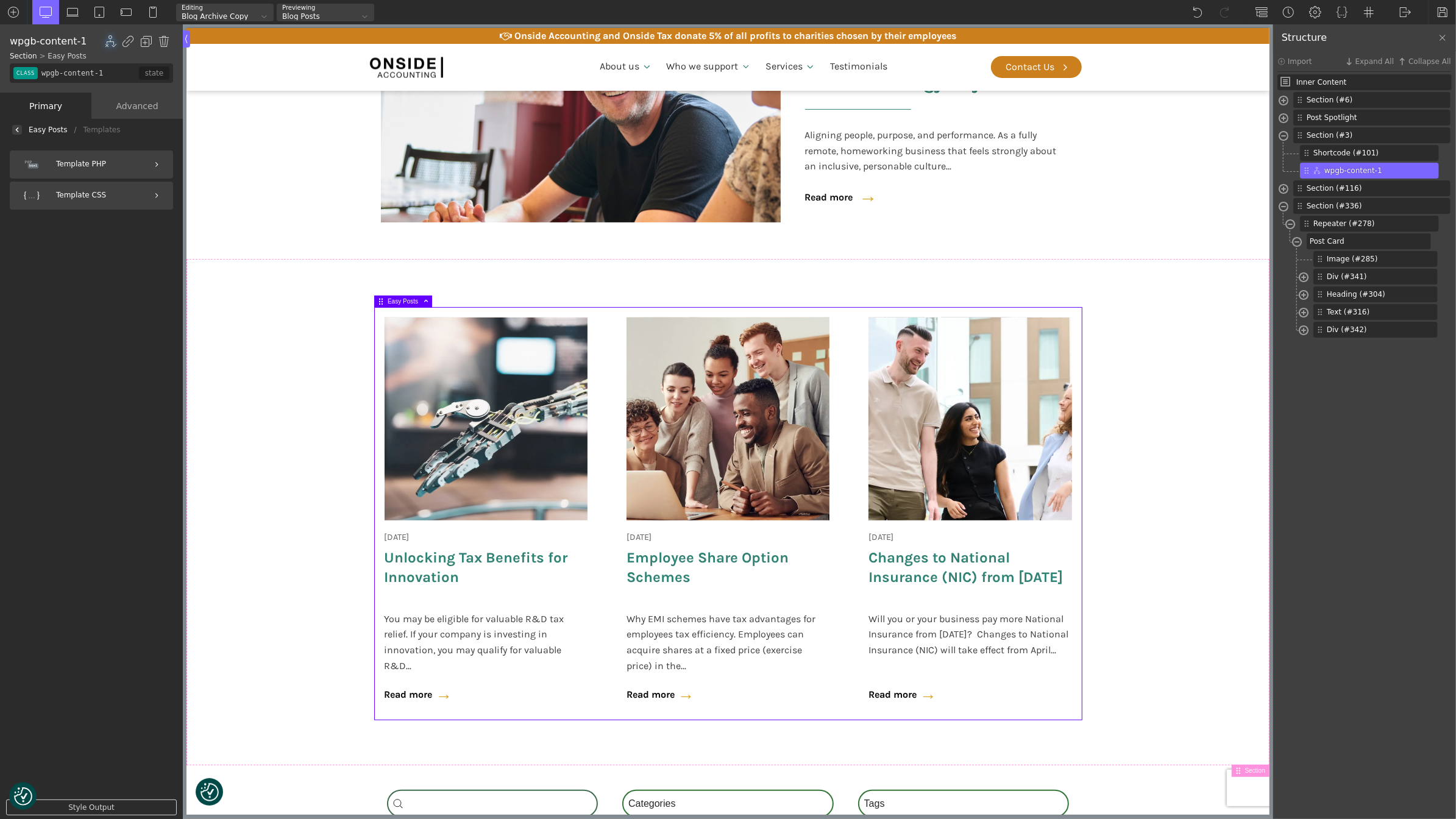
click at [23, 126] on div "Easy Posts / Templates" at bounding box center [91, 130] width 183 height 22
click at [18, 127] on img at bounding box center [17, 130] width 5 height 5
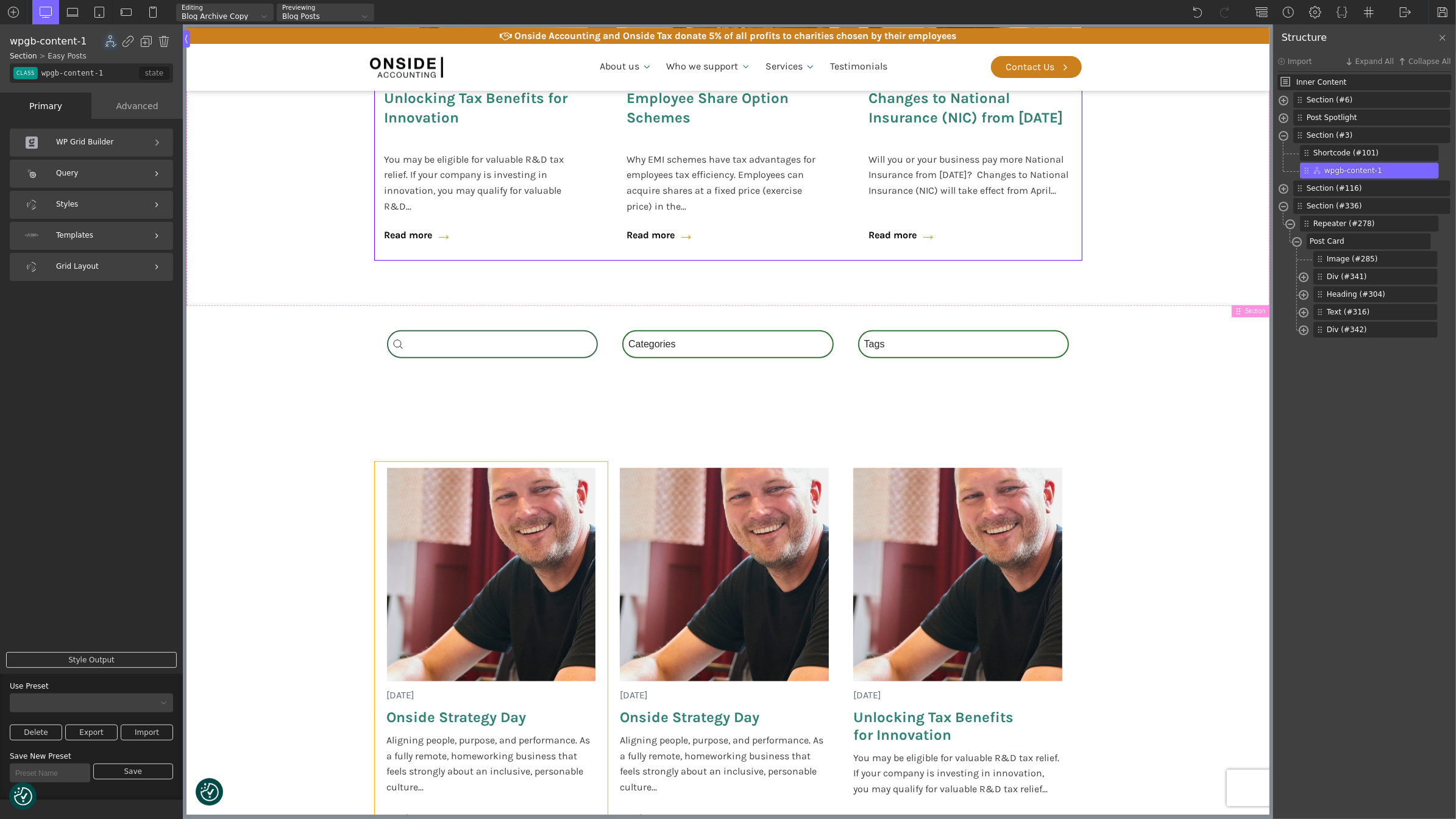
scroll to position [750, 0]
click at [379, 474] on div "[DATE] Onside Strategy Day Aligning people, purpose, and performance. As a full…" at bounding box center [491, 648] width 233 height 370
type input "post-card"
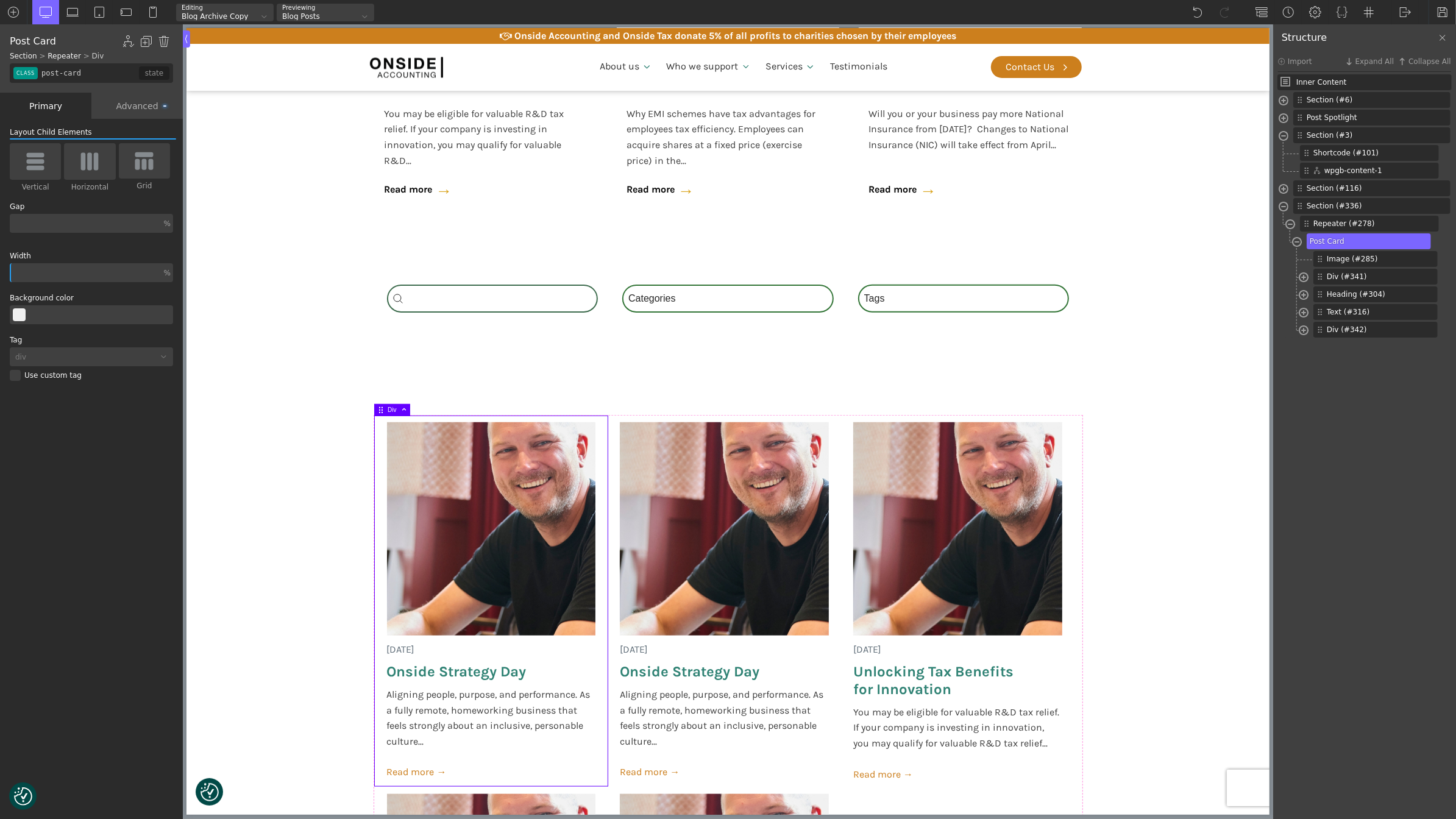
scroll to position [851, 0]
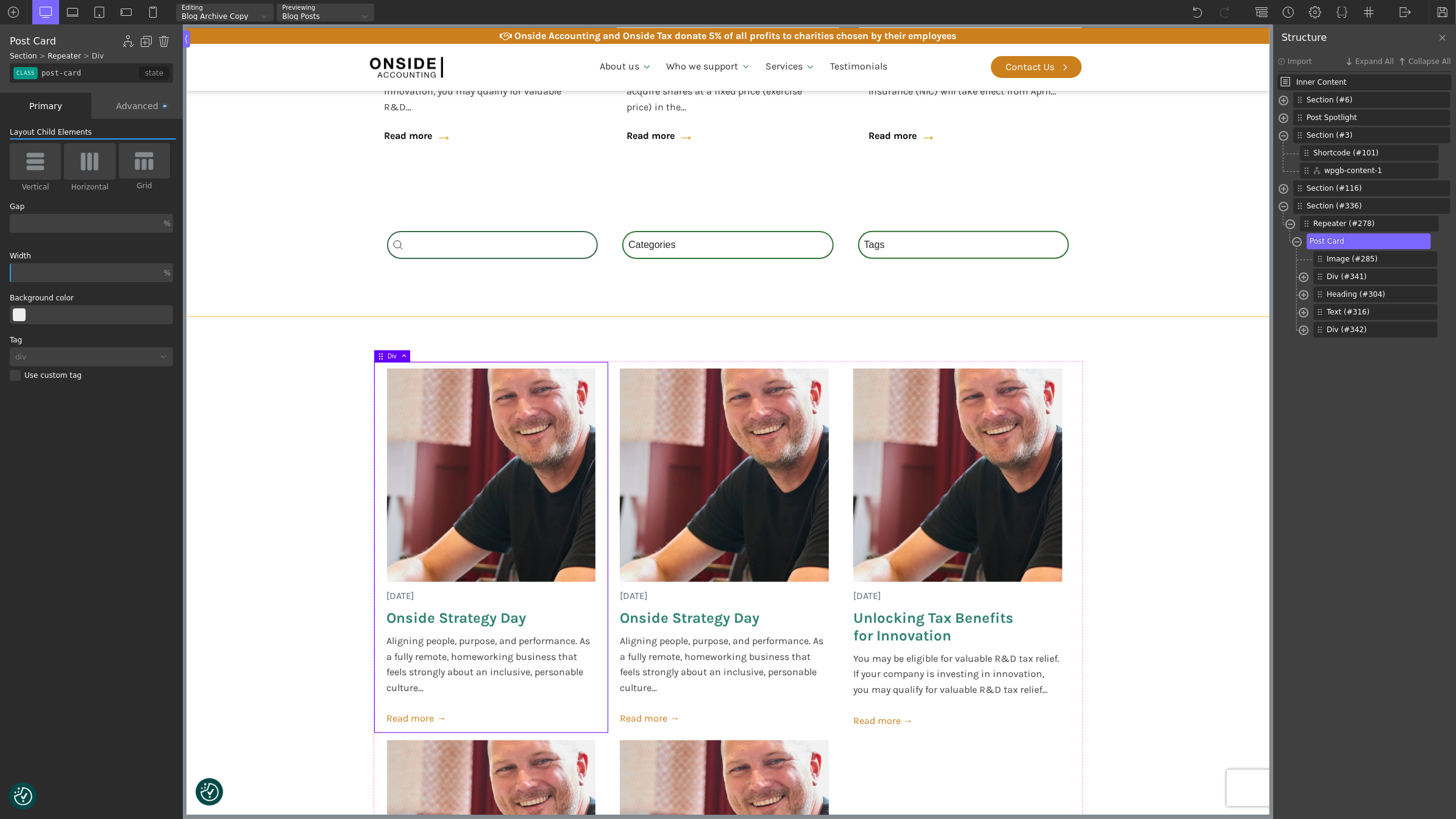
click at [1163, 481] on section "[DATE] Onside Strategy Day Aligning people, purpose, and performance. As a full…" at bounding box center [727, 744] width 1083 height 853
type input "section-336-488"
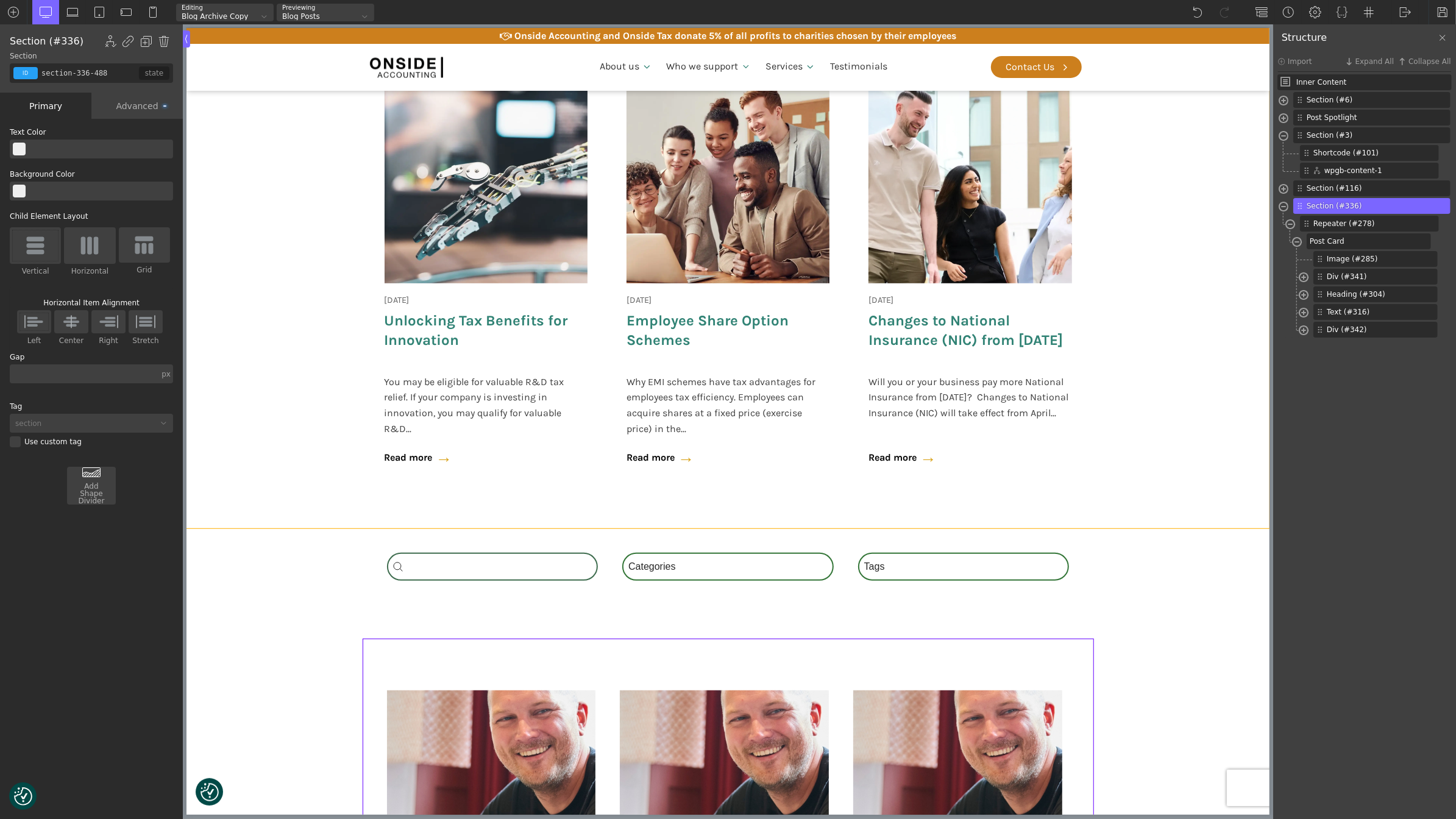
scroll to position [986, 0]
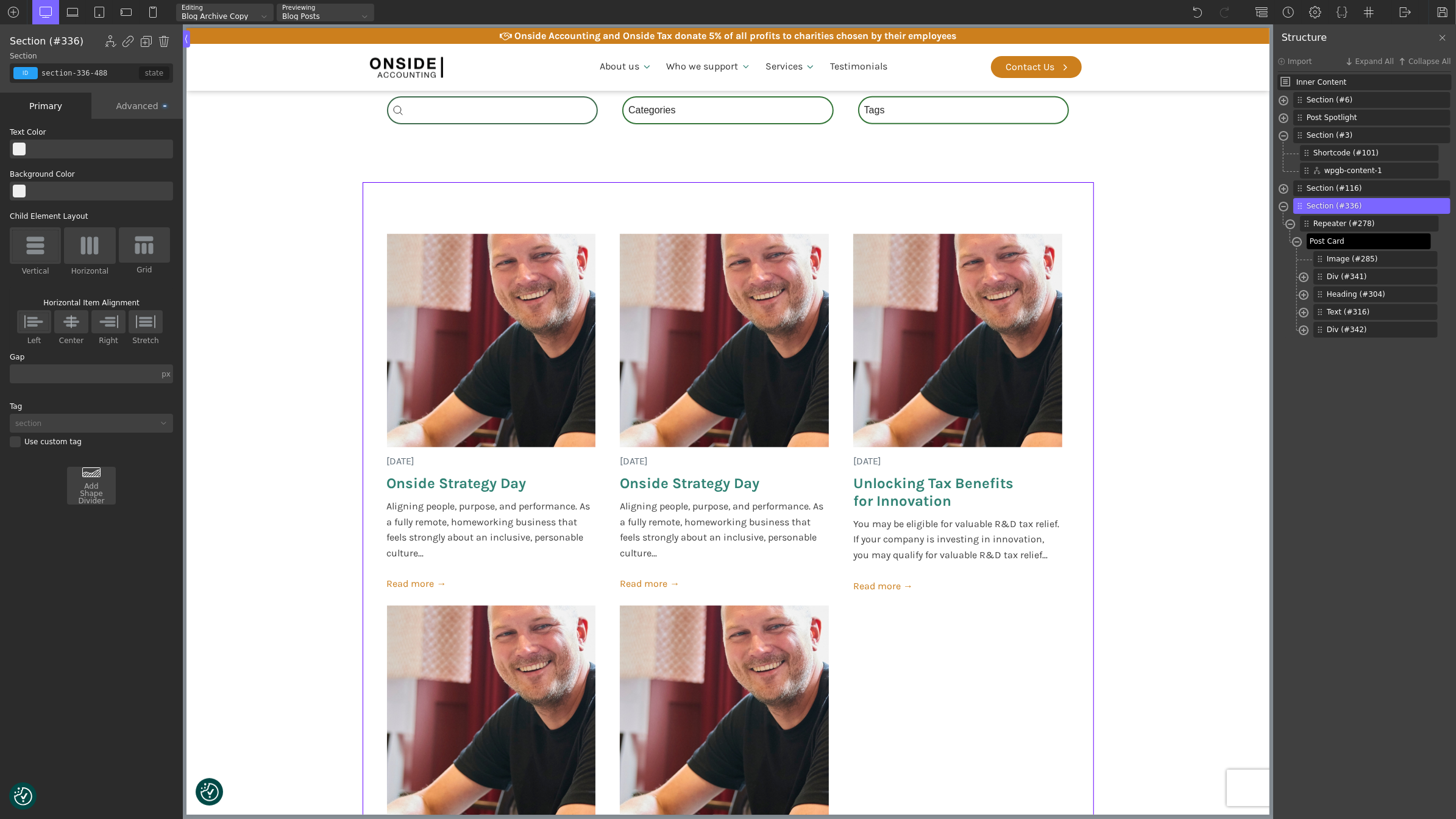
click at [1349, 237] on span "Post Card" at bounding box center [1368, 241] width 116 height 11
type input "post-card"
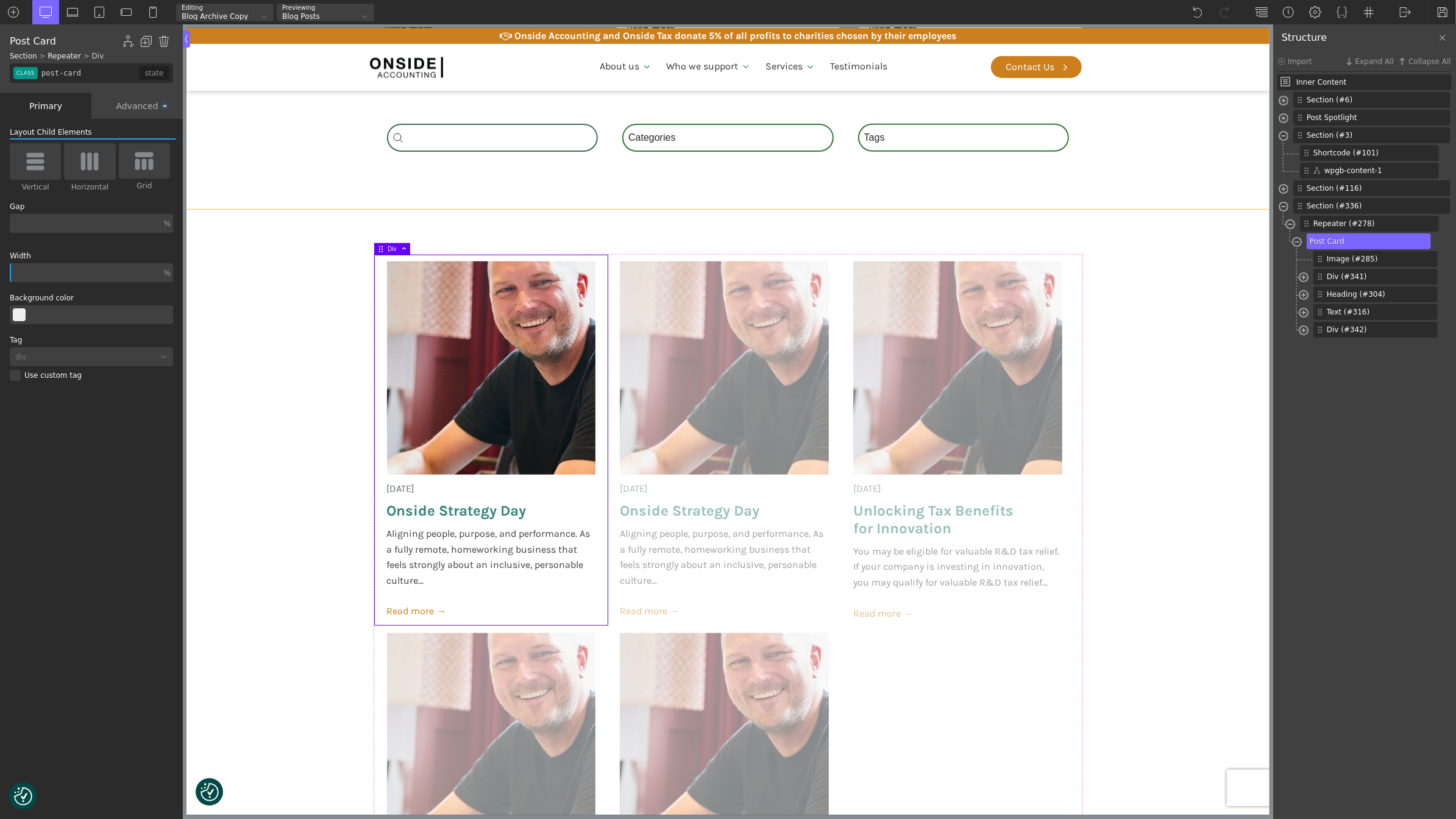
scroll to position [990, 0]
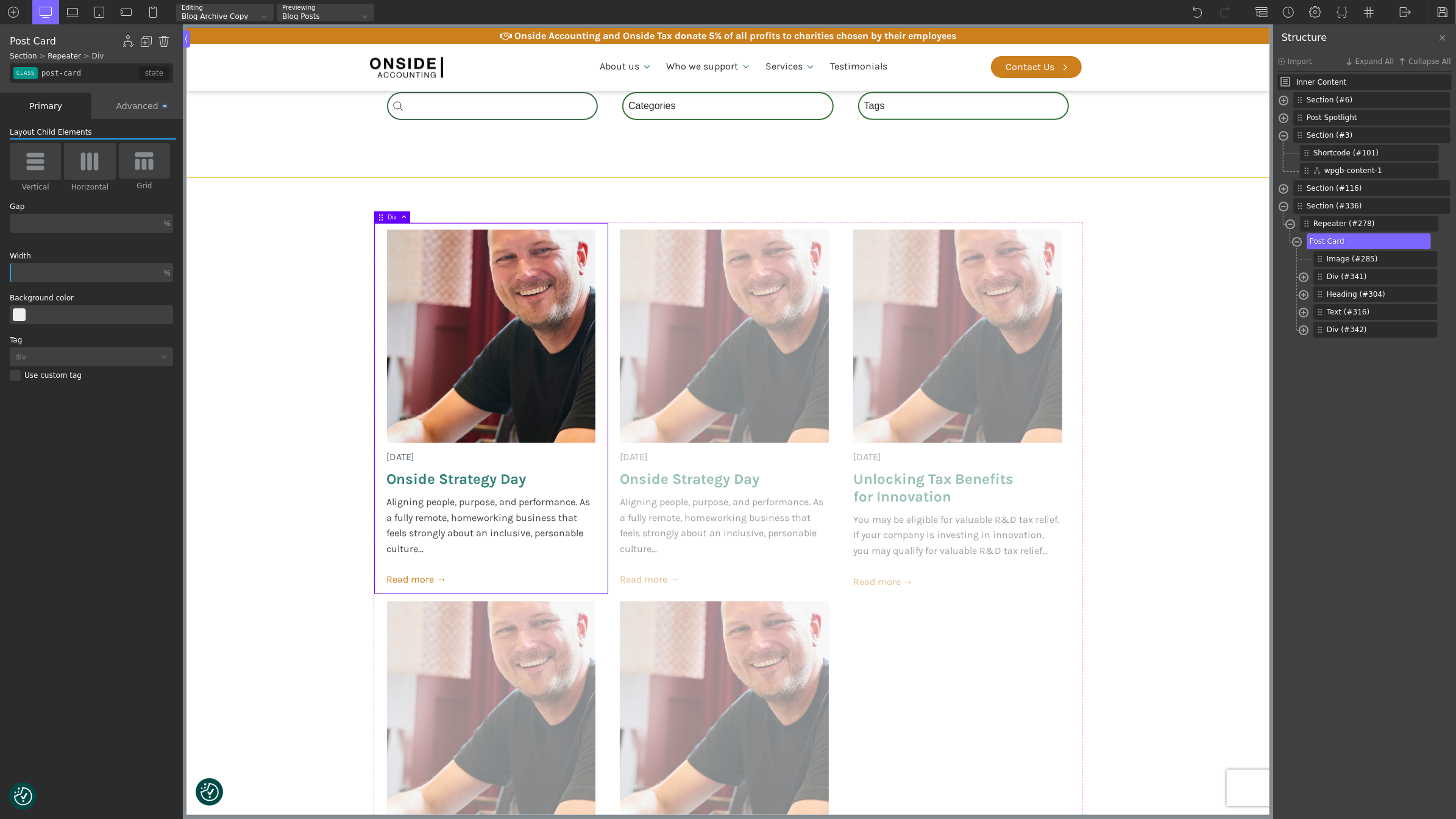
click at [327, 513] on section "[DATE] Onside Strategy Day Aligning people, purpose, and performance. As a full…" at bounding box center [727, 604] width 1083 height 853
type input "section-336-488"
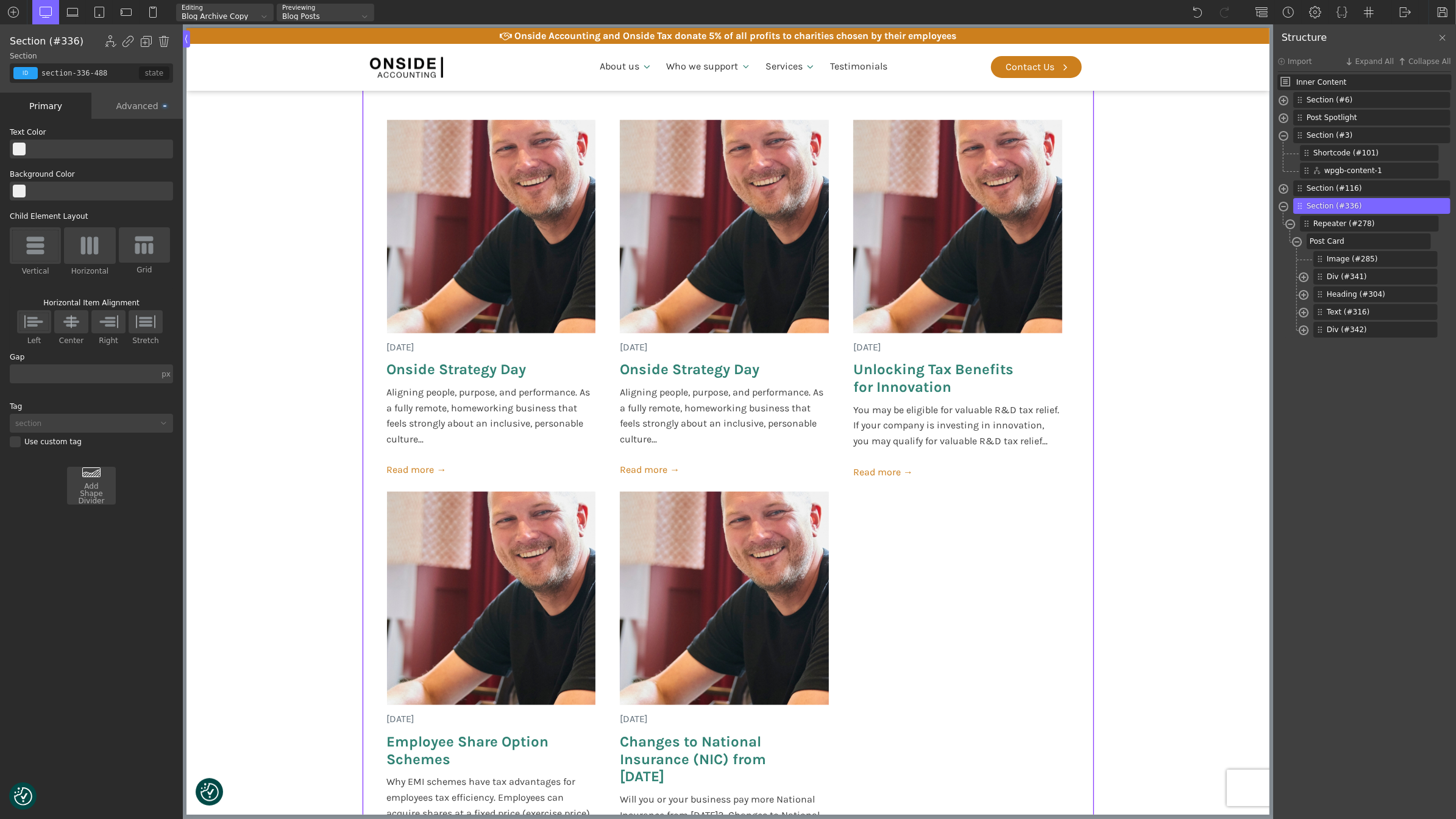
scroll to position [1260, 0]
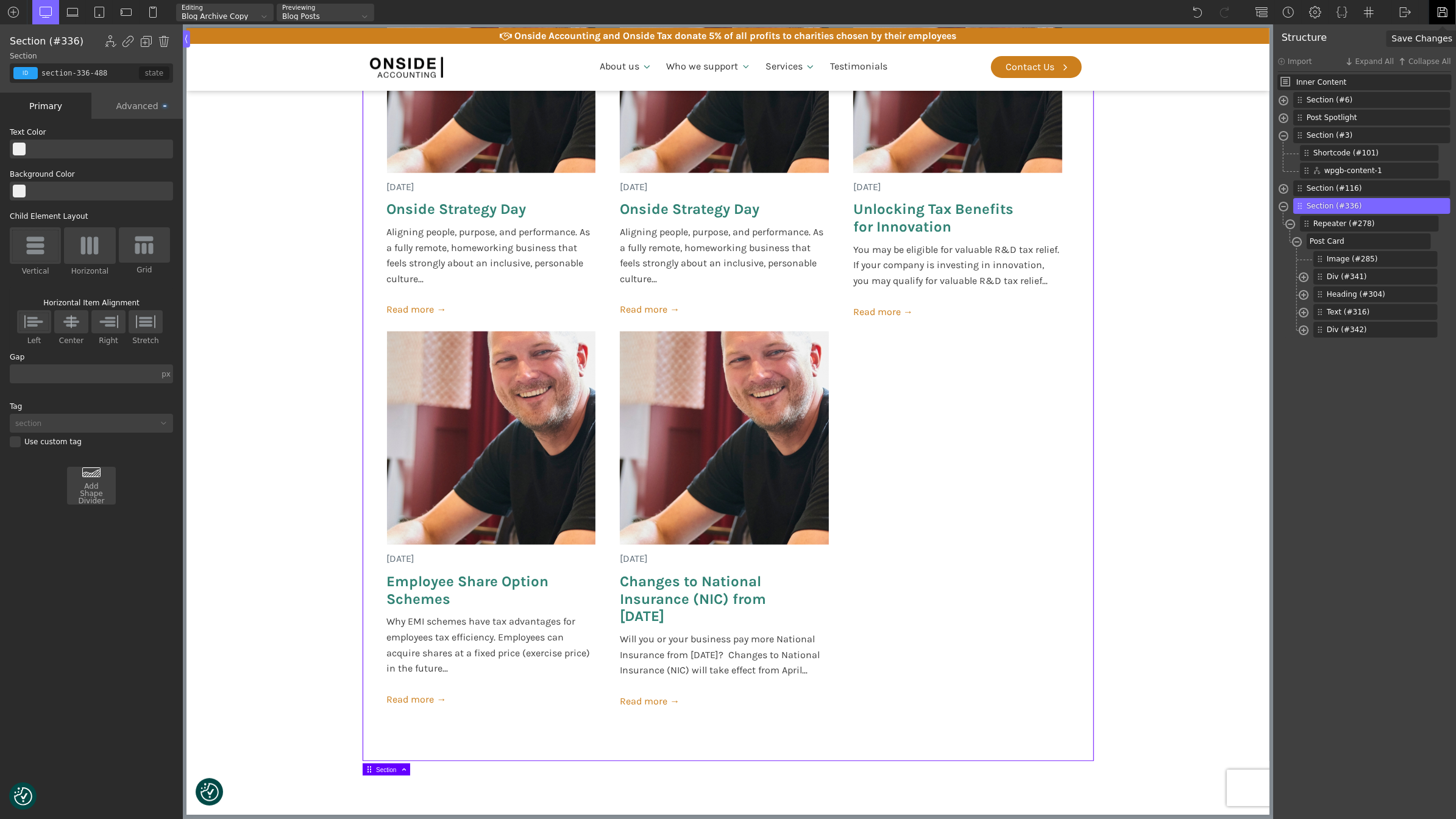
click at [1436, 9] on div at bounding box center [1442, 12] width 28 height 25
